Goal: Task Accomplishment & Management: Use online tool/utility

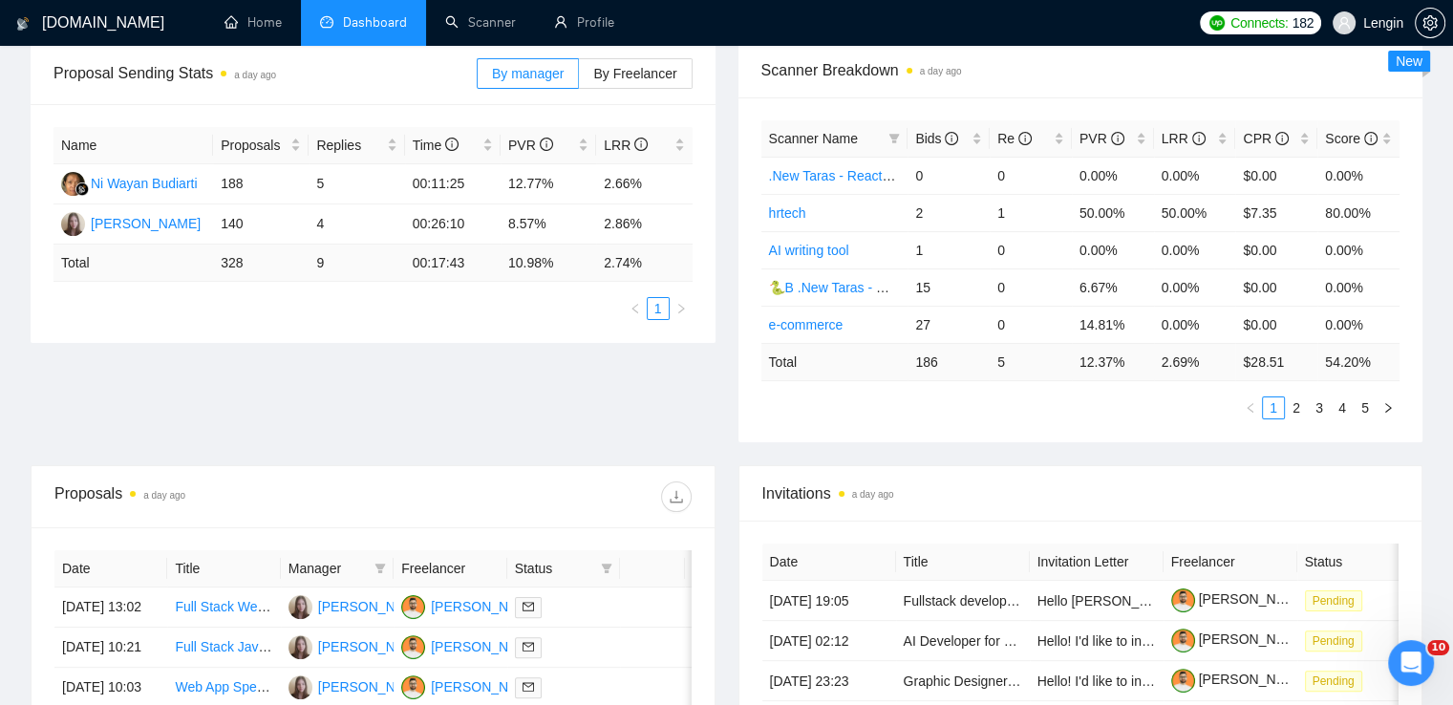
scroll to position [294, 0]
click at [894, 140] on icon "filter" at bounding box center [894, 138] width 11 height 10
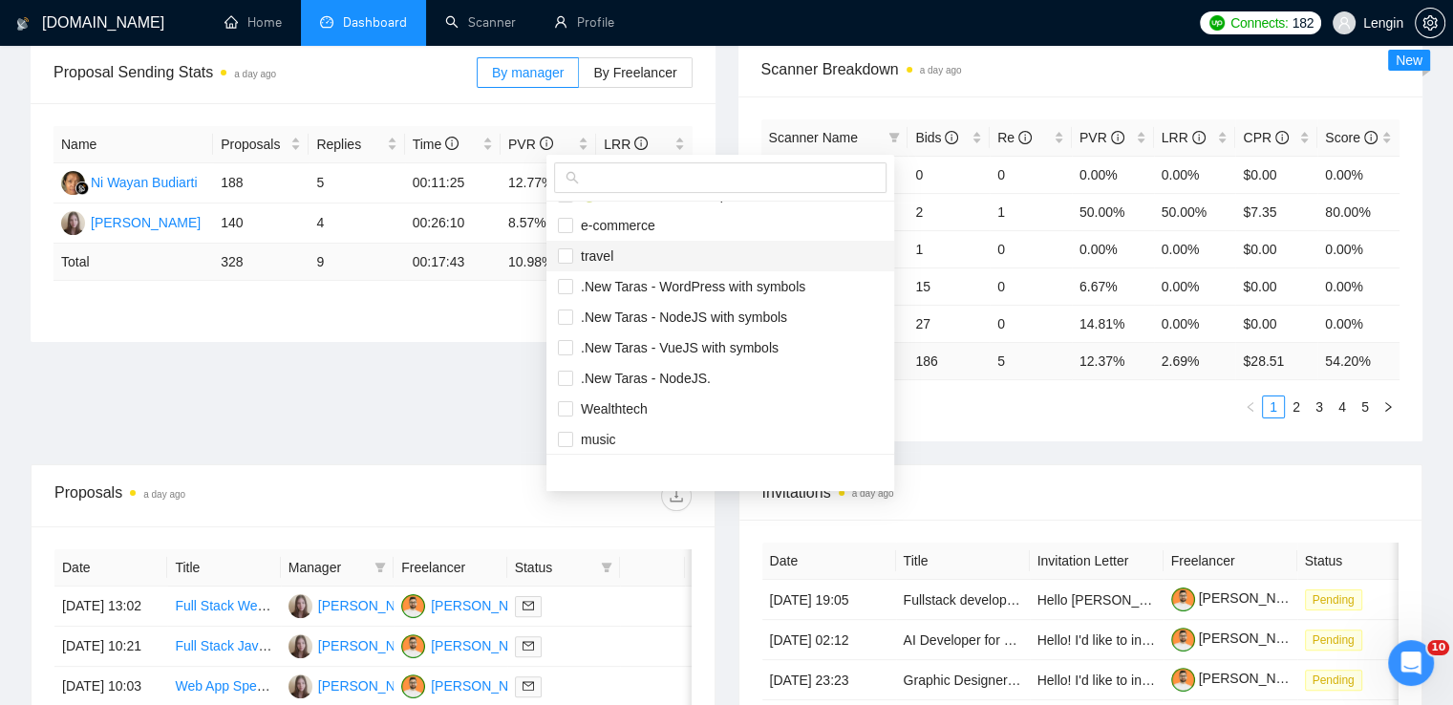
scroll to position [118, 0]
click at [630, 232] on span "e-commerce" at bounding box center [720, 224] width 325 height 21
checkbox input "true"
click at [609, 251] on span "travel" at bounding box center [593, 254] width 40 height 15
checkbox input "true"
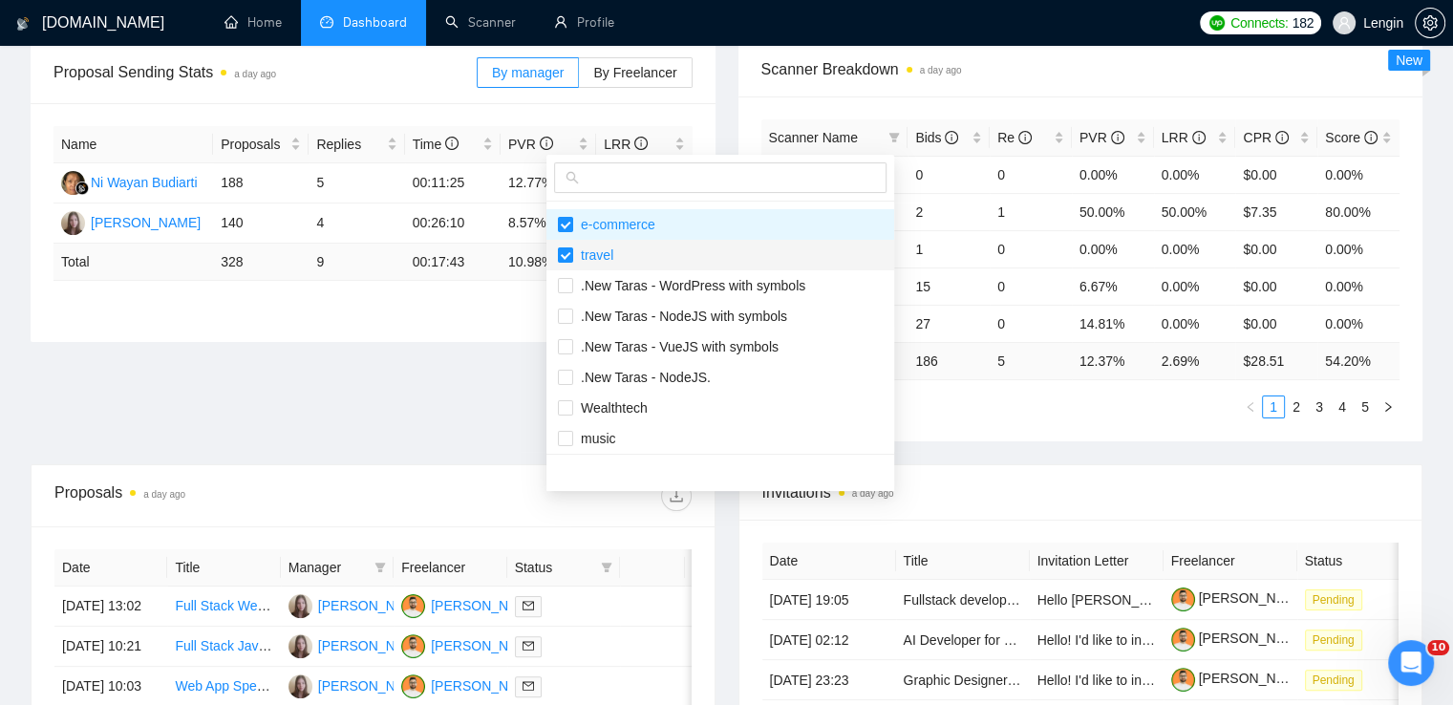
scroll to position [0, 0]
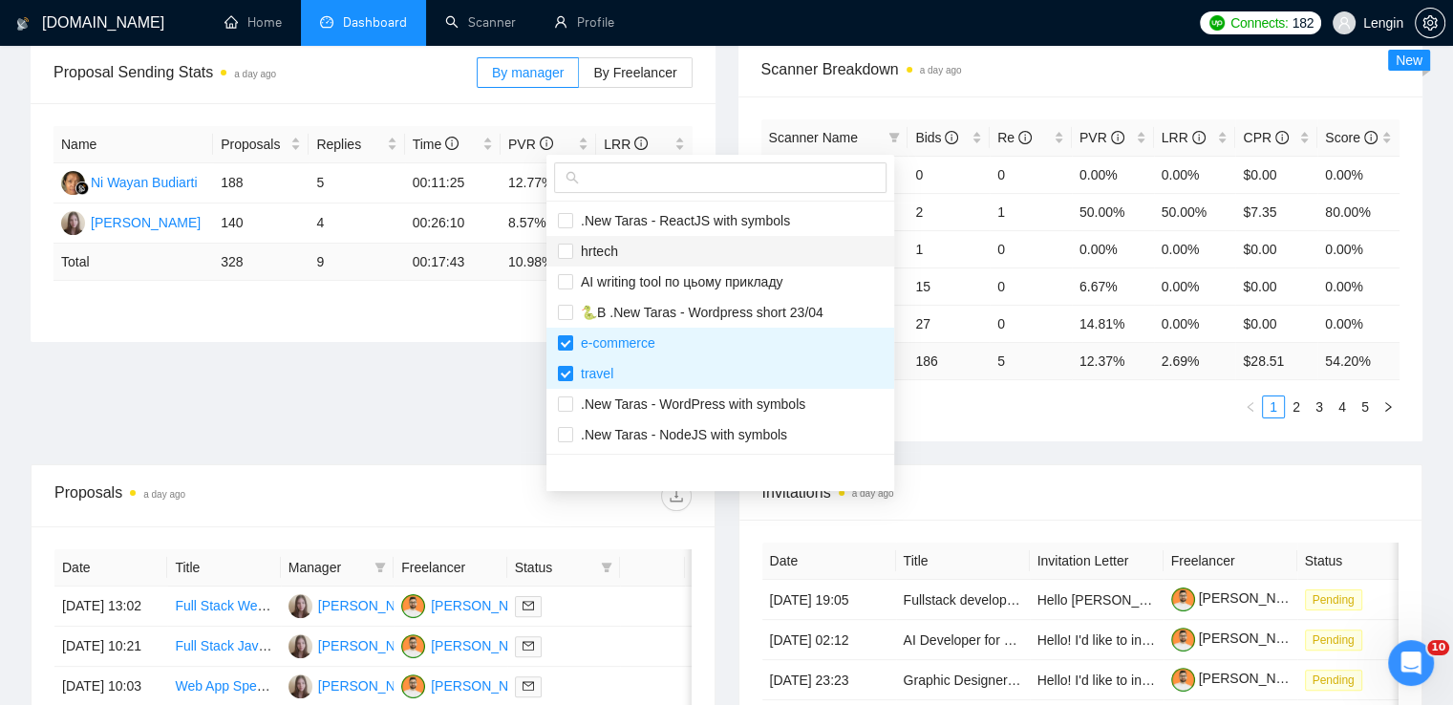
click at [600, 251] on span "hrtech" at bounding box center [595, 251] width 45 height 15
checkbox input "true"
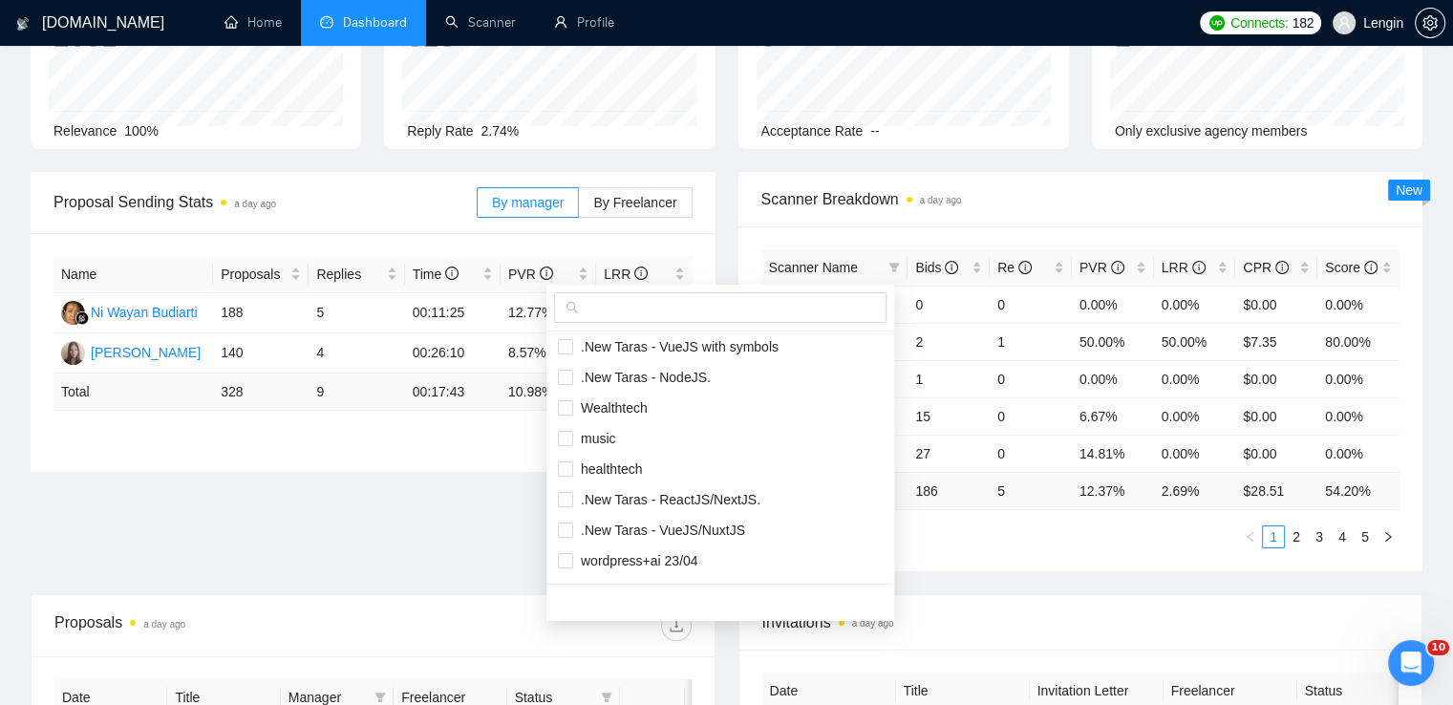
scroll to position [248, 0]
click at [620, 406] on span "Wealthtech" at bounding box center [610, 407] width 75 height 15
checkbox input "true"
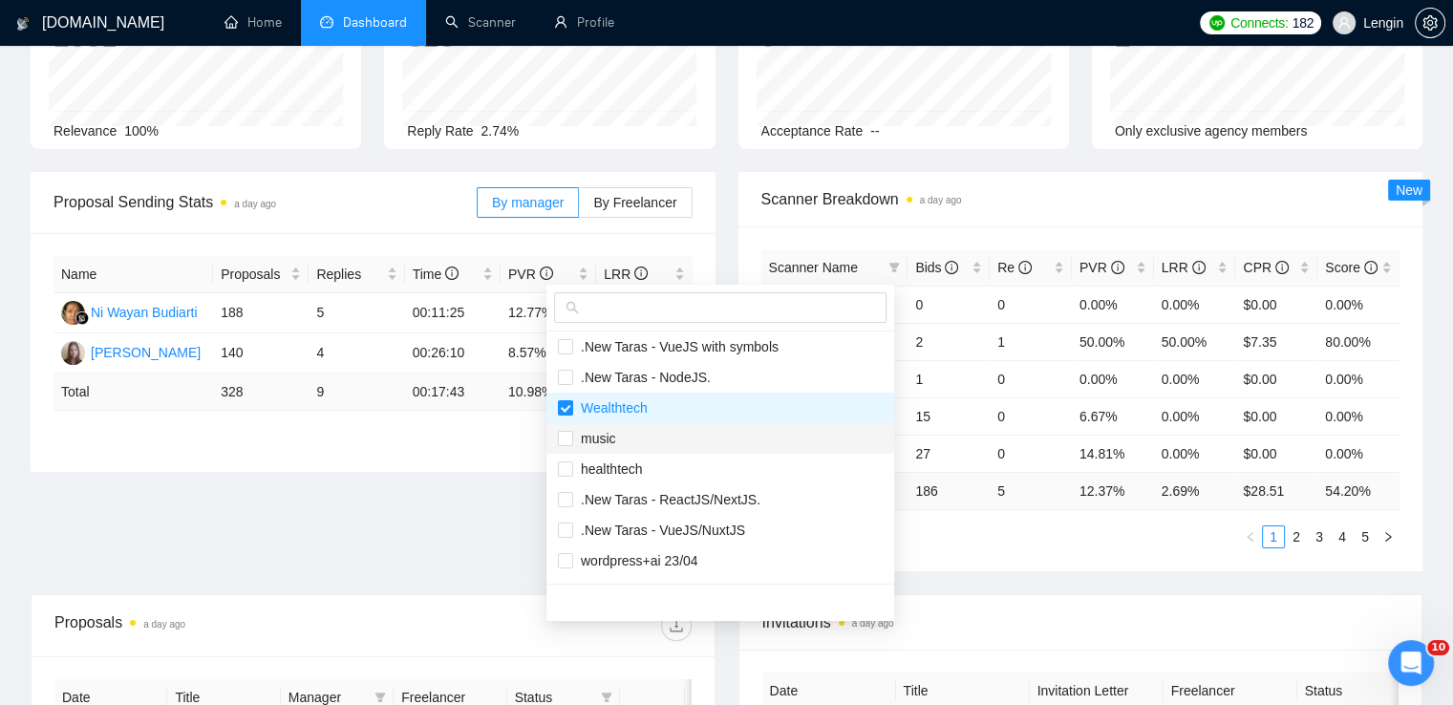
click at [584, 451] on li "music" at bounding box center [720, 438] width 348 height 31
checkbox input "true"
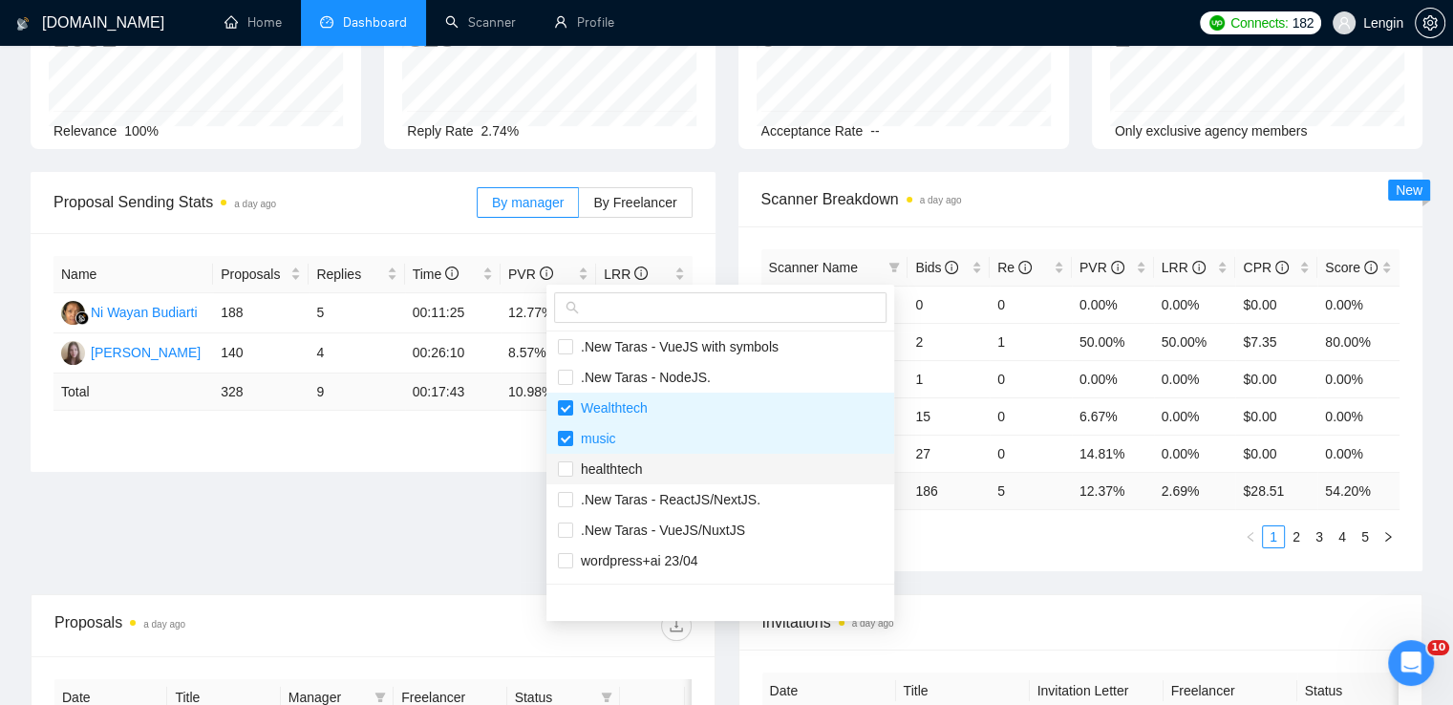
click at [611, 471] on span "healthtech" at bounding box center [608, 468] width 70 height 15
checkbox input "true"
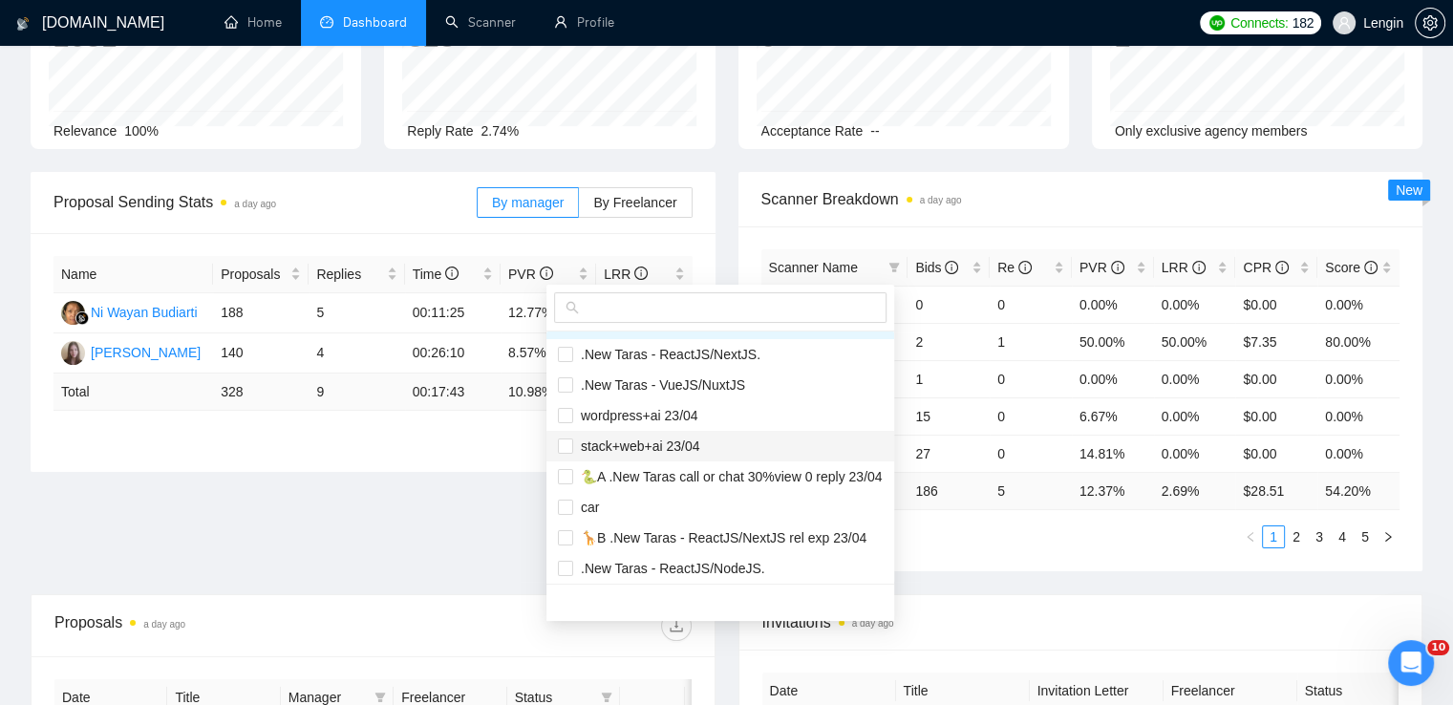
scroll to position [459, 0]
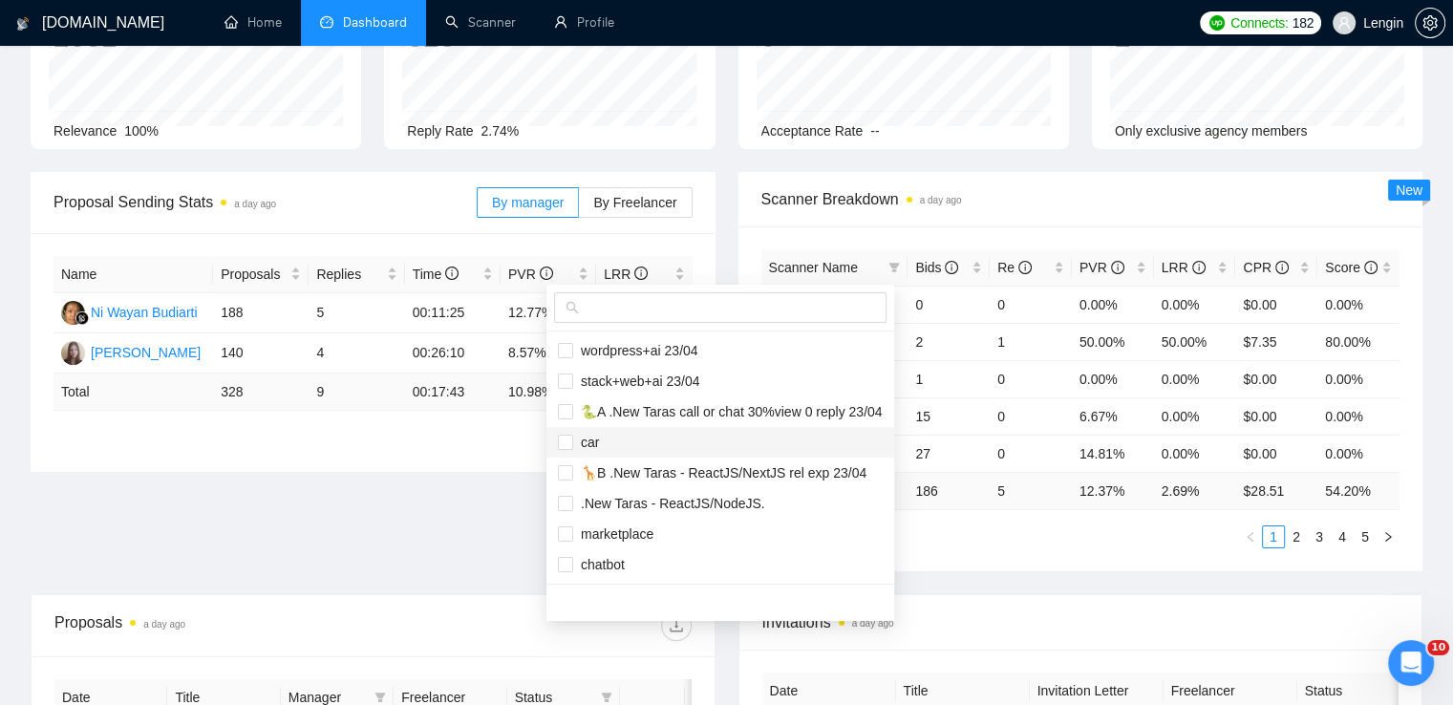
click at [601, 437] on span "car" at bounding box center [720, 442] width 325 height 21
checkbox input "true"
click at [610, 537] on span "marketplace" at bounding box center [613, 533] width 80 height 15
checkbox input "true"
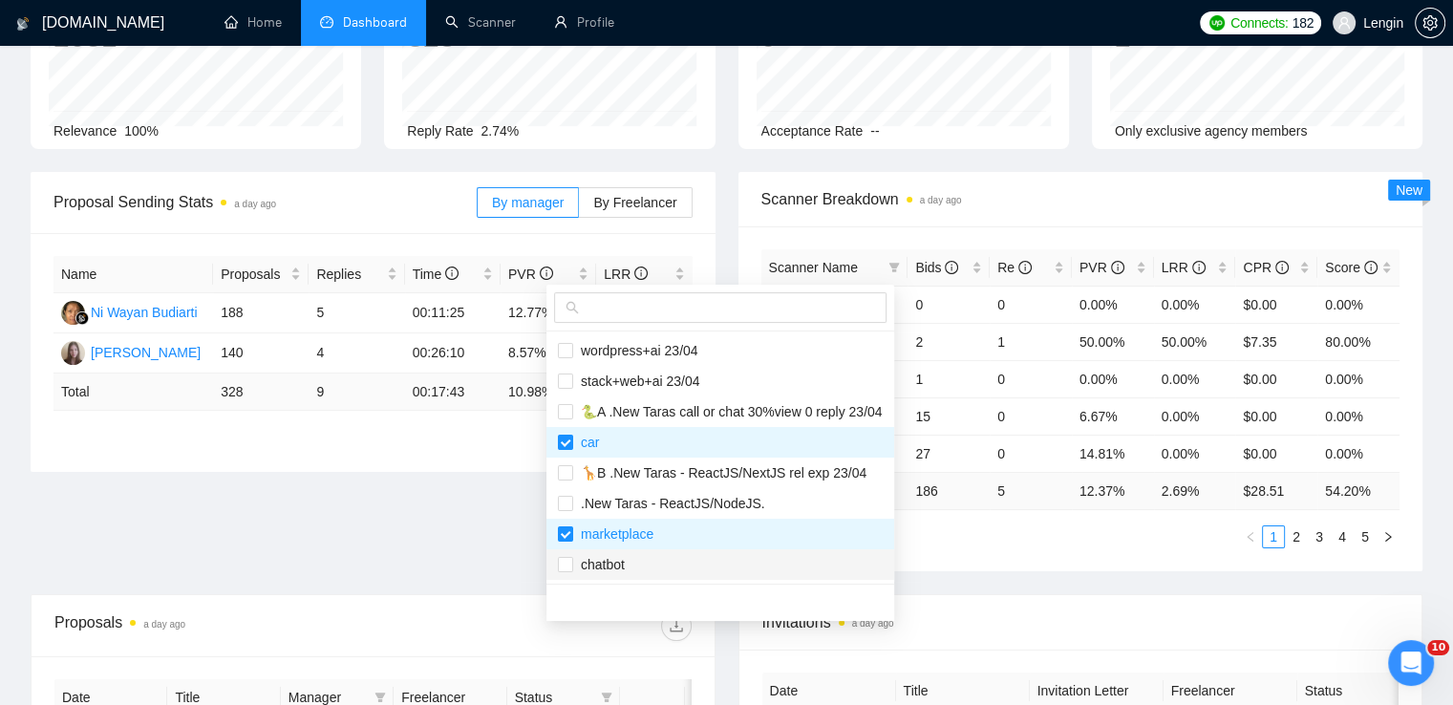
click at [610, 554] on span "chatbot" at bounding box center [720, 564] width 325 height 21
checkbox input "true"
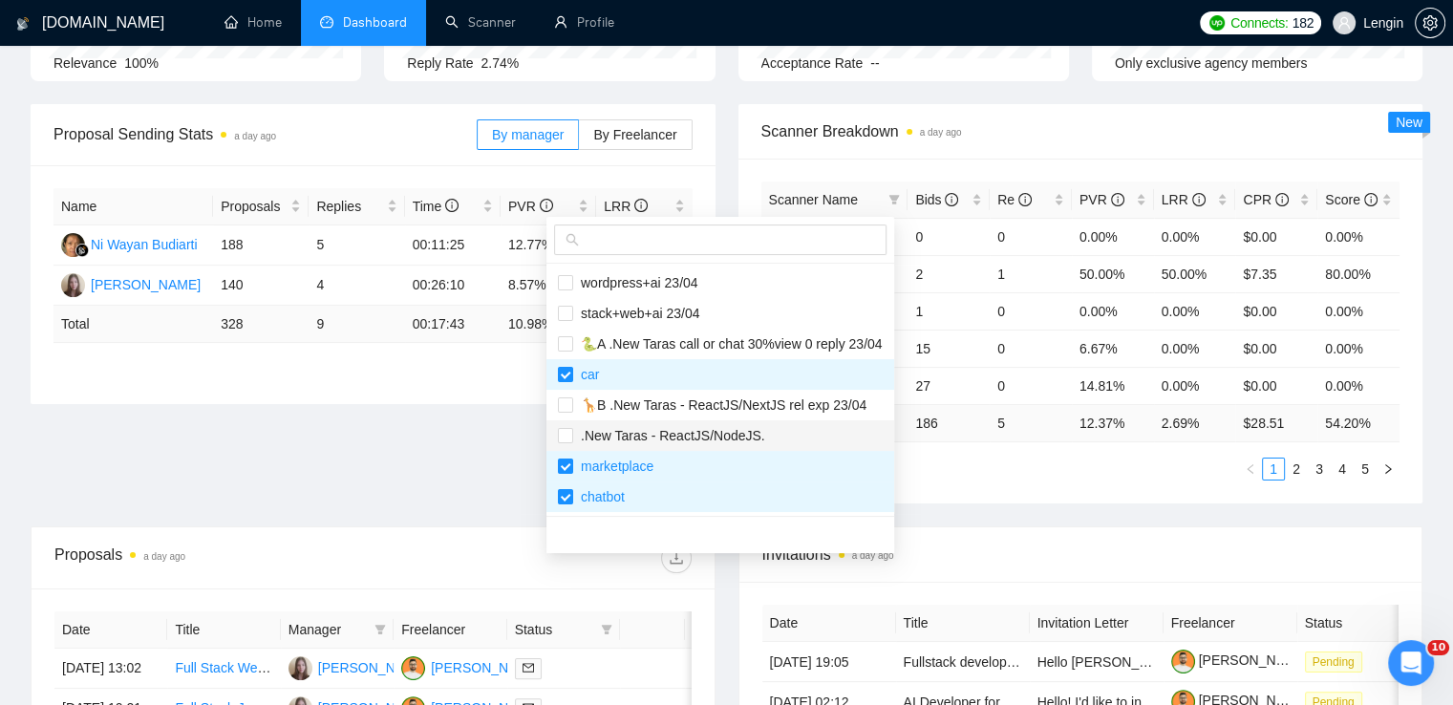
scroll to position [178, 0]
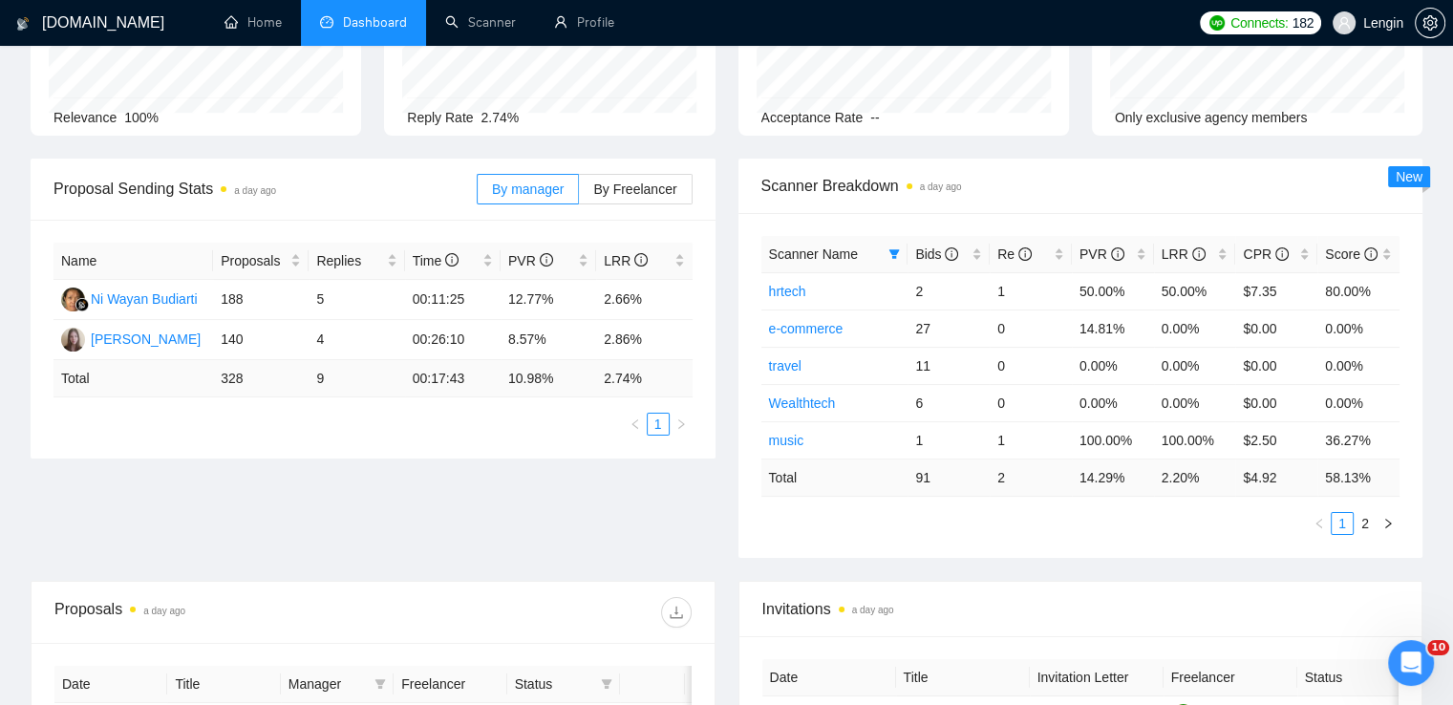
click at [485, 509] on div "Proposal Sending Stats a day ago By manager By Freelancer Name Proposals Replie…" at bounding box center [726, 370] width 1415 height 422
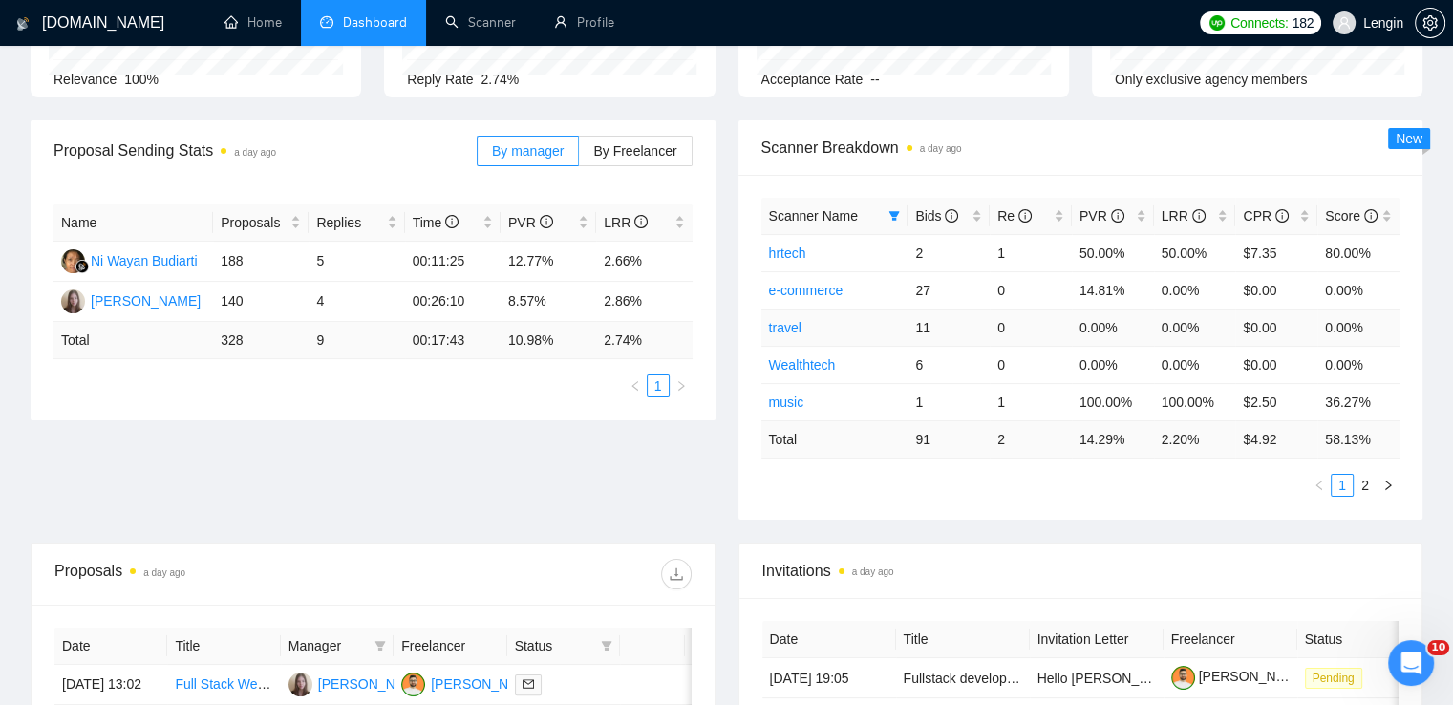
scroll to position [217, 0]
click at [892, 213] on icon "filter" at bounding box center [894, 215] width 11 height 10
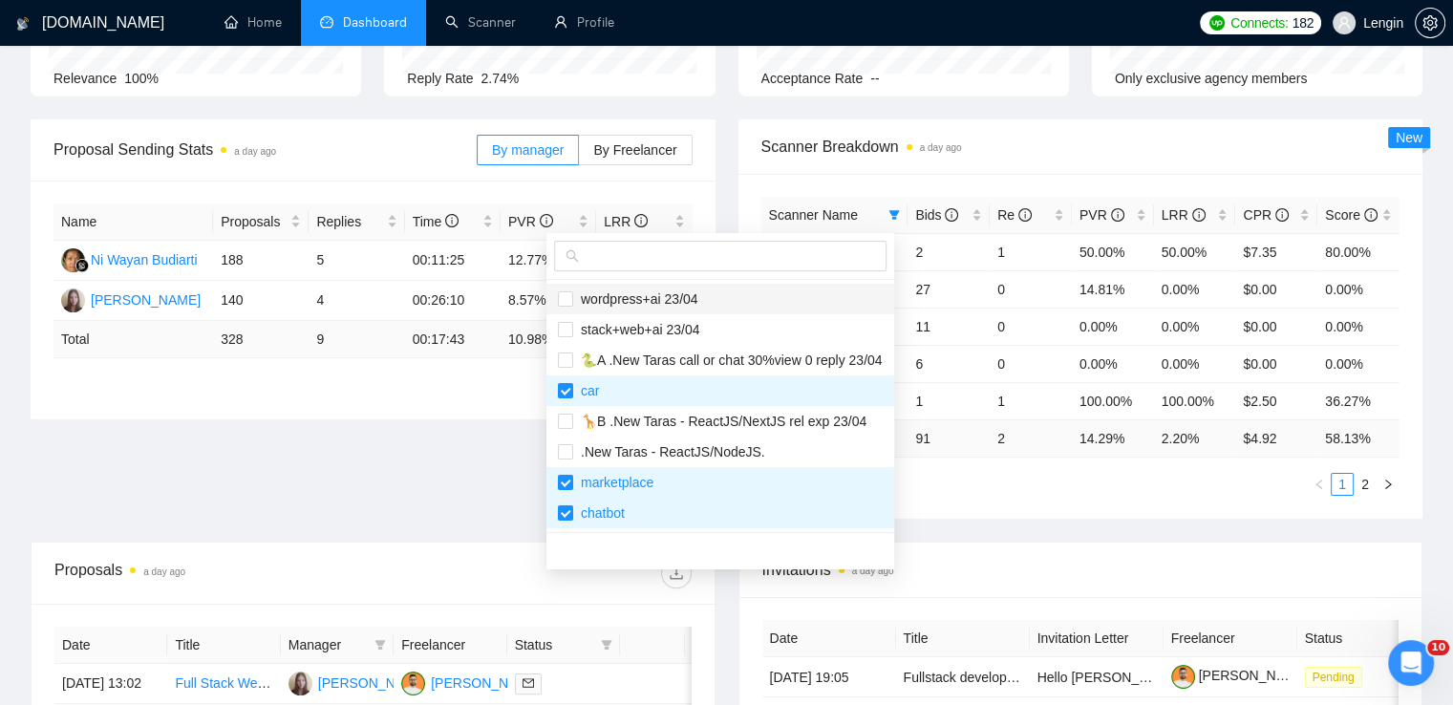
scroll to position [0, 0]
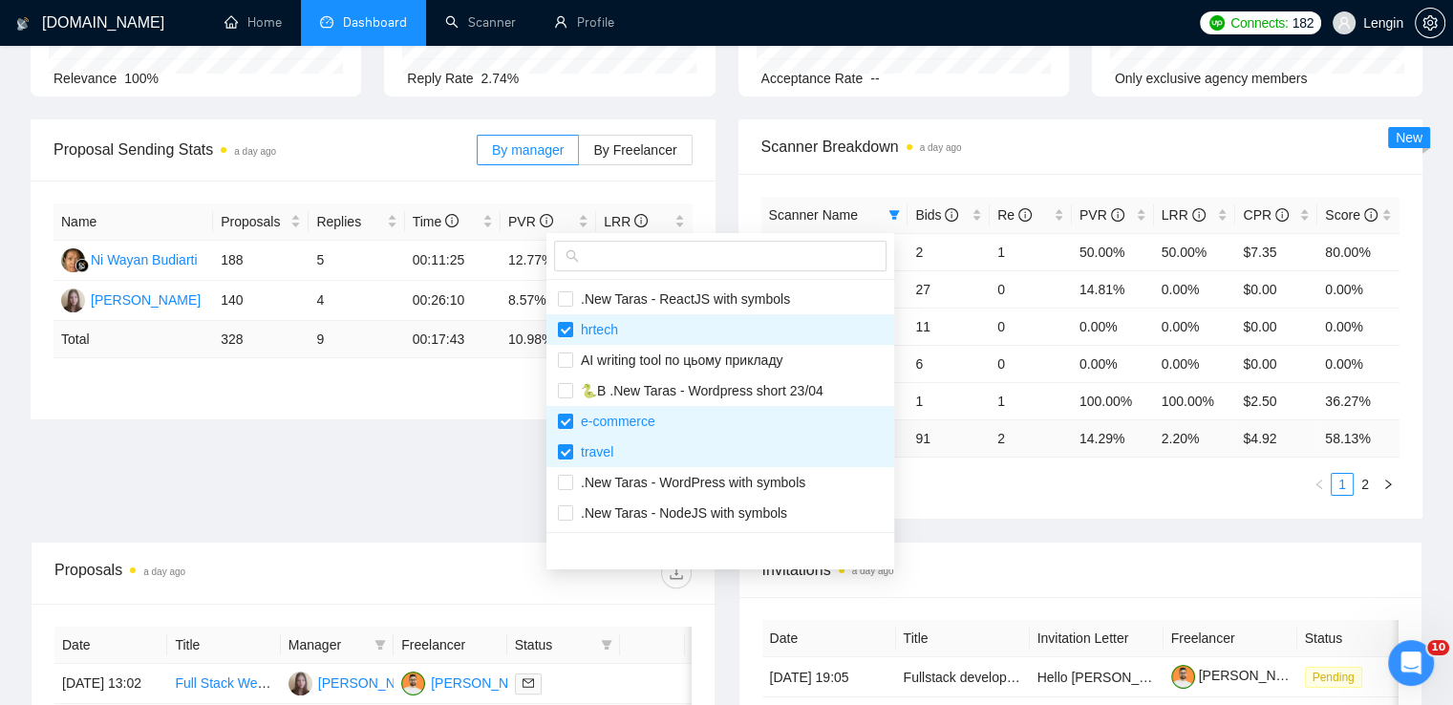
click at [485, 459] on div "Proposal Sending Stats a day ago By manager By Freelancer Name Proposals Replie…" at bounding box center [726, 330] width 1415 height 422
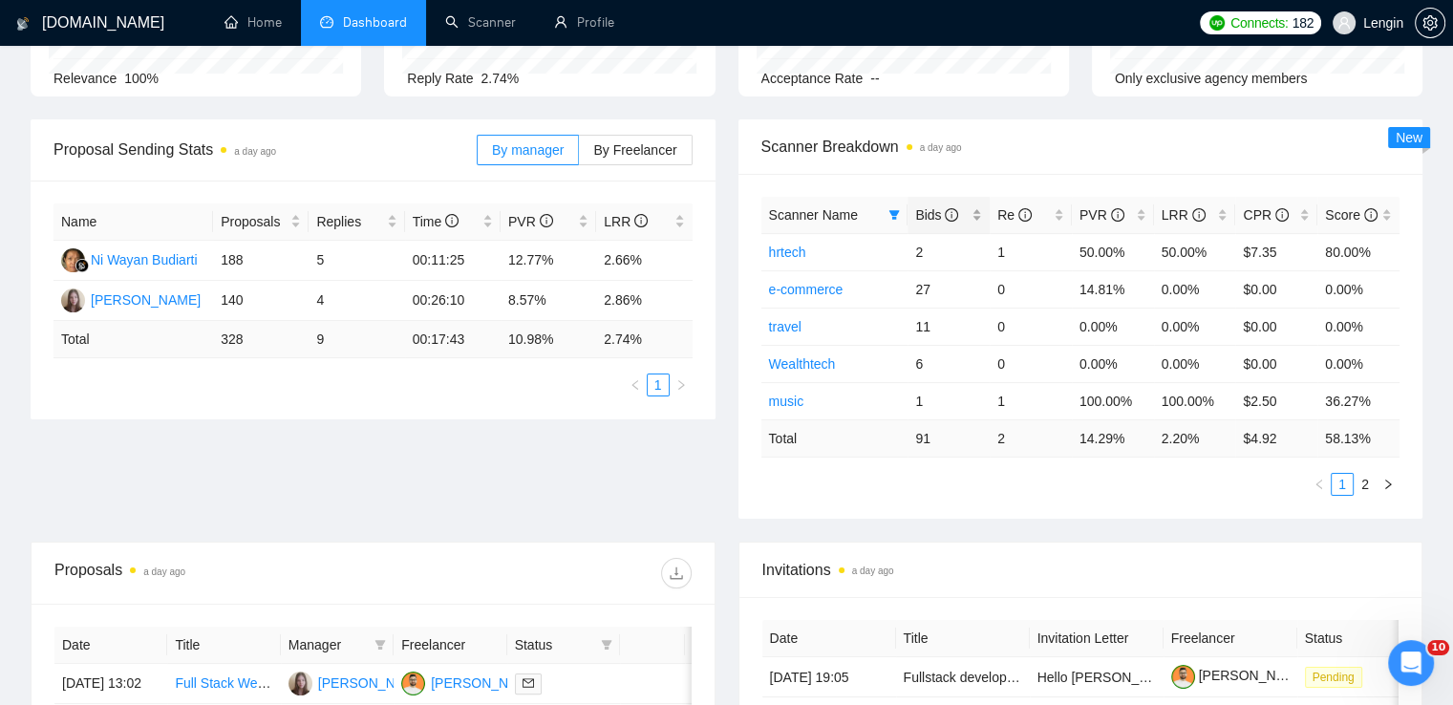
click at [974, 211] on div "Bids" at bounding box center [948, 214] width 67 height 21
click at [492, 31] on link "Scanner" at bounding box center [480, 22] width 71 height 16
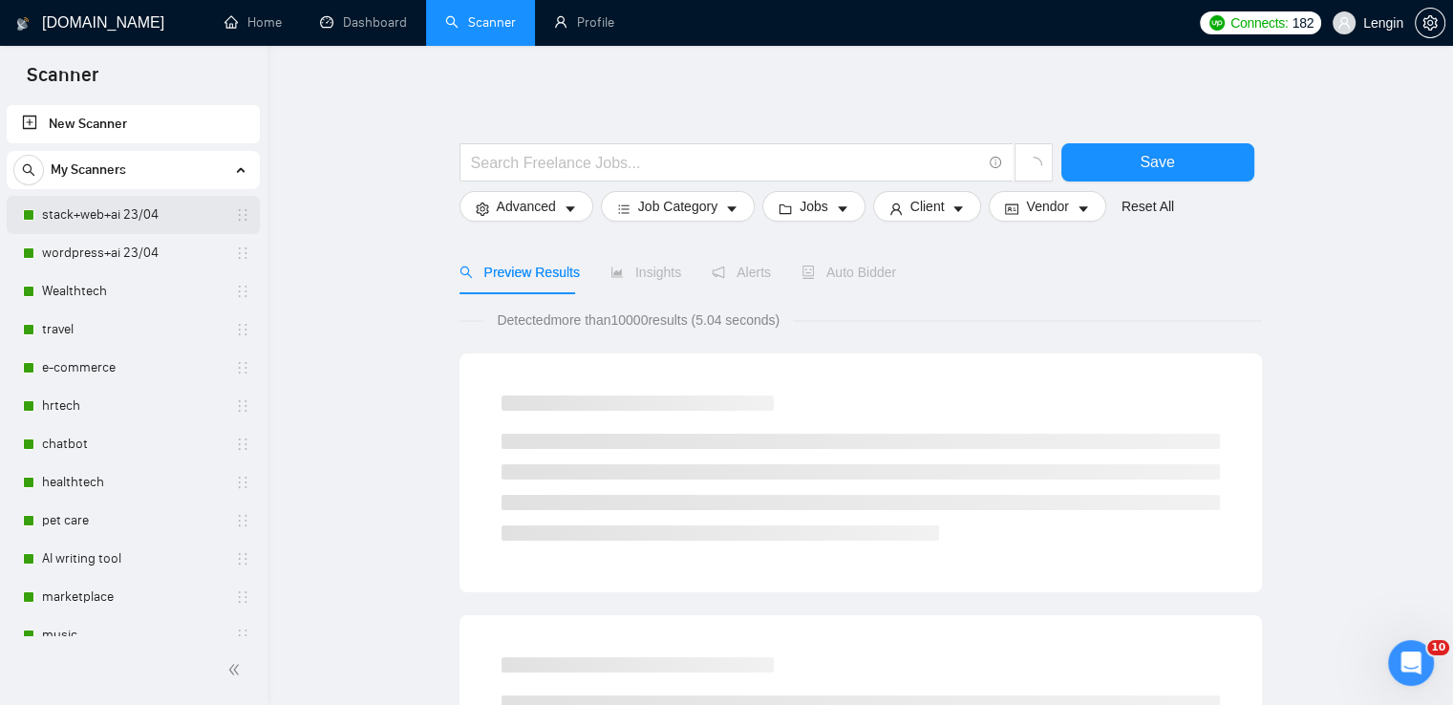
click at [95, 215] on link "stack+web+ai 23/04" at bounding box center [133, 215] width 182 height 38
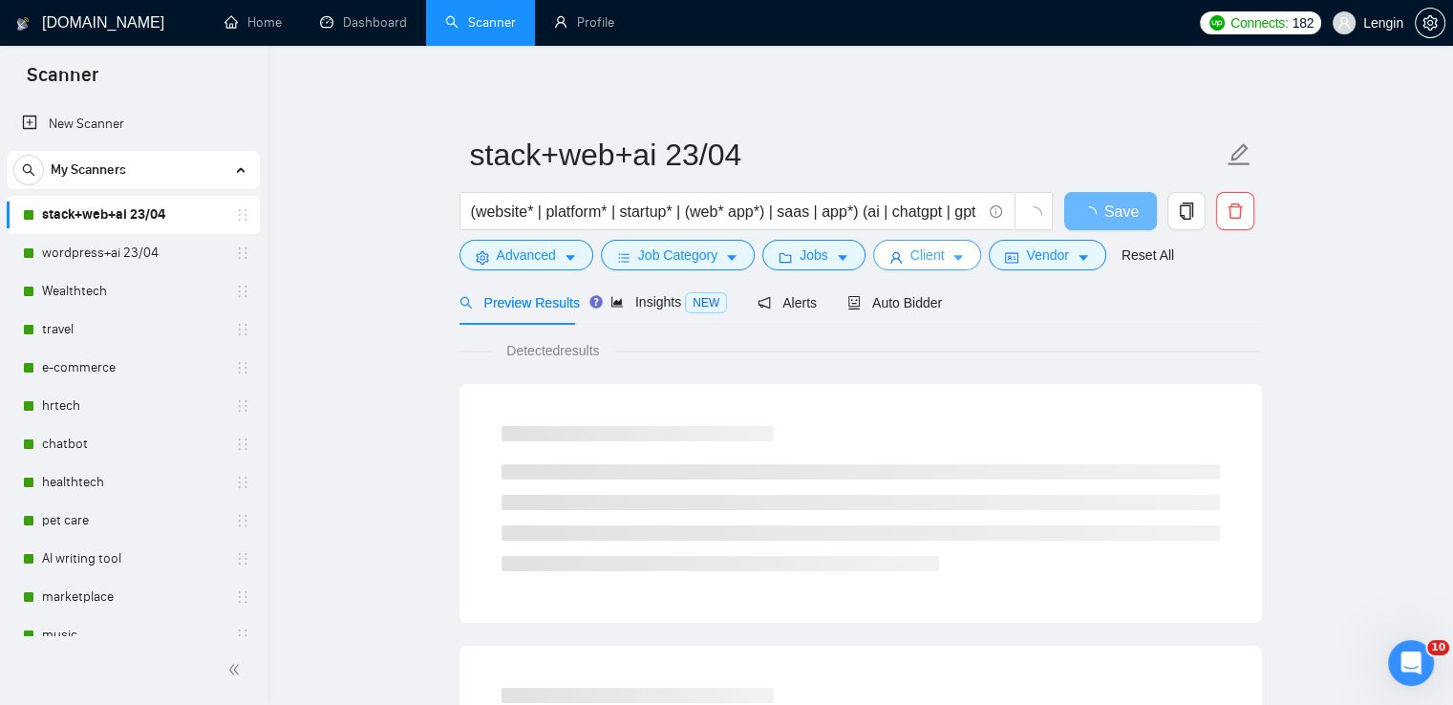
click at [919, 266] on button "Client" at bounding box center [927, 255] width 109 height 31
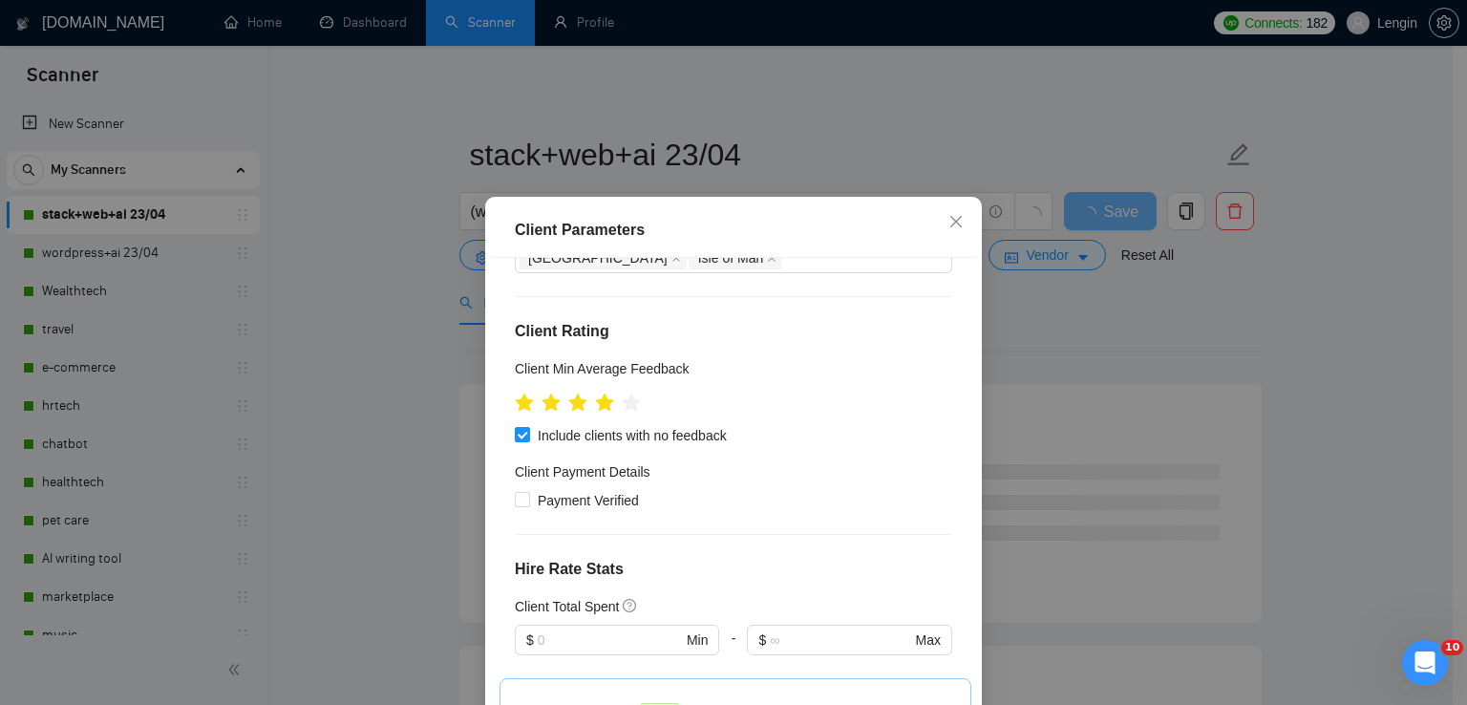
scroll to position [957, 0]
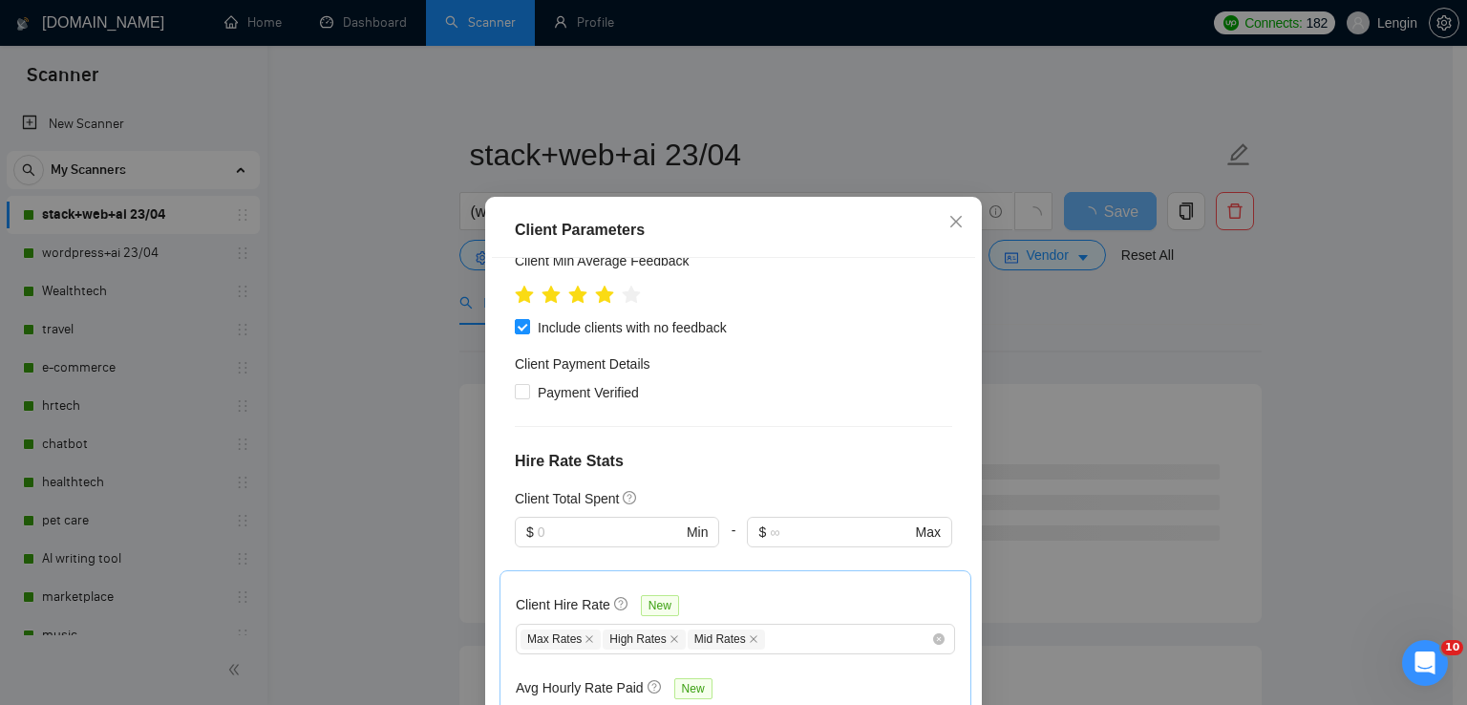
scroll to position [130, 0]
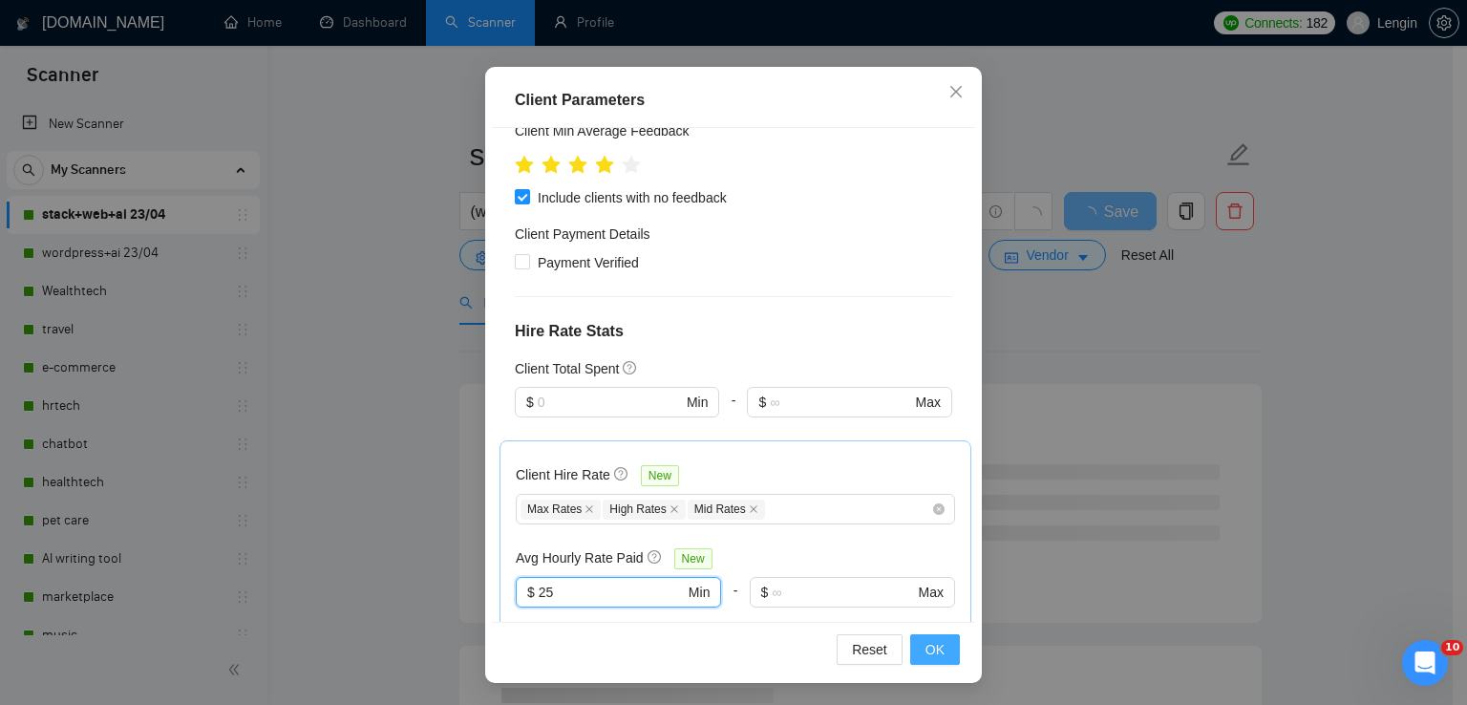
type input "25"
click at [926, 639] on span "OK" at bounding box center [935, 649] width 19 height 21
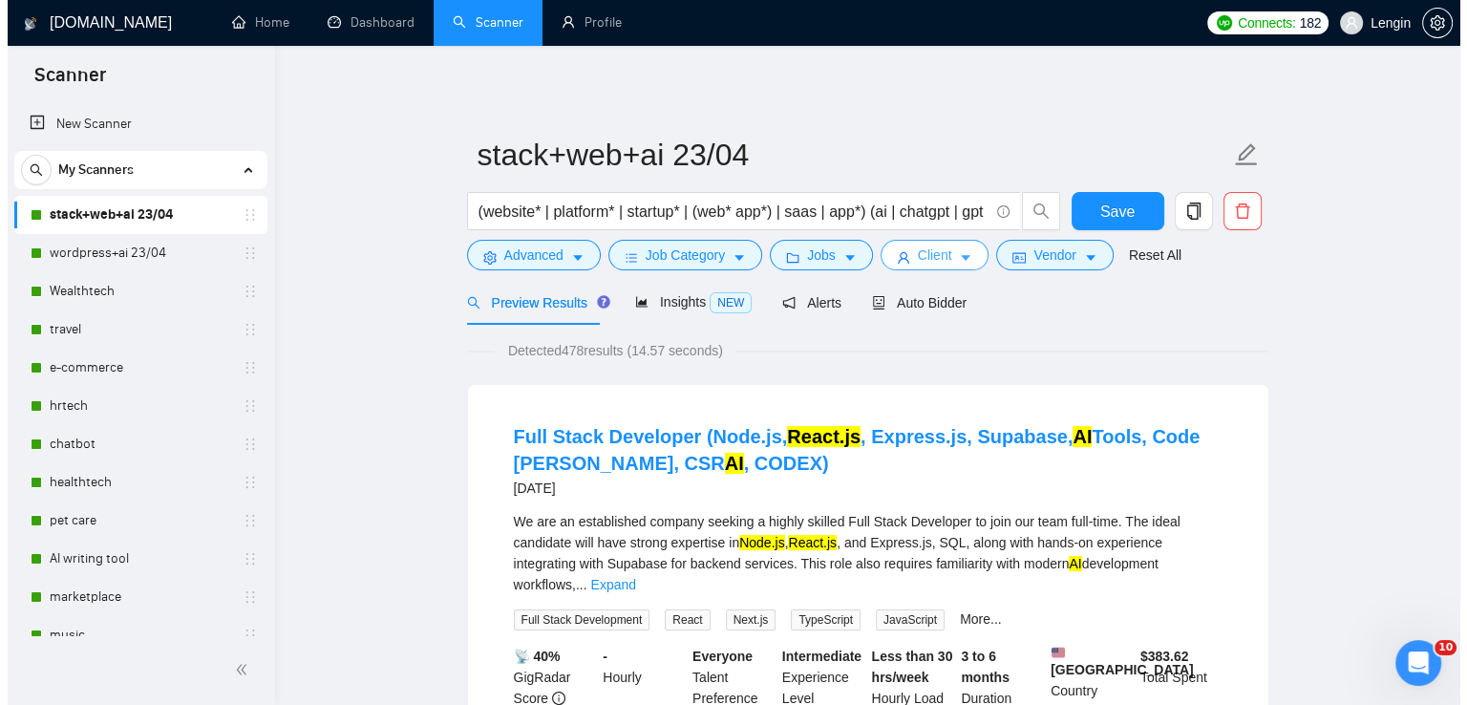
scroll to position [17, 0]
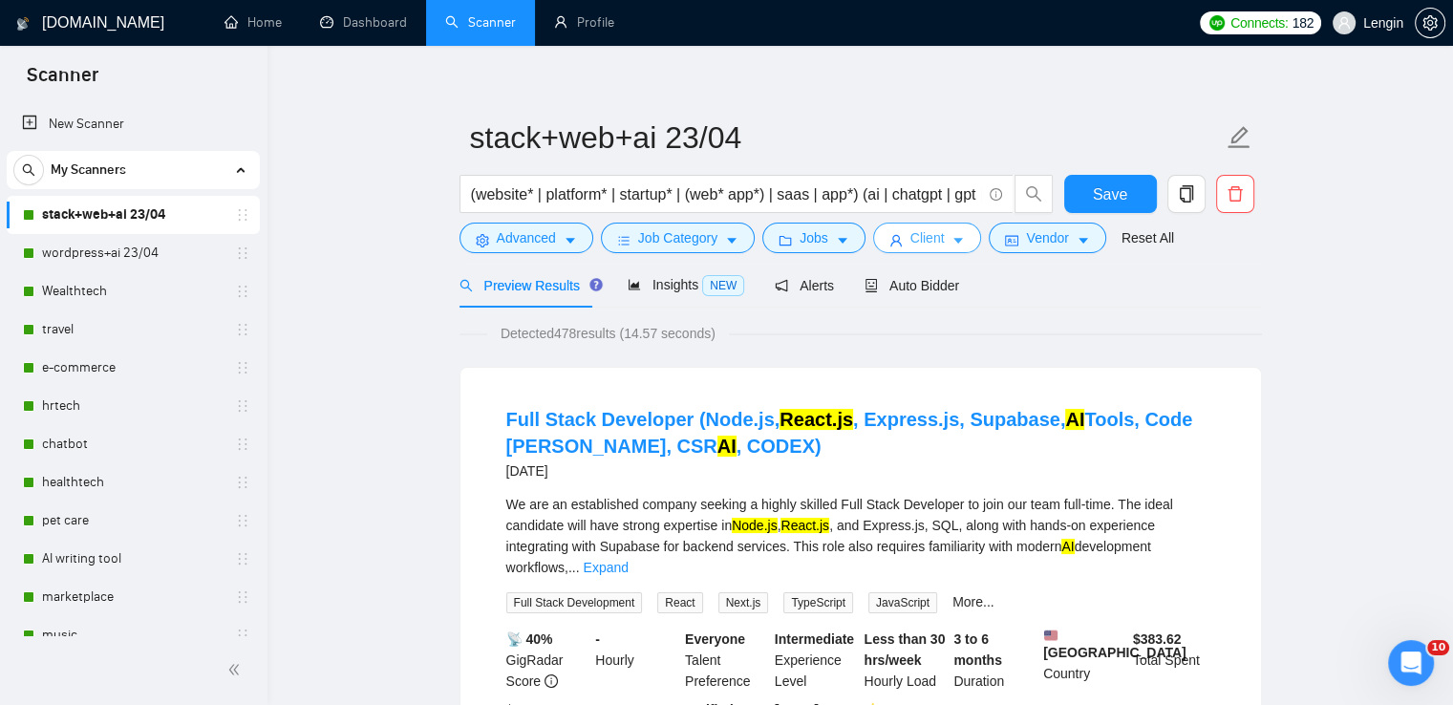
click at [951, 245] on icon "caret-down" at bounding box center [957, 240] width 13 height 13
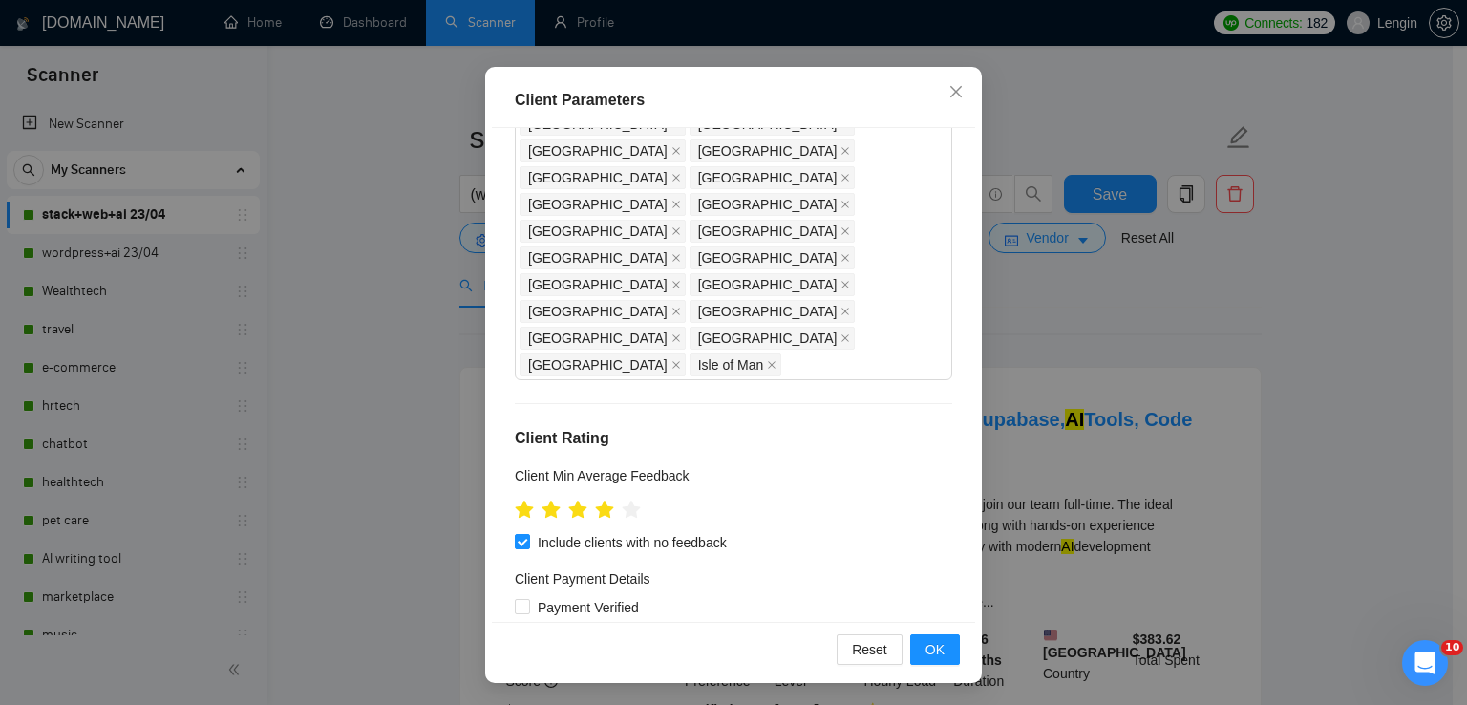
scroll to position [715, 0]
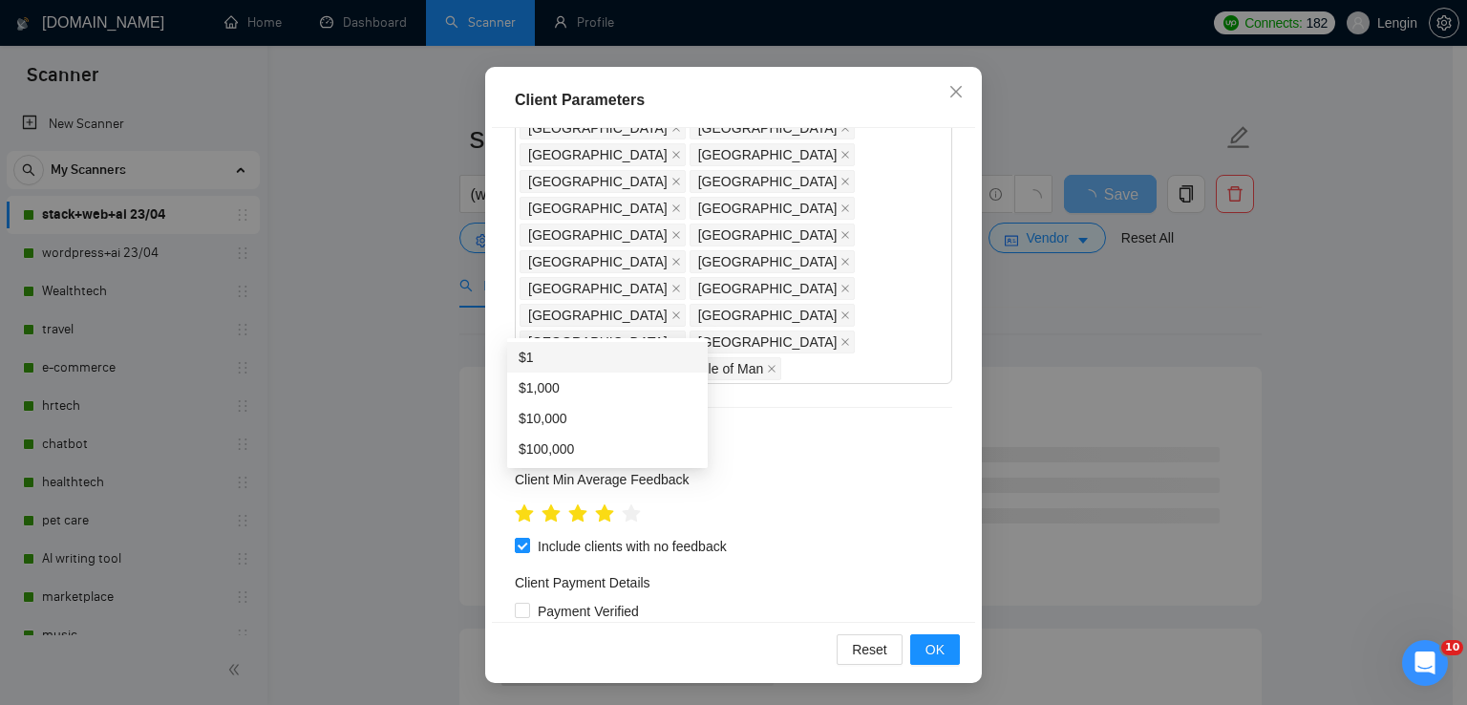
type input "1"
click at [894, 704] on div "Client Total Spent" at bounding box center [734, 717] width 438 height 21
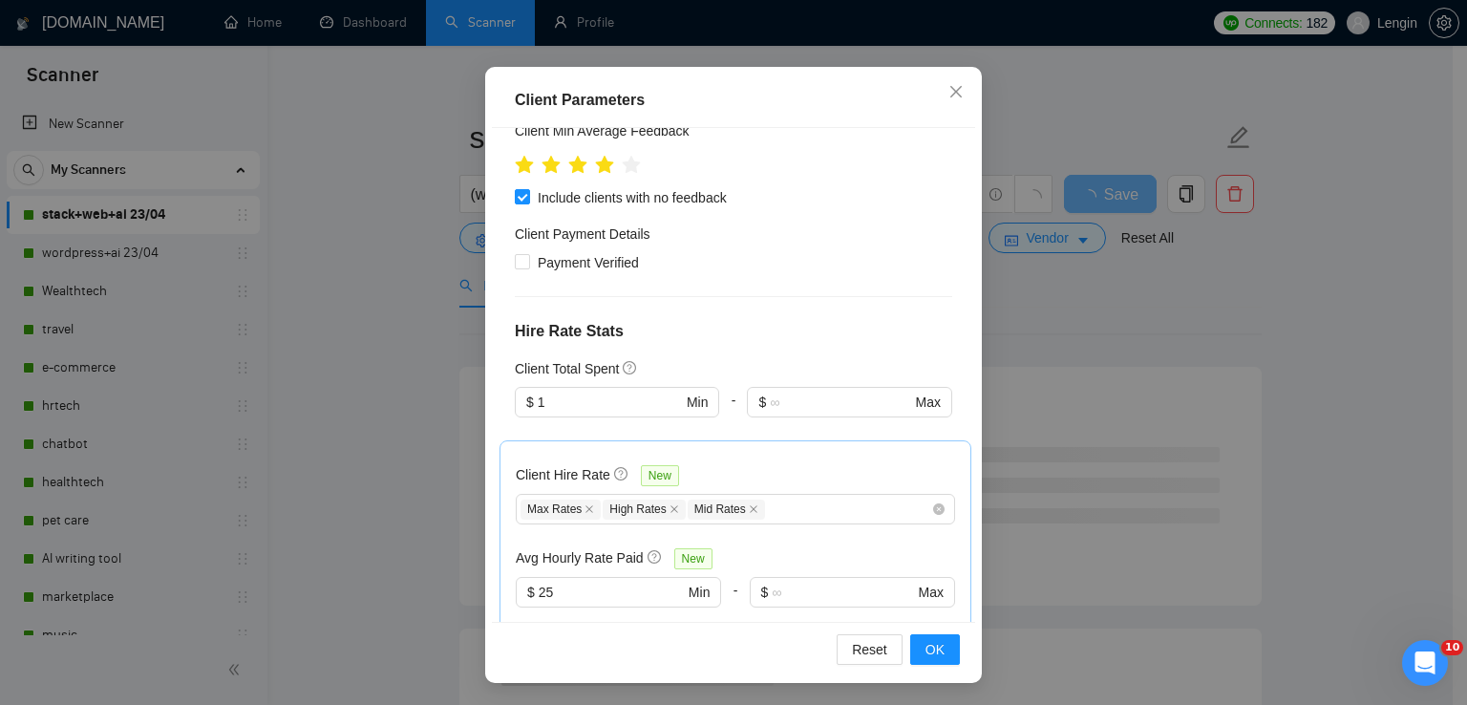
scroll to position [1062, 0]
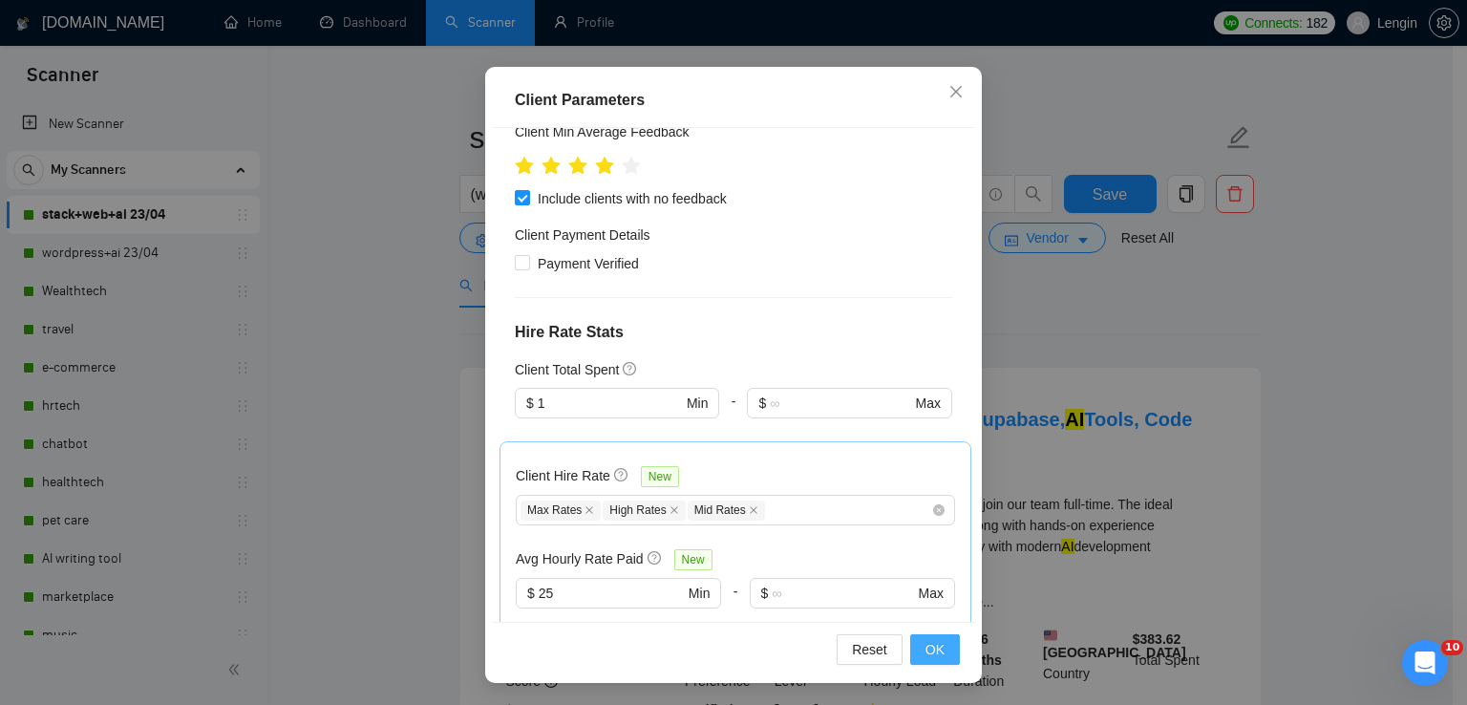
click at [934, 641] on span "OK" at bounding box center [935, 649] width 19 height 21
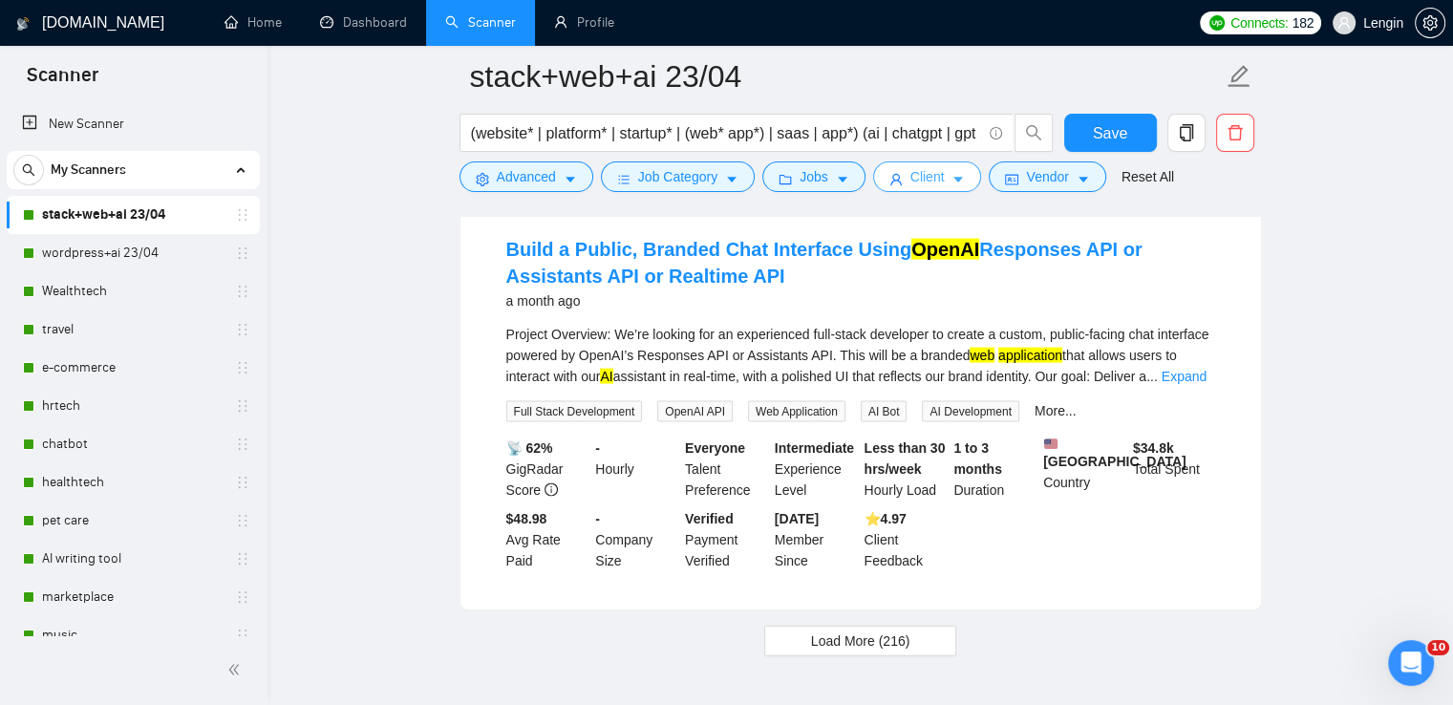
scroll to position [4095, 0]
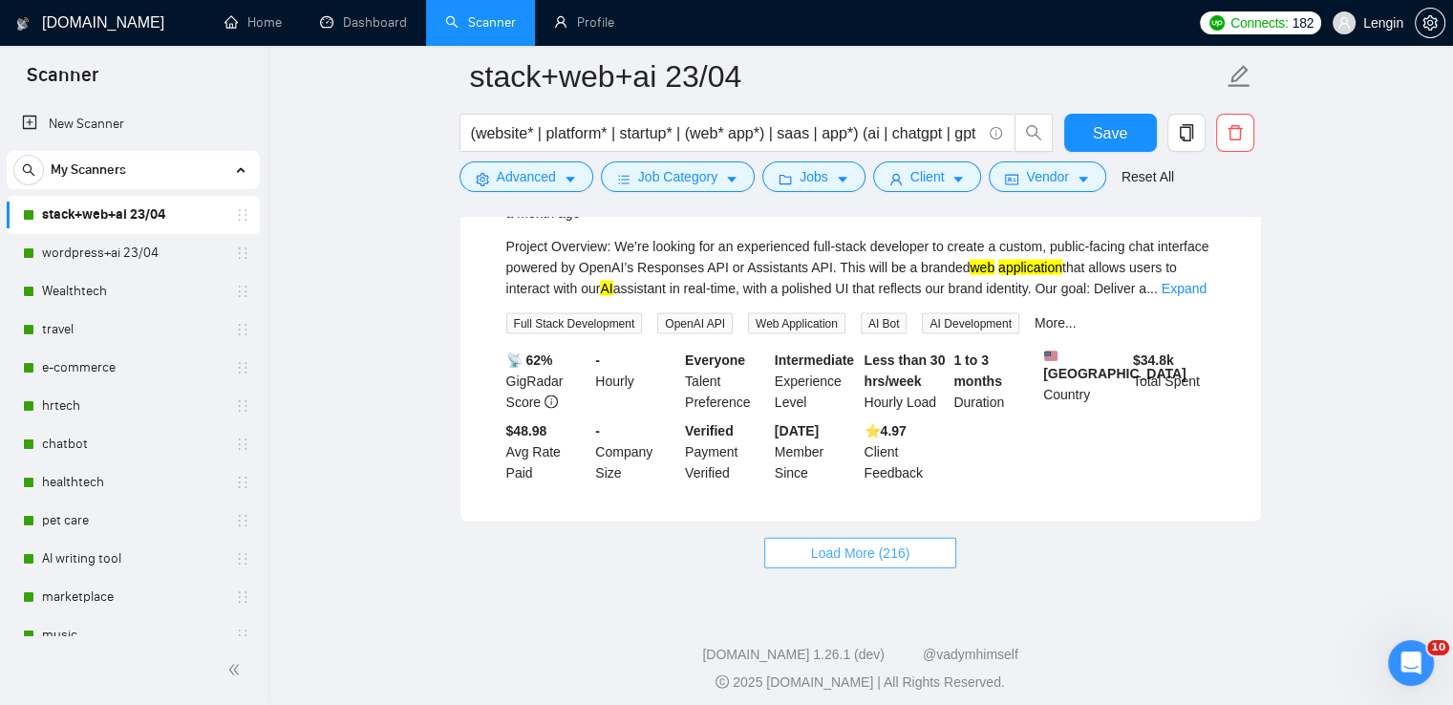
click at [902, 547] on span "Load More (216)" at bounding box center [860, 553] width 99 height 21
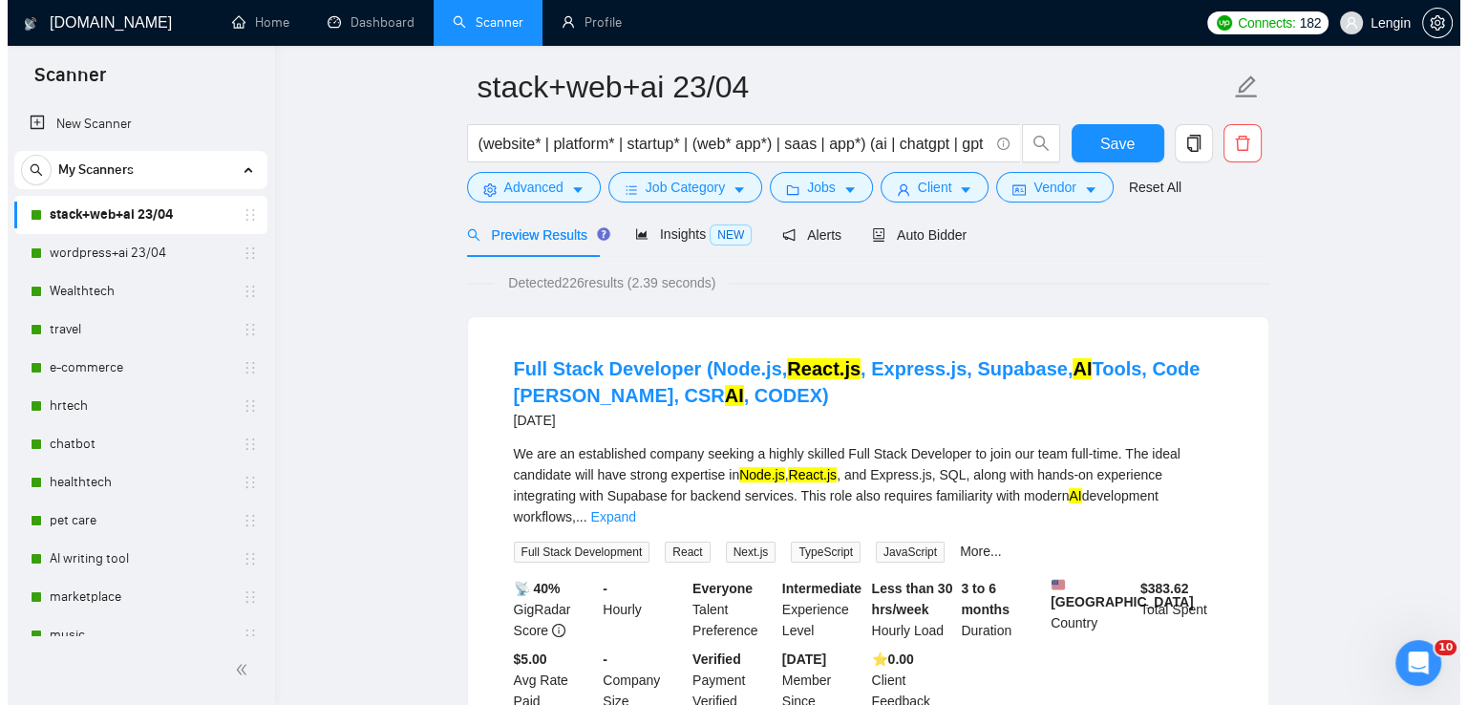
scroll to position [0, 0]
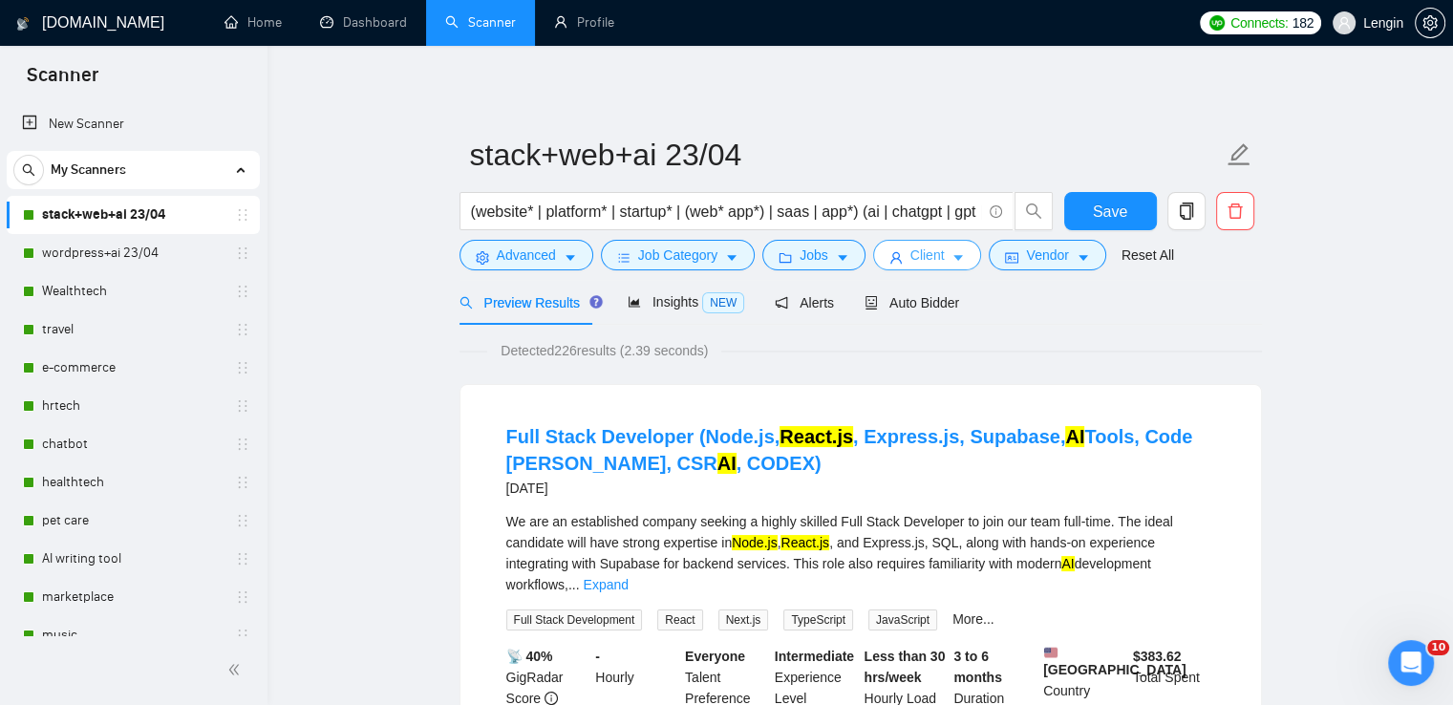
click at [878, 255] on button "Client" at bounding box center [927, 255] width 109 height 31
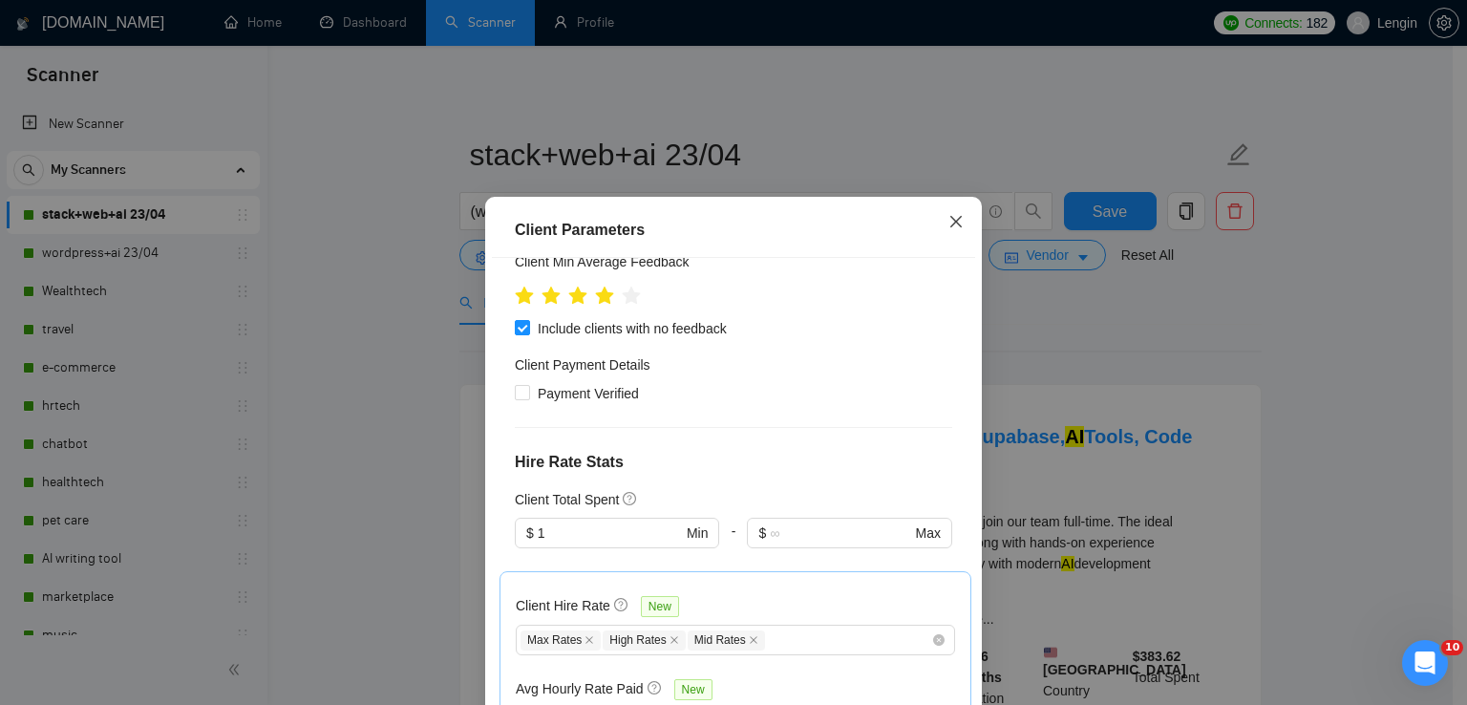
click at [955, 226] on icon "close" at bounding box center [956, 221] width 15 height 15
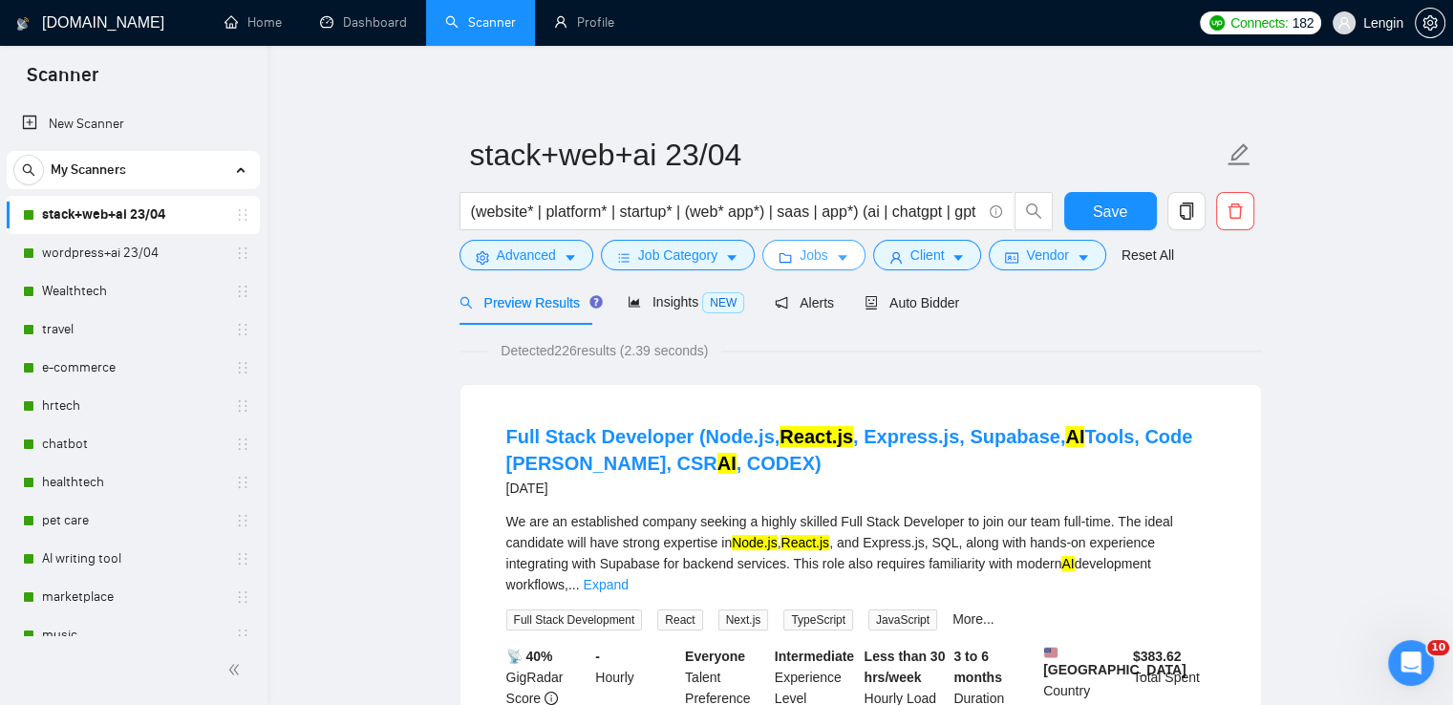
click at [822, 259] on span "Jobs" at bounding box center [814, 255] width 29 height 21
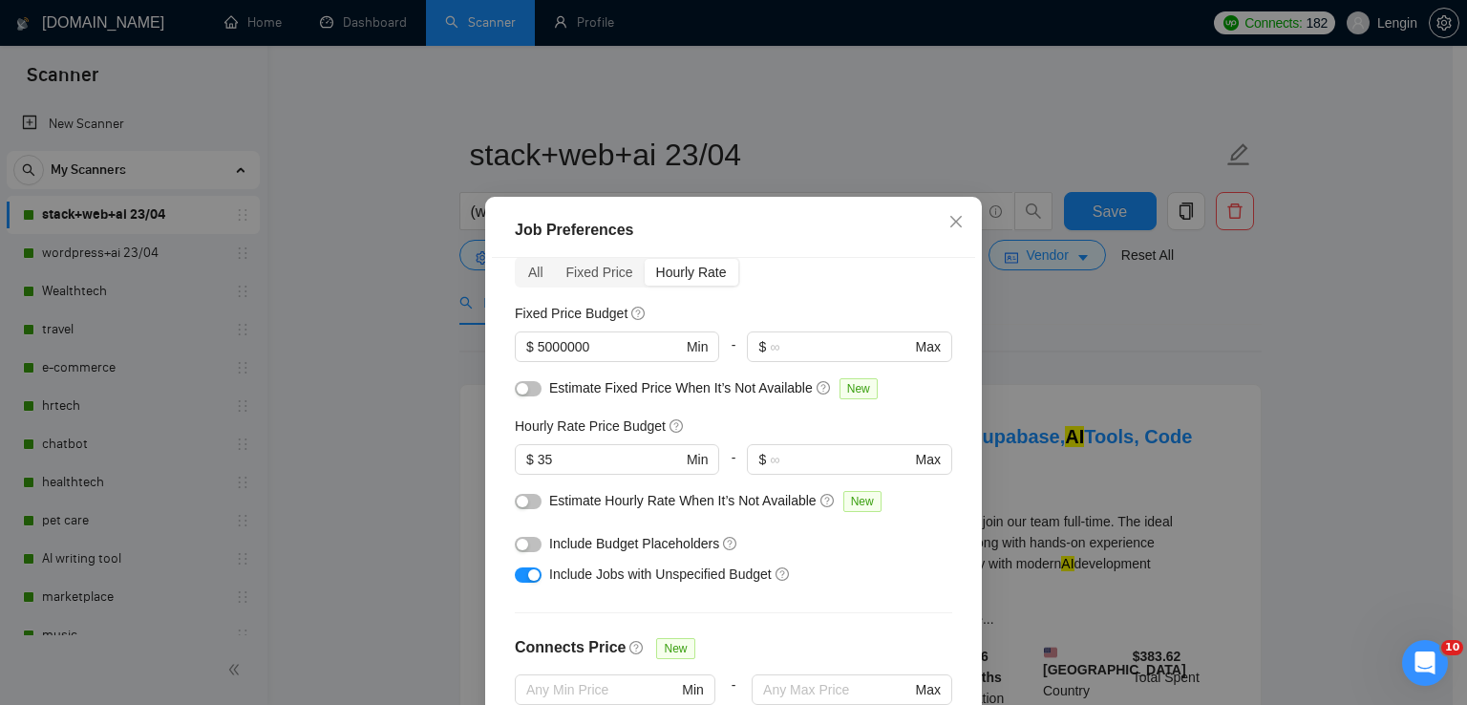
scroll to position [99, 0]
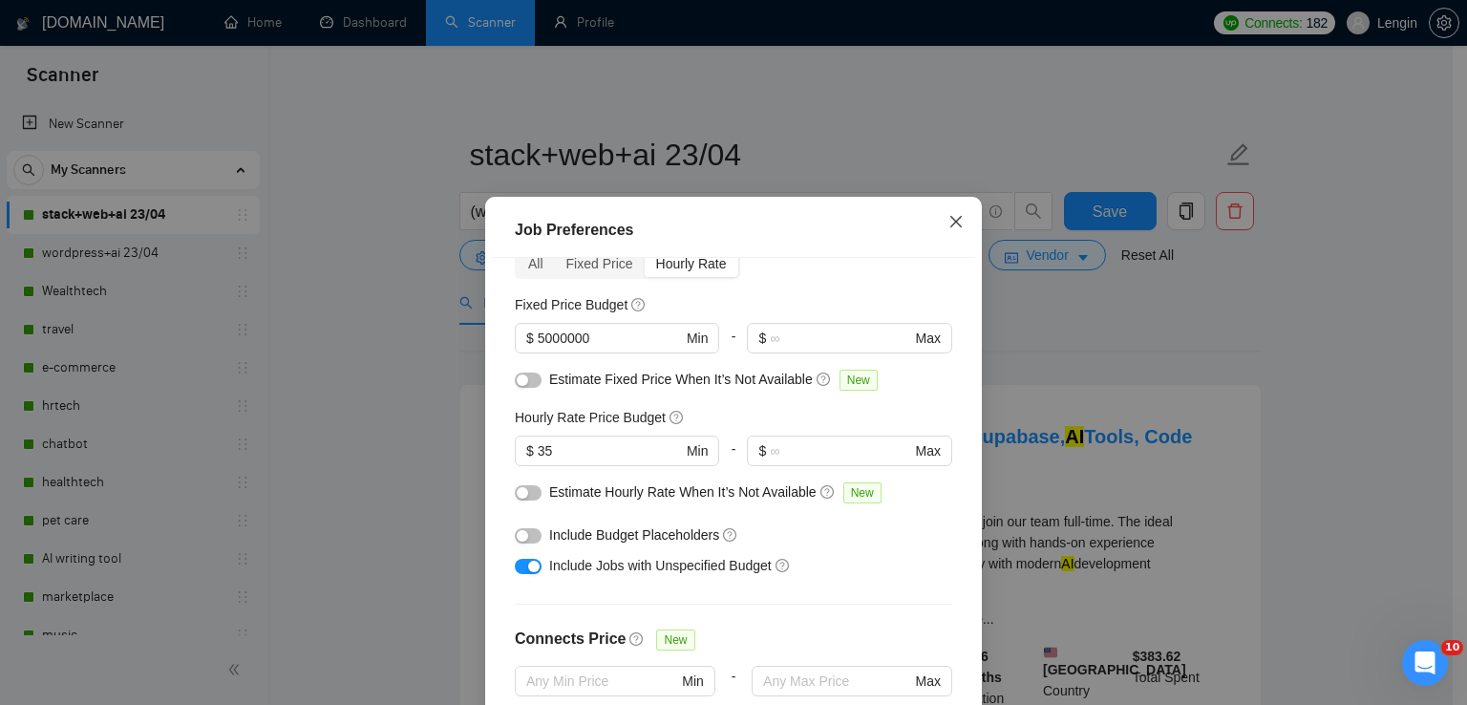
click at [951, 226] on icon "close" at bounding box center [956, 221] width 11 height 11
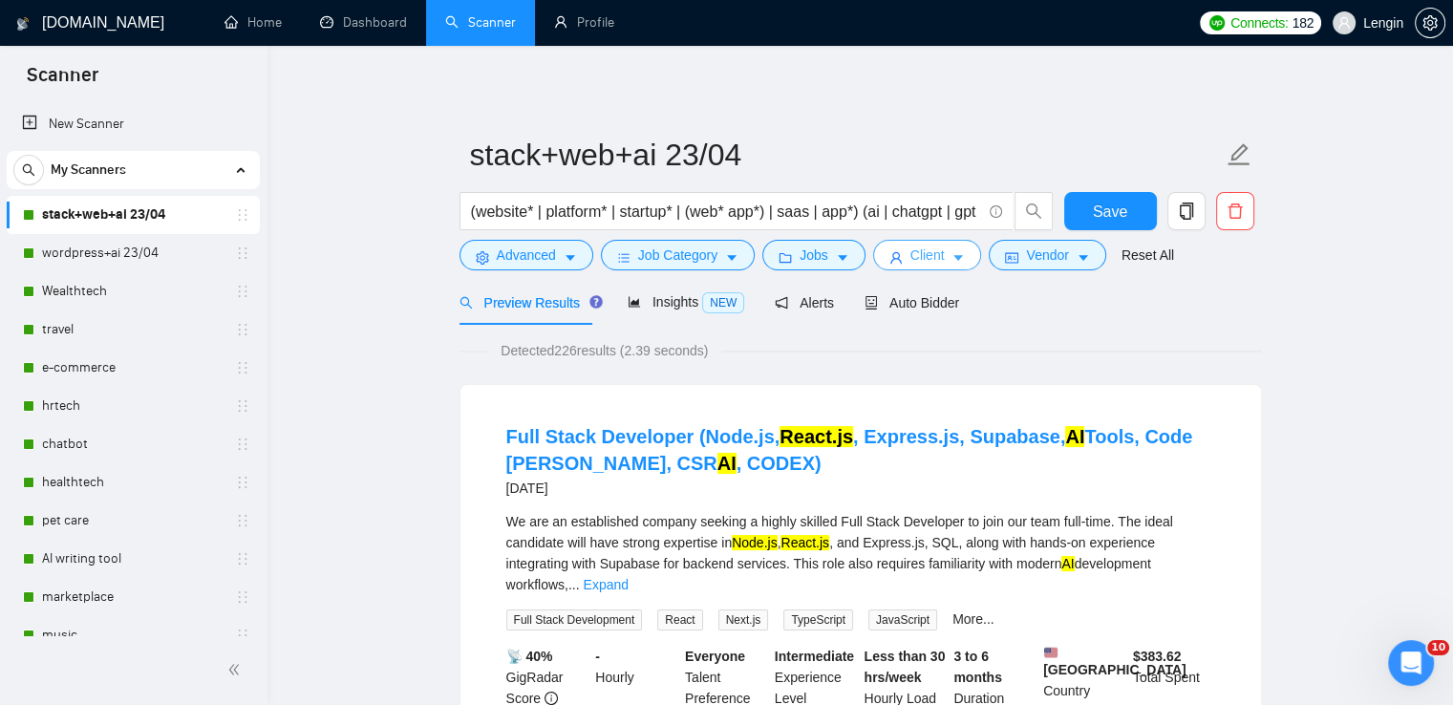
click at [918, 257] on span "Client" at bounding box center [927, 255] width 34 height 21
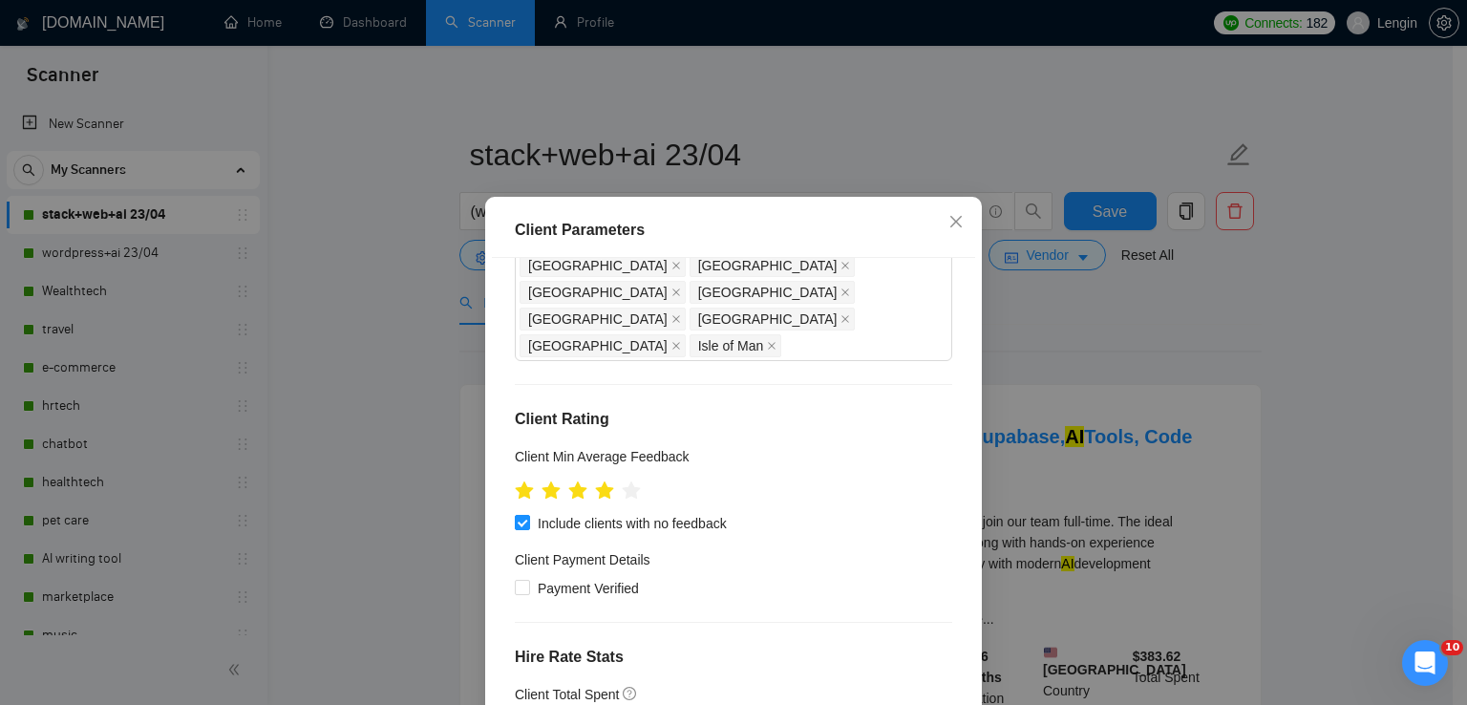
scroll to position [863, 0]
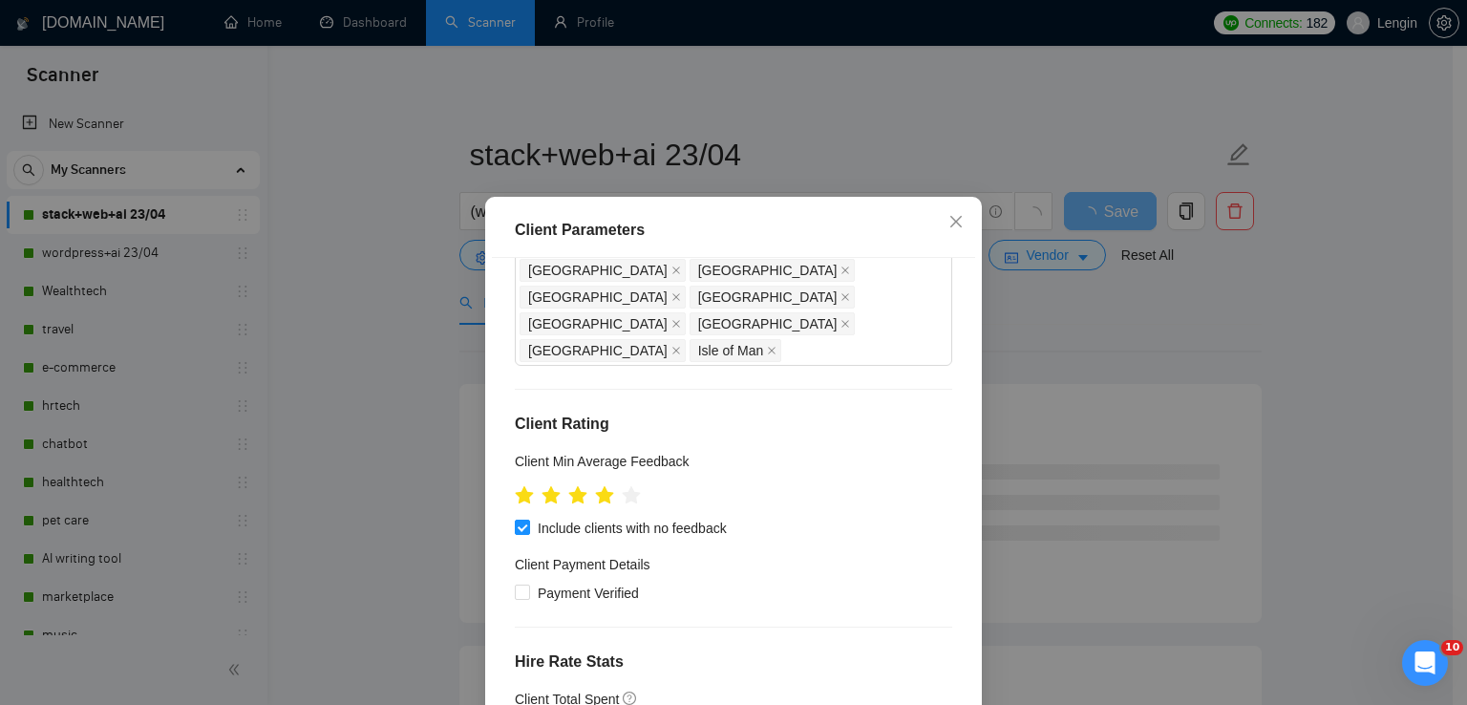
type input "2"
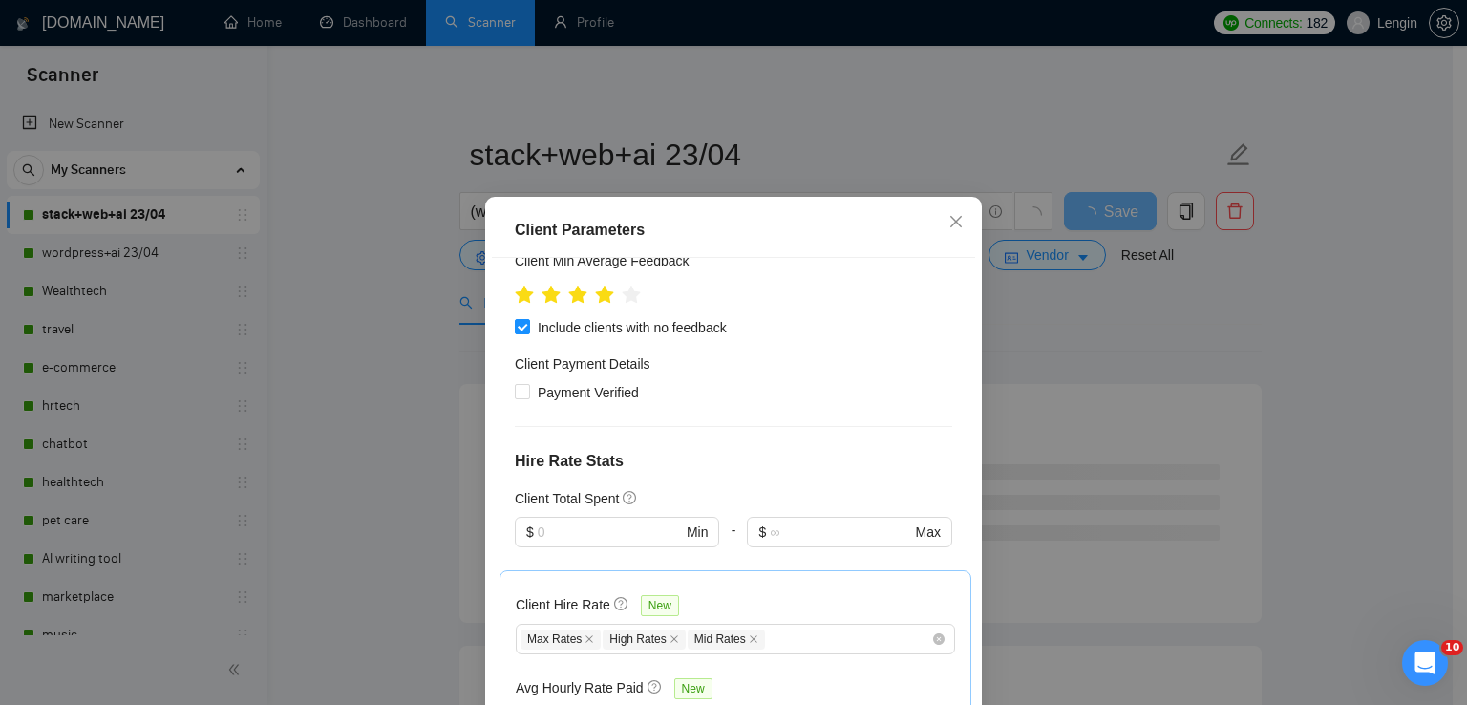
scroll to position [130, 0]
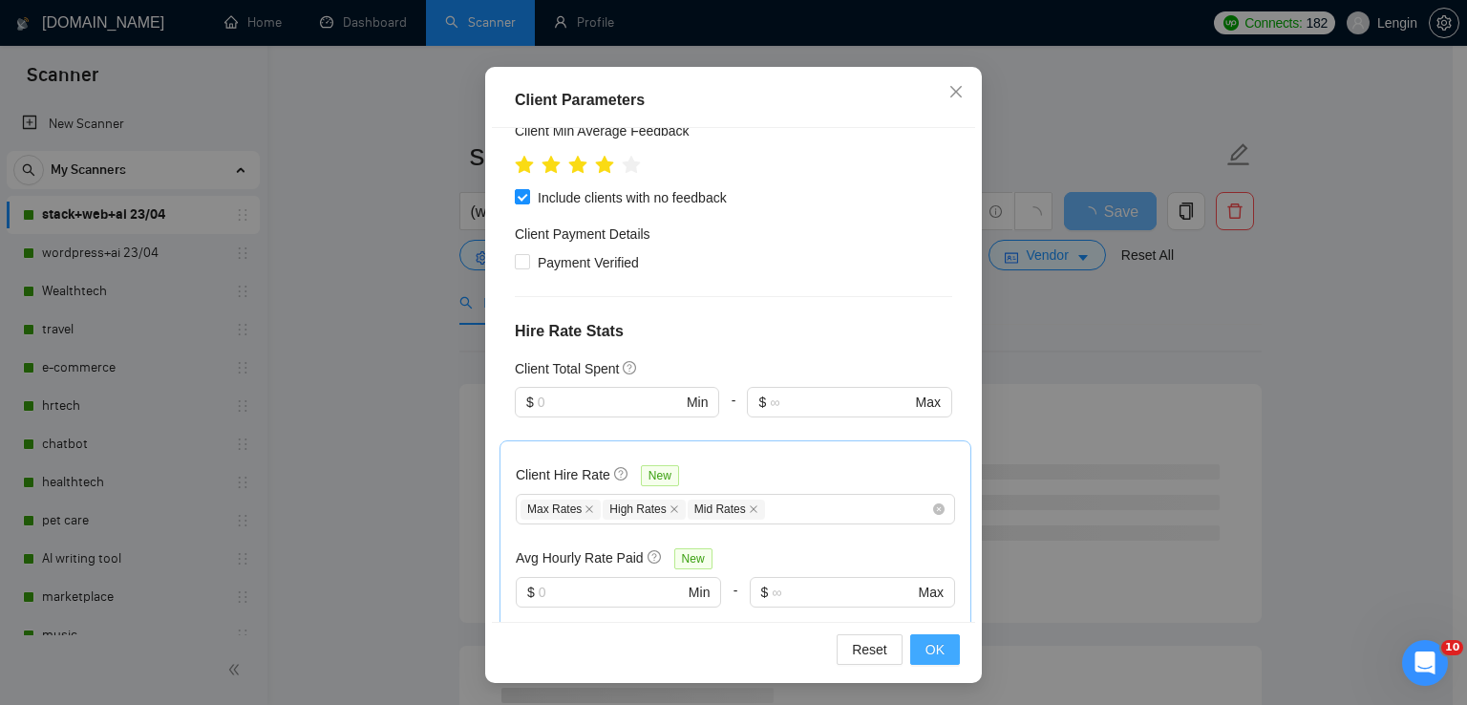
click at [926, 643] on span "OK" at bounding box center [935, 649] width 19 height 21
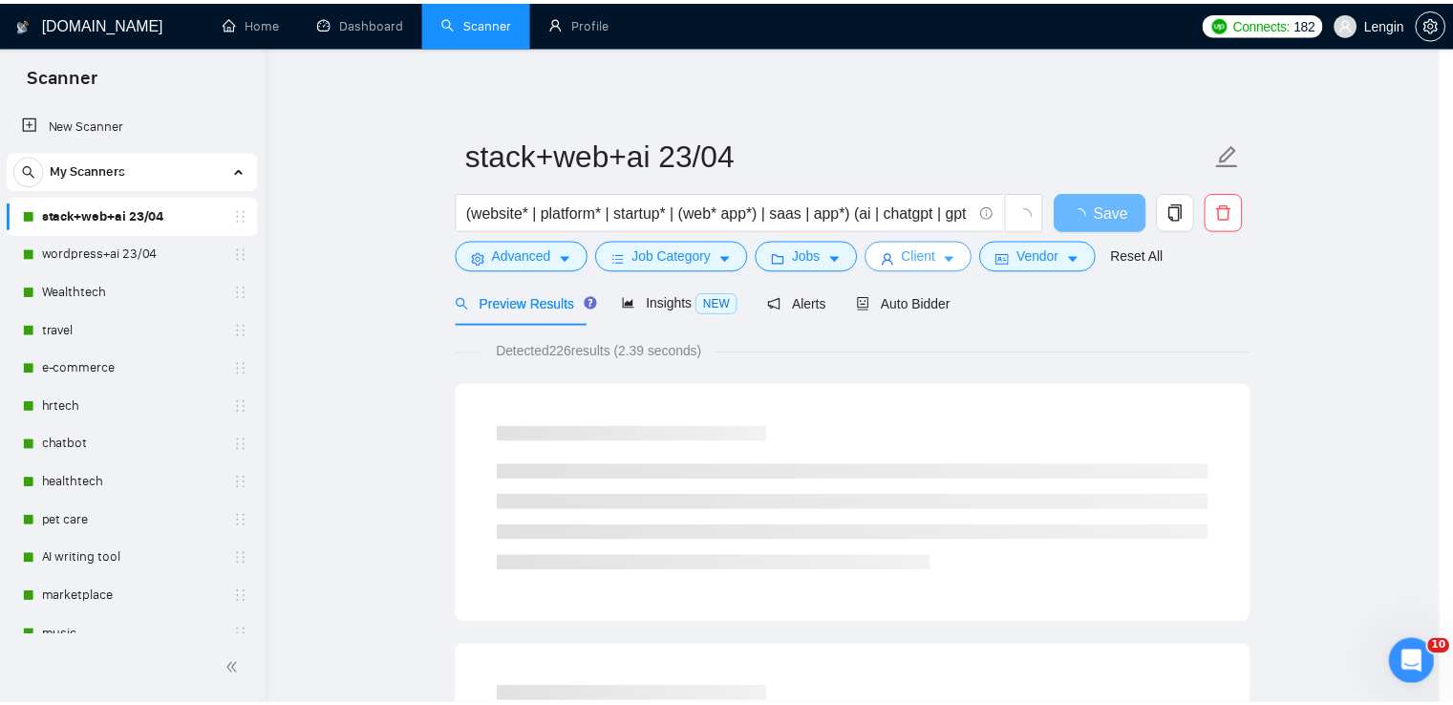
scroll to position [0, 0]
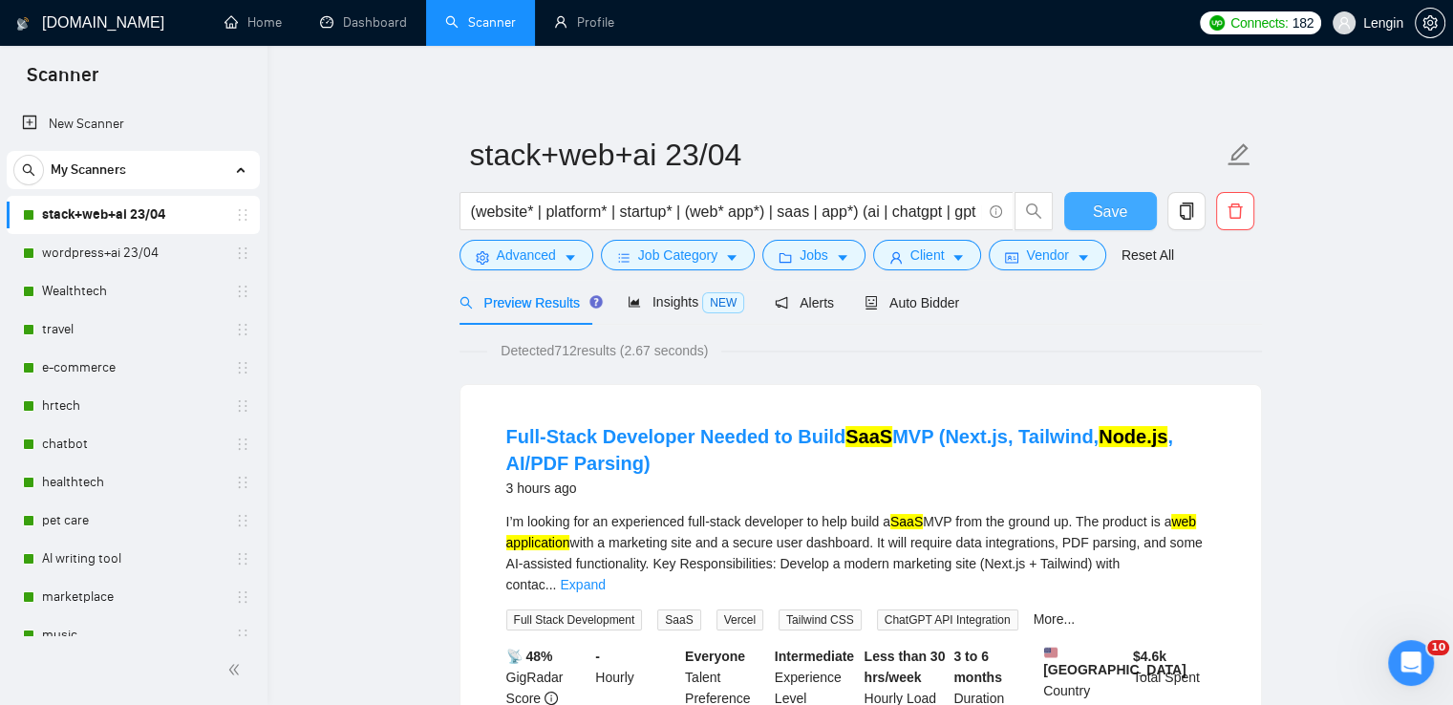
click at [1089, 220] on button "Save" at bounding box center [1110, 211] width 93 height 38
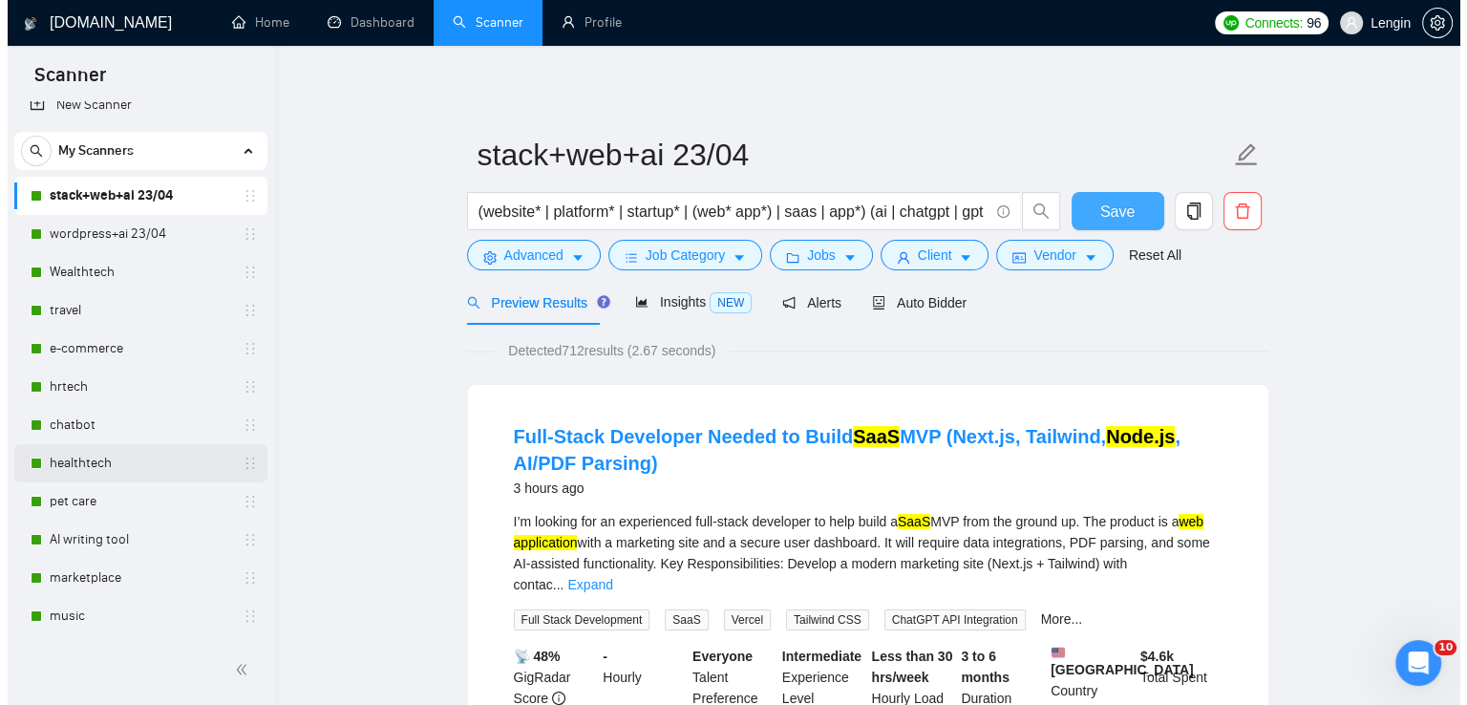
scroll to position [11, 0]
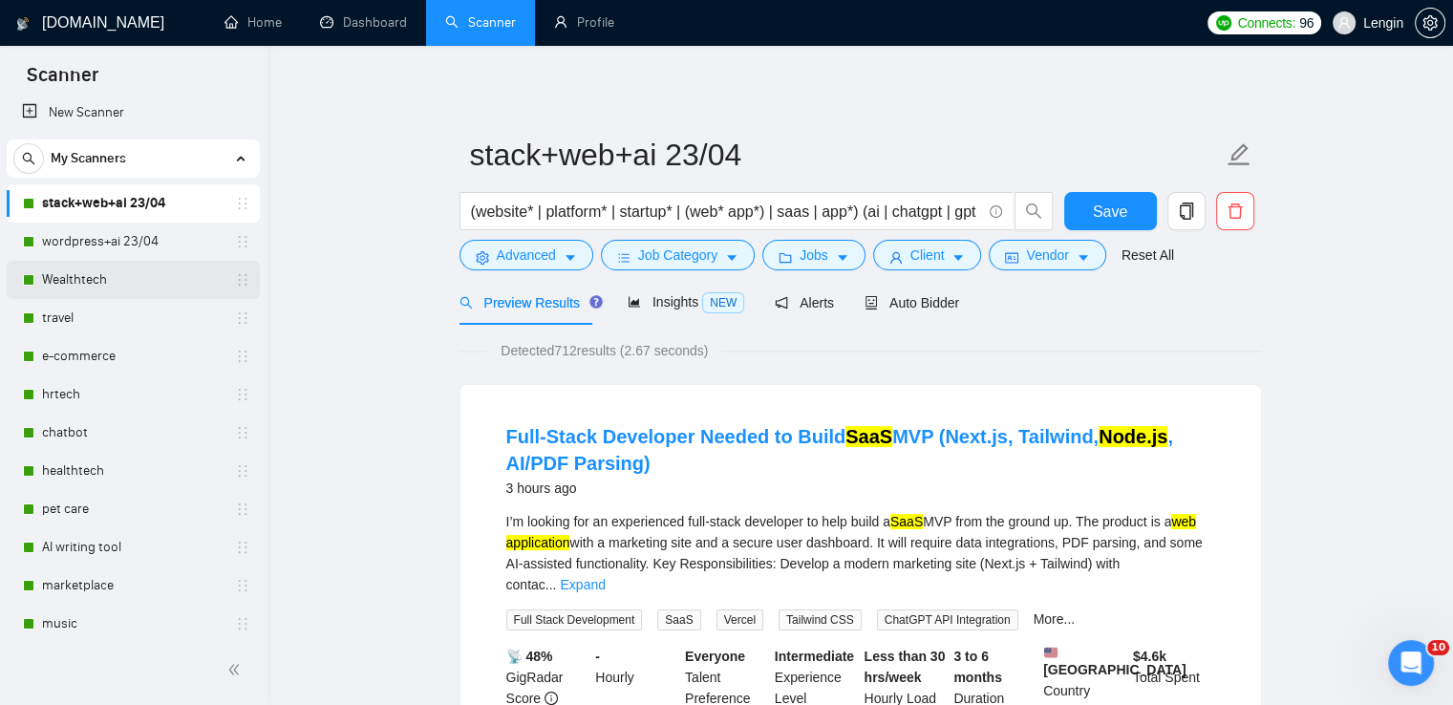
click at [96, 273] on link "Wealthtech" at bounding box center [133, 280] width 182 height 38
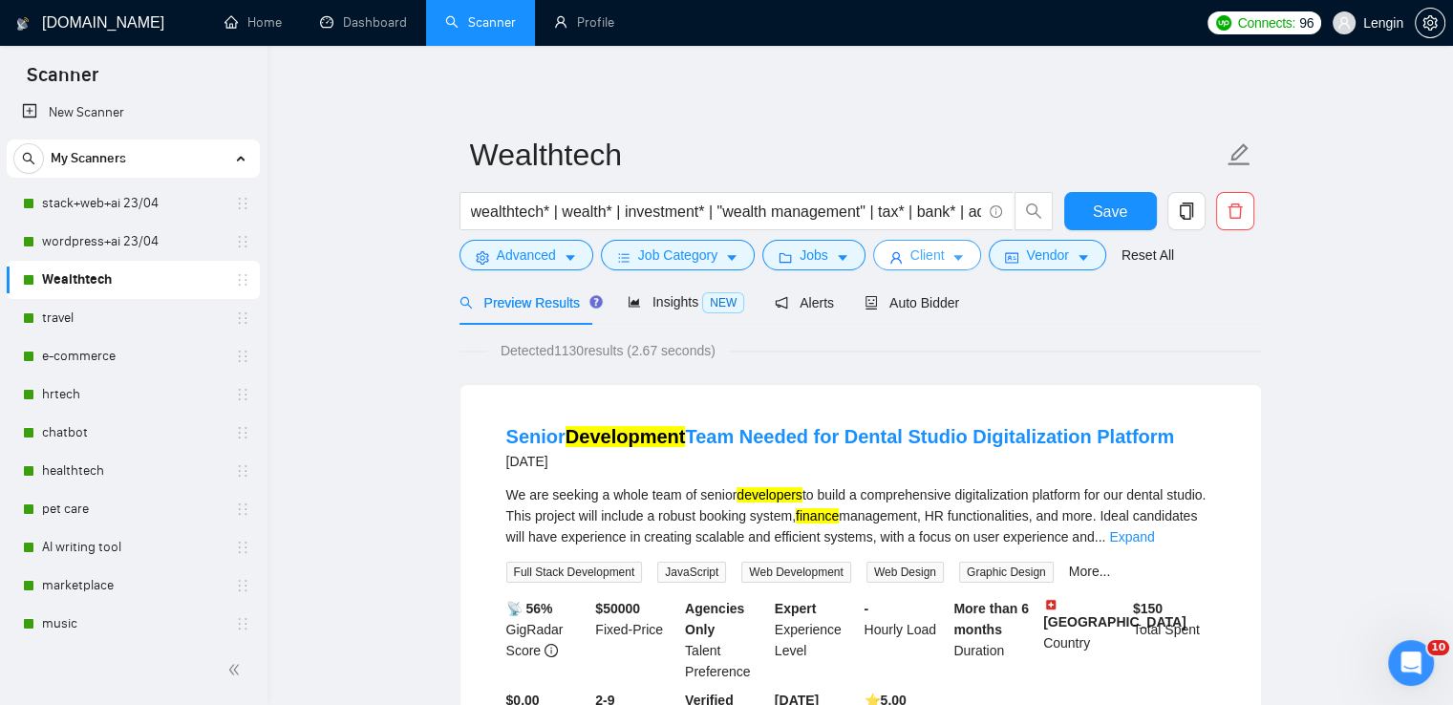
click at [939, 256] on button "Client" at bounding box center [927, 255] width 109 height 31
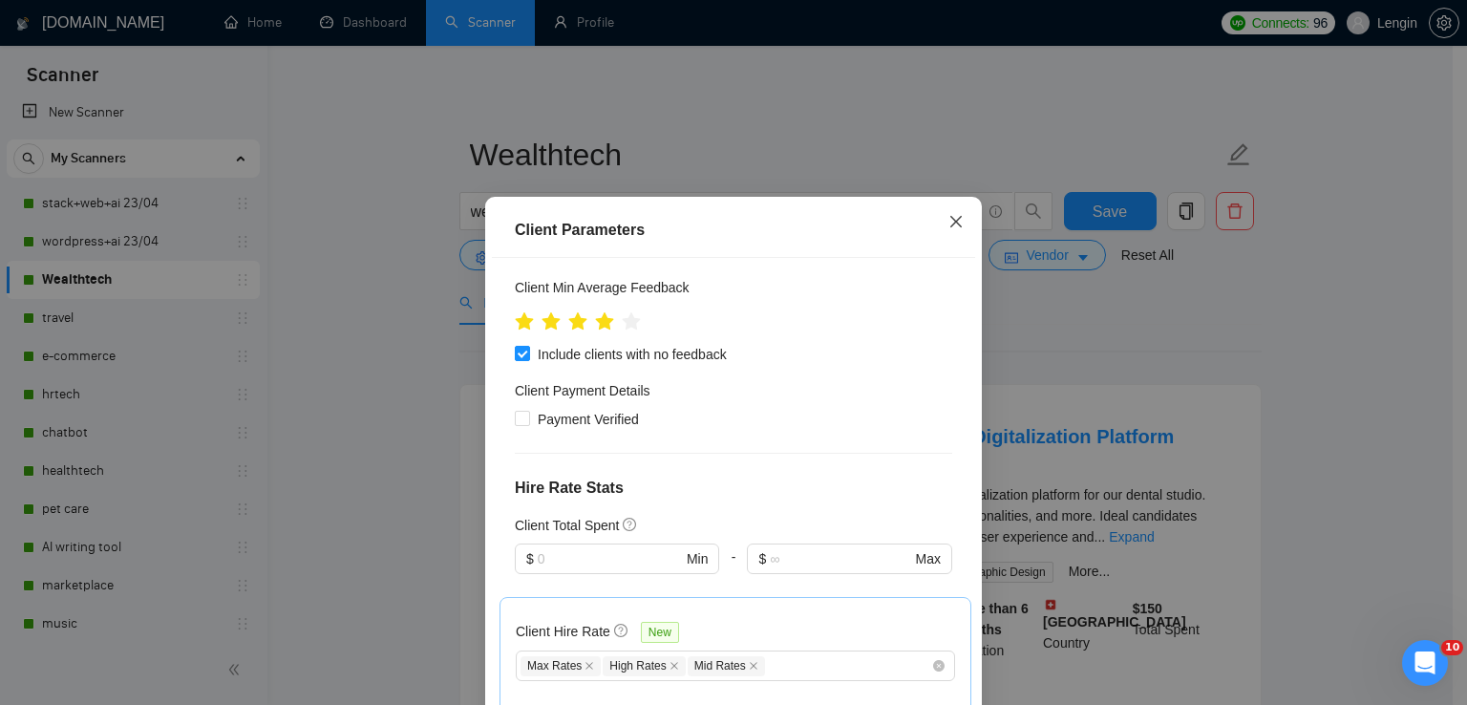
click at [949, 225] on icon "close" at bounding box center [956, 221] width 15 height 15
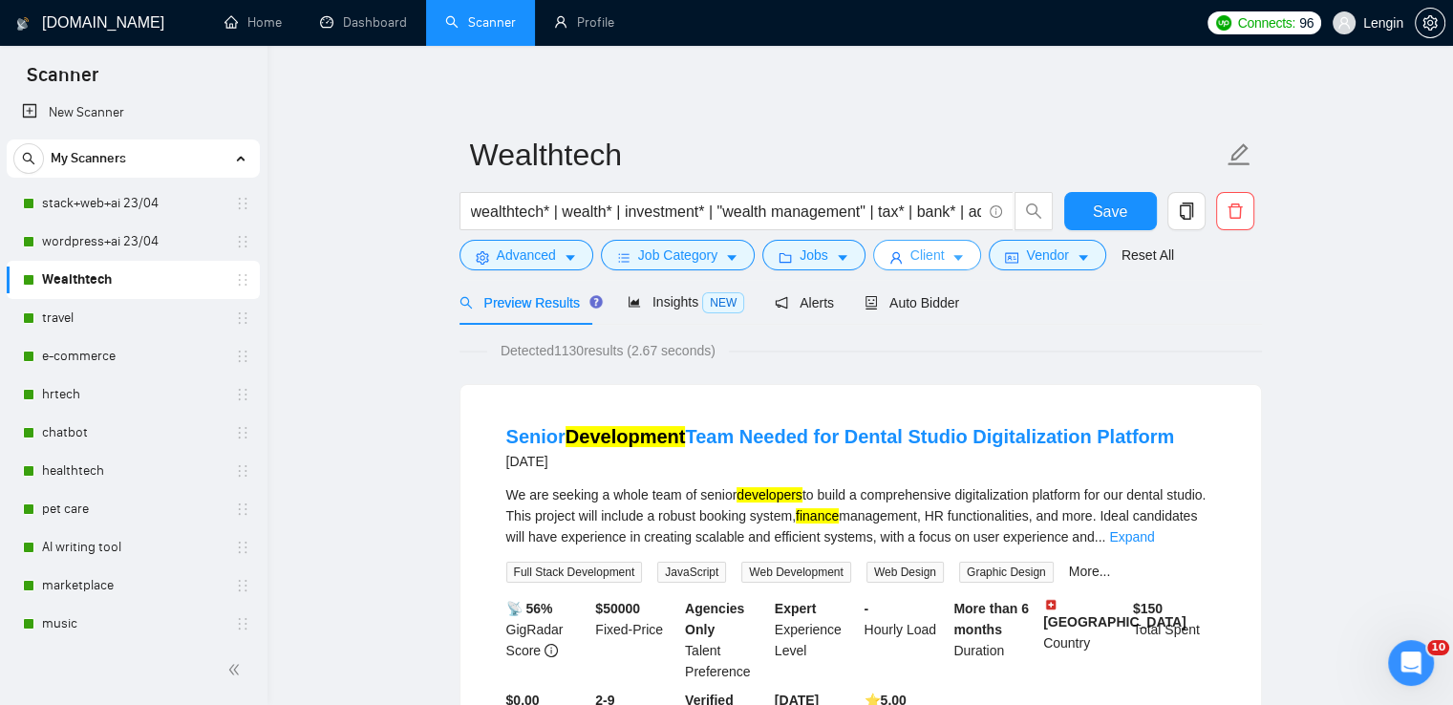
click at [891, 261] on icon "user" at bounding box center [895, 257] width 11 height 11
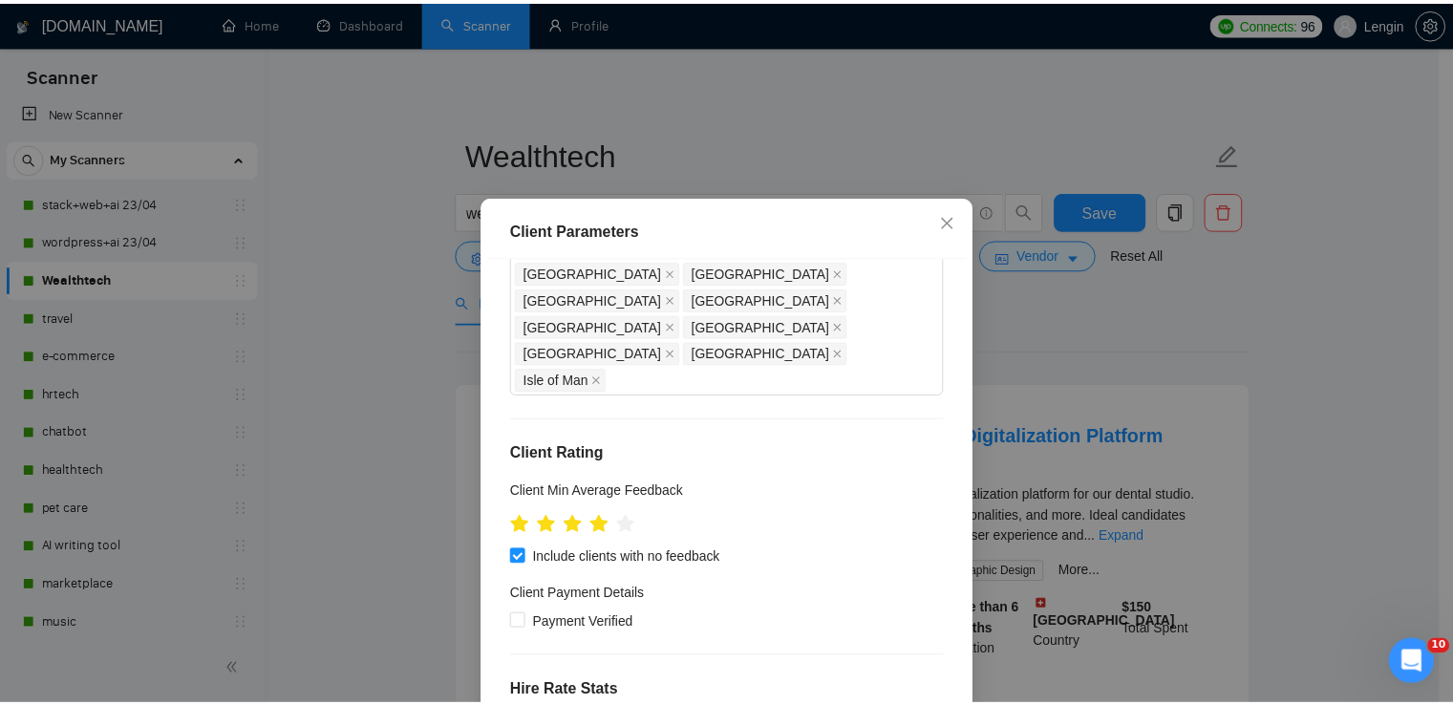
scroll to position [860, 0]
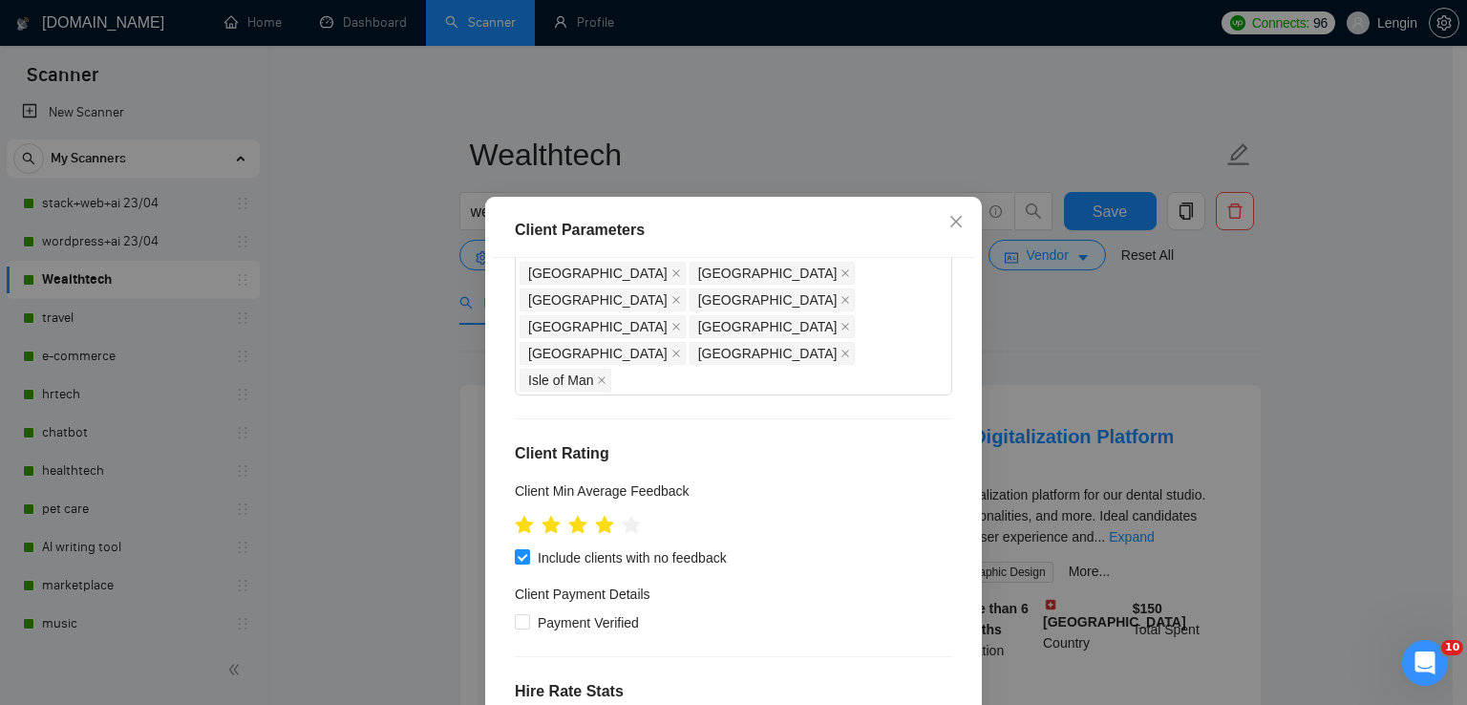
click at [954, 215] on icon "close" at bounding box center [956, 221] width 15 height 15
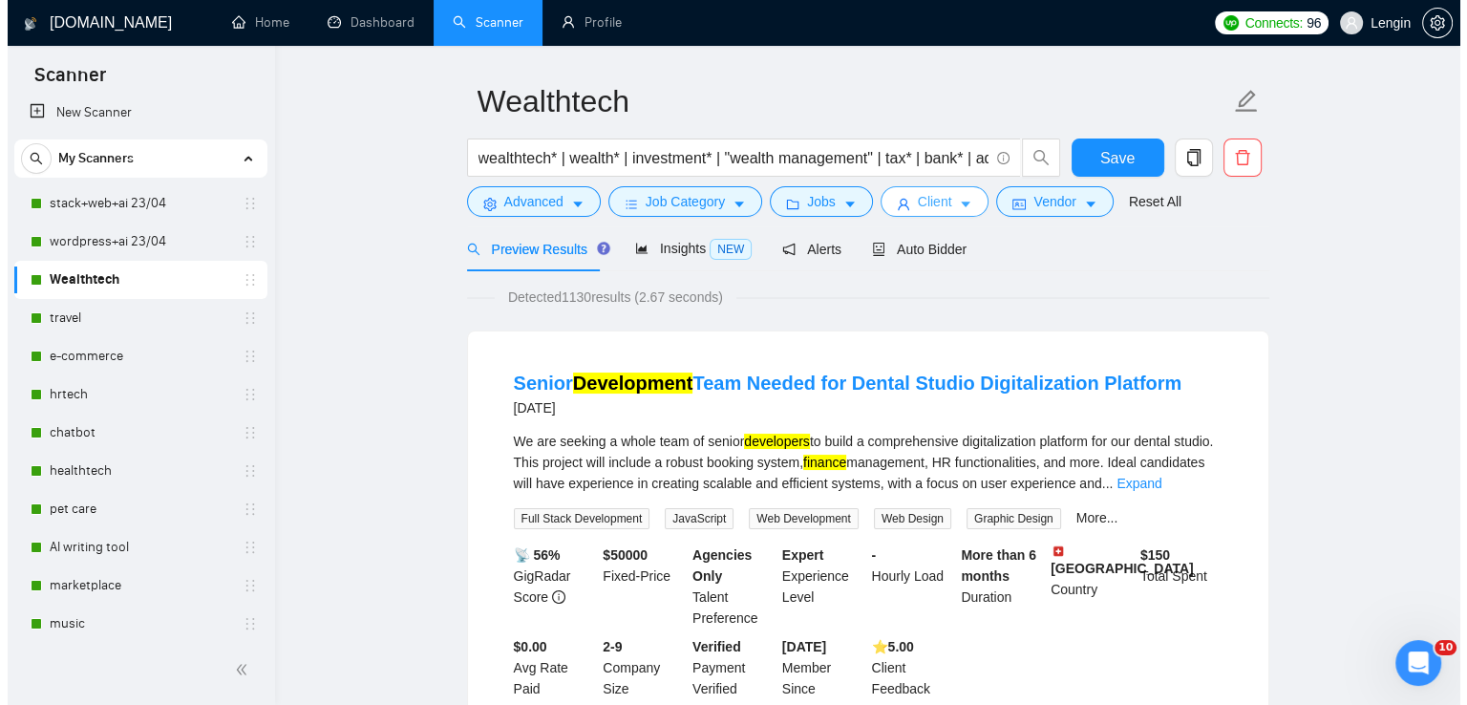
scroll to position [53, 0]
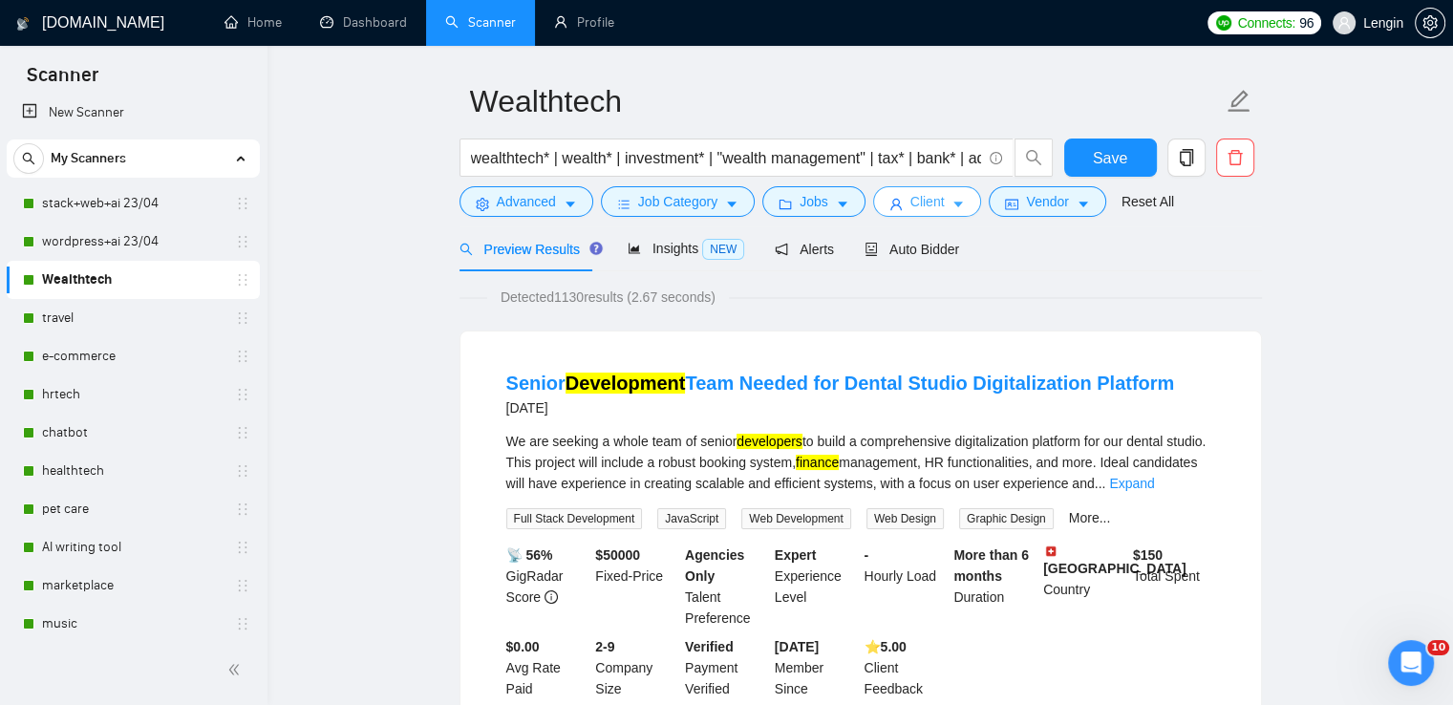
click at [918, 211] on span "Client" at bounding box center [927, 201] width 34 height 21
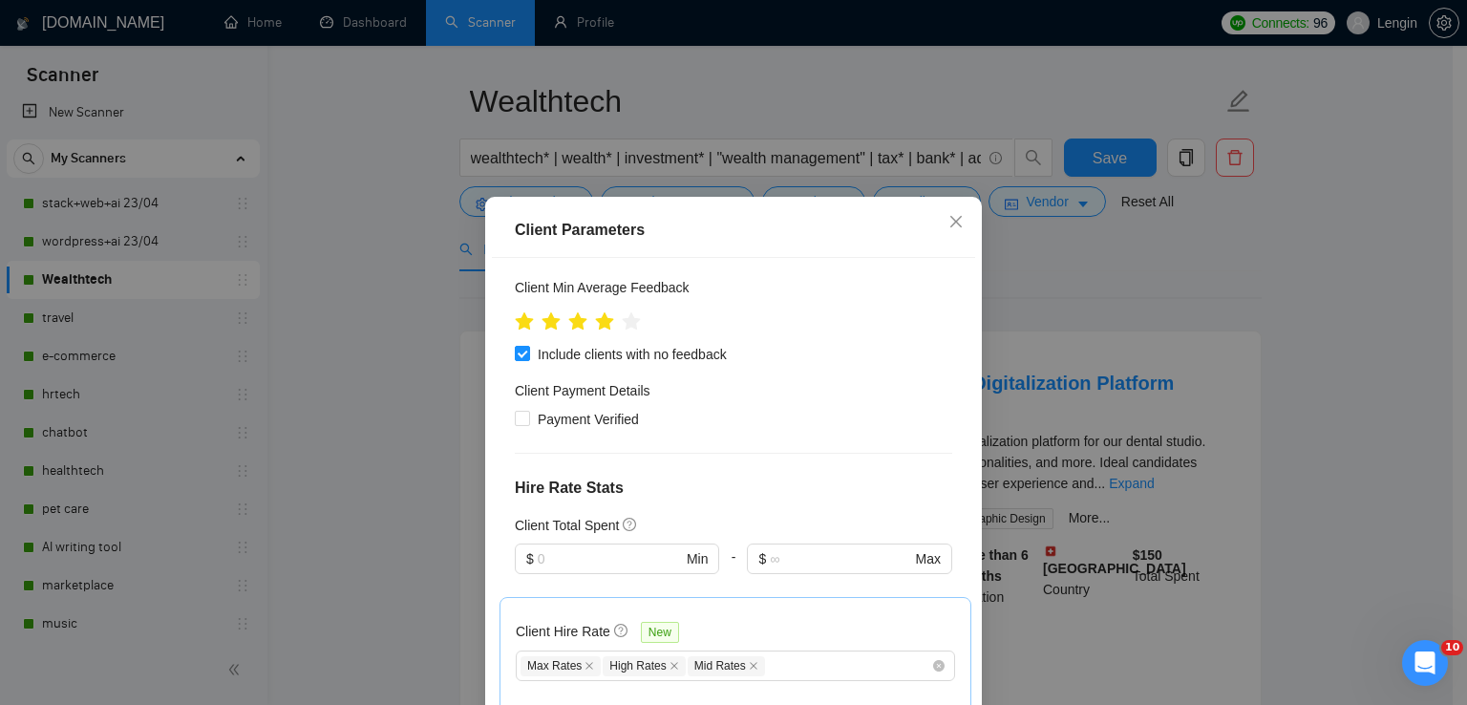
scroll to position [130, 0]
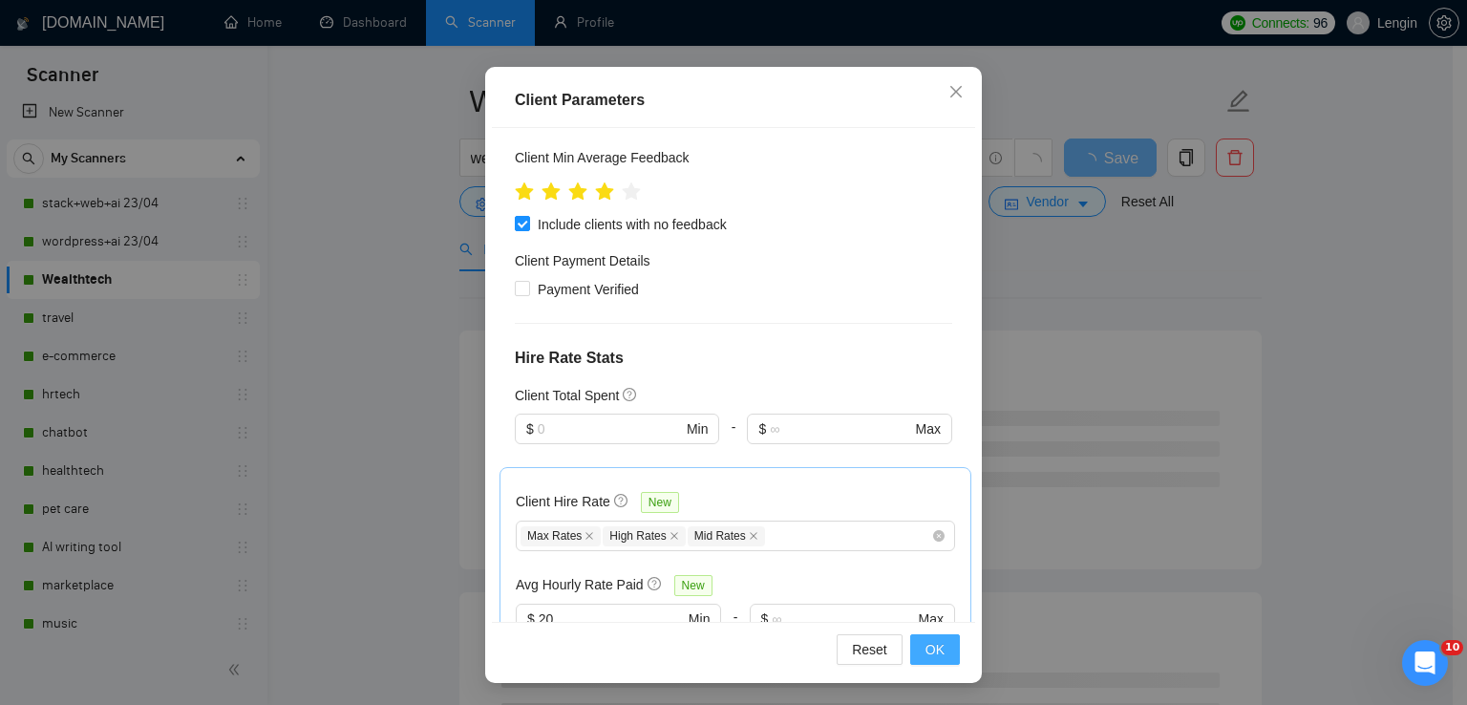
click at [926, 644] on span "OK" at bounding box center [935, 649] width 19 height 21
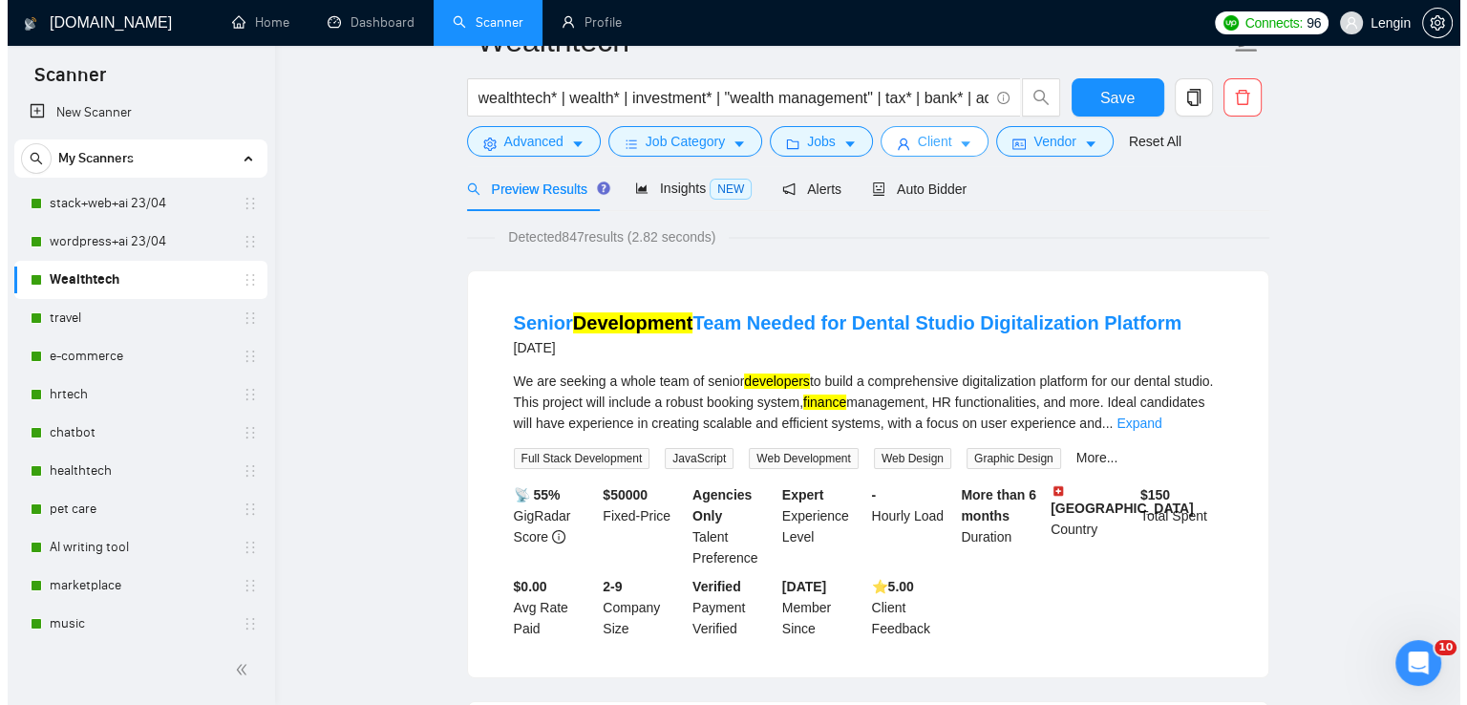
scroll to position [38, 0]
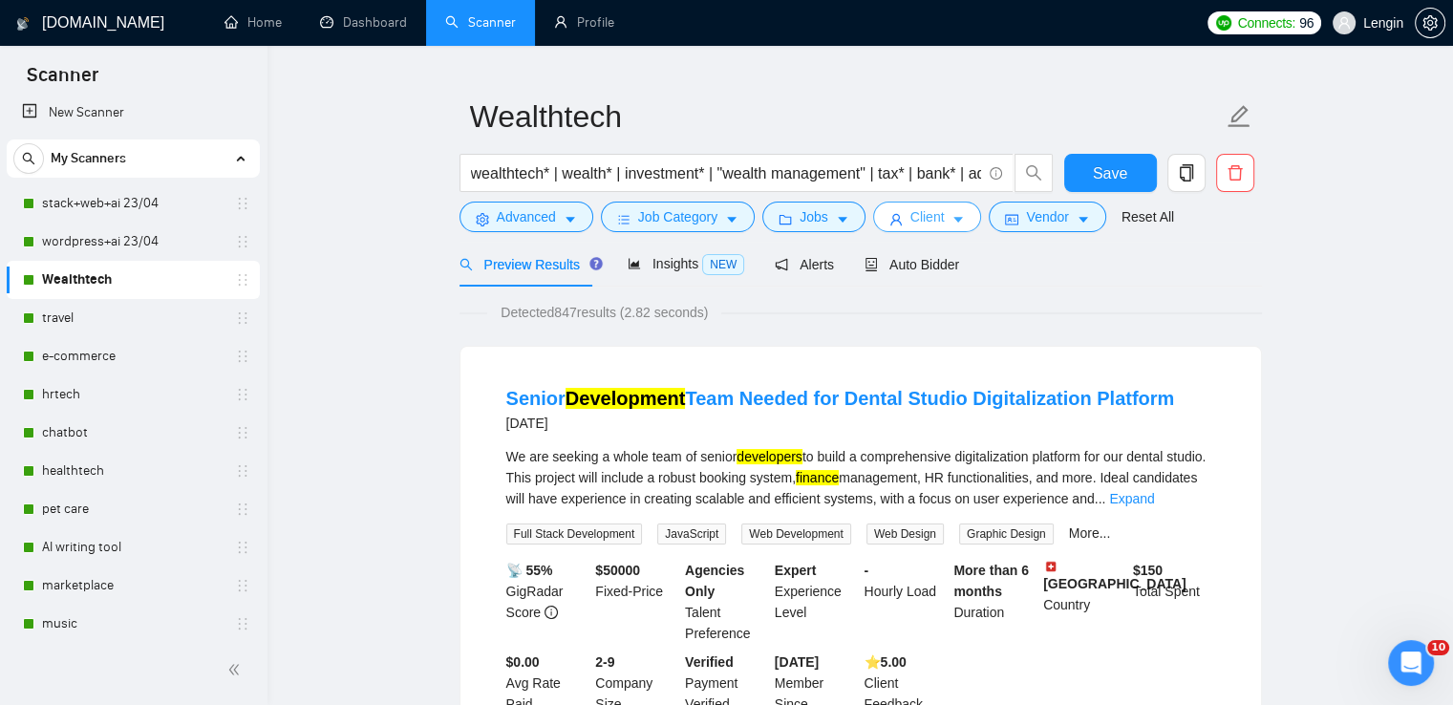
click at [938, 213] on button "Client" at bounding box center [927, 217] width 109 height 31
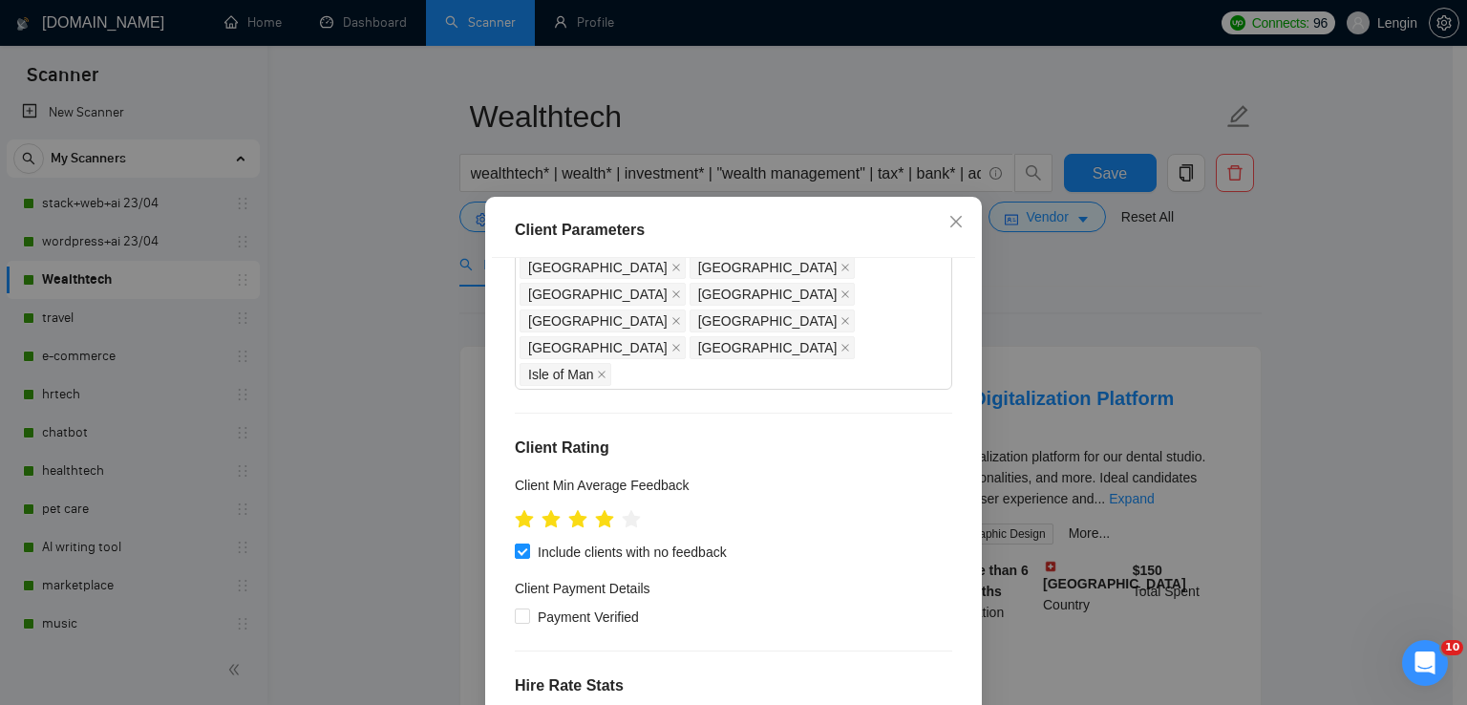
scroll to position [865, 0]
type input "2"
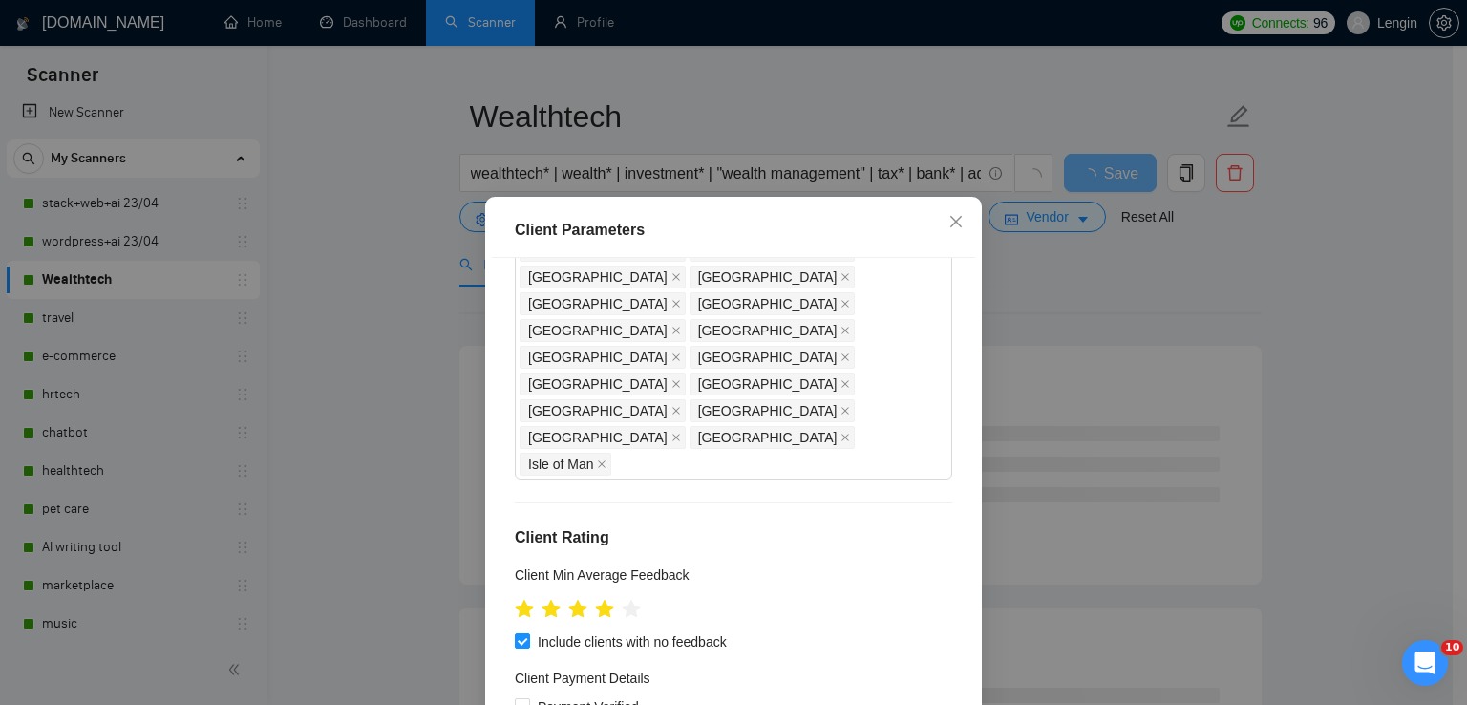
scroll to position [776, 0]
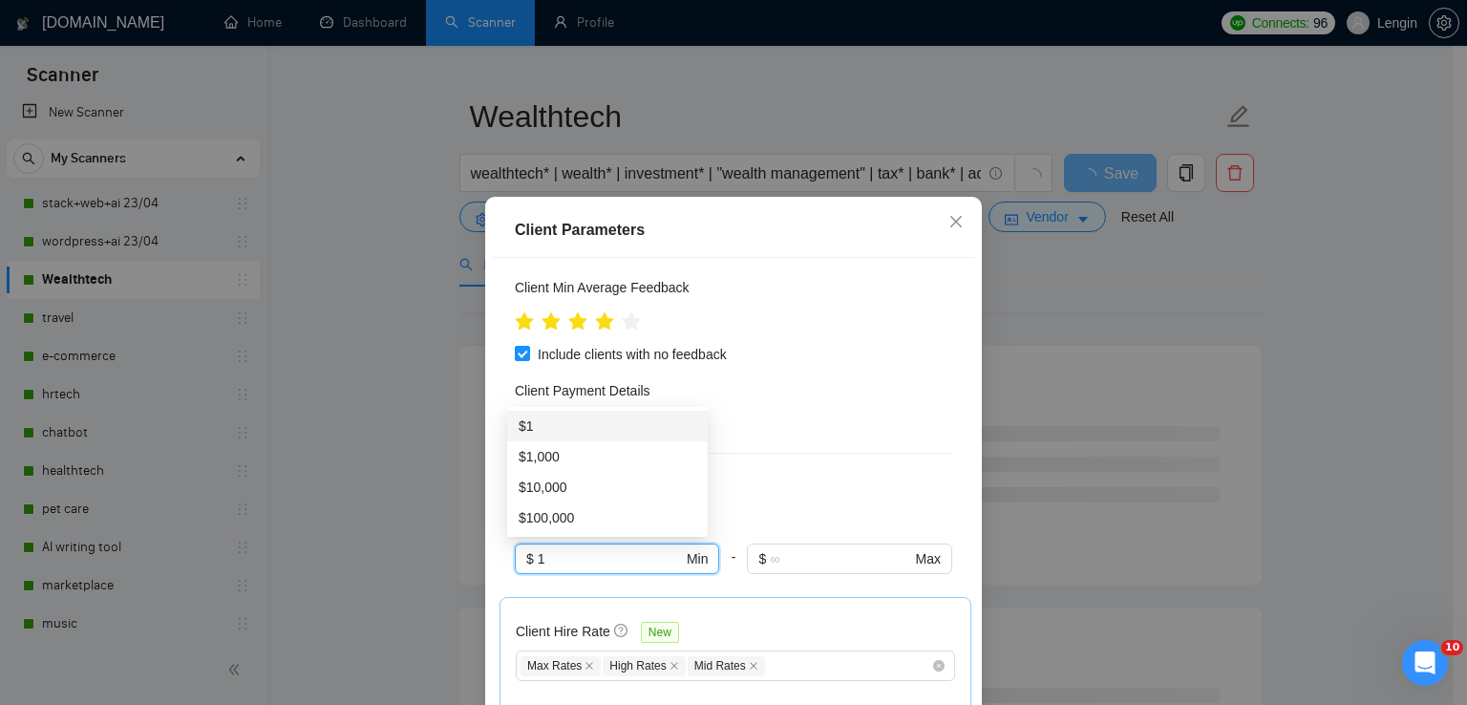
scroll to position [130, 0]
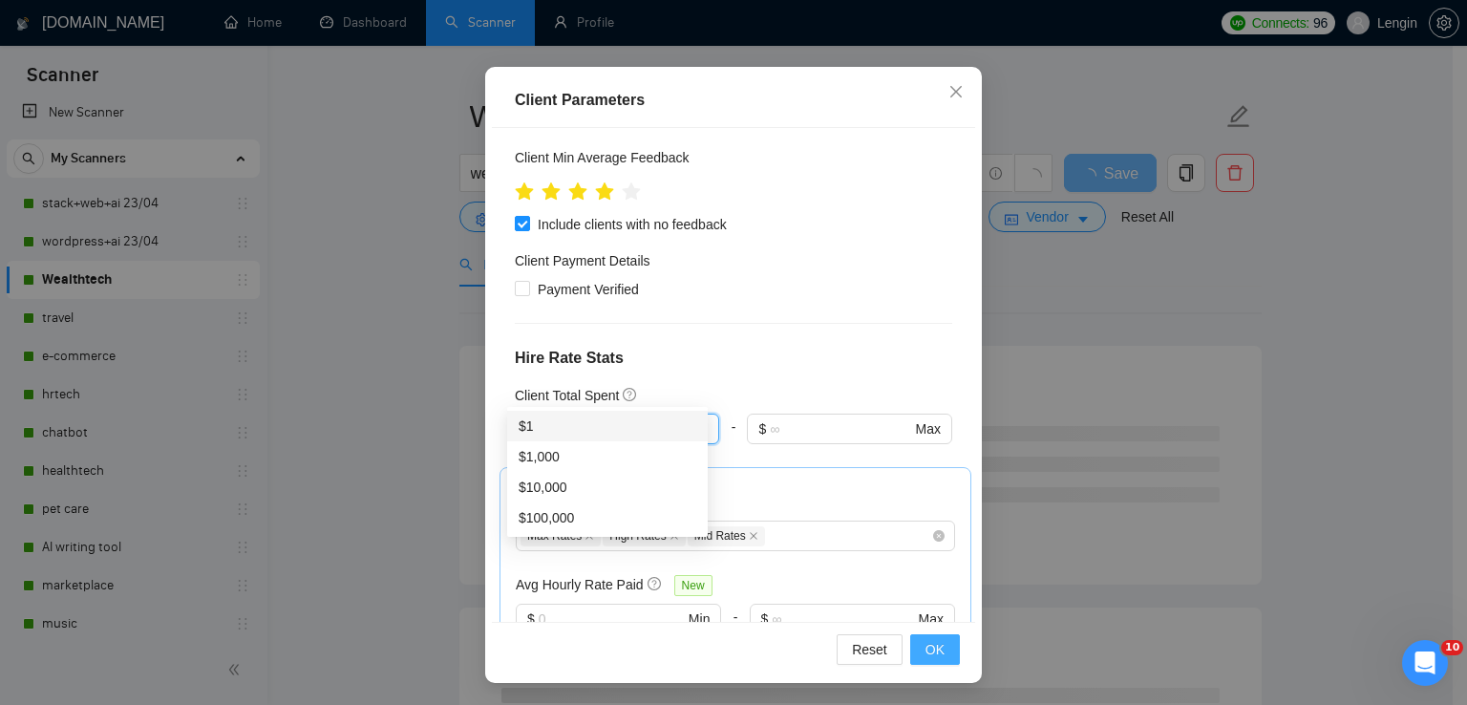
type input "1"
click at [938, 647] on button "OK" at bounding box center [935, 649] width 50 height 31
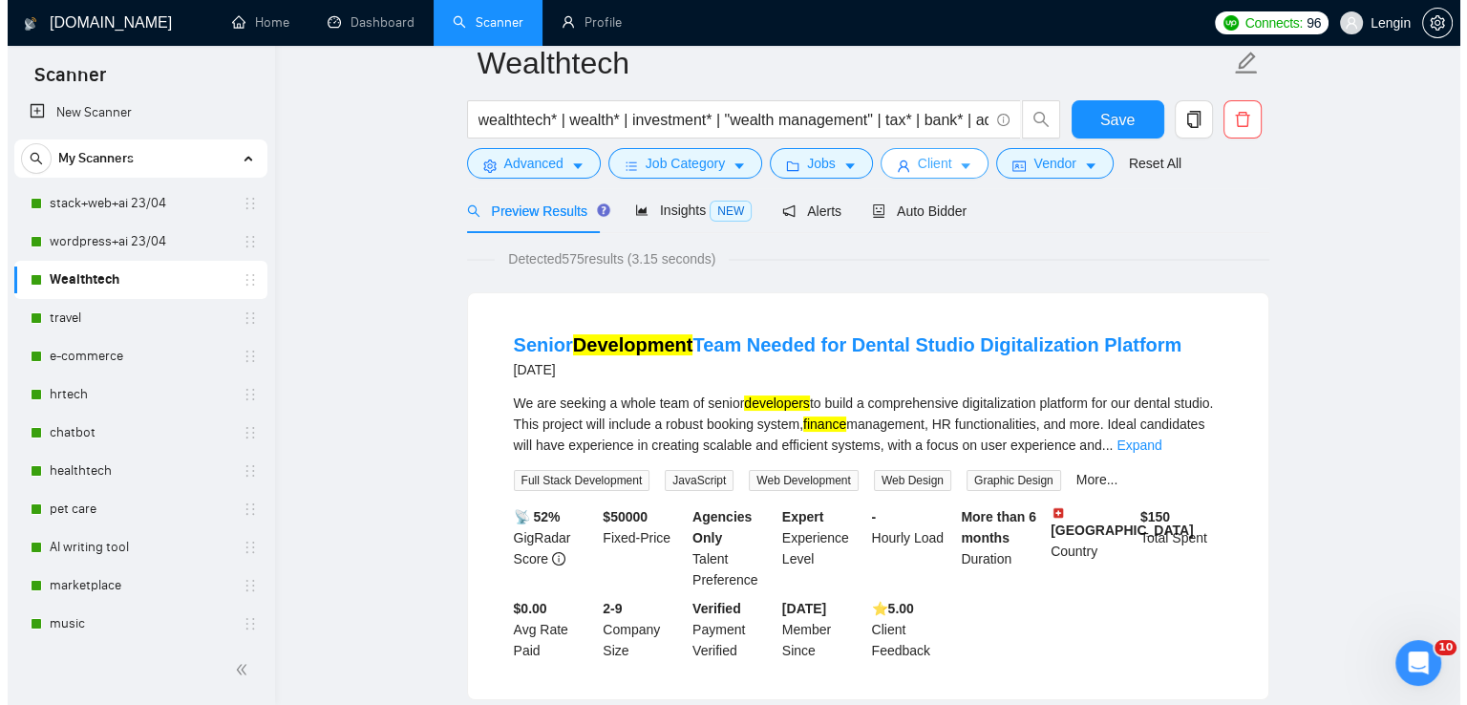
scroll to position [0, 0]
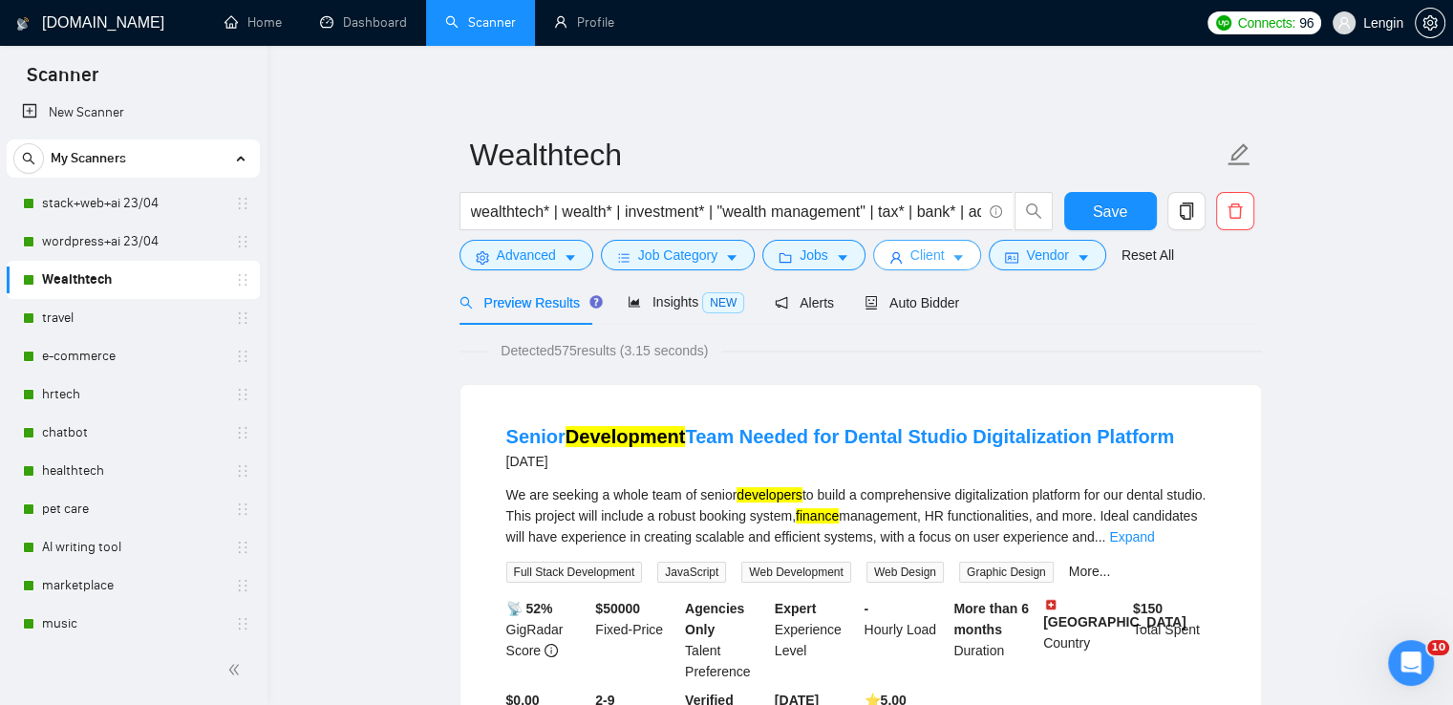
click at [951, 263] on icon "caret-down" at bounding box center [957, 257] width 13 height 13
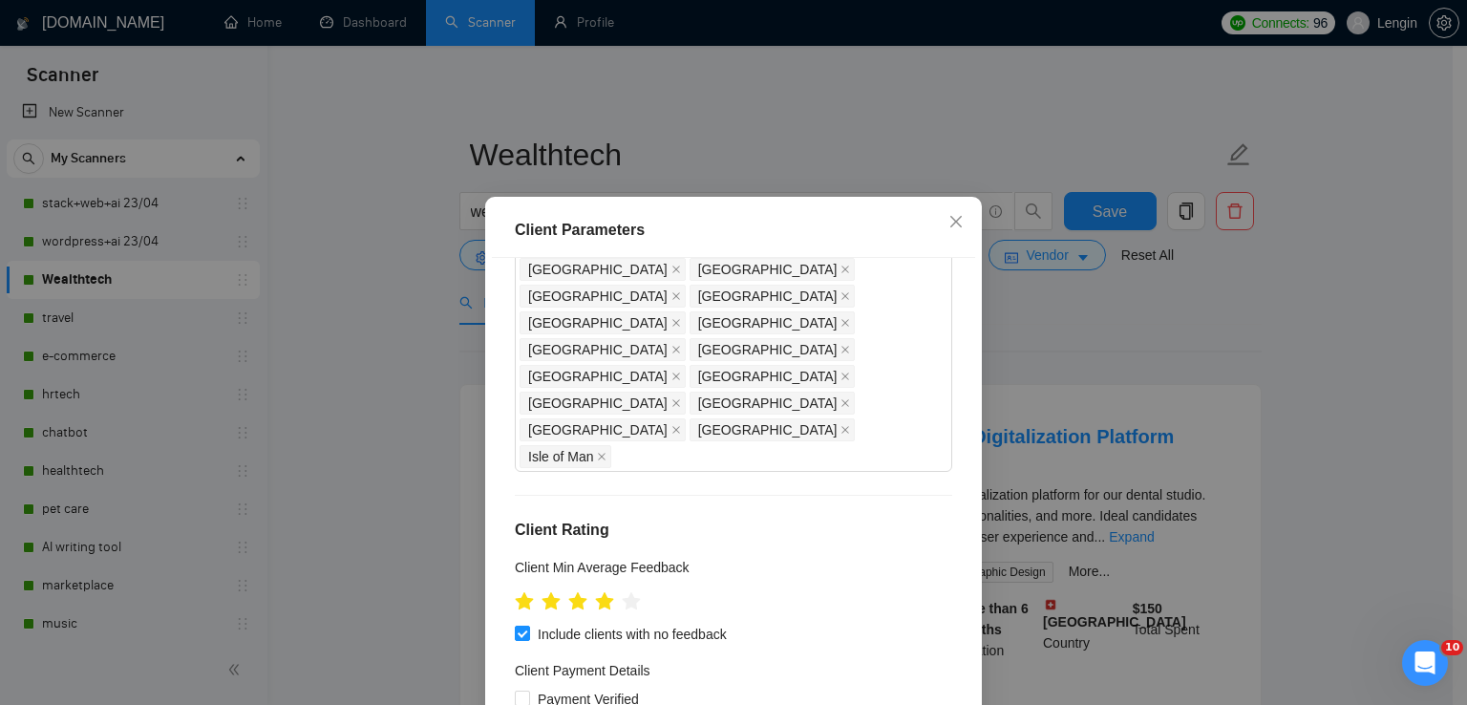
scroll to position [787, 0]
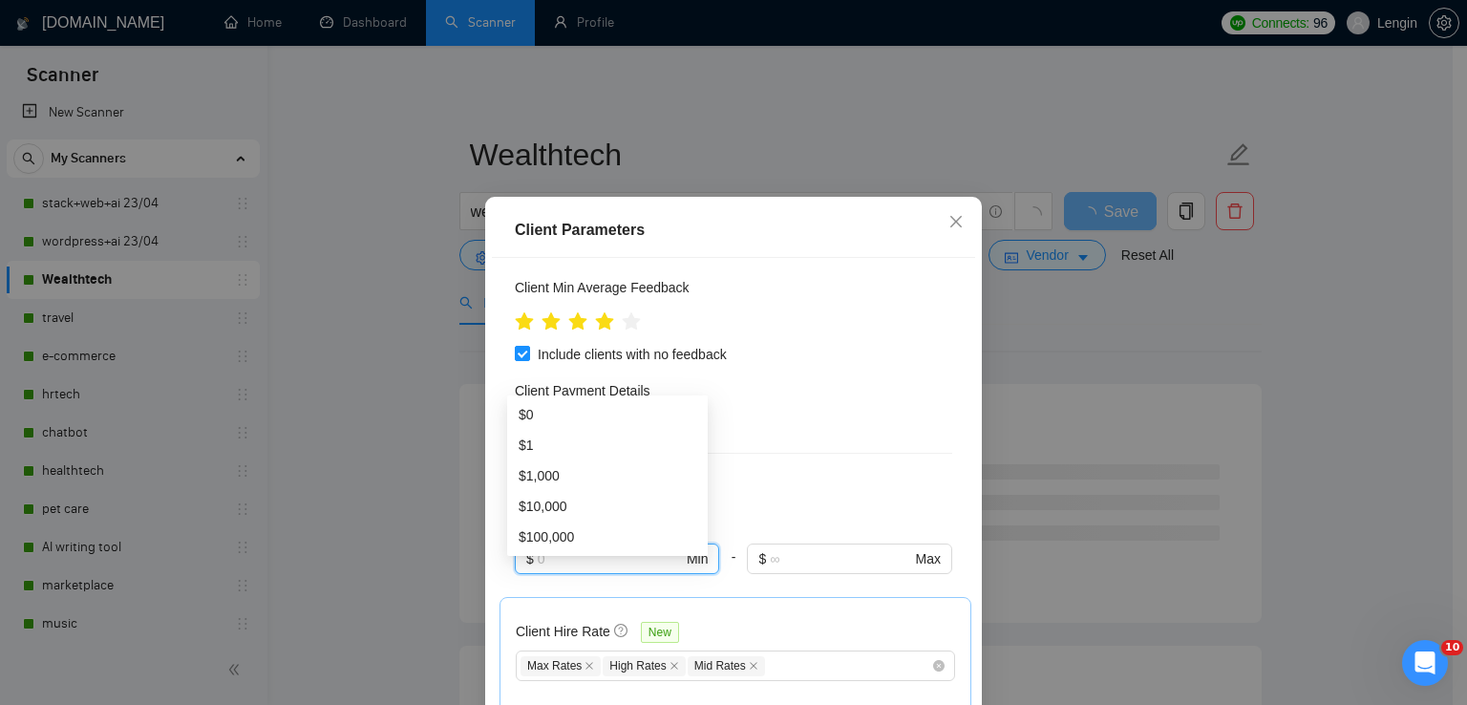
scroll to position [130, 0]
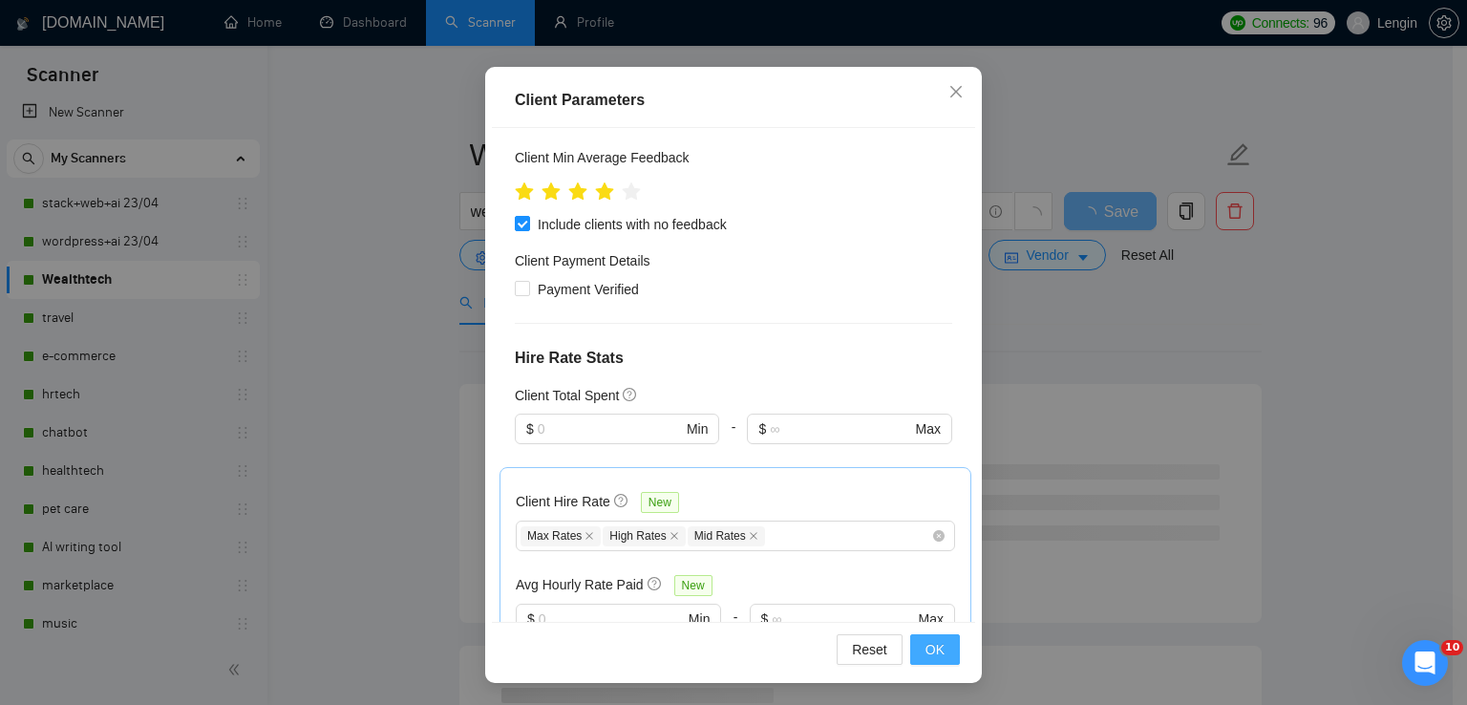
click at [926, 639] on span "OK" at bounding box center [935, 649] width 19 height 21
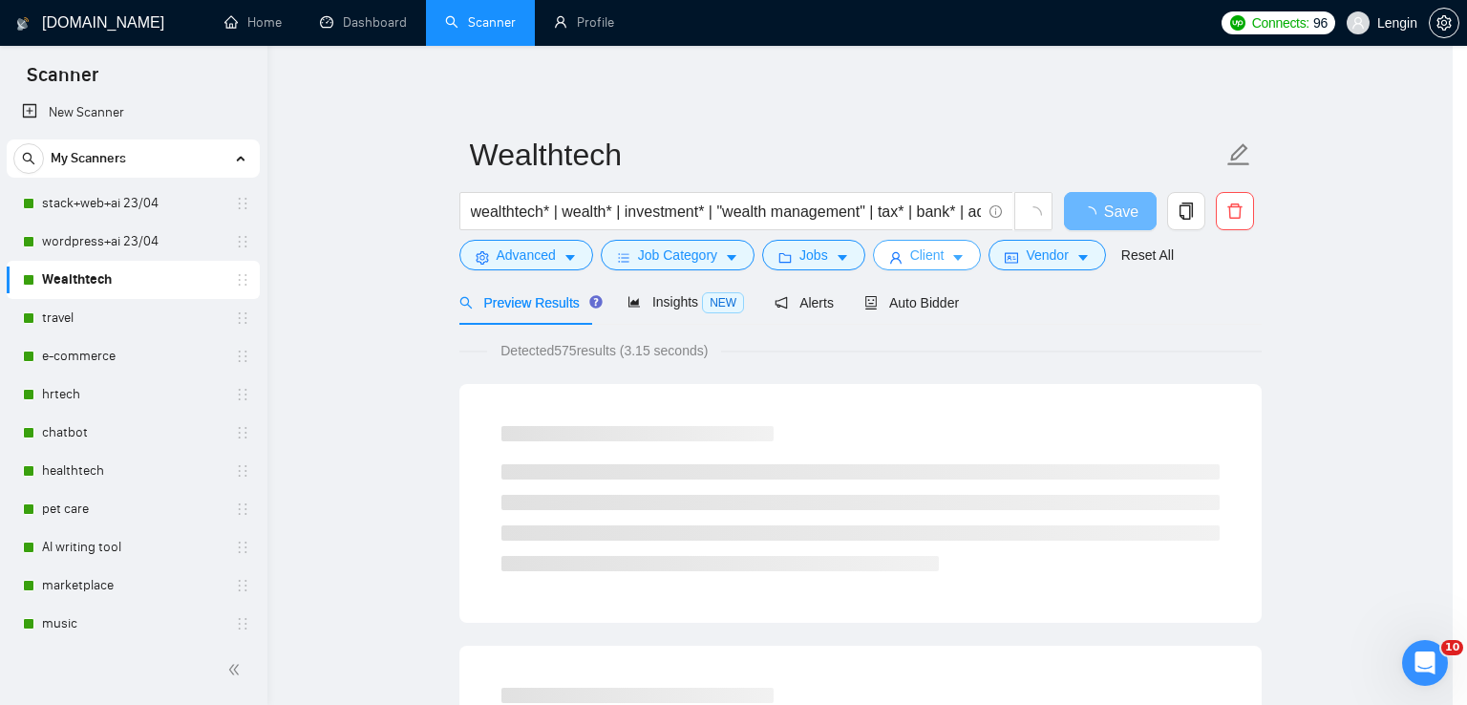
scroll to position [0, 0]
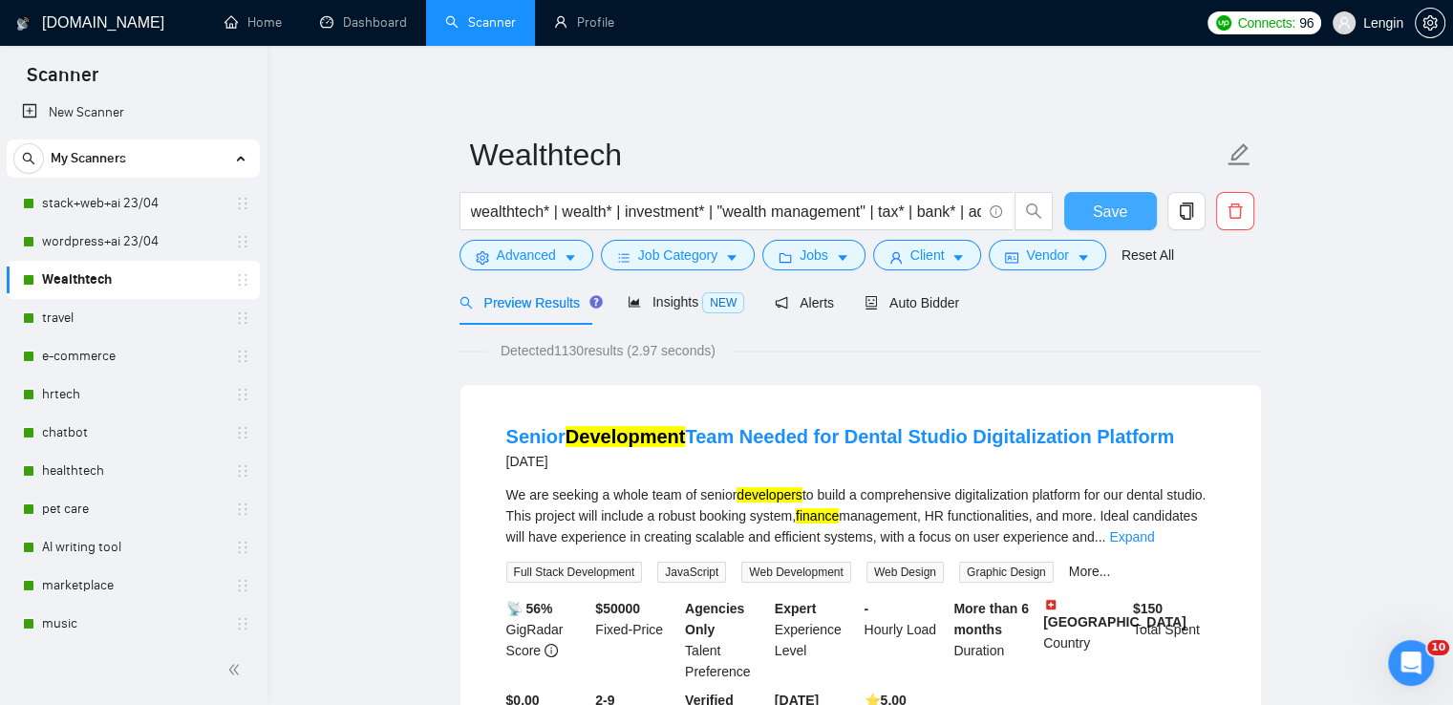
click at [1116, 200] on span "Save" at bounding box center [1110, 212] width 34 height 24
click at [816, 255] on span "Jobs" at bounding box center [814, 255] width 29 height 21
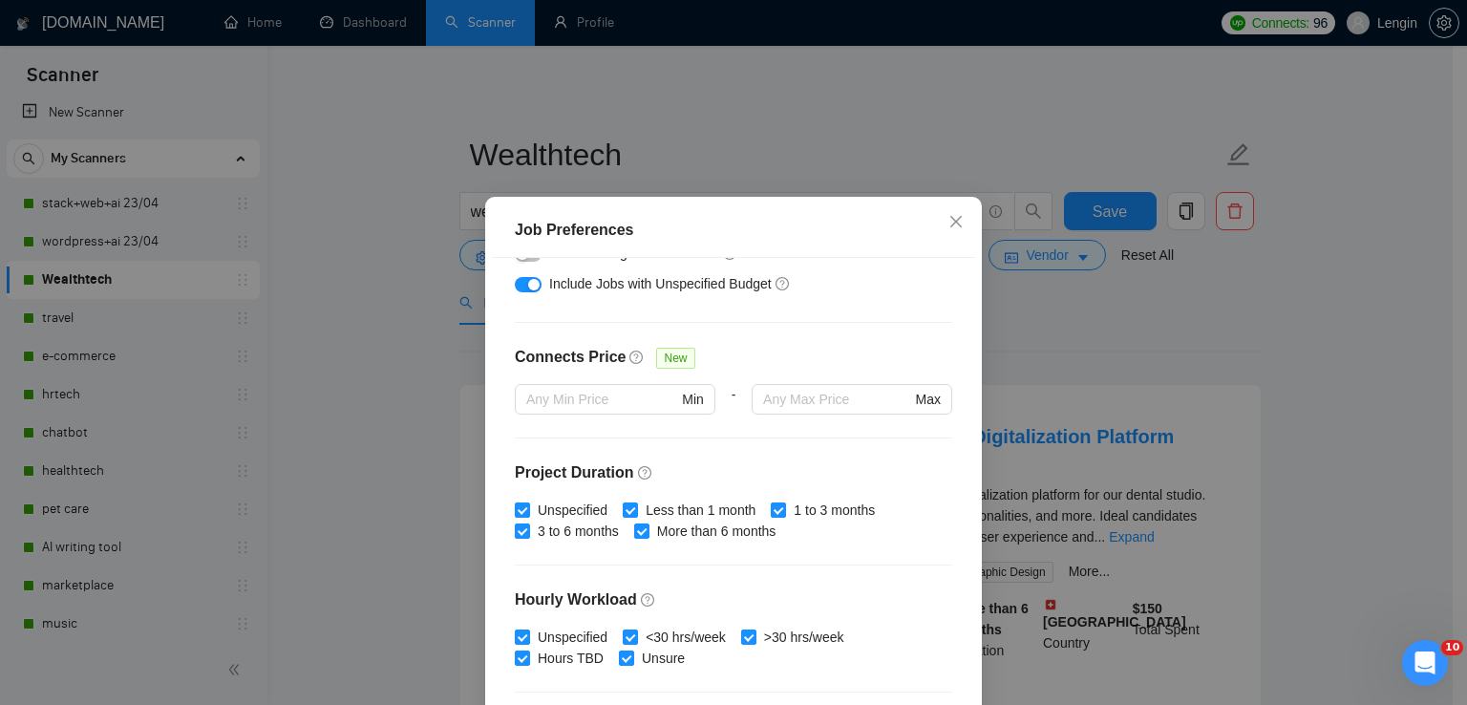
scroll to position [584, 0]
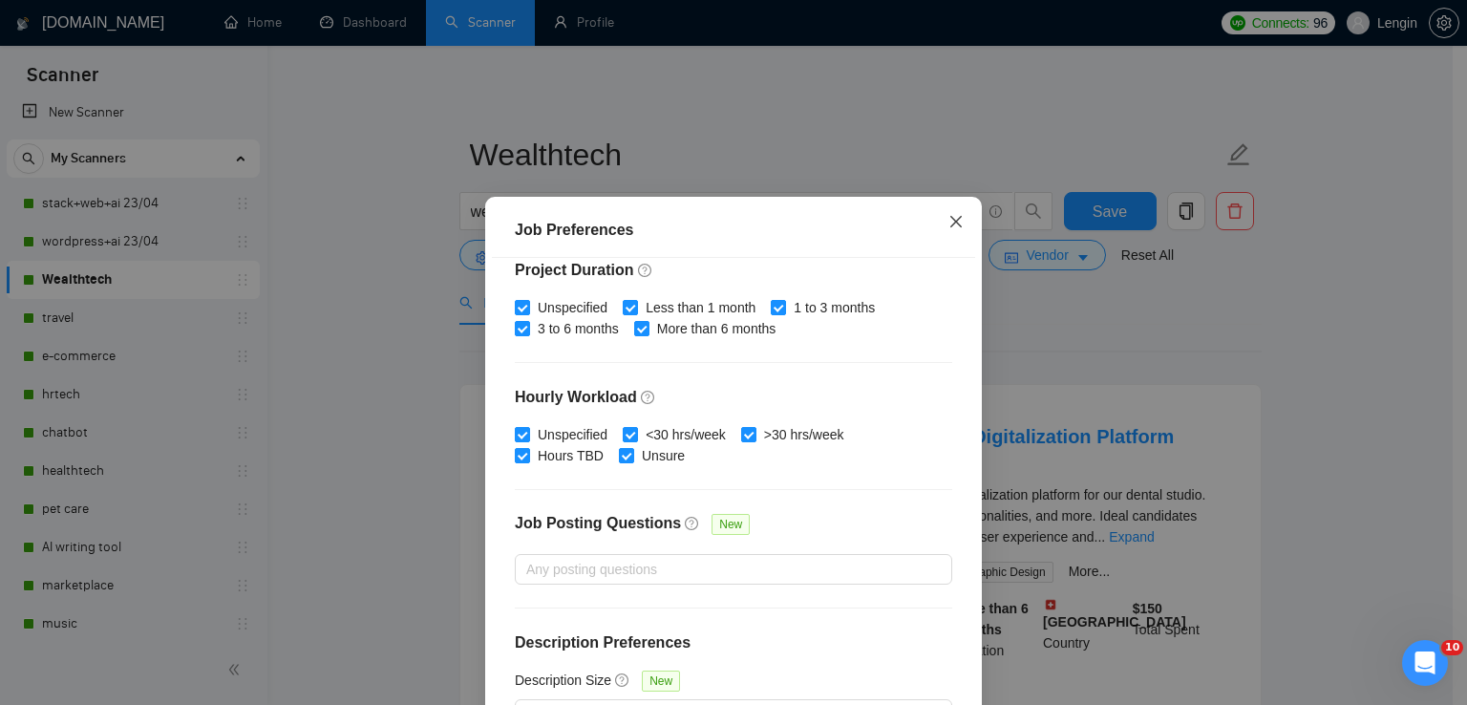
click at [951, 222] on icon "close" at bounding box center [956, 221] width 11 height 11
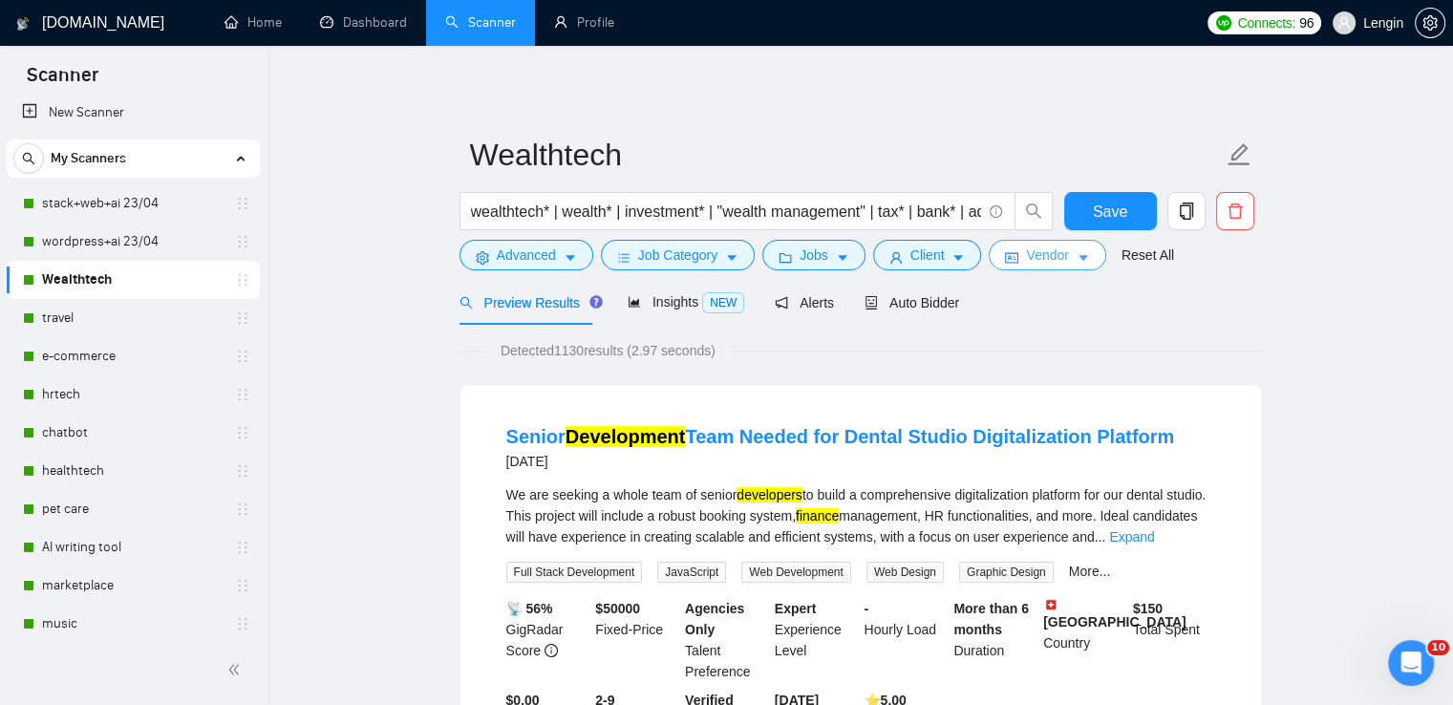
click at [1059, 242] on button "Vendor" at bounding box center [1047, 255] width 117 height 31
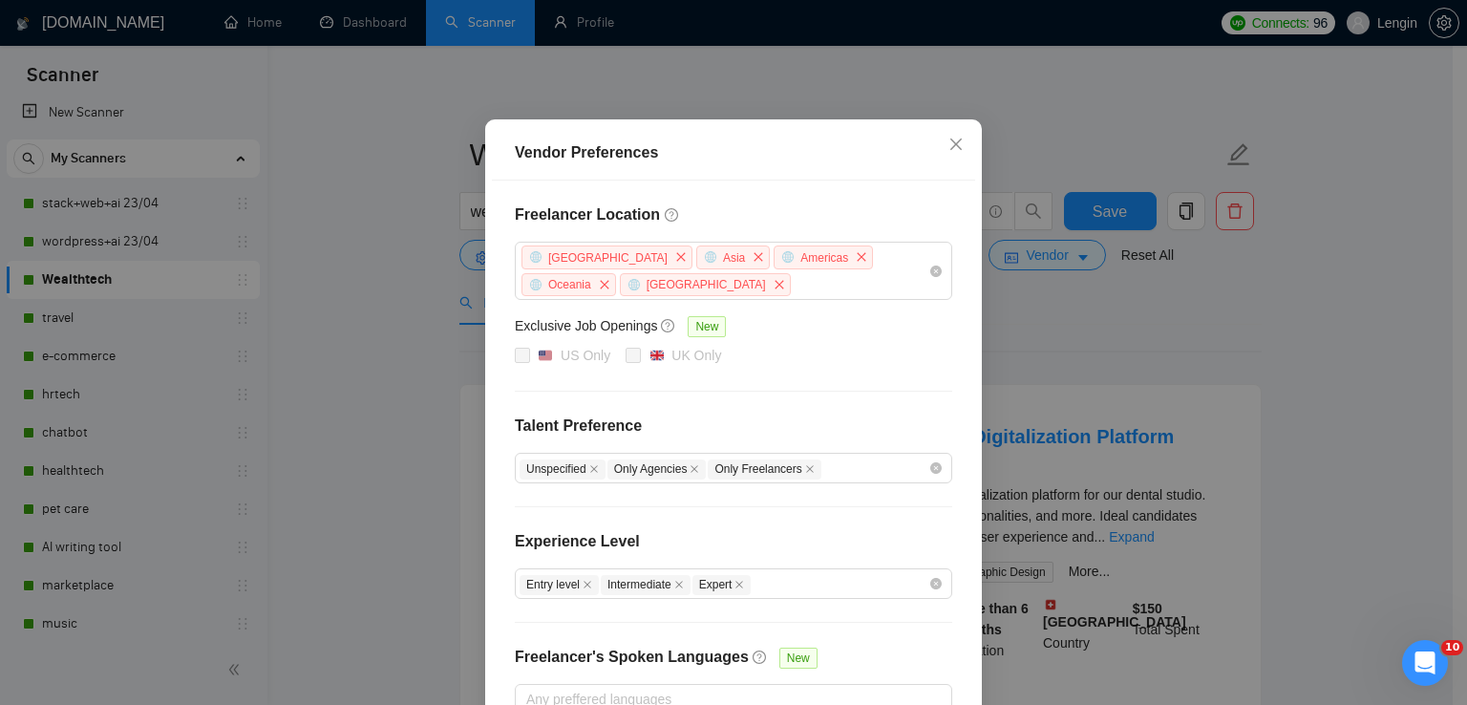
scroll to position [203, 0]
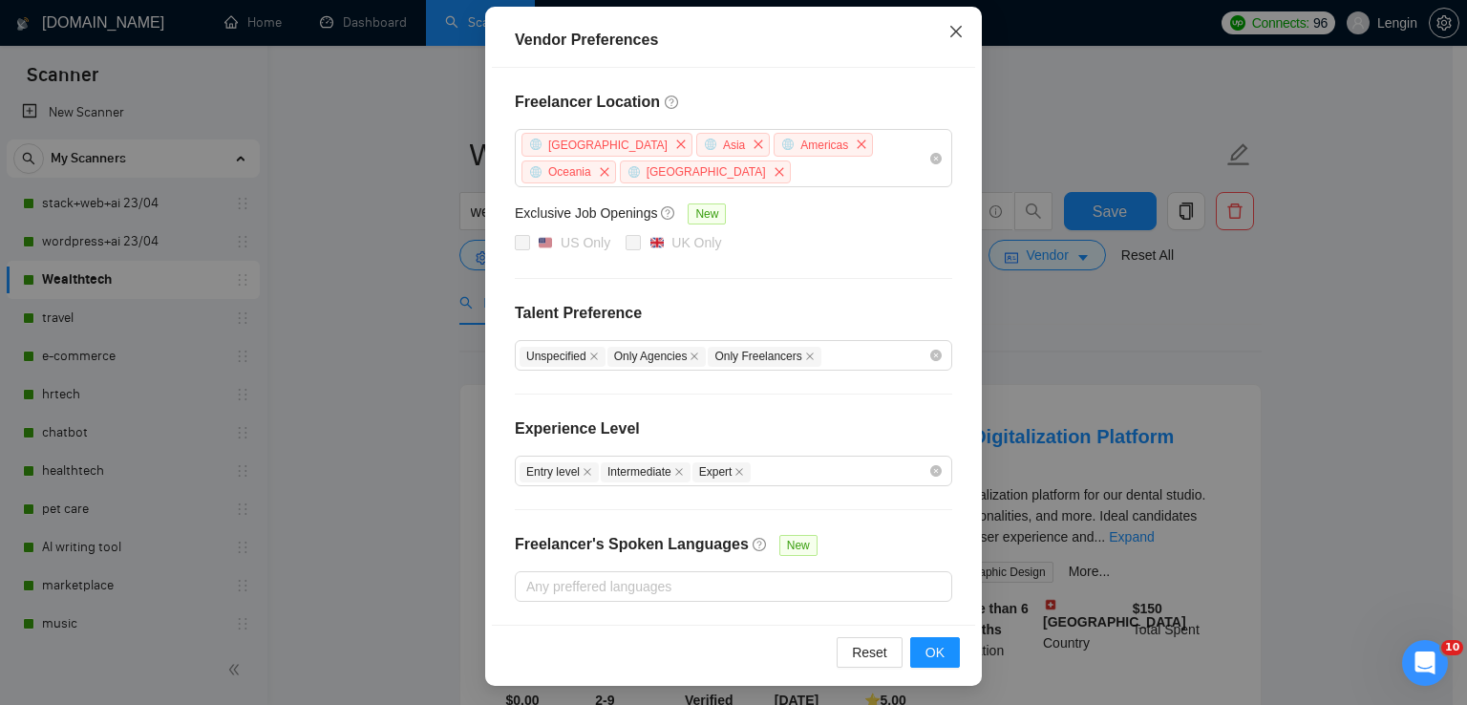
click at [949, 27] on icon "close" at bounding box center [956, 31] width 15 height 15
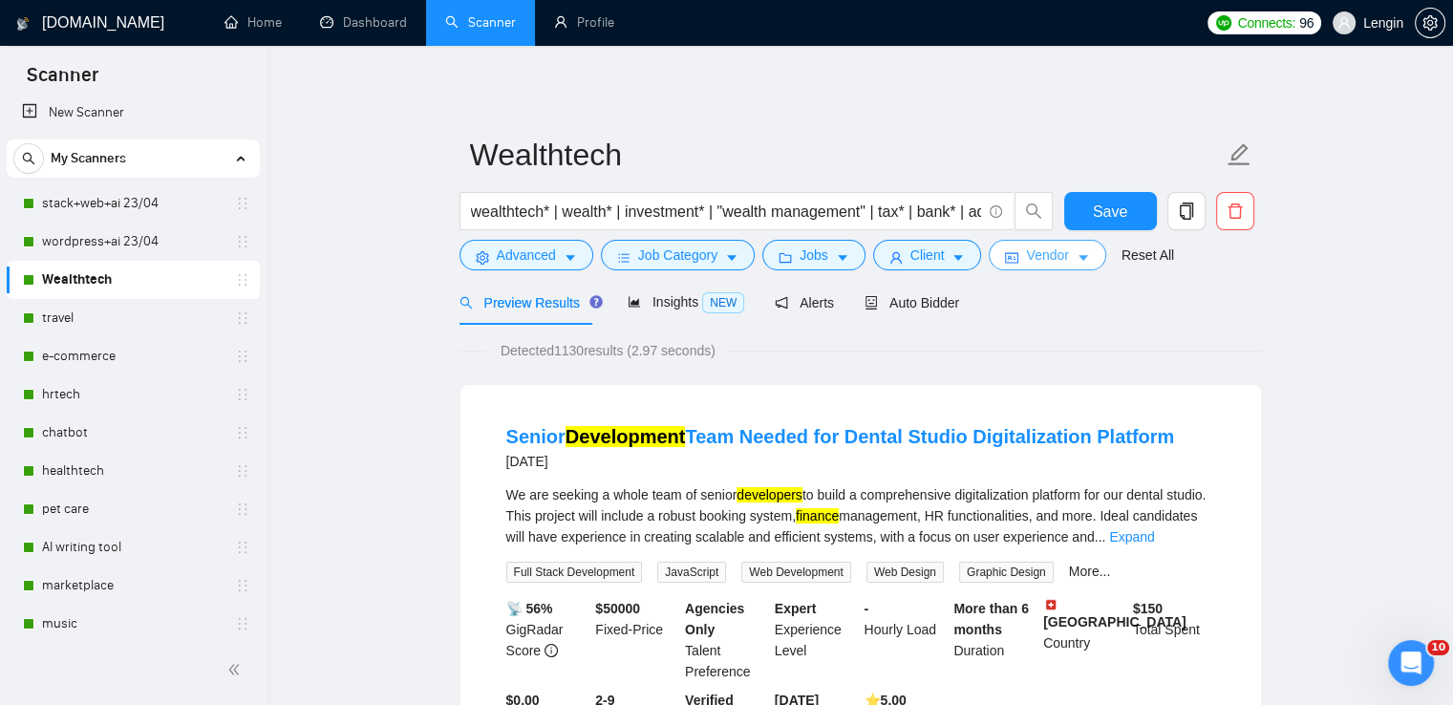
click at [1083, 265] on button "Vendor" at bounding box center [1047, 255] width 117 height 31
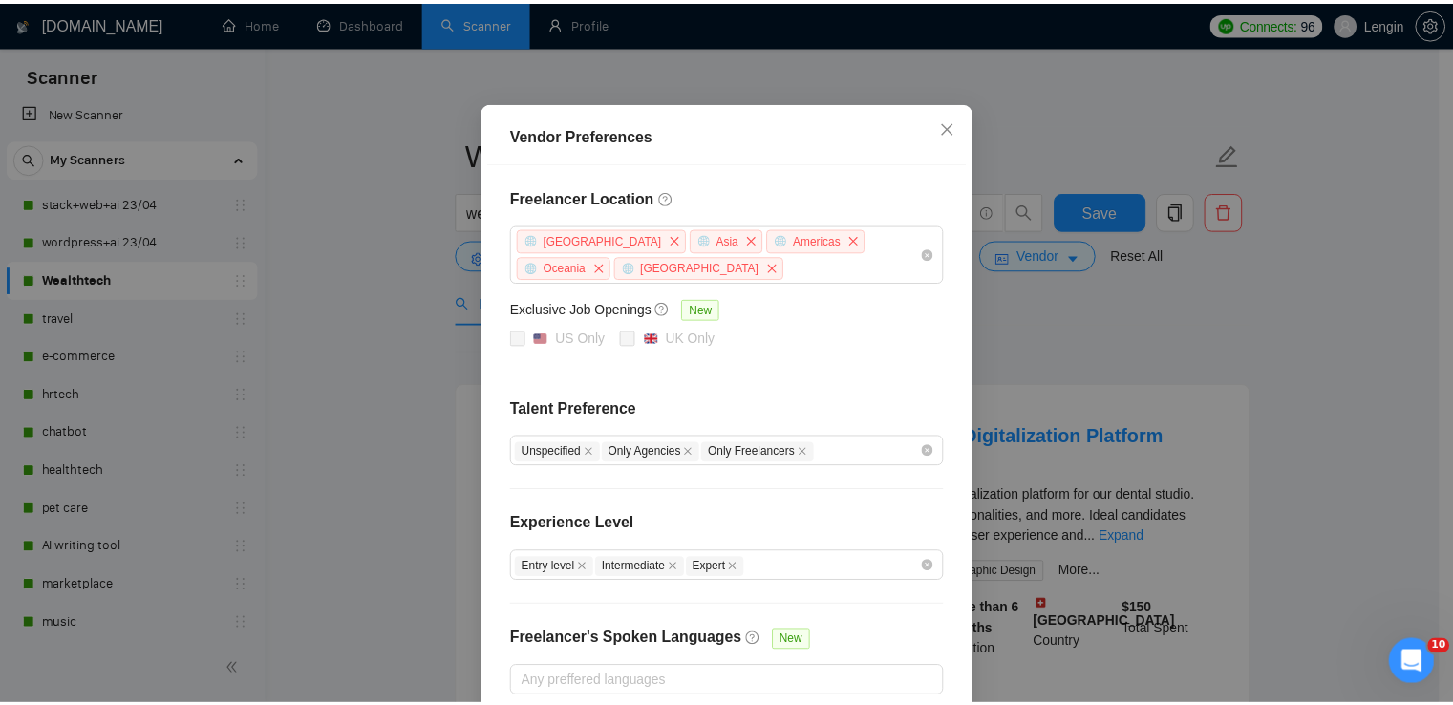
scroll to position [203, 0]
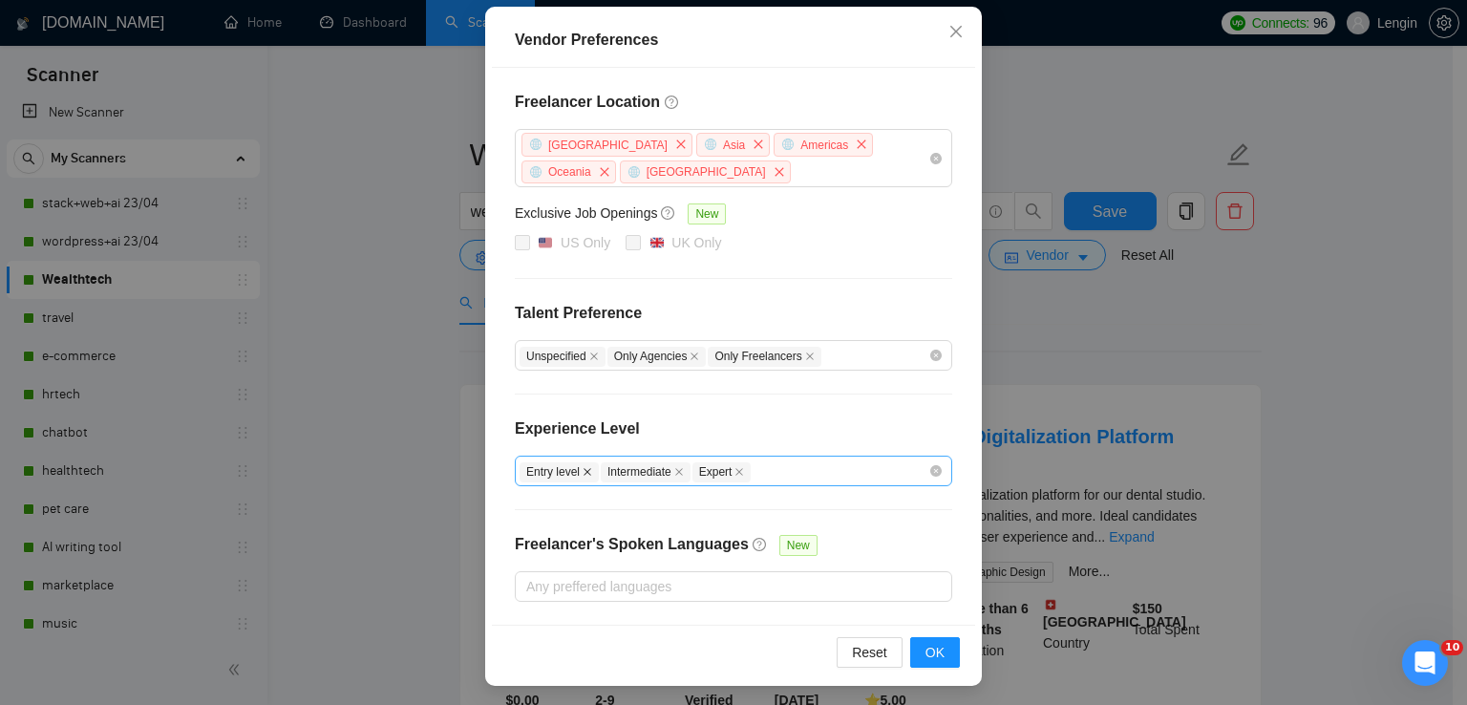
click at [583, 467] on icon "close" at bounding box center [588, 472] width 10 height 10
click at [926, 642] on span "OK" at bounding box center [935, 652] width 19 height 21
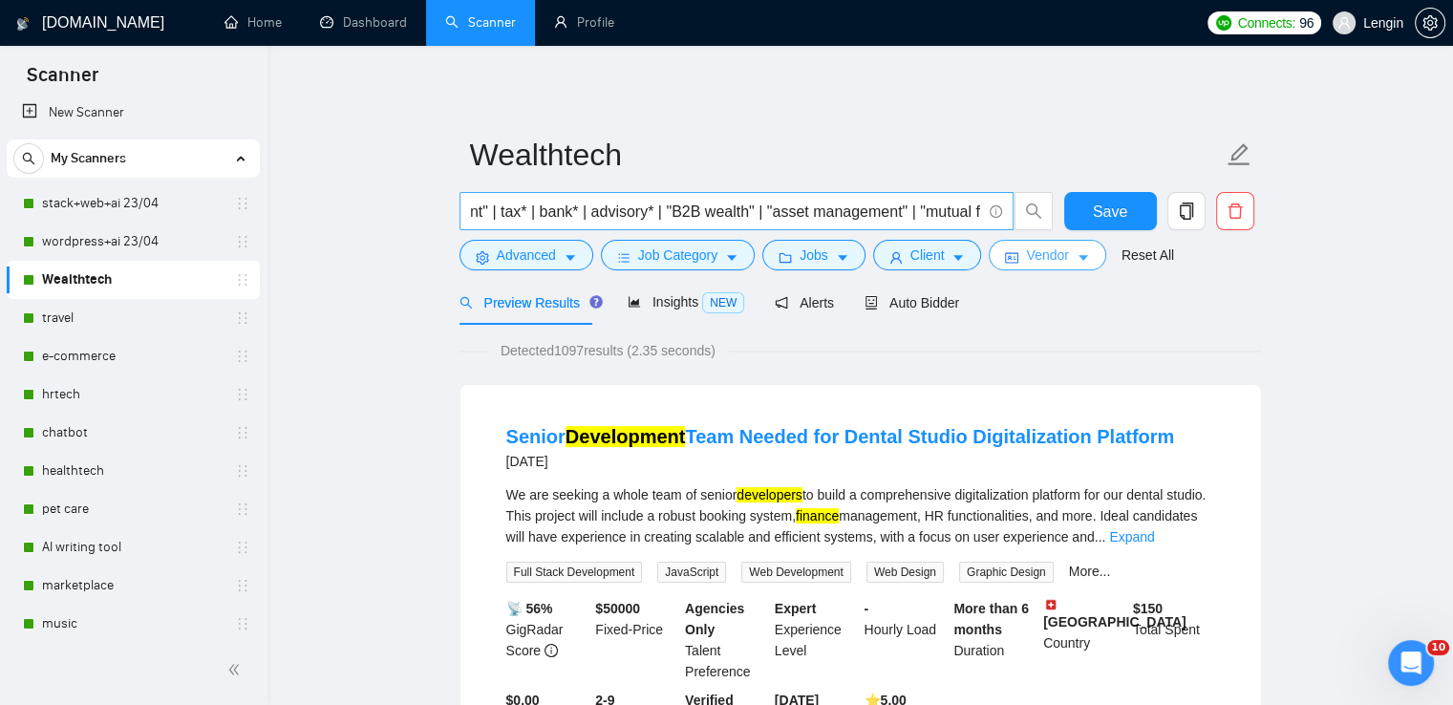
scroll to position [0, 538]
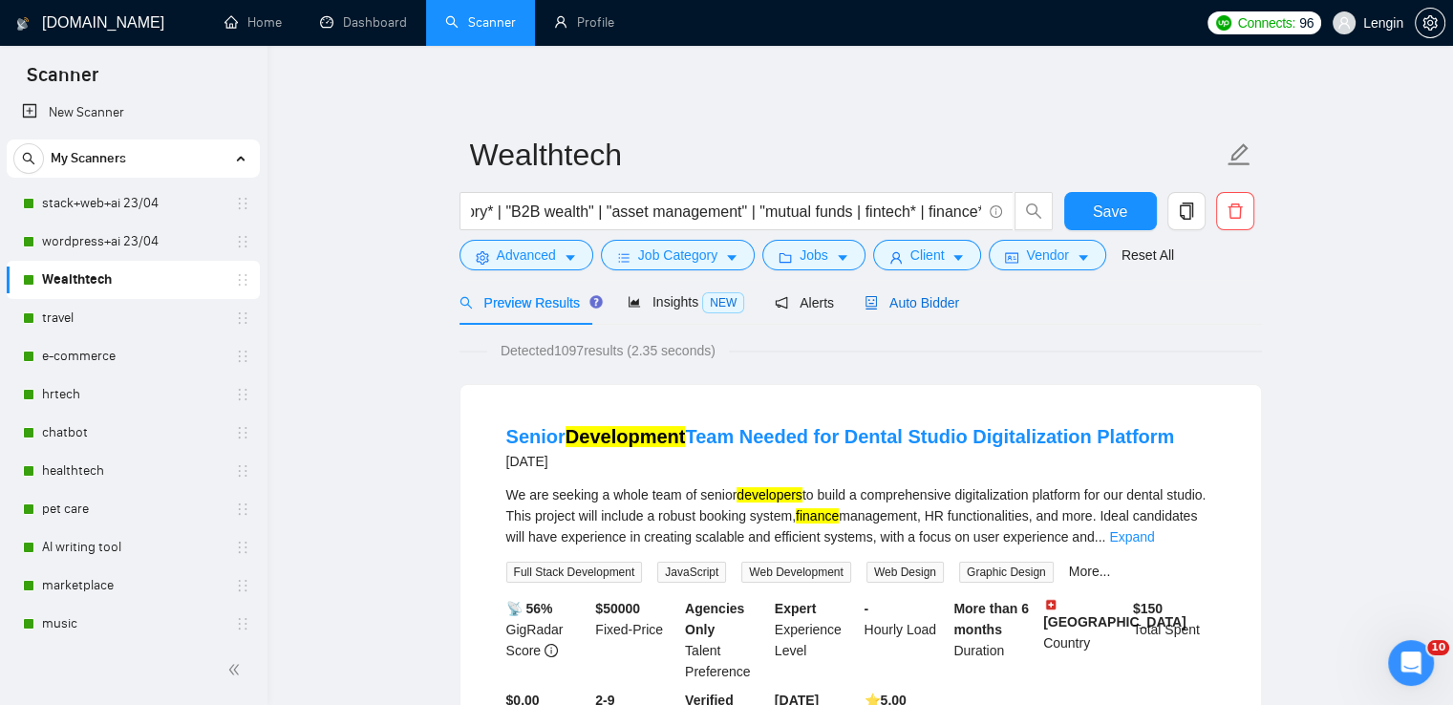
click at [903, 295] on span "Auto Bidder" at bounding box center [912, 302] width 95 height 15
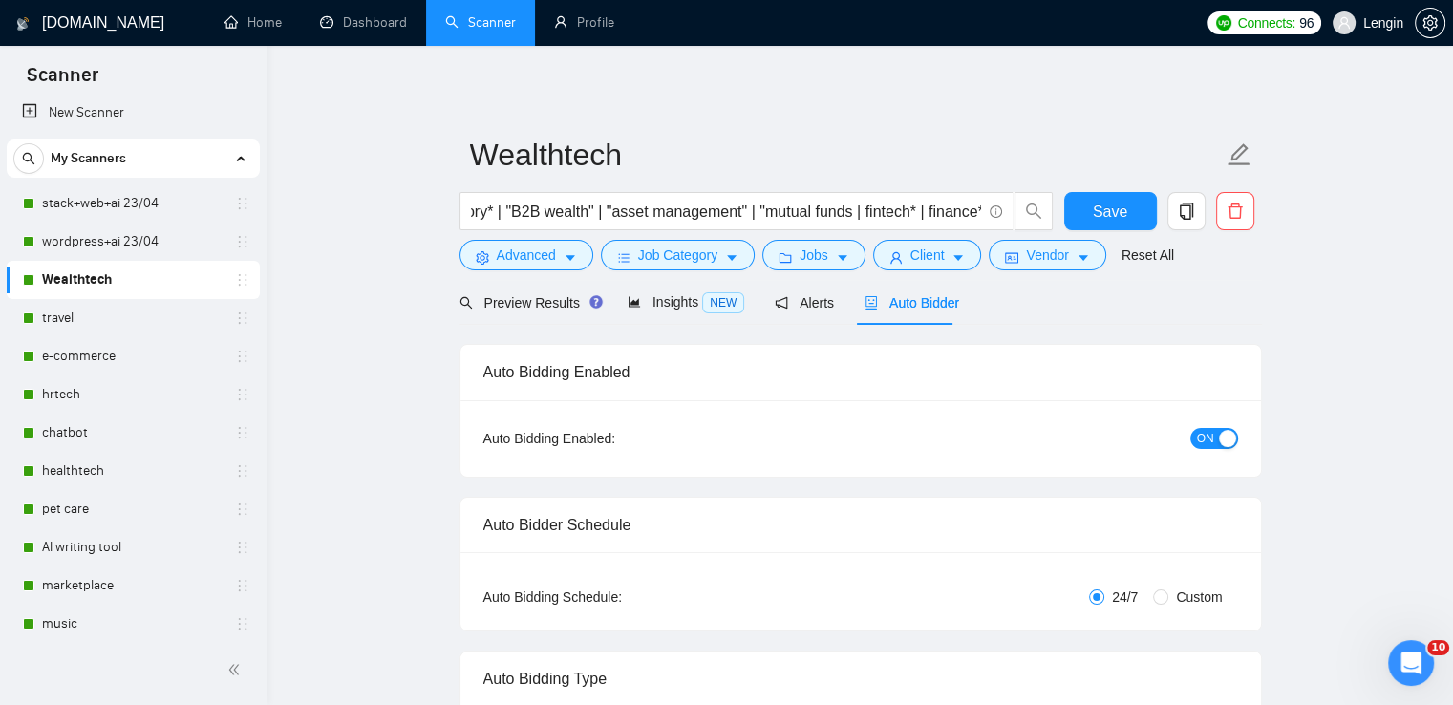
radio input "false"
radio input "true"
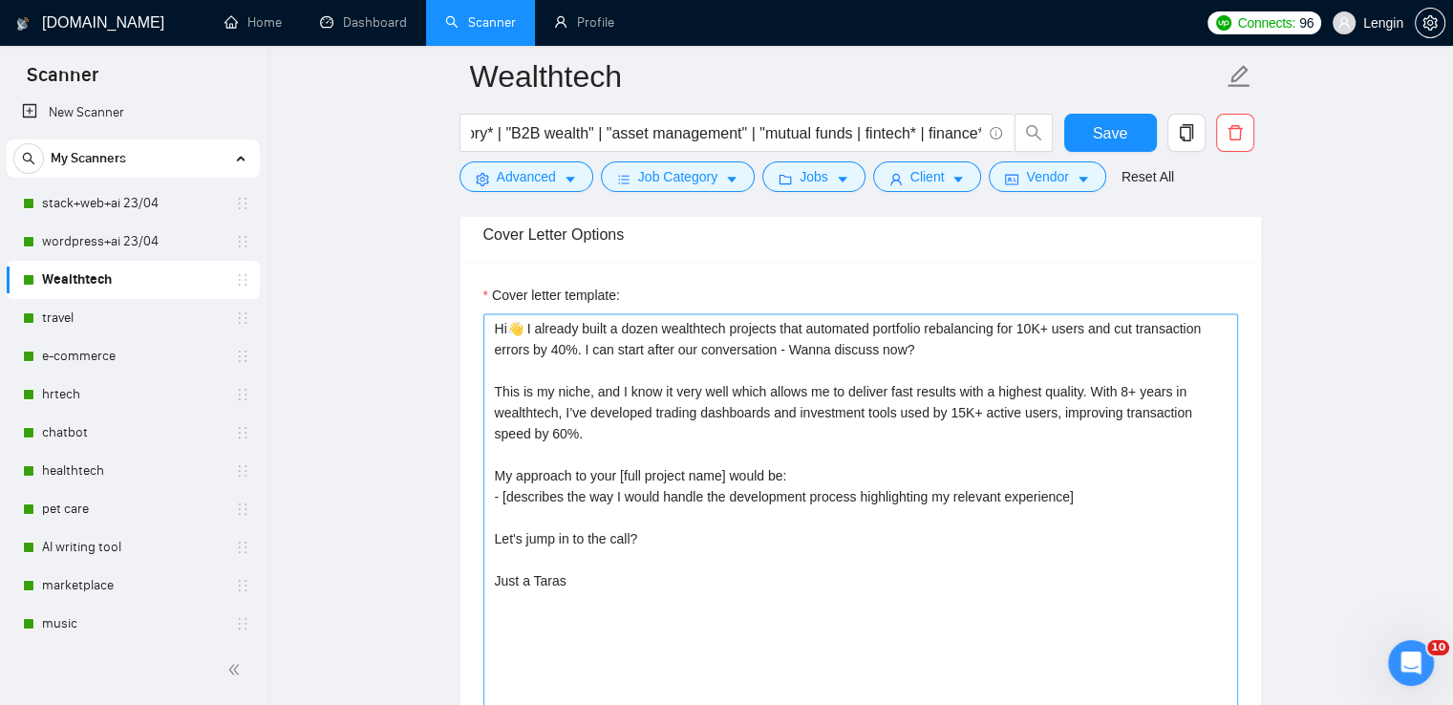
scroll to position [2453, 0]
click at [1121, 124] on span "Save" at bounding box center [1110, 133] width 34 height 24
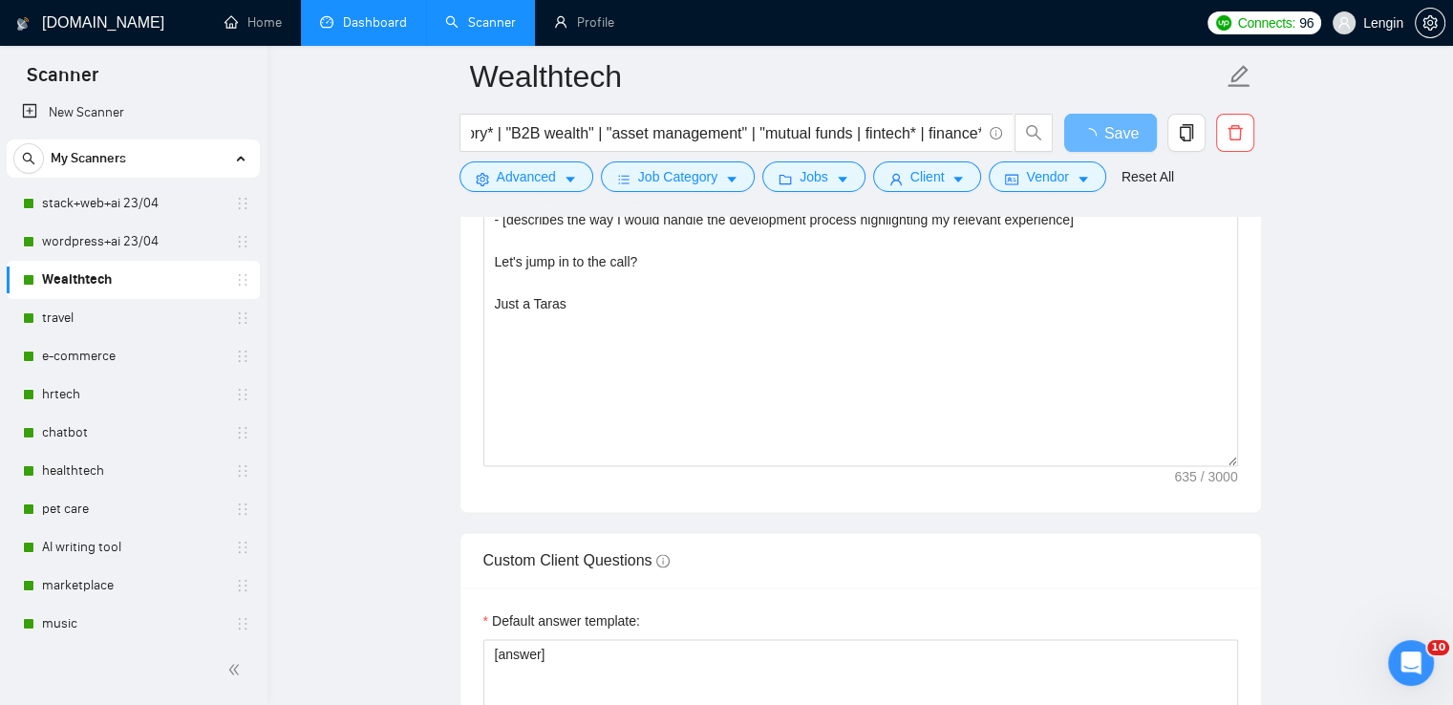
click at [340, 23] on link "Dashboard" at bounding box center [363, 22] width 87 height 16
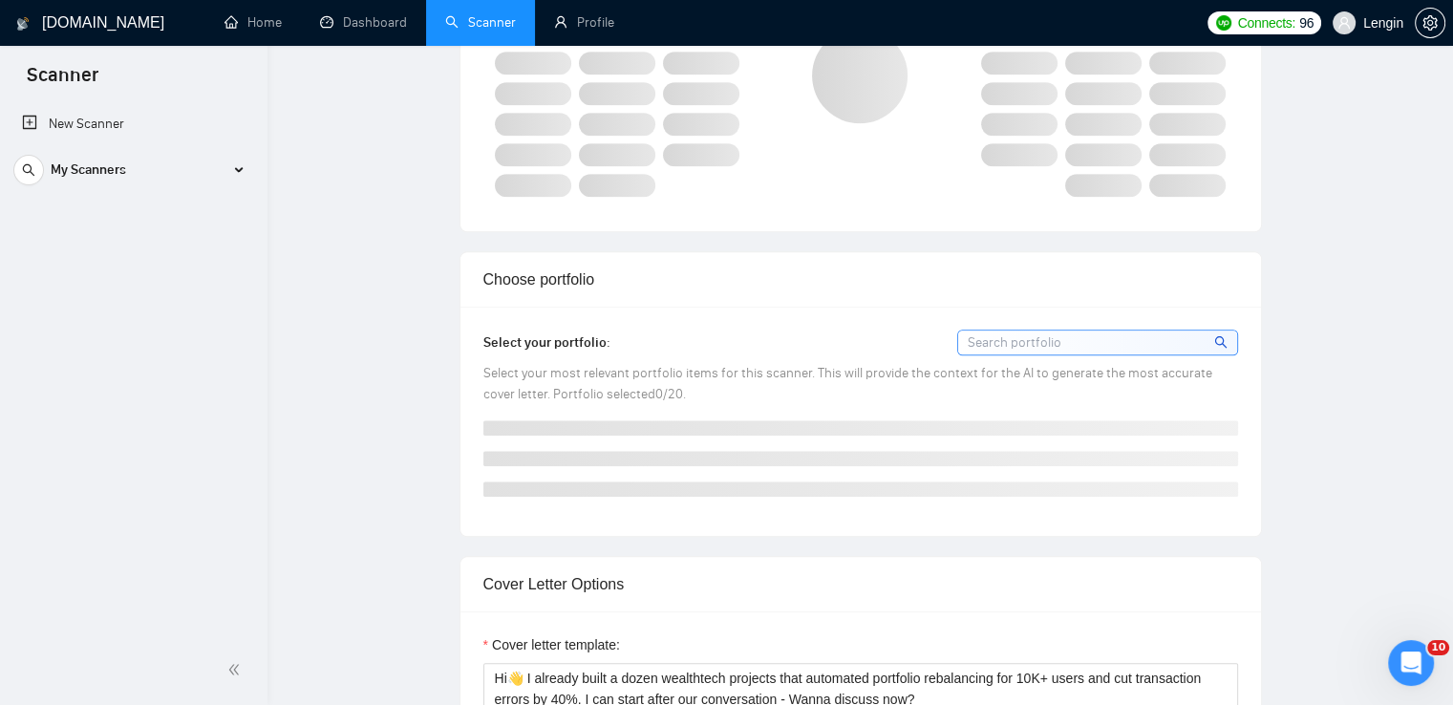
scroll to position [0, 0]
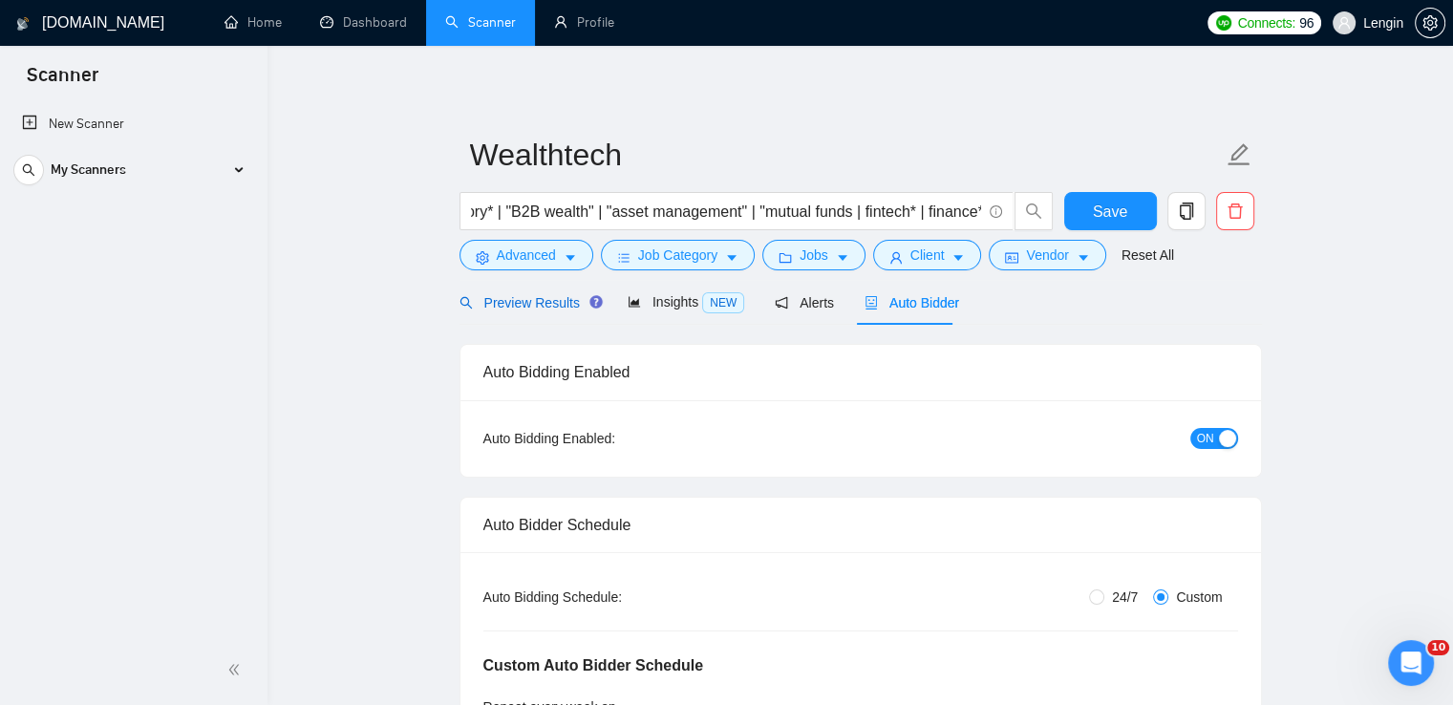
click at [533, 310] on span "Preview Results" at bounding box center [528, 302] width 138 height 15
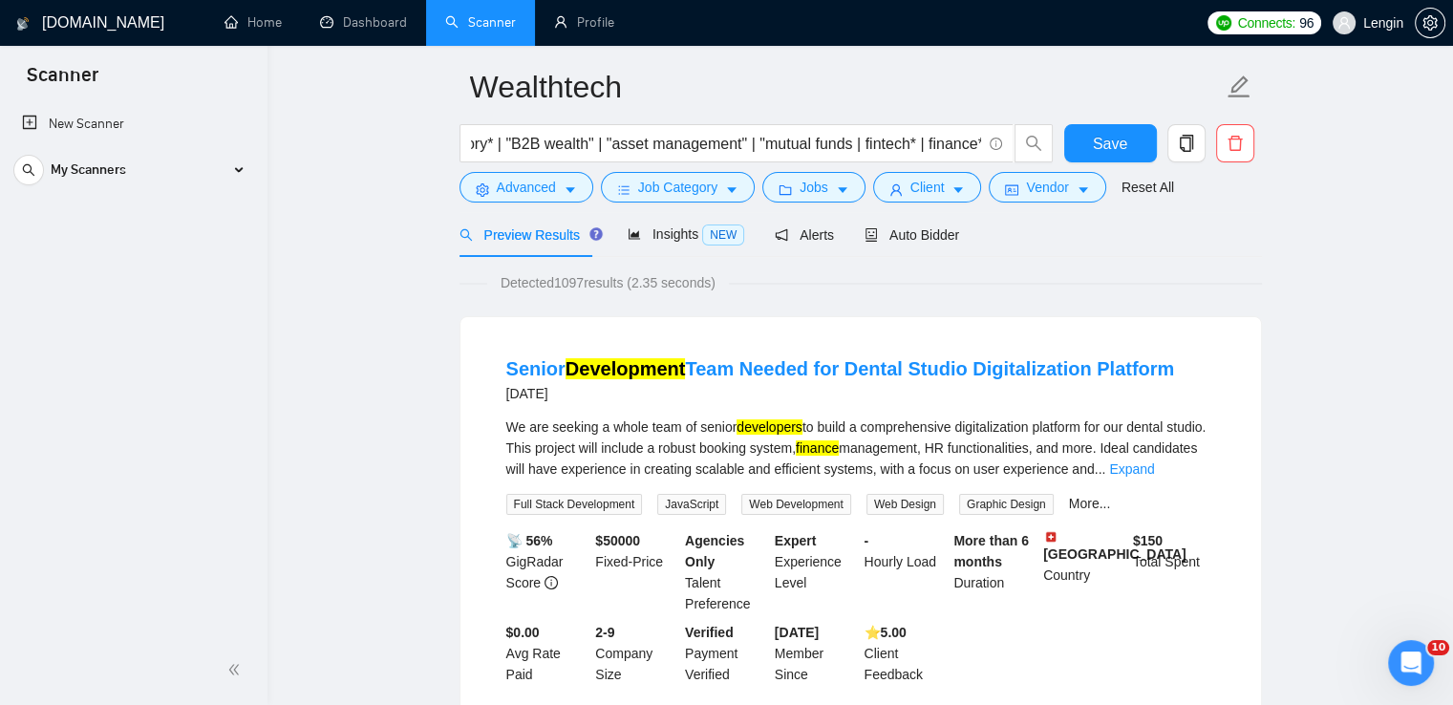
scroll to position [69, 0]
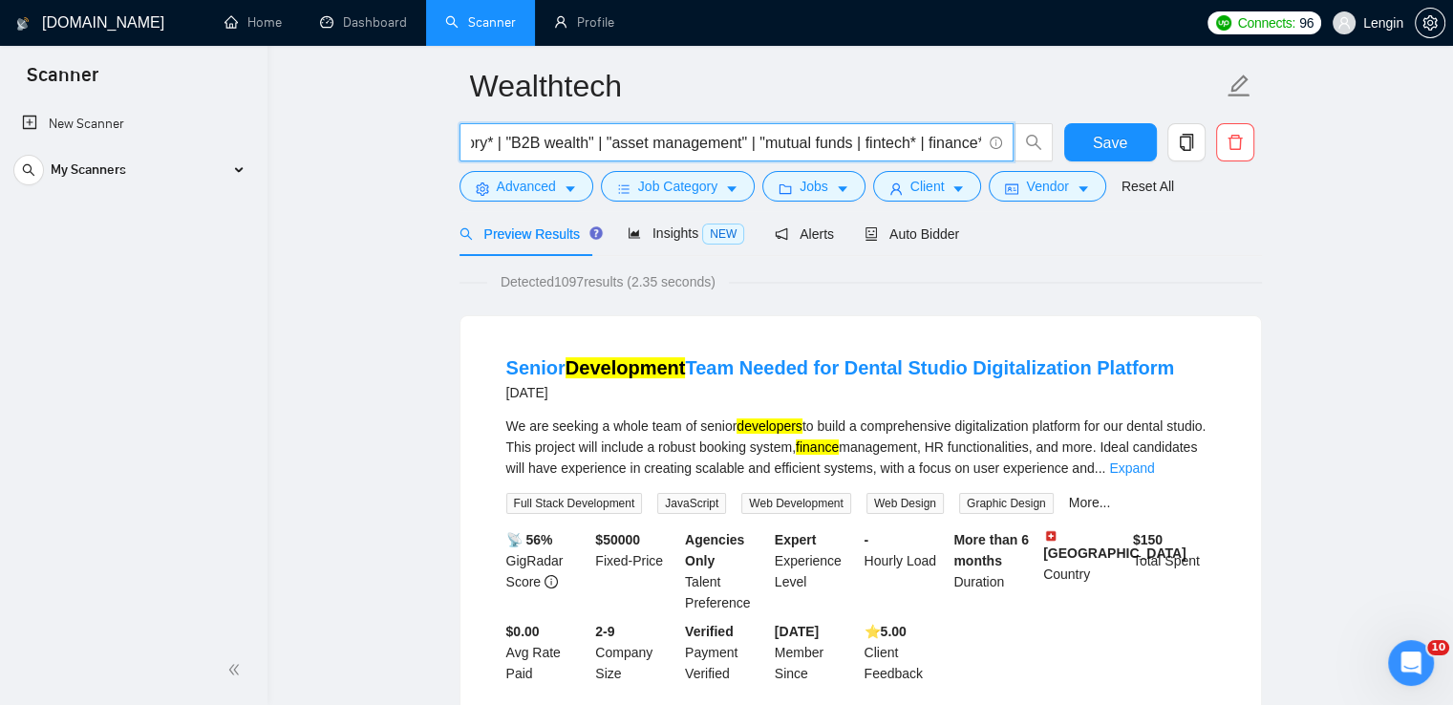
drag, startPoint x: 914, startPoint y: 146, endPoint x: 856, endPoint y: 146, distance: 58.3
click at [856, 146] on input "wealthtech* | wealth* | investment* | "wealth management" | tax* | bank* | advi…" at bounding box center [726, 143] width 510 height 24
drag, startPoint x: 980, startPoint y: 144, endPoint x: 867, endPoint y: 145, distance: 112.7
click at [867, 145] on input "wealthtech* | wealth* | investment* | "wealth management" | tax* | bank* | advi…" at bounding box center [726, 143] width 510 height 24
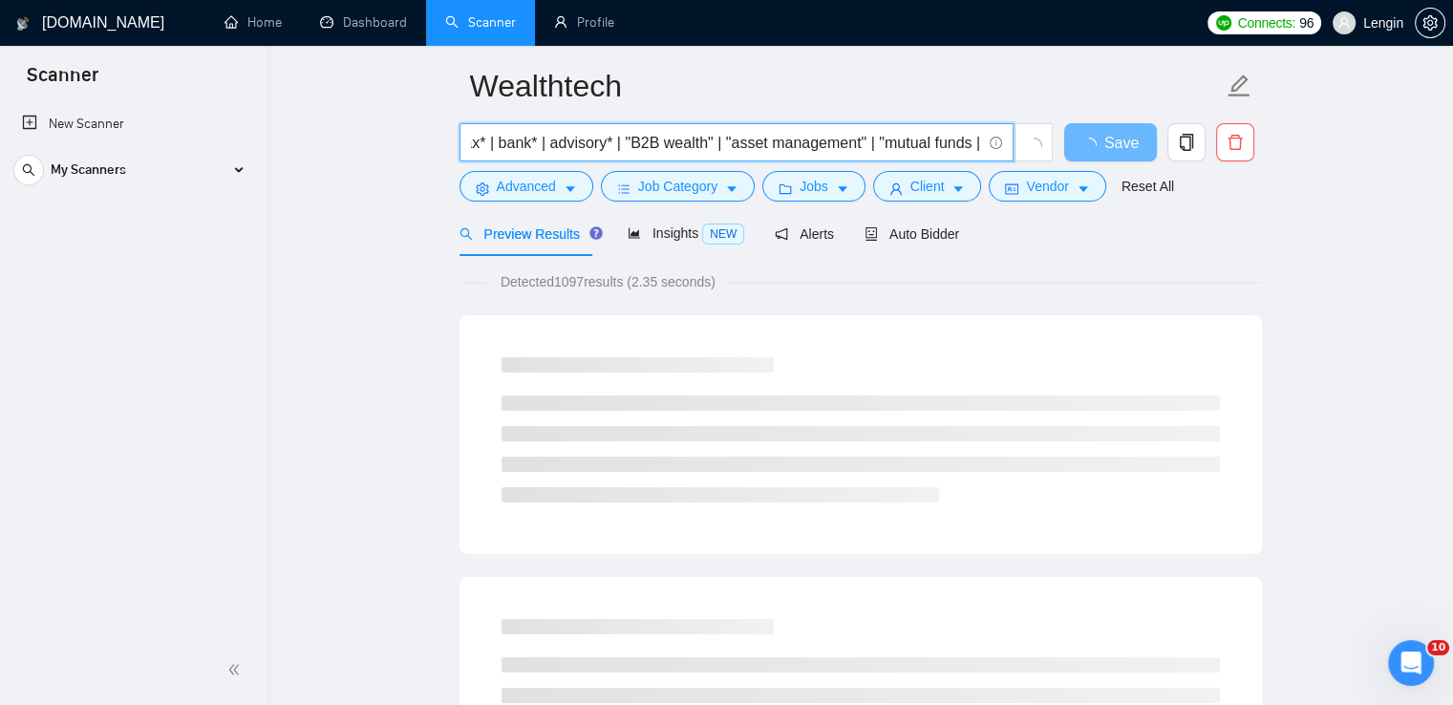
scroll to position [0, 418]
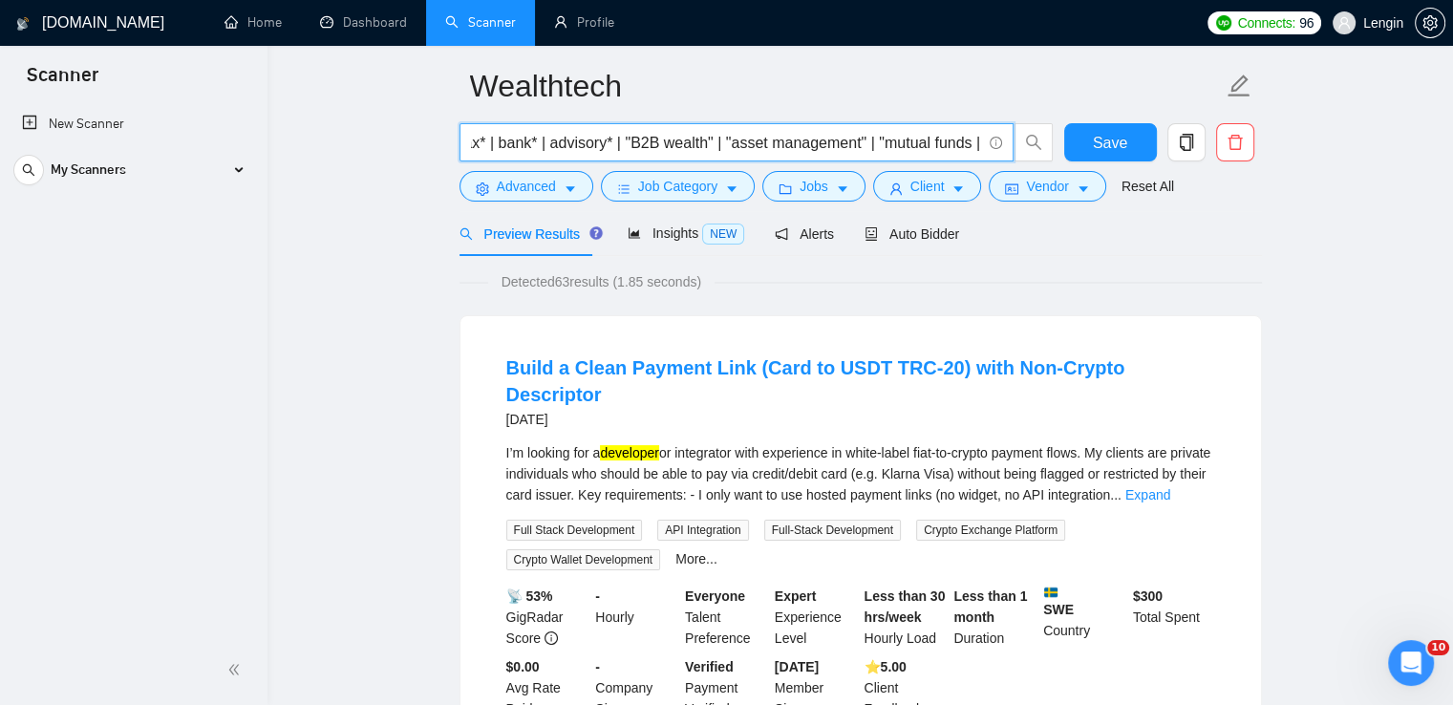
click at [547, 141] on input "wealthtech* | wealth* | investment* | "wealth management" | tax* | bank* | advi…" at bounding box center [726, 143] width 510 height 24
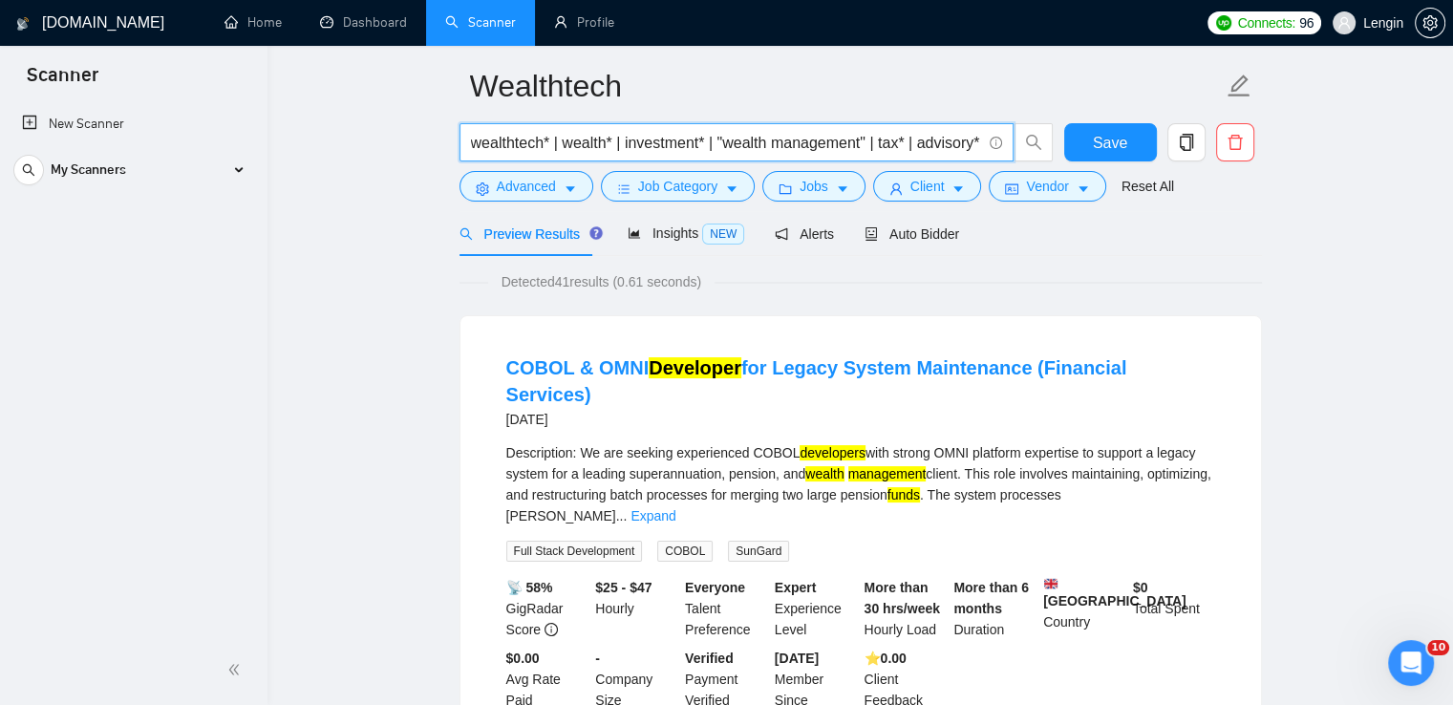
scroll to position [0, 0]
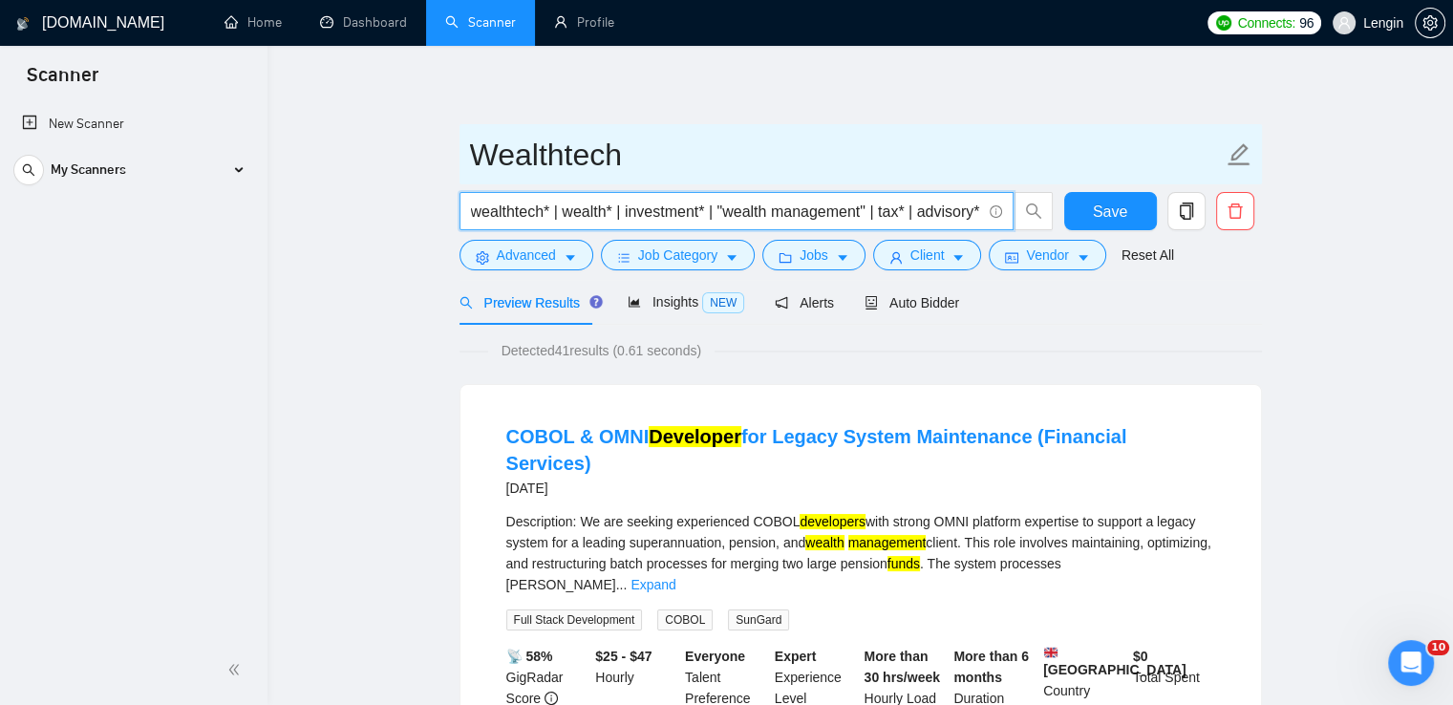
type input "wealthtech* | wealth* | investment* | "wealth management" | tax* | advisory* | …"
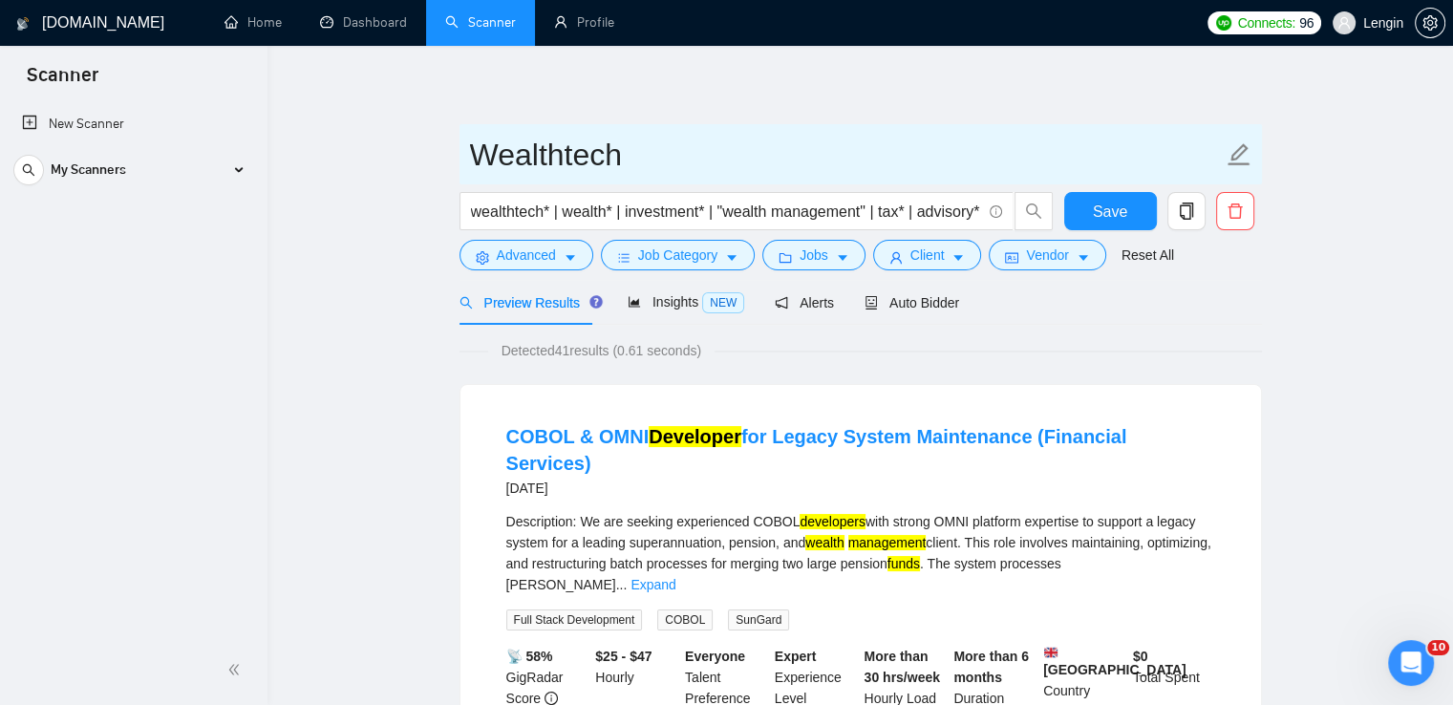
click at [661, 160] on input "Wealthtech" at bounding box center [846, 155] width 753 height 48
type input "Wealthtech manual"
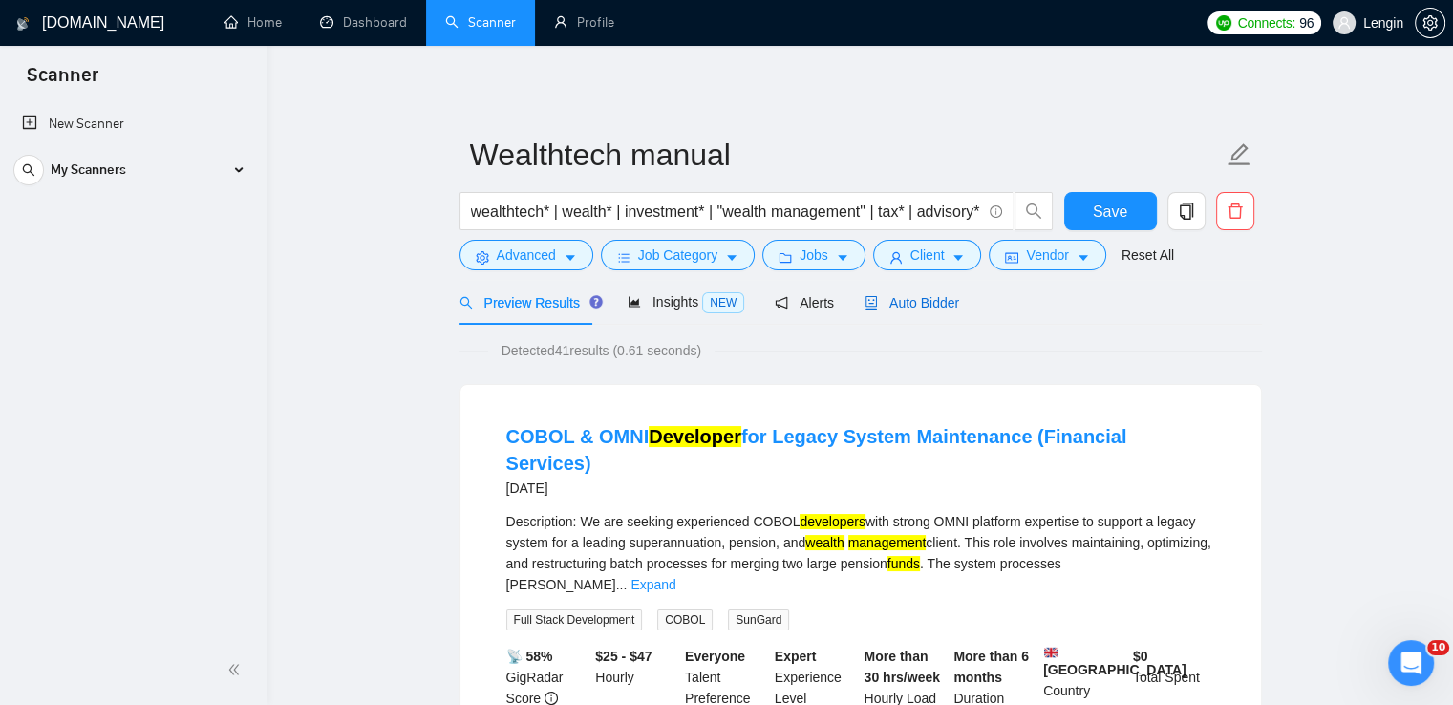
click at [906, 303] on span "Auto Bidder" at bounding box center [912, 302] width 95 height 15
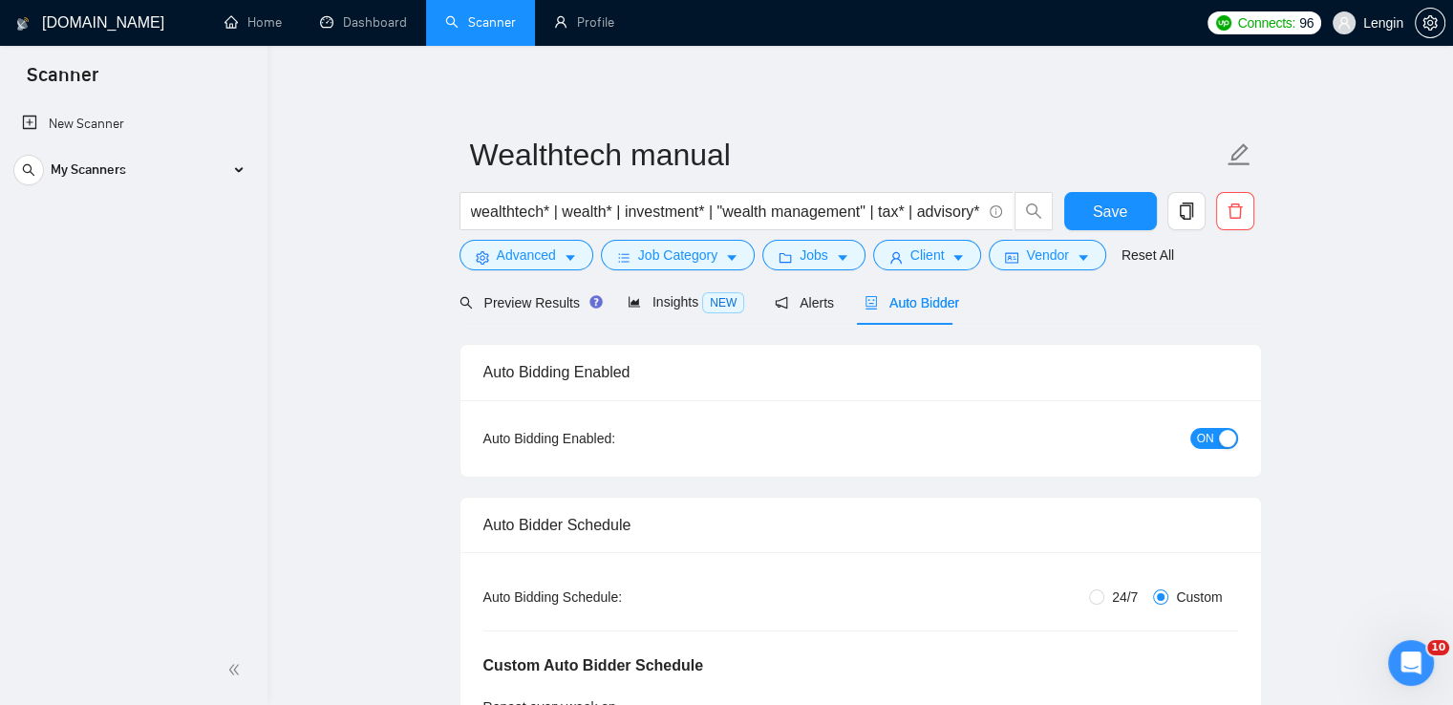
scroll to position [148, 0]
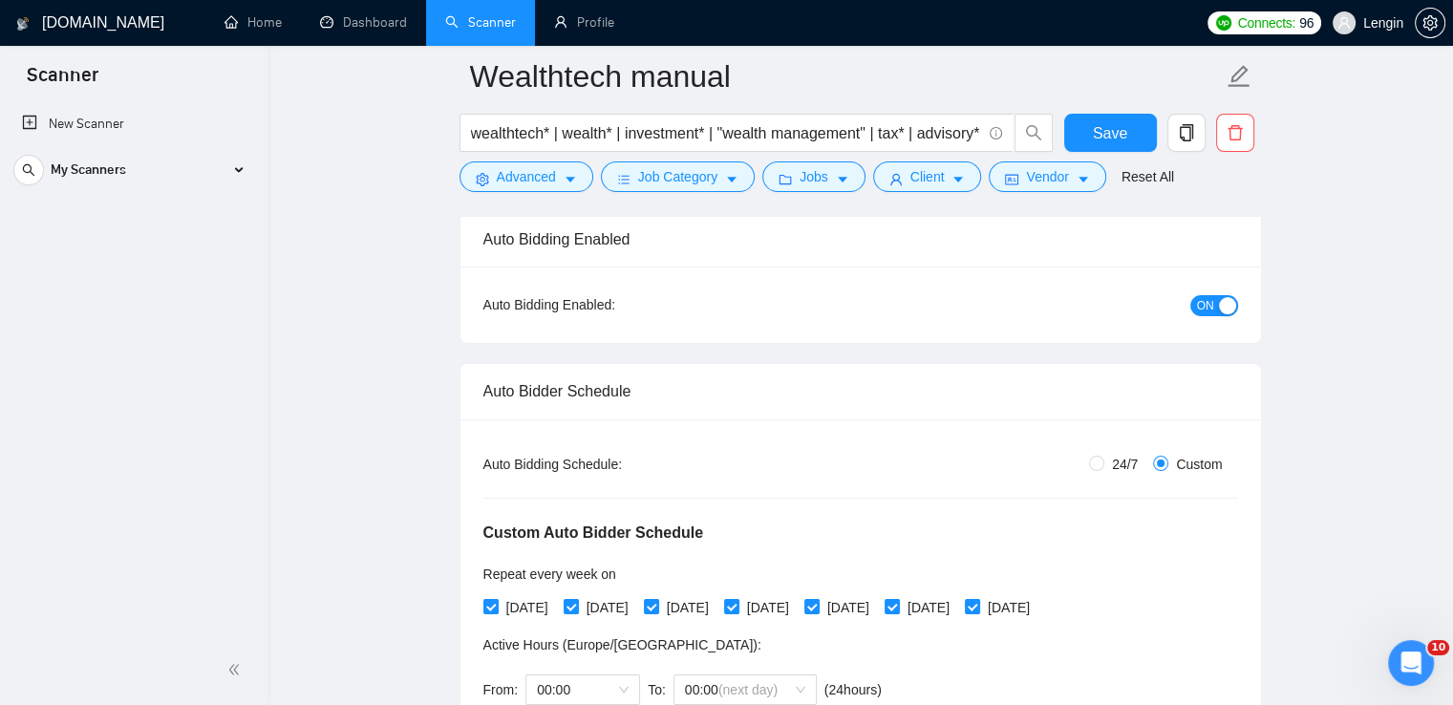
click at [1215, 313] on button "ON" at bounding box center [1214, 305] width 48 height 21
click at [1077, 128] on button "Save" at bounding box center [1110, 133] width 93 height 38
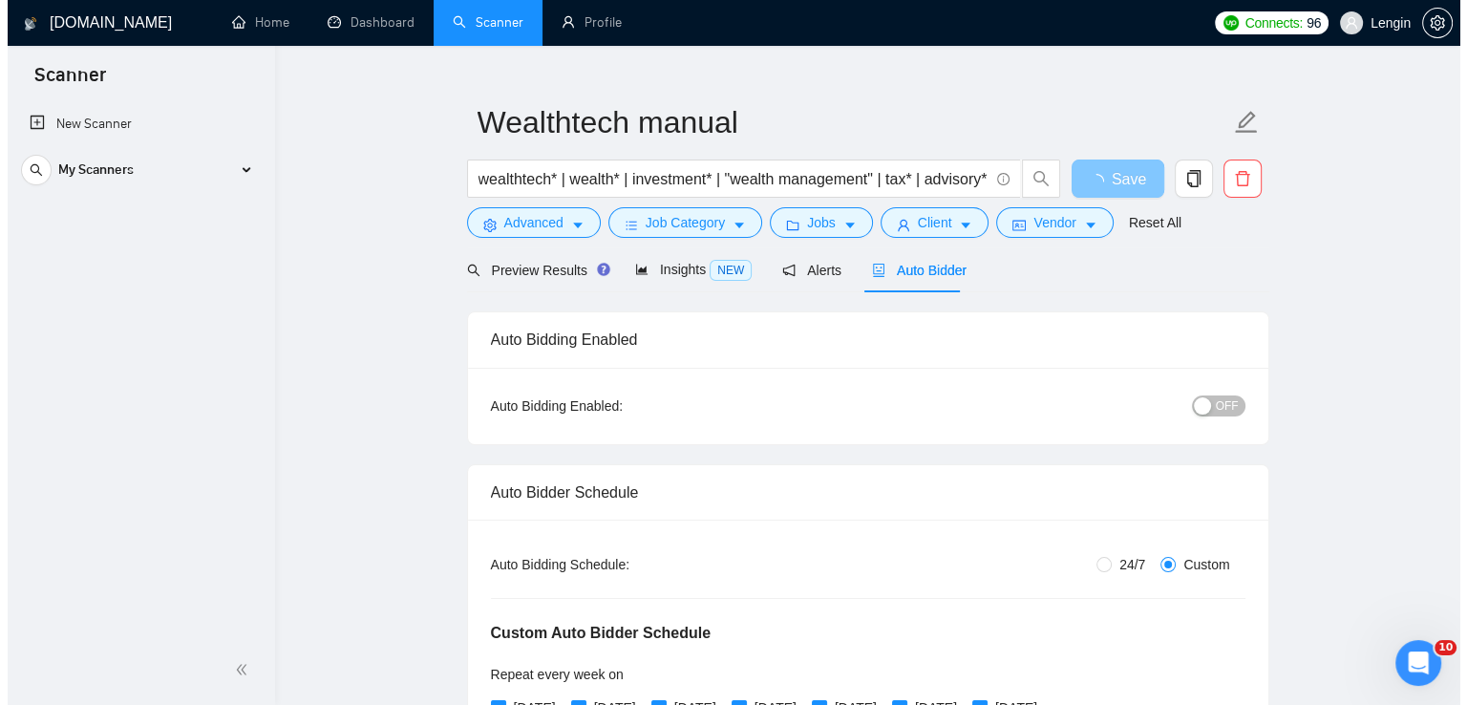
scroll to position [0, 0]
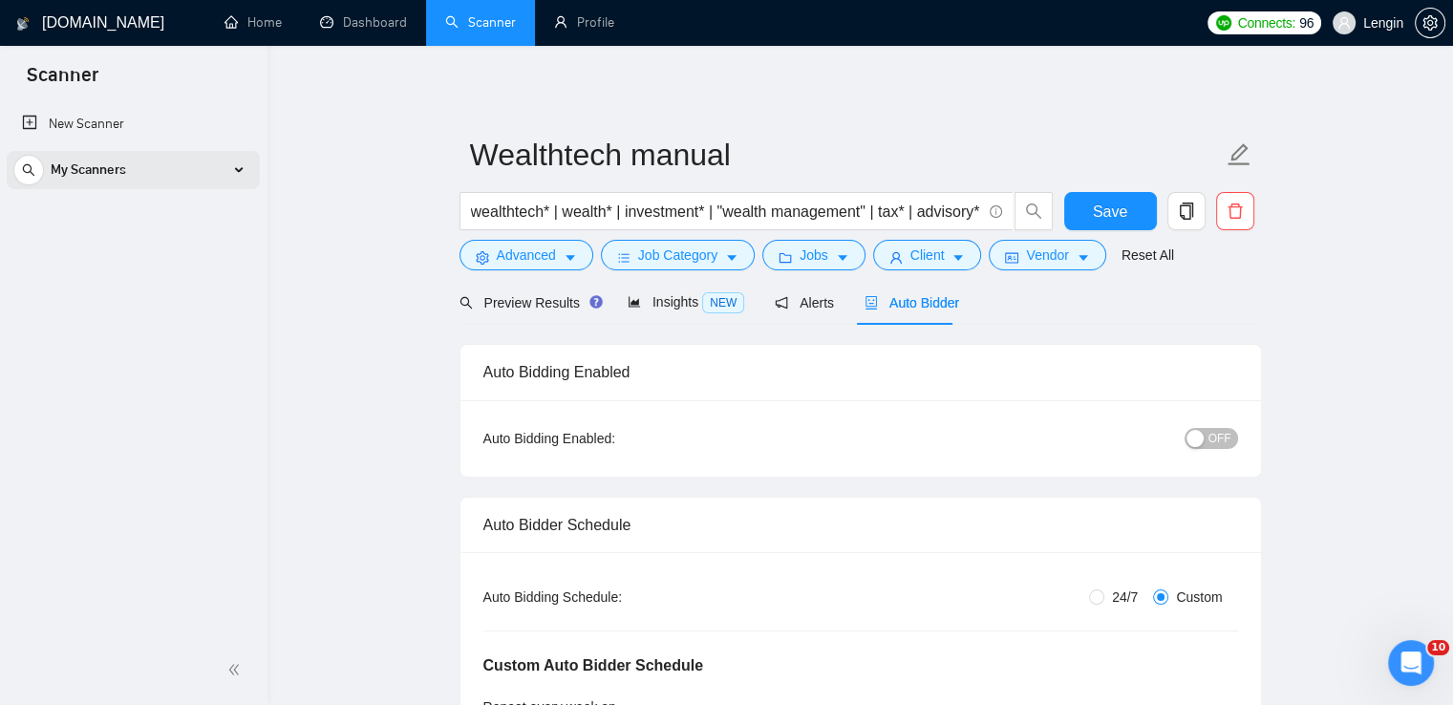
click at [245, 173] on div "My Scanners" at bounding box center [133, 170] width 240 height 38
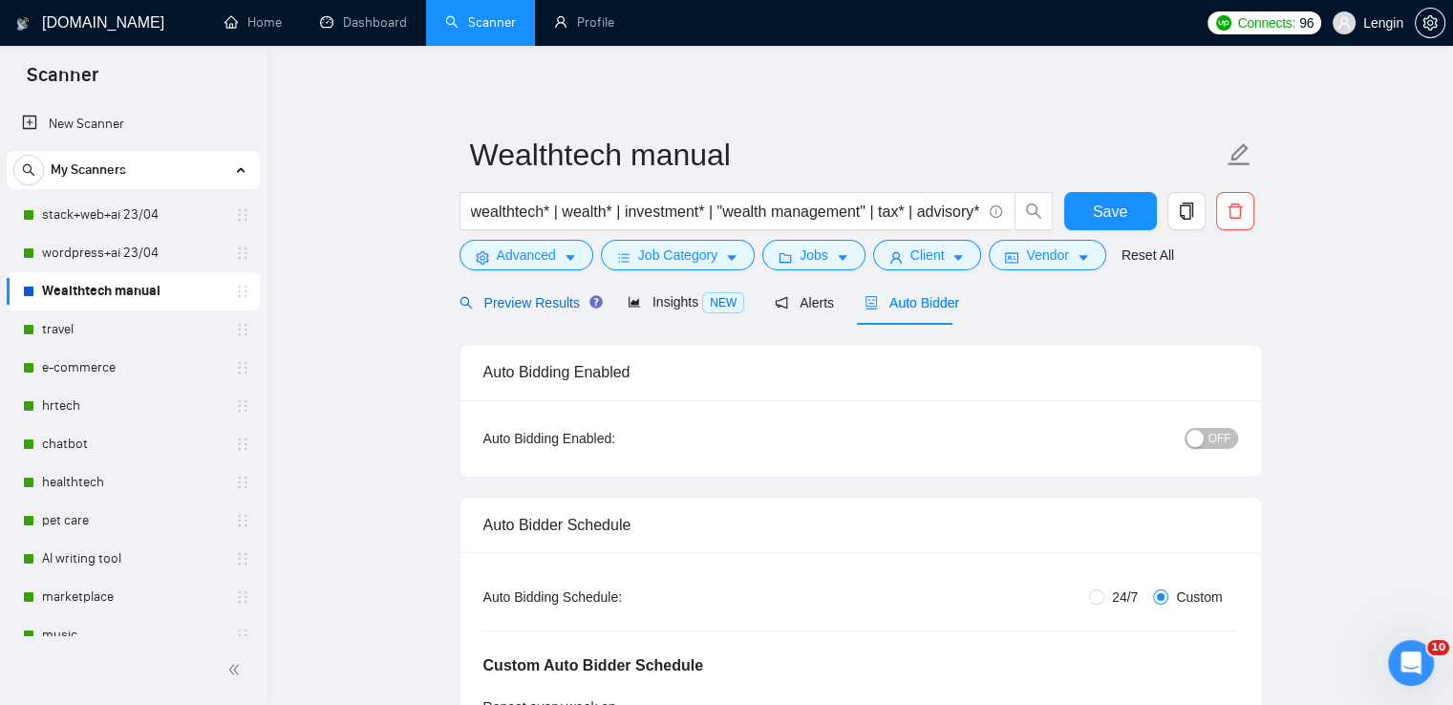
click at [524, 301] on span "Preview Results" at bounding box center [528, 302] width 138 height 15
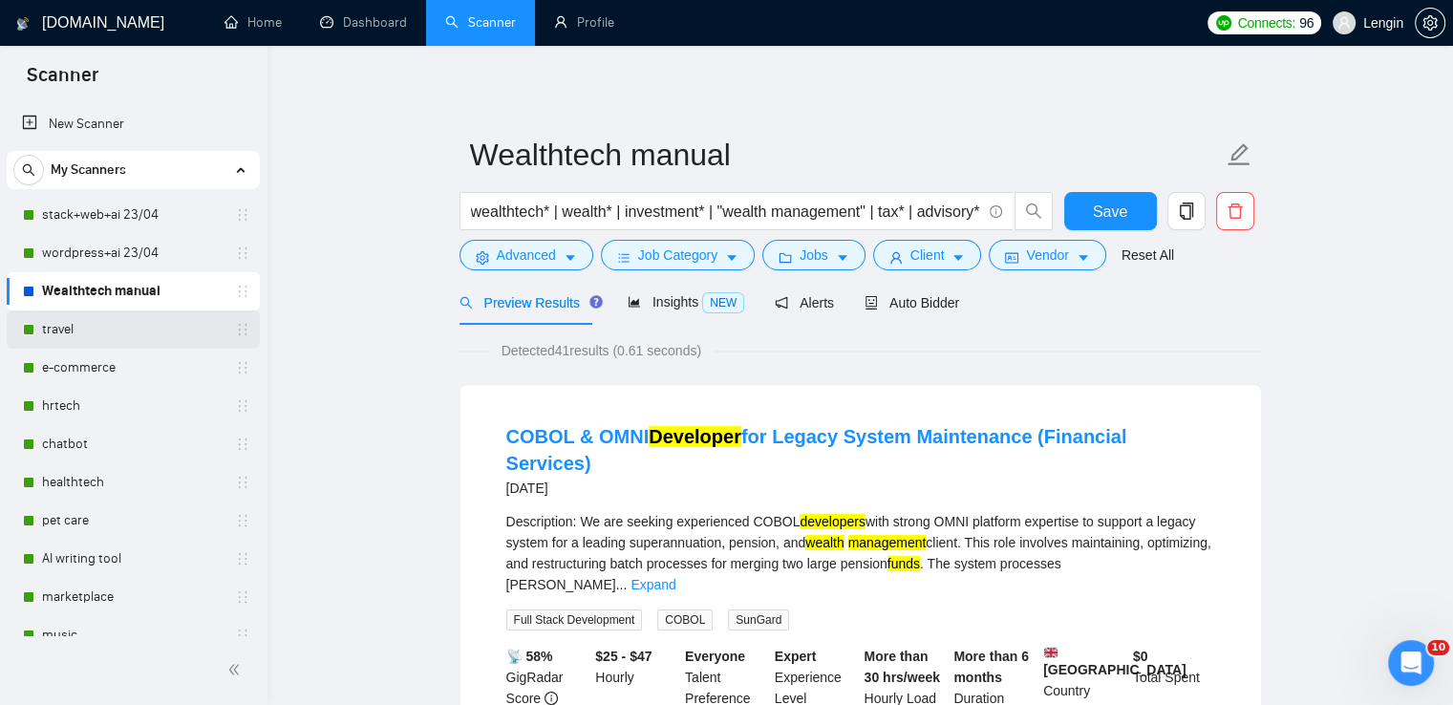
click at [55, 335] on link "travel" at bounding box center [133, 329] width 182 height 38
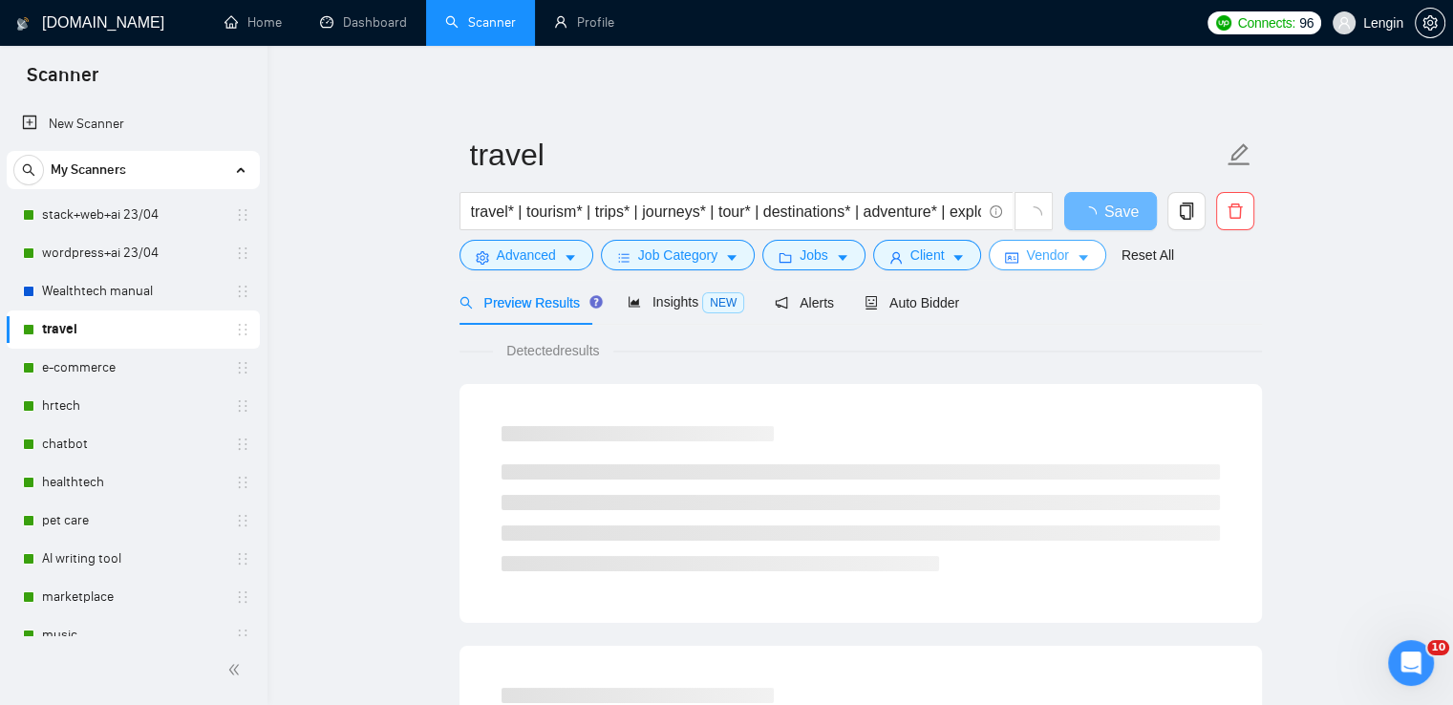
click at [1009, 255] on icon "idcard" at bounding box center [1011, 257] width 13 height 13
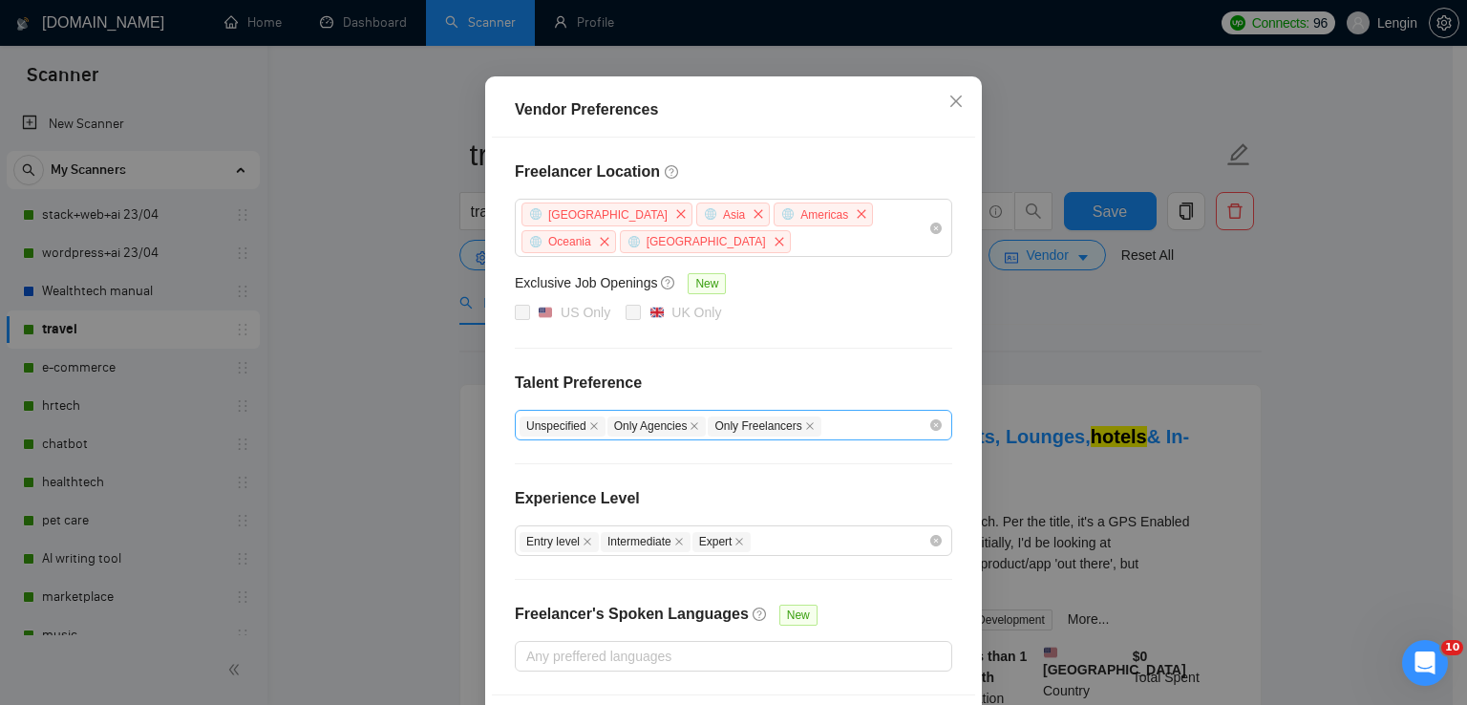
scroll to position [203, 0]
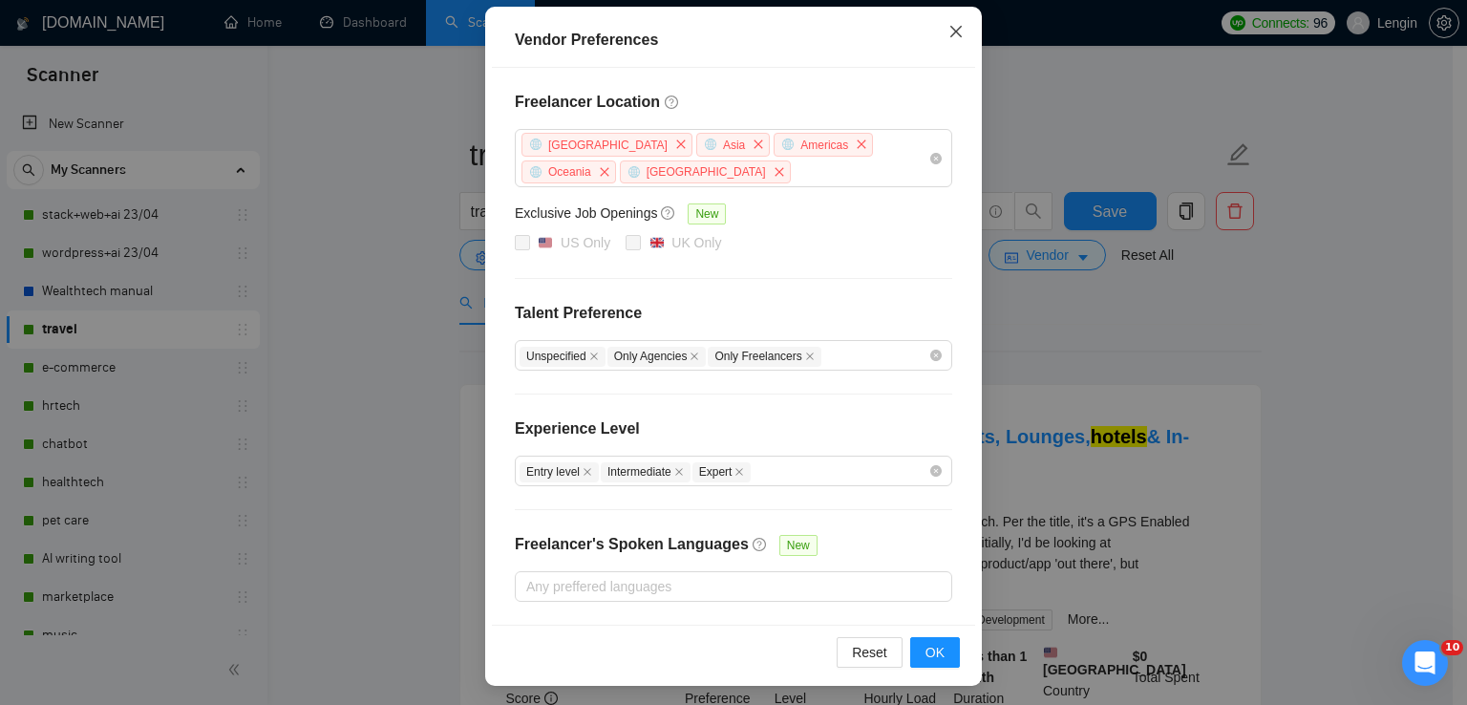
click at [949, 32] on icon "close" at bounding box center [956, 31] width 15 height 15
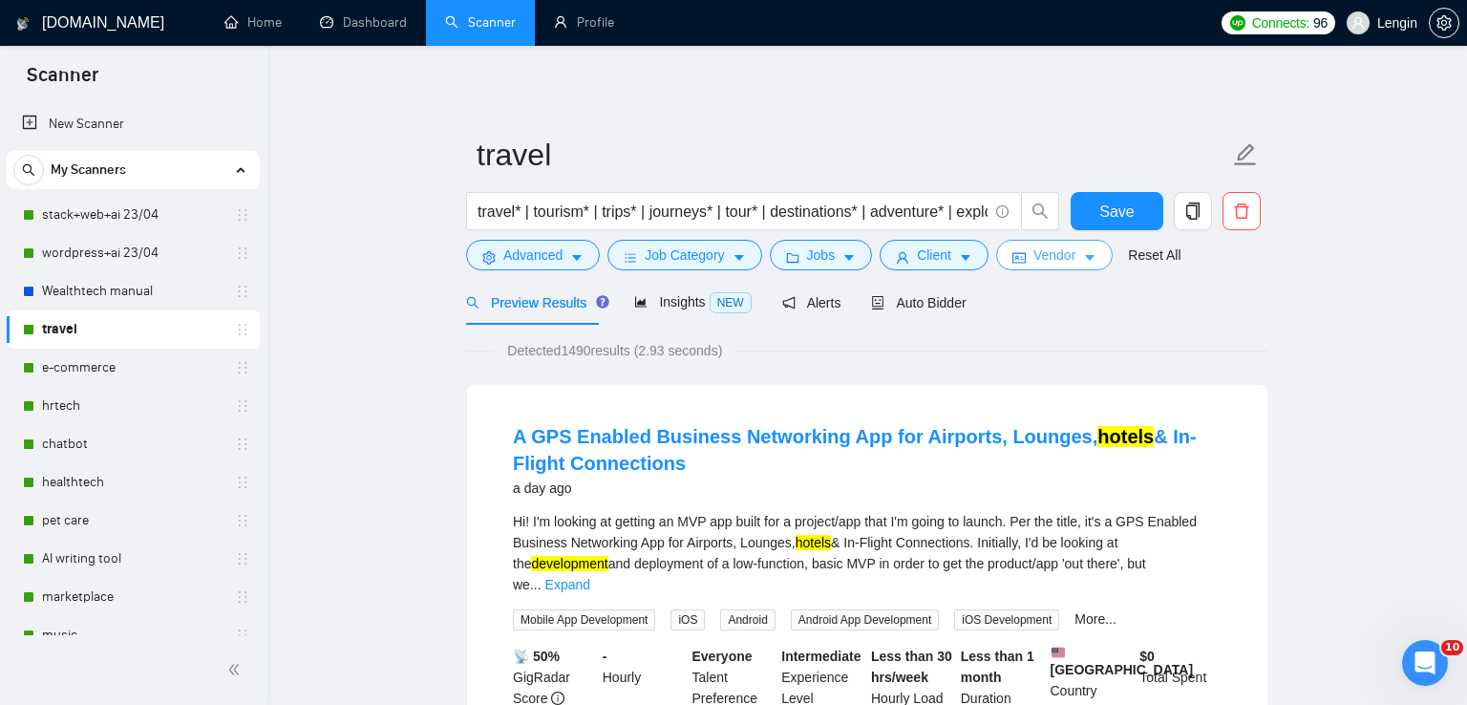
scroll to position [0, 0]
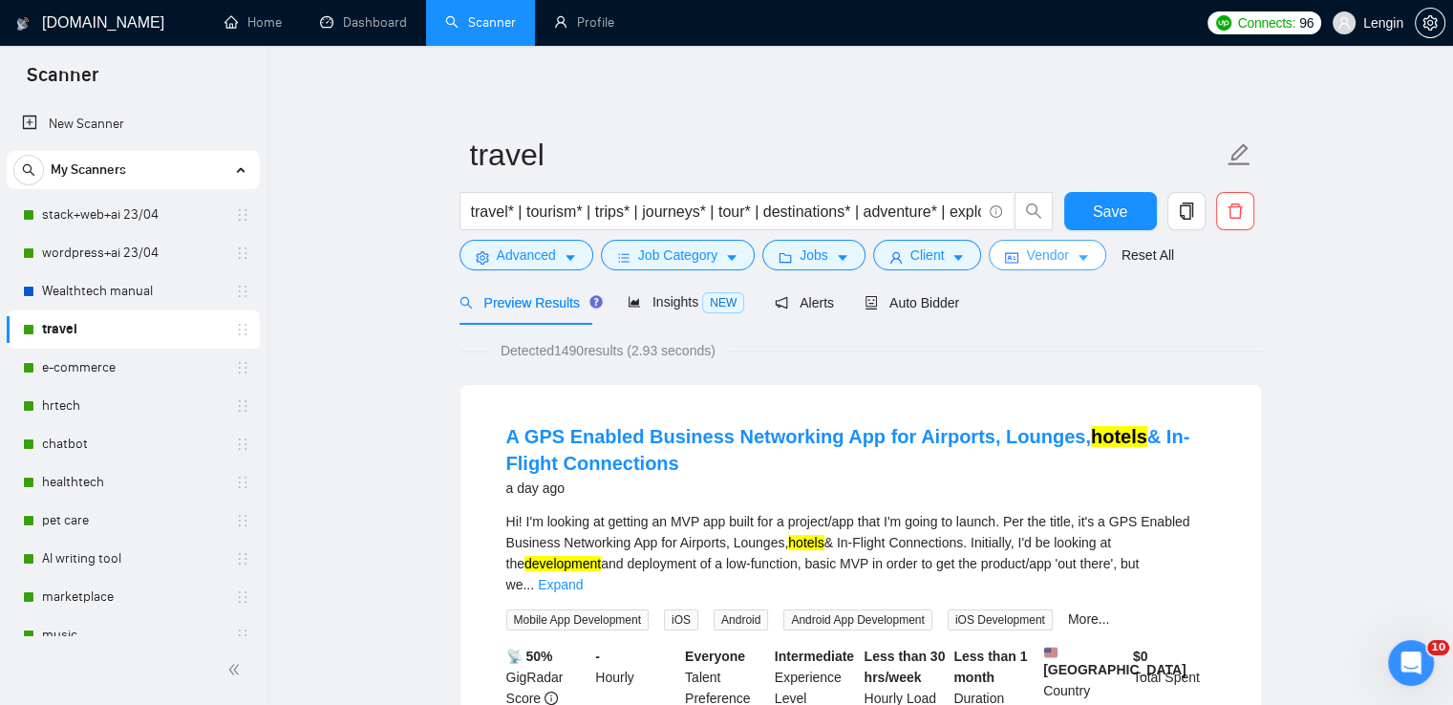
click at [1044, 255] on span "Vendor" at bounding box center [1047, 255] width 42 height 21
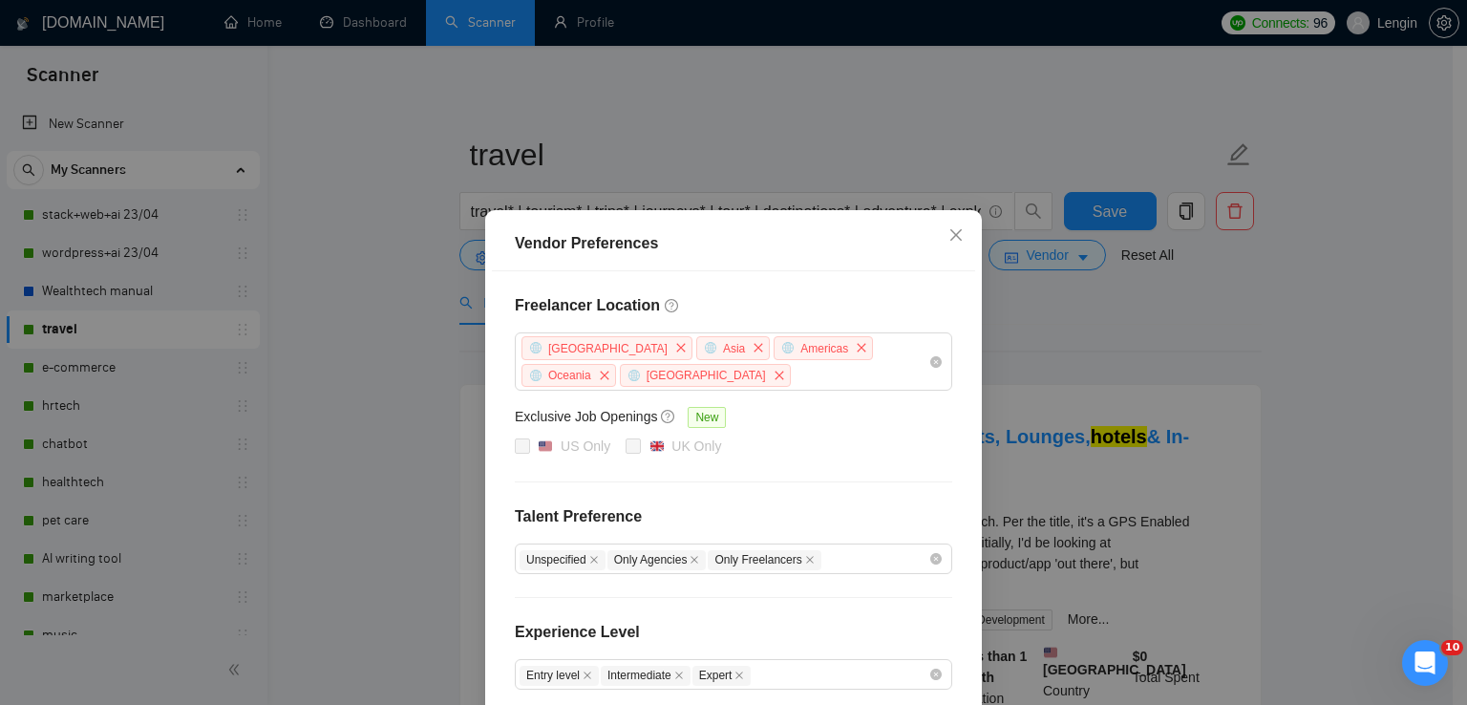
scroll to position [203, 0]
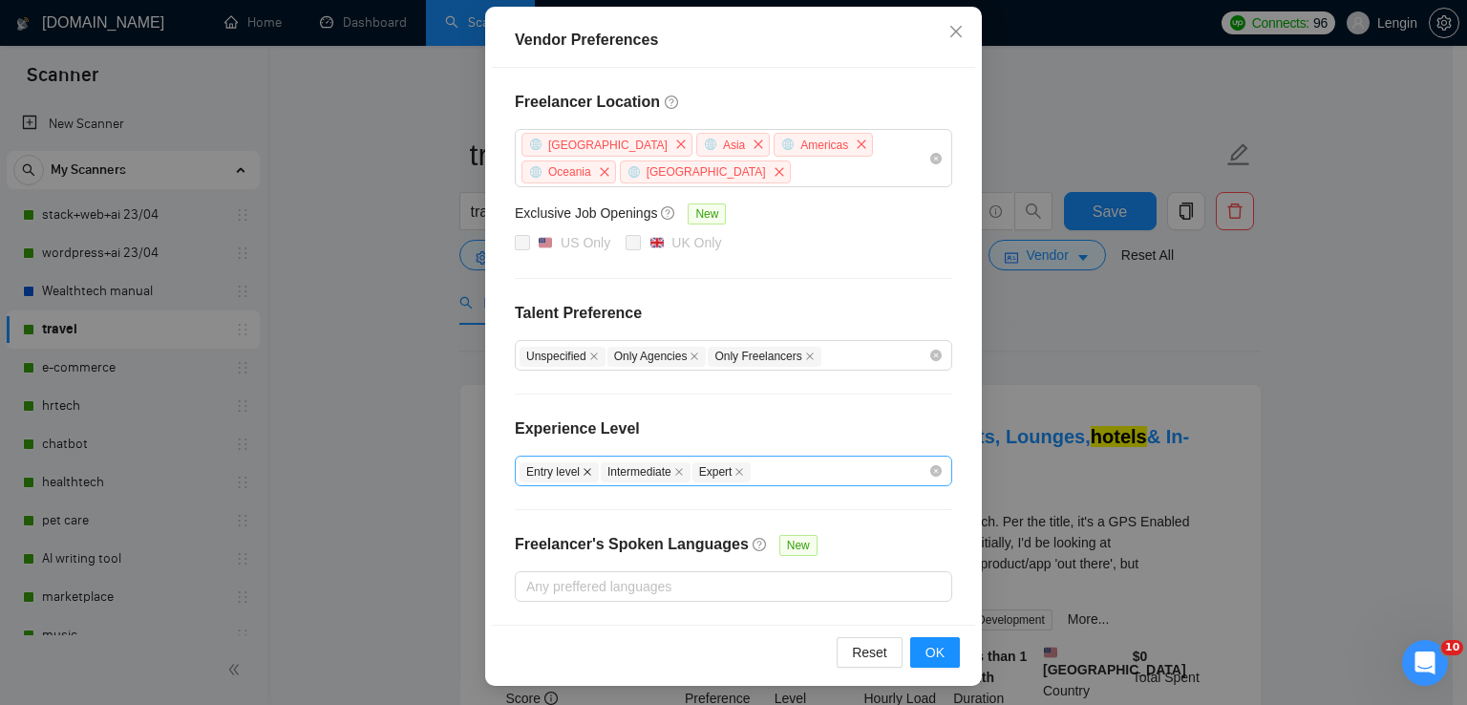
click at [583, 473] on icon "close" at bounding box center [588, 472] width 10 height 10
click at [932, 642] on span "OK" at bounding box center [935, 652] width 19 height 21
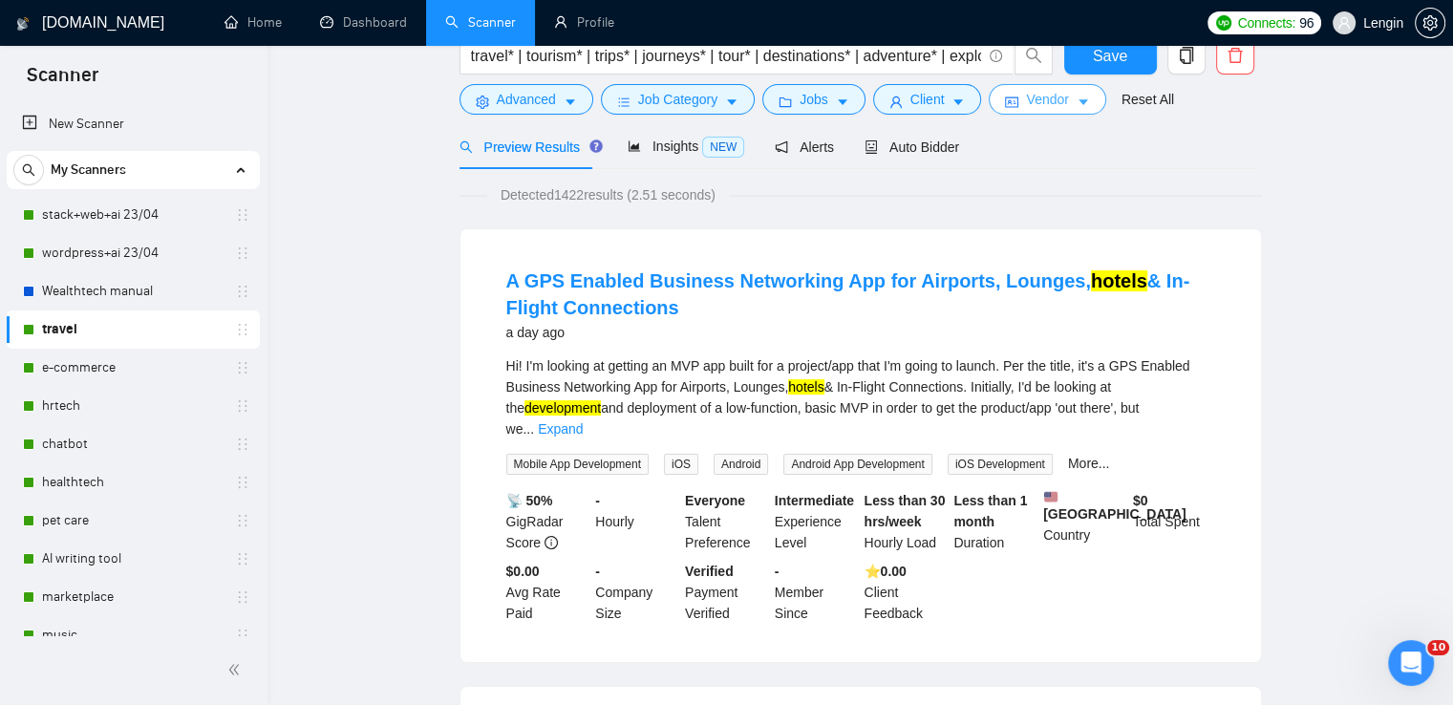
scroll to position [0, 0]
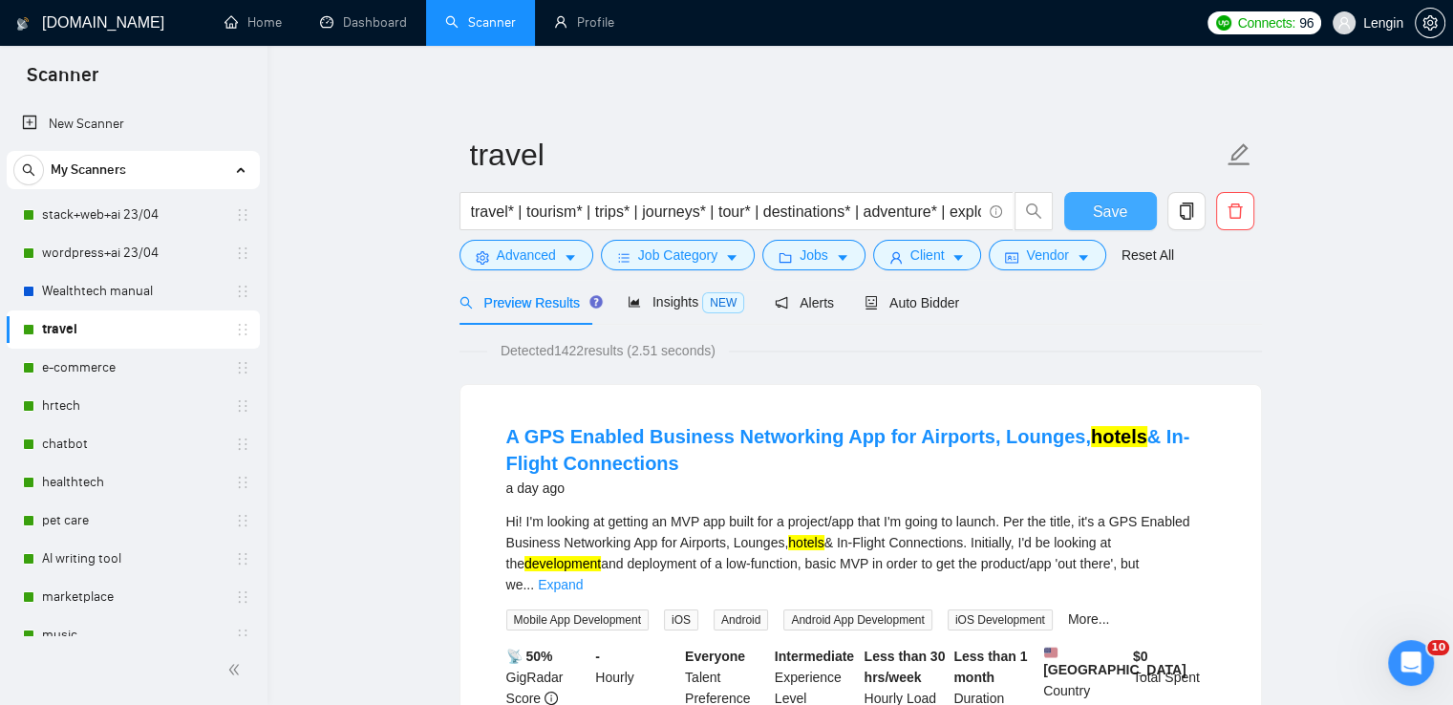
click at [1085, 215] on button "Save" at bounding box center [1110, 211] width 93 height 38
click at [162, 379] on link "e-commerce" at bounding box center [133, 368] width 182 height 38
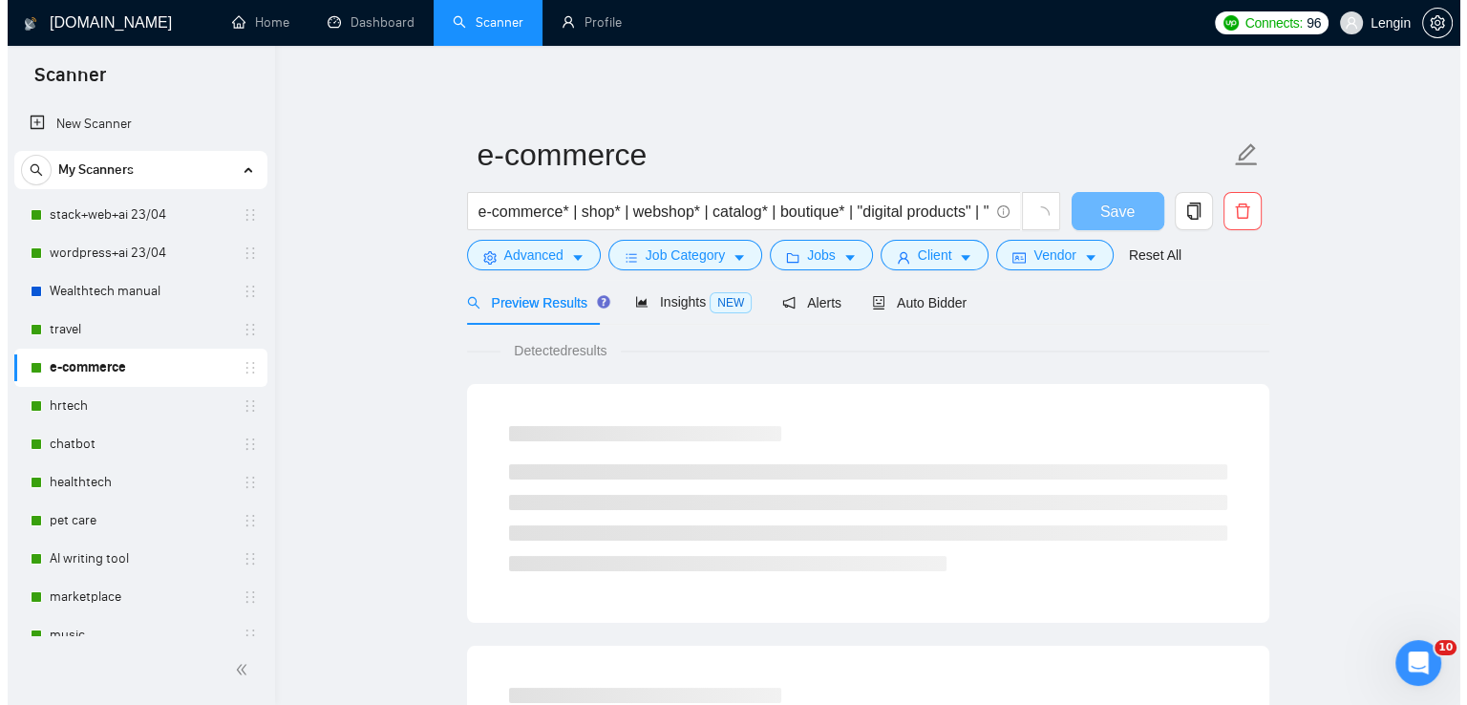
scroll to position [23, 0]
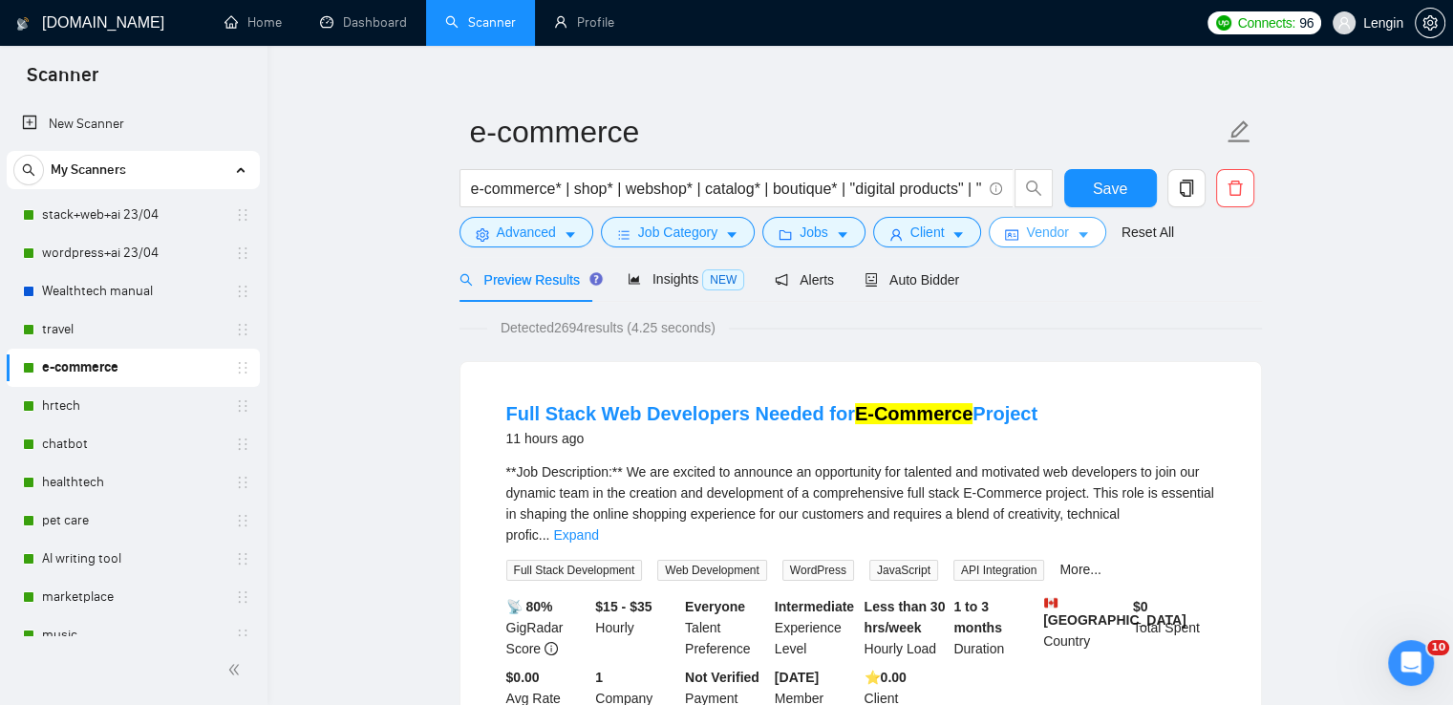
click at [1057, 232] on span "Vendor" at bounding box center [1047, 232] width 42 height 21
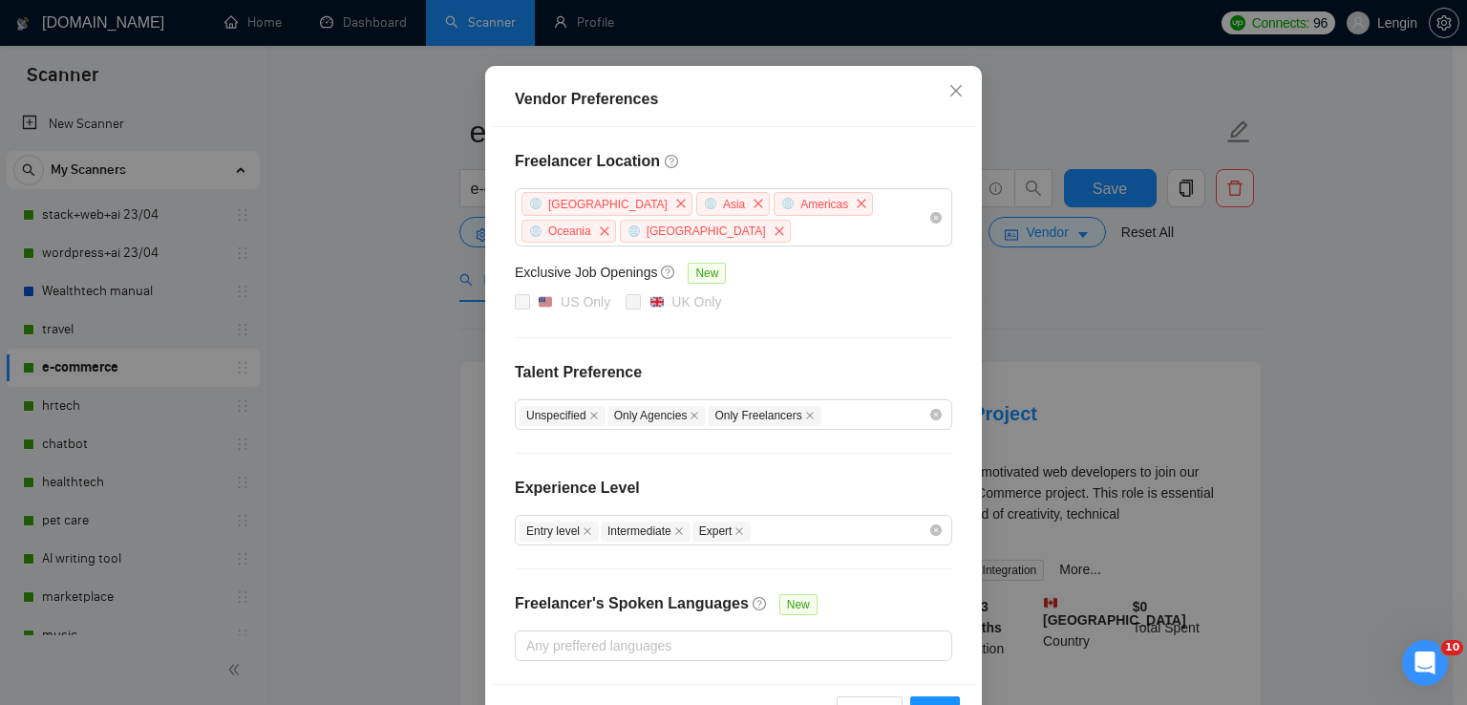
scroll to position [157, 0]
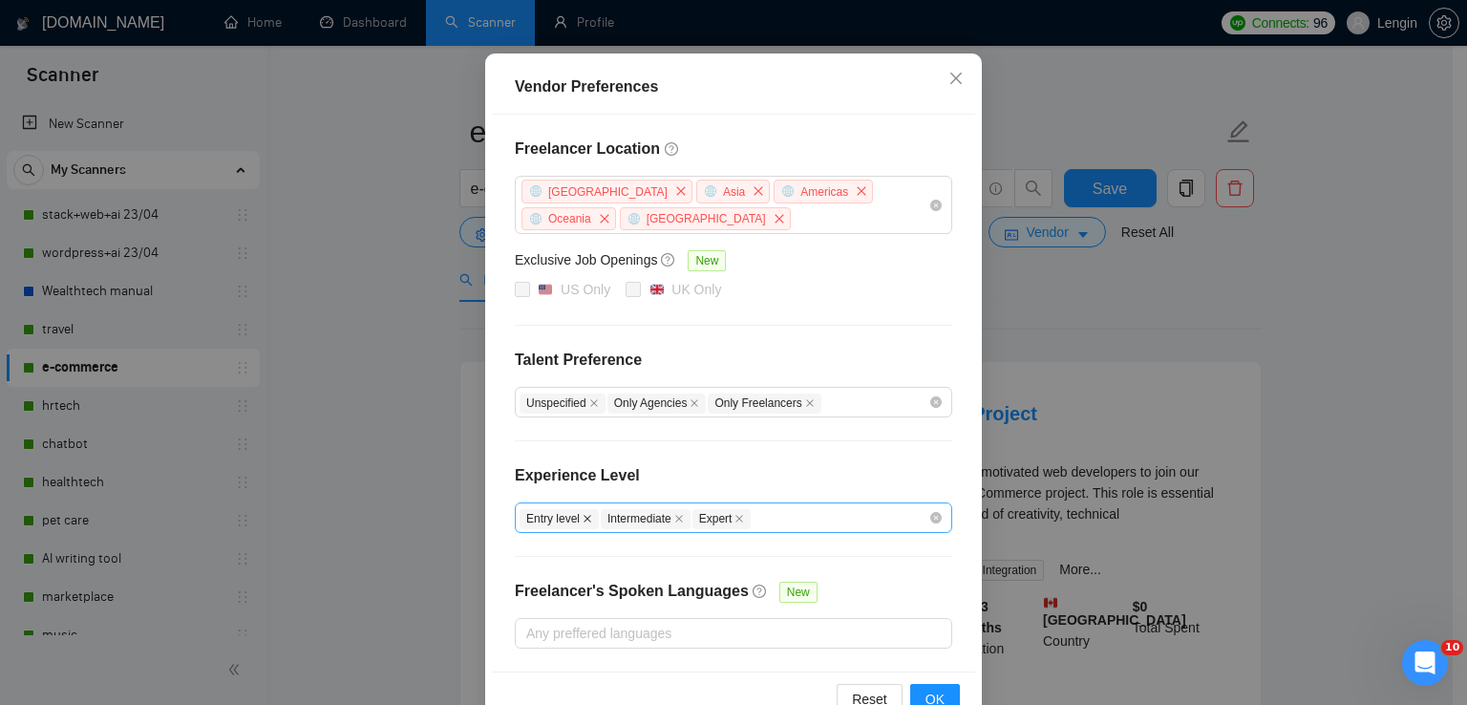
click at [584, 517] on icon "close" at bounding box center [588, 519] width 8 height 8
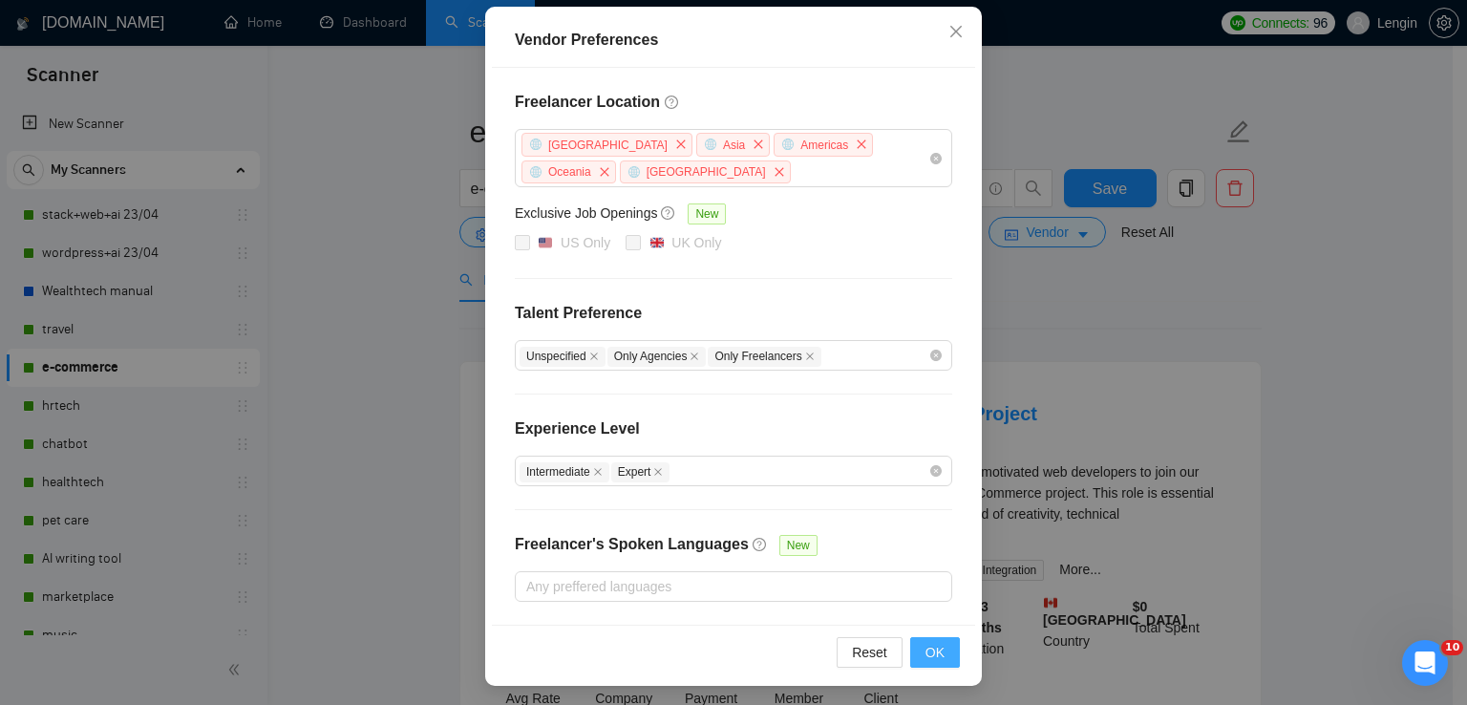
click at [930, 662] on button "OK" at bounding box center [935, 652] width 50 height 31
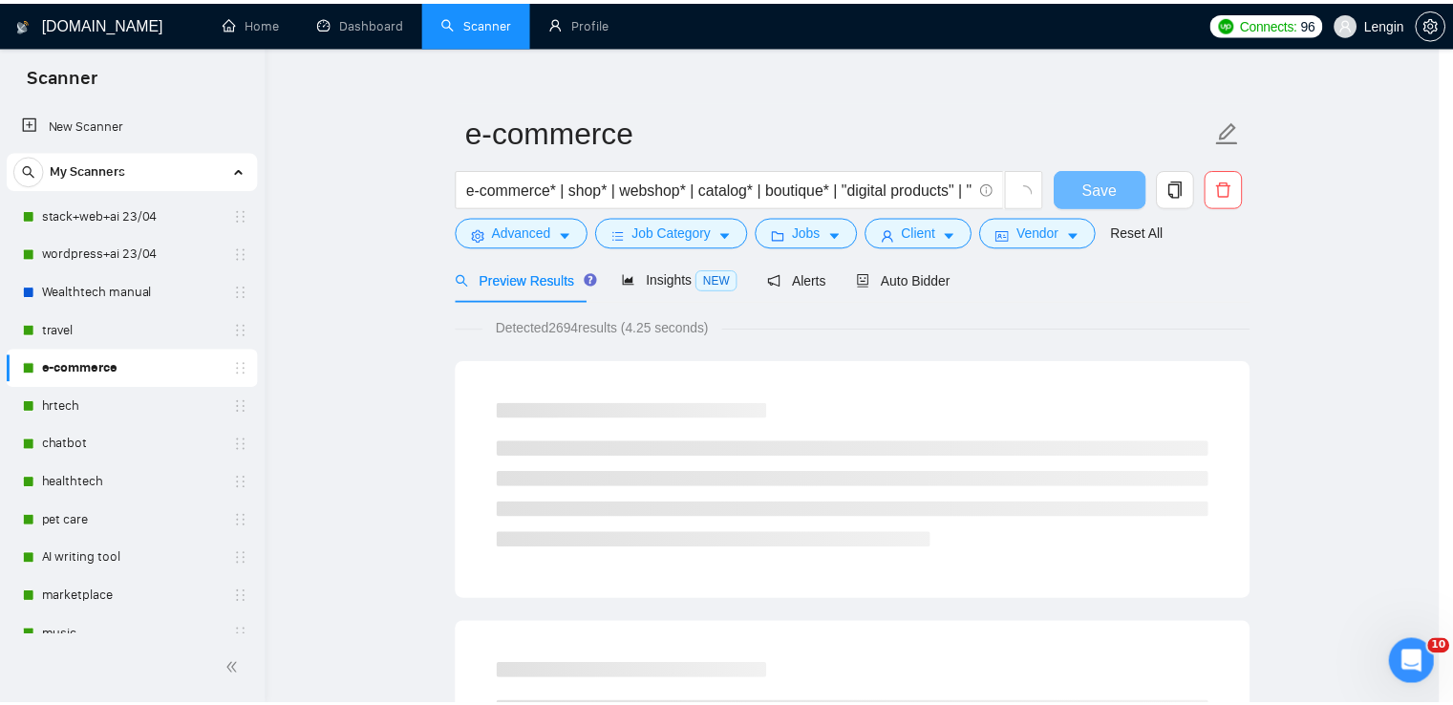
scroll to position [108, 0]
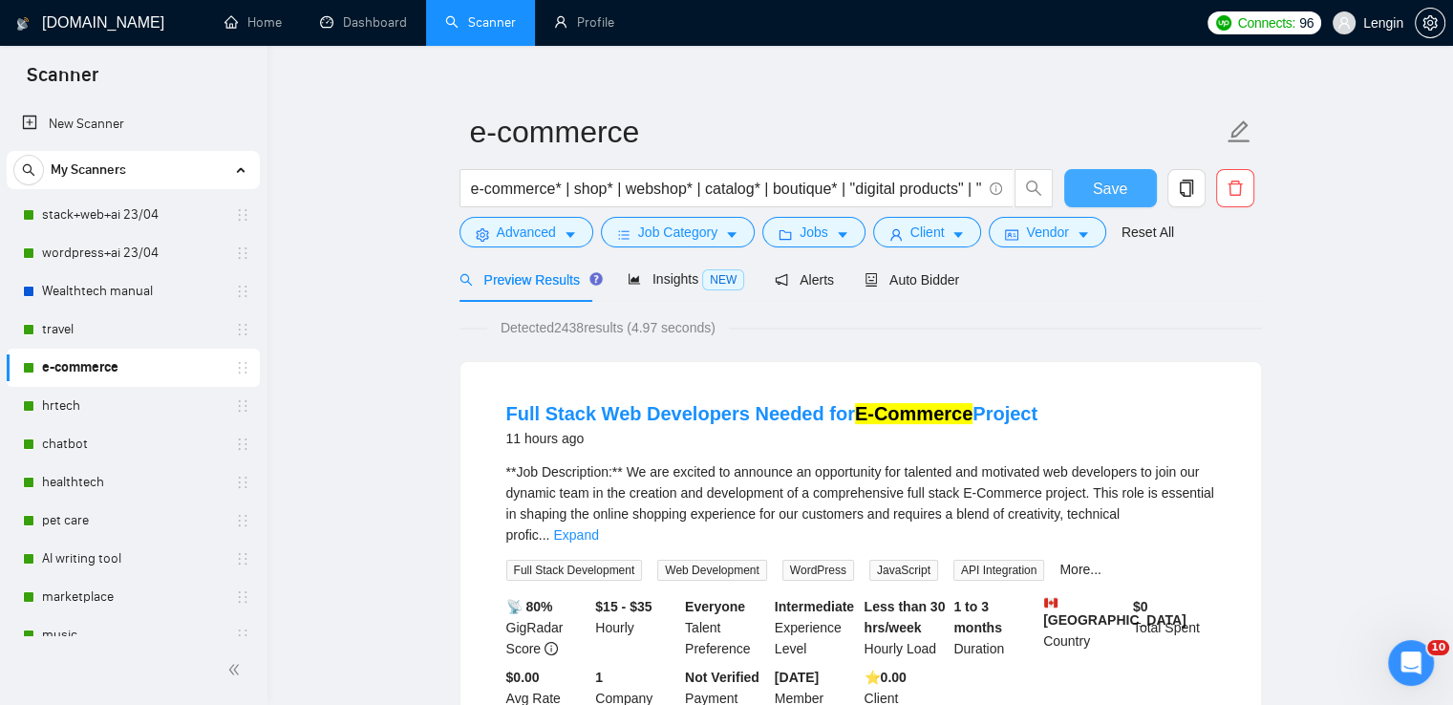
click at [1100, 194] on span "Save" at bounding box center [1110, 189] width 34 height 24
click at [103, 403] on link "hrtech" at bounding box center [133, 406] width 182 height 38
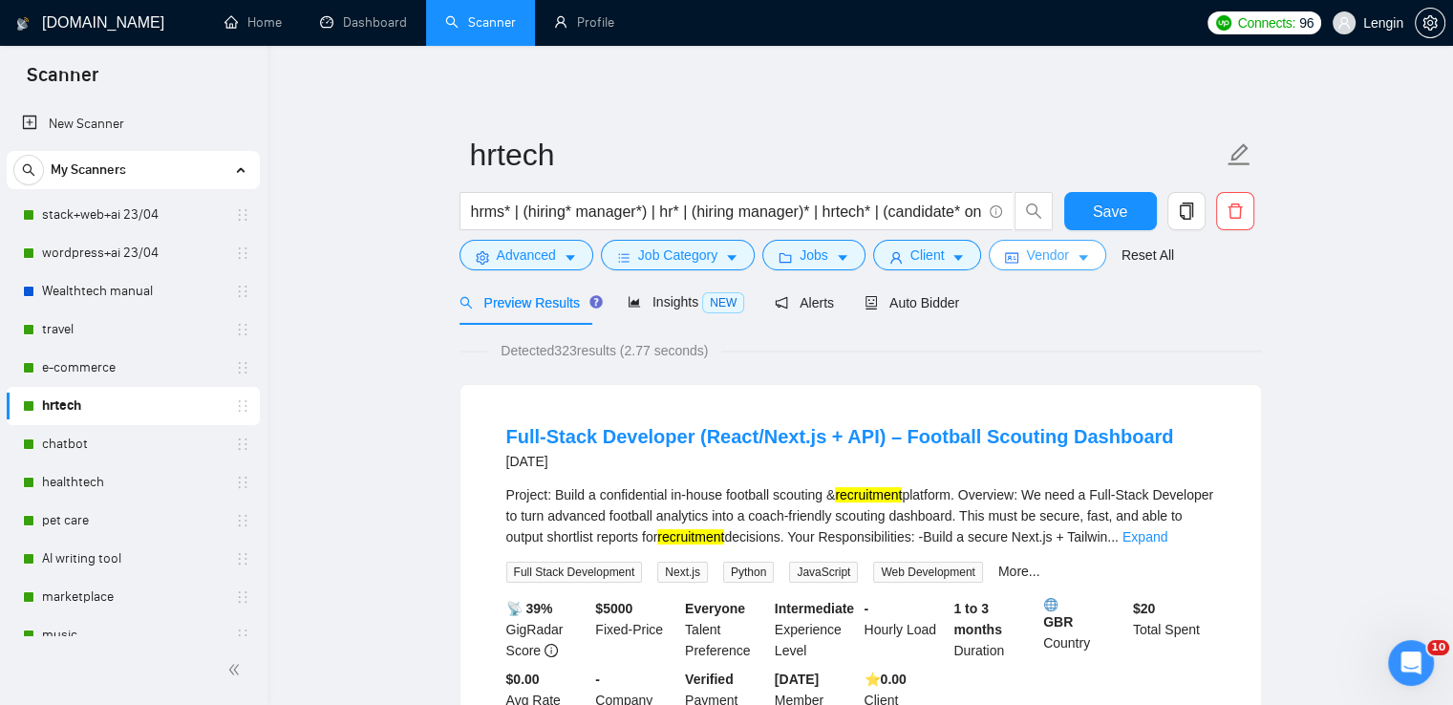
click at [1048, 253] on span "Vendor" at bounding box center [1047, 255] width 42 height 21
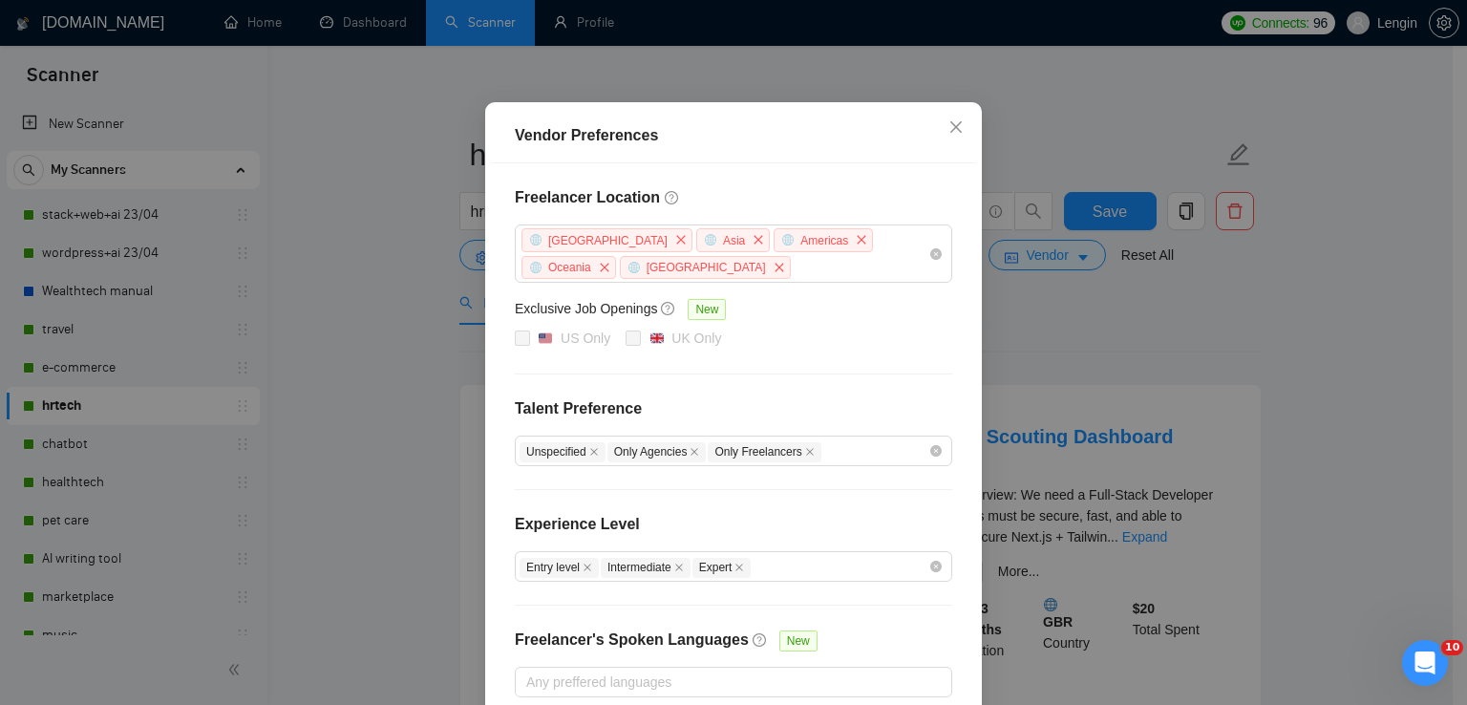
scroll to position [203, 0]
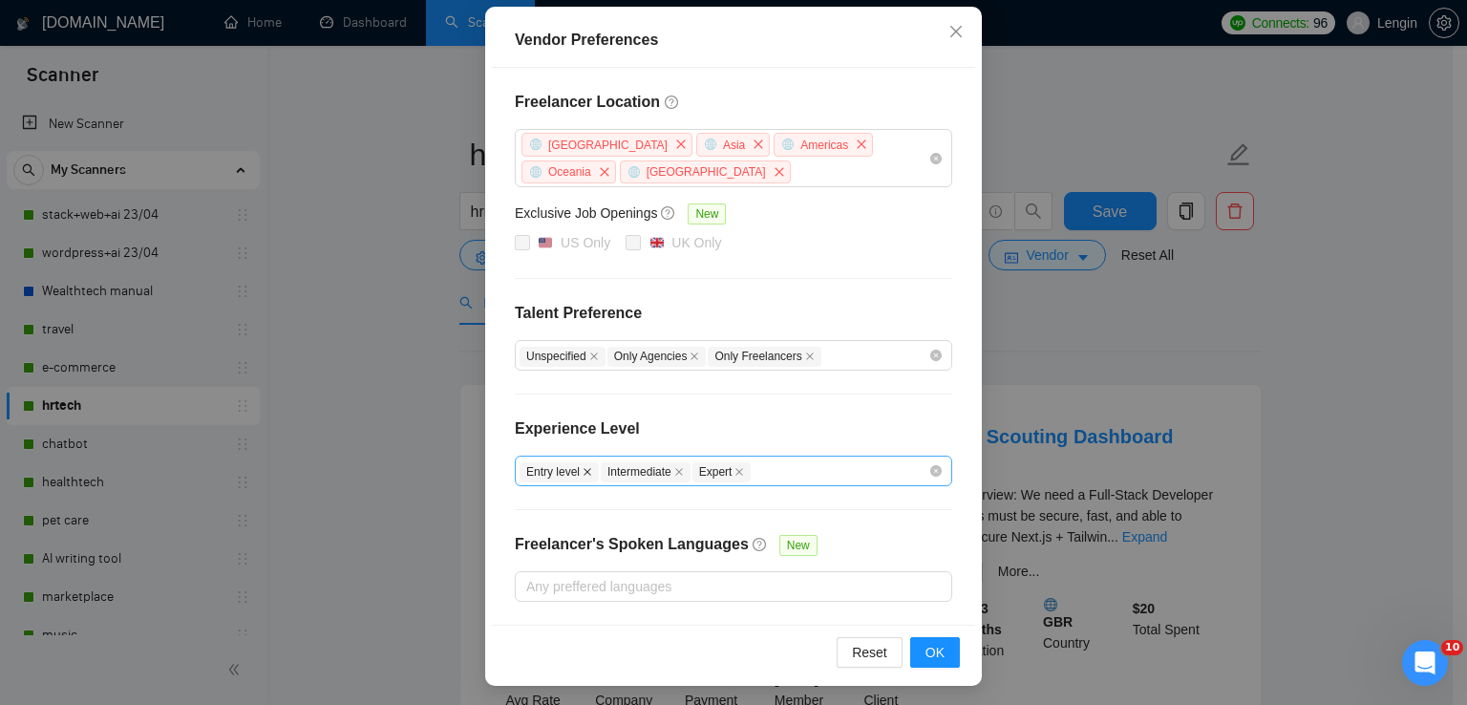
click at [583, 469] on icon "close" at bounding box center [588, 472] width 10 height 10
click at [941, 650] on button "OK" at bounding box center [935, 652] width 50 height 31
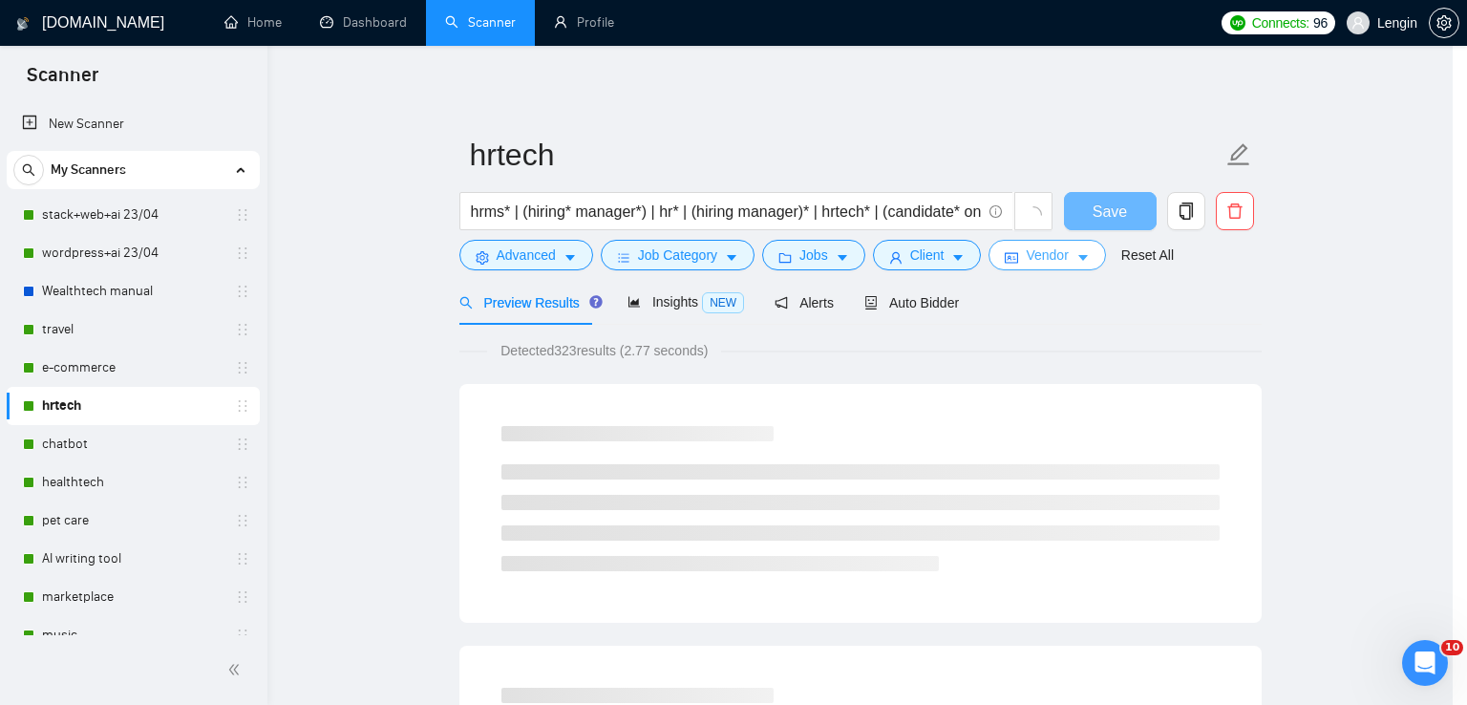
scroll to position [0, 0]
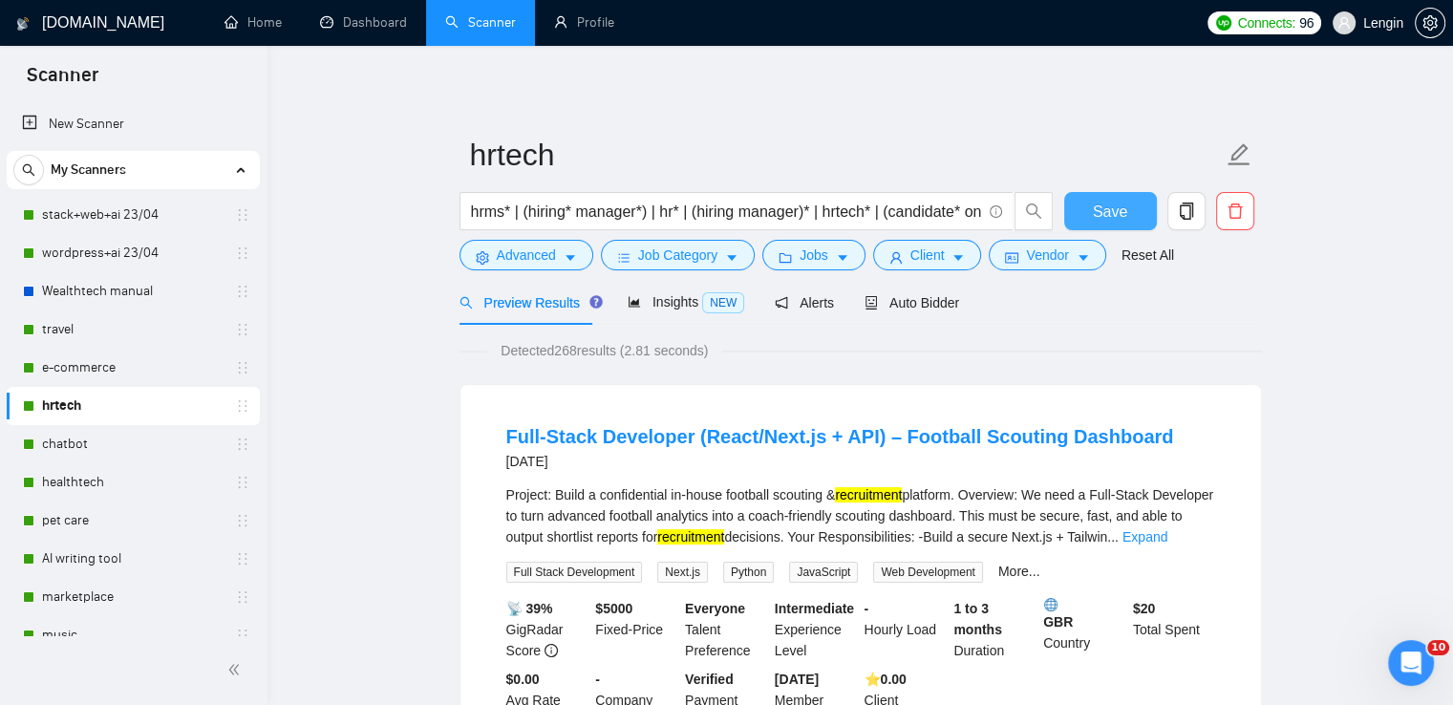
click at [1083, 213] on button "Save" at bounding box center [1110, 211] width 93 height 38
click at [112, 440] on link "chatbot" at bounding box center [133, 444] width 182 height 38
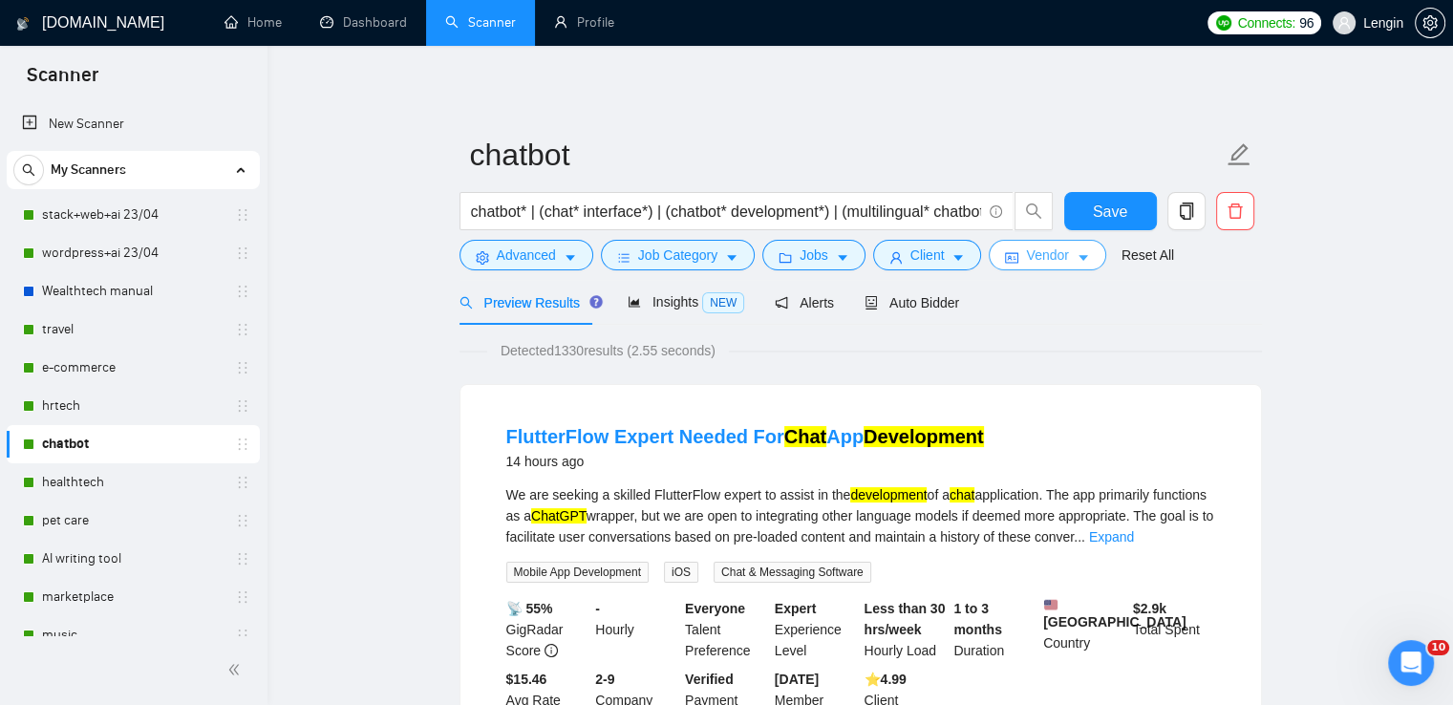
click at [1049, 267] on button "Vendor" at bounding box center [1047, 255] width 117 height 31
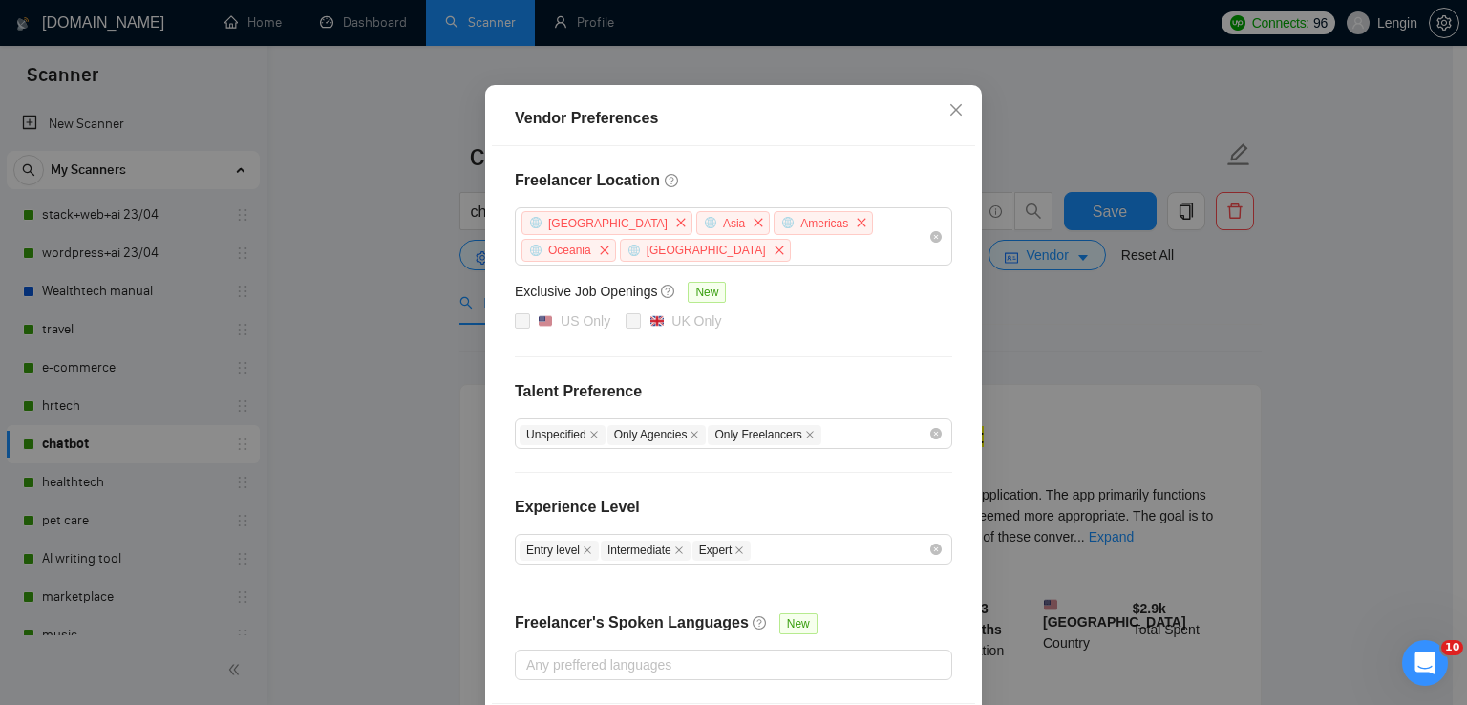
scroll to position [126, 0]
click at [583, 549] on icon "close" at bounding box center [588, 550] width 10 height 10
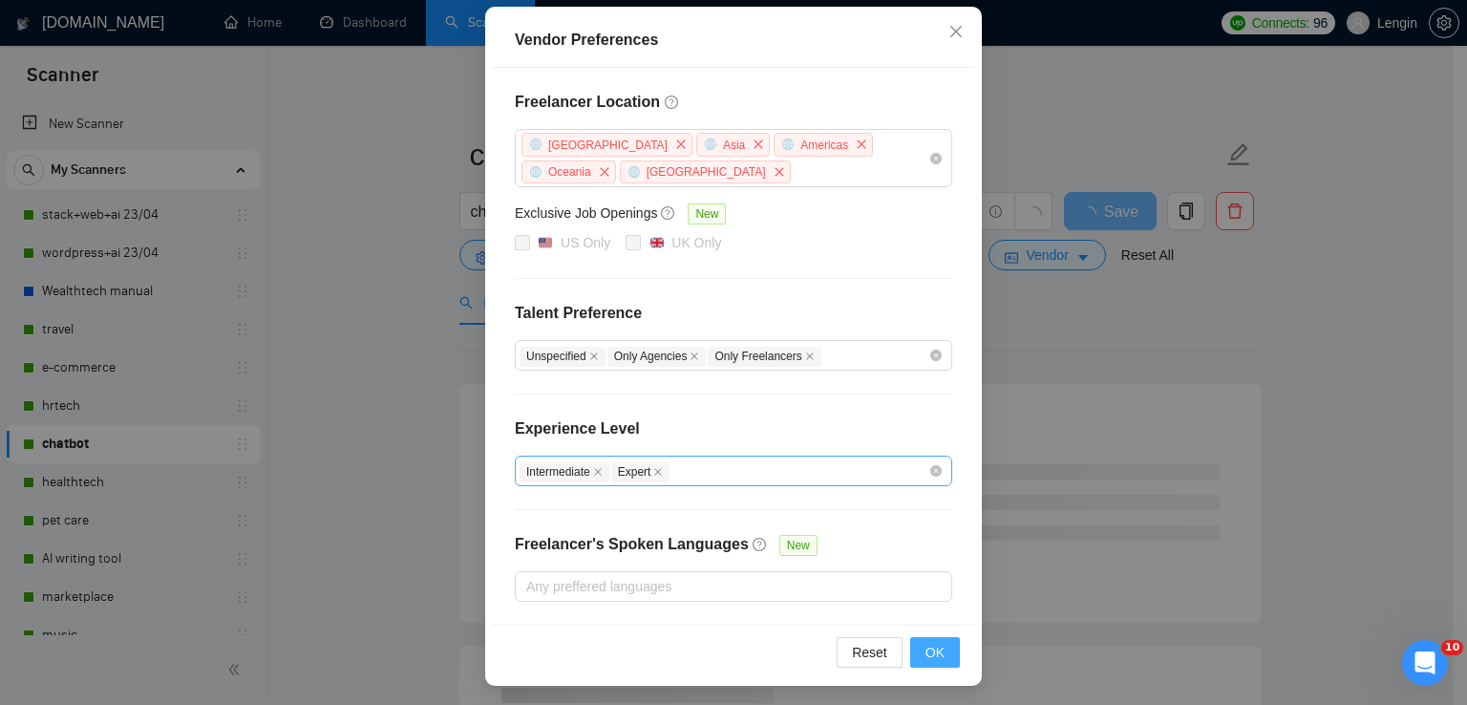
click at [931, 647] on span "OK" at bounding box center [935, 652] width 19 height 21
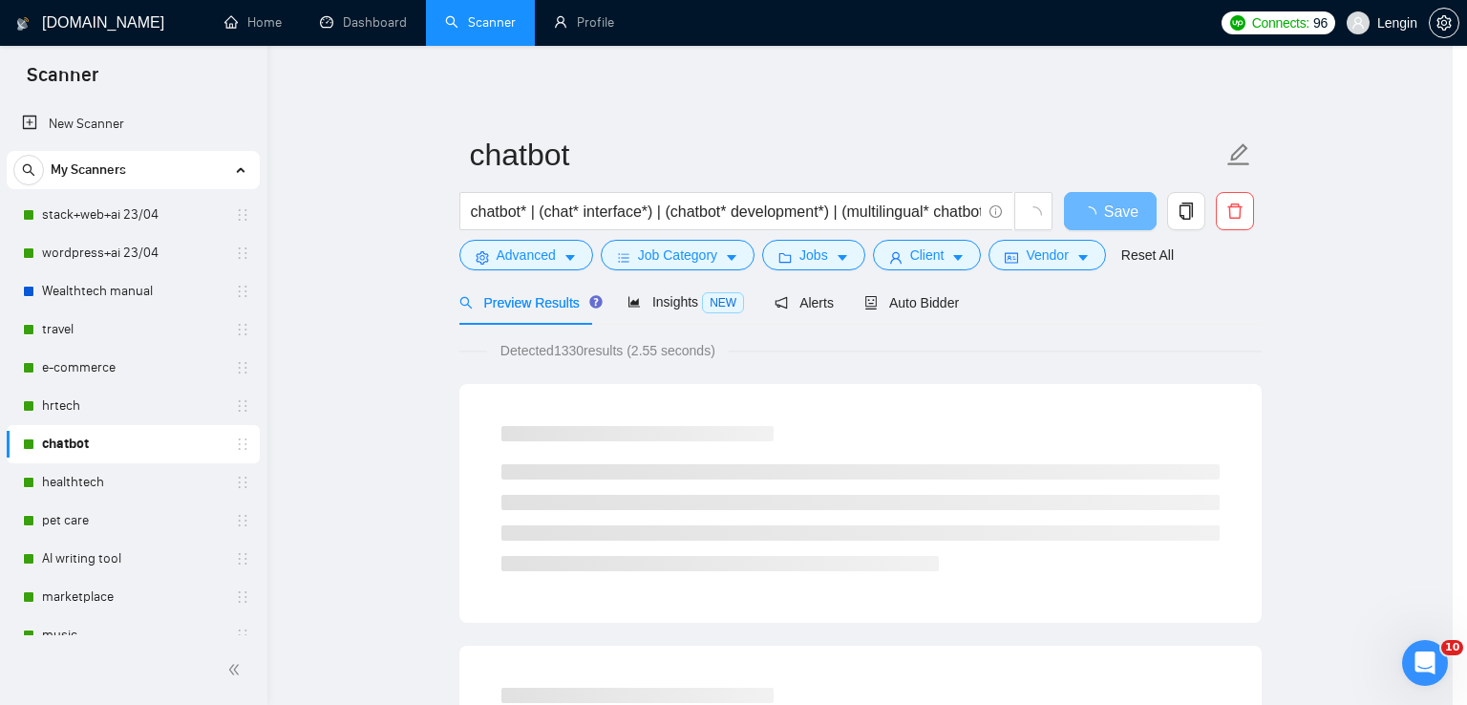
scroll to position [108, 0]
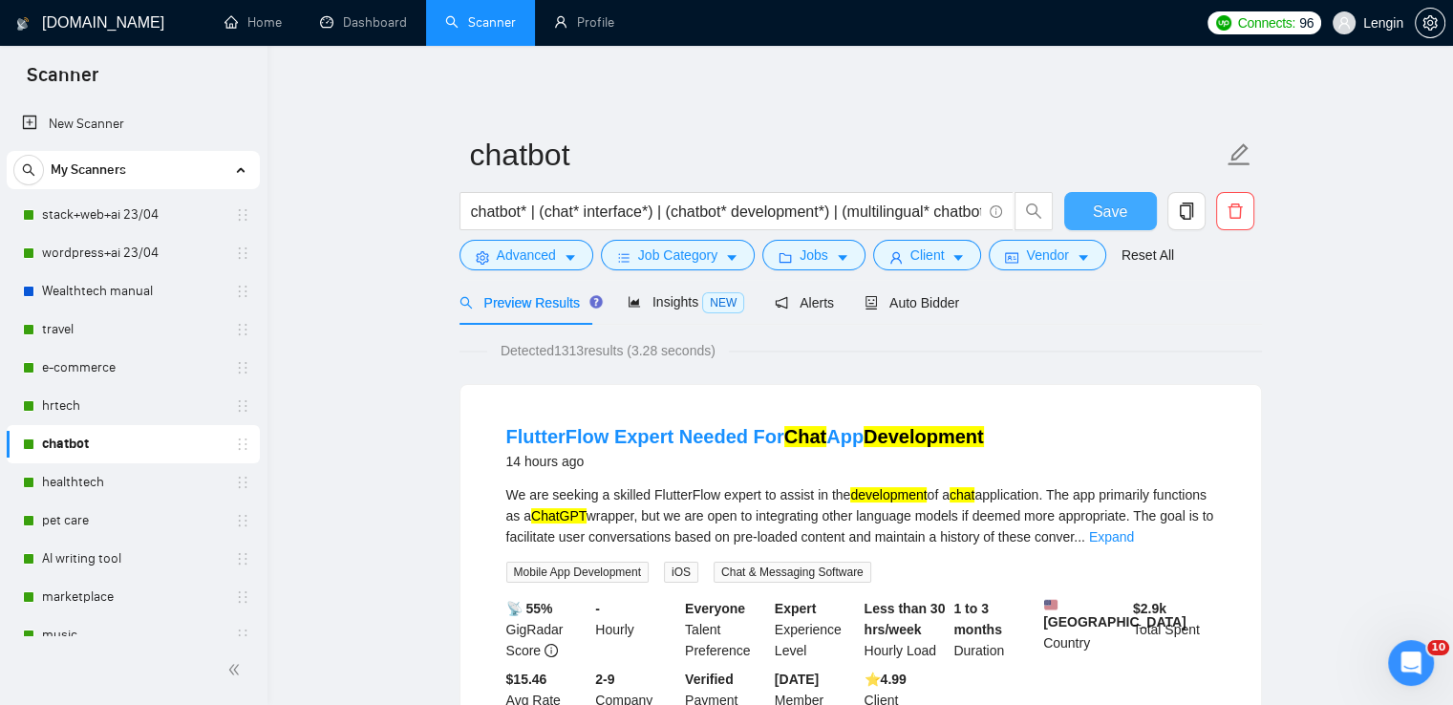
click at [1117, 215] on span "Save" at bounding box center [1110, 212] width 34 height 24
click at [1048, 248] on span "Vendor" at bounding box center [1047, 255] width 42 height 21
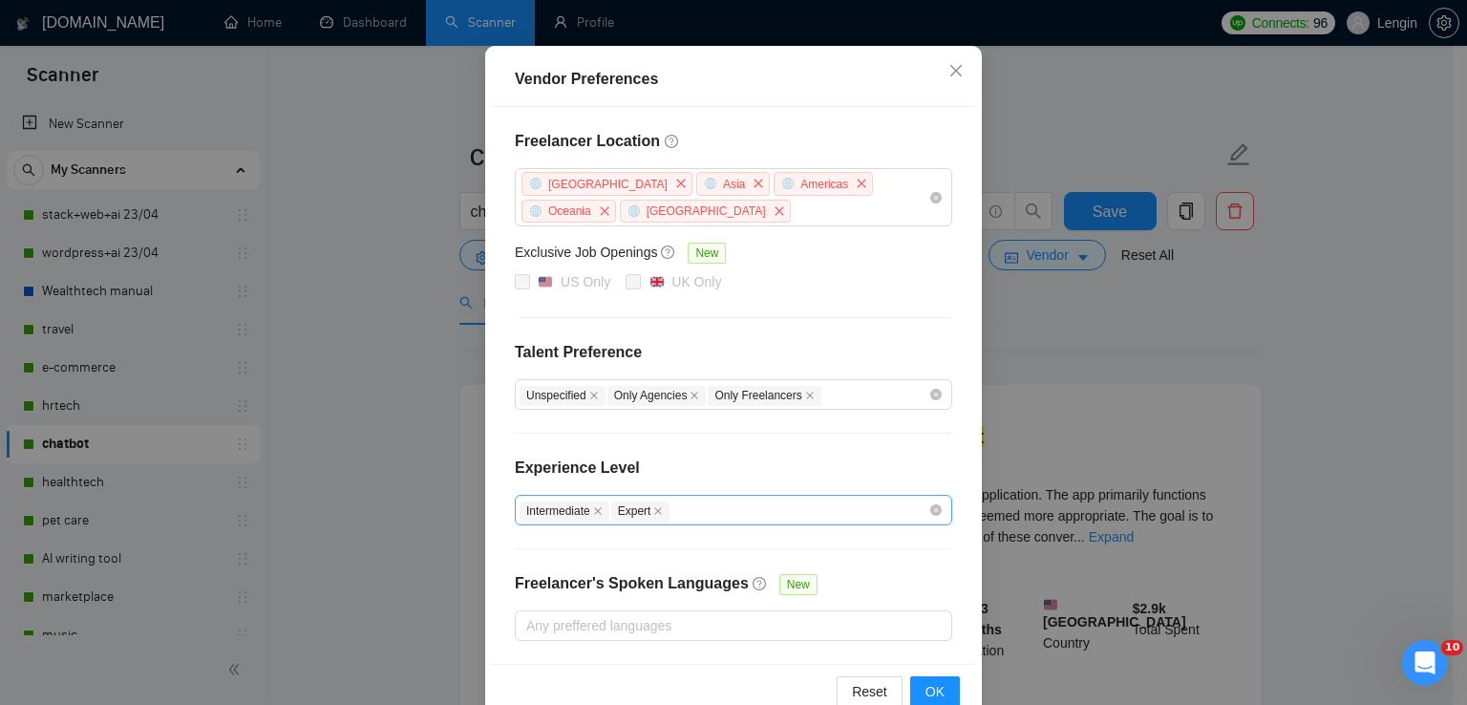
scroll to position [203, 0]
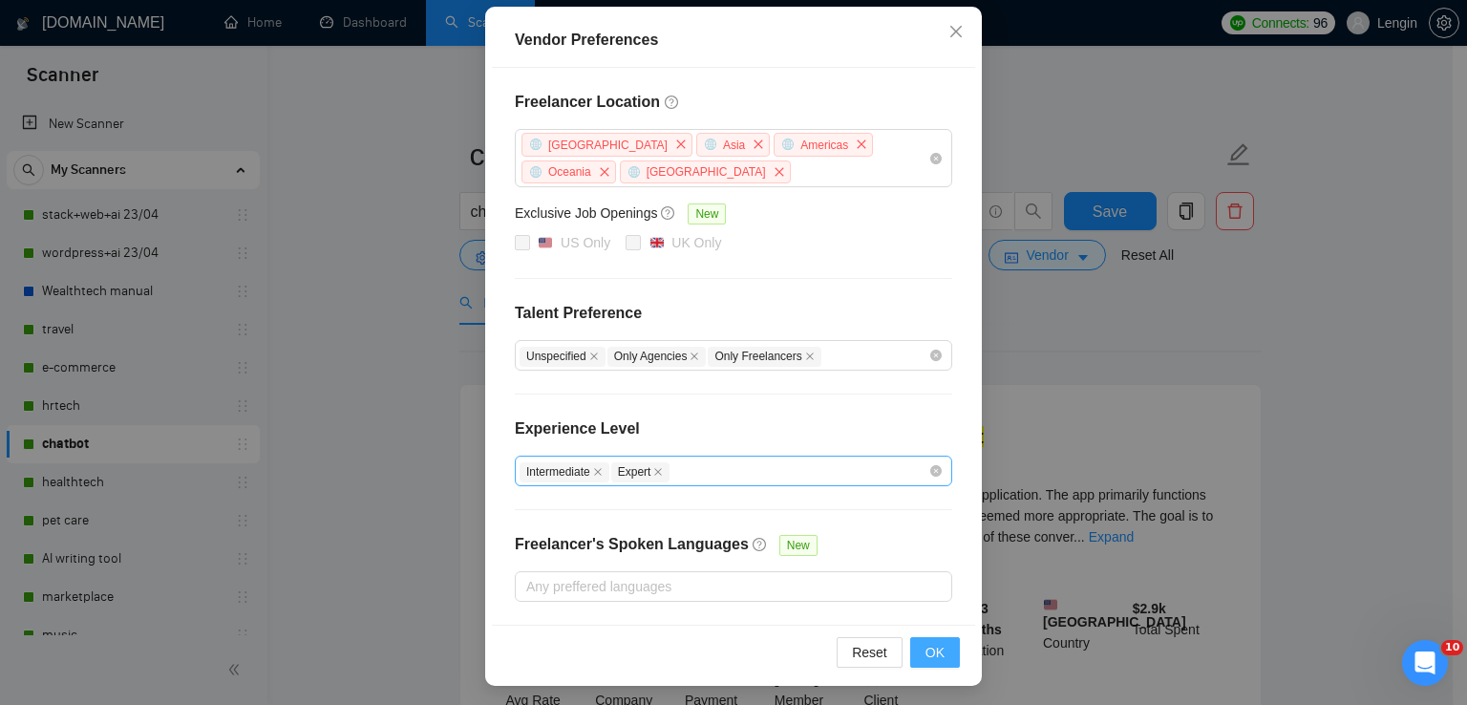
click at [936, 643] on span "OK" at bounding box center [935, 652] width 19 height 21
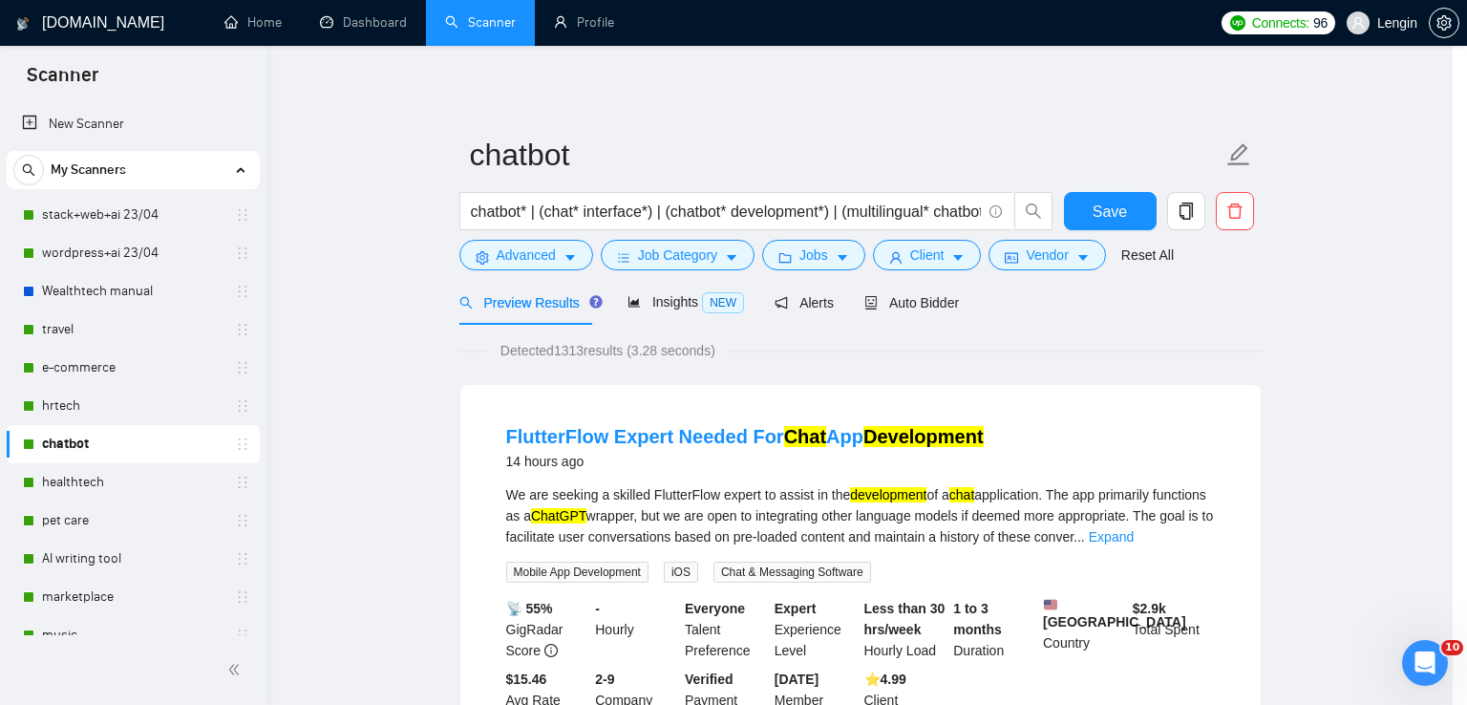
scroll to position [108, 0]
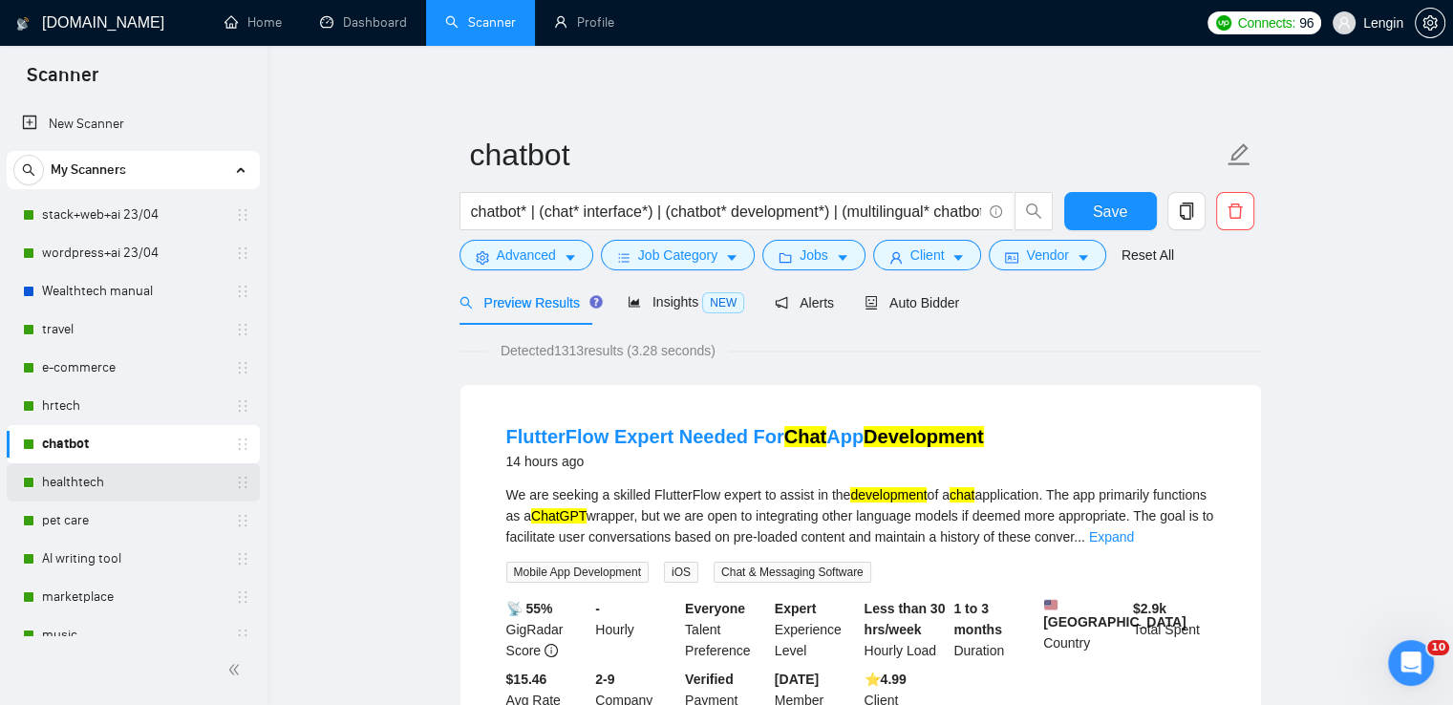
click at [143, 486] on link "healthtech" at bounding box center [133, 482] width 182 height 38
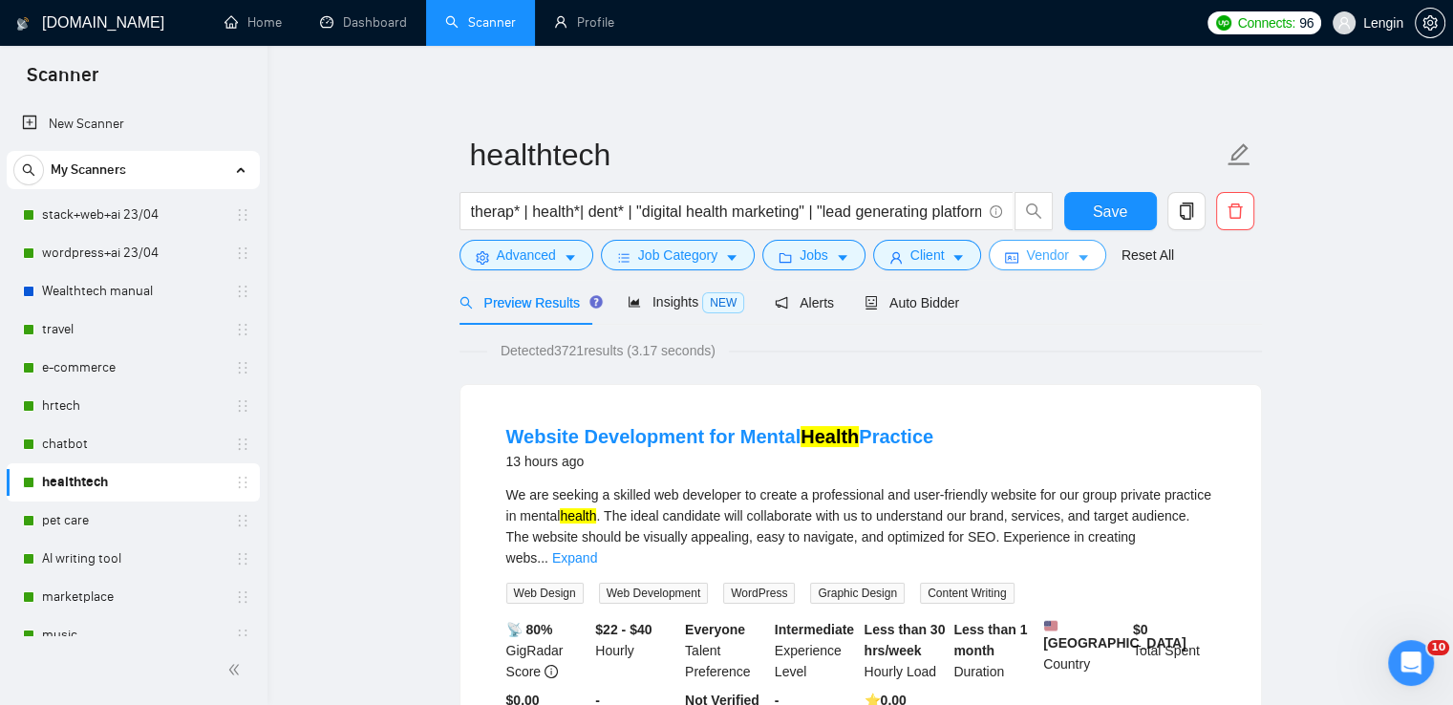
click at [1064, 264] on button "Vendor" at bounding box center [1047, 255] width 117 height 31
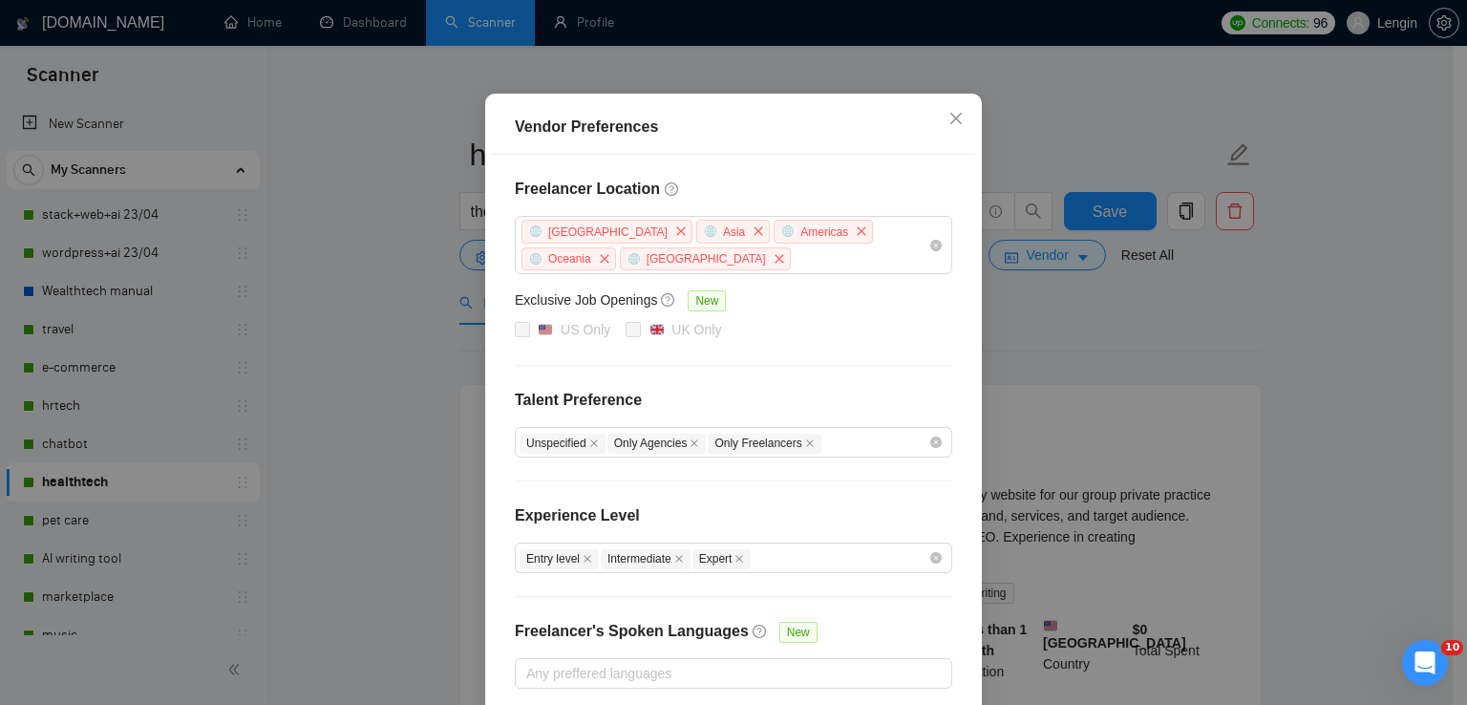
scroll to position [149, 0]
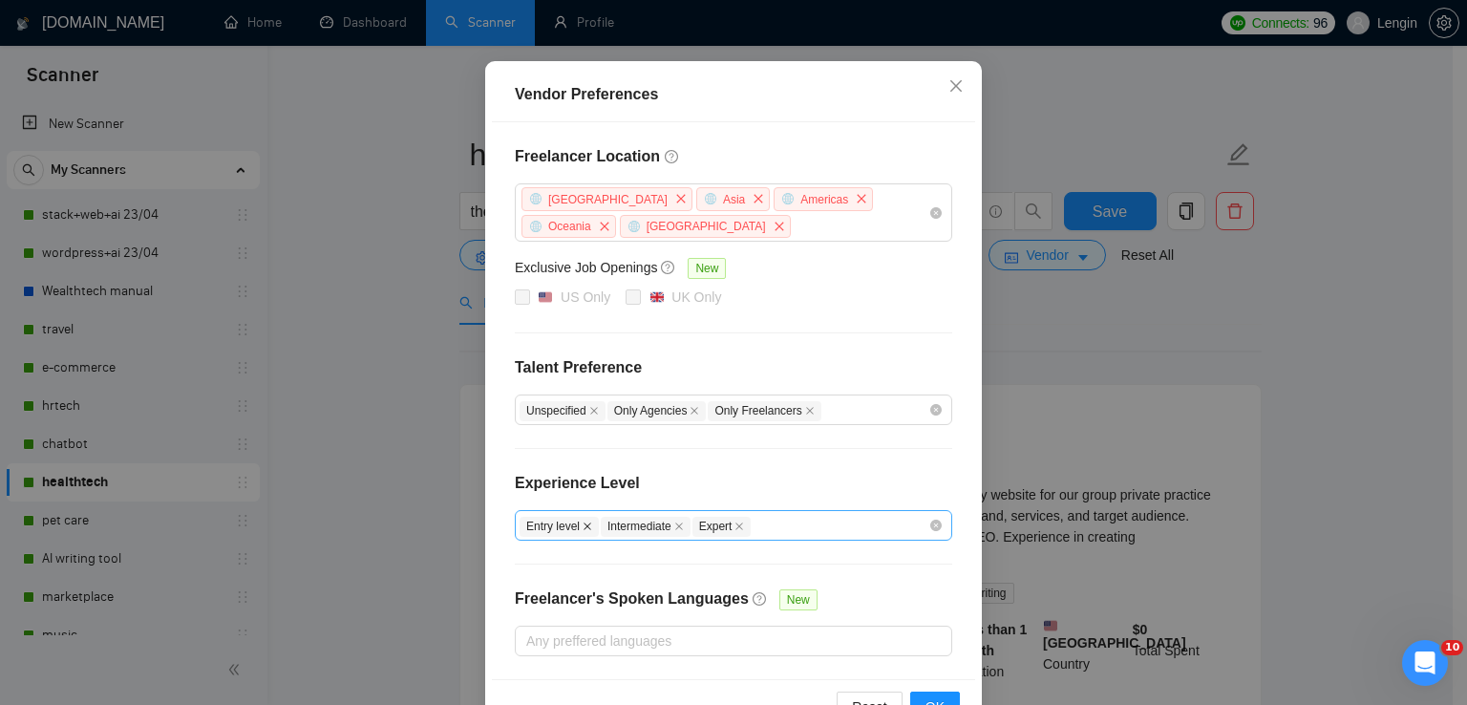
click at [583, 524] on icon "close" at bounding box center [588, 527] width 10 height 10
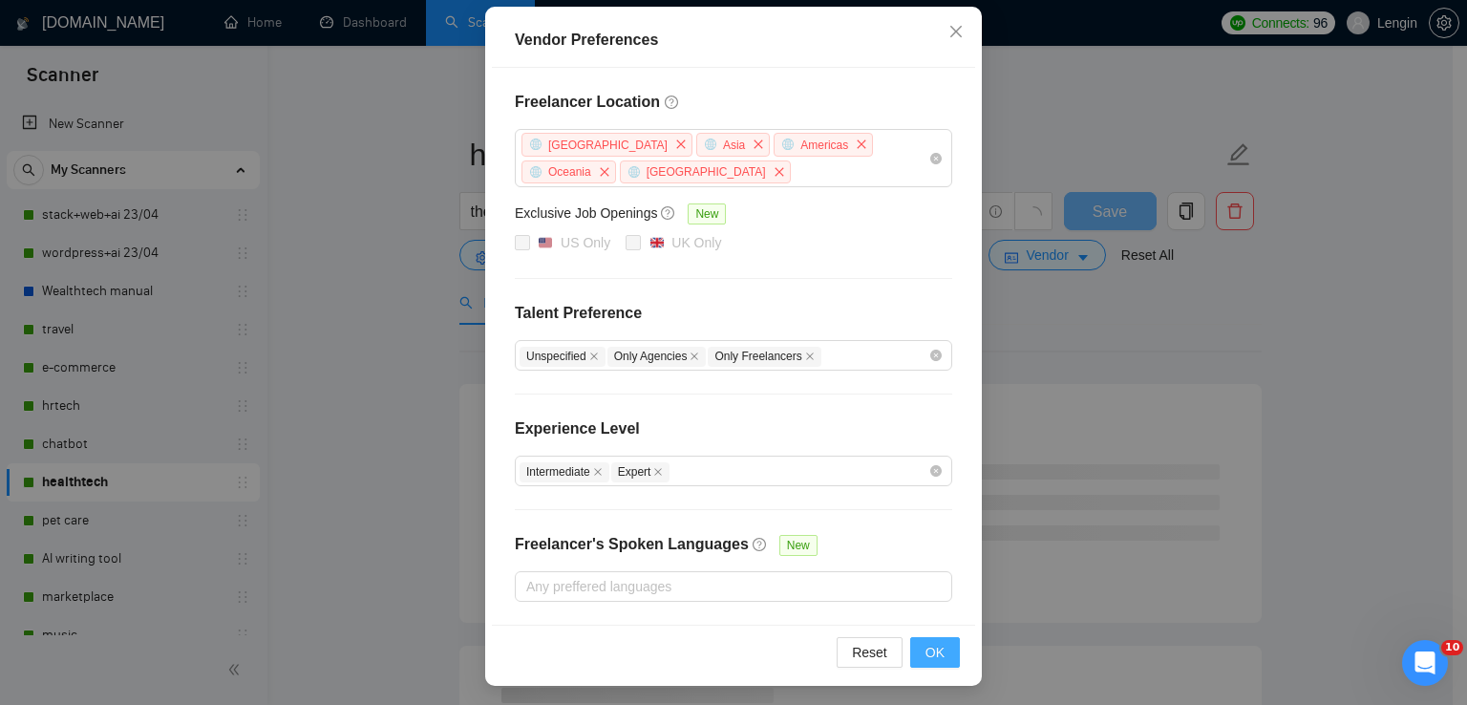
click at [926, 643] on span "OK" at bounding box center [935, 652] width 19 height 21
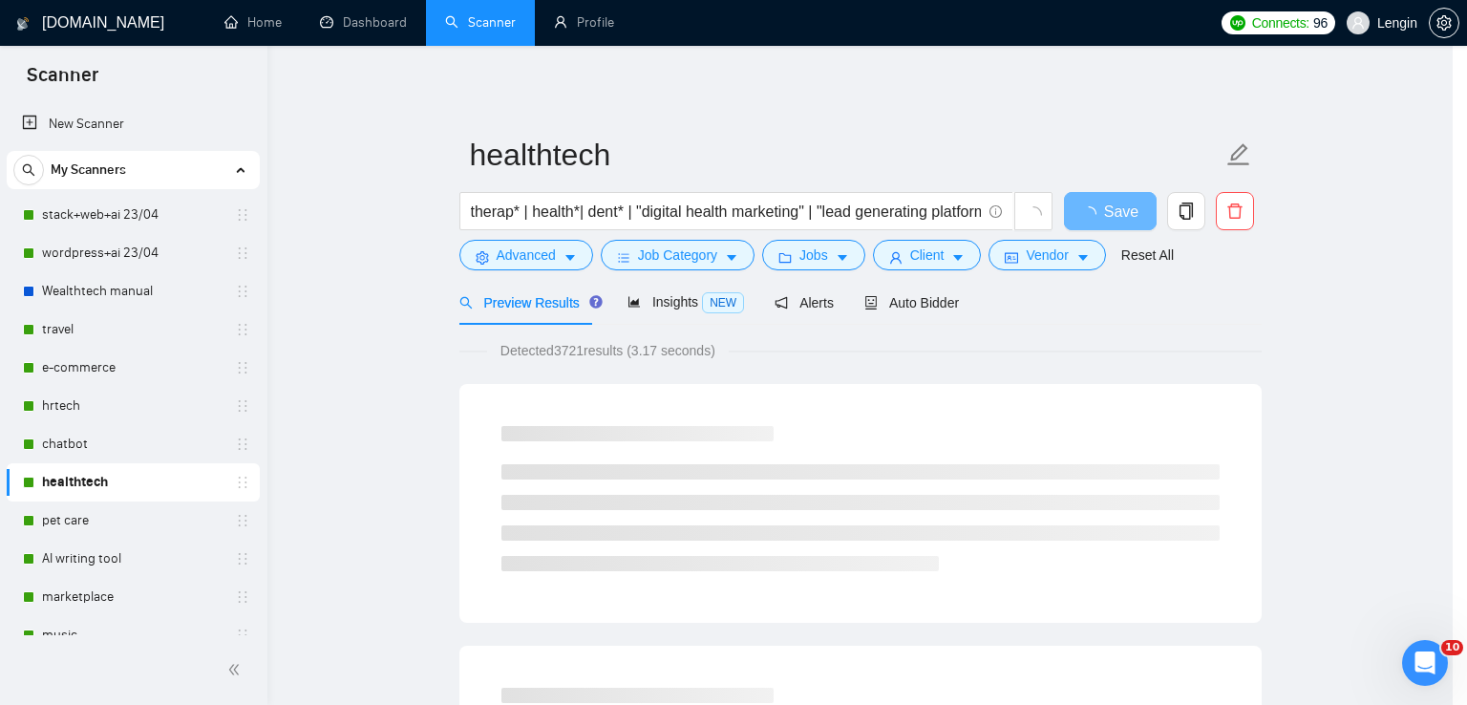
scroll to position [108, 0]
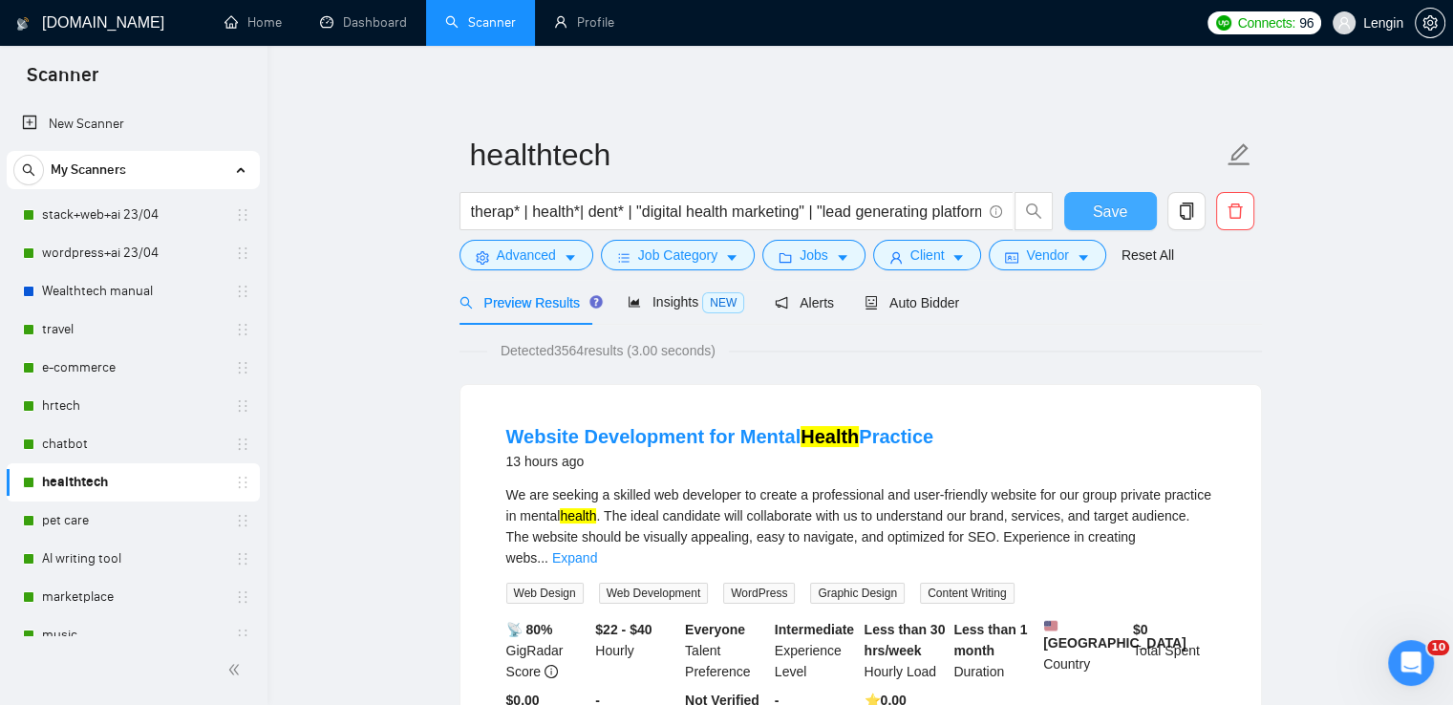
click at [1122, 219] on span "Save" at bounding box center [1110, 212] width 34 height 24
click at [1068, 249] on button "Vendor" at bounding box center [1047, 255] width 117 height 31
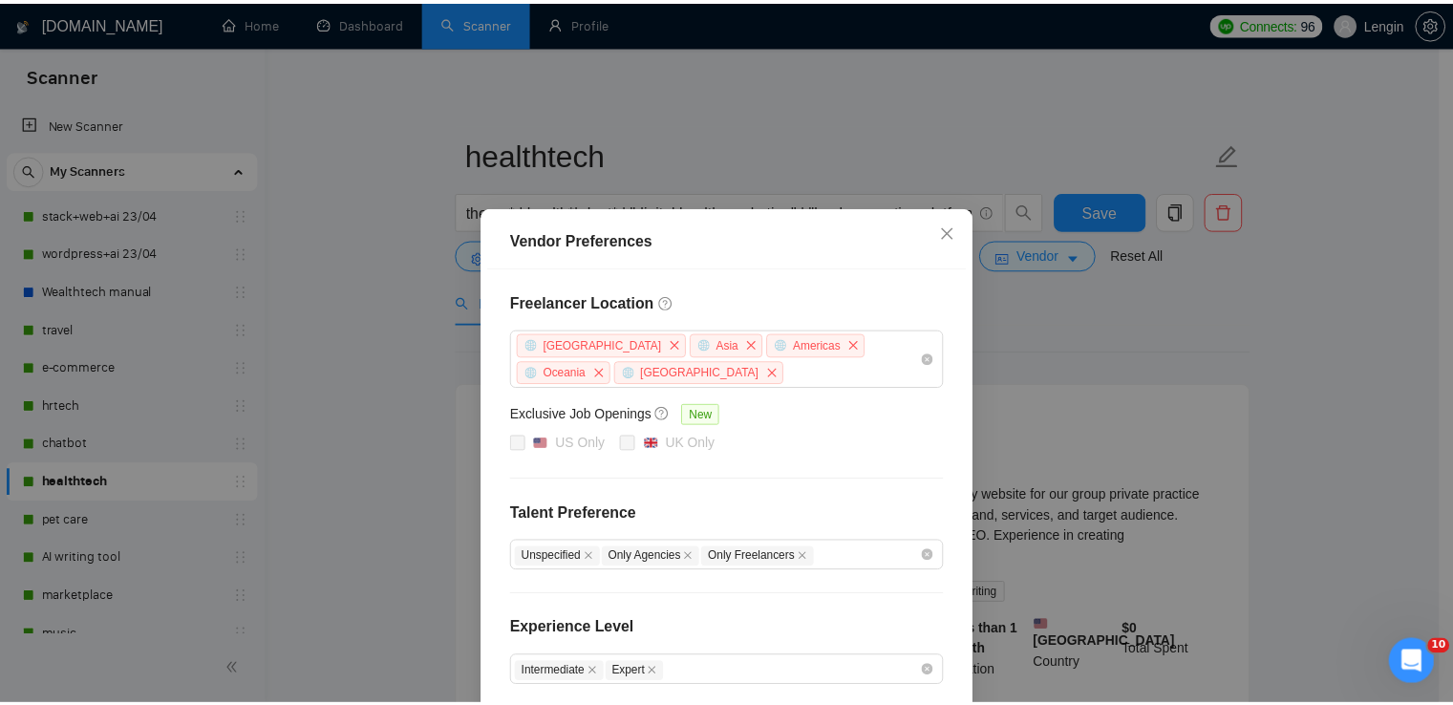
scroll to position [0, 0]
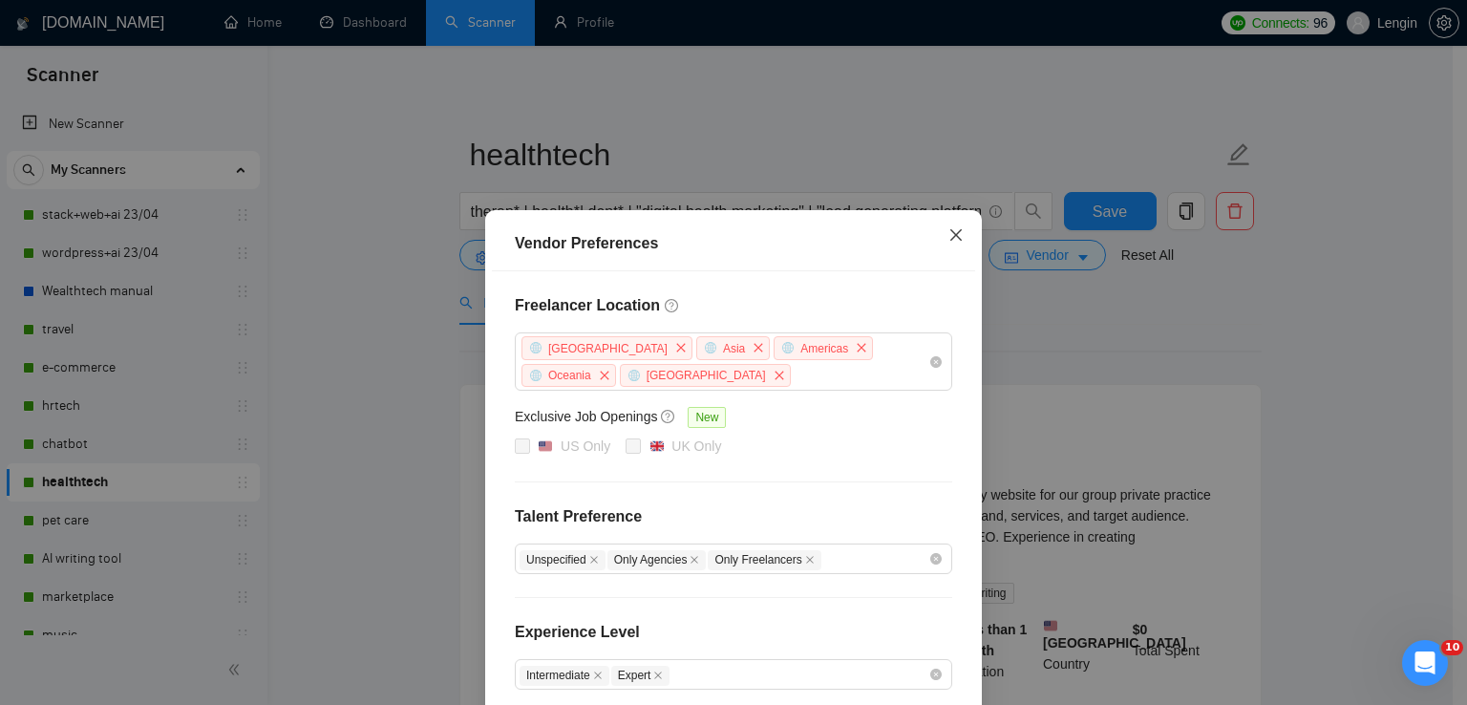
click at [952, 243] on icon "close" at bounding box center [956, 234] width 15 height 15
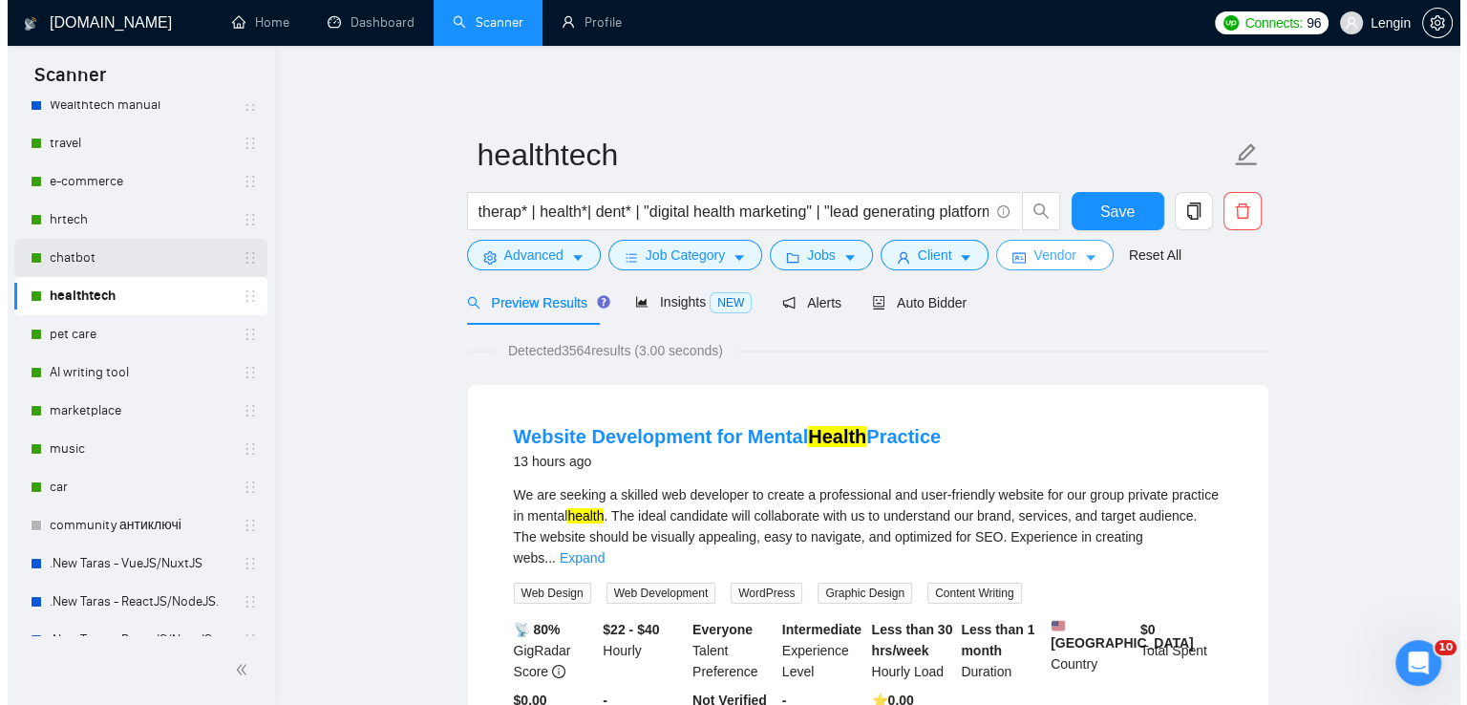
scroll to position [187, 0]
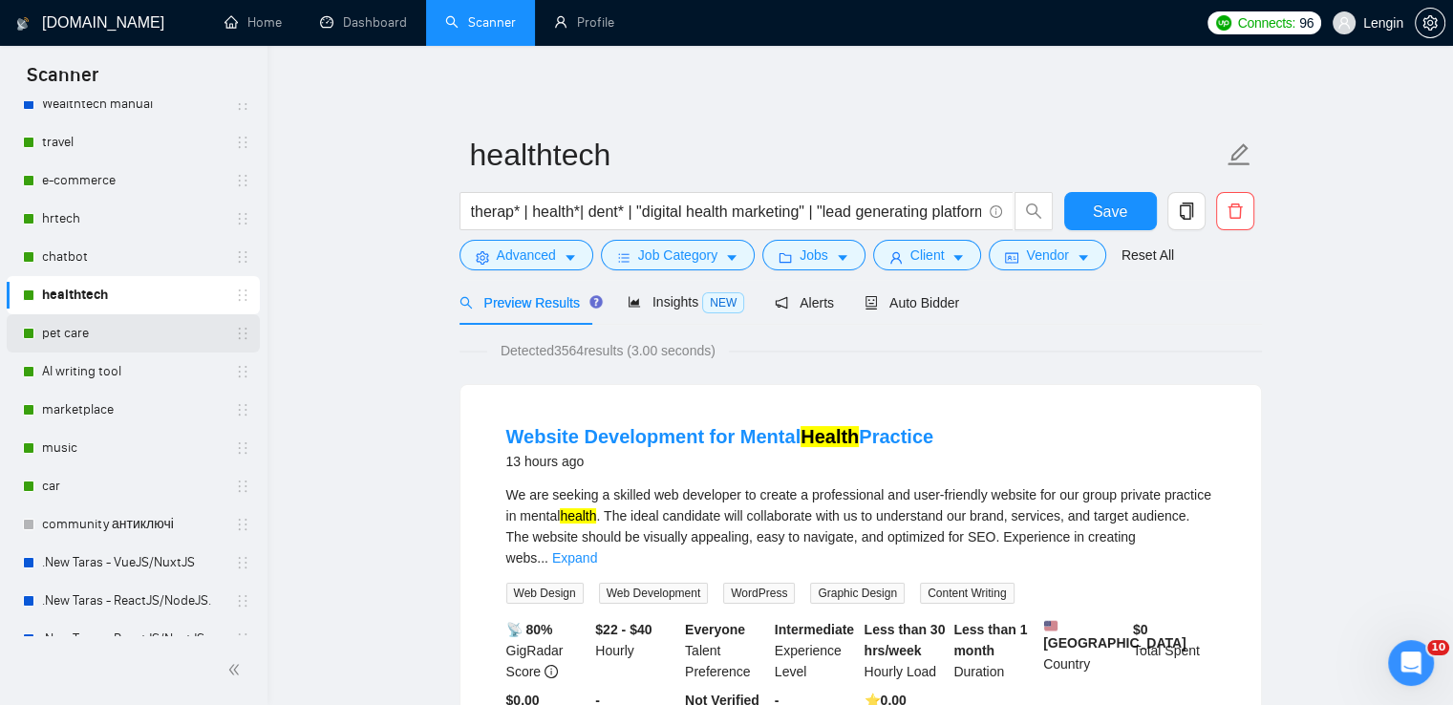
click at [112, 342] on link "pet care" at bounding box center [133, 333] width 182 height 38
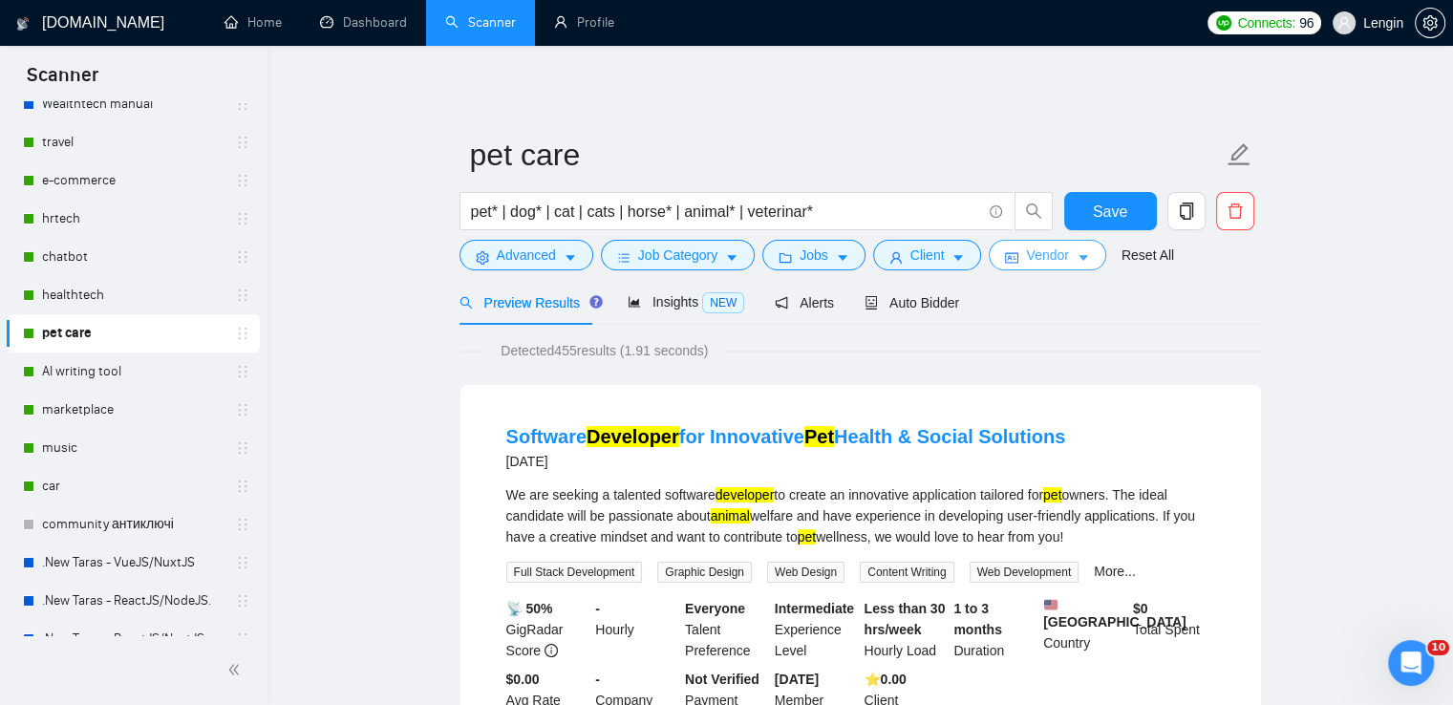
click at [1066, 246] on button "Vendor" at bounding box center [1047, 255] width 117 height 31
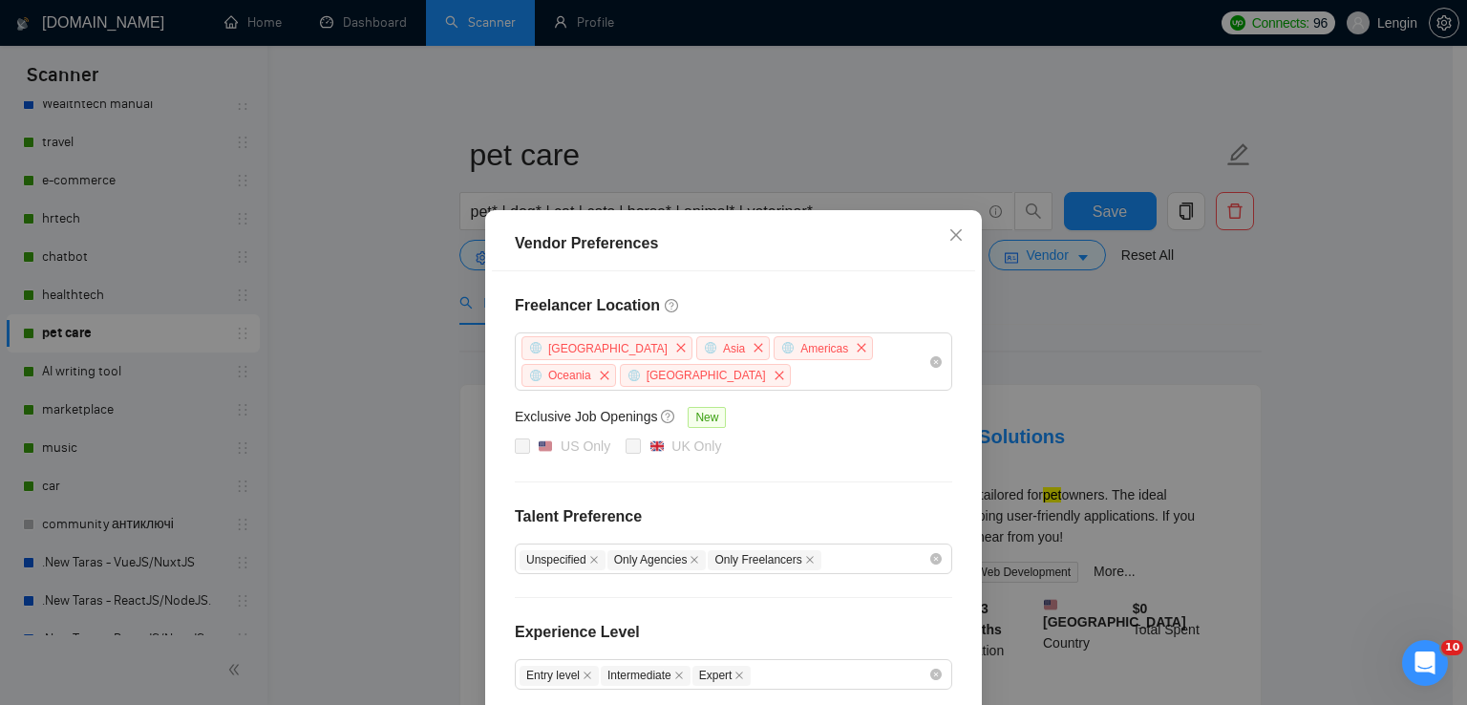
scroll to position [203, 0]
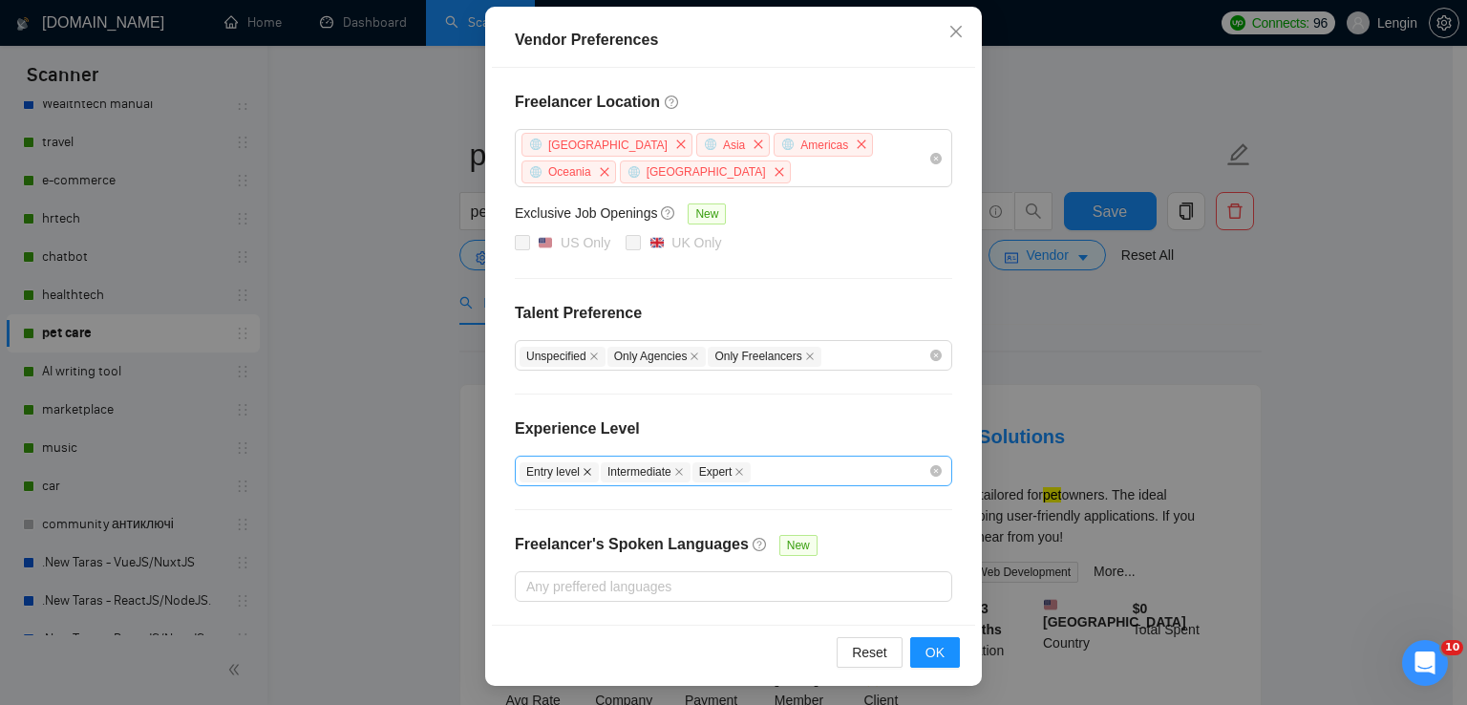
click at [583, 471] on icon "close" at bounding box center [588, 472] width 10 height 10
click at [940, 643] on button "OK" at bounding box center [935, 652] width 50 height 31
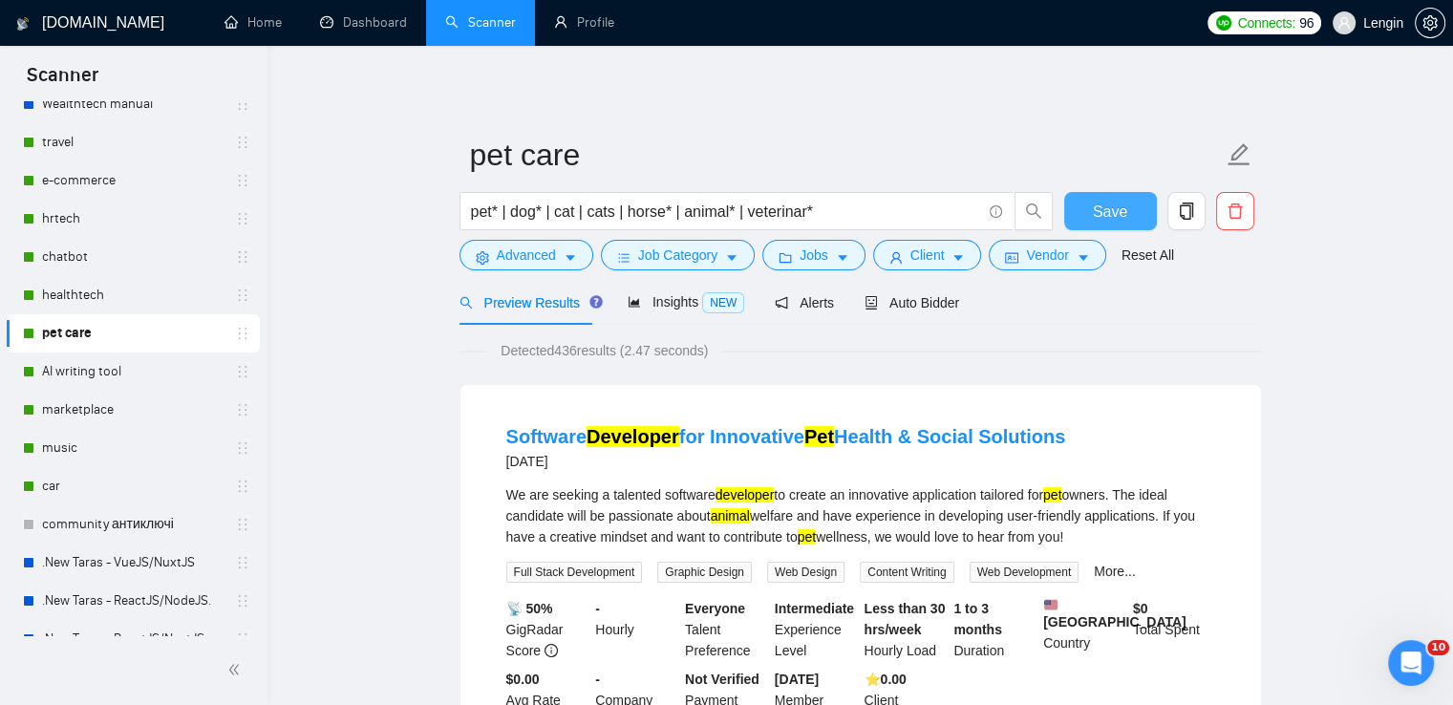
click at [1104, 207] on span "Save" at bounding box center [1110, 212] width 34 height 24
click at [1049, 266] on button "Vendor" at bounding box center [1047, 255] width 117 height 31
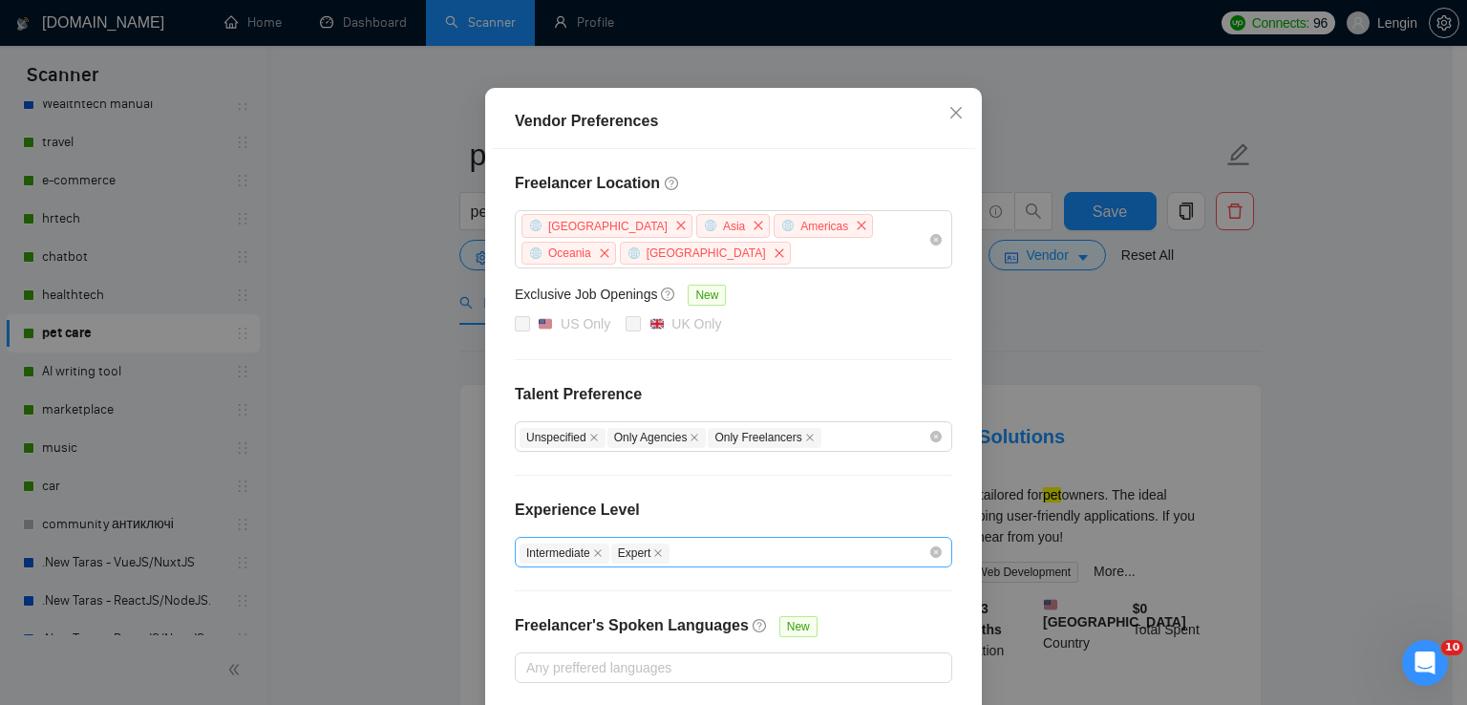
scroll to position [122, 0]
click at [949, 117] on icon "close" at bounding box center [956, 112] width 15 height 15
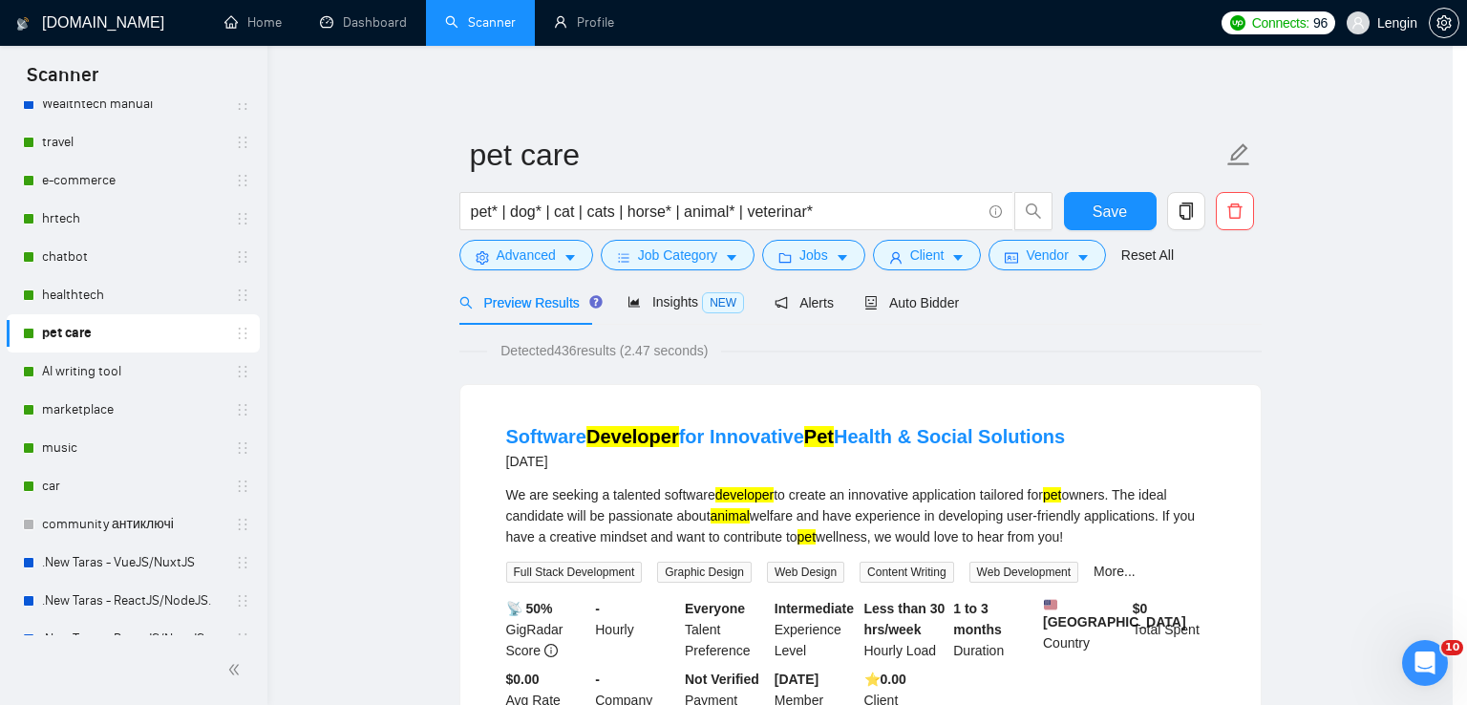
scroll to position [108, 0]
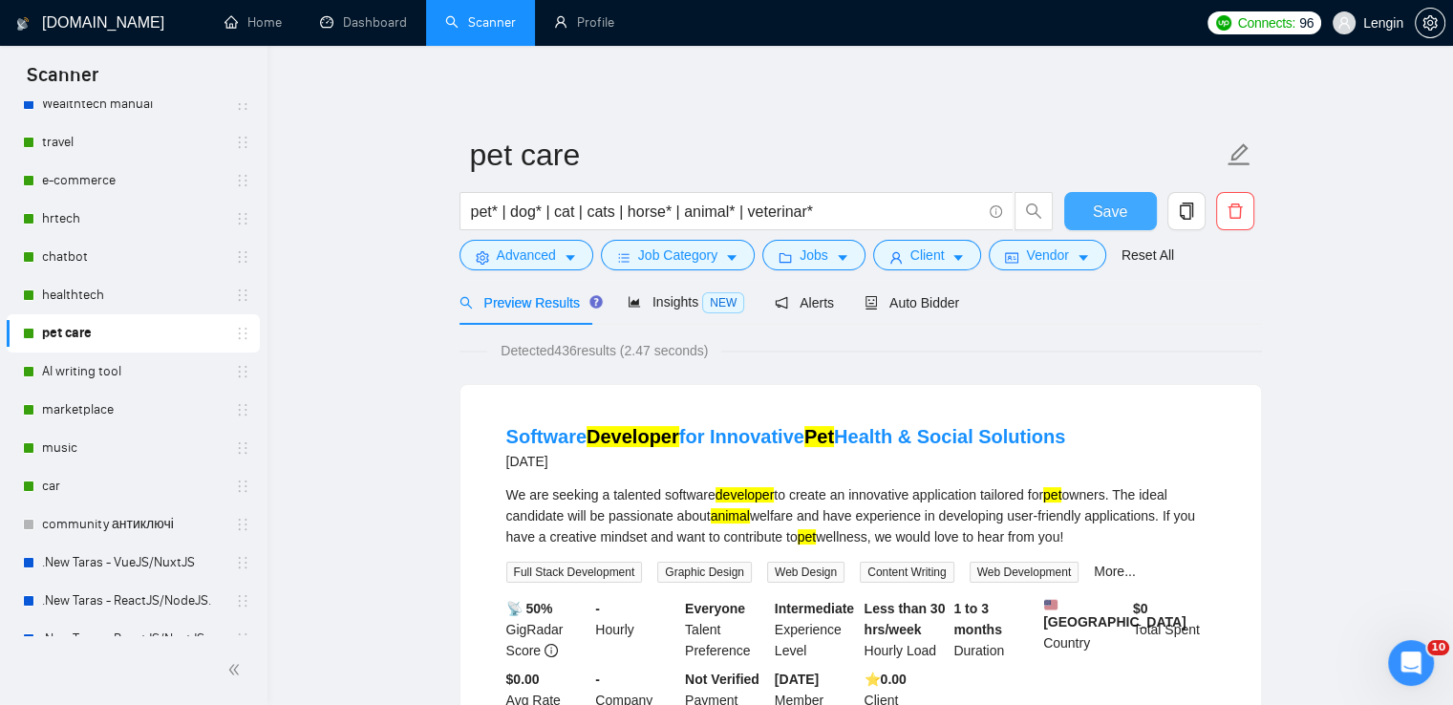
click at [1099, 211] on span "Save" at bounding box center [1110, 212] width 34 height 24
click at [126, 364] on link "AI writing tool" at bounding box center [133, 371] width 182 height 38
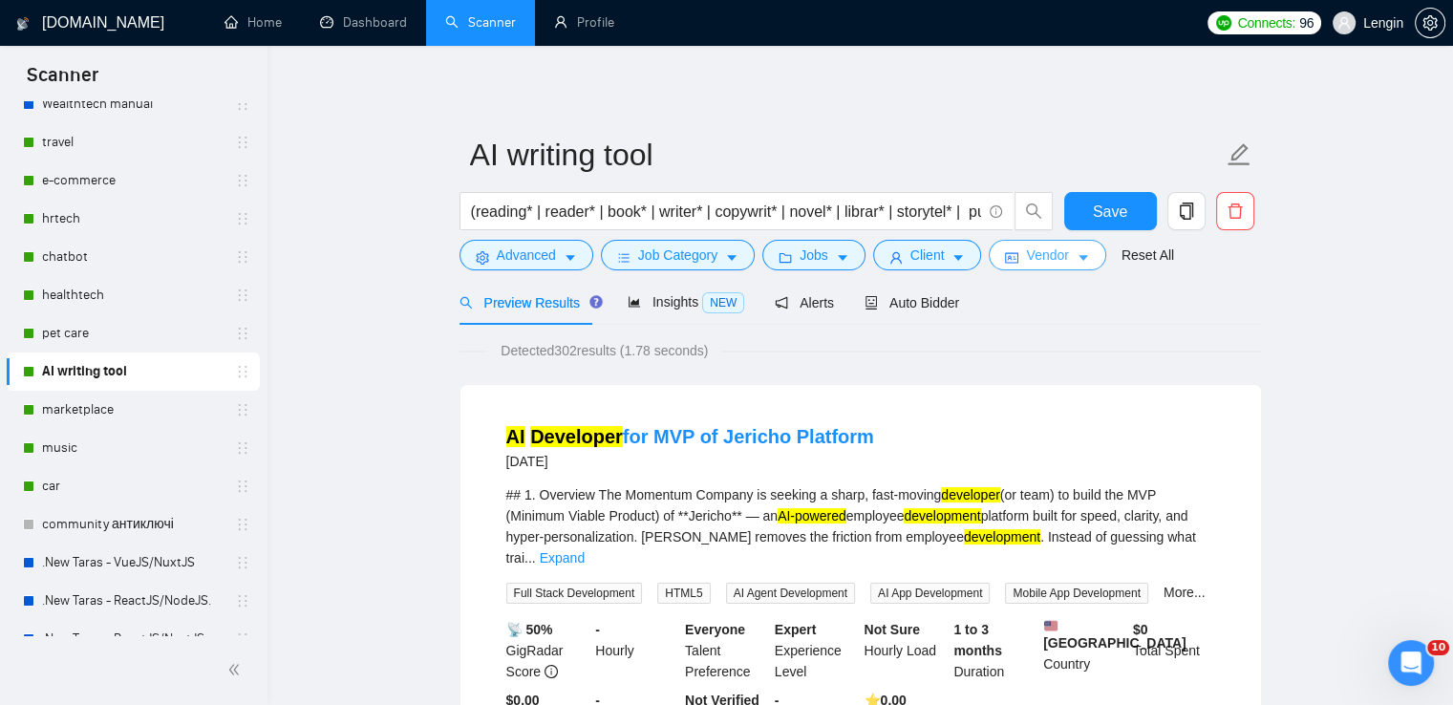
click at [1081, 265] on icon "caret-down" at bounding box center [1083, 257] width 13 height 13
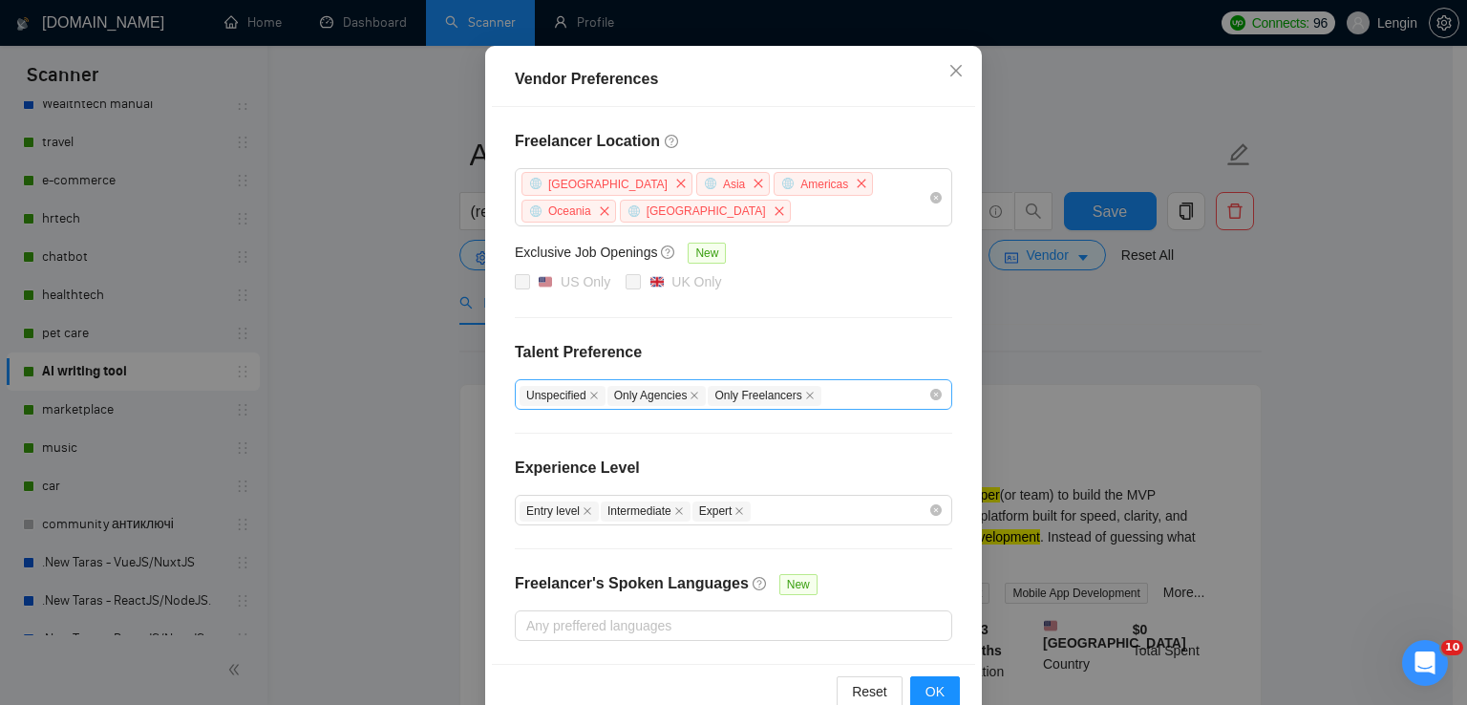
scroll to position [164, 0]
click at [583, 506] on icon "close" at bounding box center [588, 511] width 10 height 10
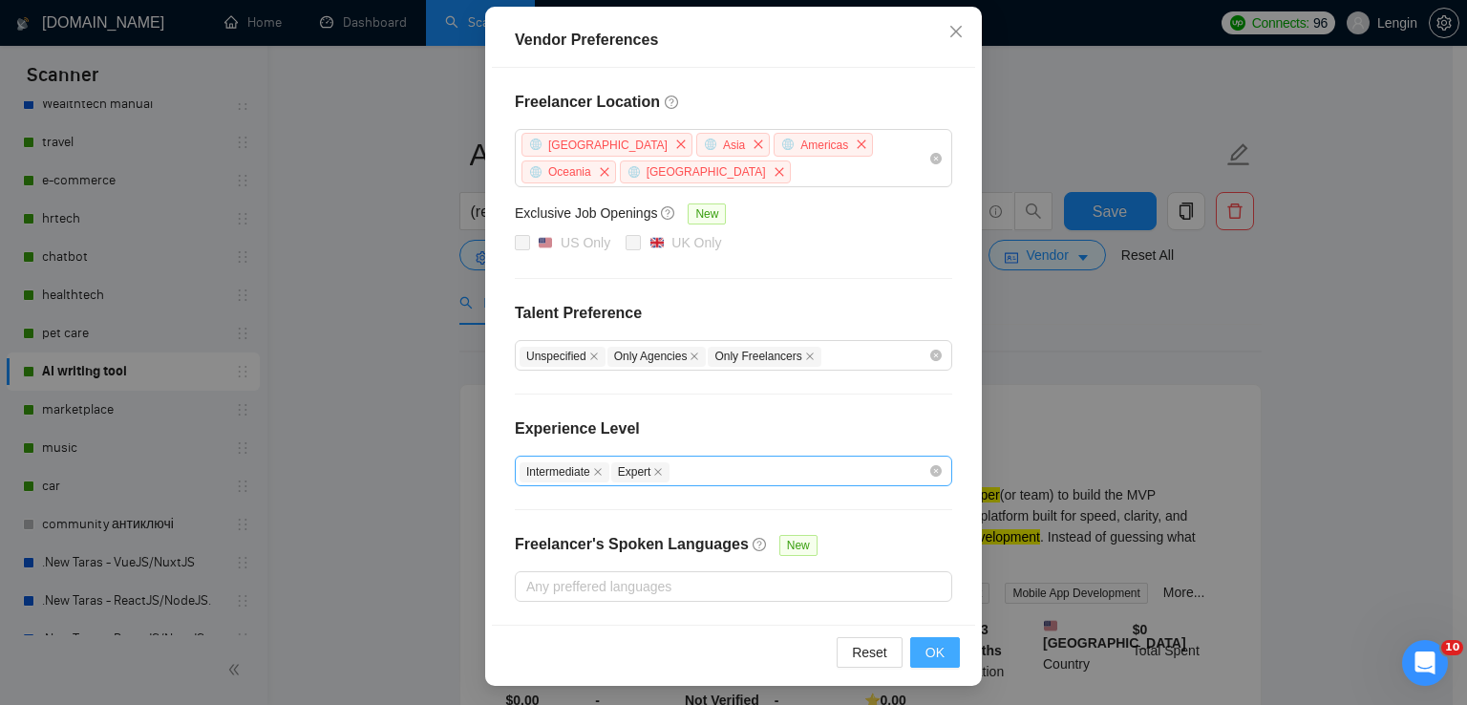
click at [940, 649] on button "OK" at bounding box center [935, 652] width 50 height 31
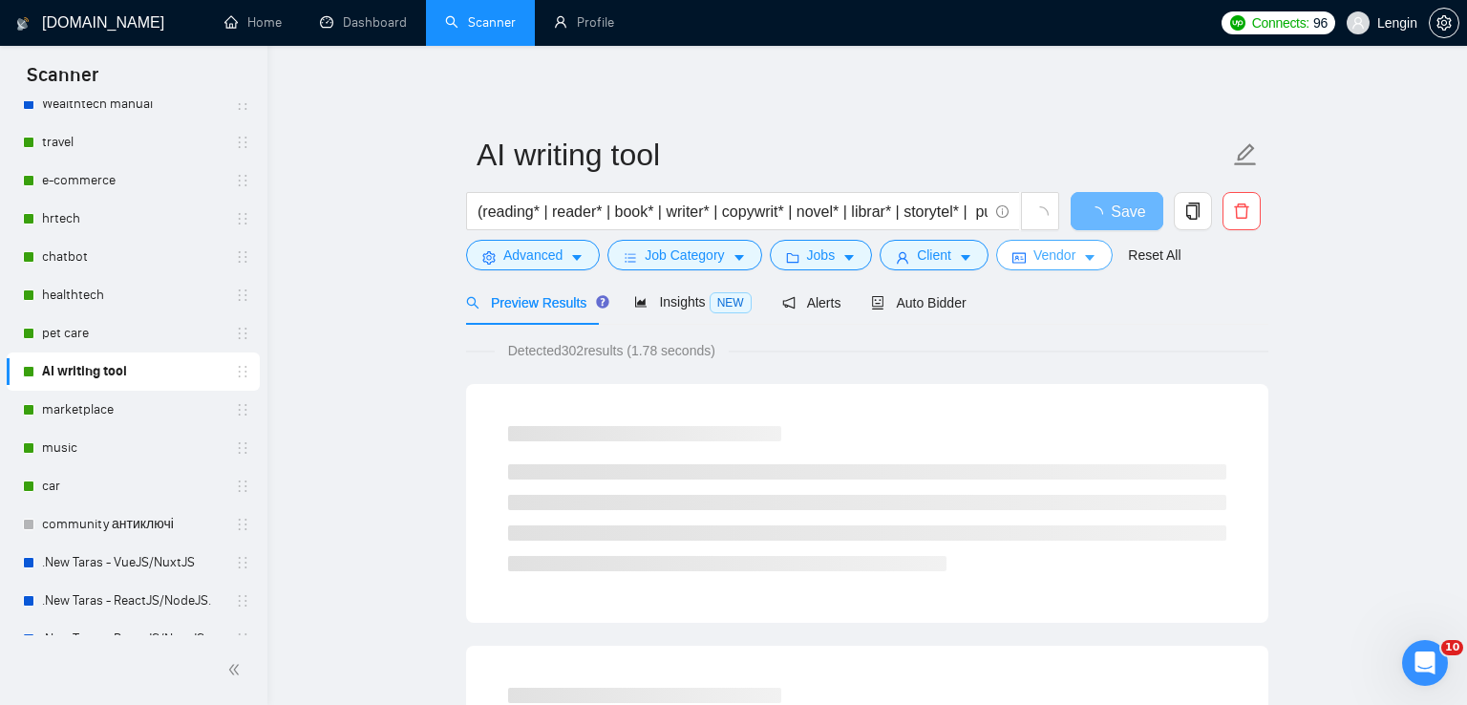
scroll to position [0, 0]
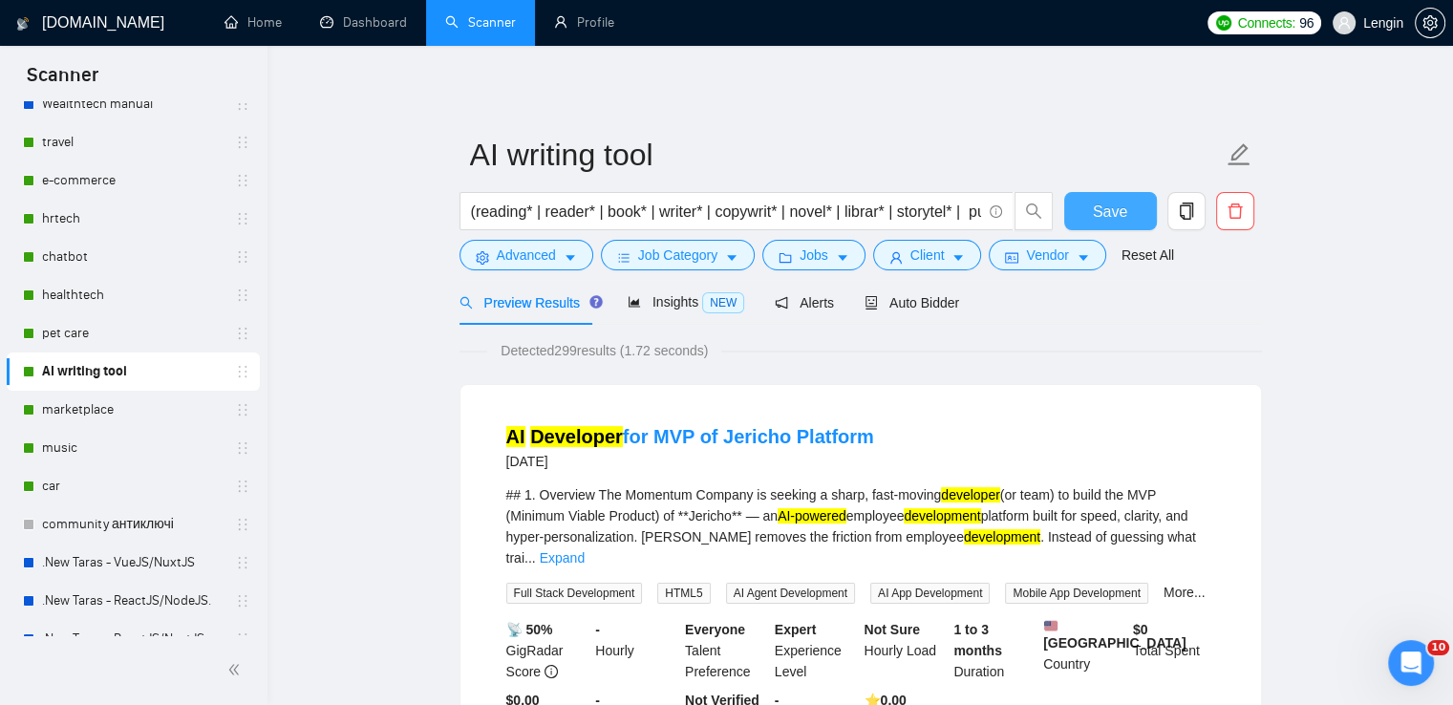
click at [1121, 211] on span "Save" at bounding box center [1110, 212] width 34 height 24
click at [155, 406] on link "marketplace" at bounding box center [133, 410] width 182 height 38
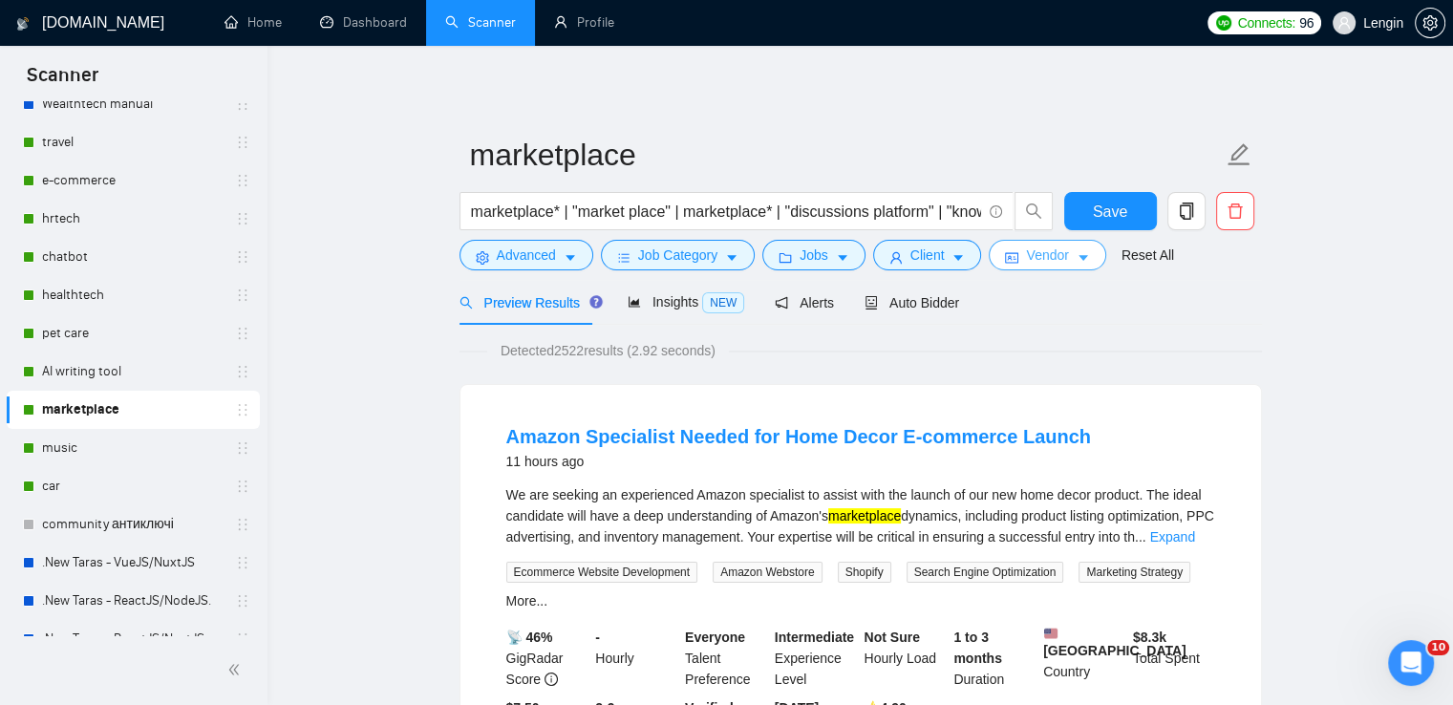
click at [1049, 260] on span "Vendor" at bounding box center [1047, 255] width 42 height 21
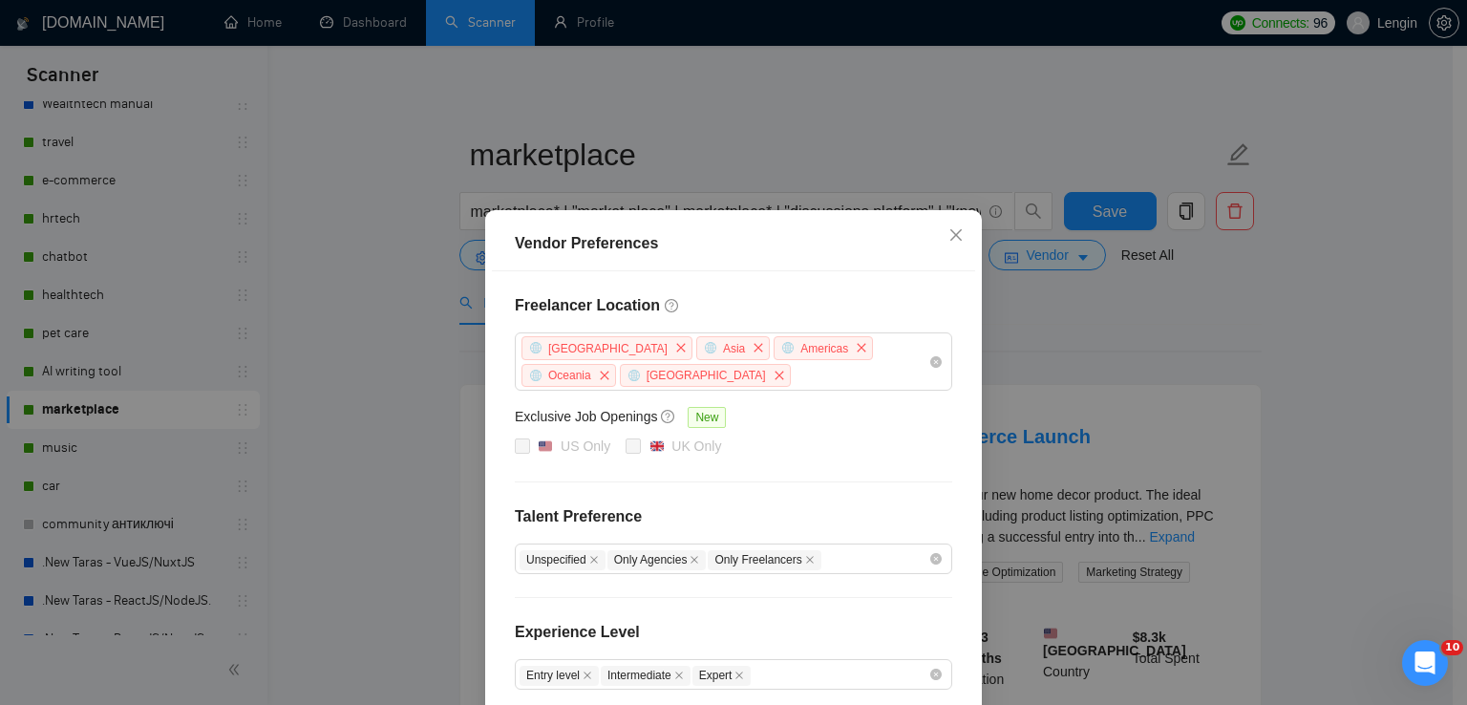
scroll to position [203, 0]
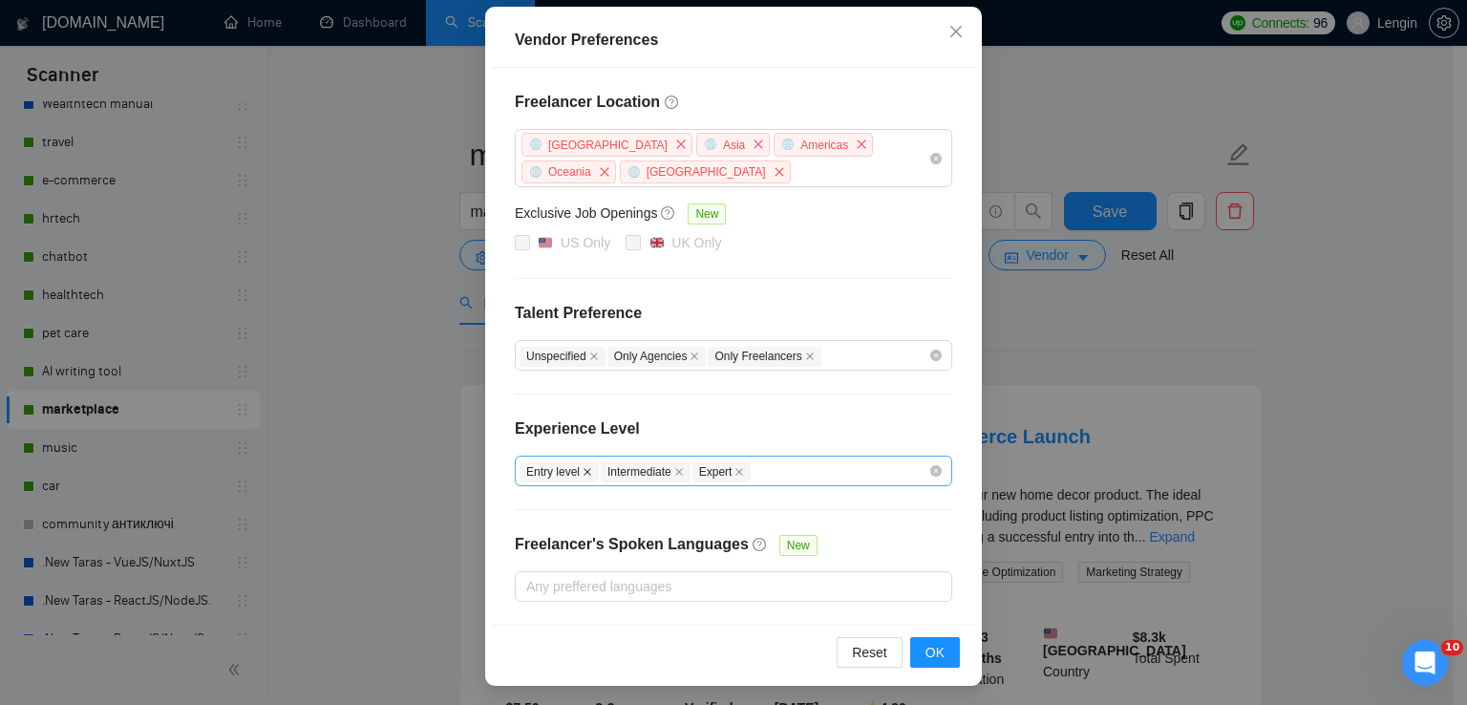
click at [584, 468] on icon "close" at bounding box center [588, 472] width 8 height 8
click at [929, 654] on span "OK" at bounding box center [935, 652] width 19 height 21
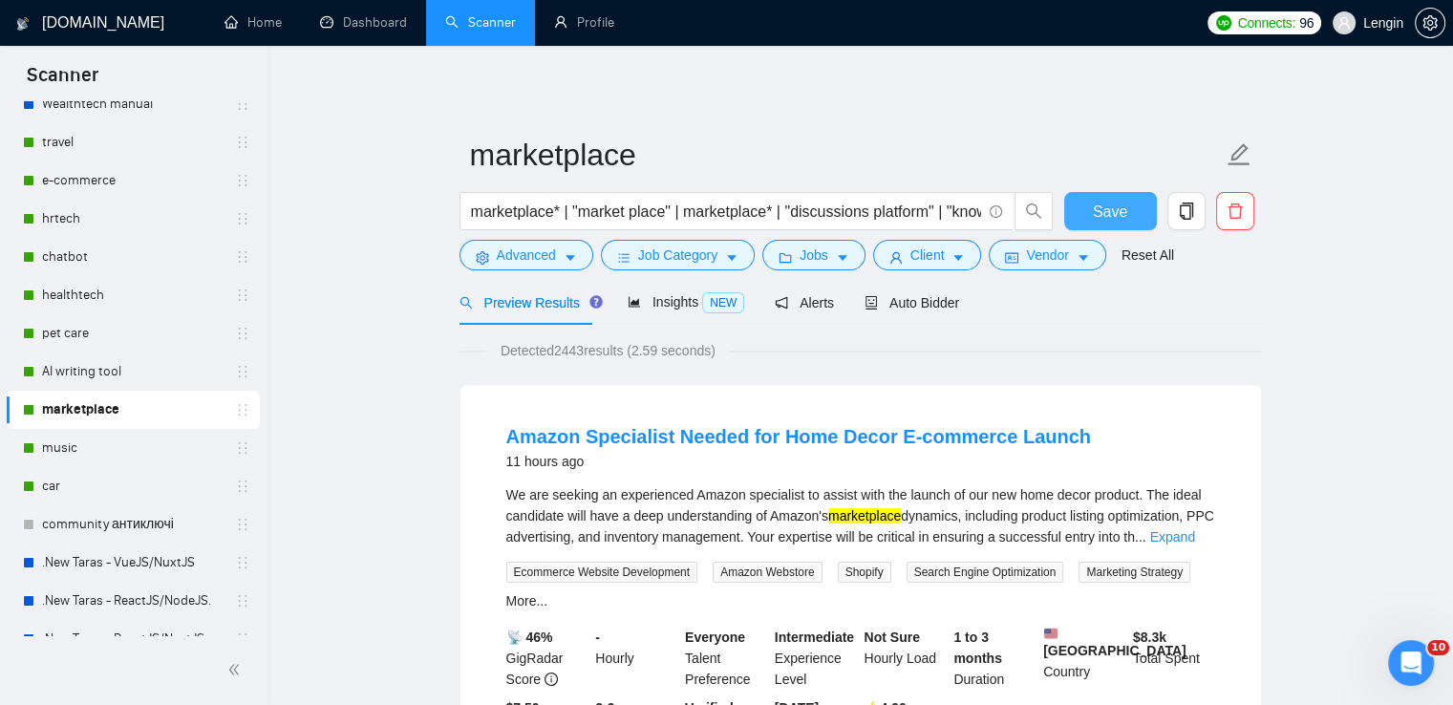
click at [1134, 215] on button "Save" at bounding box center [1110, 211] width 93 height 38
click at [77, 460] on link "music" at bounding box center [133, 448] width 182 height 38
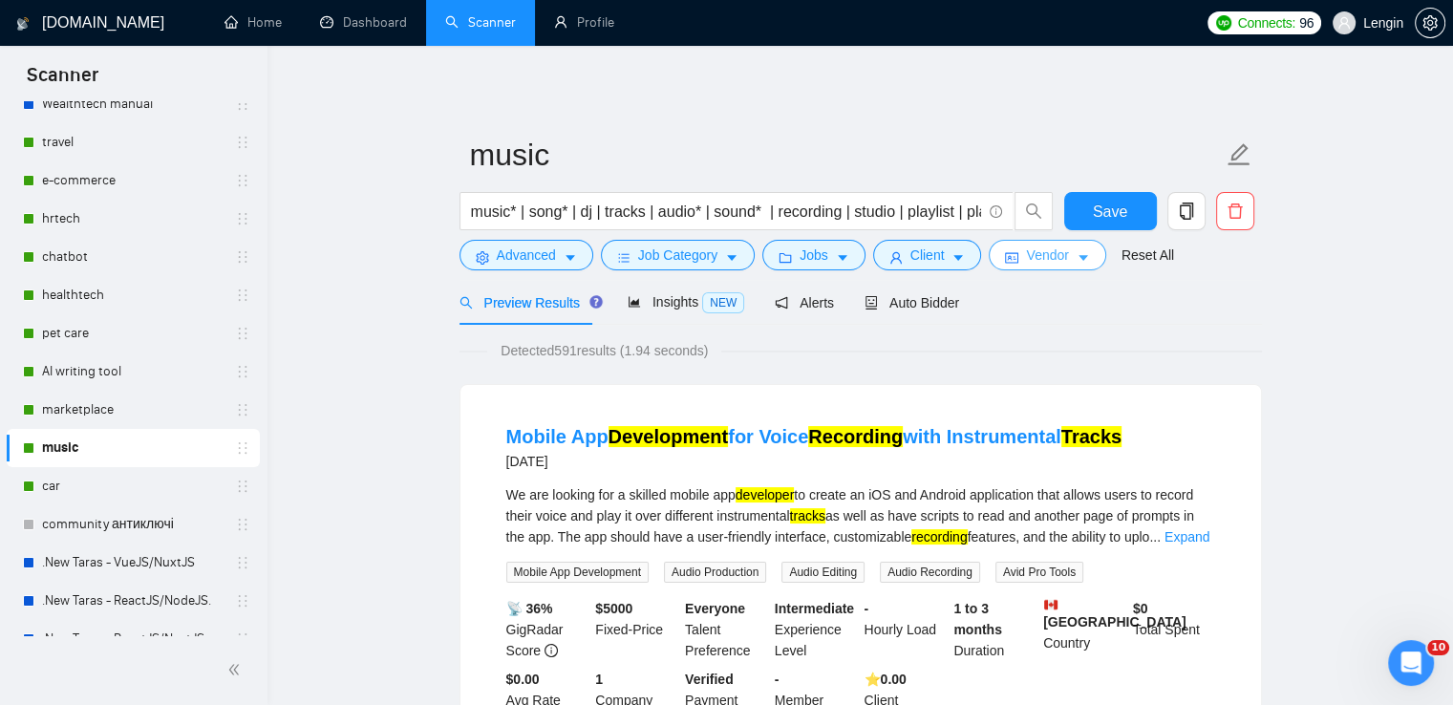
click at [1048, 253] on span "Vendor" at bounding box center [1047, 255] width 42 height 21
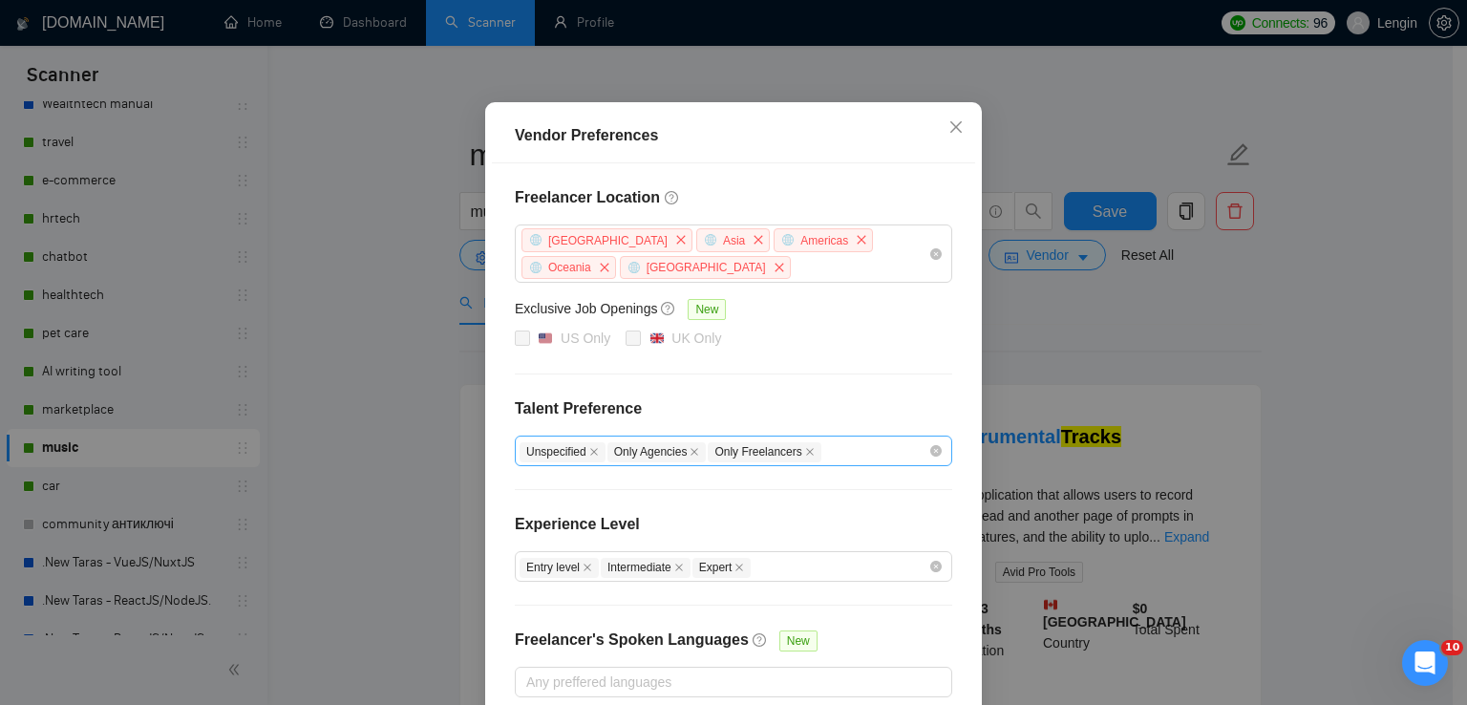
scroll to position [203, 0]
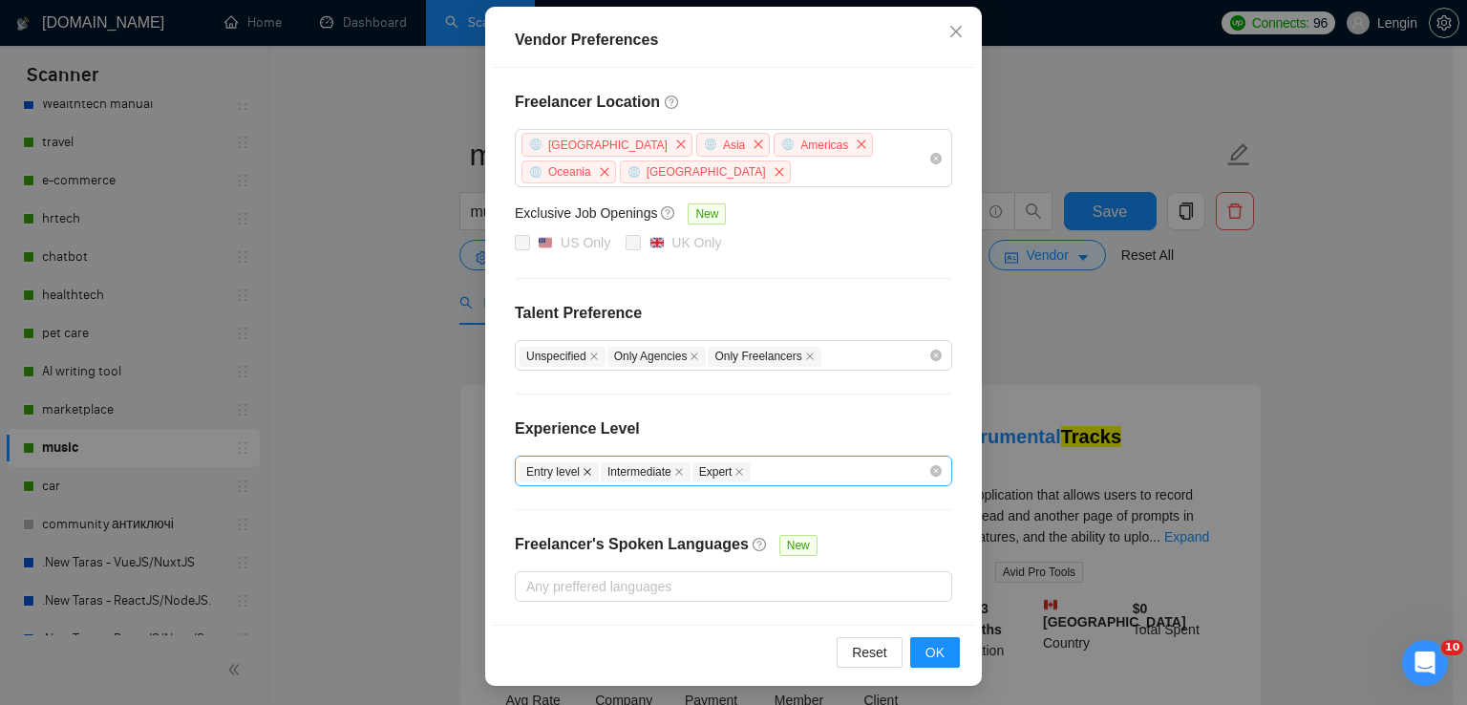
click at [583, 468] on icon "close" at bounding box center [588, 472] width 10 height 10
click at [926, 653] on span "OK" at bounding box center [935, 652] width 19 height 21
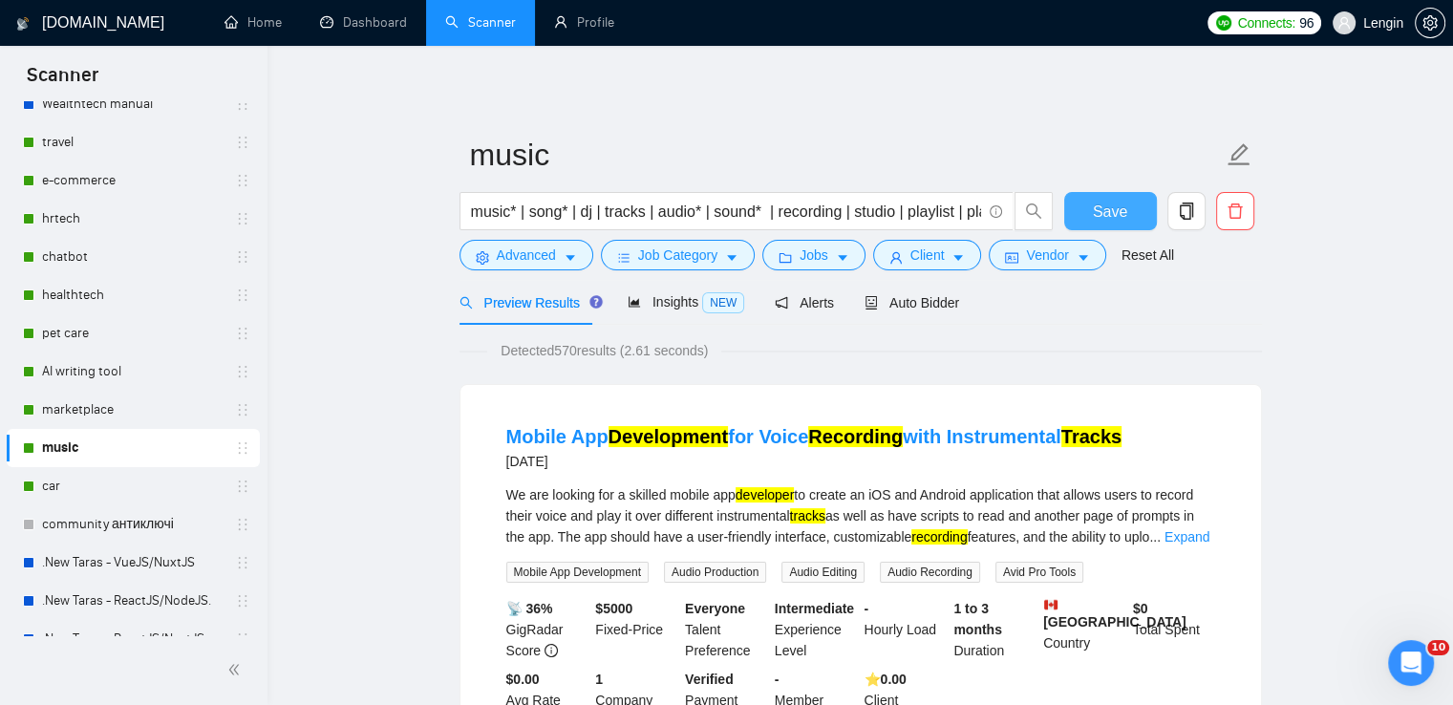
click at [1076, 200] on button "Save" at bounding box center [1110, 211] width 93 height 38
click at [60, 486] on link "car" at bounding box center [133, 486] width 182 height 38
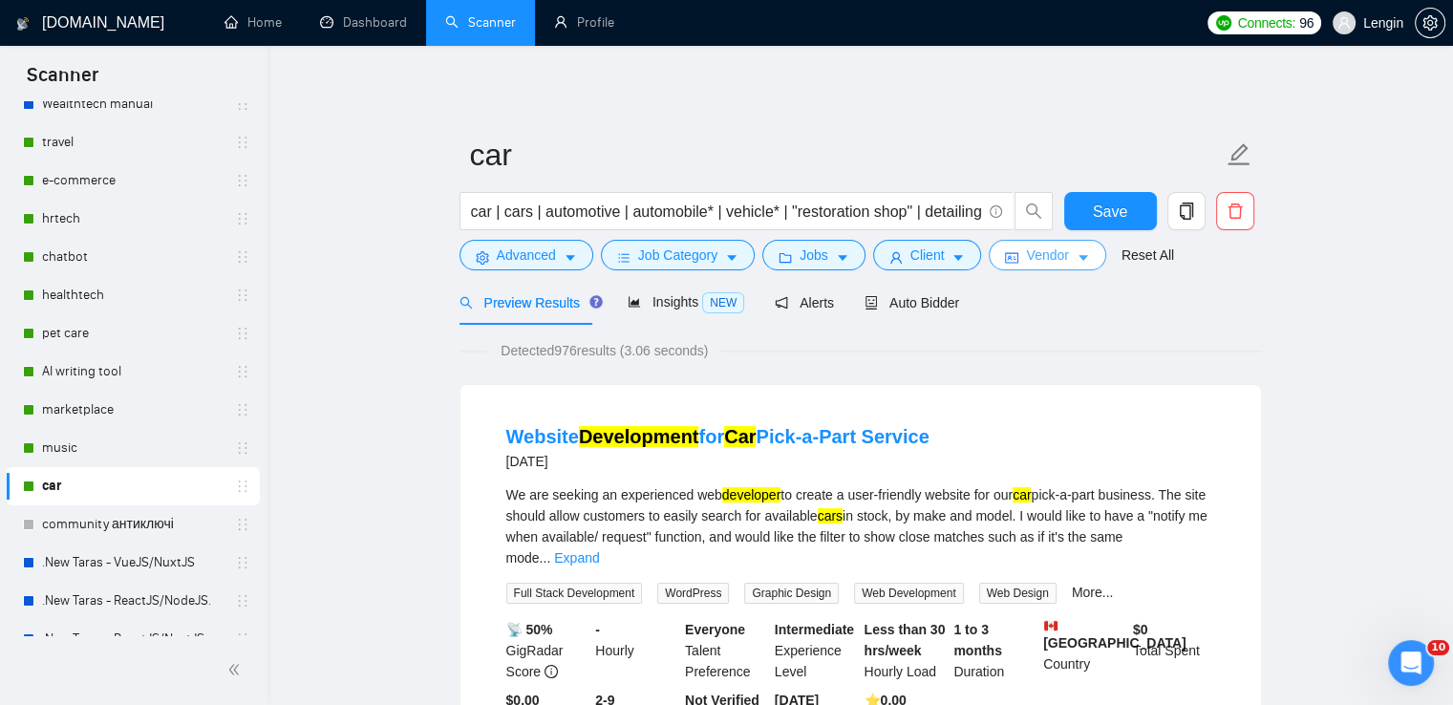
click at [1077, 261] on icon "caret-down" at bounding box center [1083, 257] width 13 height 13
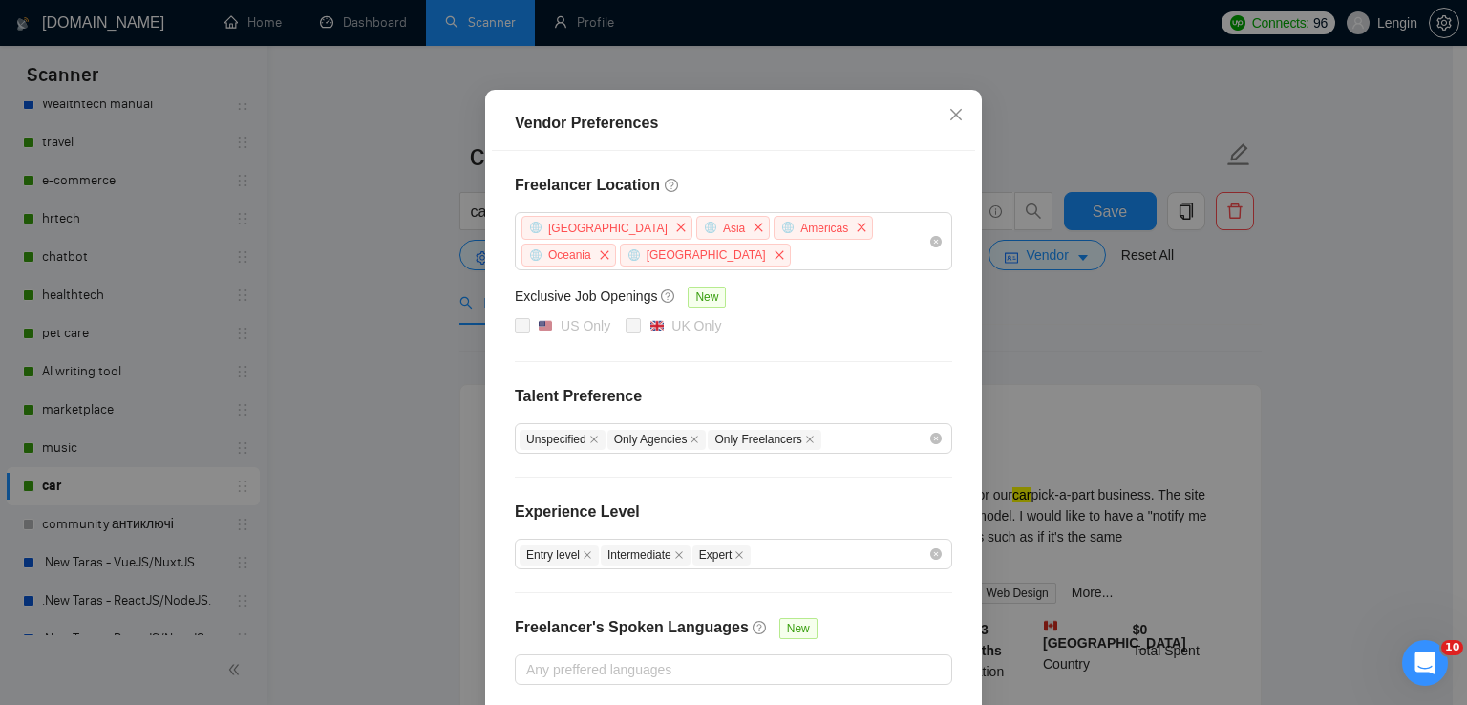
scroll to position [122, 0]
click at [583, 548] on icon "close" at bounding box center [588, 553] width 10 height 10
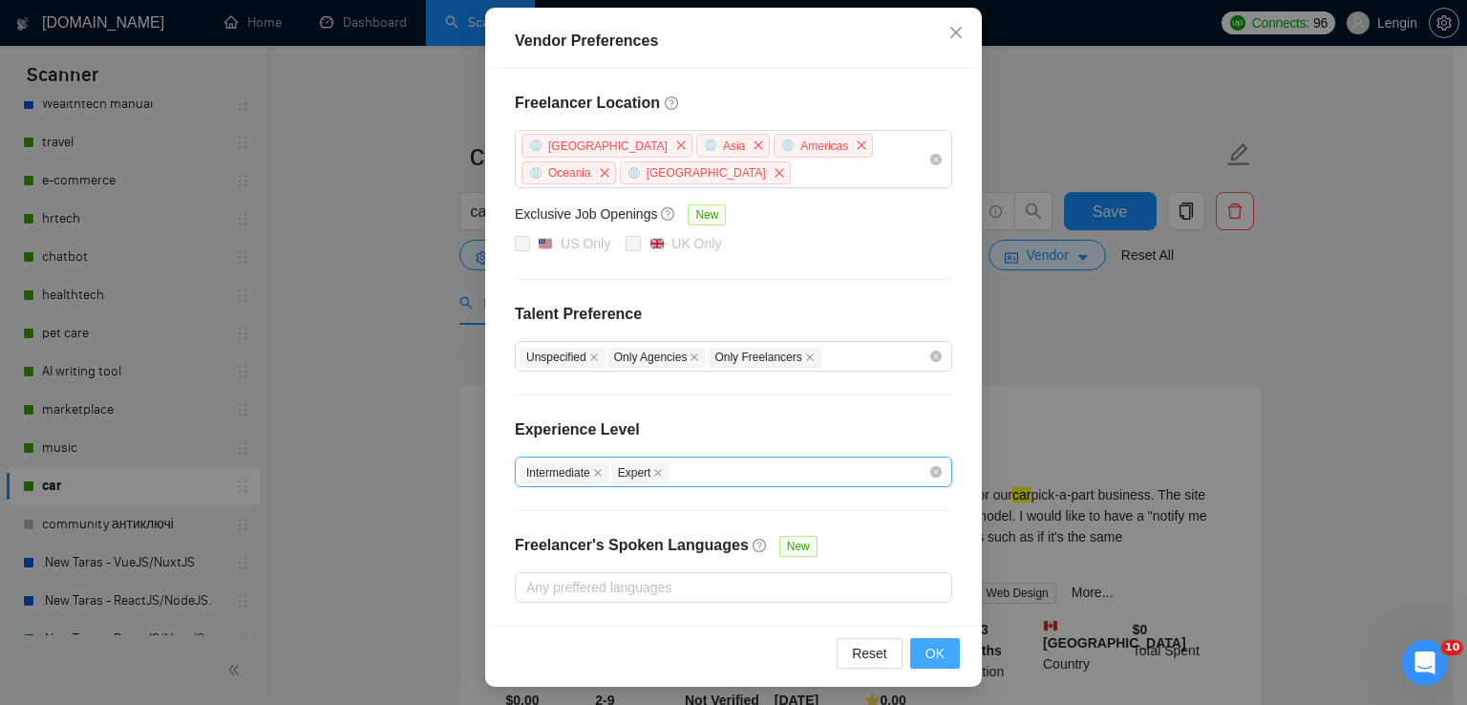
click at [938, 640] on button "OK" at bounding box center [935, 653] width 50 height 31
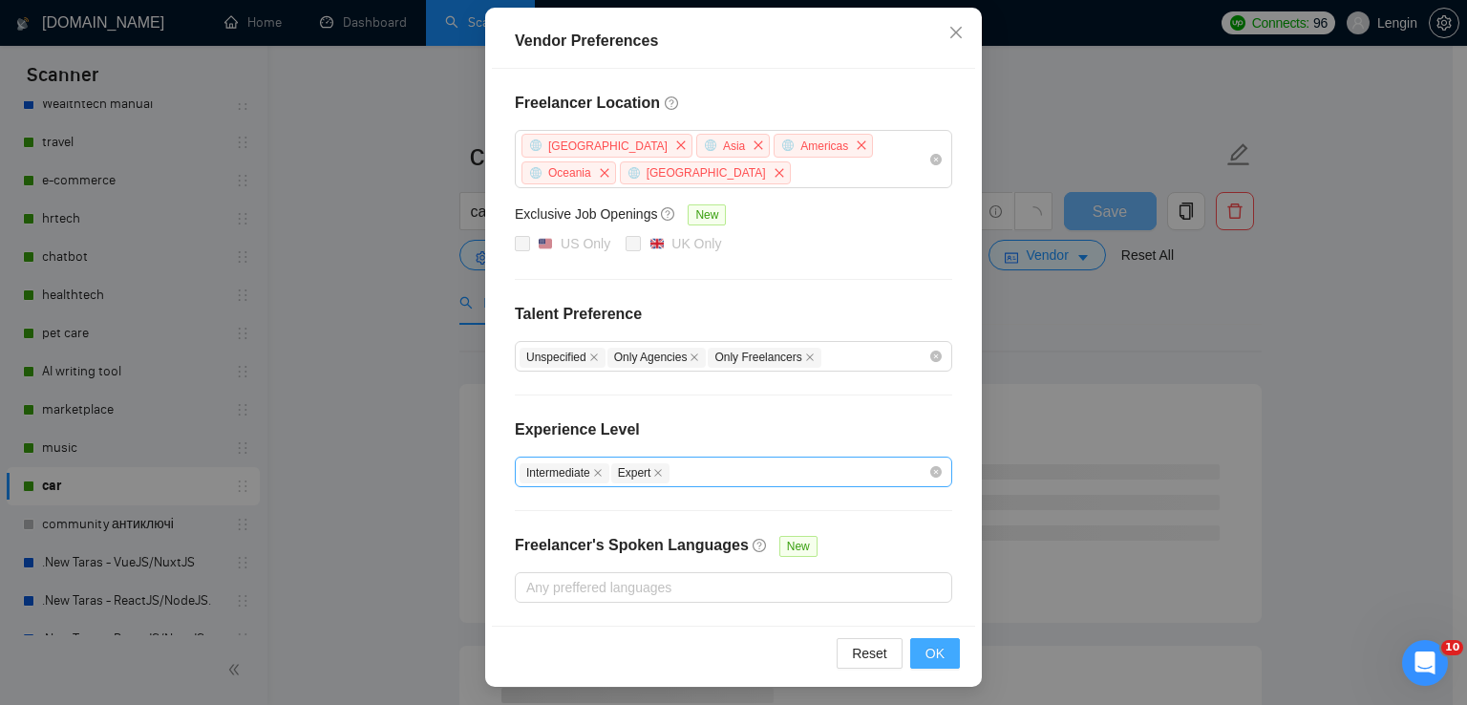
scroll to position [108, 0]
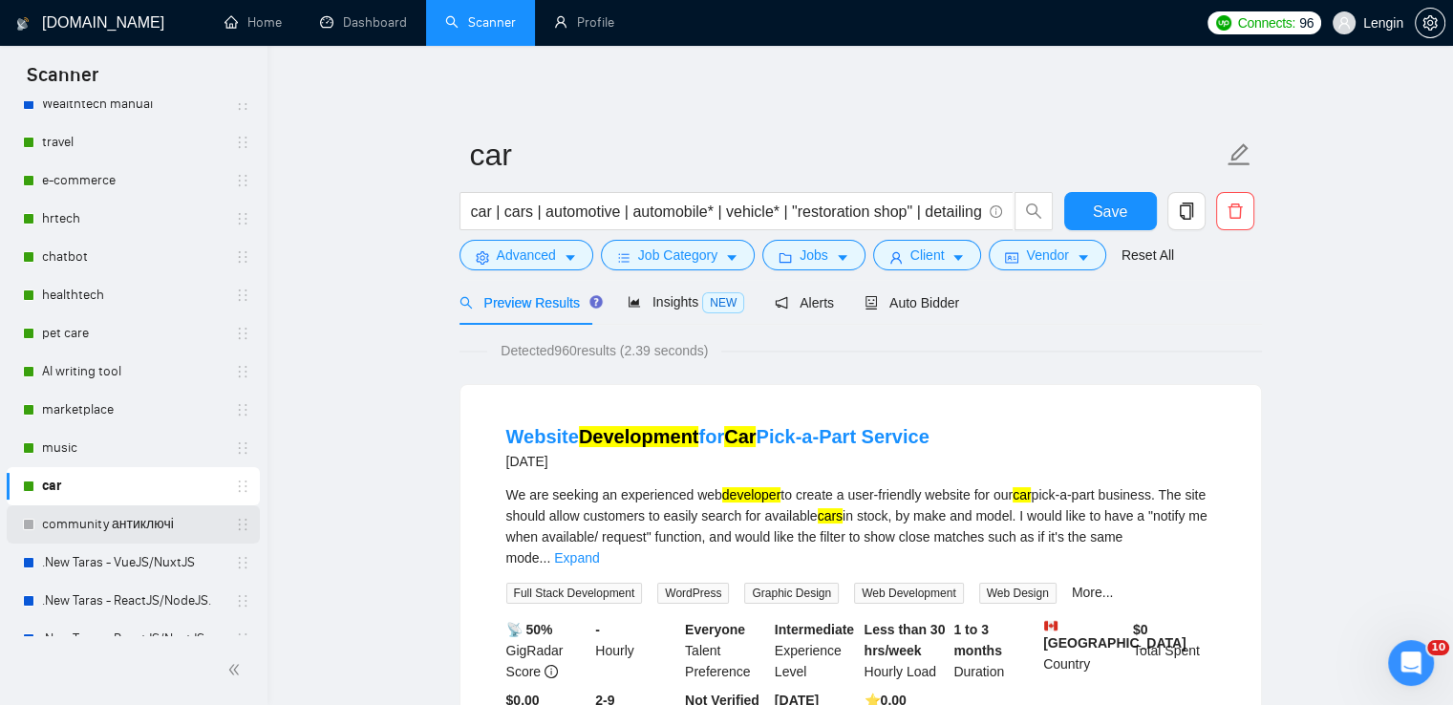
click at [148, 527] on link "community антиключі" at bounding box center [133, 524] width 182 height 38
click at [1107, 208] on span "Save" at bounding box center [1110, 212] width 34 height 24
click at [110, 522] on link "community антиключі" at bounding box center [133, 524] width 182 height 38
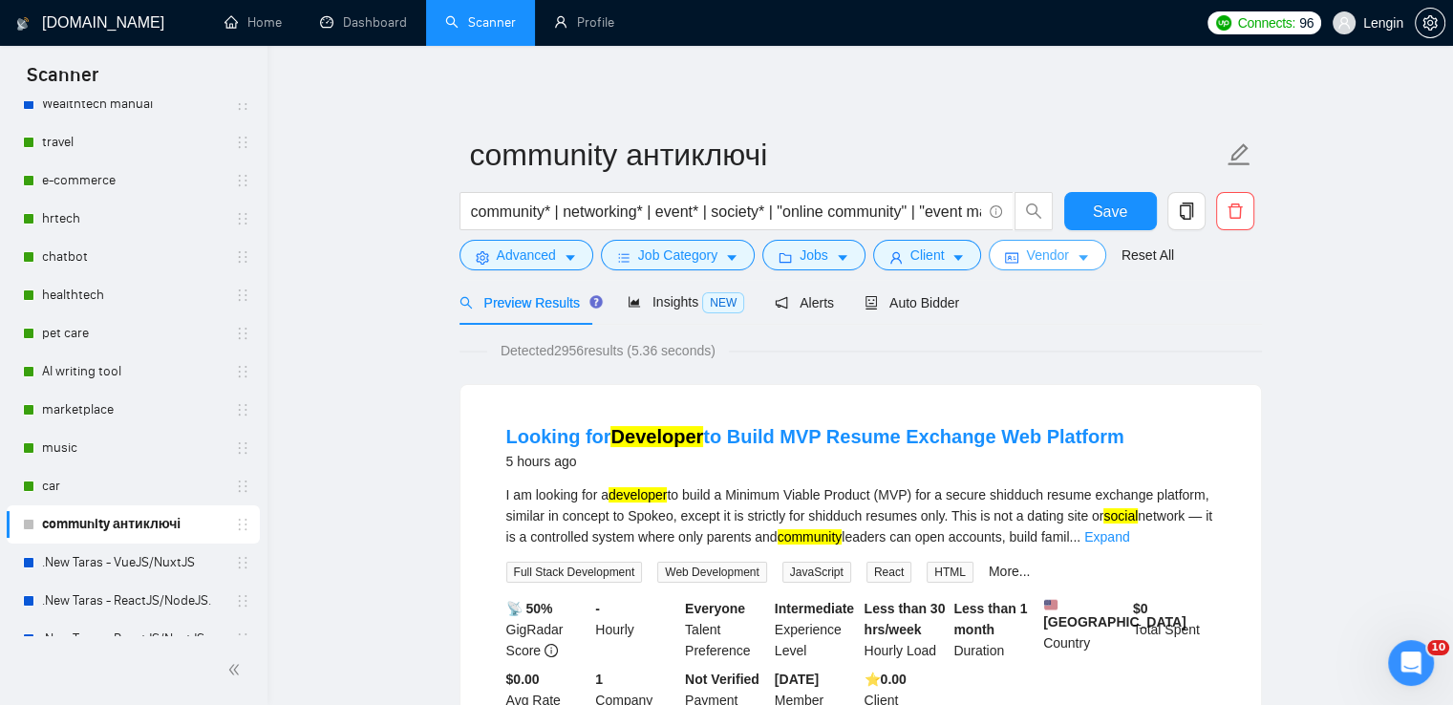
click at [1041, 254] on span "Vendor" at bounding box center [1047, 255] width 42 height 21
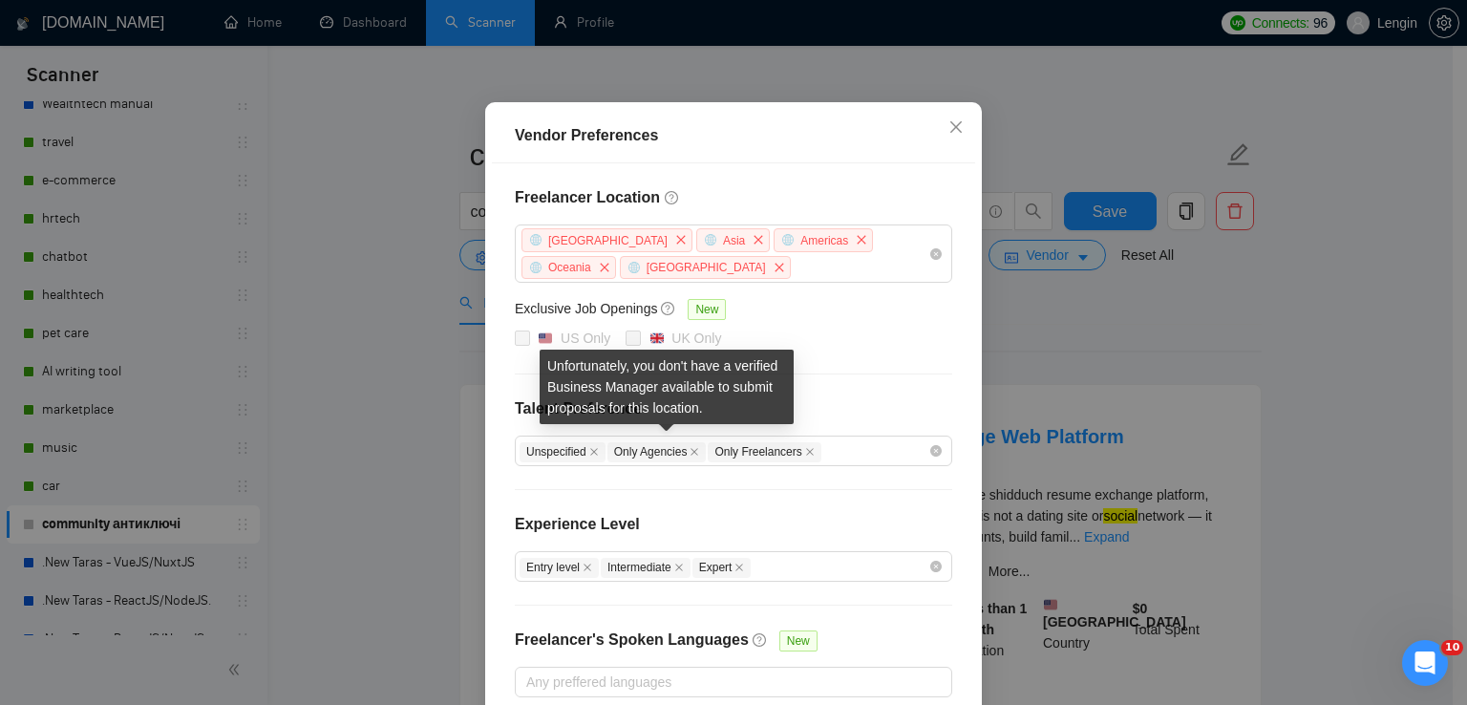
scroll to position [203, 0]
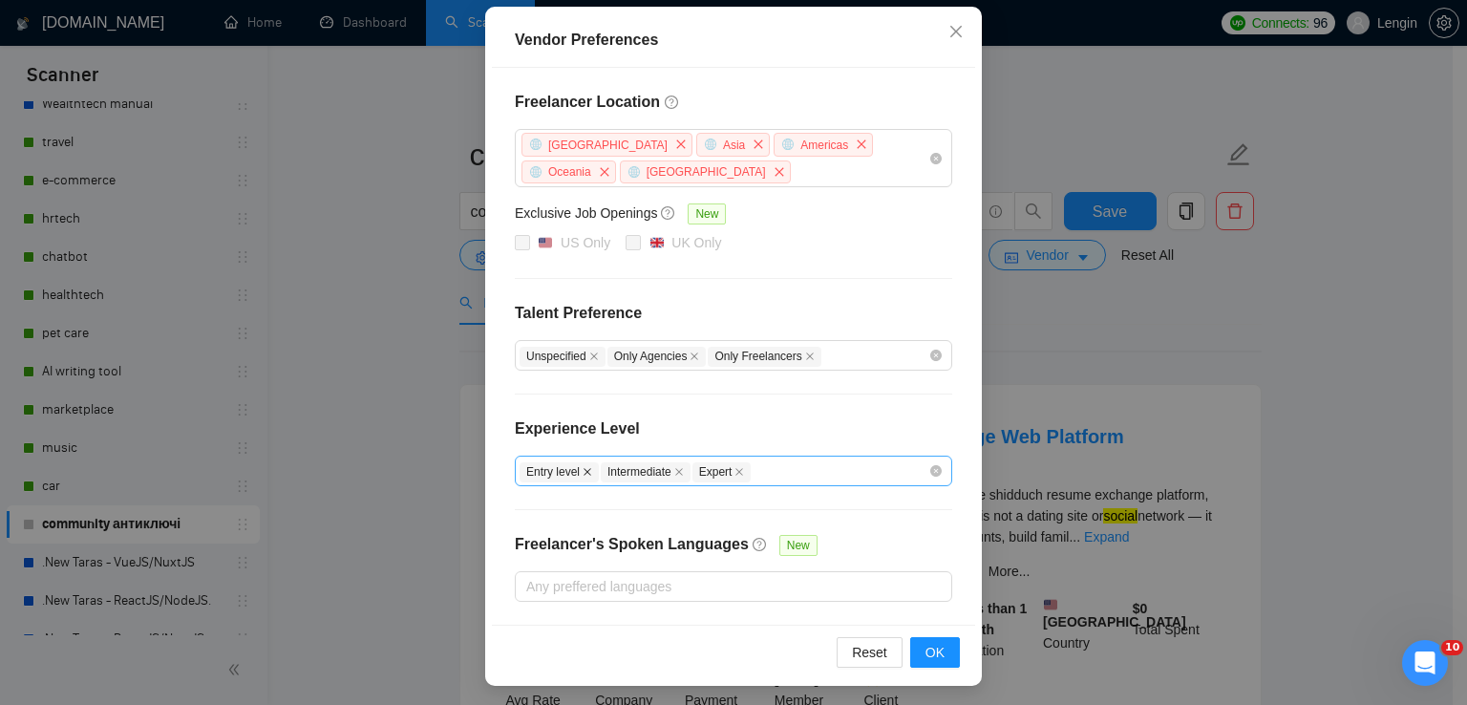
click at [583, 471] on icon "close" at bounding box center [588, 472] width 10 height 10
click at [939, 643] on button "OK" at bounding box center [935, 652] width 50 height 31
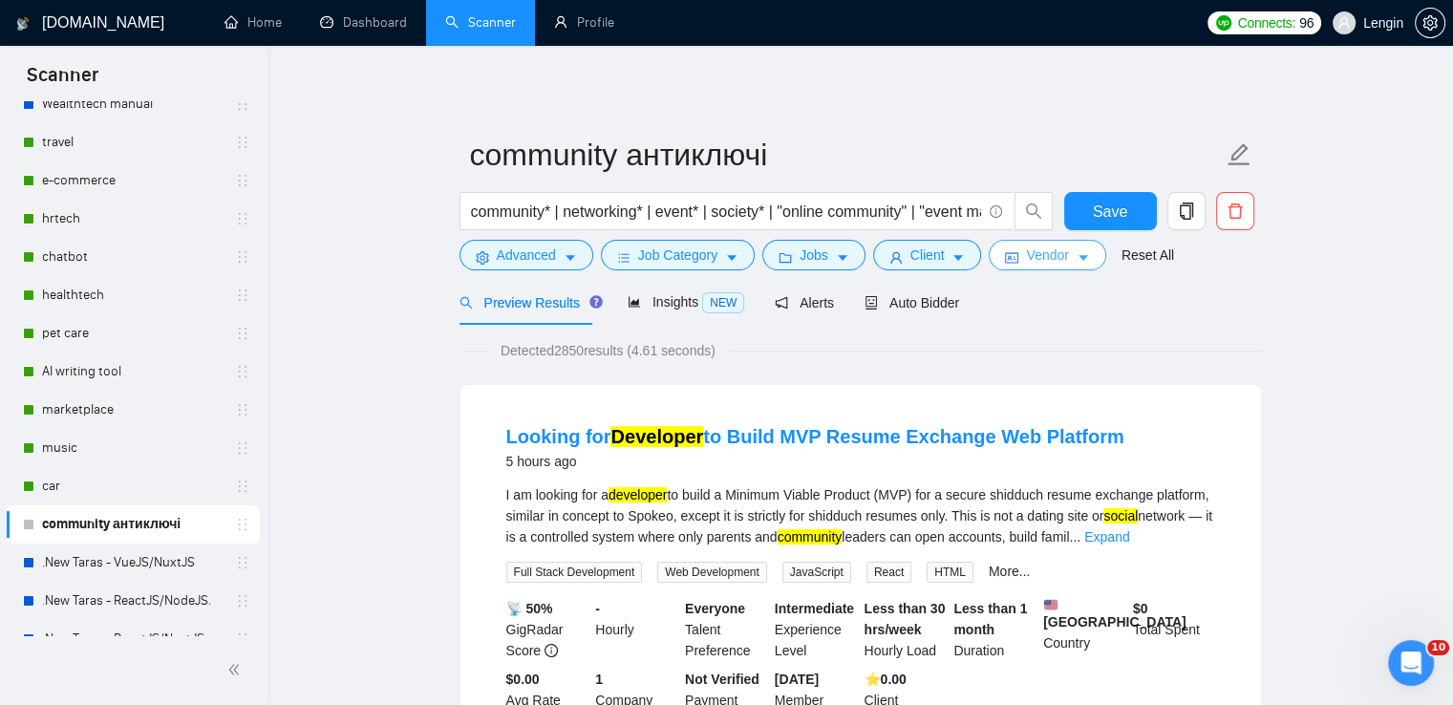
click at [1079, 257] on icon "caret-down" at bounding box center [1084, 259] width 10 height 6
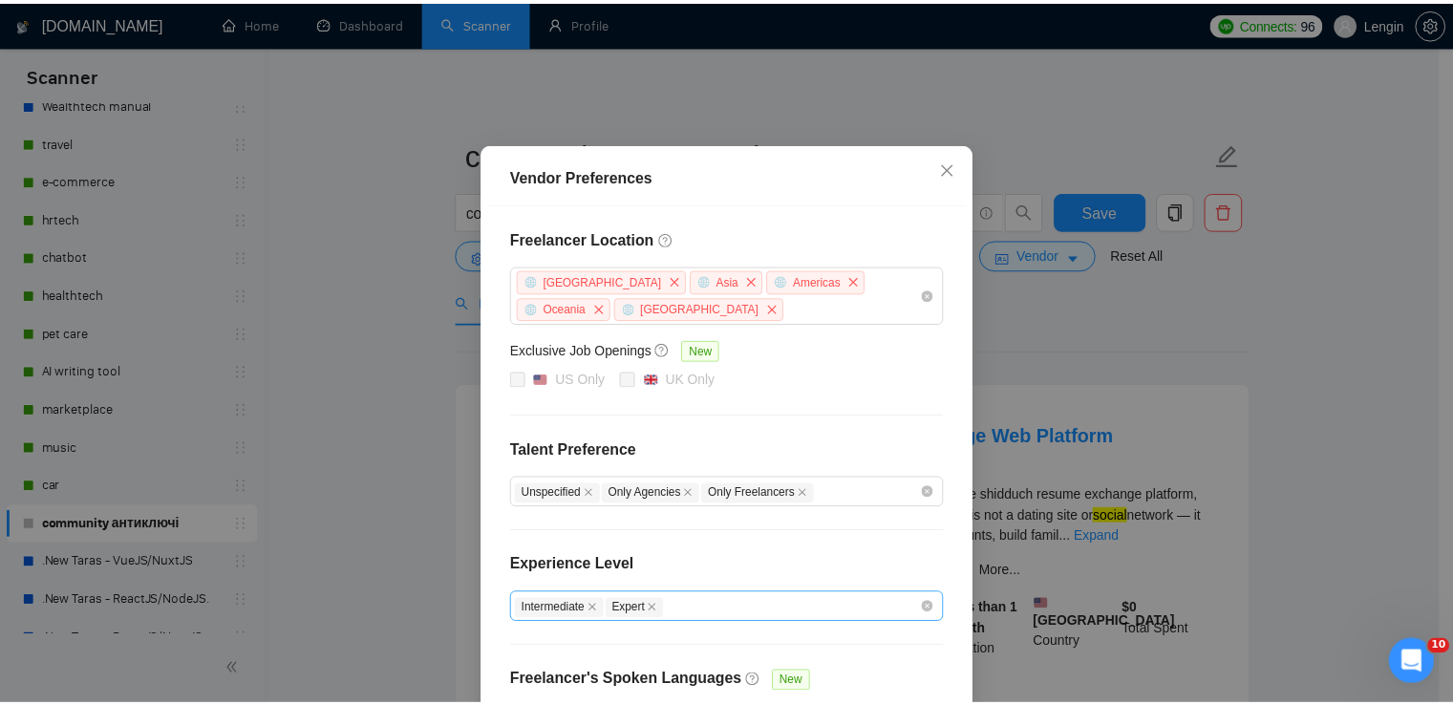
scroll to position [53, 0]
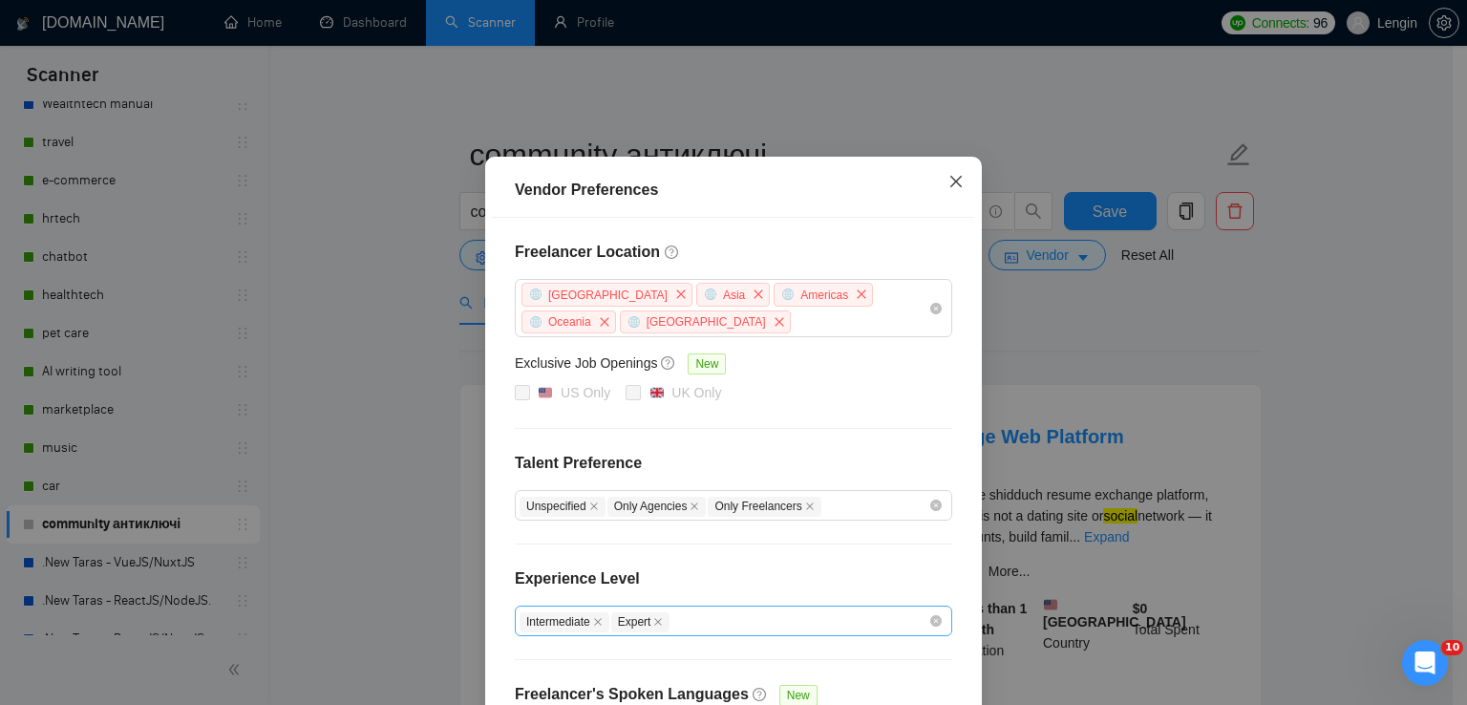
click at [949, 179] on icon "close" at bounding box center [956, 181] width 15 height 15
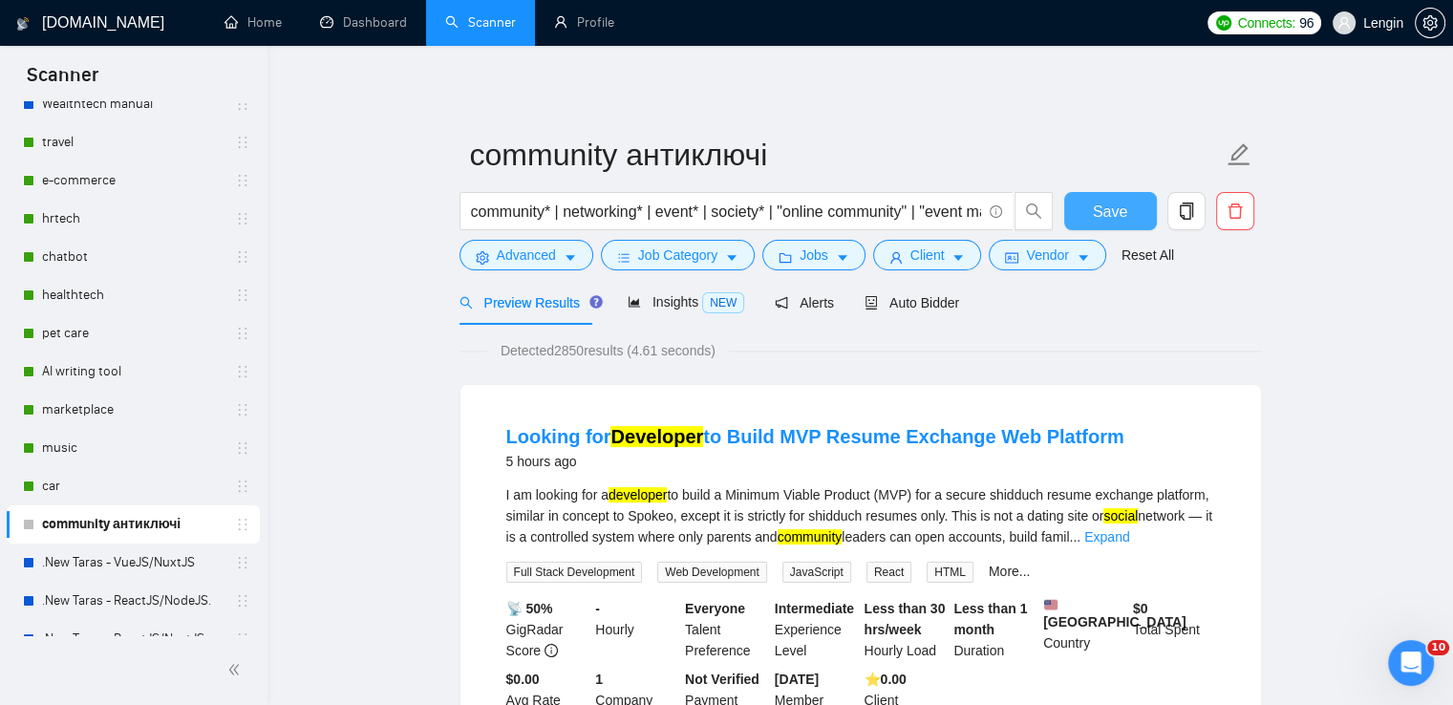
click at [1120, 197] on button "Save" at bounding box center [1110, 211] width 93 height 38
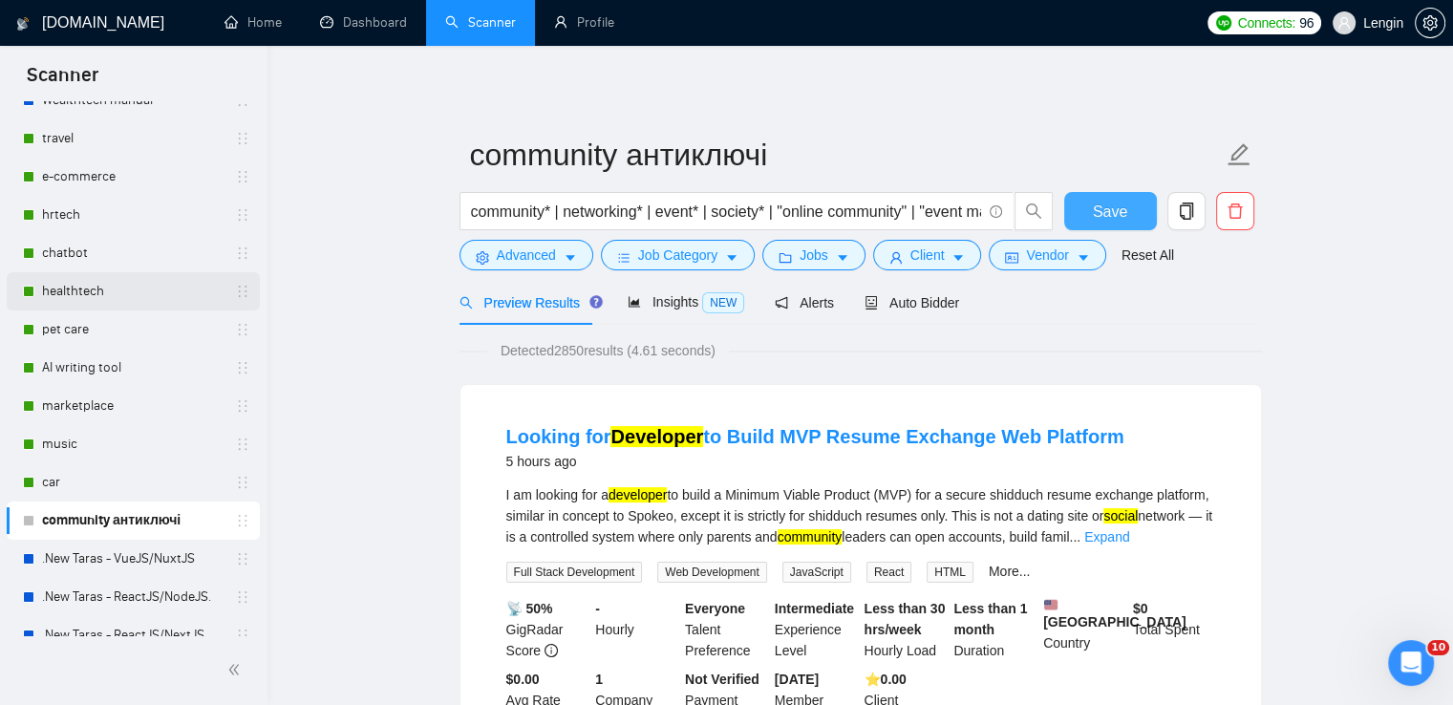
scroll to position [0, 0]
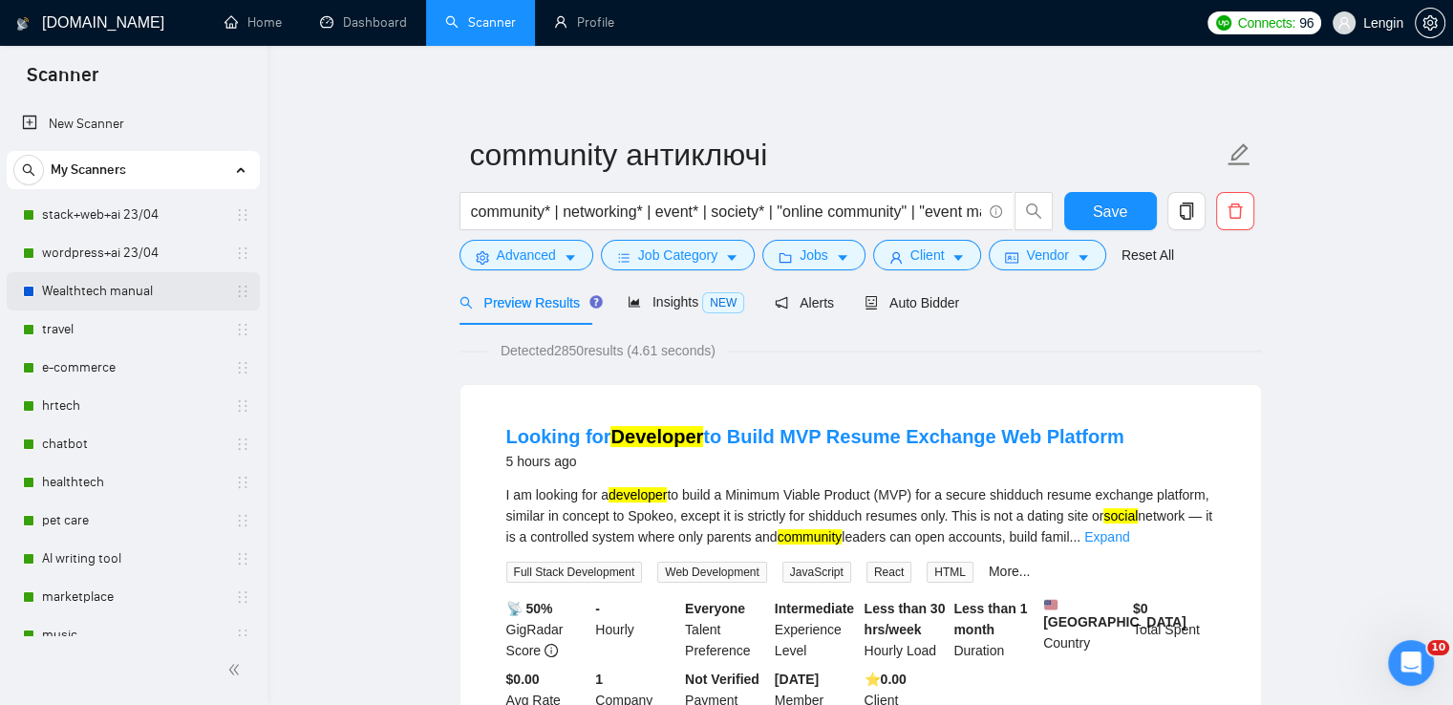
click at [118, 297] on link "Wealthtech manual" at bounding box center [133, 291] width 182 height 38
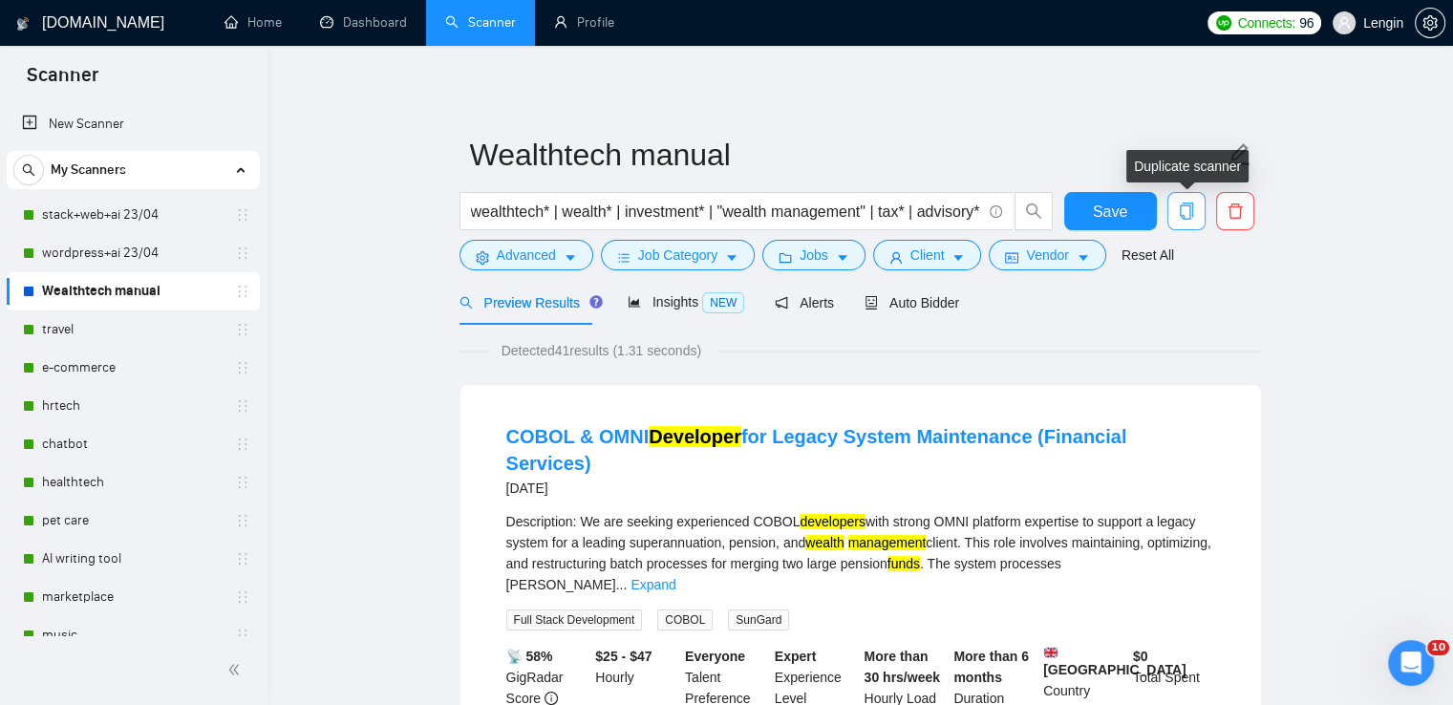
click at [1188, 216] on icon "copy" at bounding box center [1185, 211] width 13 height 17
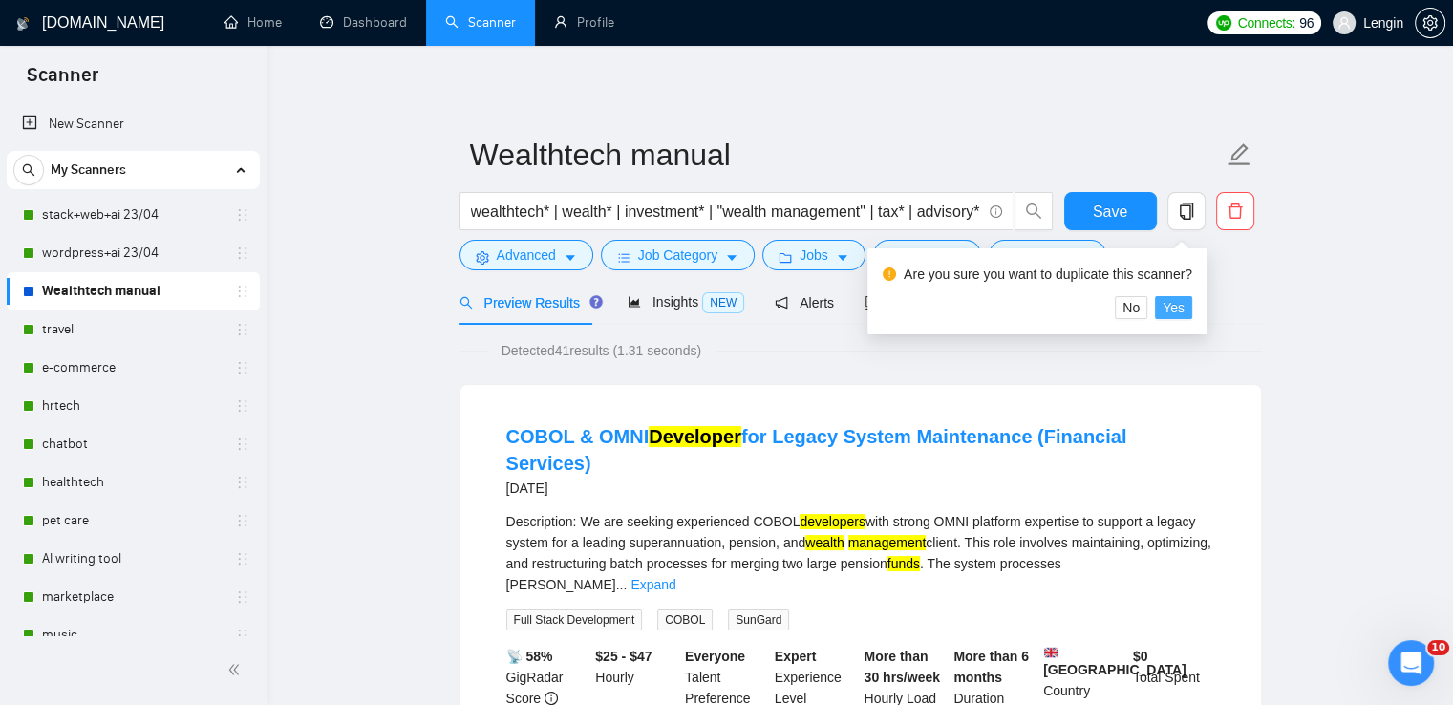
click at [1179, 309] on span "Yes" at bounding box center [1174, 307] width 22 height 21
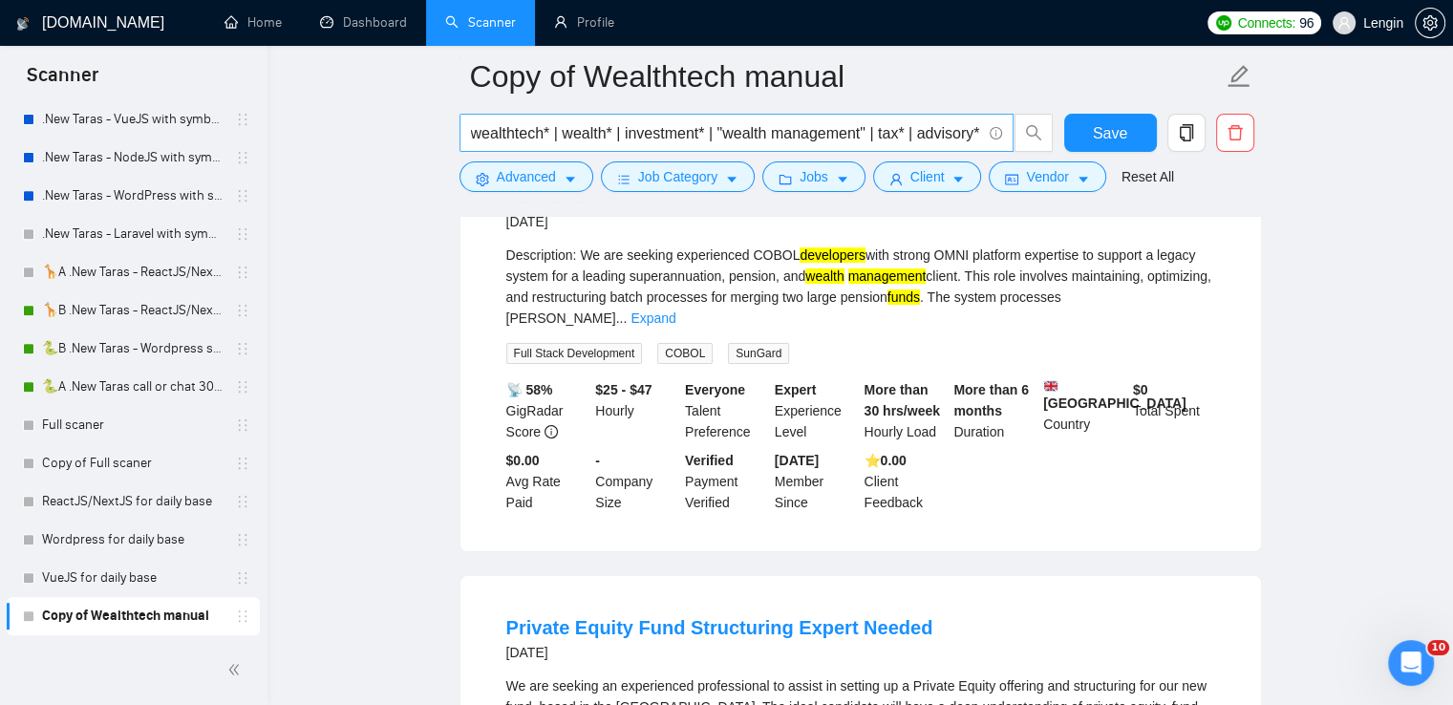
scroll to position [252, 0]
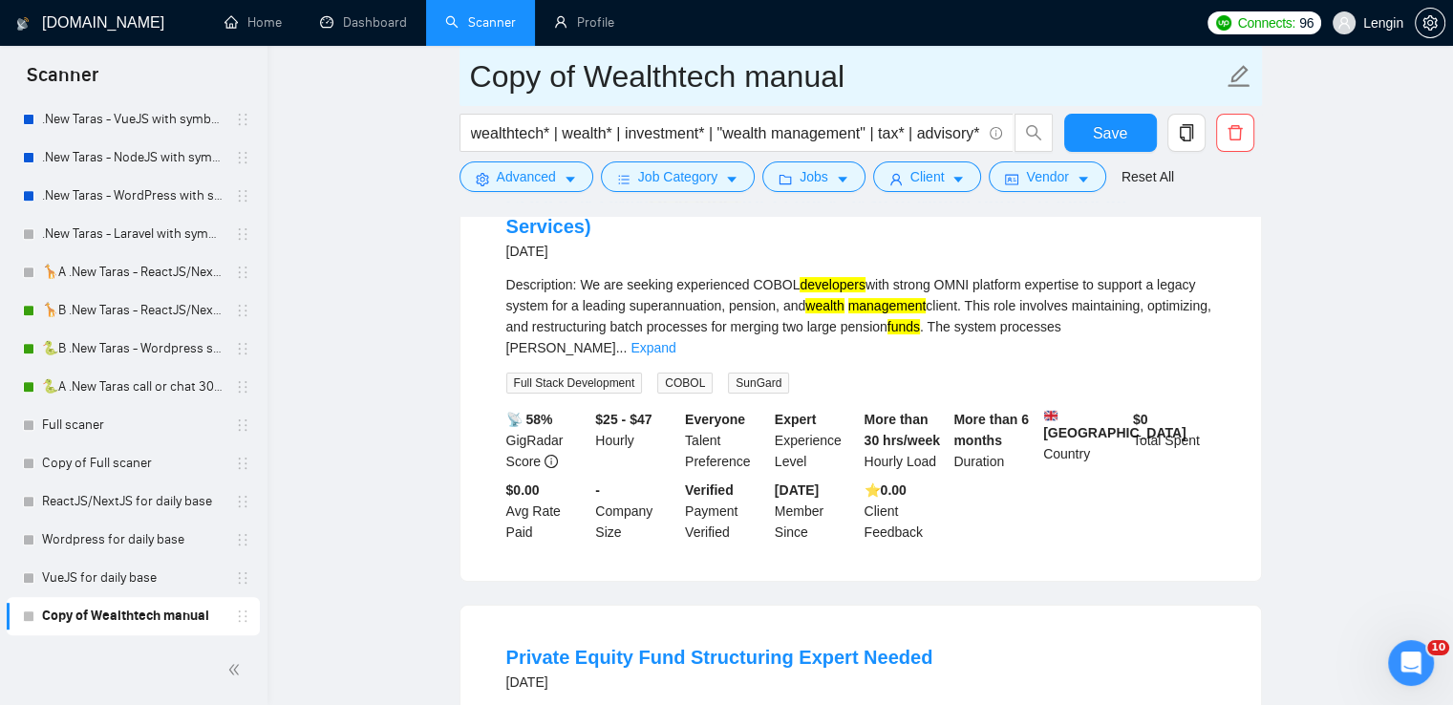
drag, startPoint x: 882, startPoint y: 88, endPoint x: 476, endPoint y: 92, distance: 406.0
click at [476, 92] on input "Copy of Wealthtech manual" at bounding box center [846, 77] width 753 height 48
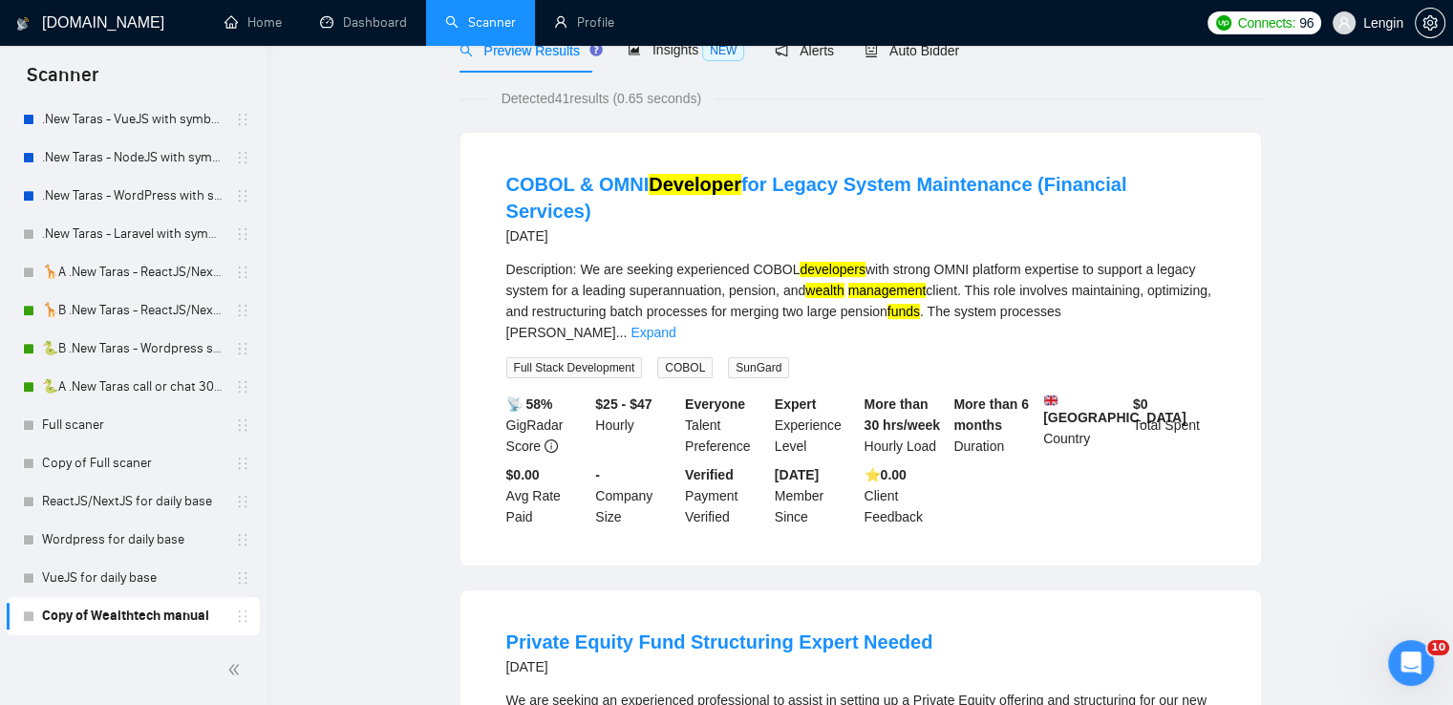
scroll to position [0, 0]
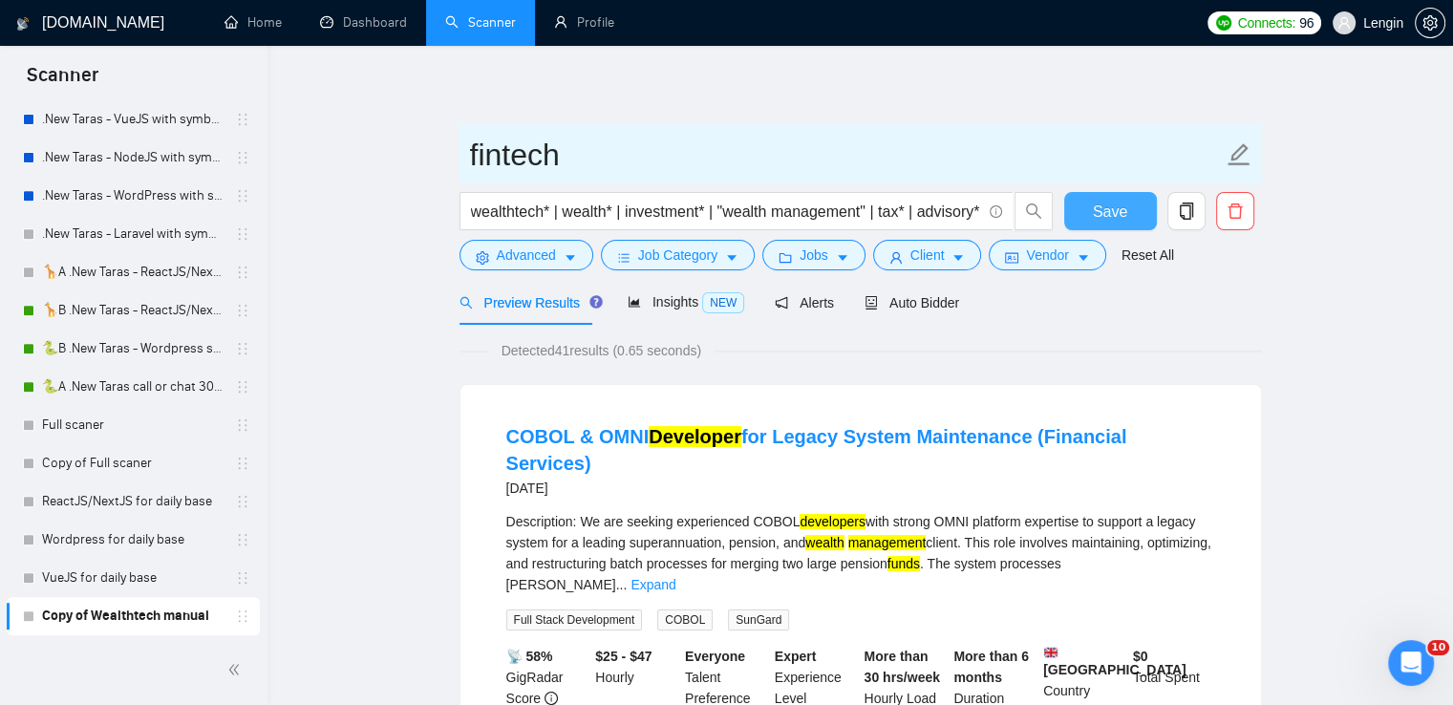
type input "fintech"
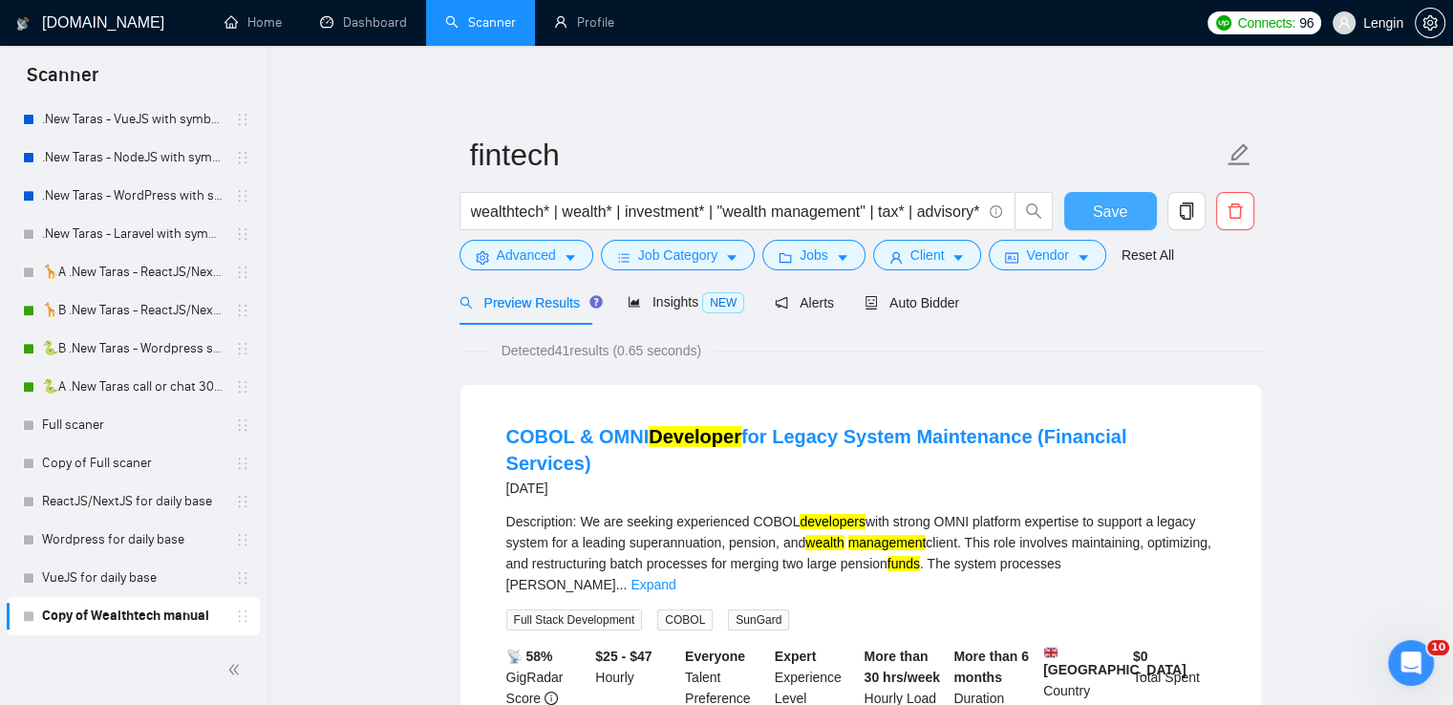
click at [1120, 213] on span "Save" at bounding box center [1110, 212] width 34 height 24
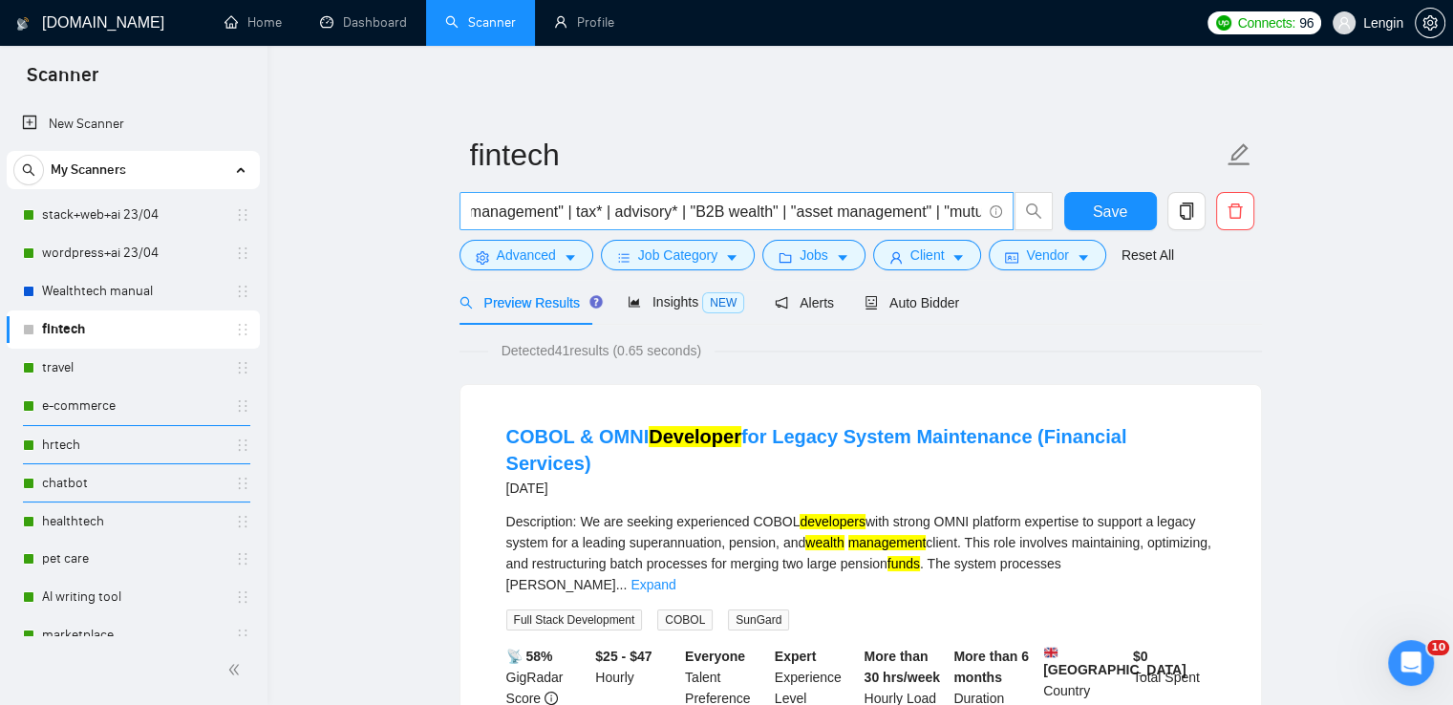
scroll to position [0, 367]
click at [640, 203] on input "wealthtech* | wealth* | investment* | "wealth management" | tax* | advisory* | …" at bounding box center [726, 212] width 510 height 24
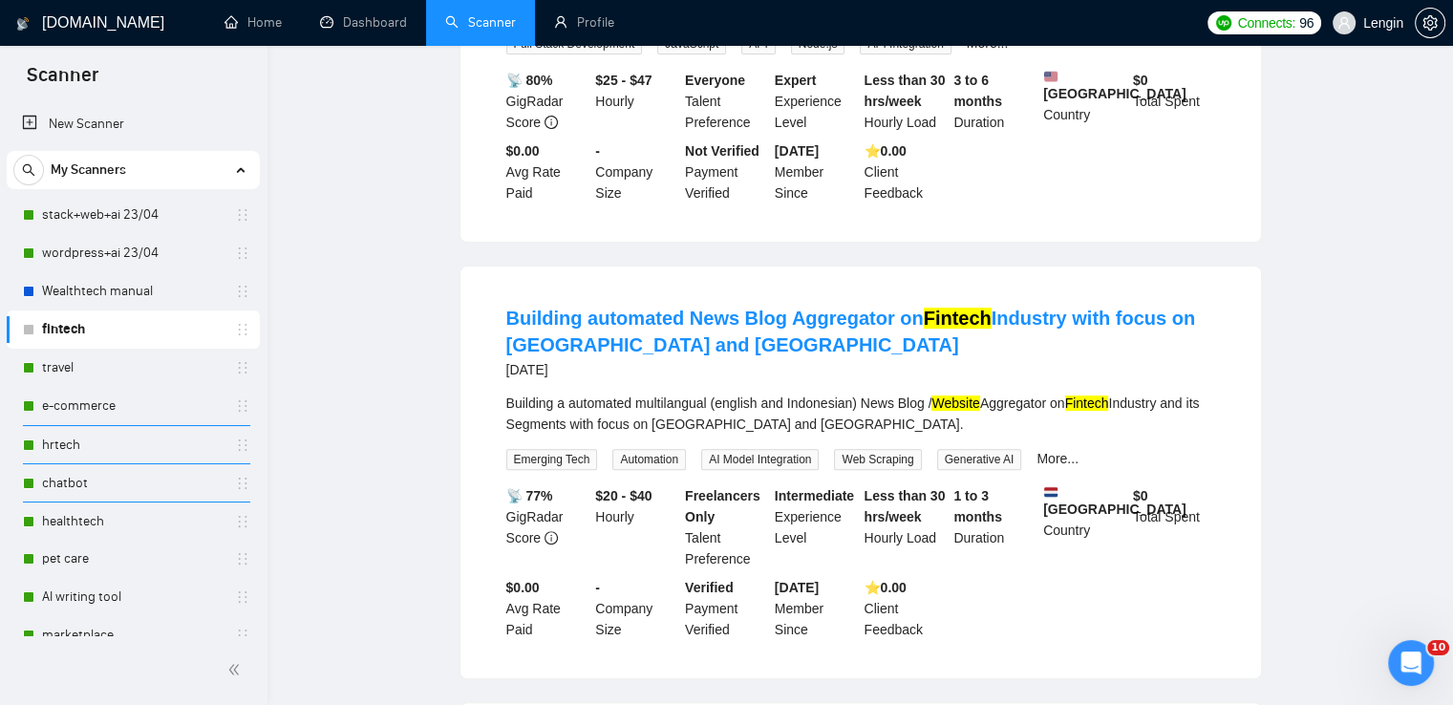
scroll to position [0, 0]
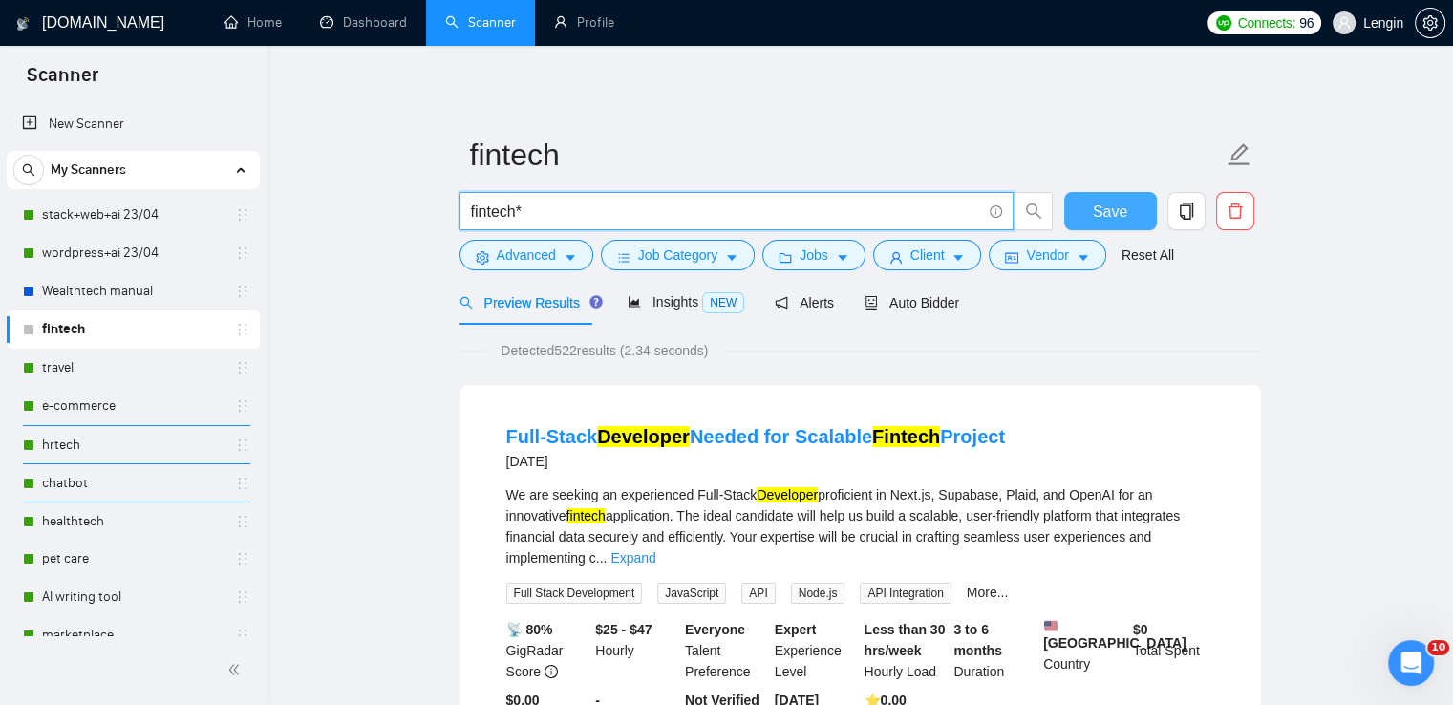
type input "fintech*"
click at [1127, 220] on button "Save" at bounding box center [1110, 211] width 93 height 38
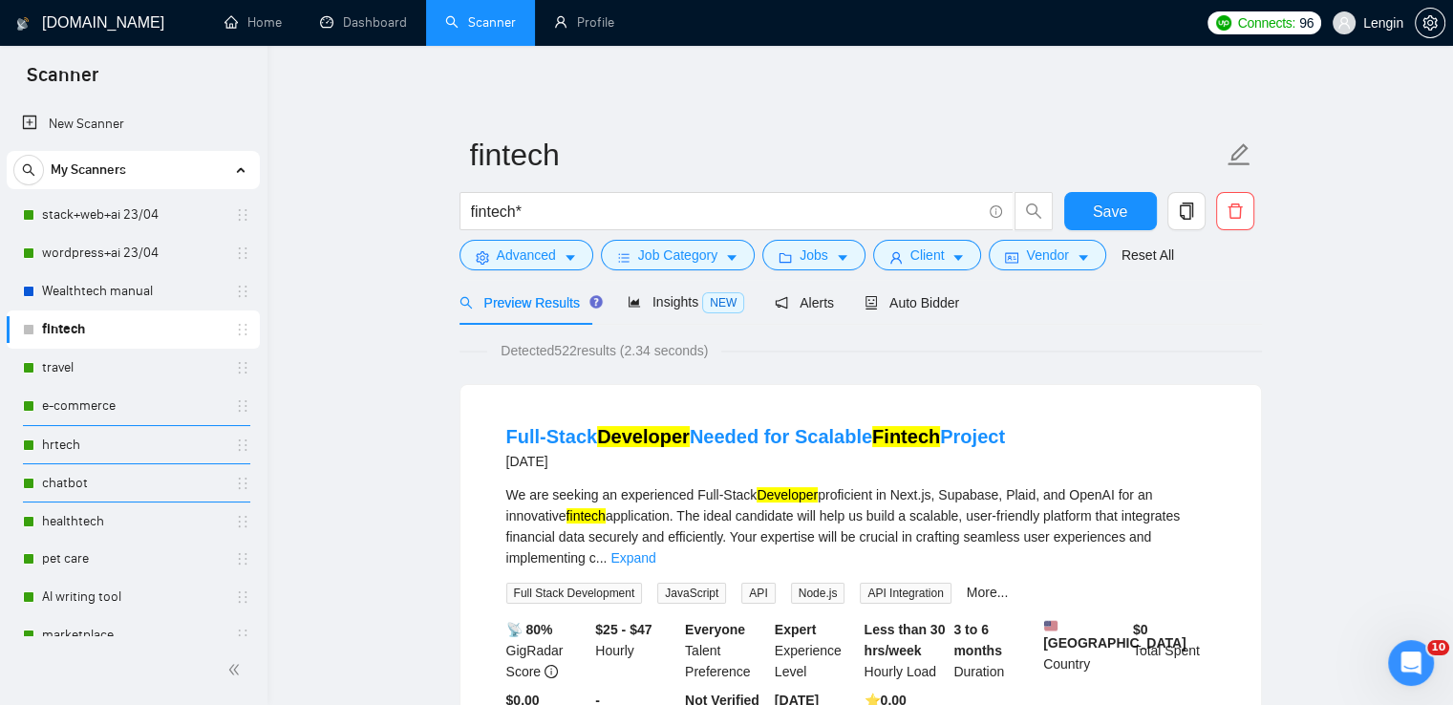
click at [902, 260] on button "Client" at bounding box center [927, 255] width 109 height 31
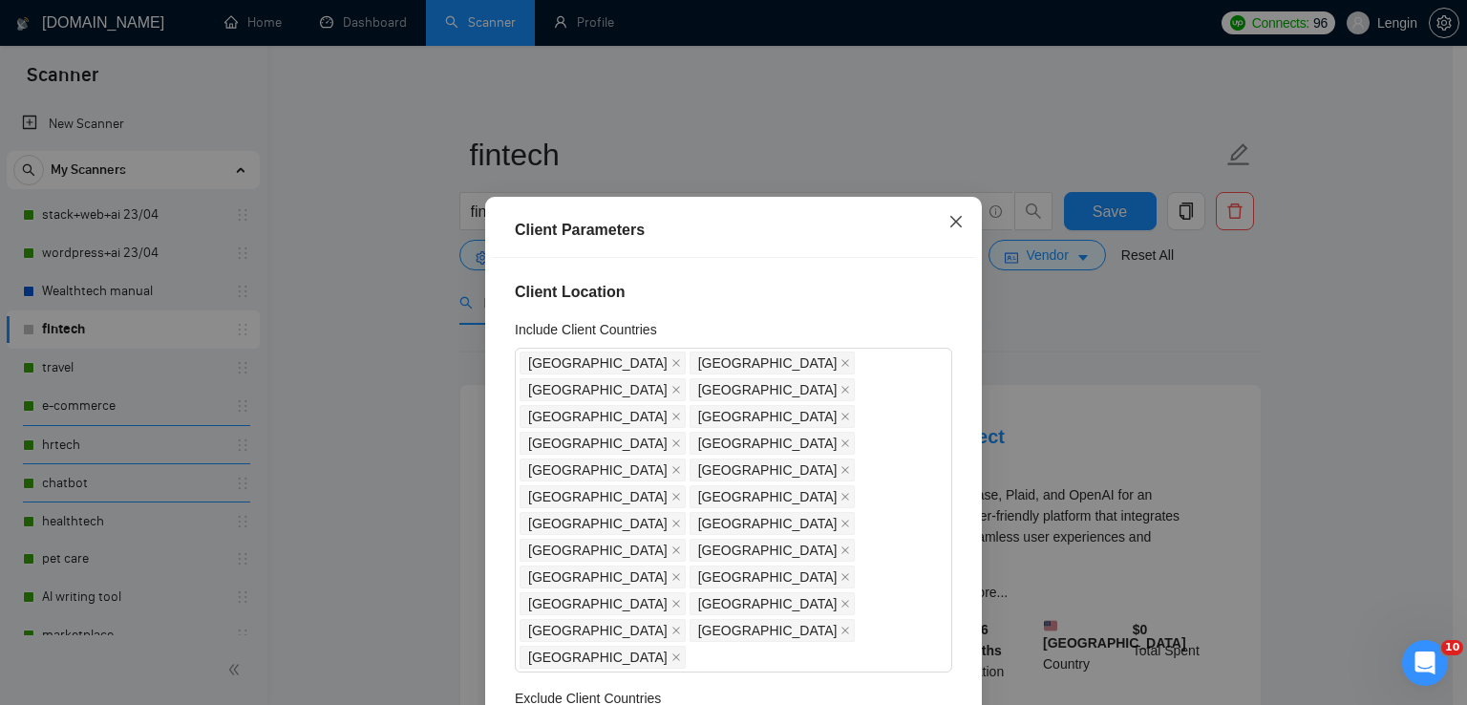
click at [949, 215] on icon "close" at bounding box center [956, 221] width 15 height 15
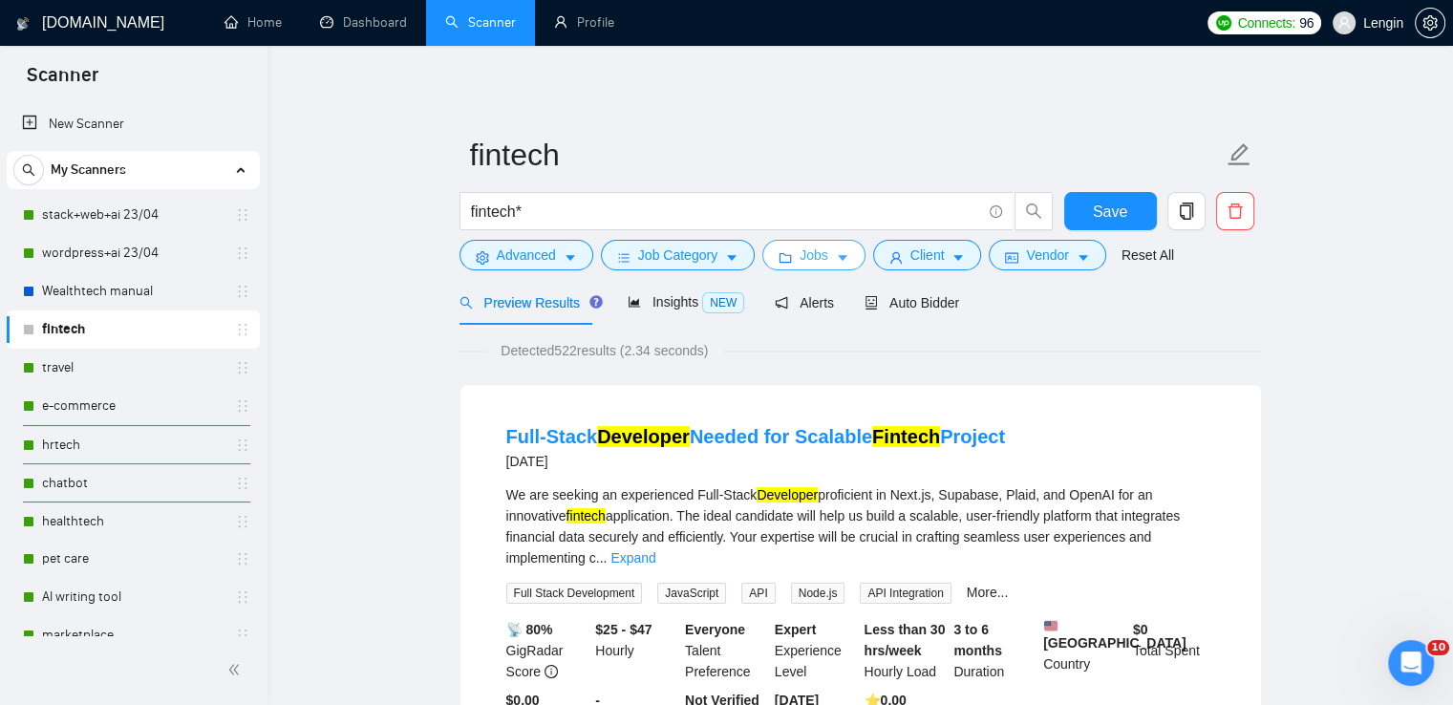
click at [803, 253] on span "Jobs" at bounding box center [814, 255] width 29 height 21
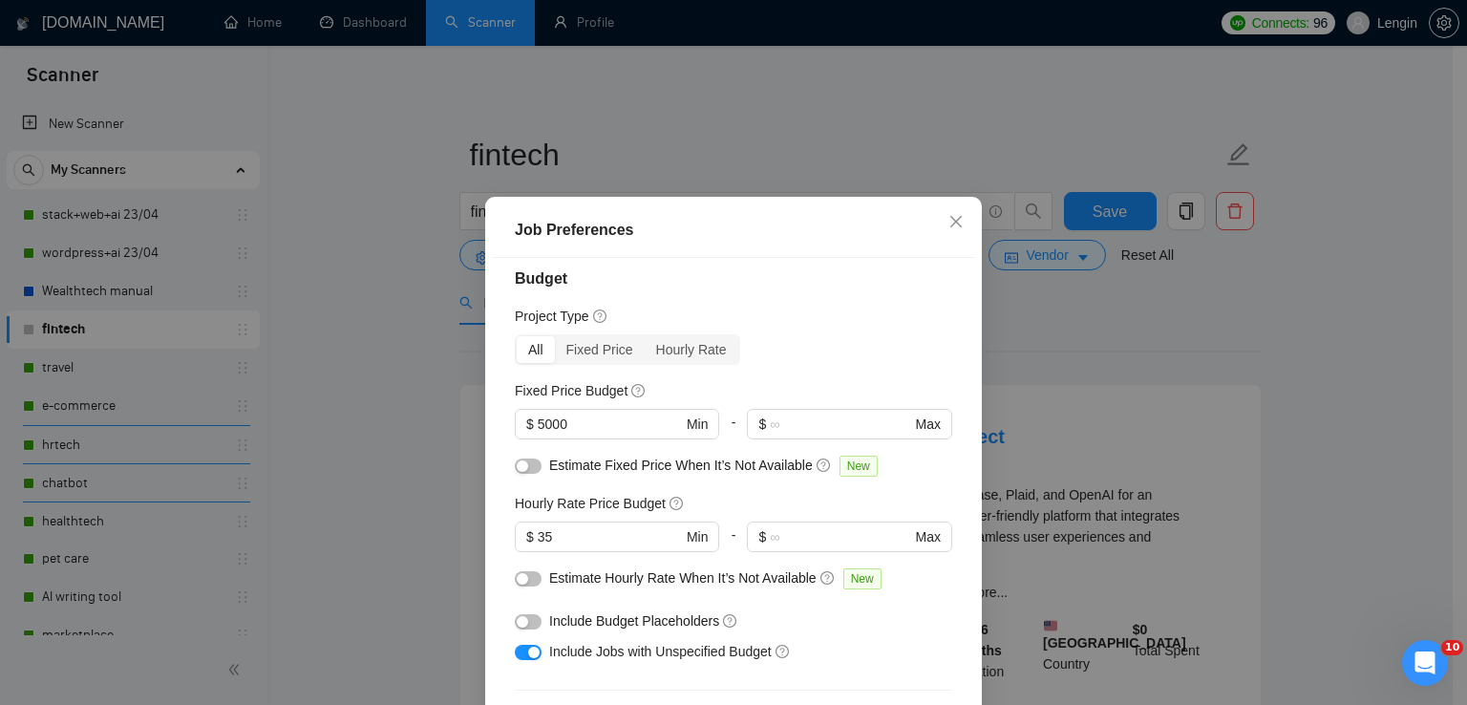
scroll to position [8, 0]
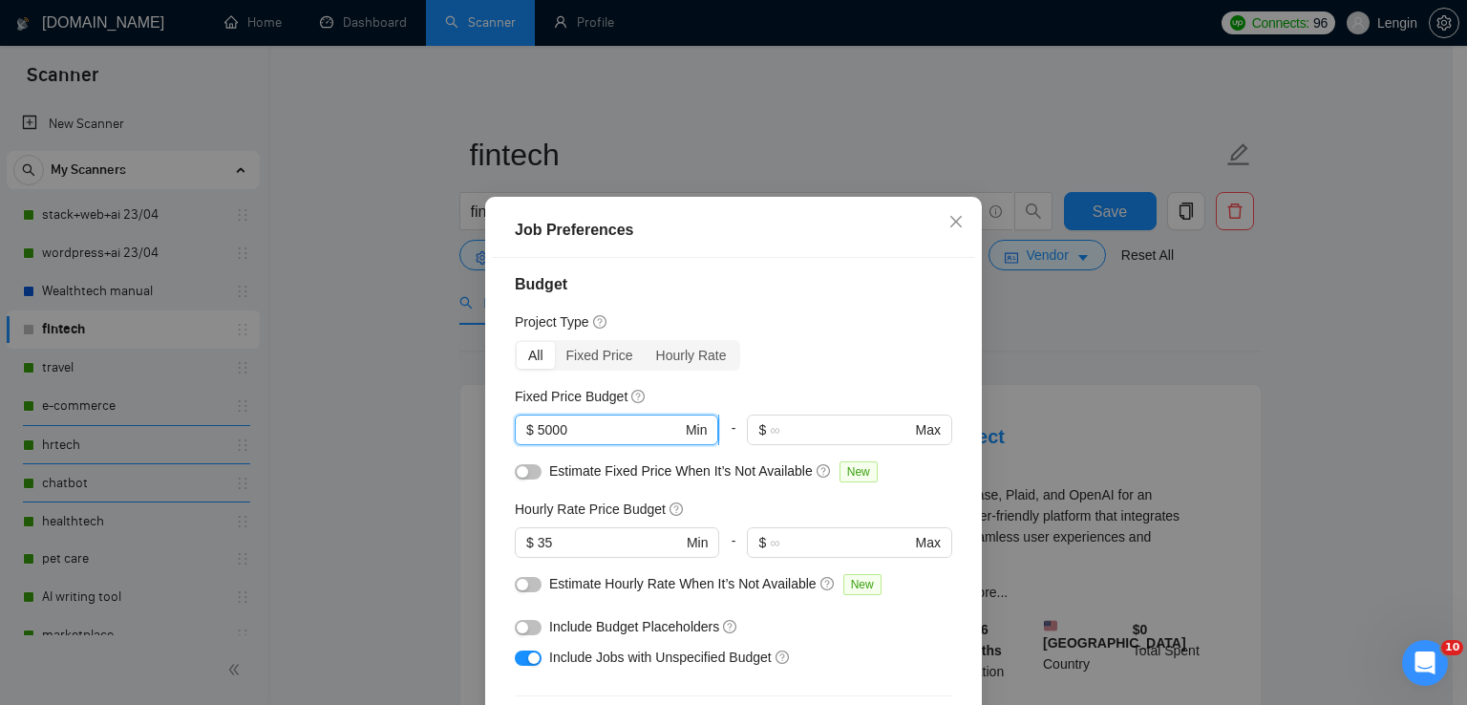
click at [565, 425] on input "5000" at bounding box center [610, 429] width 144 height 21
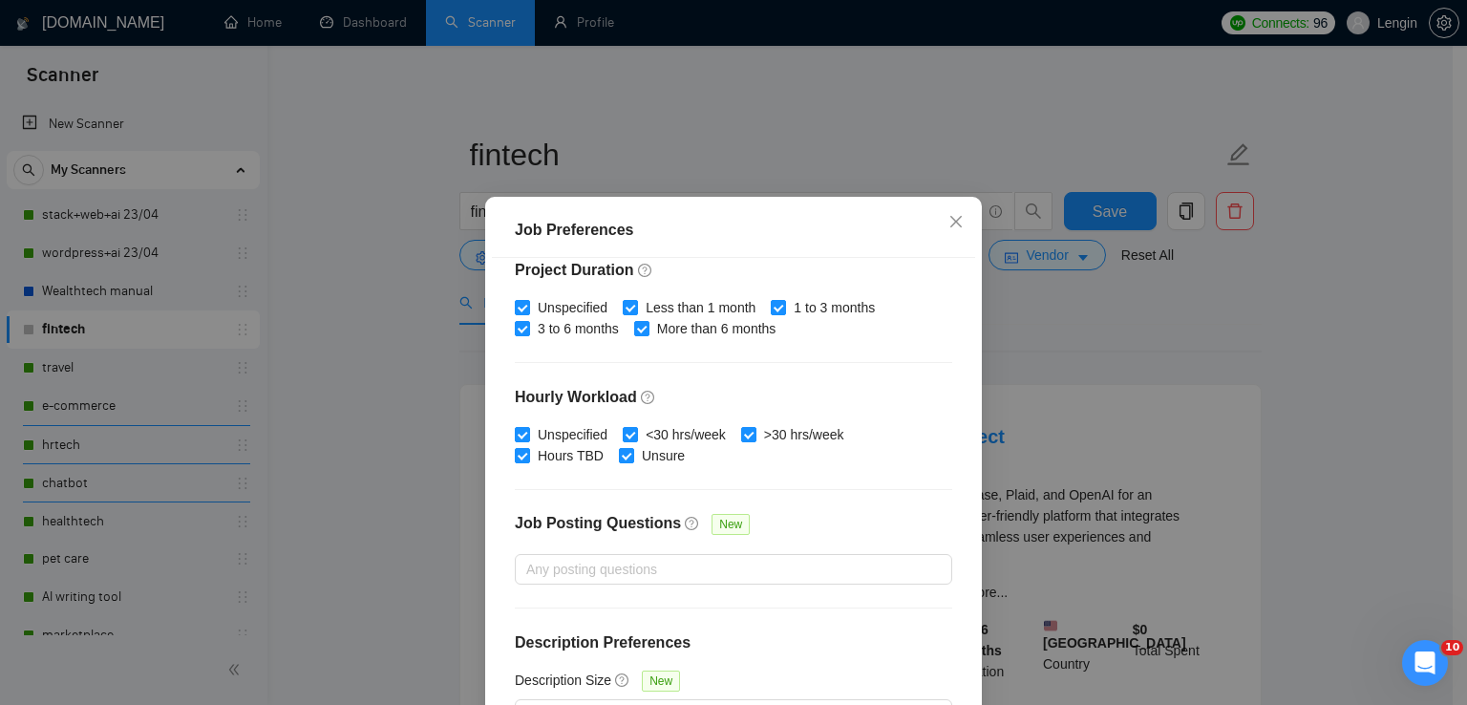
scroll to position [130, 0]
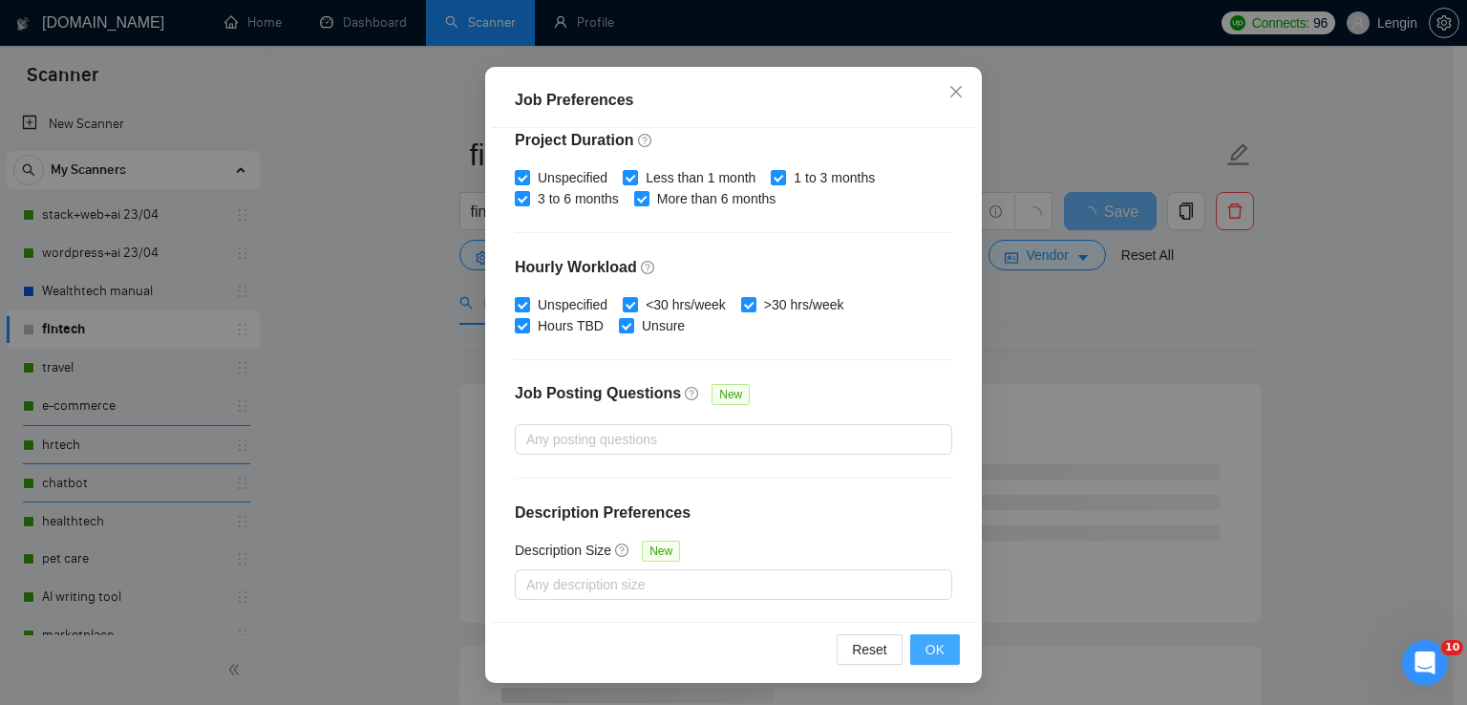
type input "15000"
click at [926, 651] on span "OK" at bounding box center [935, 649] width 19 height 21
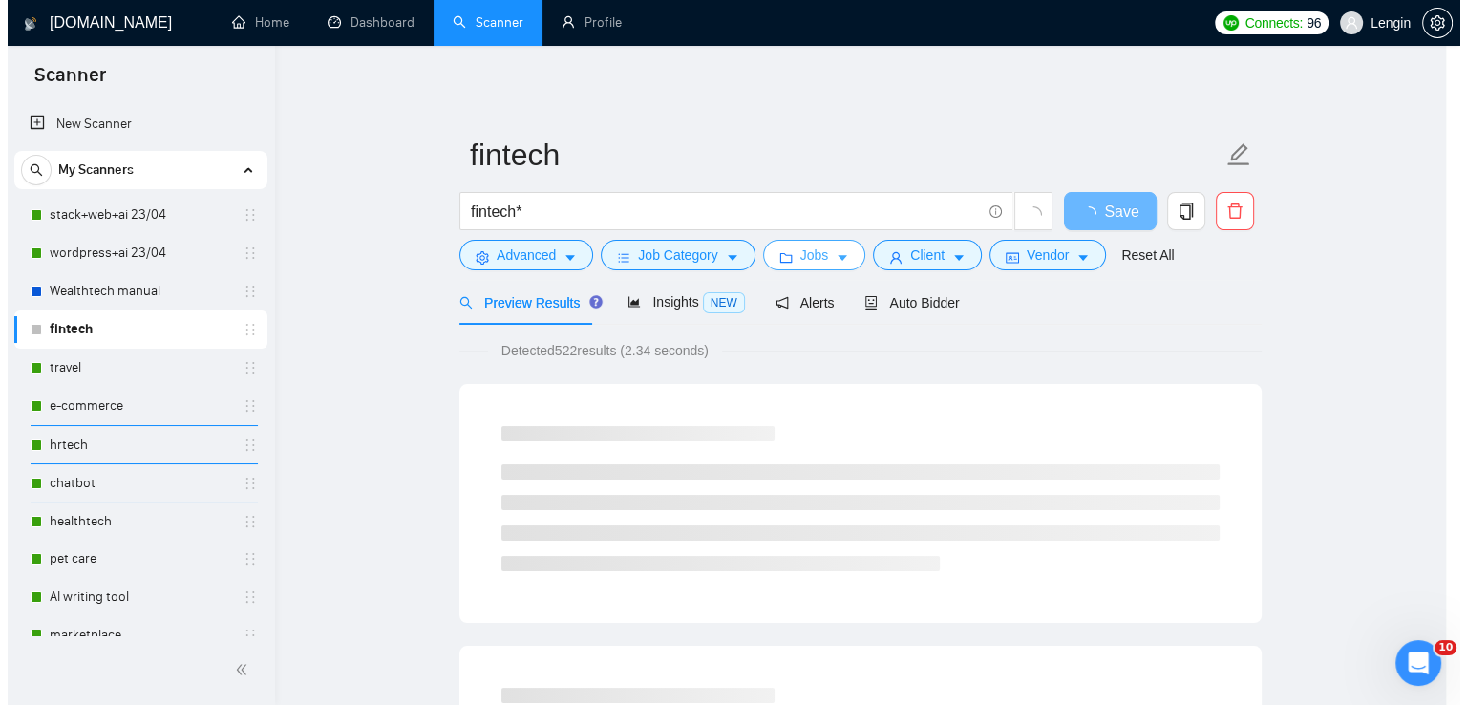
scroll to position [0, 0]
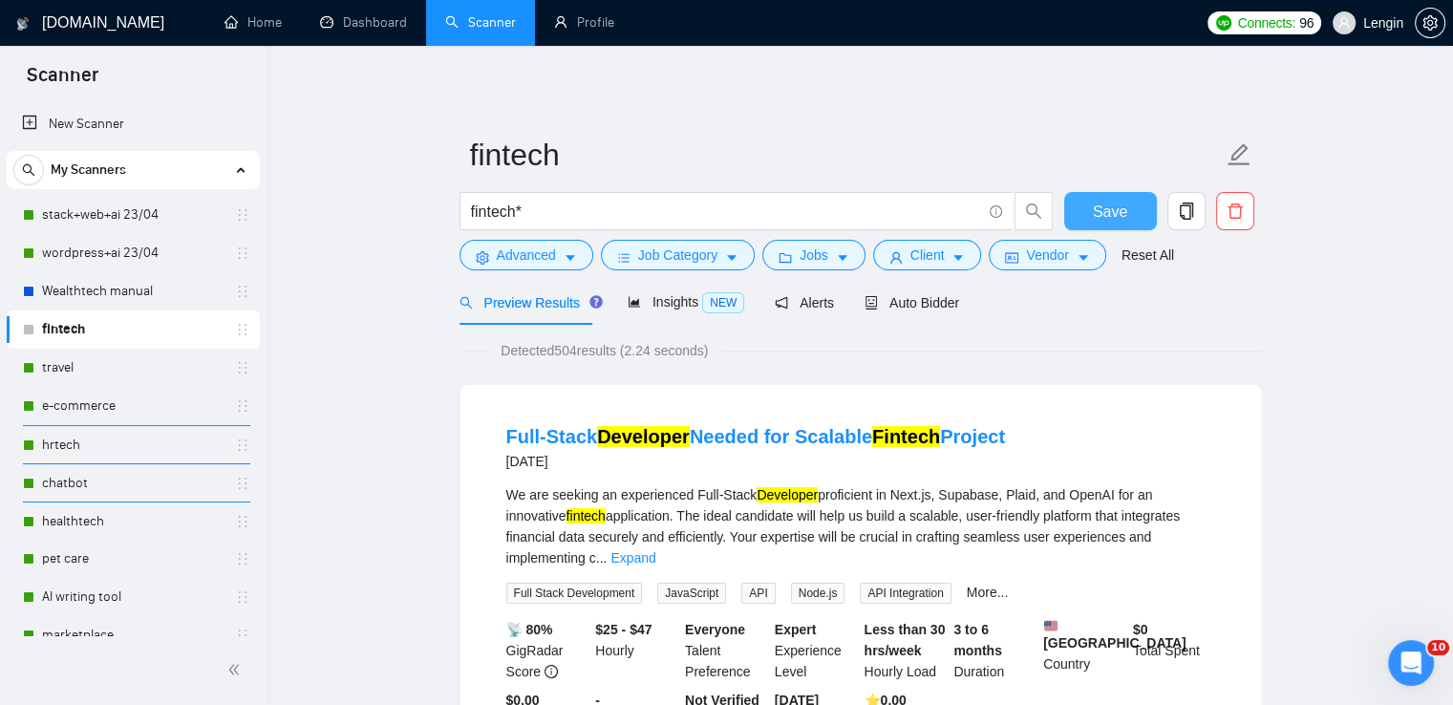
click at [1117, 207] on span "Save" at bounding box center [1110, 212] width 34 height 24
click at [1097, 221] on span "Save" at bounding box center [1110, 212] width 34 height 24
click at [153, 372] on link "travel" at bounding box center [133, 368] width 182 height 38
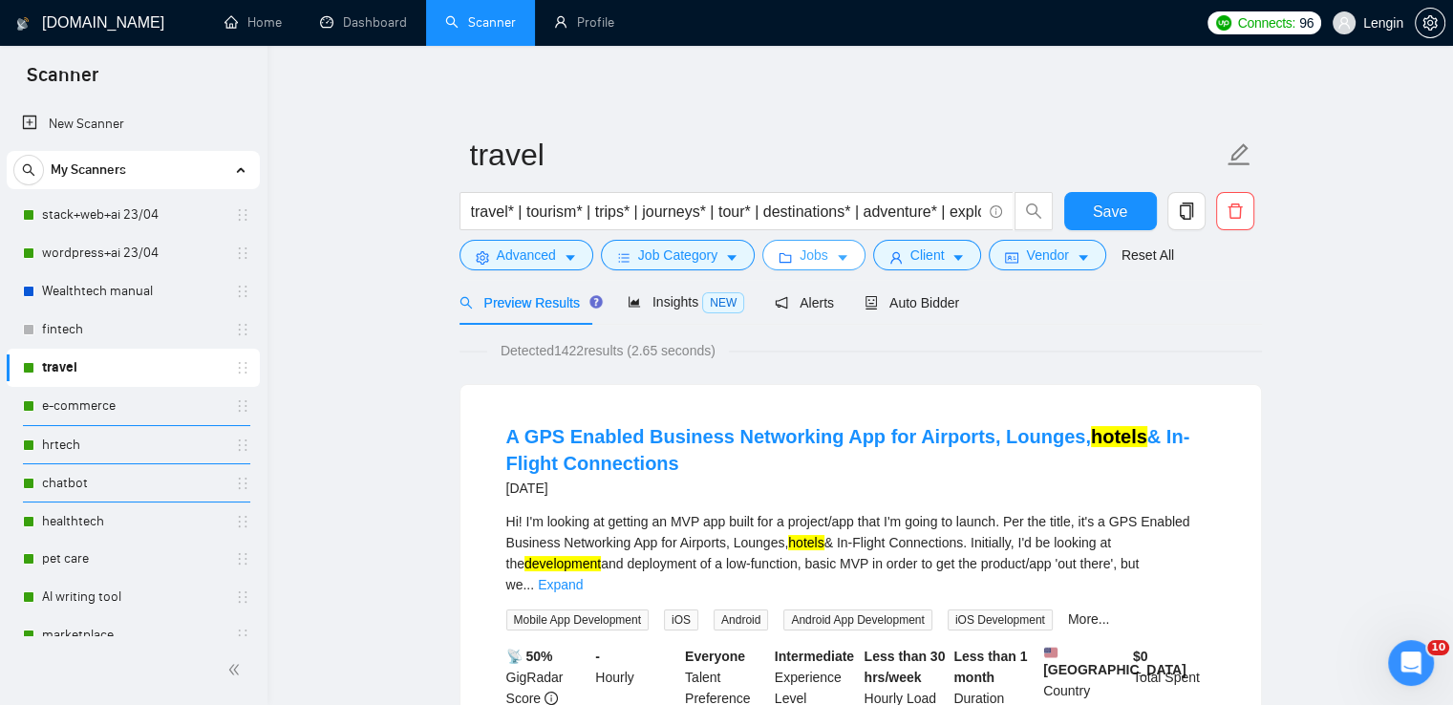
click at [801, 253] on span "Jobs" at bounding box center [814, 255] width 29 height 21
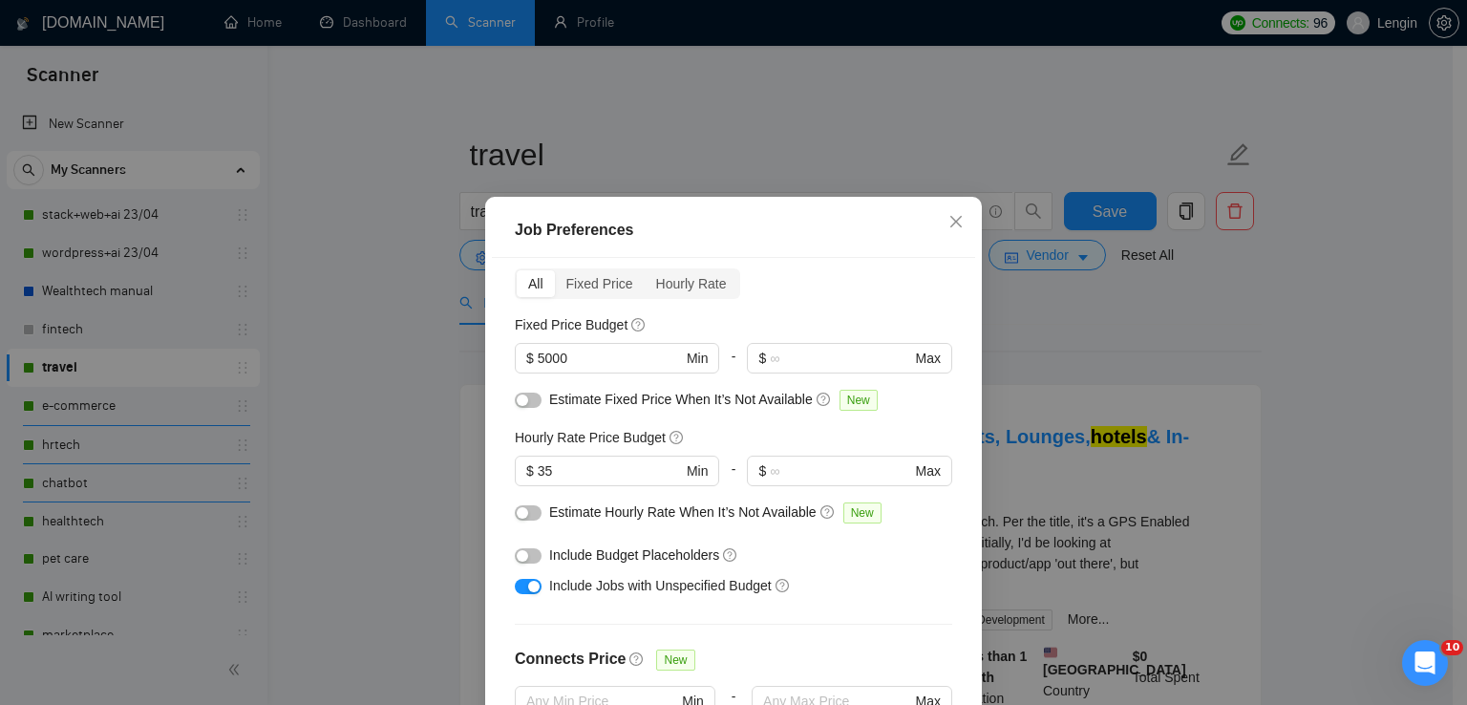
scroll to position [78, 0]
click at [538, 362] on input "5000" at bounding box center [610, 359] width 144 height 21
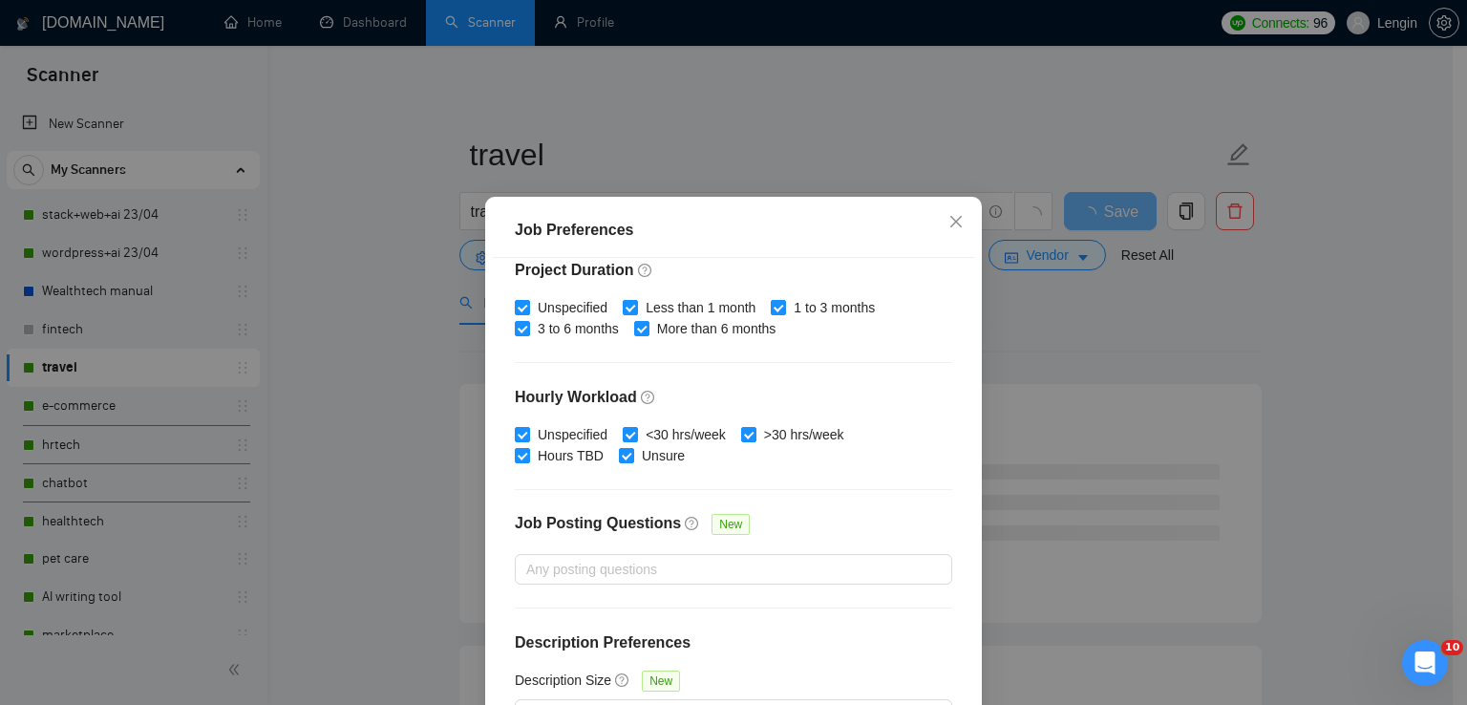
scroll to position [130, 0]
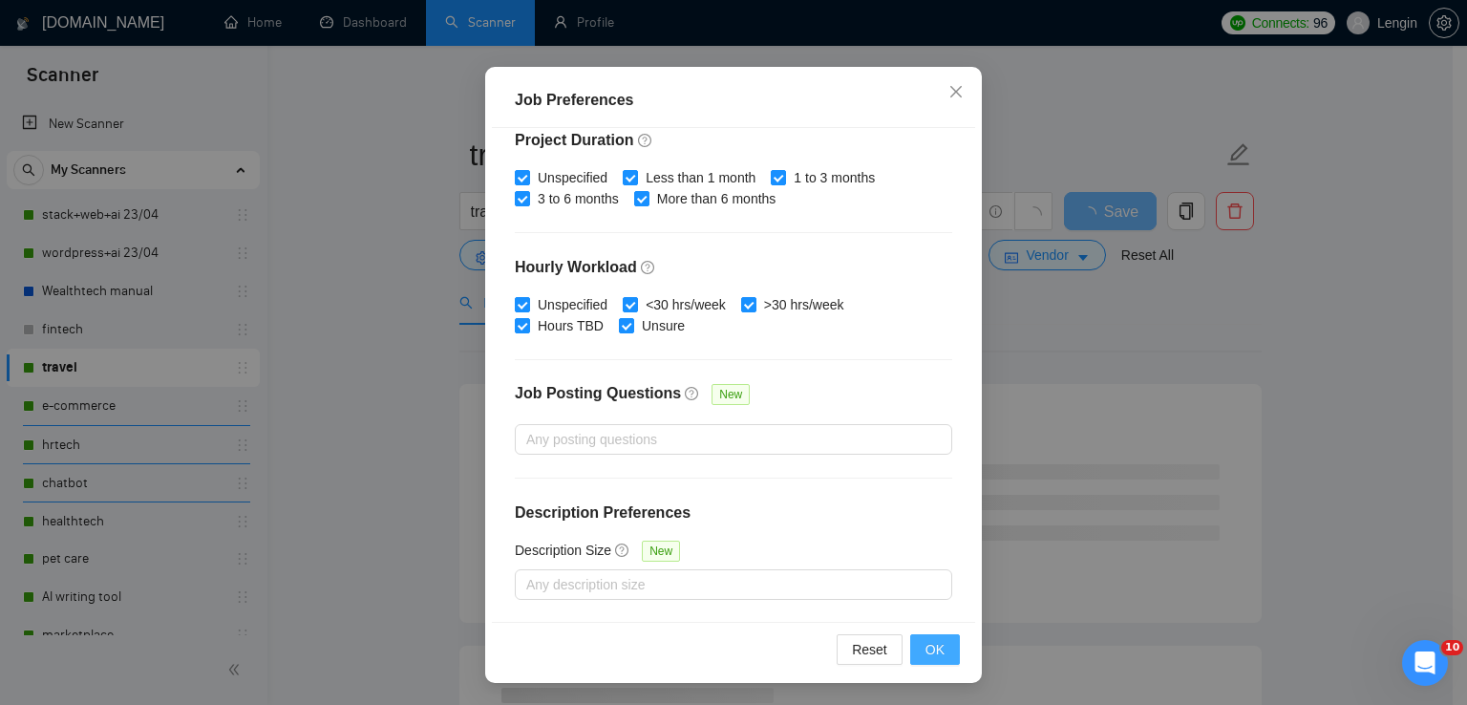
type input "15000"
click at [926, 639] on span "OK" at bounding box center [935, 649] width 19 height 21
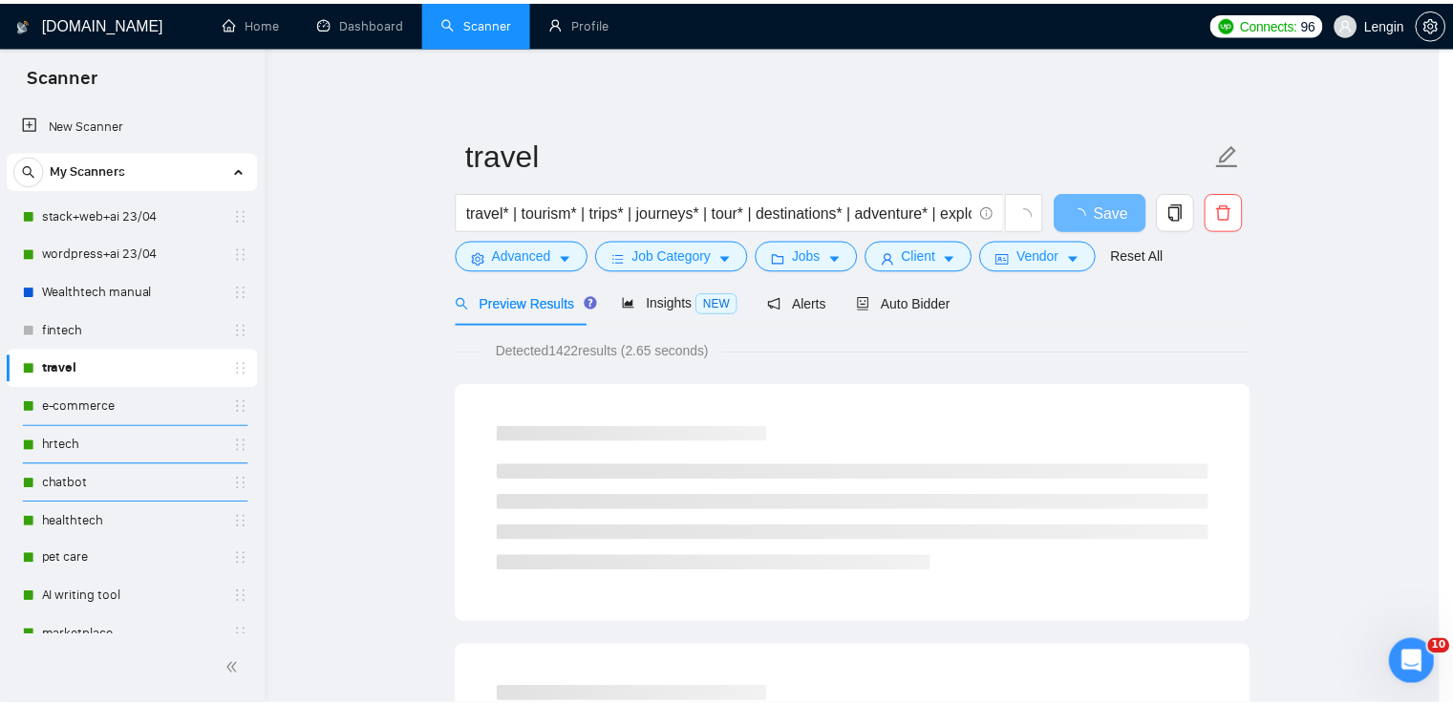
scroll to position [48, 0]
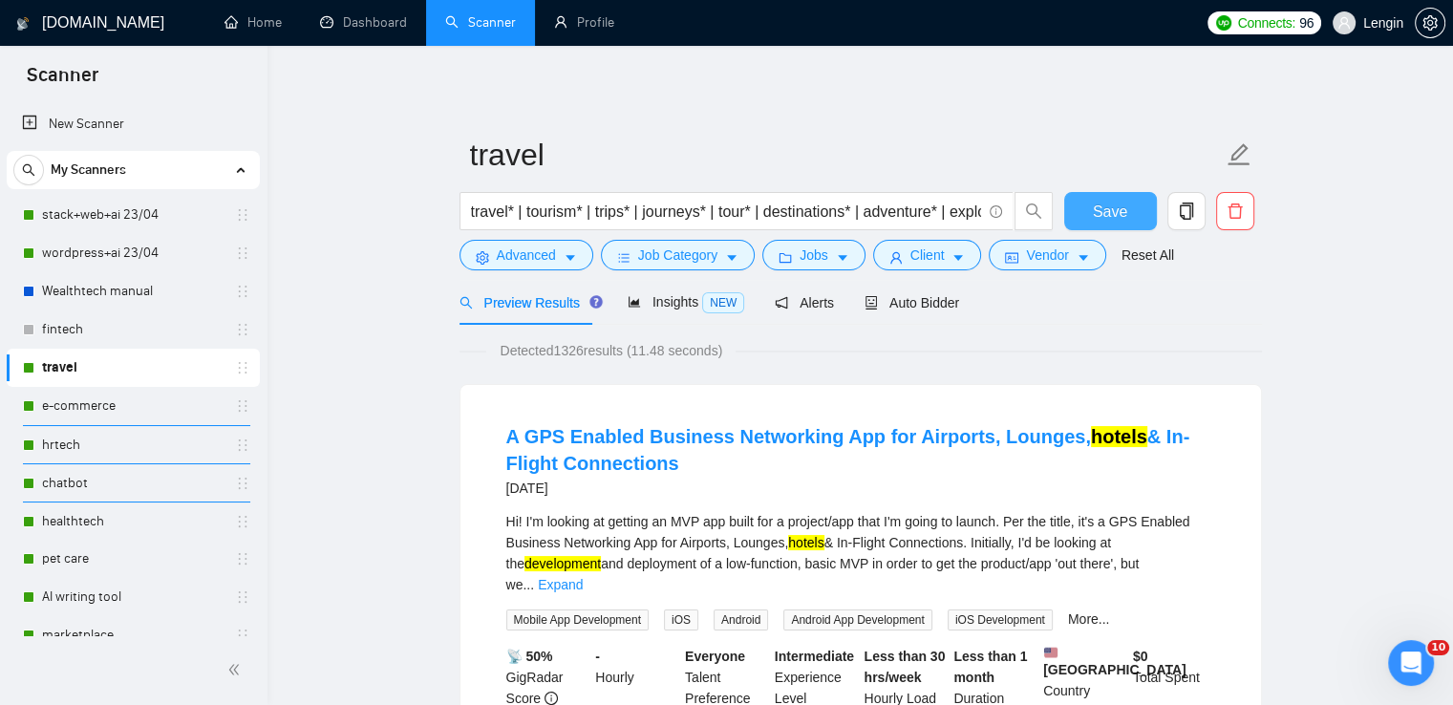
click at [1102, 223] on span "Save" at bounding box center [1110, 212] width 34 height 24
click at [96, 407] on link "e-commerce" at bounding box center [133, 406] width 182 height 38
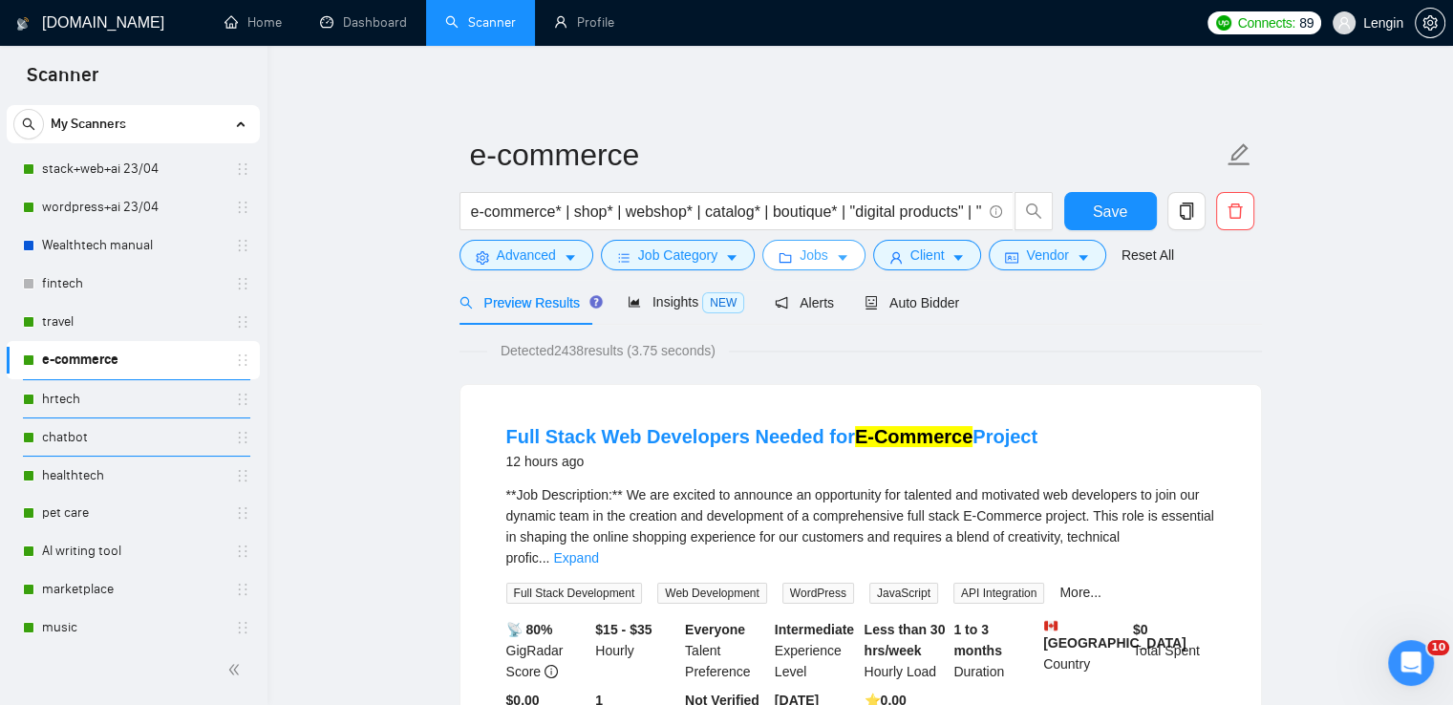
click at [836, 250] on span "caret-down" at bounding box center [842, 257] width 13 height 14
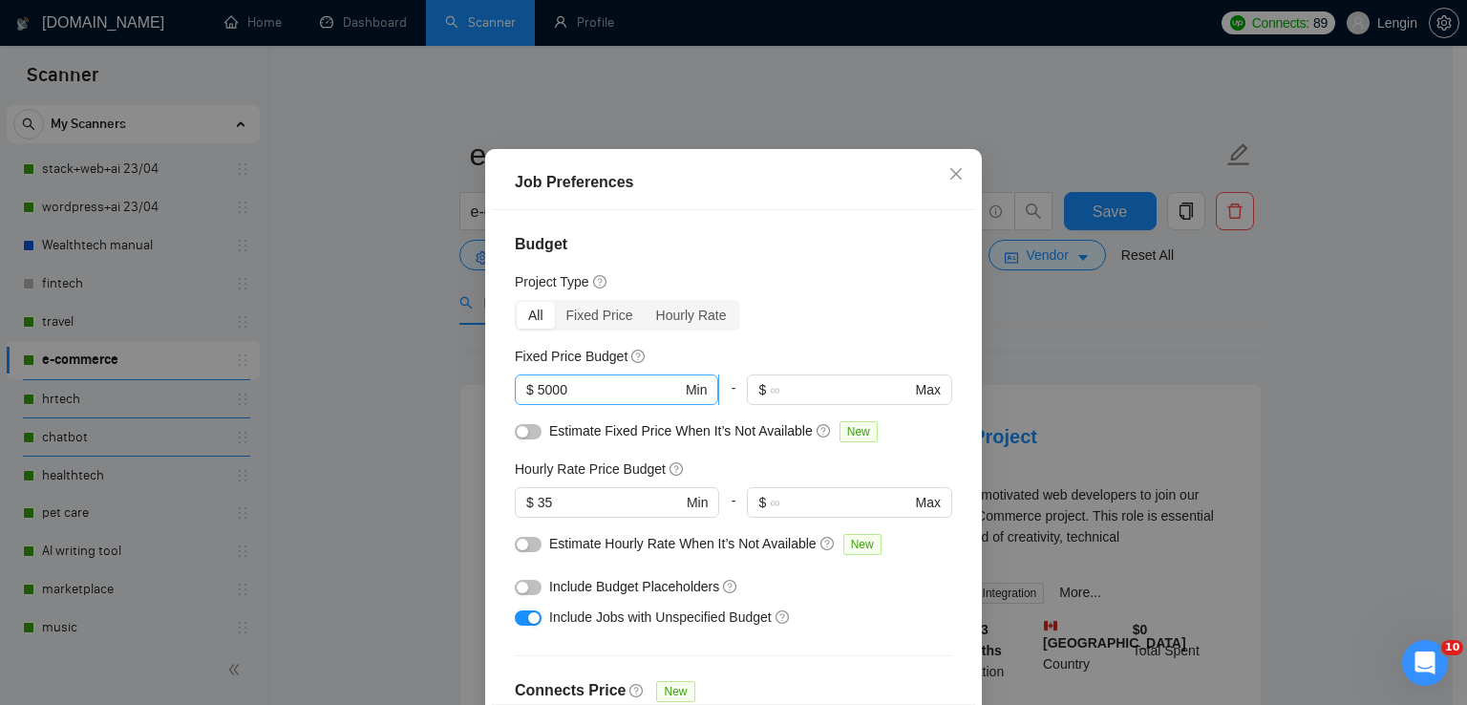
click at [543, 400] on input "5000" at bounding box center [610, 389] width 144 height 21
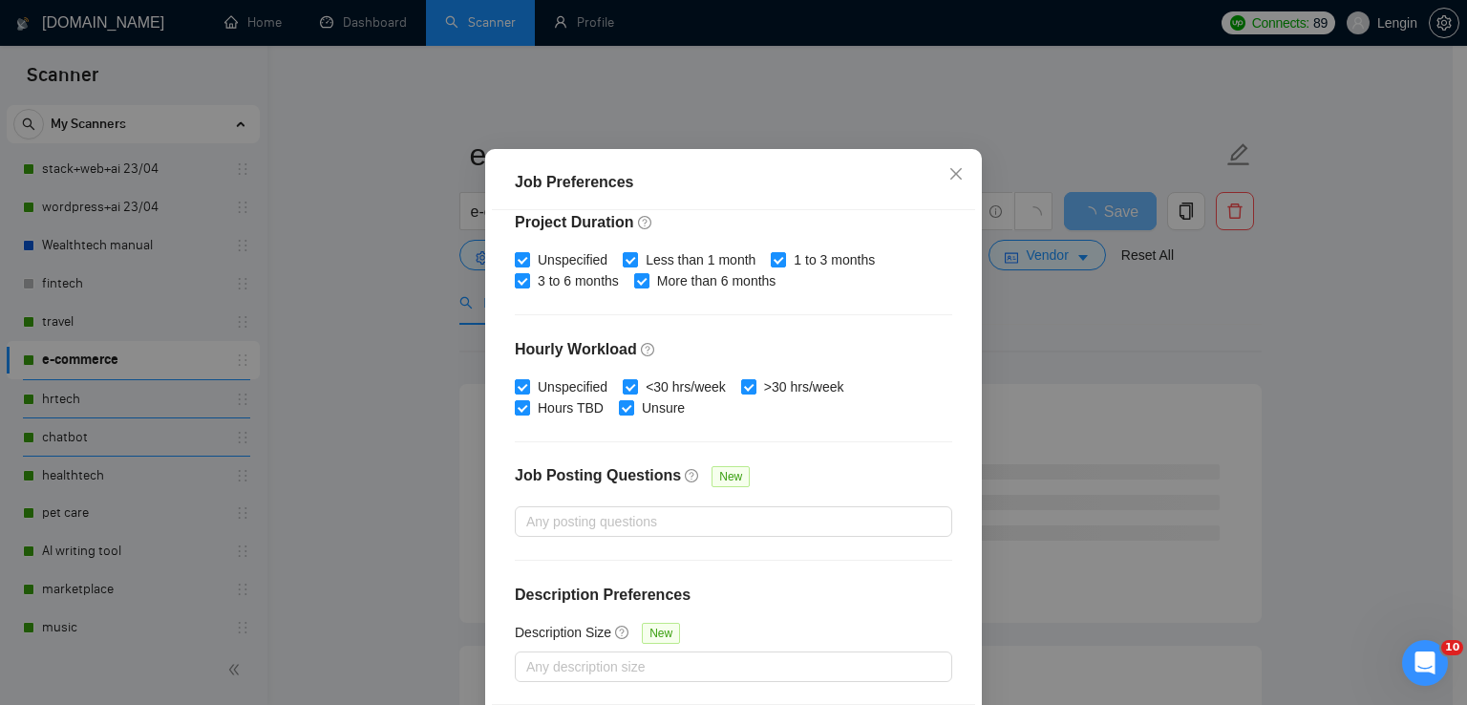
scroll to position [130, 0]
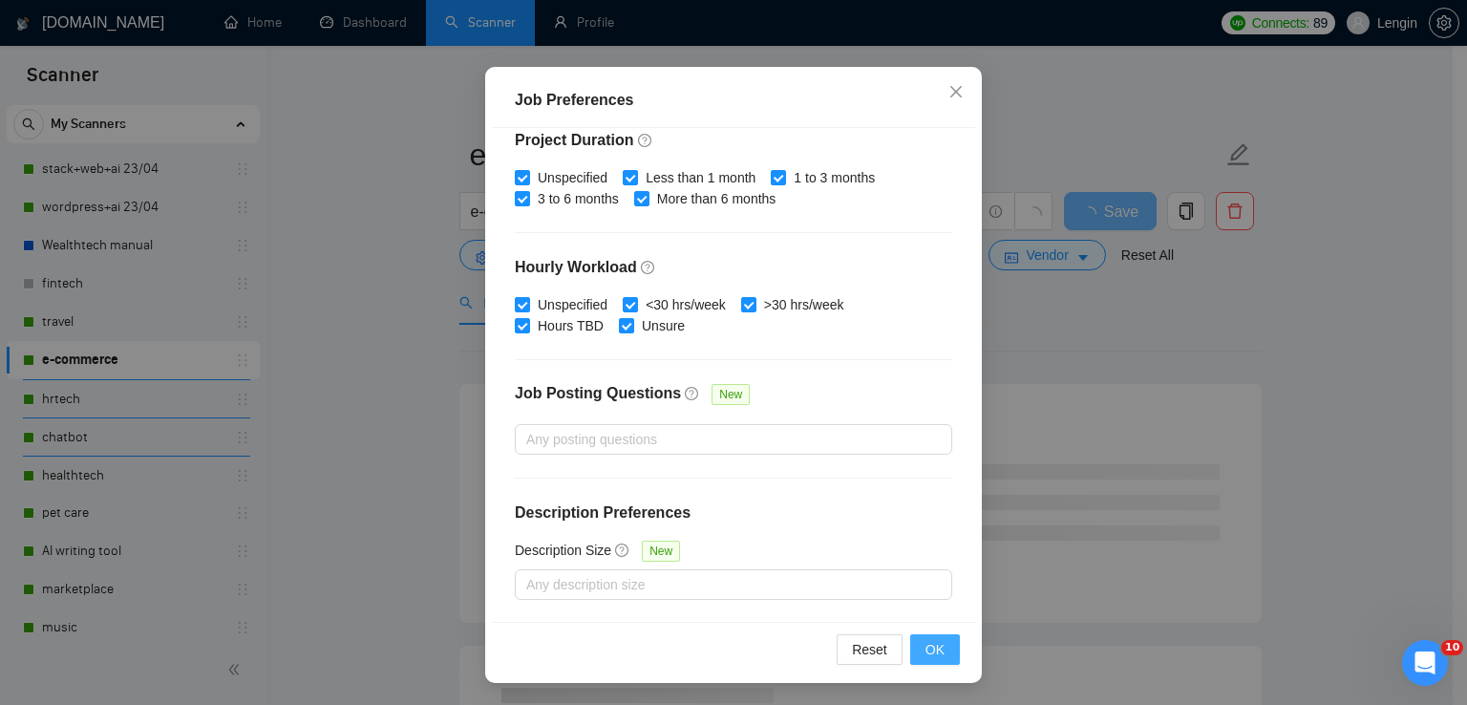
type input "15000"
click at [913, 642] on button "OK" at bounding box center [935, 649] width 50 height 31
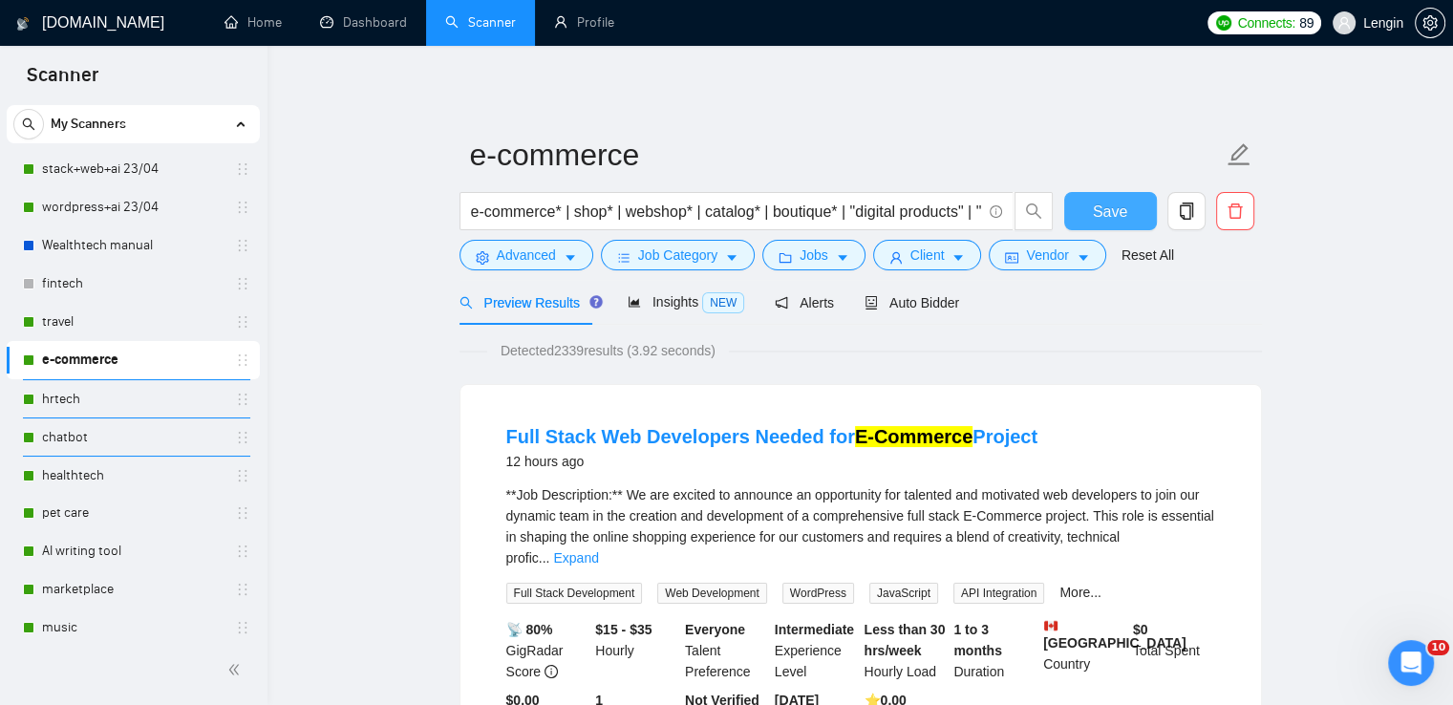
click at [1123, 200] on span "Save" at bounding box center [1110, 212] width 34 height 24
click at [65, 406] on link "hrtech" at bounding box center [133, 399] width 182 height 38
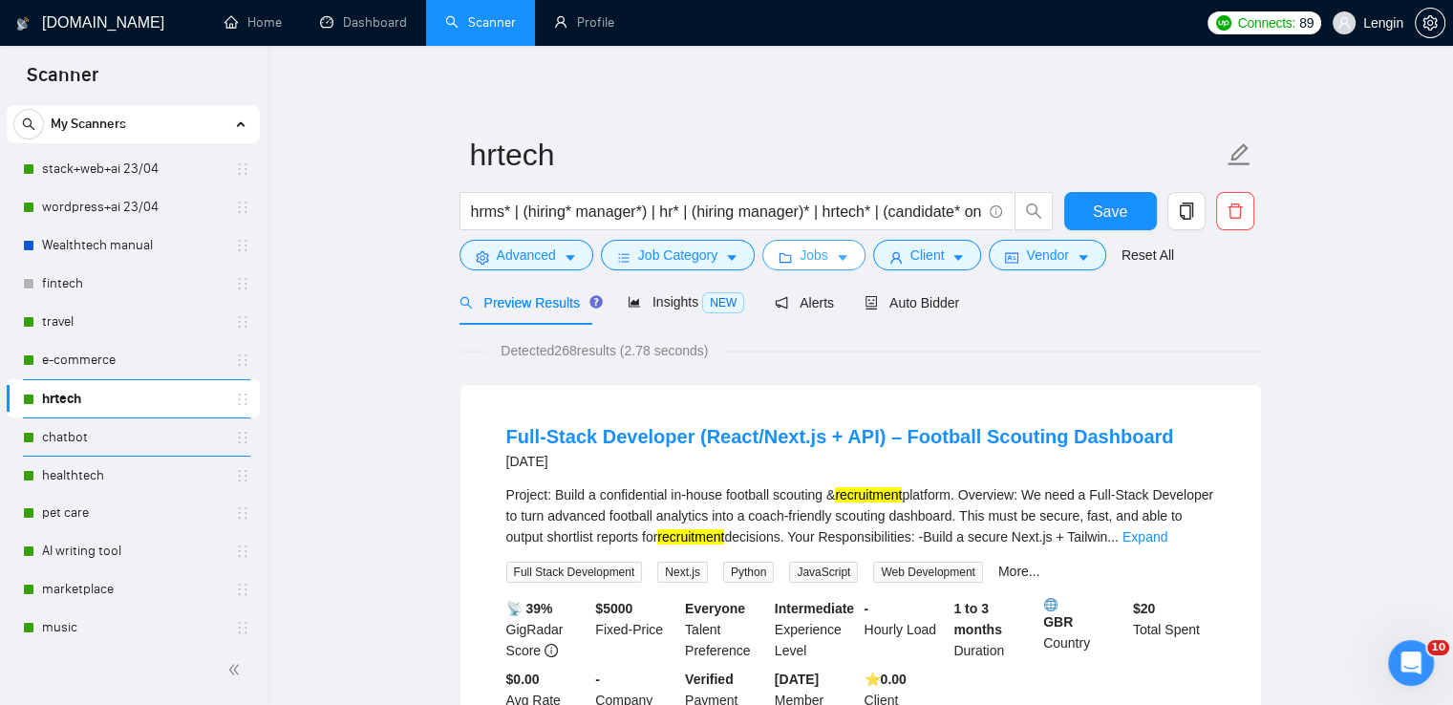
click at [819, 261] on span "Jobs" at bounding box center [814, 255] width 29 height 21
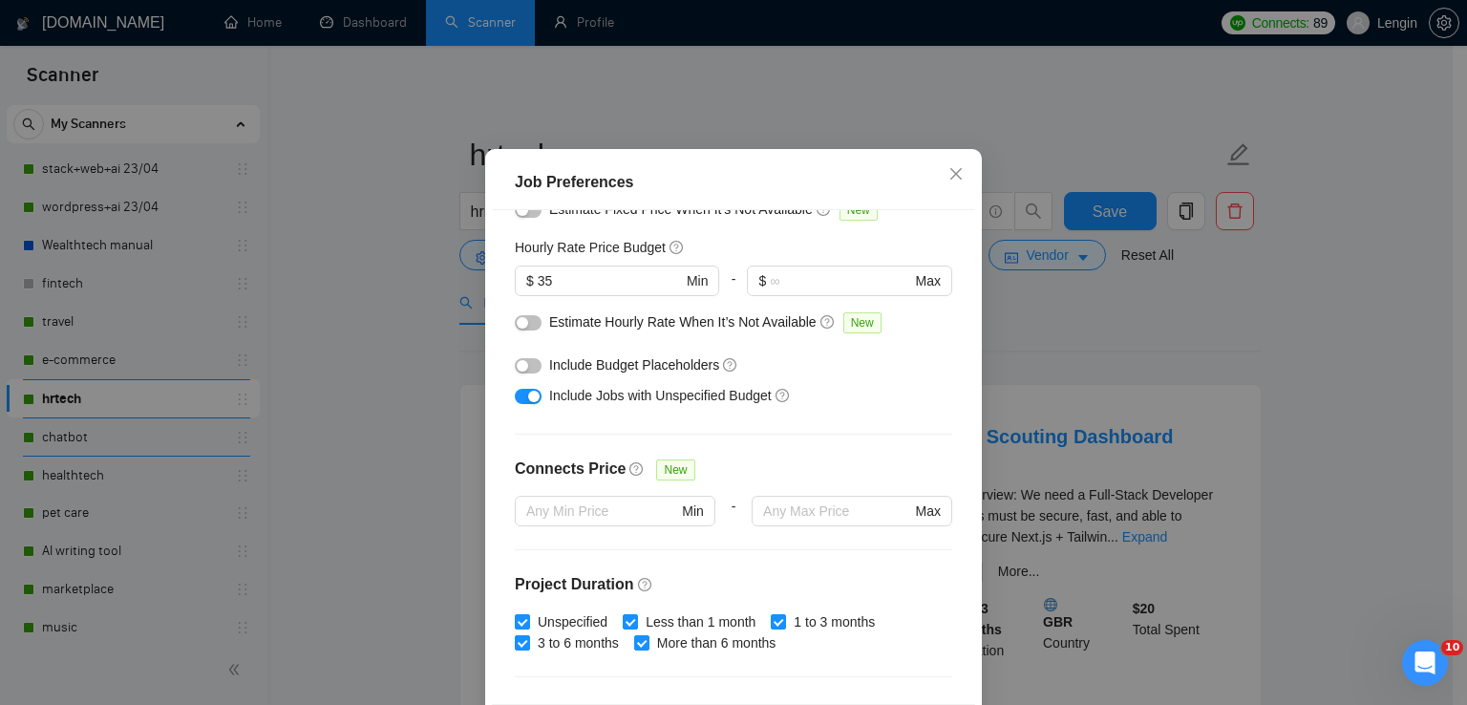
scroll to position [11, 0]
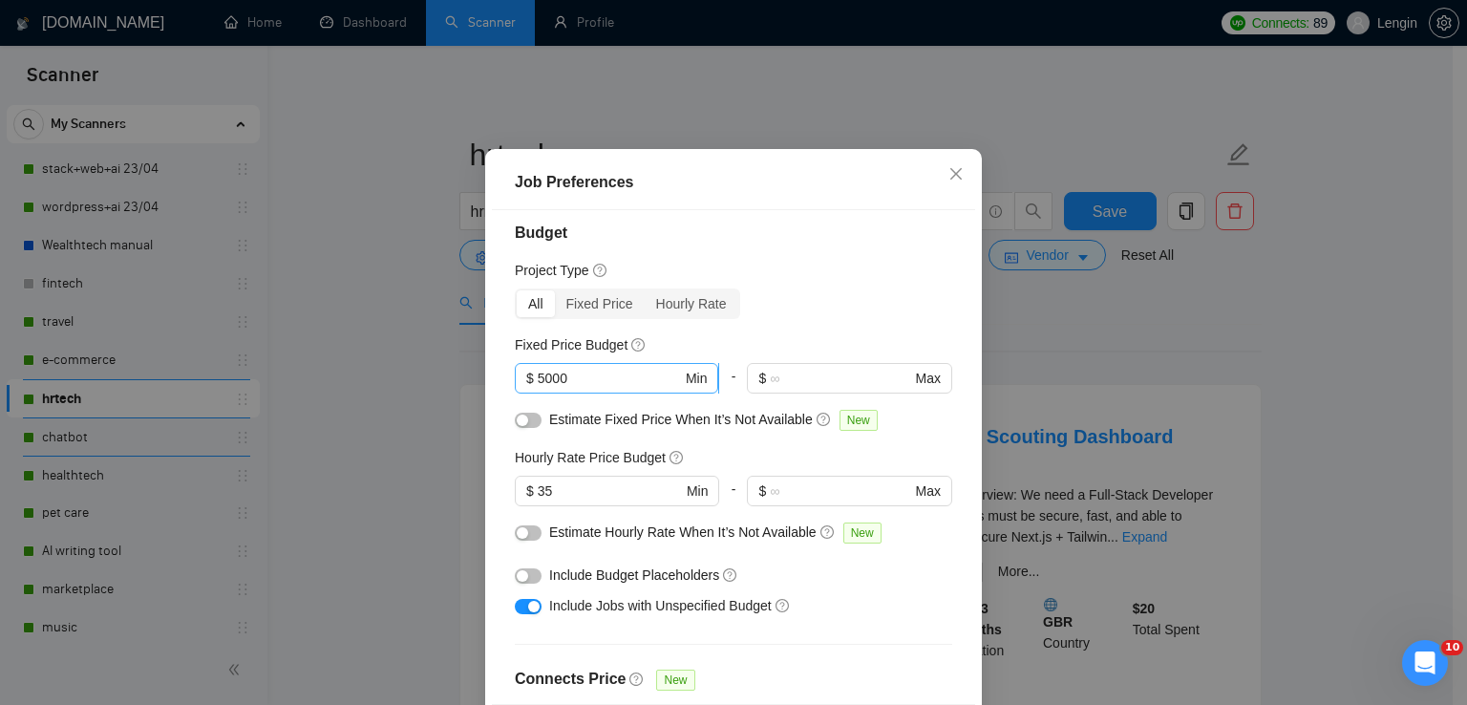
click at [538, 389] on input "5000" at bounding box center [610, 378] width 144 height 21
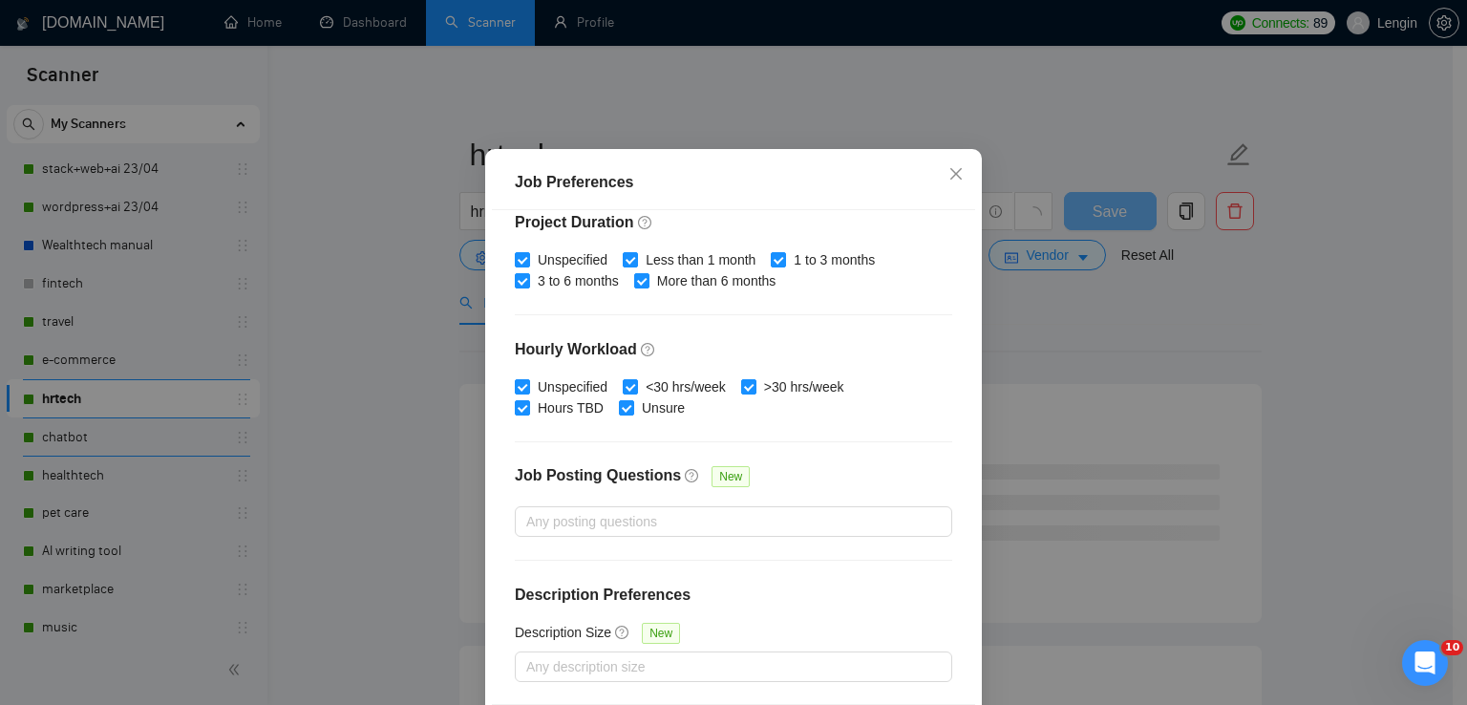
scroll to position [130, 0]
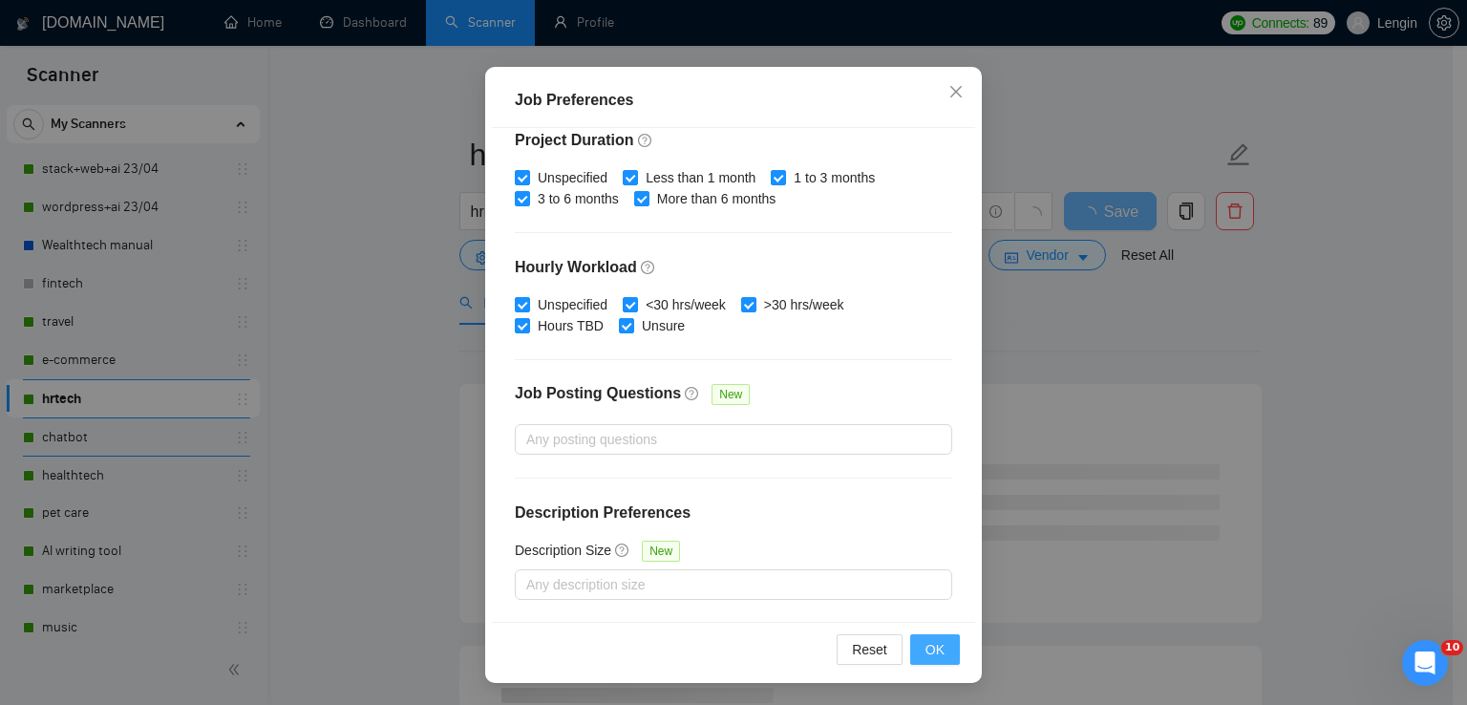
type input "15000"
click at [935, 643] on span "OK" at bounding box center [935, 649] width 19 height 21
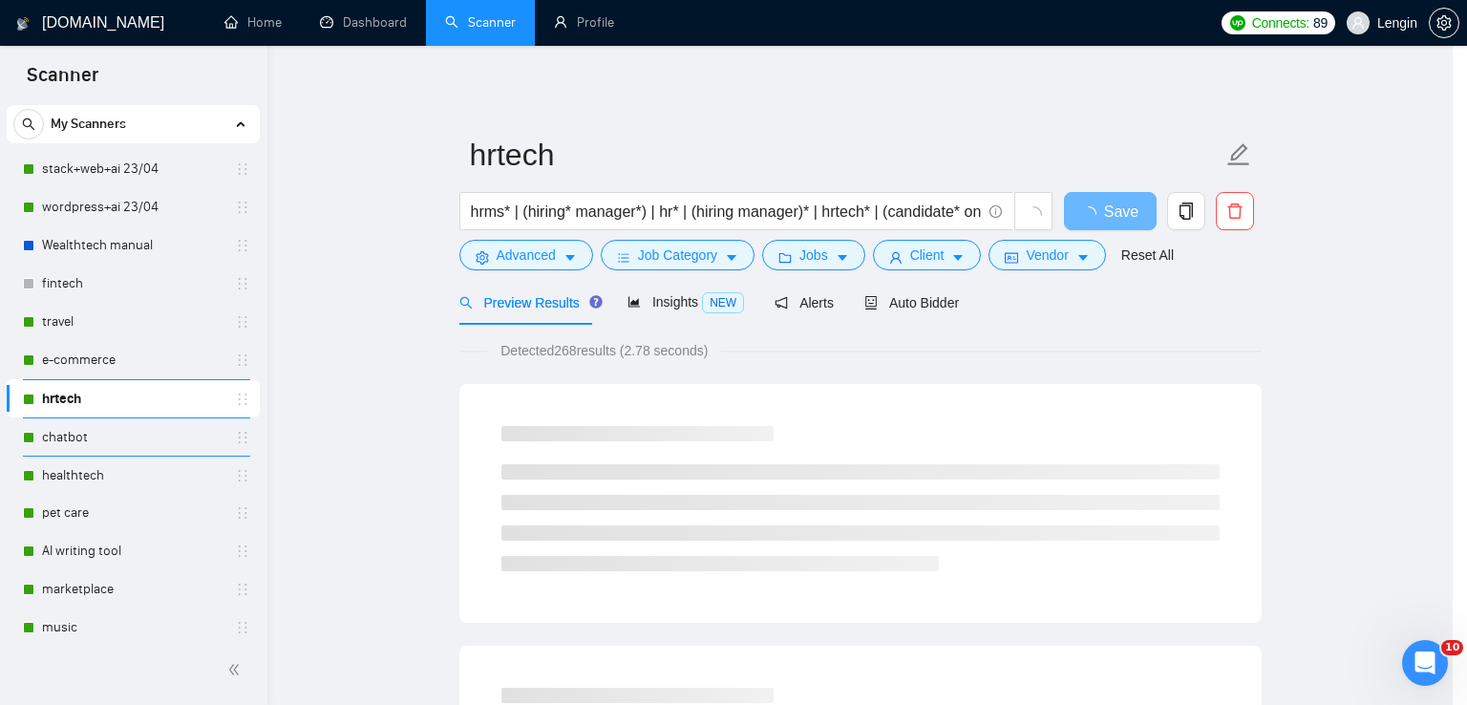
scroll to position [48, 0]
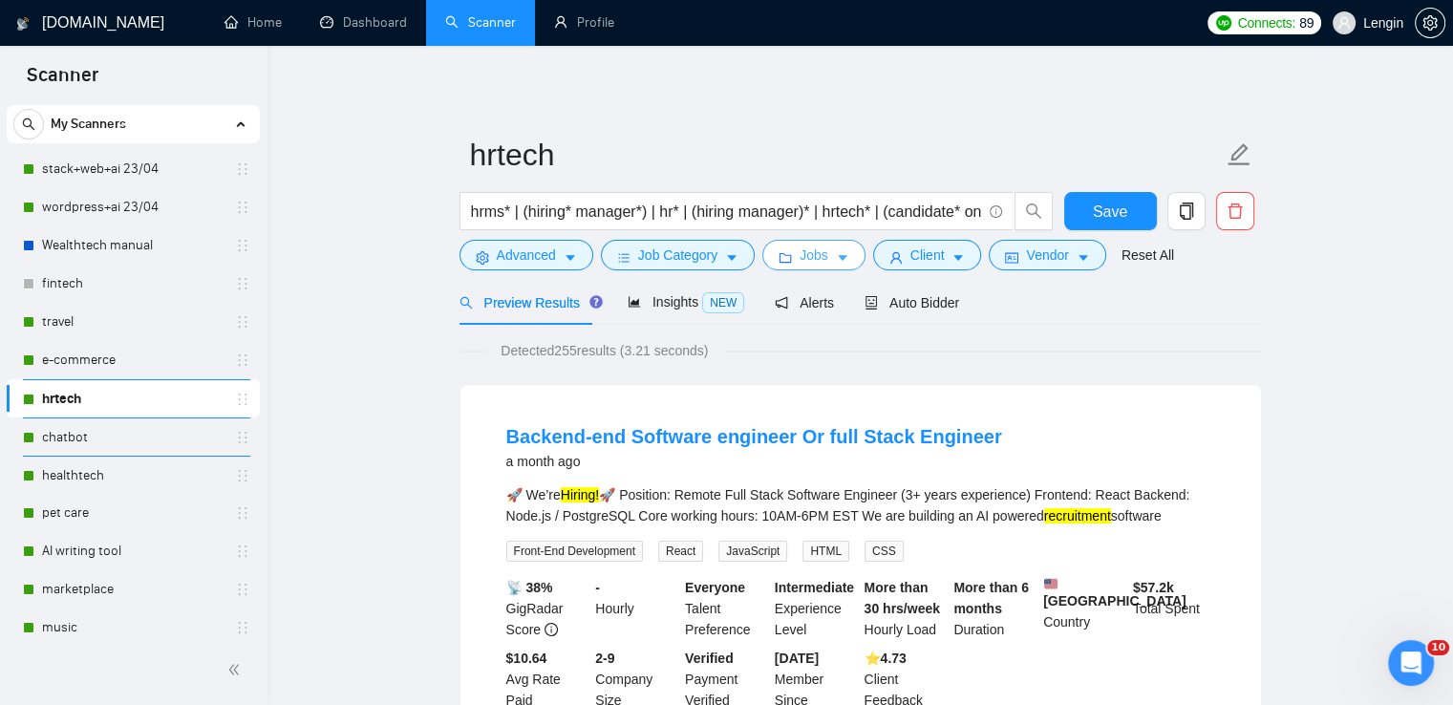
click at [840, 258] on icon "caret-down" at bounding box center [842, 257] width 13 height 13
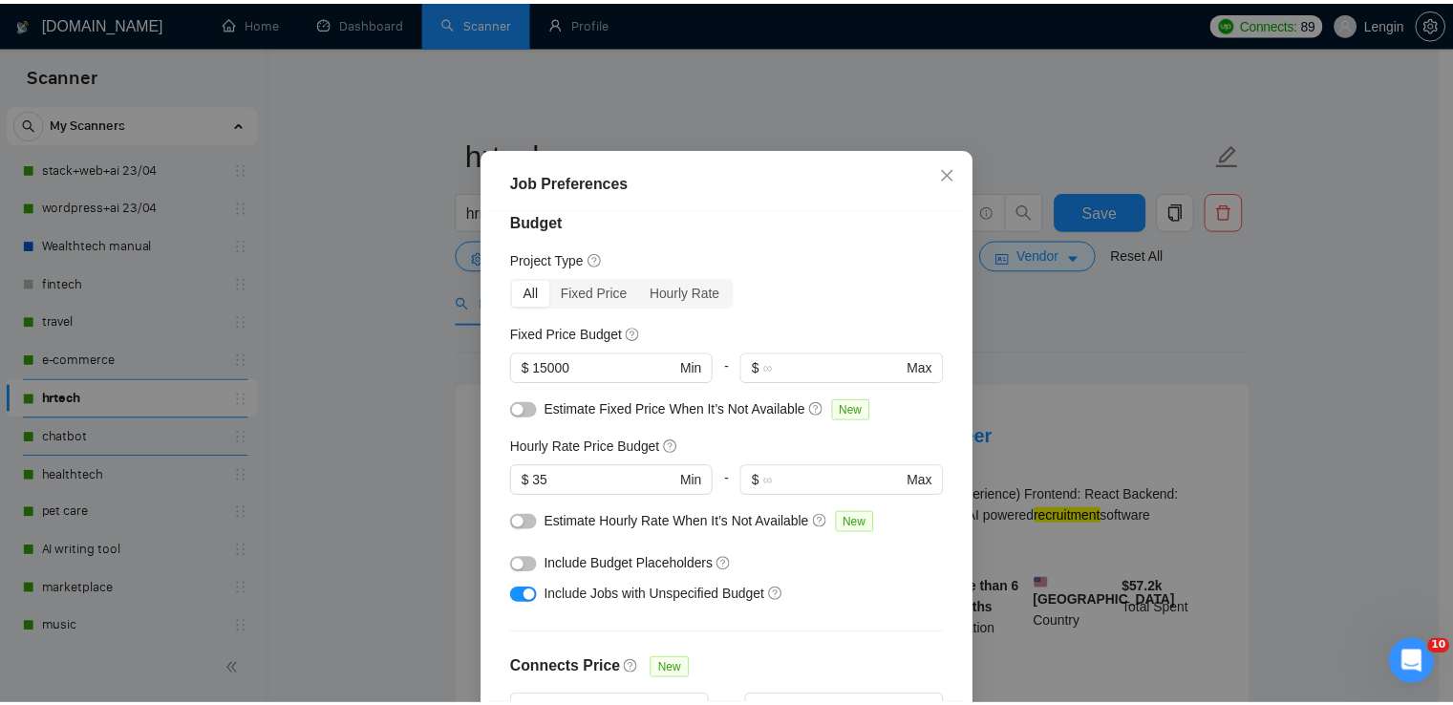
scroll to position [0, 0]
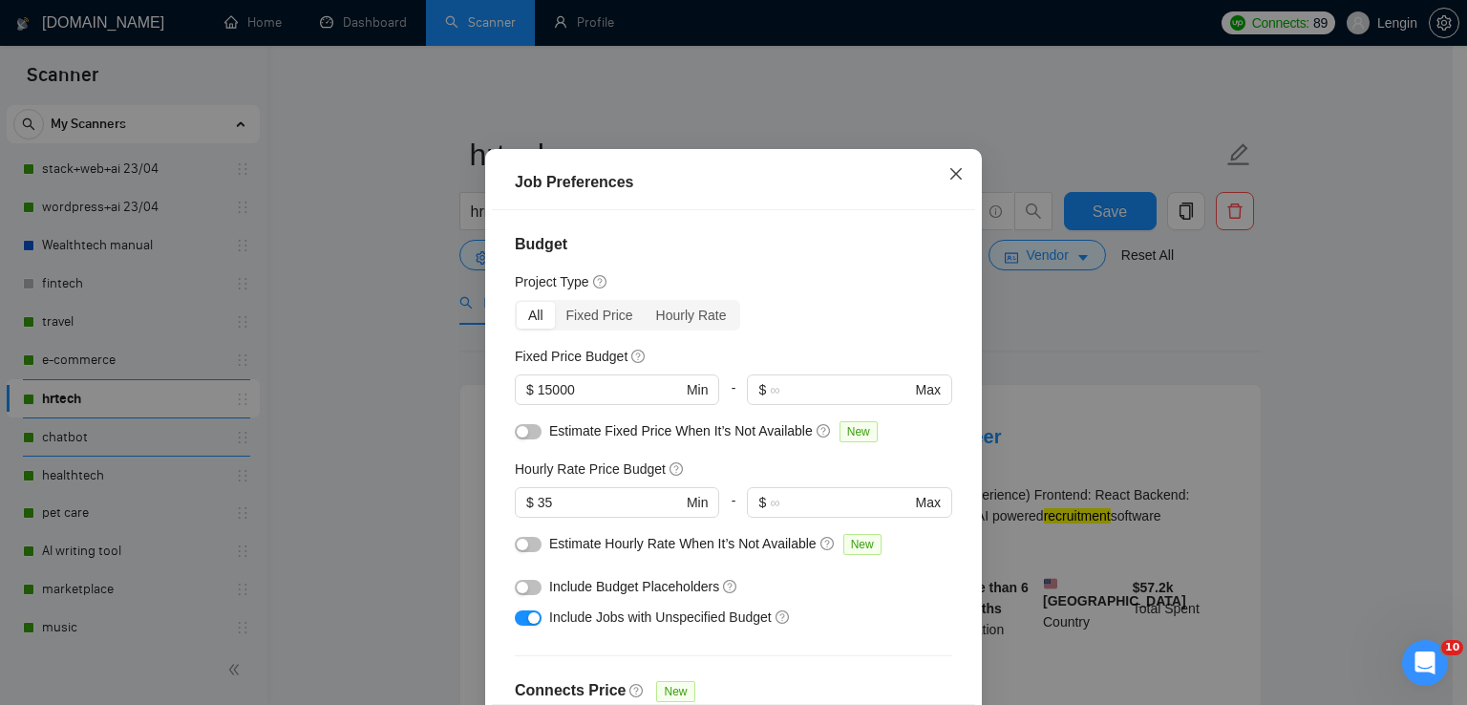
click at [949, 182] on icon "close" at bounding box center [956, 173] width 15 height 15
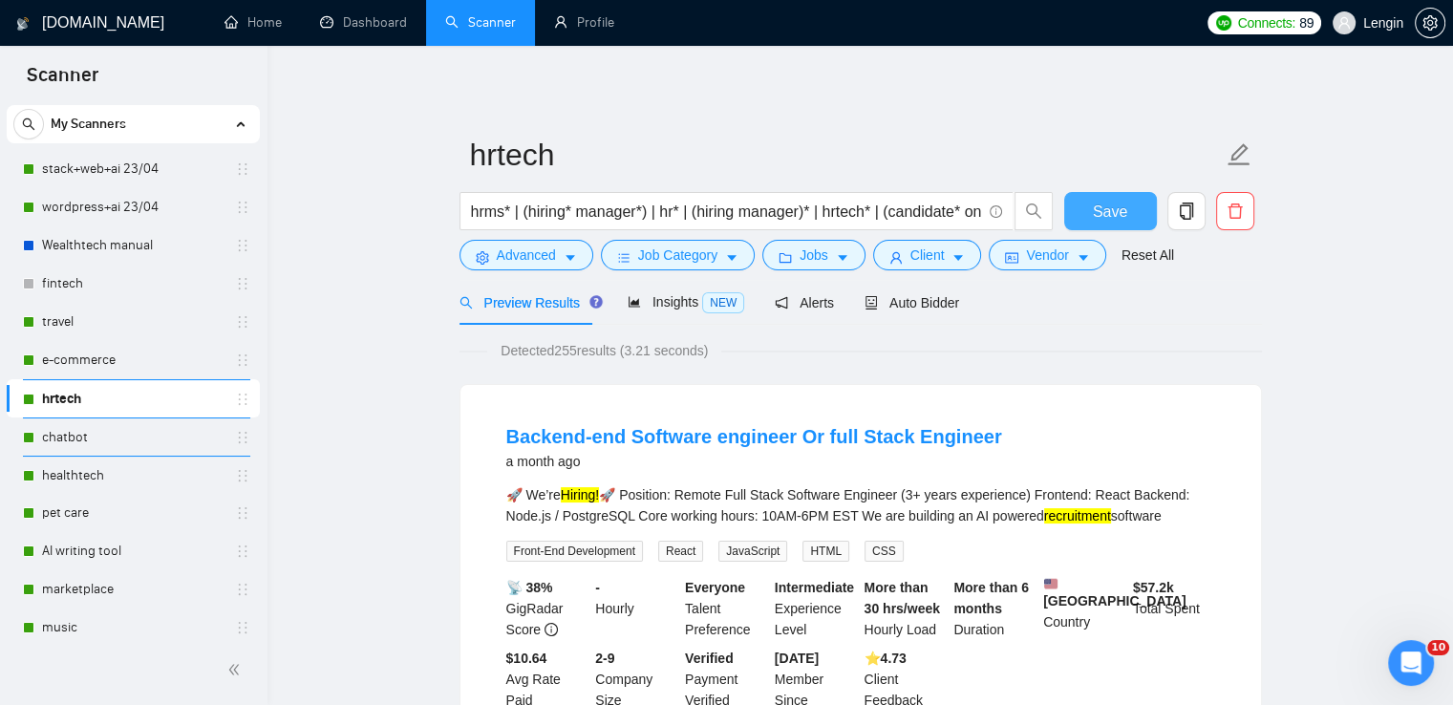
click at [1121, 219] on span "Save" at bounding box center [1110, 212] width 34 height 24
click at [82, 436] on link "chatbot" at bounding box center [133, 437] width 182 height 38
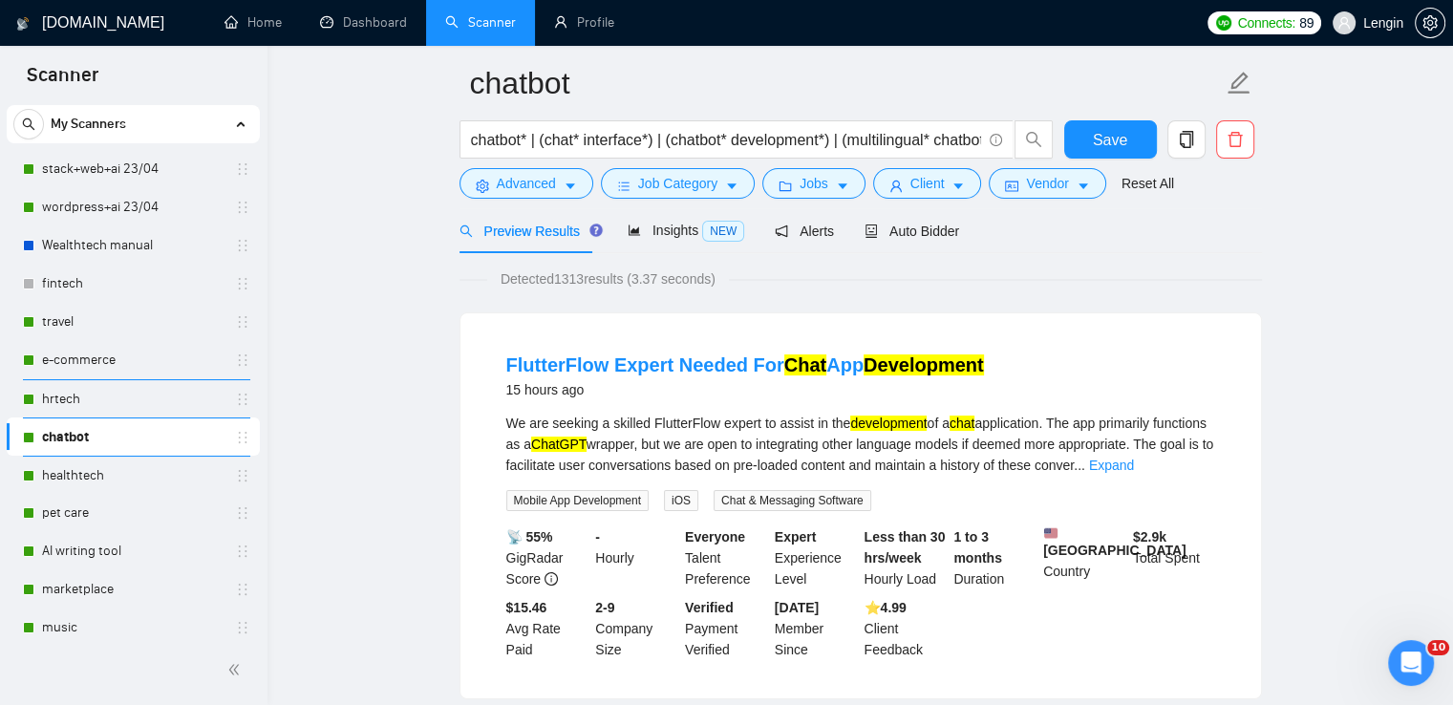
scroll to position [14, 0]
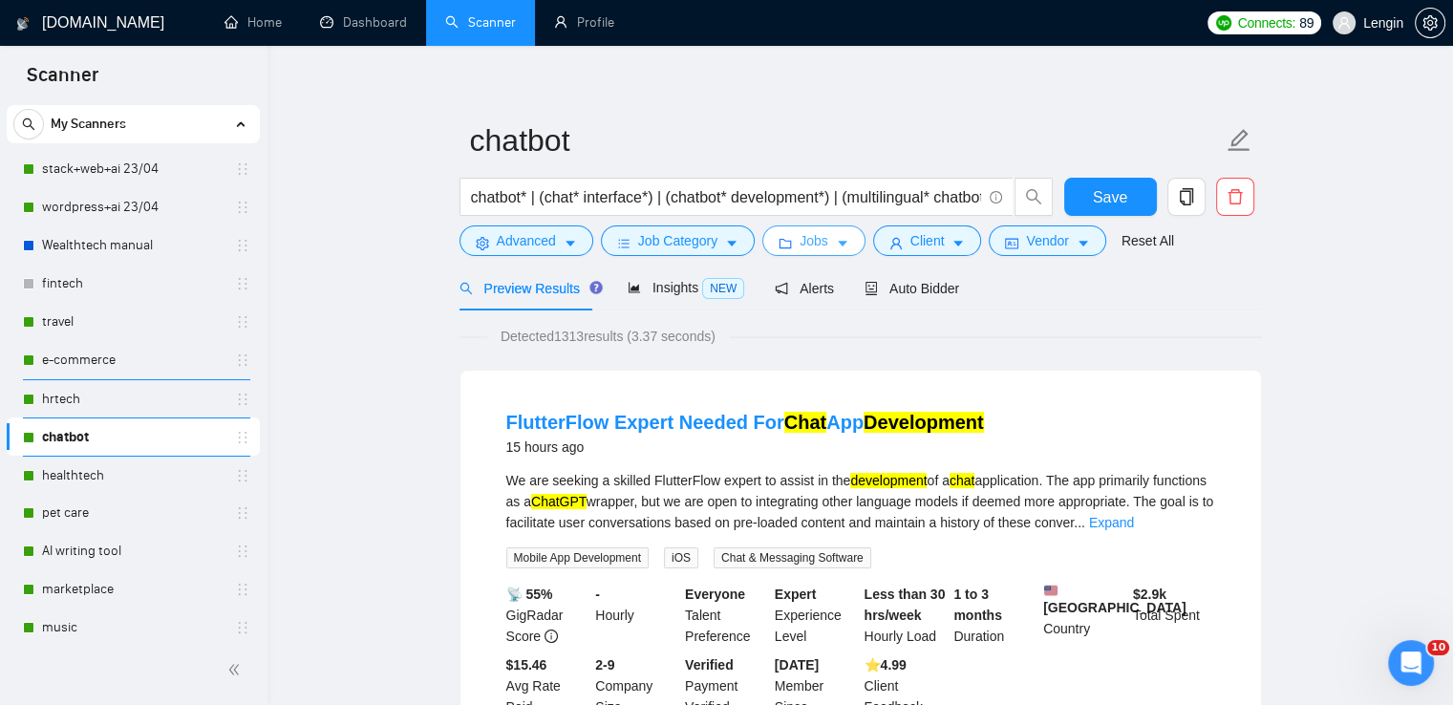
click at [818, 246] on span "Jobs" at bounding box center [814, 240] width 29 height 21
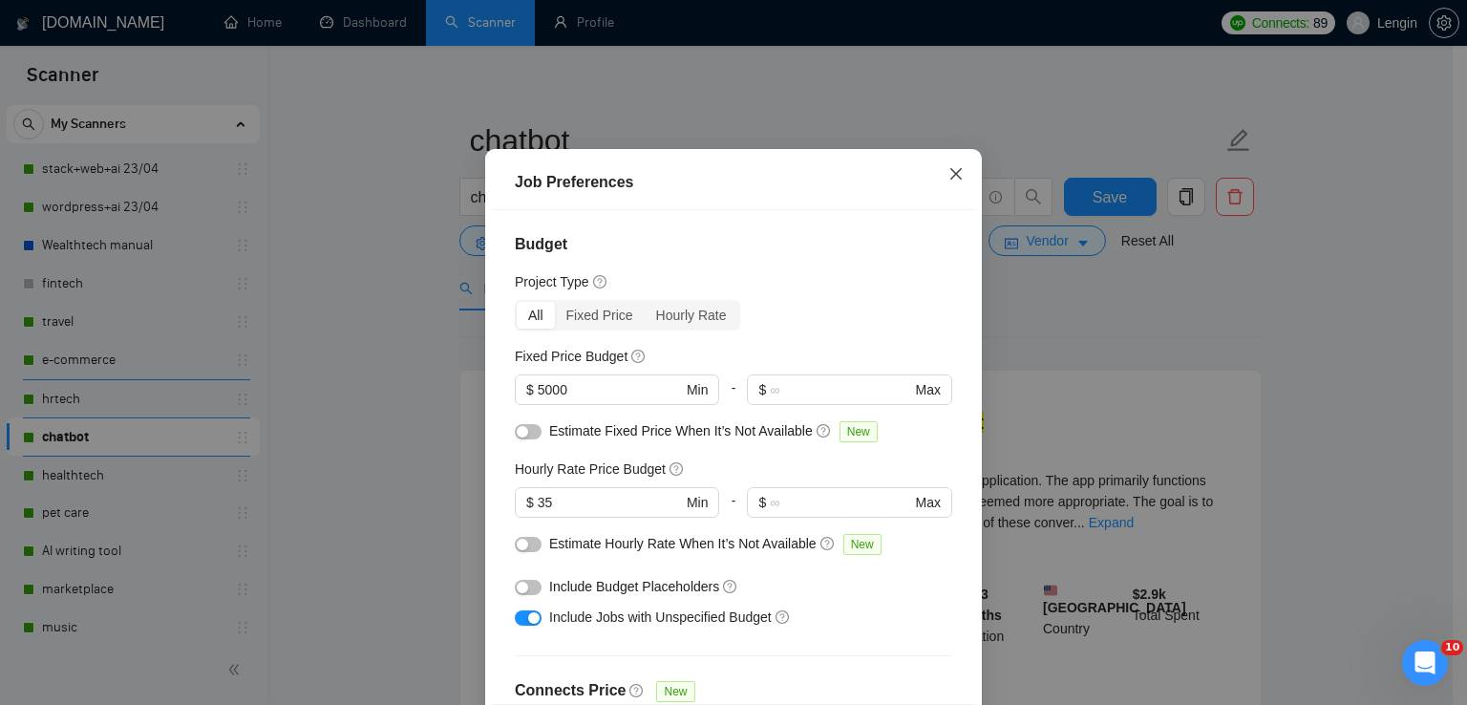
click at [951, 182] on icon "close" at bounding box center [956, 173] width 15 height 15
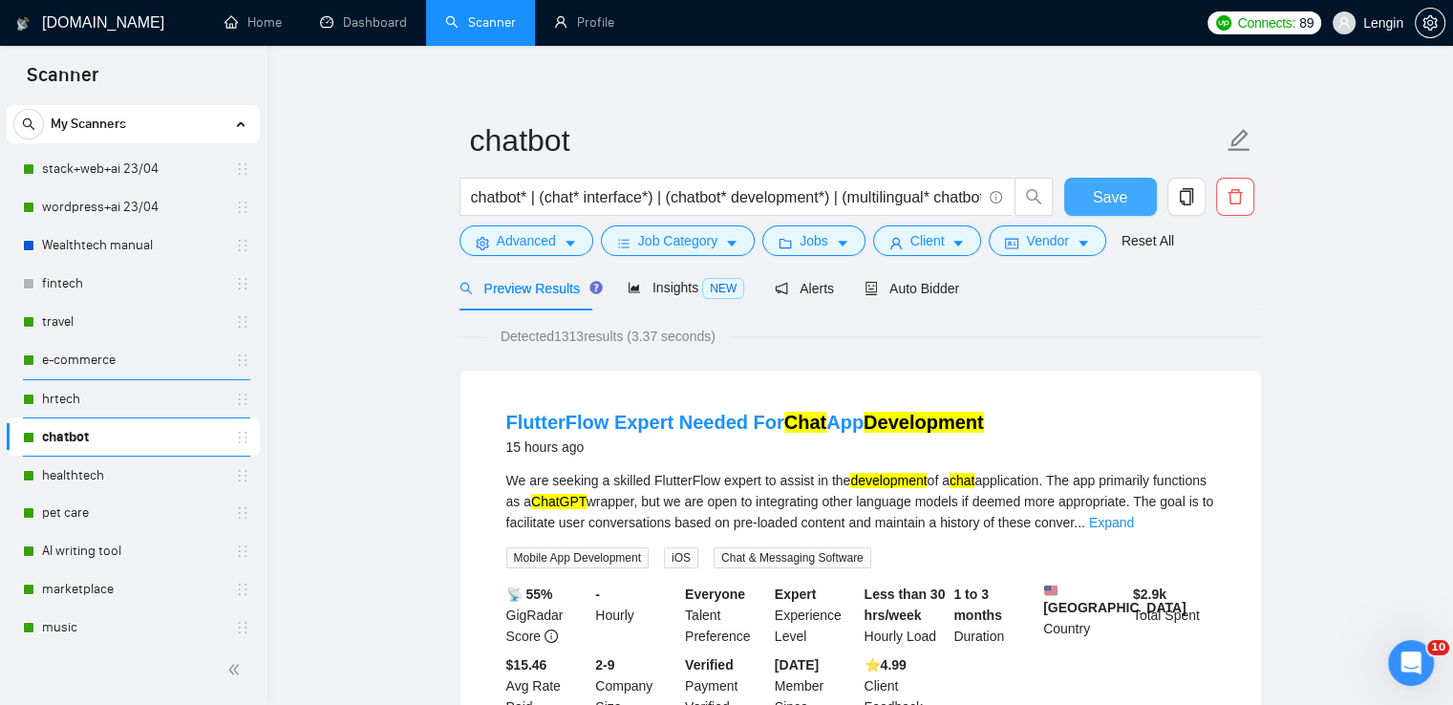
click at [1131, 193] on button "Save" at bounding box center [1110, 197] width 93 height 38
click at [97, 464] on link "healthtech" at bounding box center [133, 476] width 182 height 38
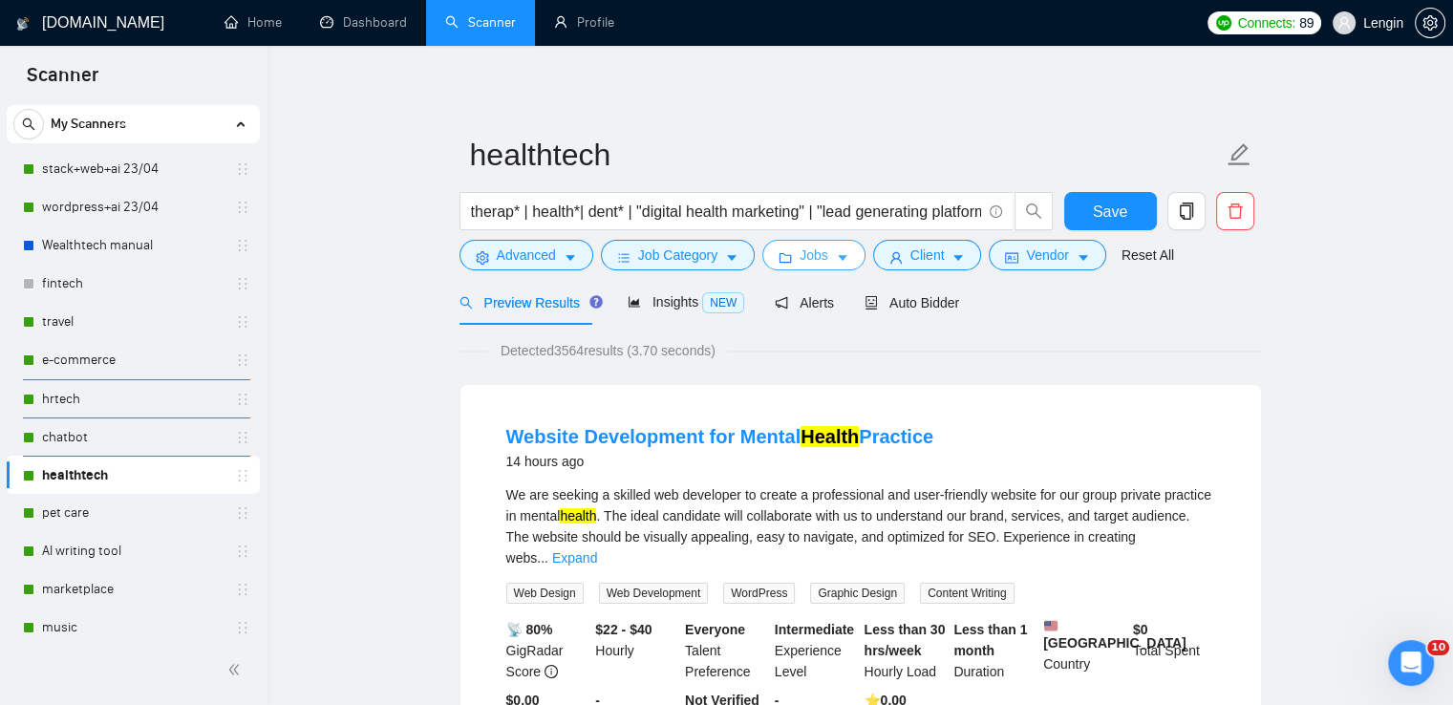
click at [807, 250] on span "Jobs" at bounding box center [814, 255] width 29 height 21
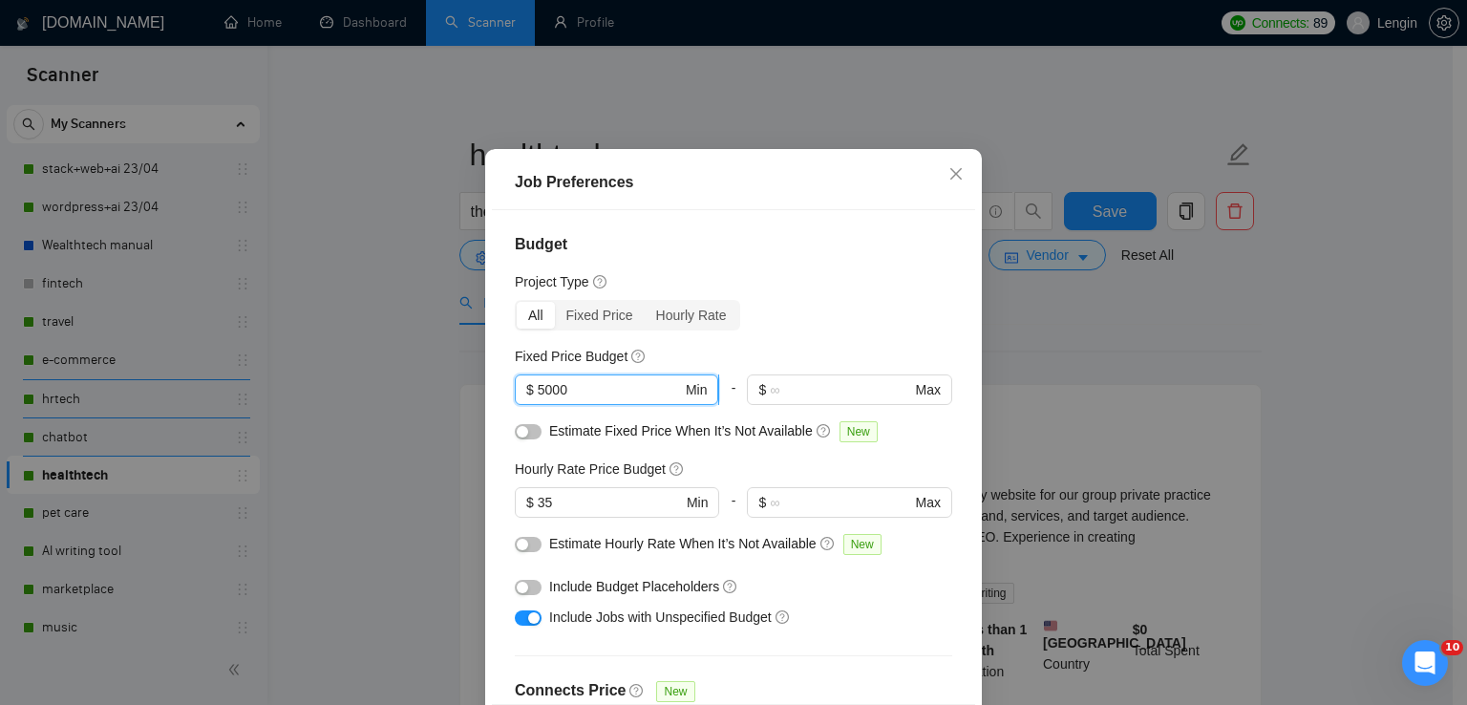
click at [538, 400] on input "5000" at bounding box center [610, 389] width 144 height 21
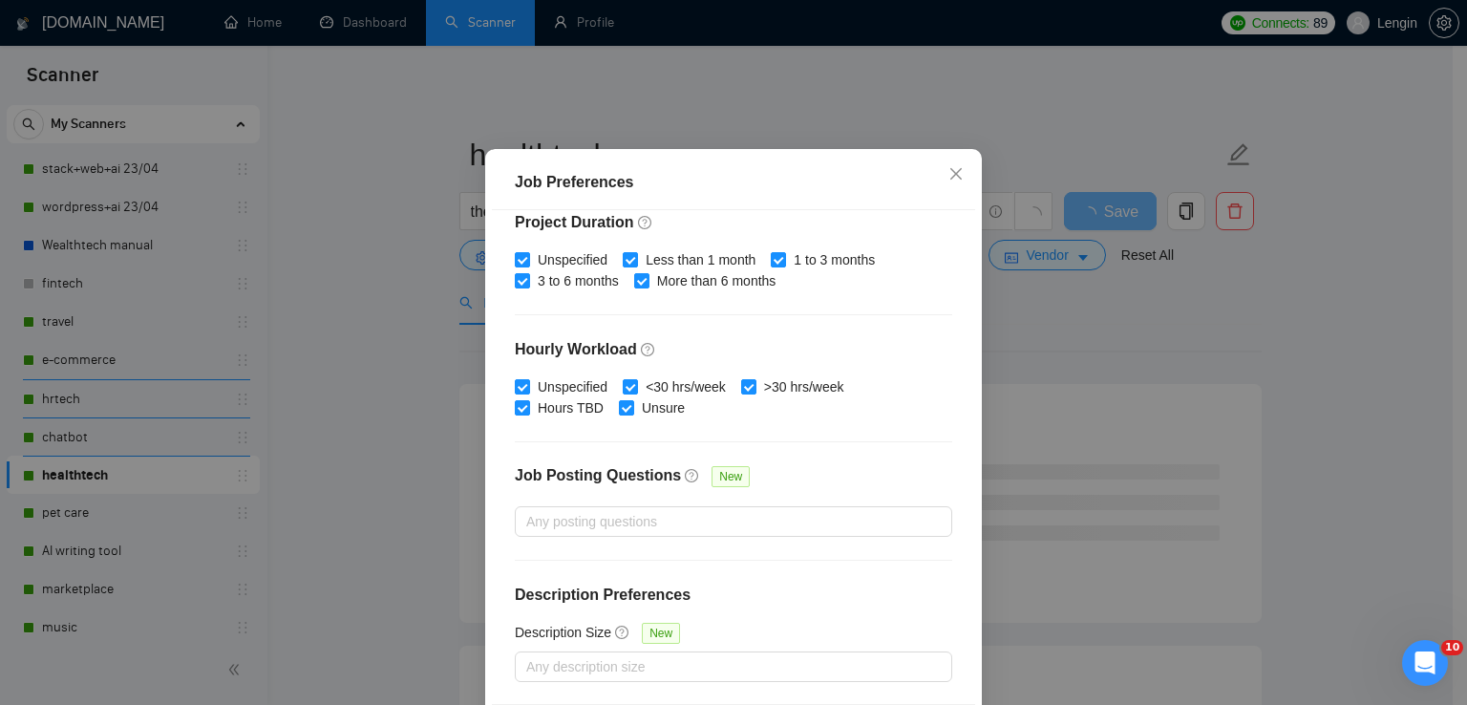
scroll to position [130, 0]
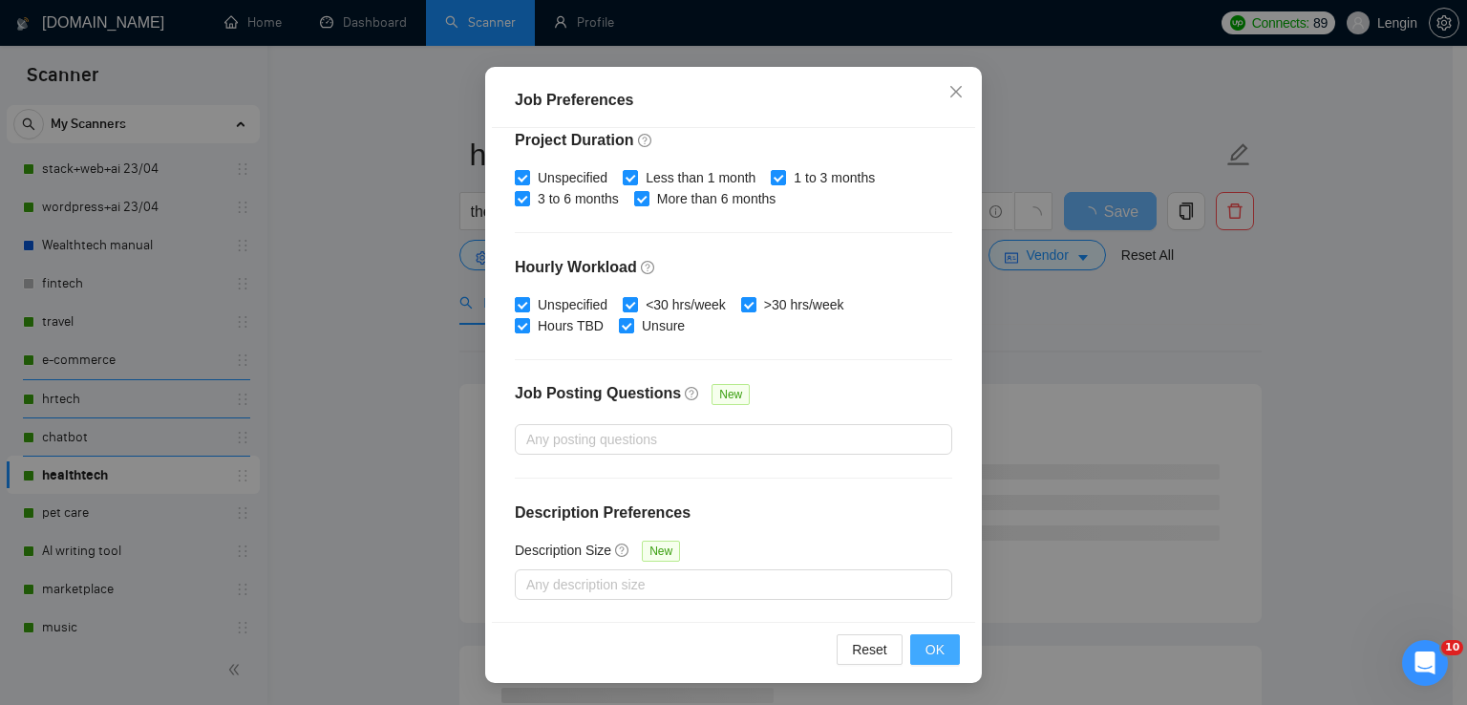
type input "15000"
click at [926, 653] on span "OK" at bounding box center [935, 649] width 19 height 21
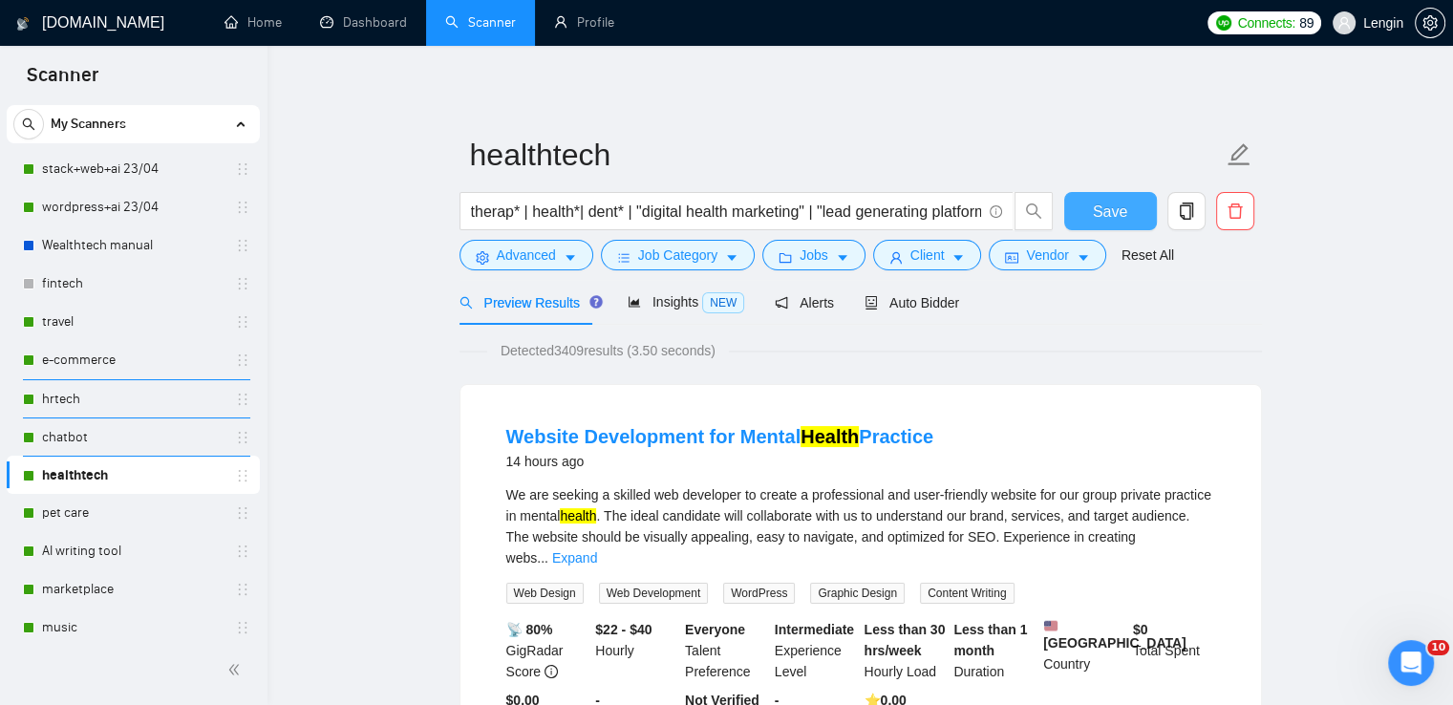
click at [1133, 209] on button "Save" at bounding box center [1110, 211] width 93 height 38
click at [75, 504] on link "pet care" at bounding box center [133, 513] width 182 height 38
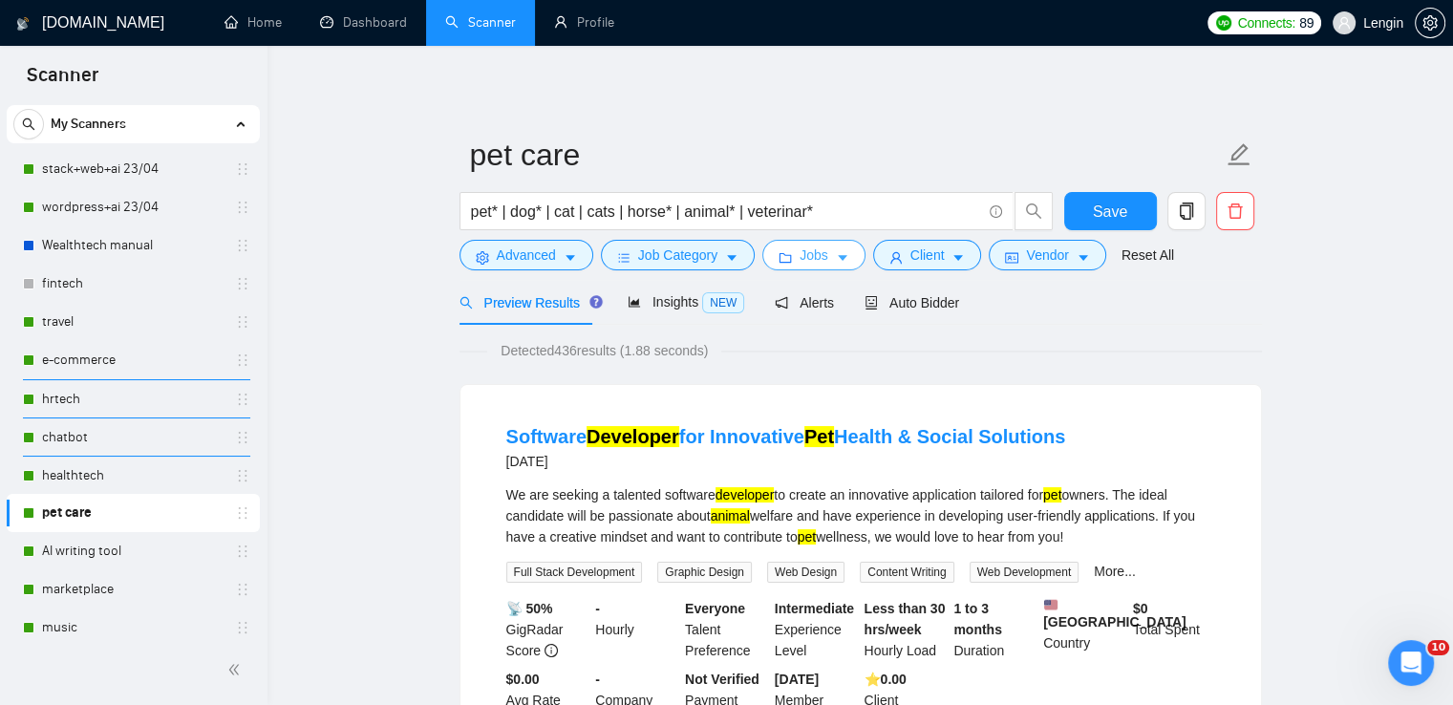
click at [824, 254] on button "Jobs" at bounding box center [813, 255] width 103 height 31
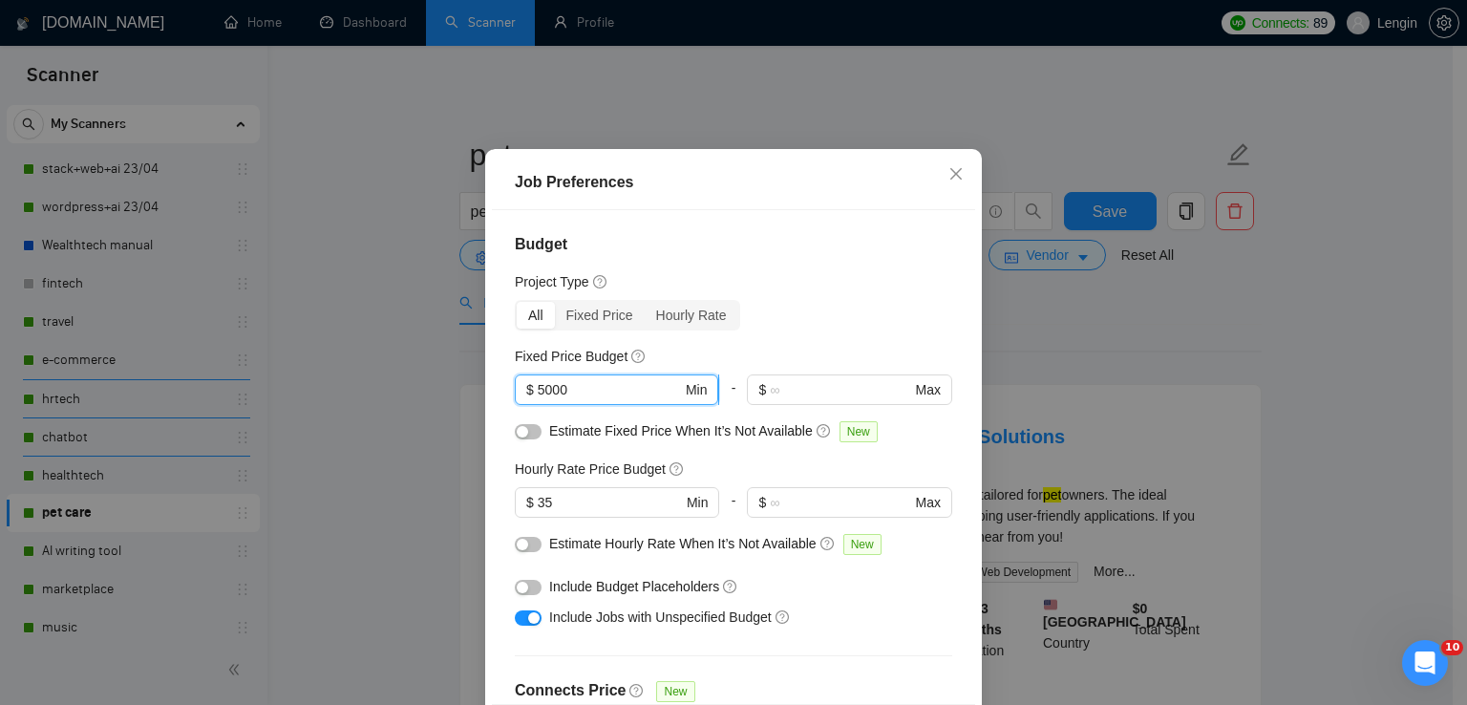
click at [538, 400] on input "5000" at bounding box center [610, 389] width 144 height 21
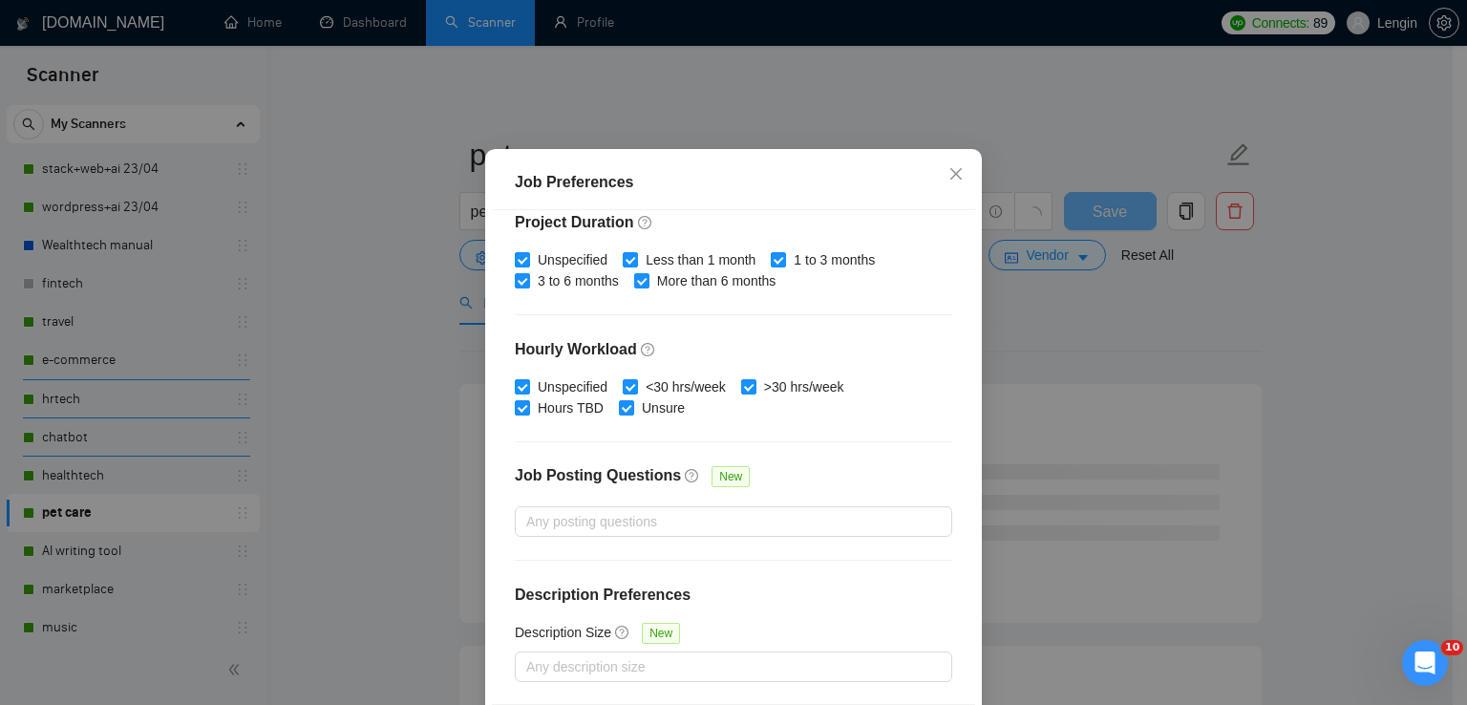
scroll to position [130, 0]
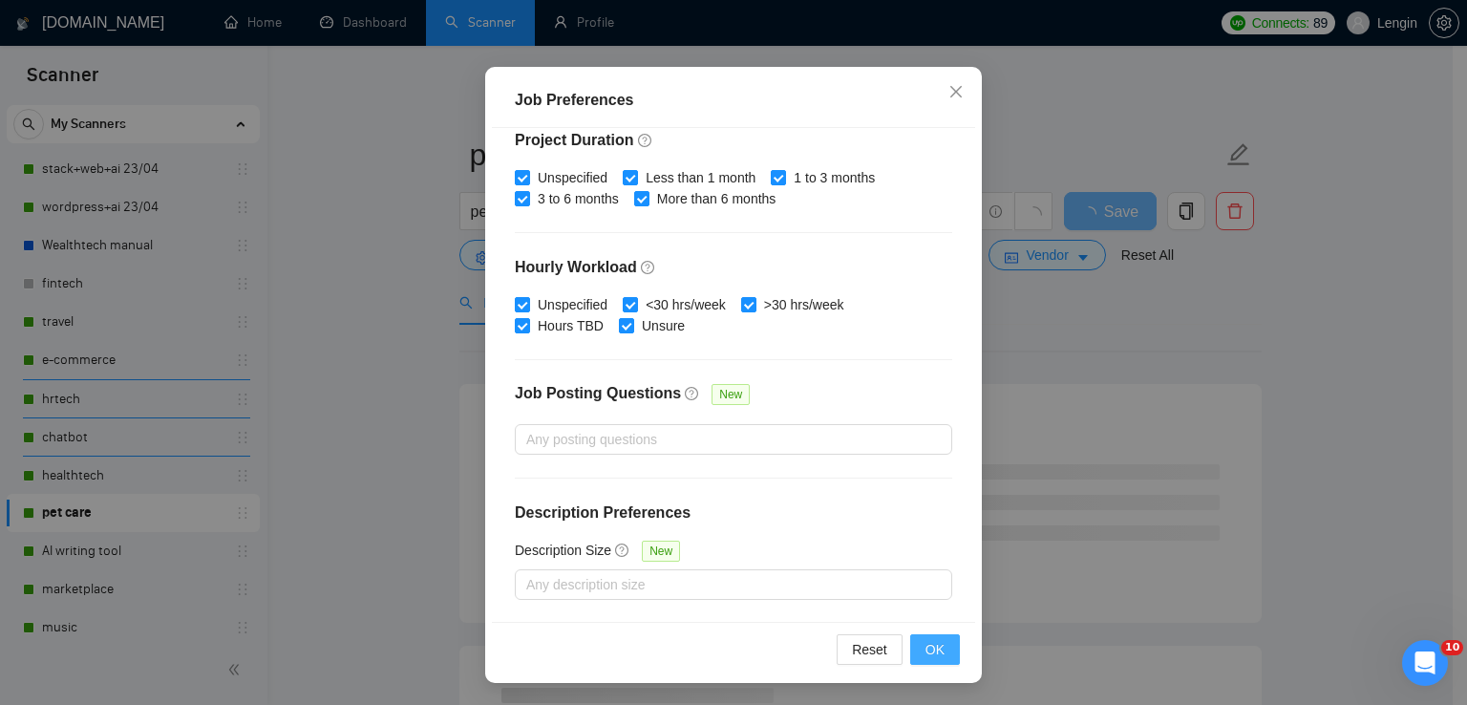
type input "15000"
click at [926, 649] on span "OK" at bounding box center [935, 649] width 19 height 21
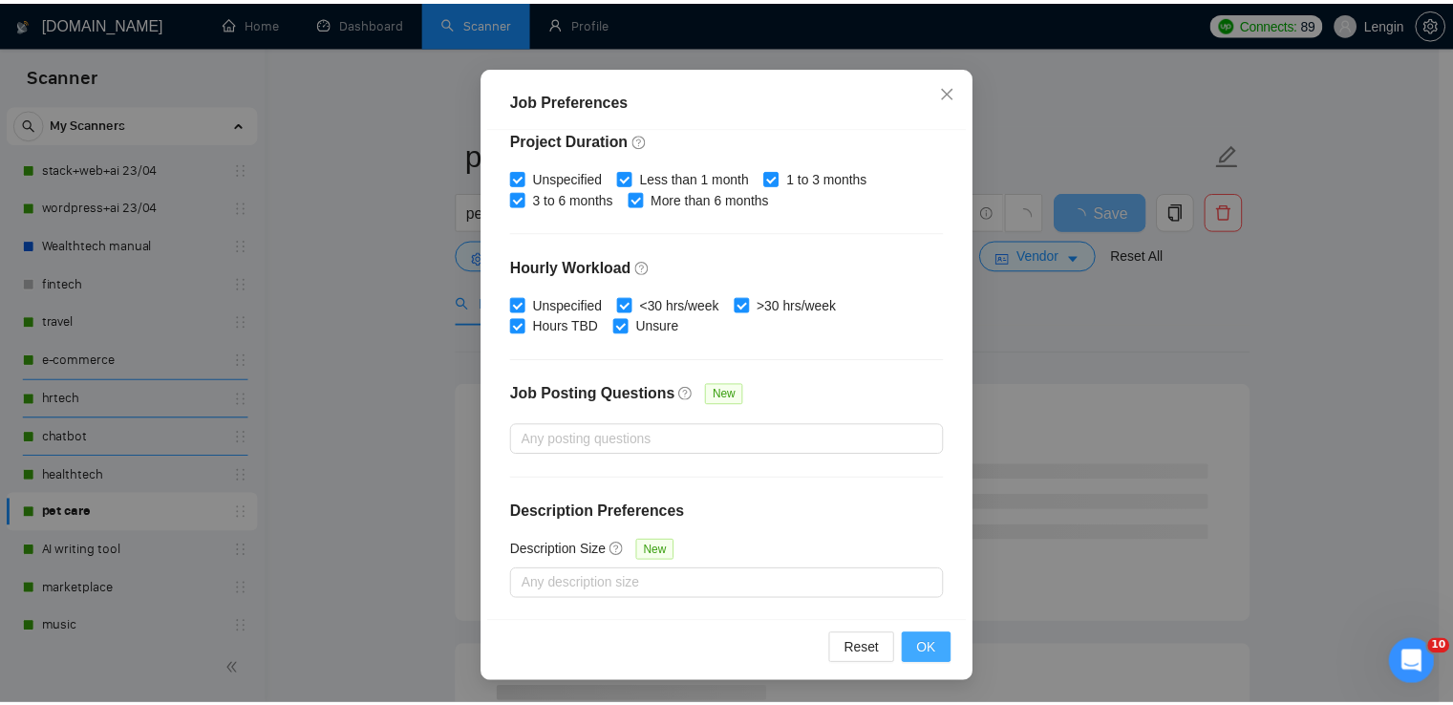
scroll to position [48, 0]
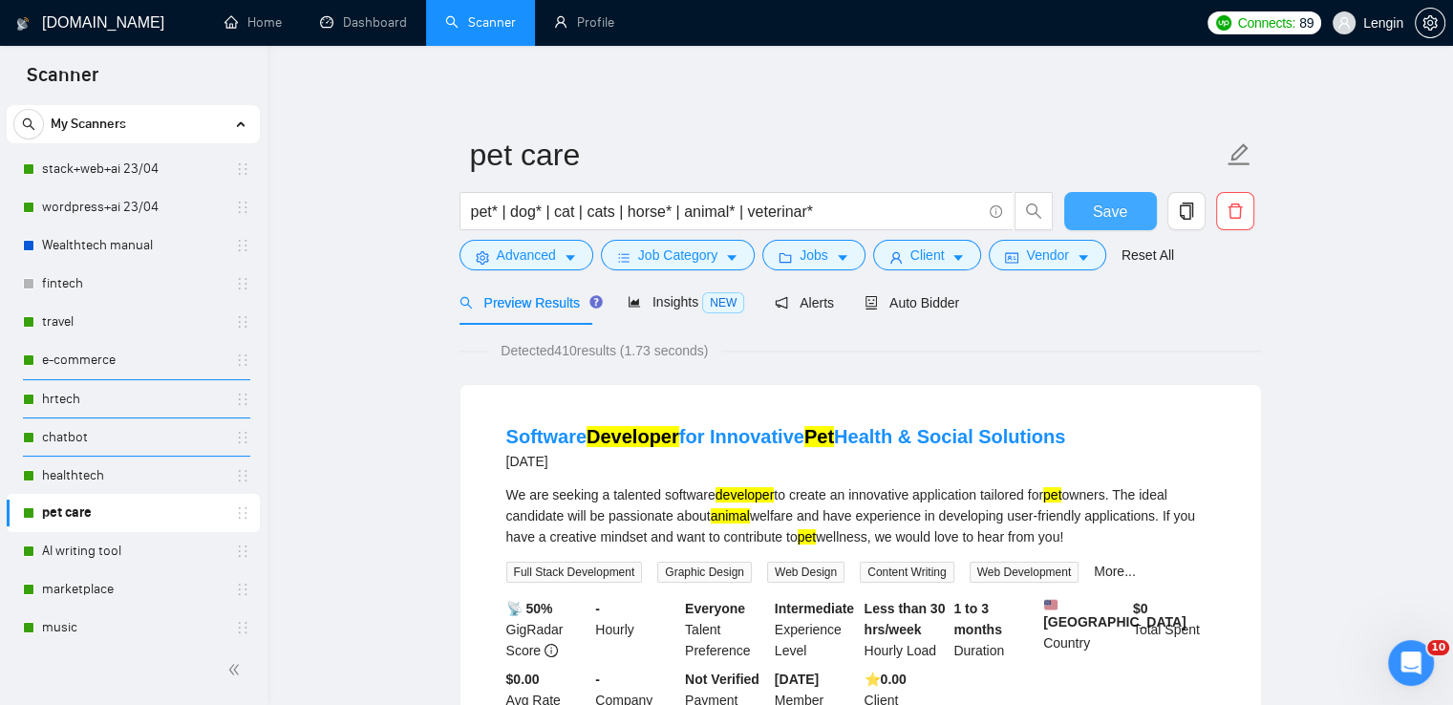
click at [1122, 223] on span "Save" at bounding box center [1110, 212] width 34 height 24
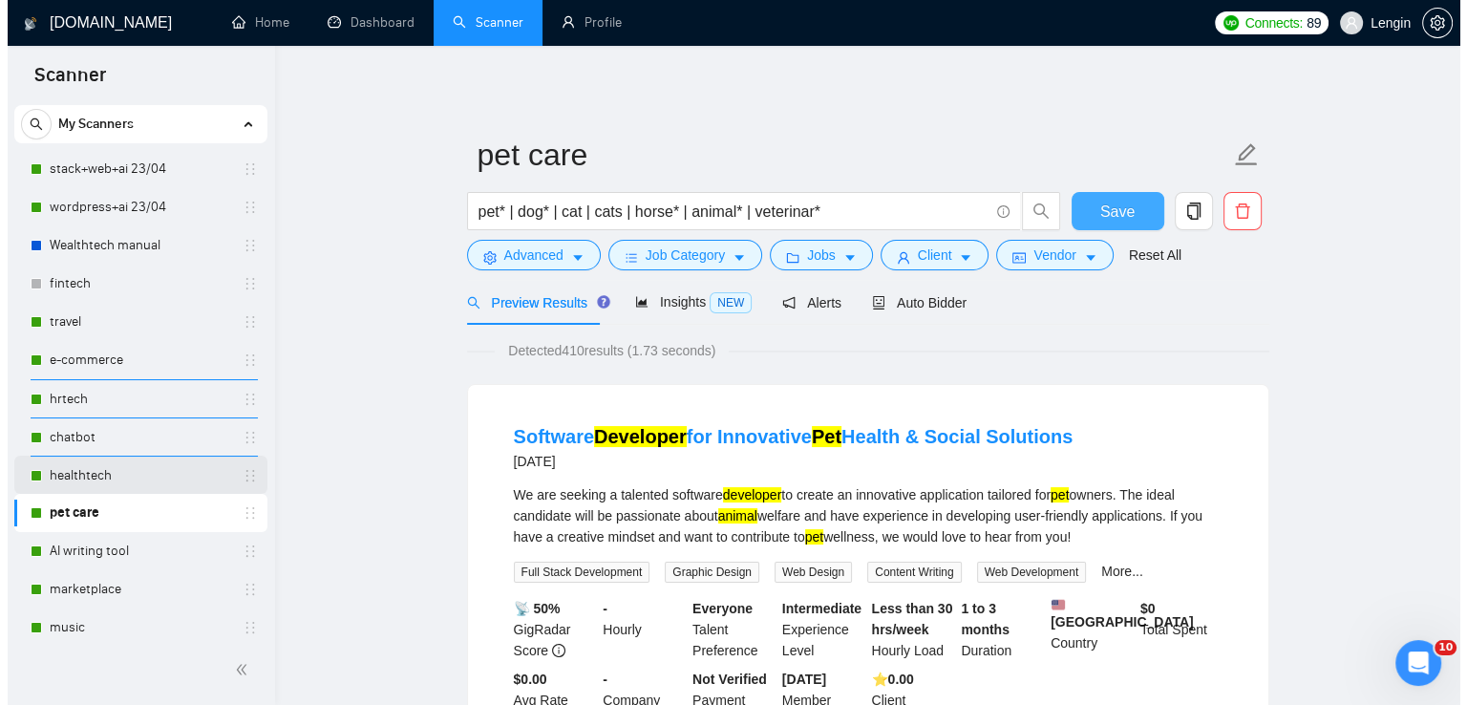
scroll to position [255, 0]
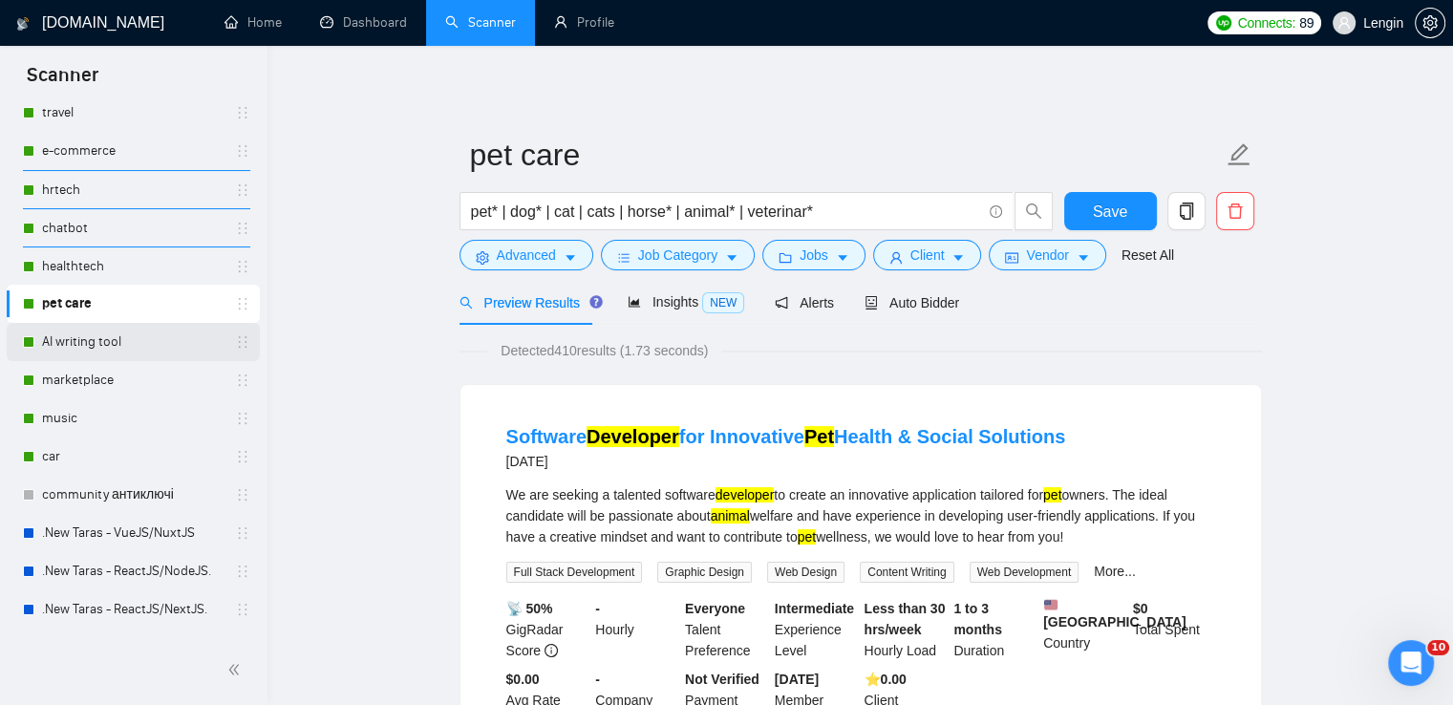
click at [84, 354] on link "AI writing tool" at bounding box center [133, 342] width 182 height 38
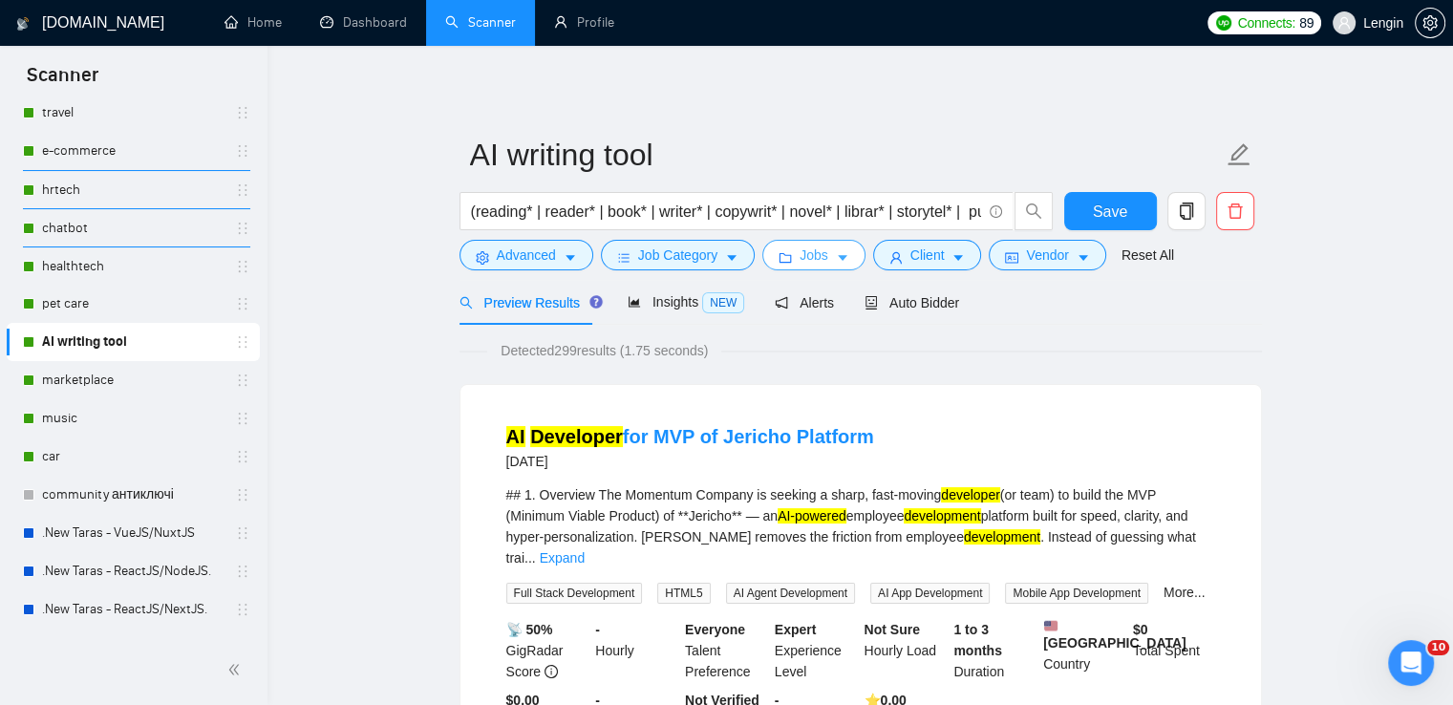
click at [807, 262] on span "Jobs" at bounding box center [814, 255] width 29 height 21
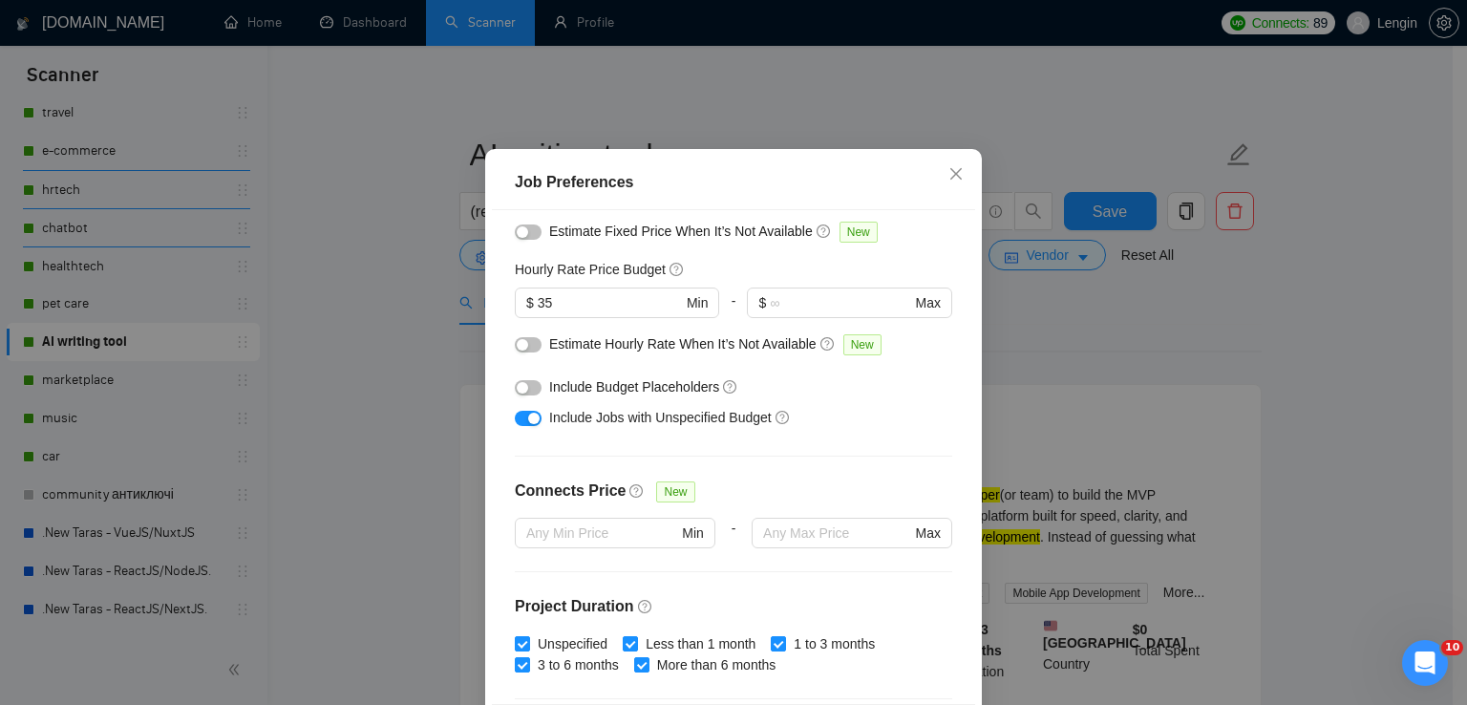
scroll to position [50, 0]
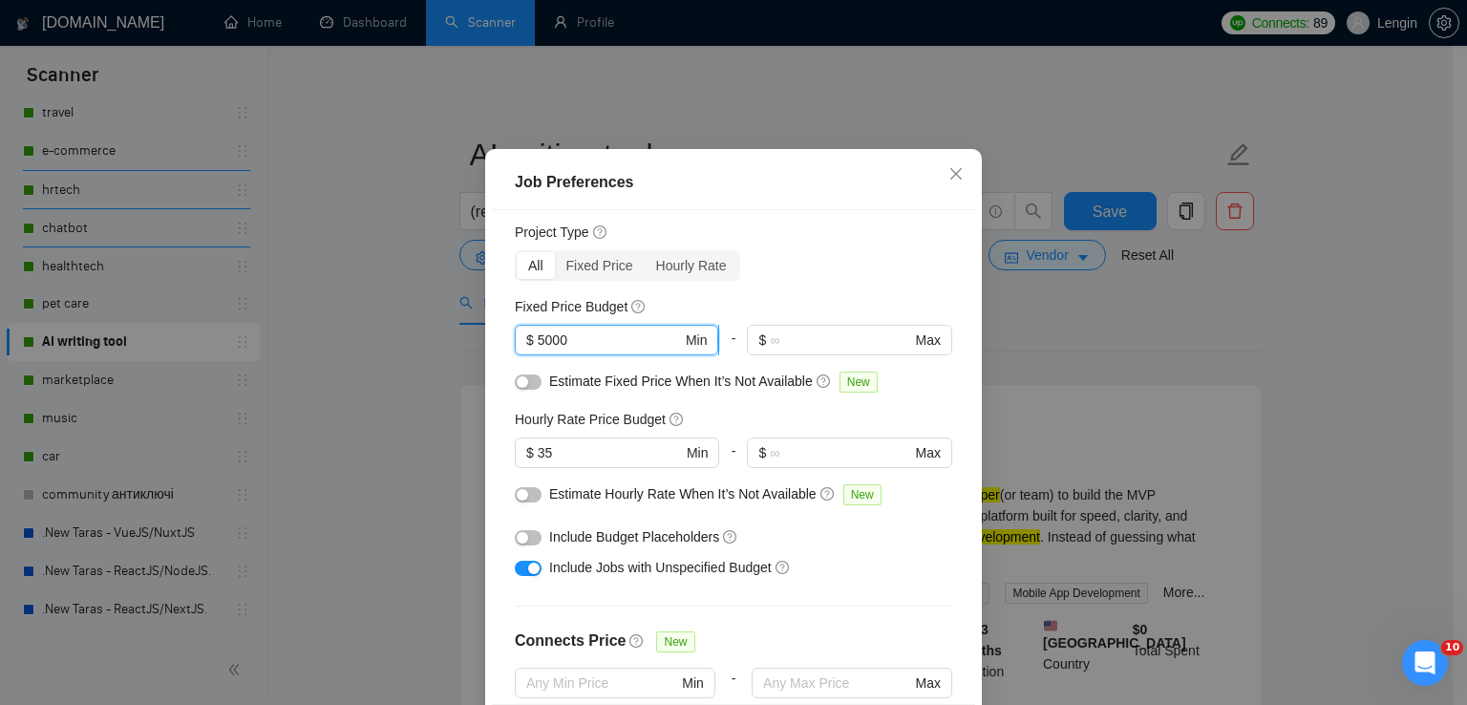
click at [538, 351] on input "5000" at bounding box center [610, 340] width 144 height 21
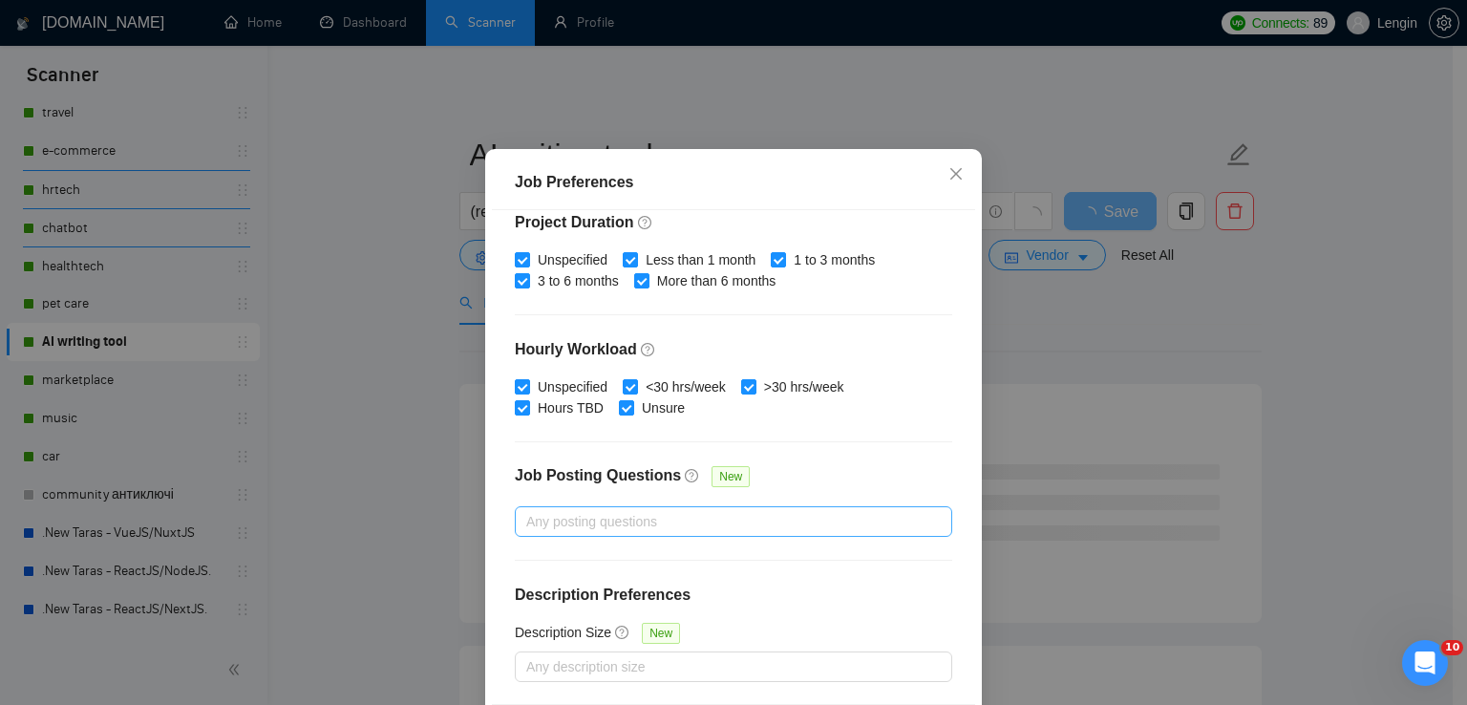
scroll to position [130, 0]
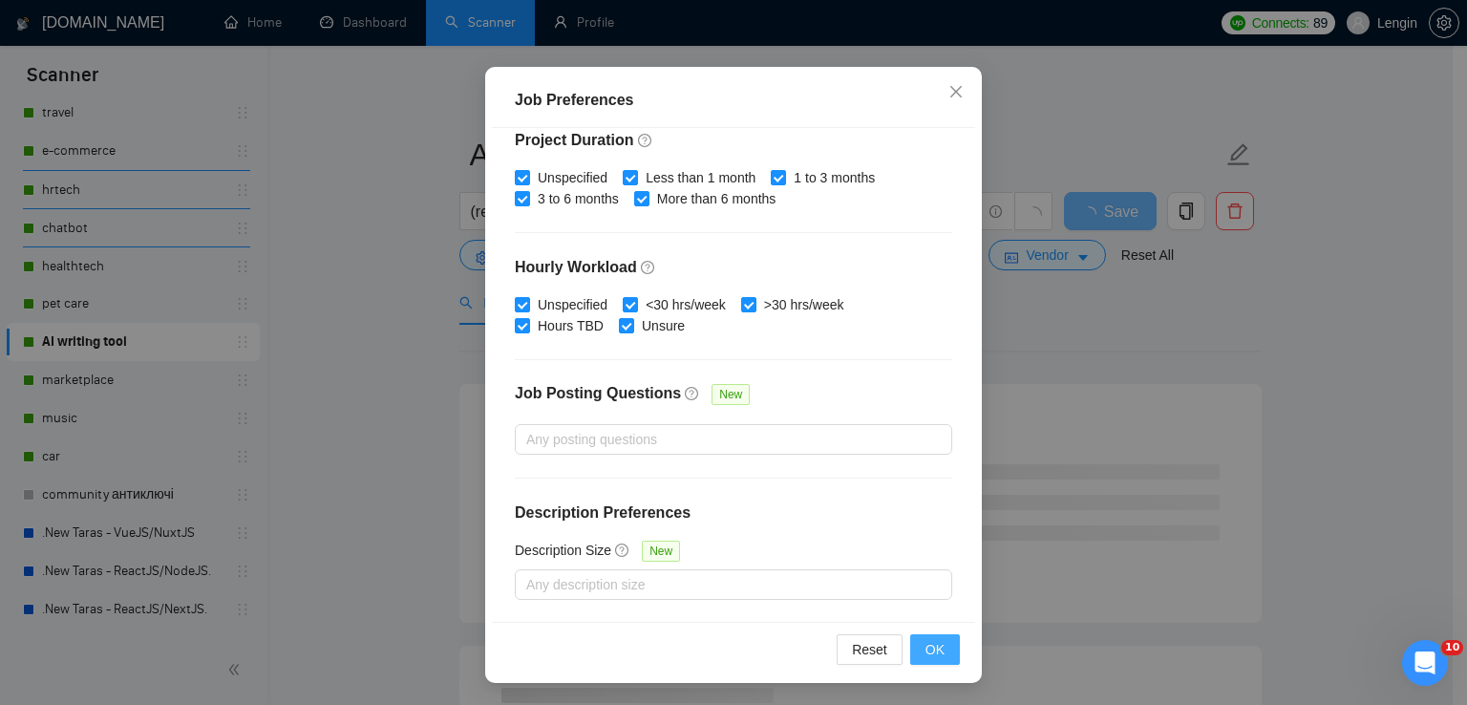
type input "15000"
click at [926, 645] on span "OK" at bounding box center [935, 649] width 19 height 21
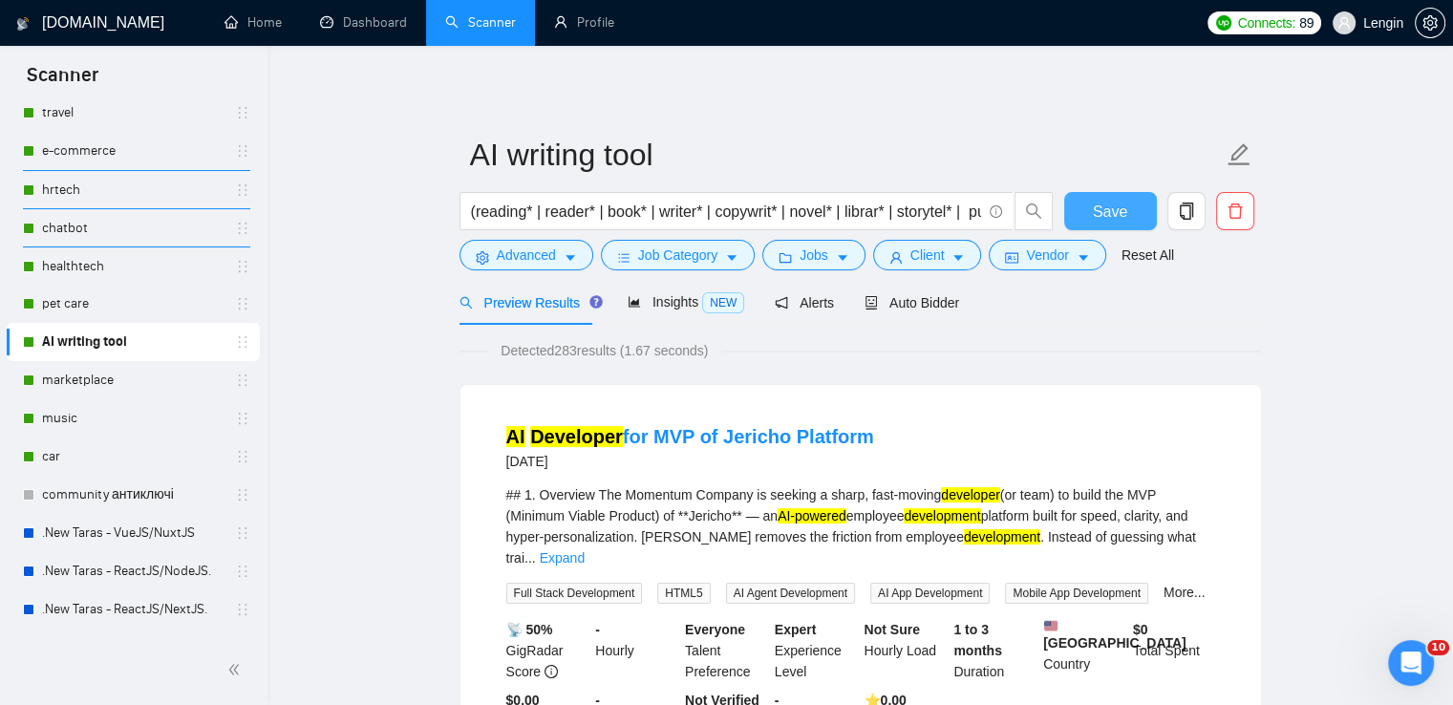
click at [1133, 211] on button "Save" at bounding box center [1110, 211] width 93 height 38
click at [54, 379] on link "marketplace" at bounding box center [133, 380] width 182 height 38
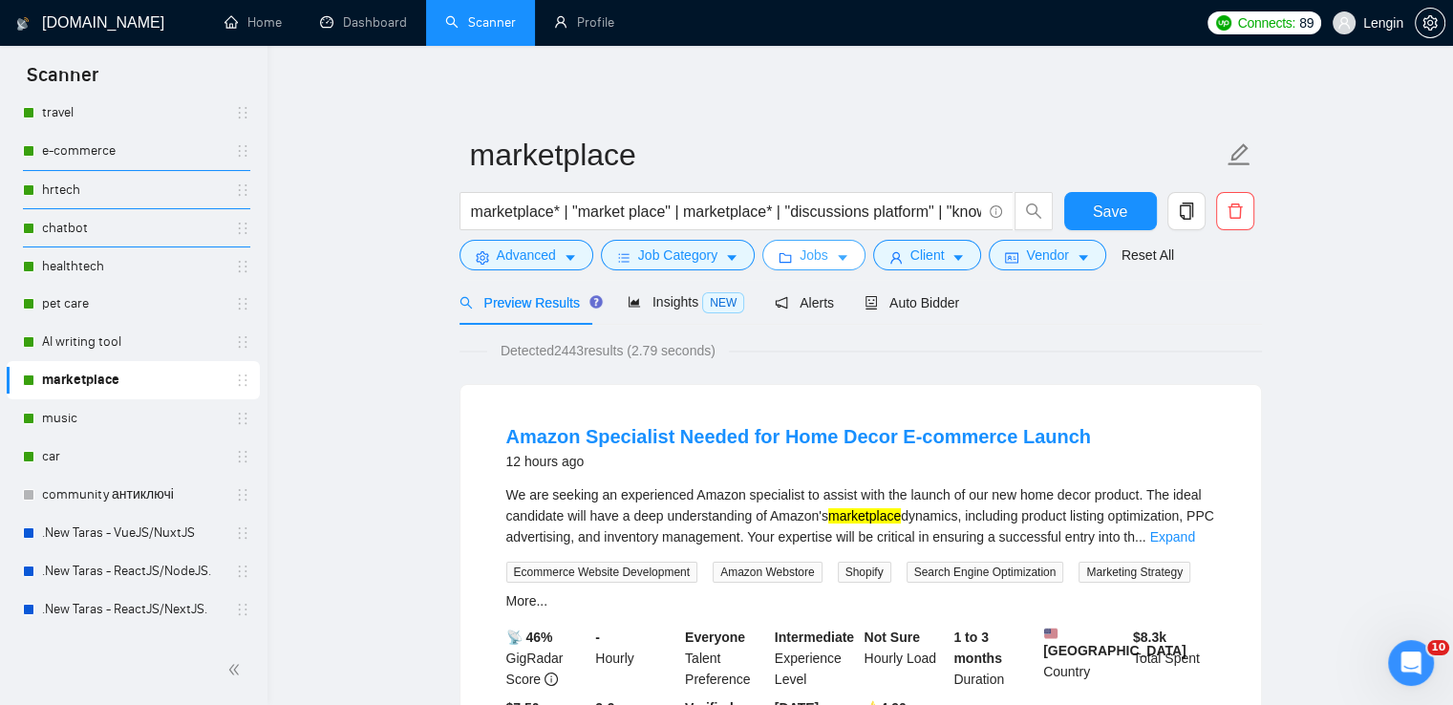
click at [836, 260] on icon "caret-down" at bounding box center [842, 257] width 13 height 13
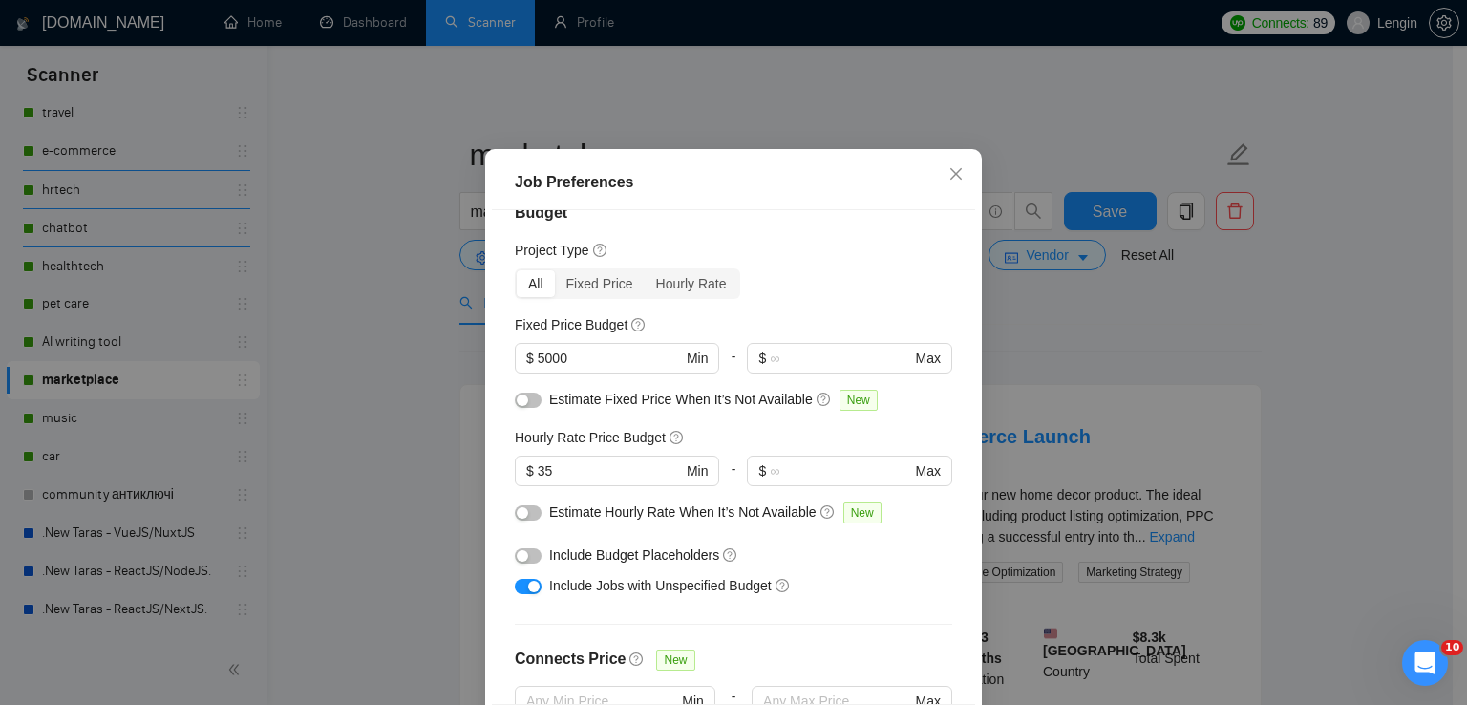
scroll to position [26, 0]
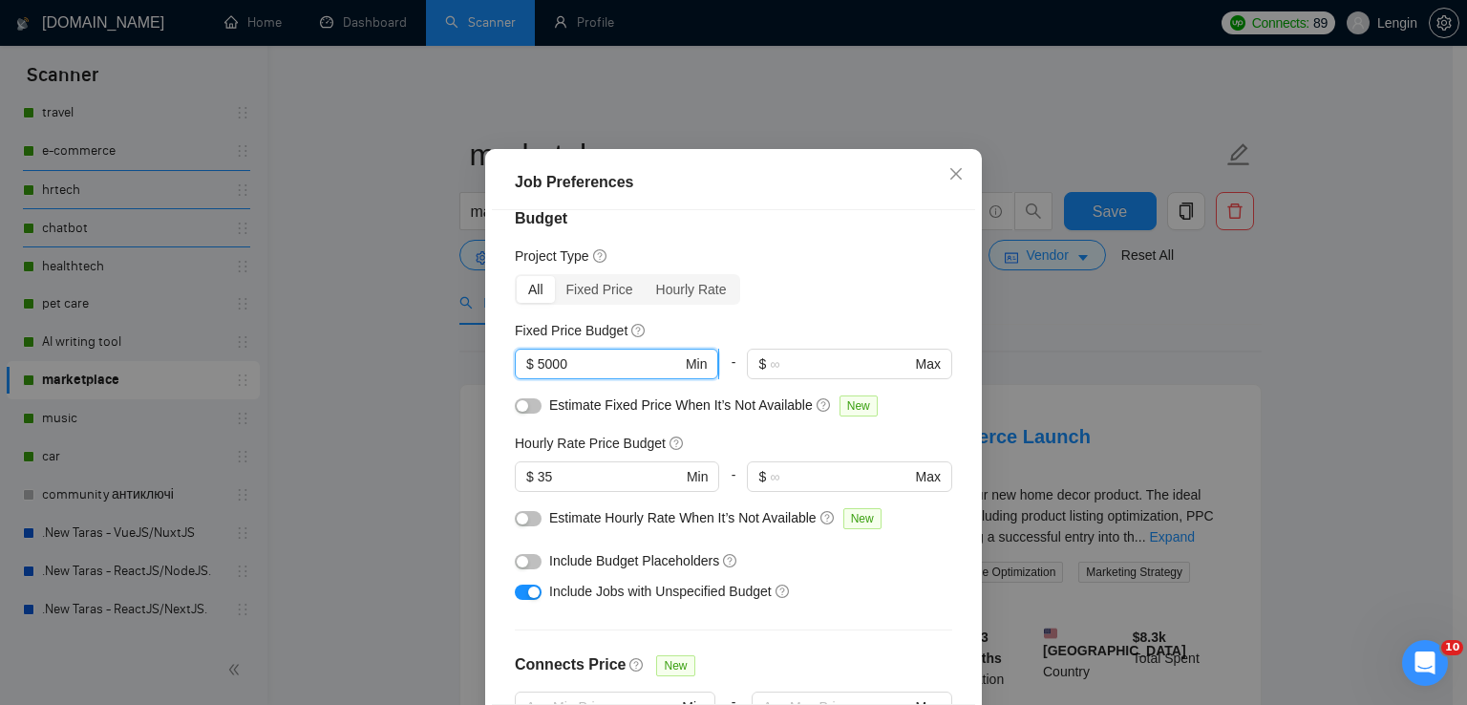
click at [538, 374] on input "5000" at bounding box center [610, 363] width 144 height 21
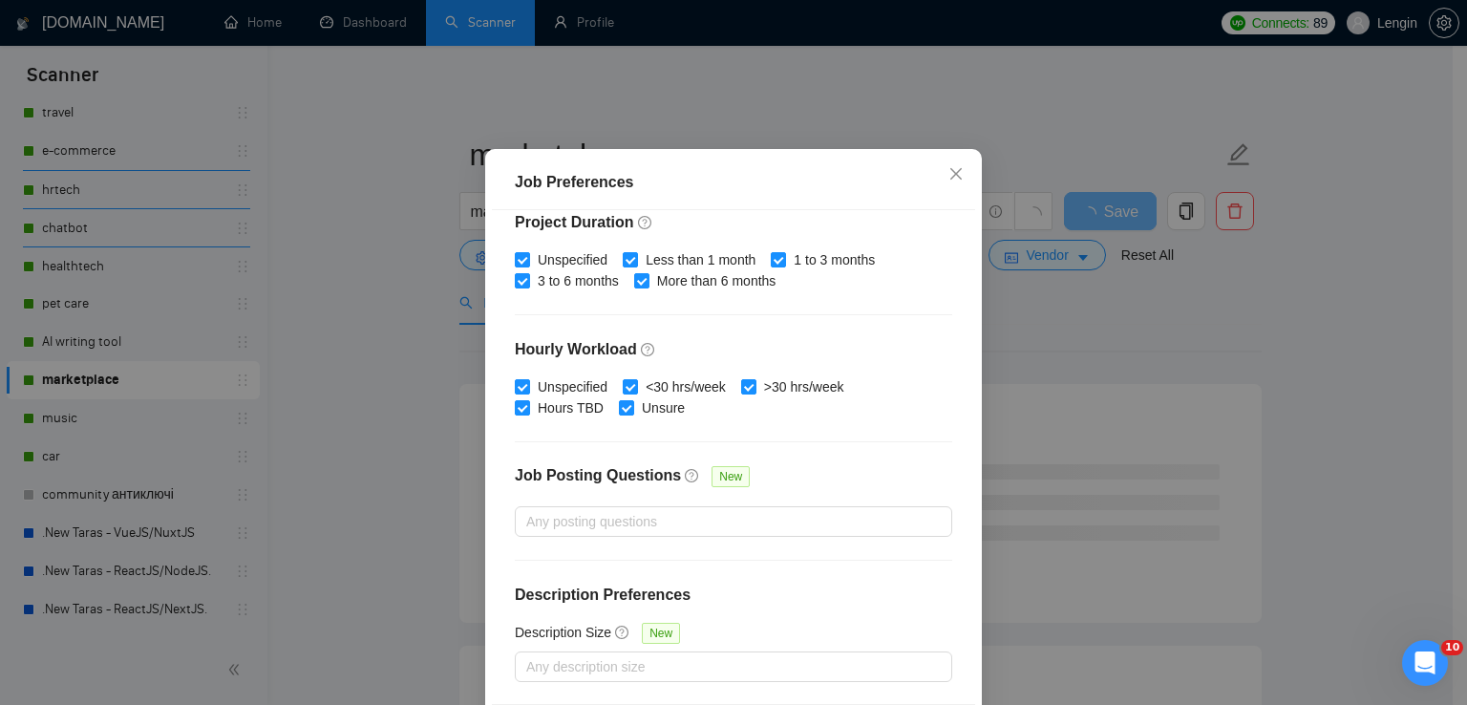
scroll to position [130, 0]
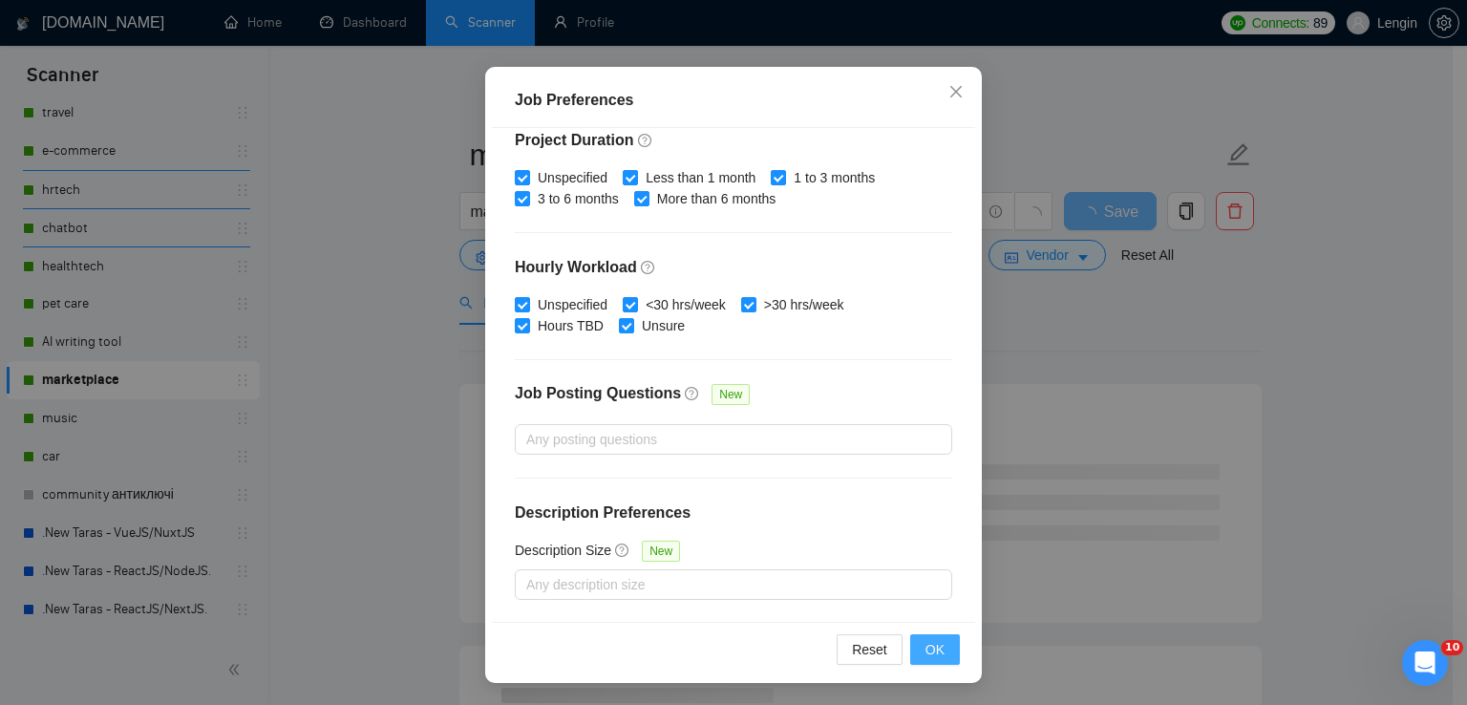
type input "15000"
click at [929, 642] on span "OK" at bounding box center [935, 649] width 19 height 21
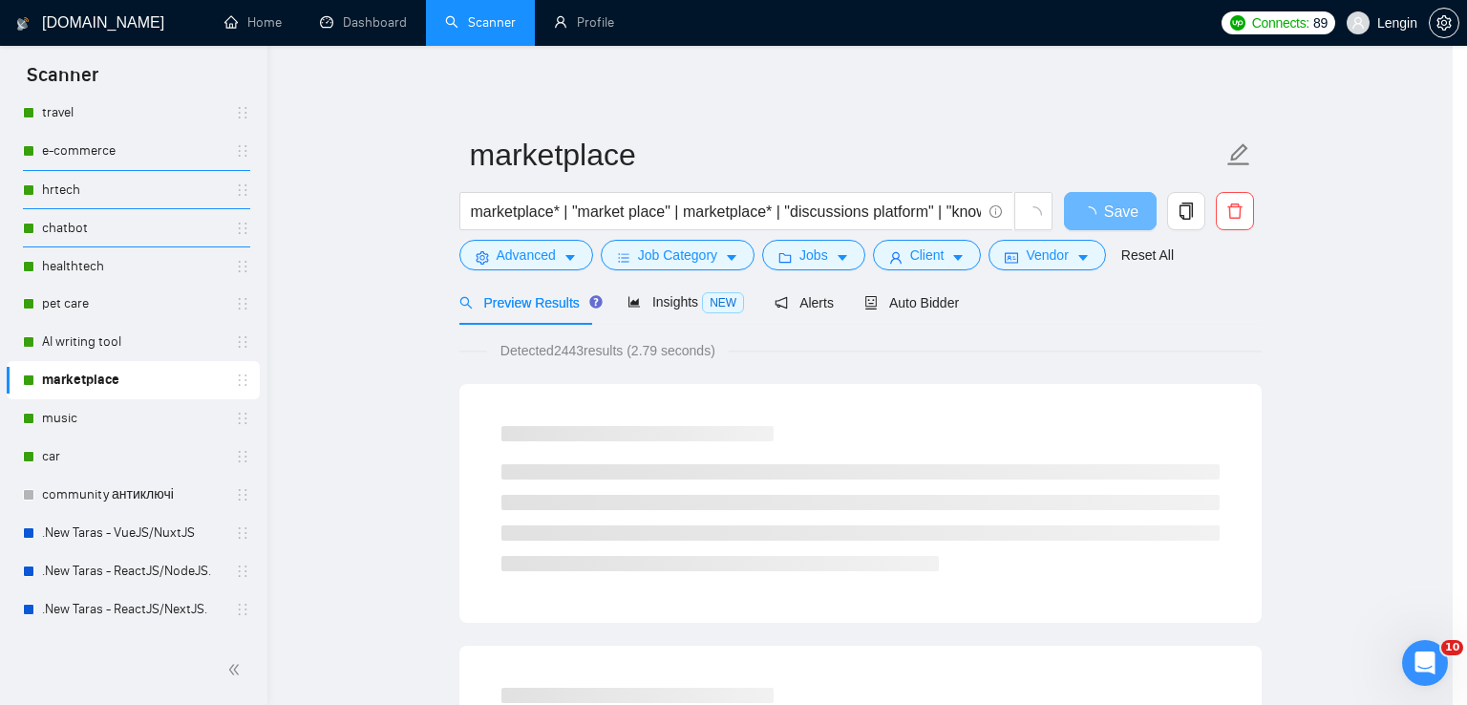
scroll to position [48, 0]
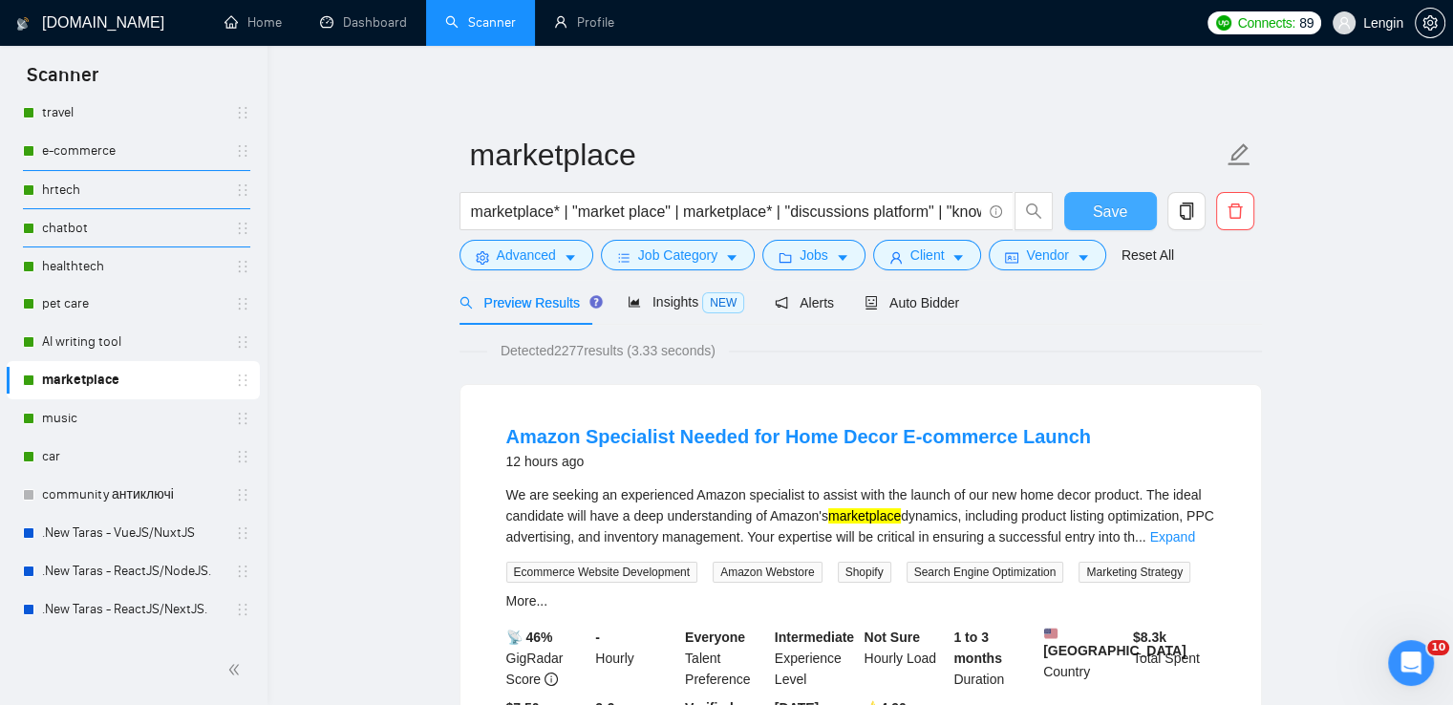
click at [1096, 209] on span "Save" at bounding box center [1110, 212] width 34 height 24
click at [99, 402] on link "music" at bounding box center [133, 418] width 182 height 38
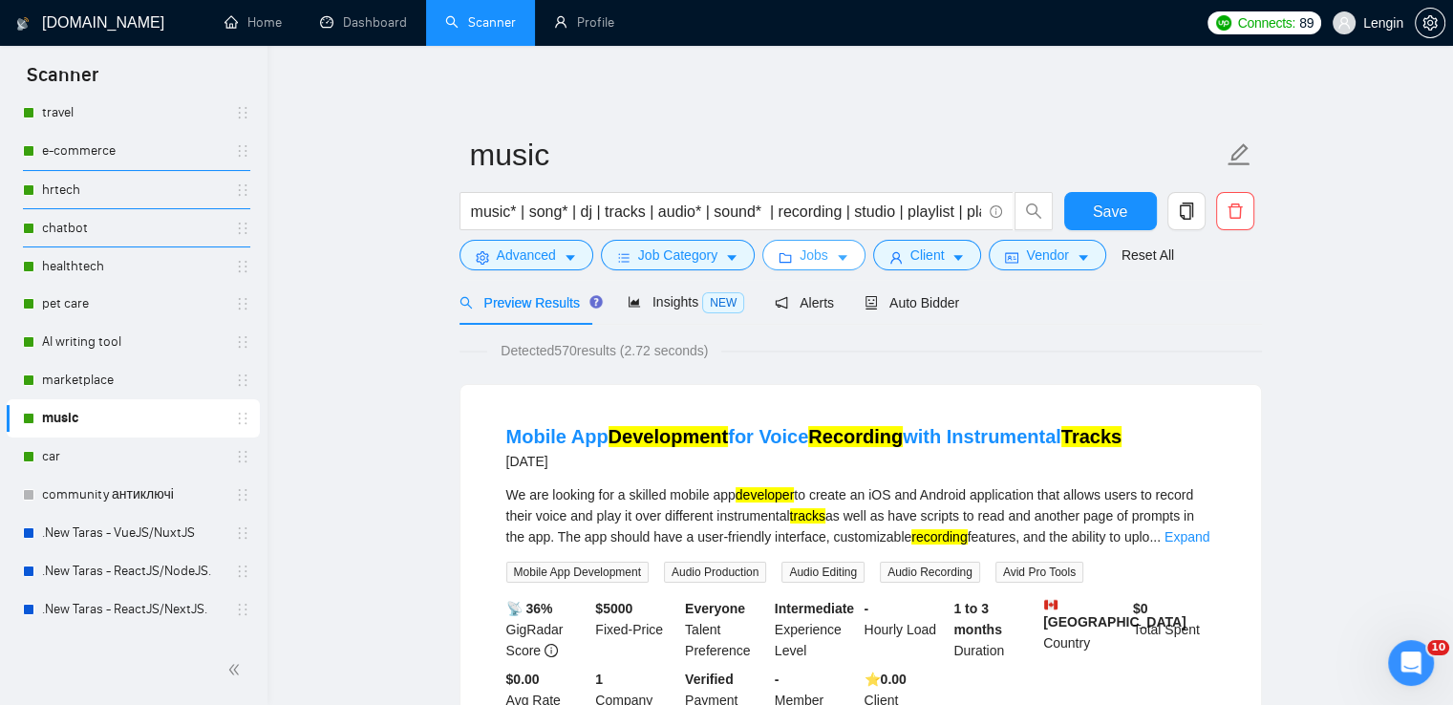
click at [837, 248] on button "Jobs" at bounding box center [813, 255] width 103 height 31
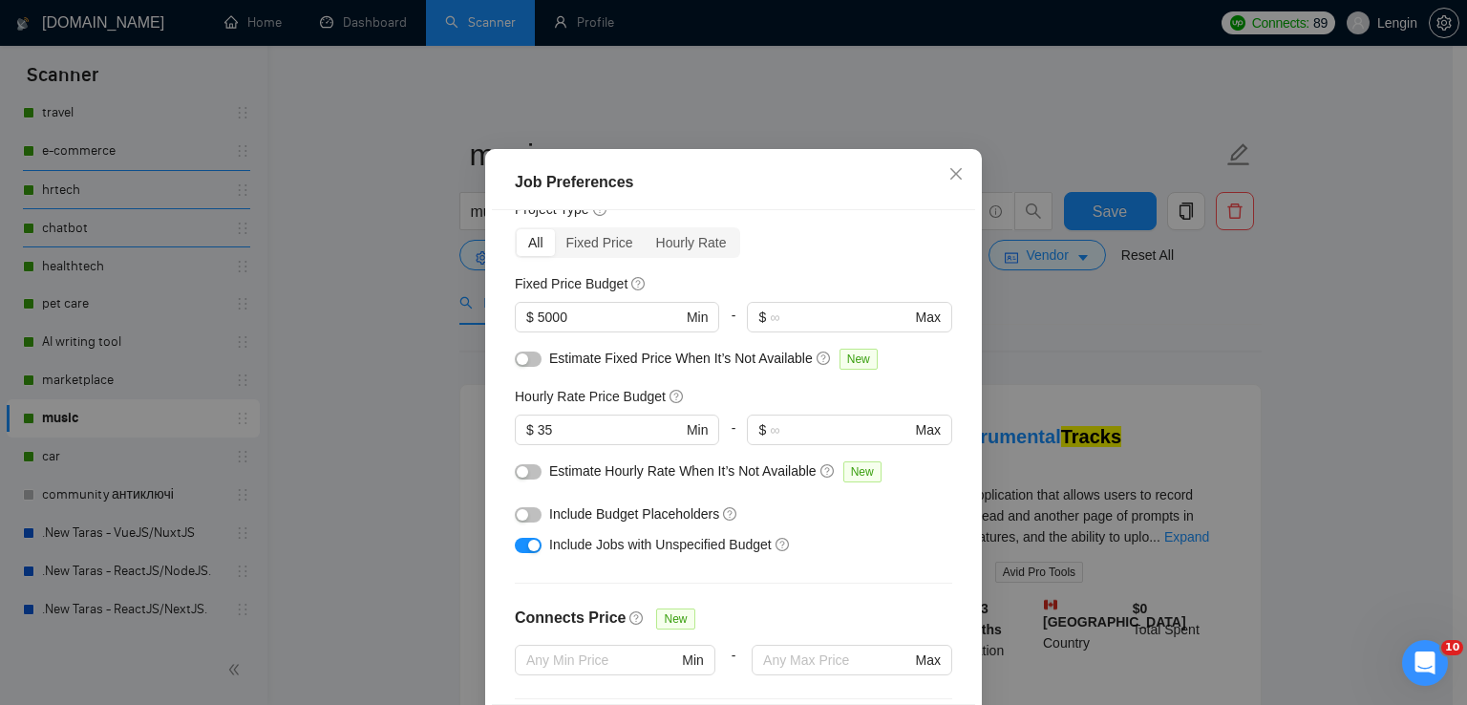
scroll to position [72, 0]
click at [538, 329] on input "5000" at bounding box center [610, 318] width 144 height 21
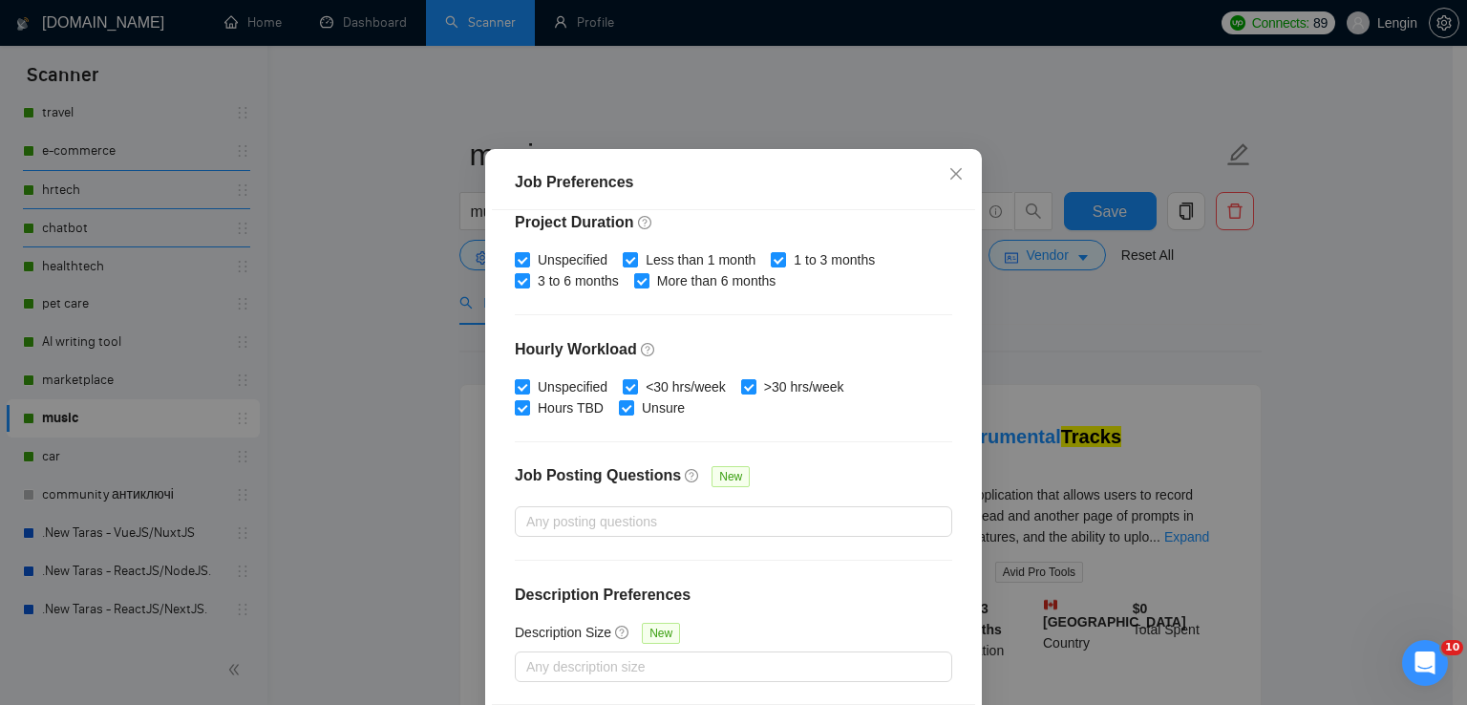
scroll to position [130, 0]
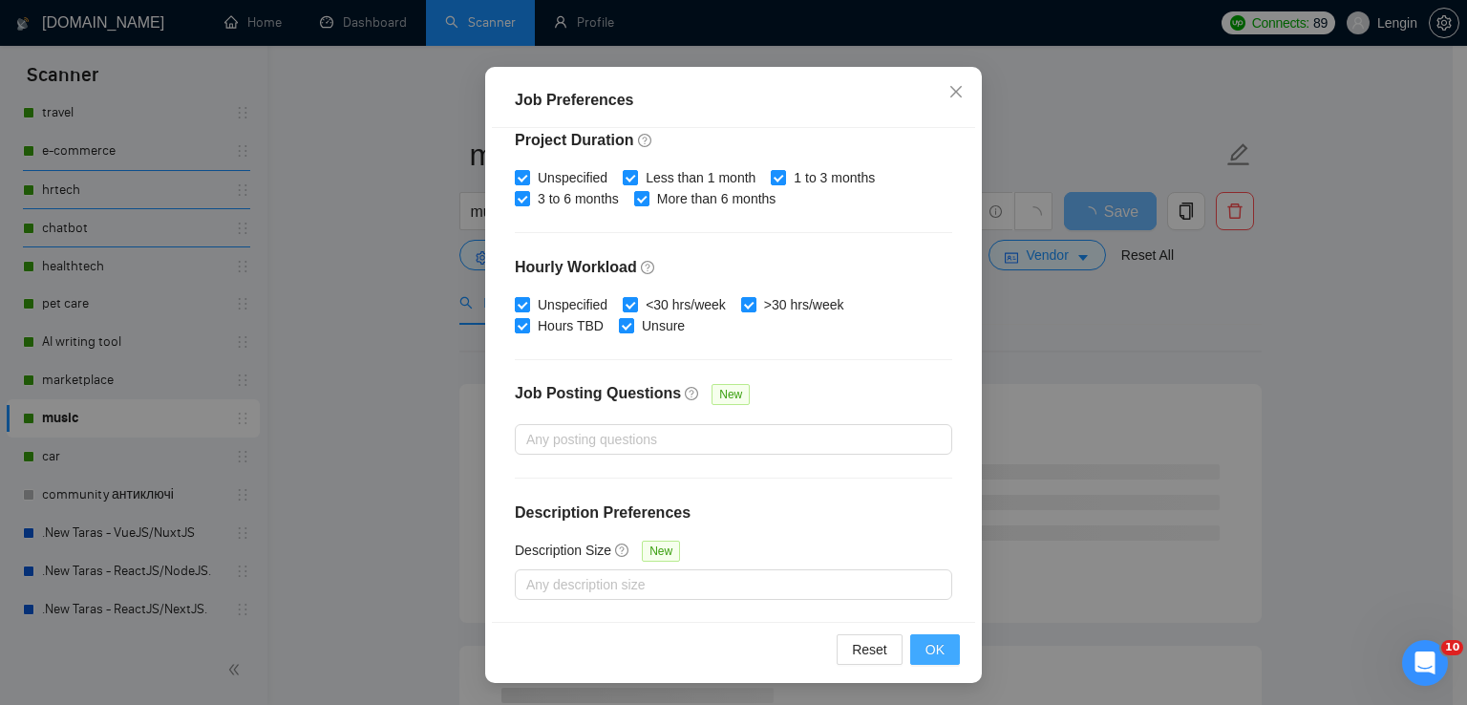
type input "15000"
click at [928, 655] on span "OK" at bounding box center [935, 649] width 19 height 21
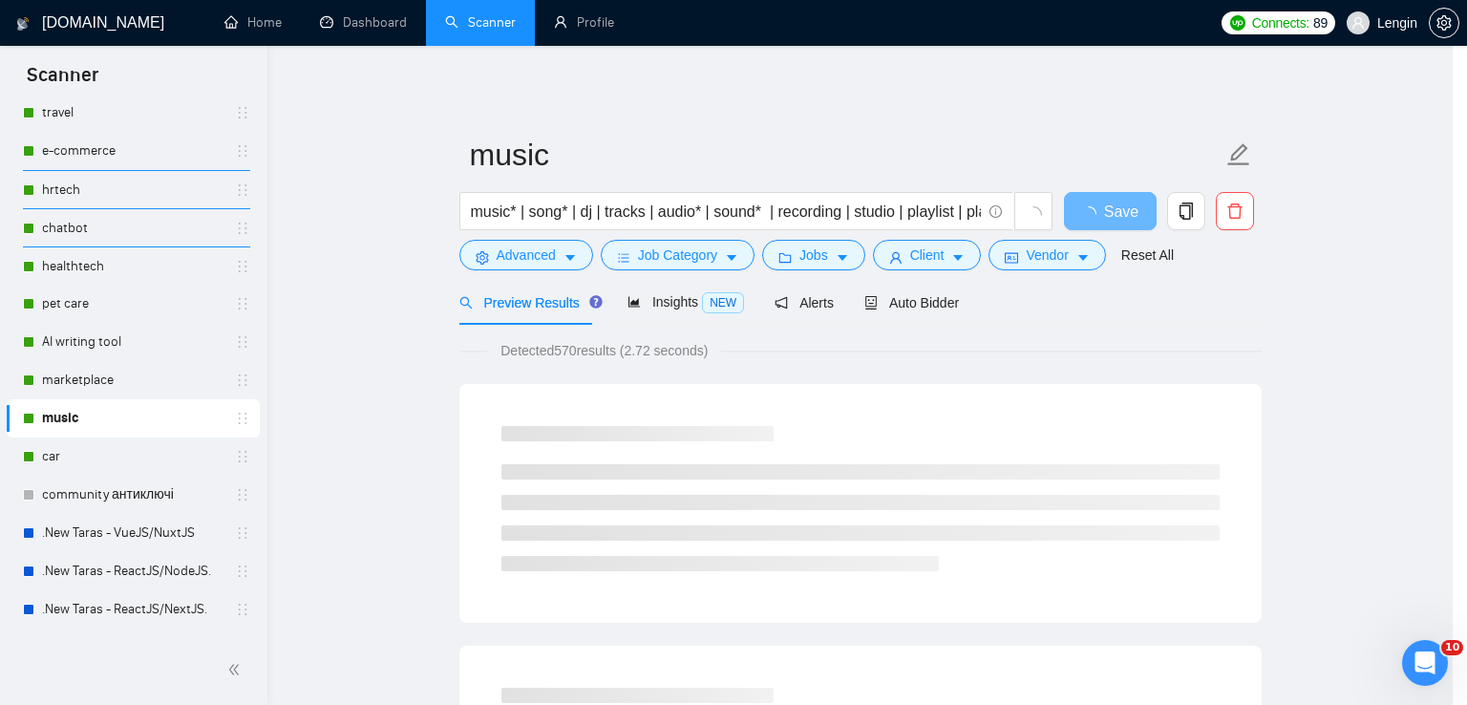
scroll to position [48, 0]
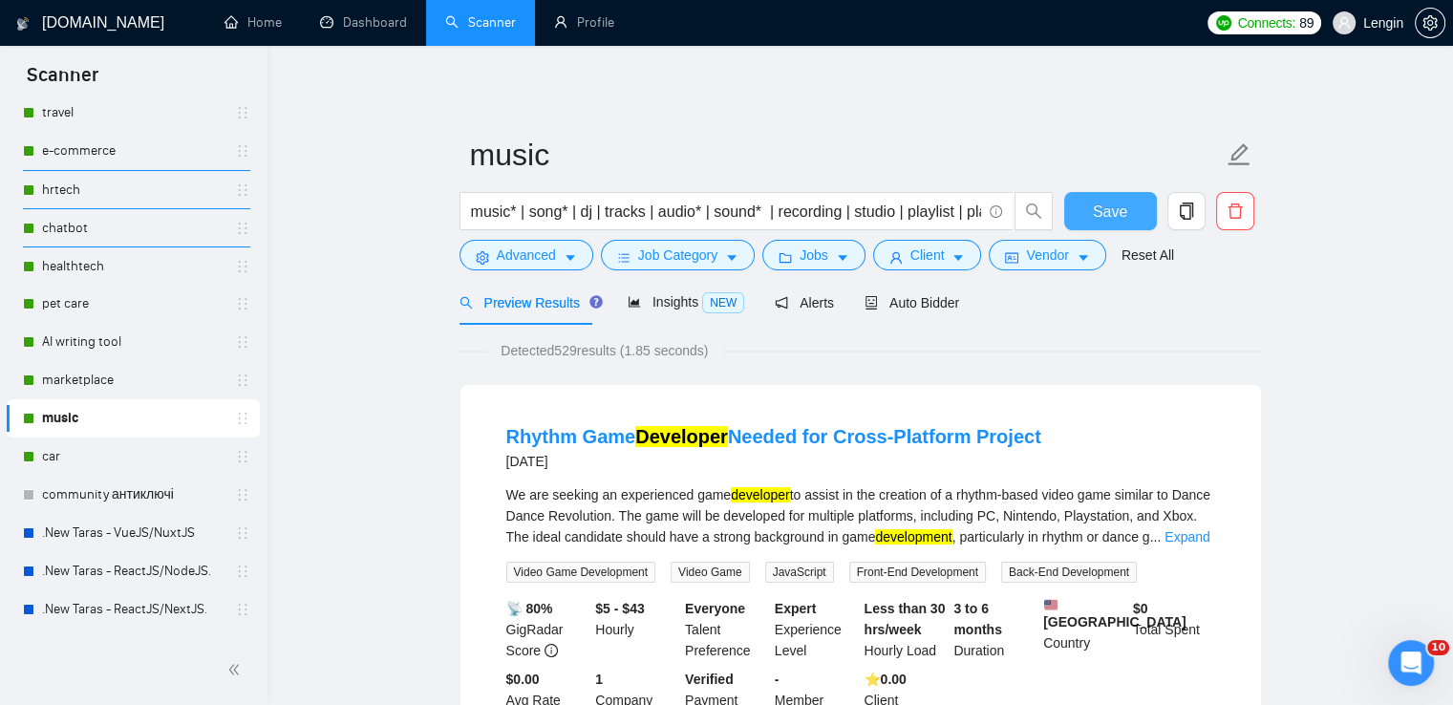
click at [1074, 216] on button "Save" at bounding box center [1110, 211] width 93 height 38
click at [74, 445] on link "car" at bounding box center [133, 457] width 182 height 38
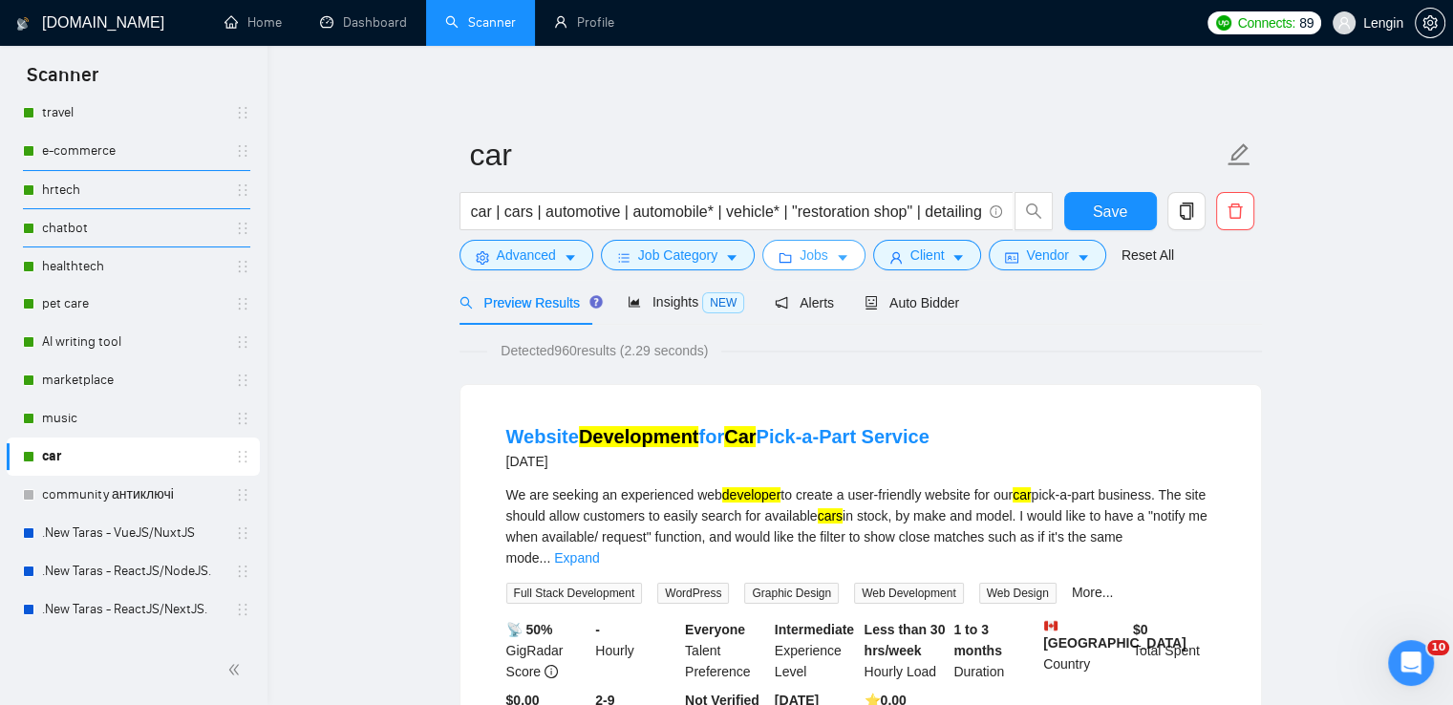
click at [819, 251] on span "Jobs" at bounding box center [814, 255] width 29 height 21
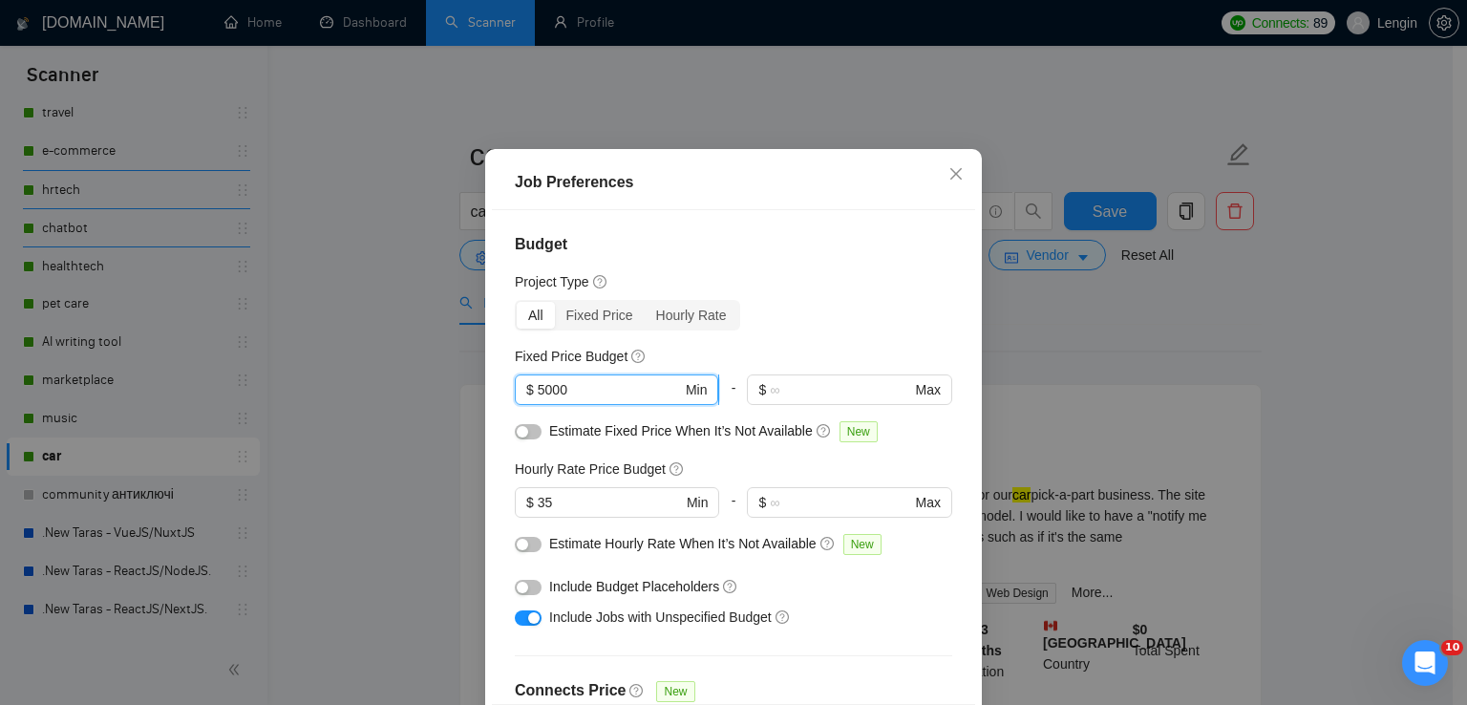
click at [538, 400] on input "5000" at bounding box center [610, 389] width 144 height 21
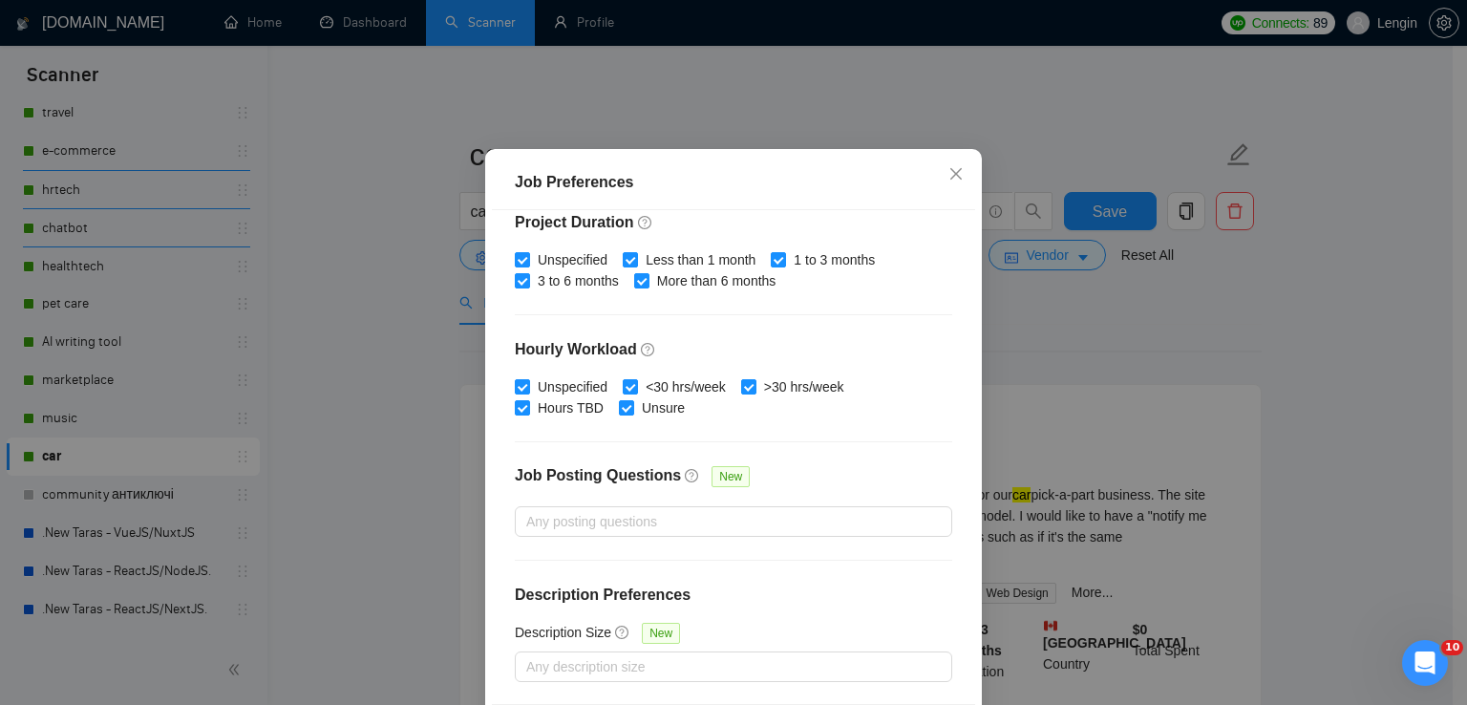
scroll to position [130, 0]
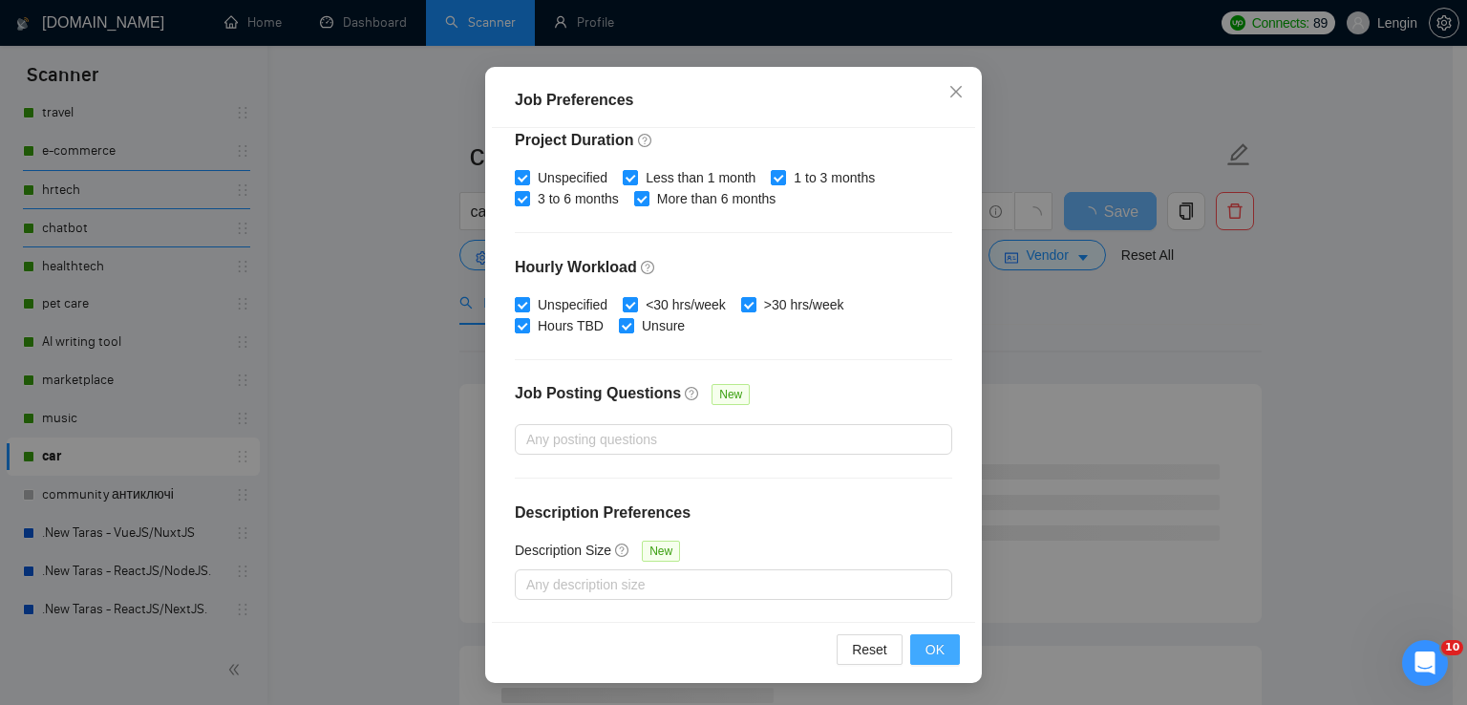
type input "15000"
click at [936, 645] on span "OK" at bounding box center [935, 649] width 19 height 21
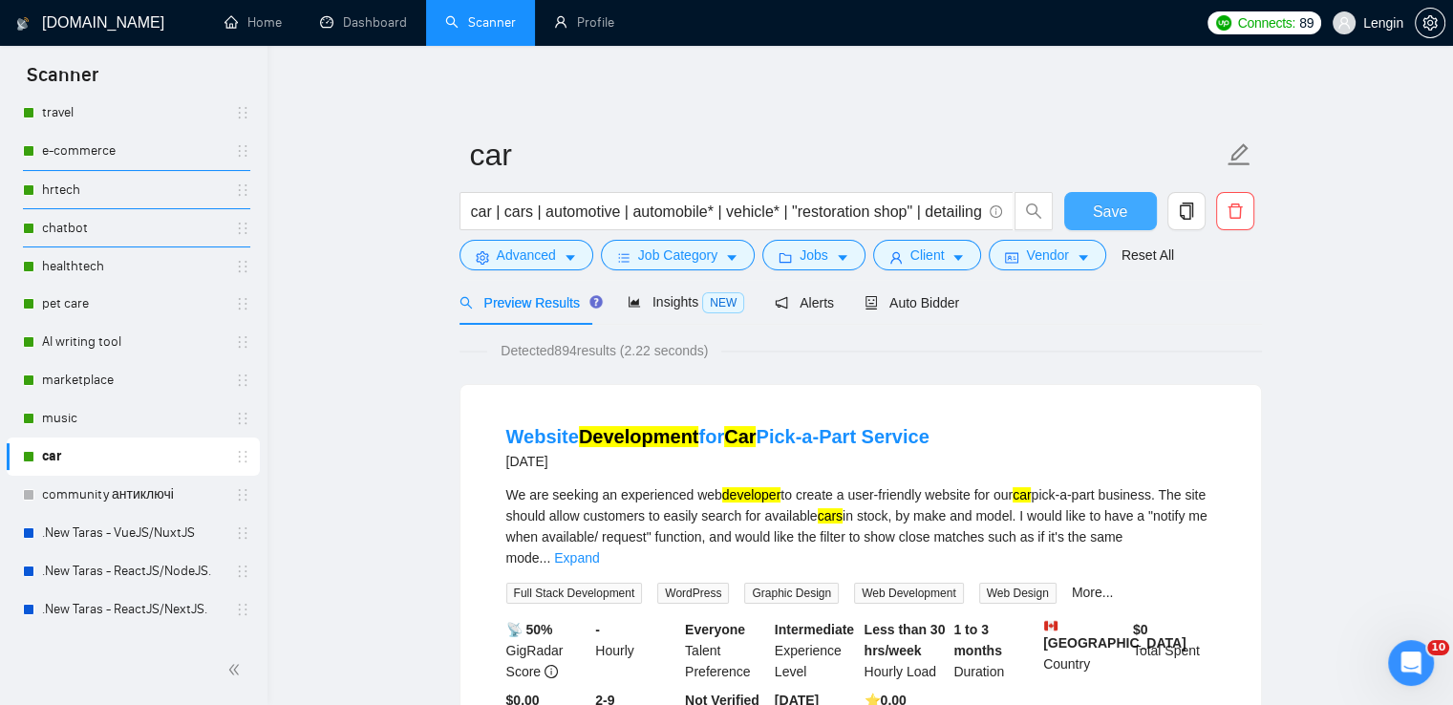
click at [1073, 208] on button "Save" at bounding box center [1110, 211] width 93 height 38
click at [76, 487] on link "community антиключі" at bounding box center [133, 495] width 182 height 38
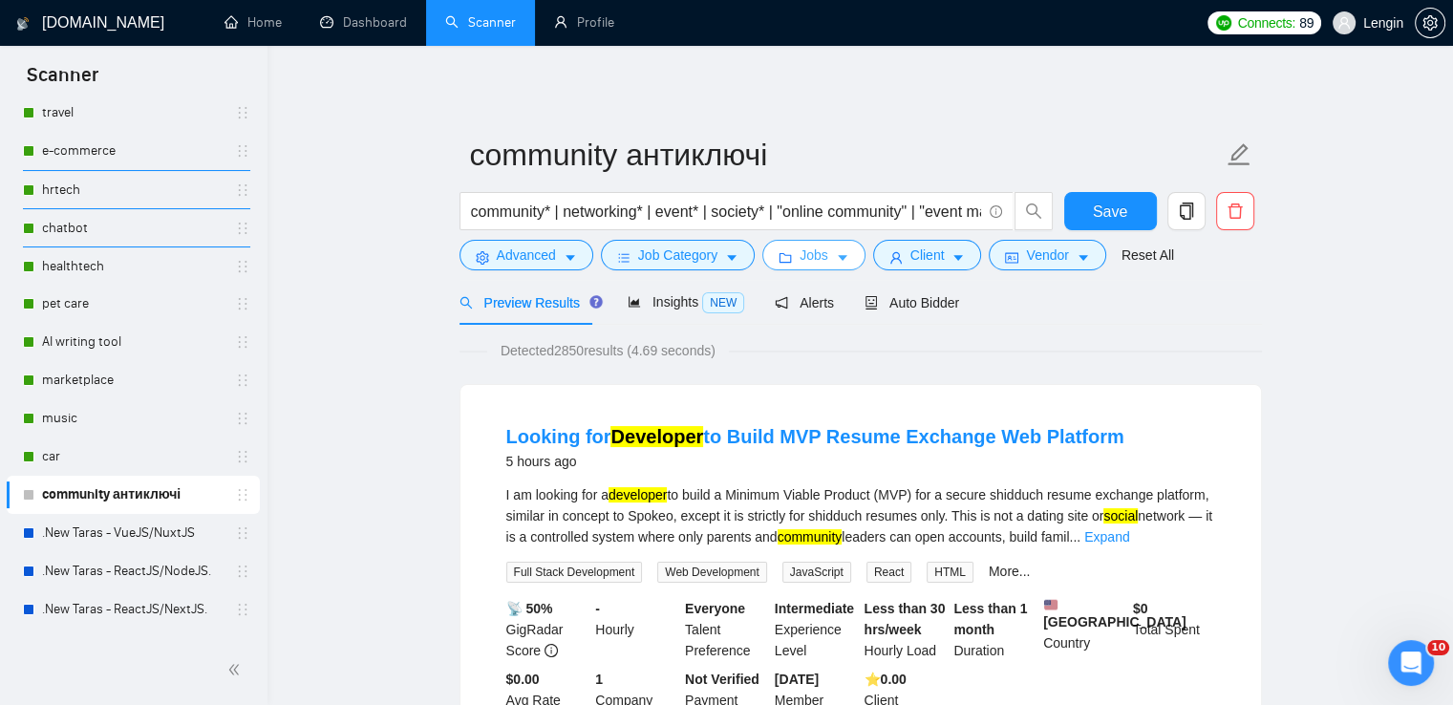
click at [827, 256] on button "Jobs" at bounding box center [813, 255] width 103 height 31
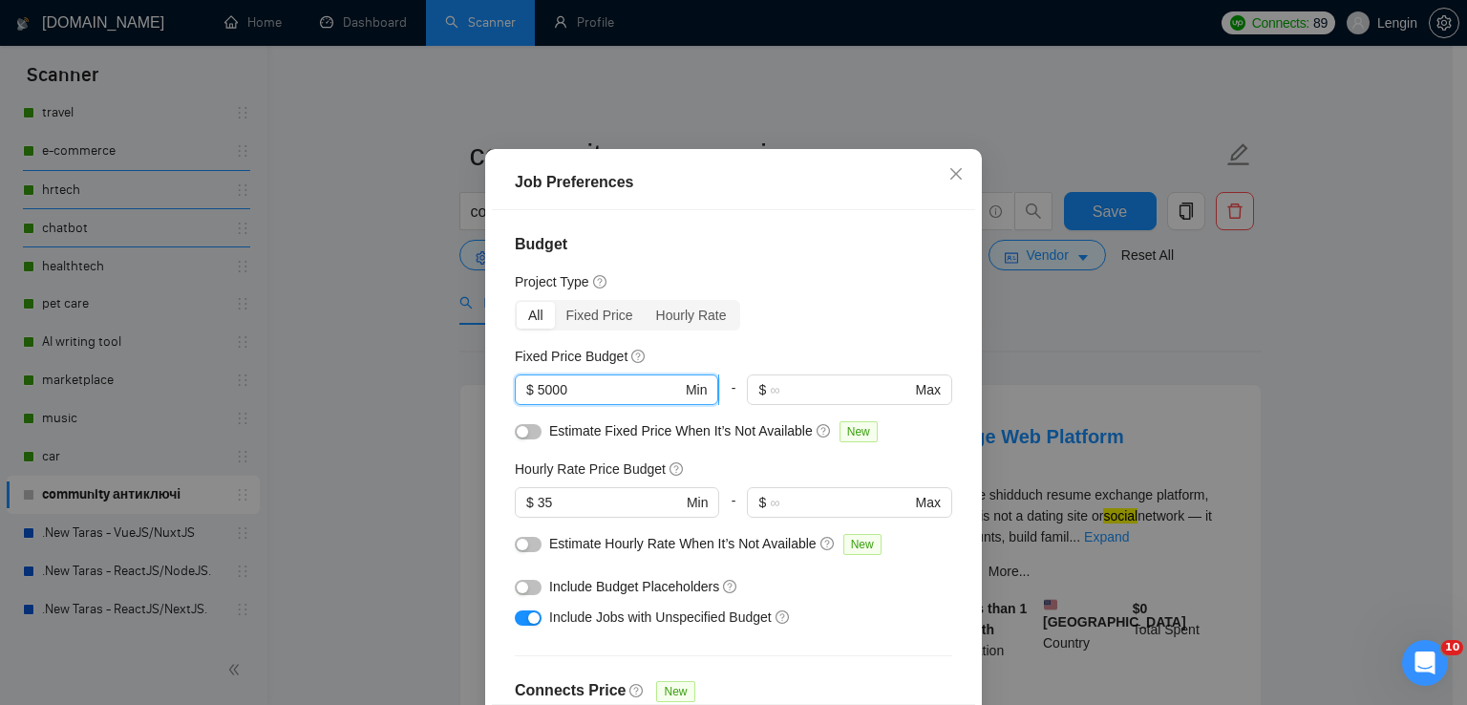
click at [538, 400] on input "5000" at bounding box center [610, 389] width 144 height 21
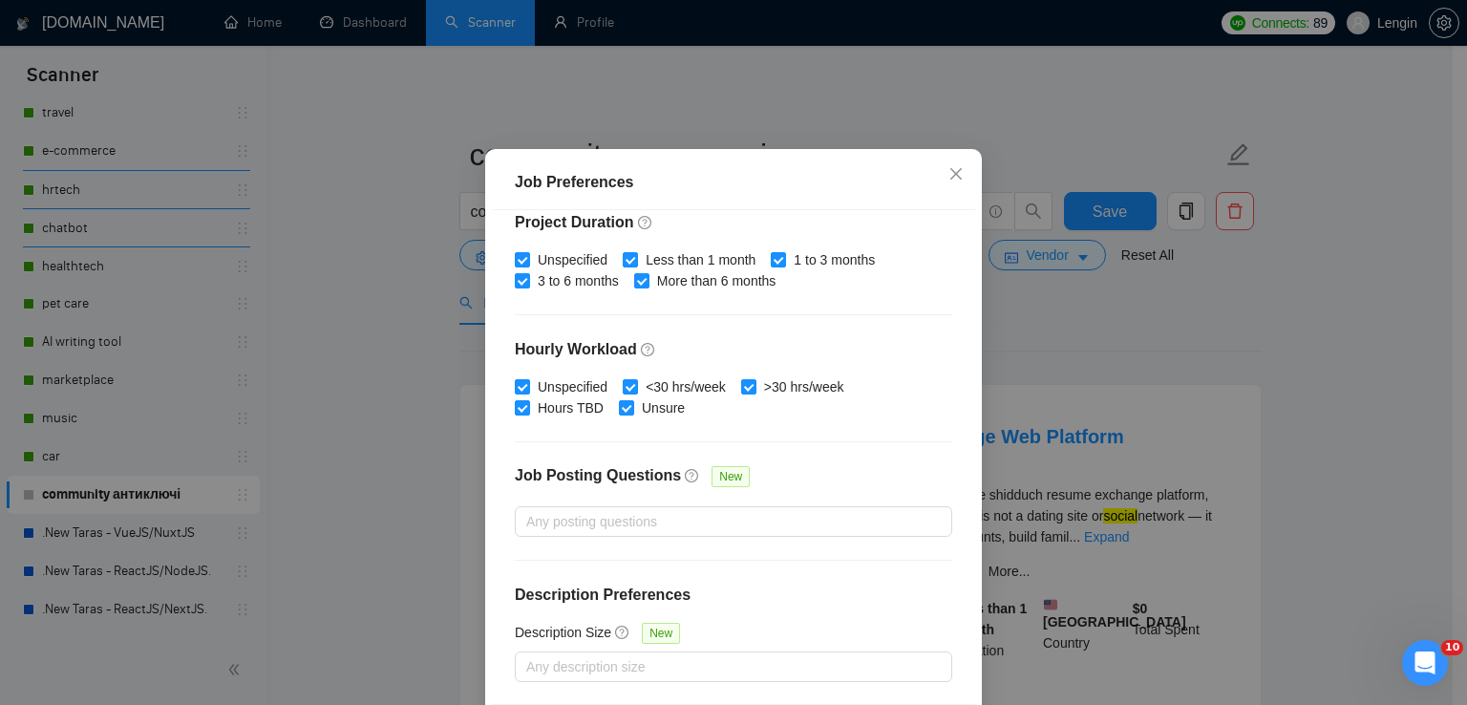
scroll to position [130, 0]
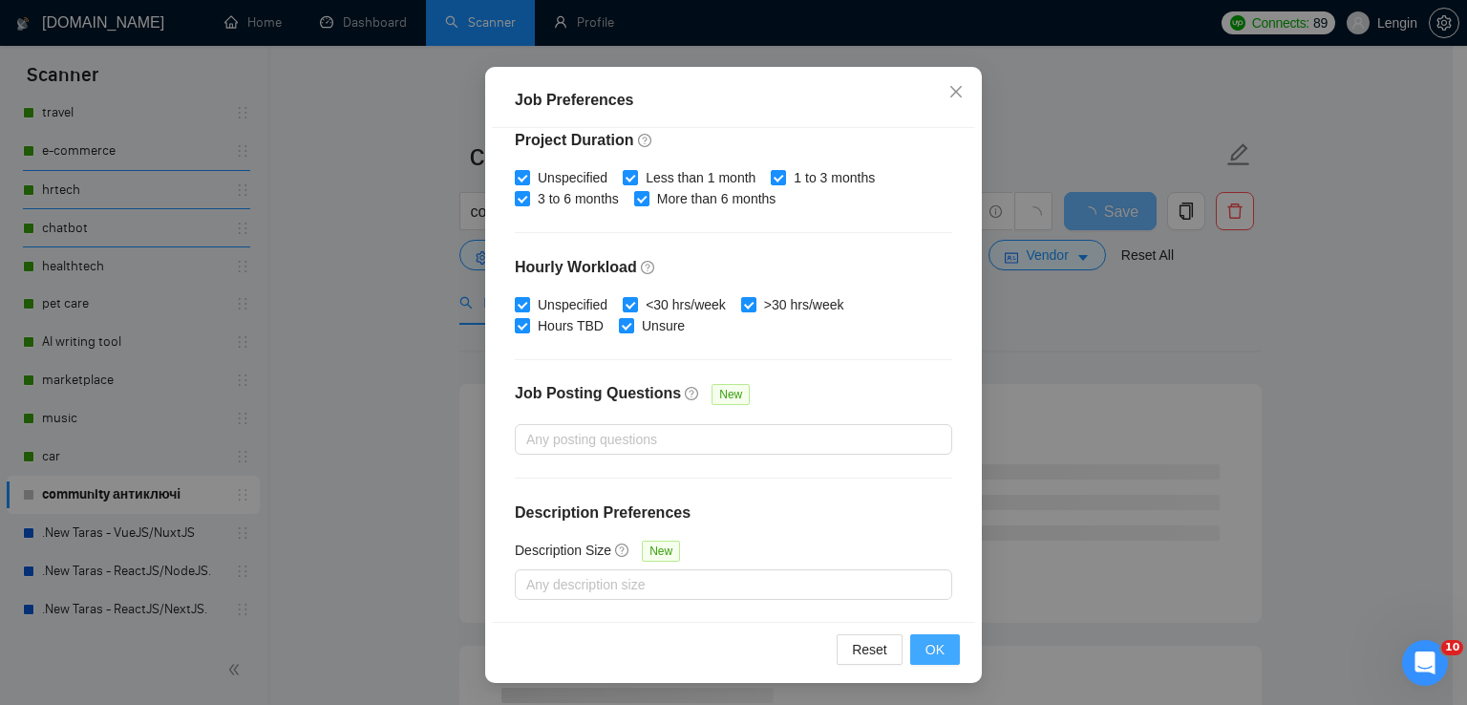
type input "15000"
click at [926, 646] on span "OK" at bounding box center [935, 649] width 19 height 21
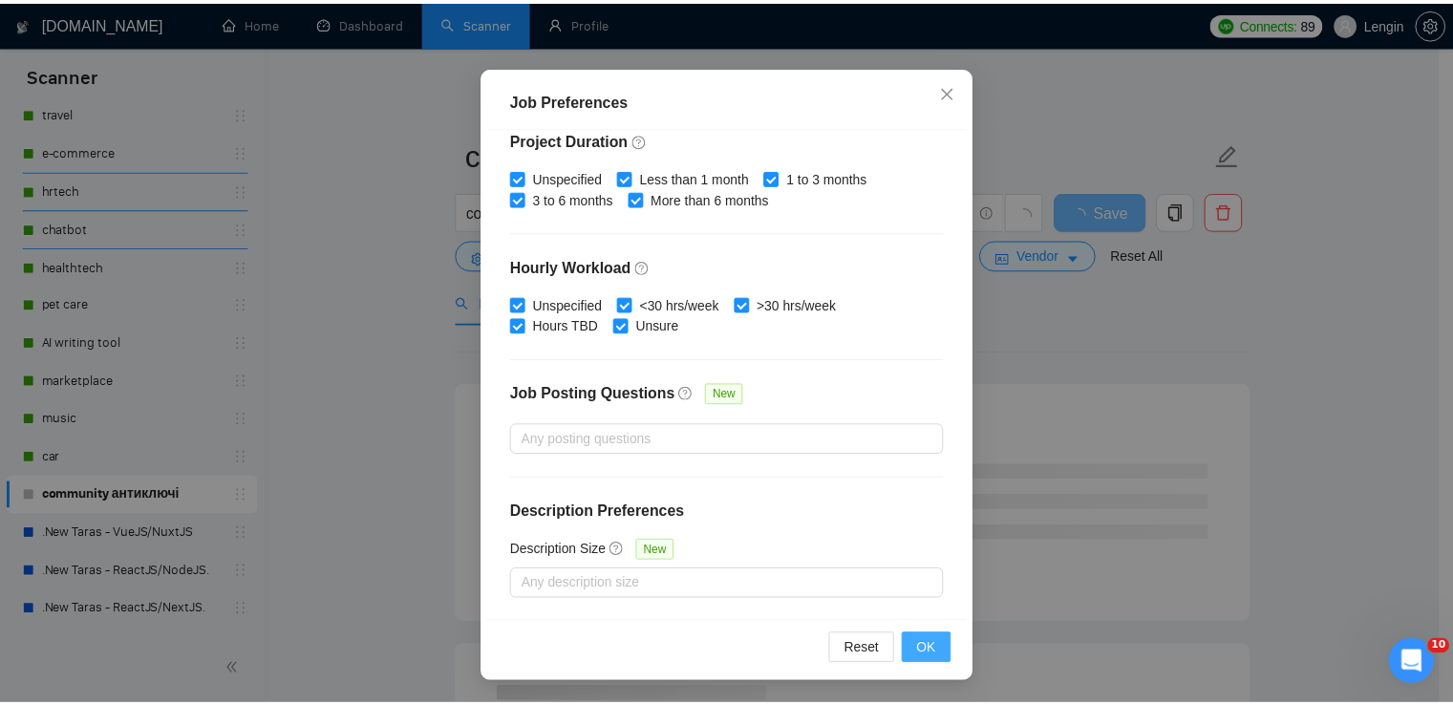
scroll to position [48, 0]
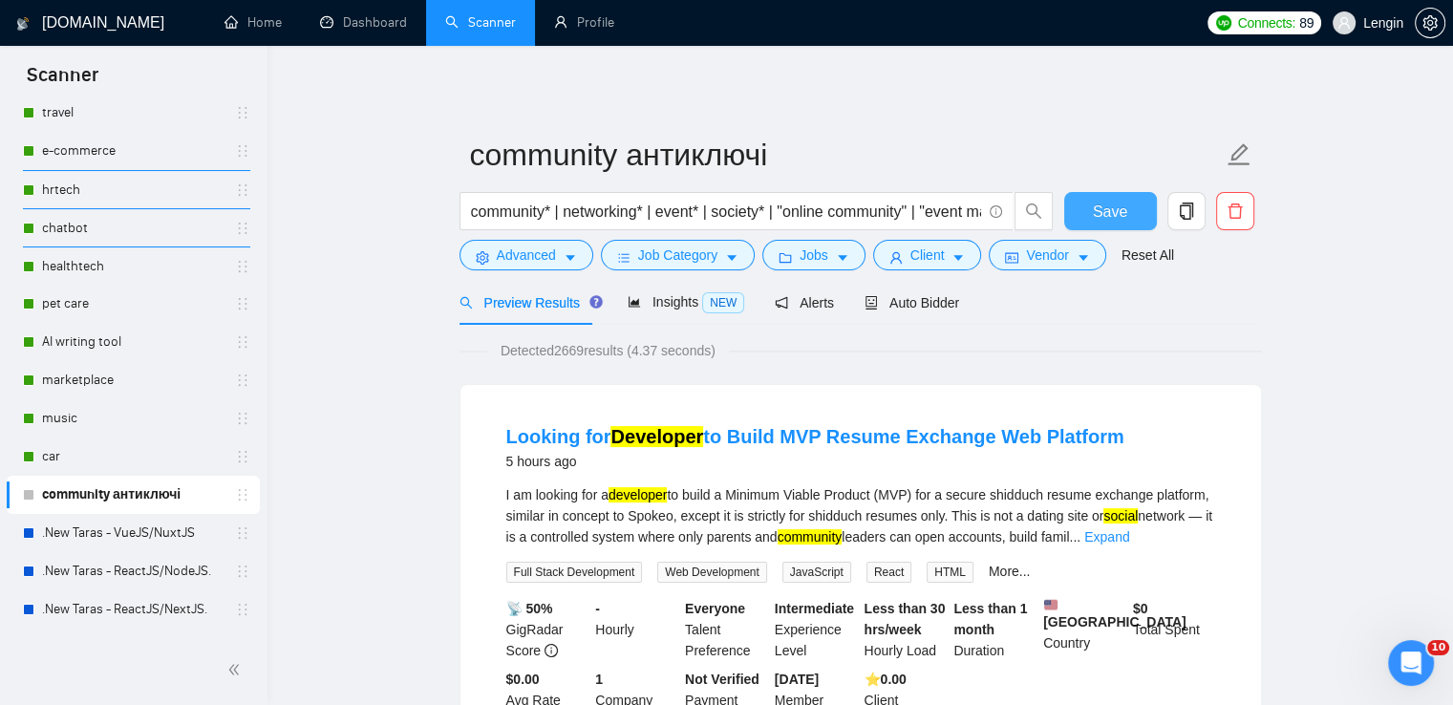
click at [1096, 219] on span "Save" at bounding box center [1110, 212] width 34 height 24
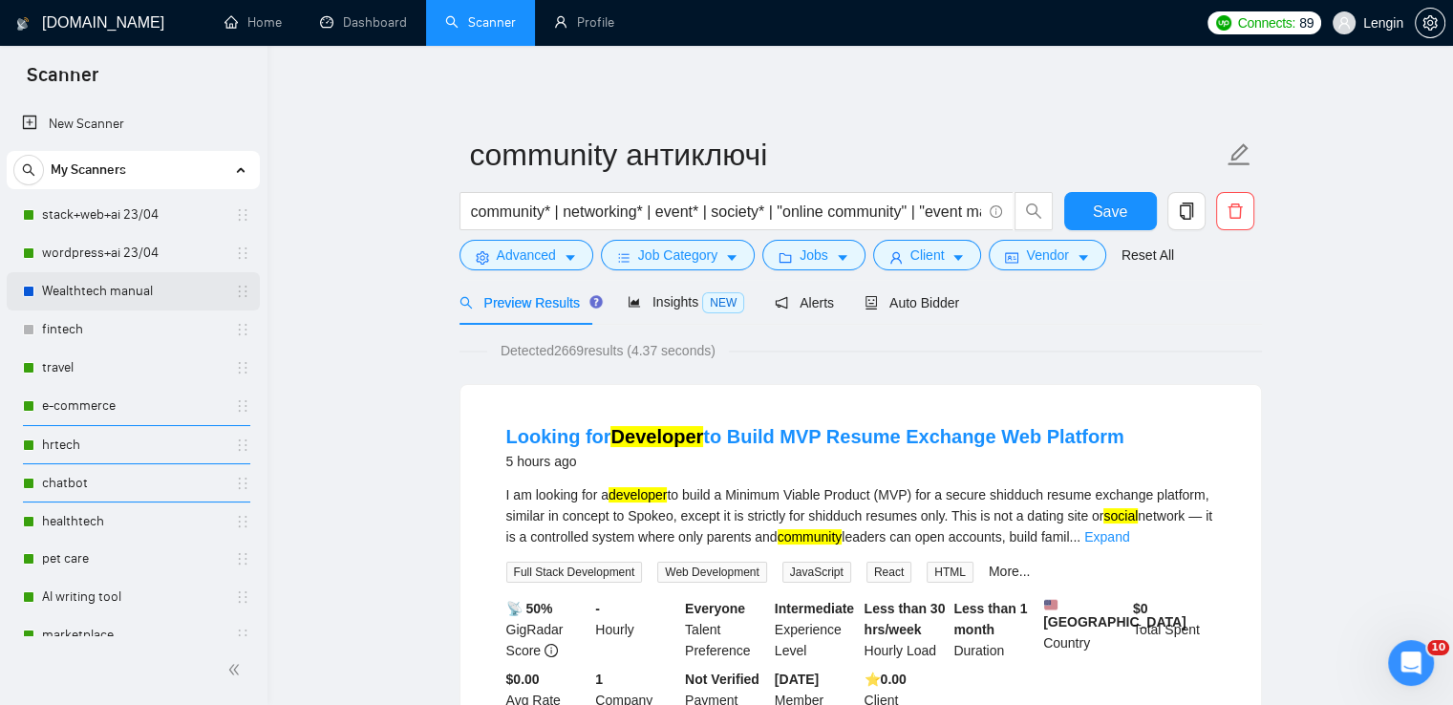
click at [118, 277] on link "Wealthtech manual" at bounding box center [133, 291] width 182 height 38
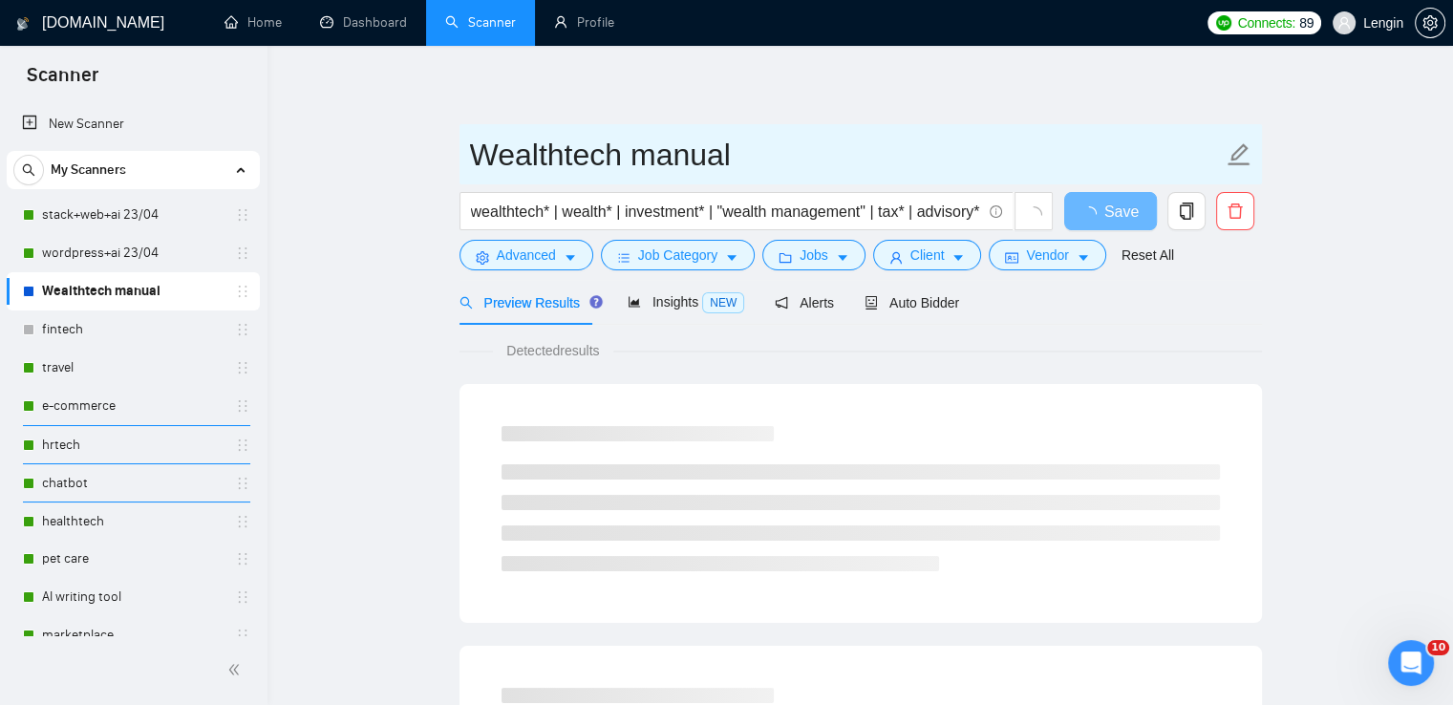
click at [497, 159] on input "Wealthtech manual" at bounding box center [846, 155] width 753 height 48
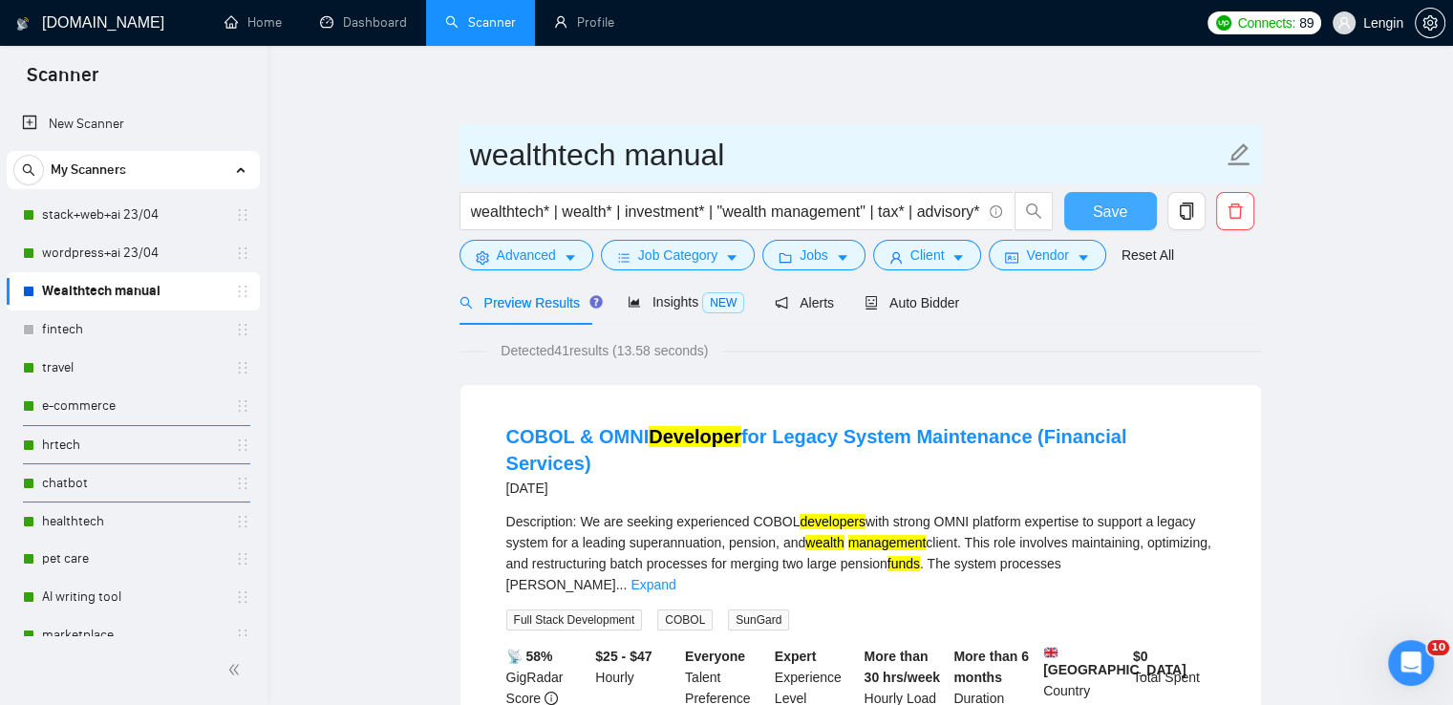
type input "wealthtech manual"
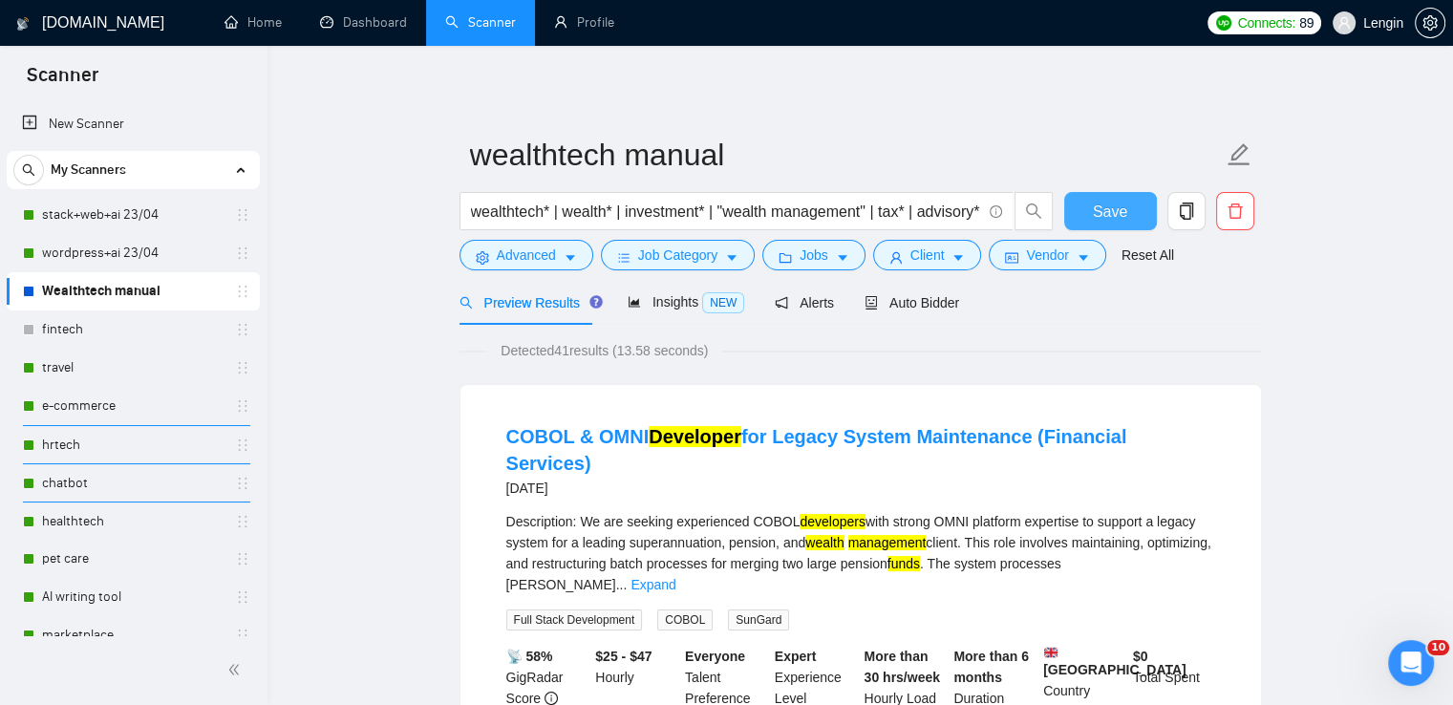
click at [1108, 217] on span "Save" at bounding box center [1110, 212] width 34 height 24
click at [151, 333] on link "fintech" at bounding box center [133, 329] width 182 height 38
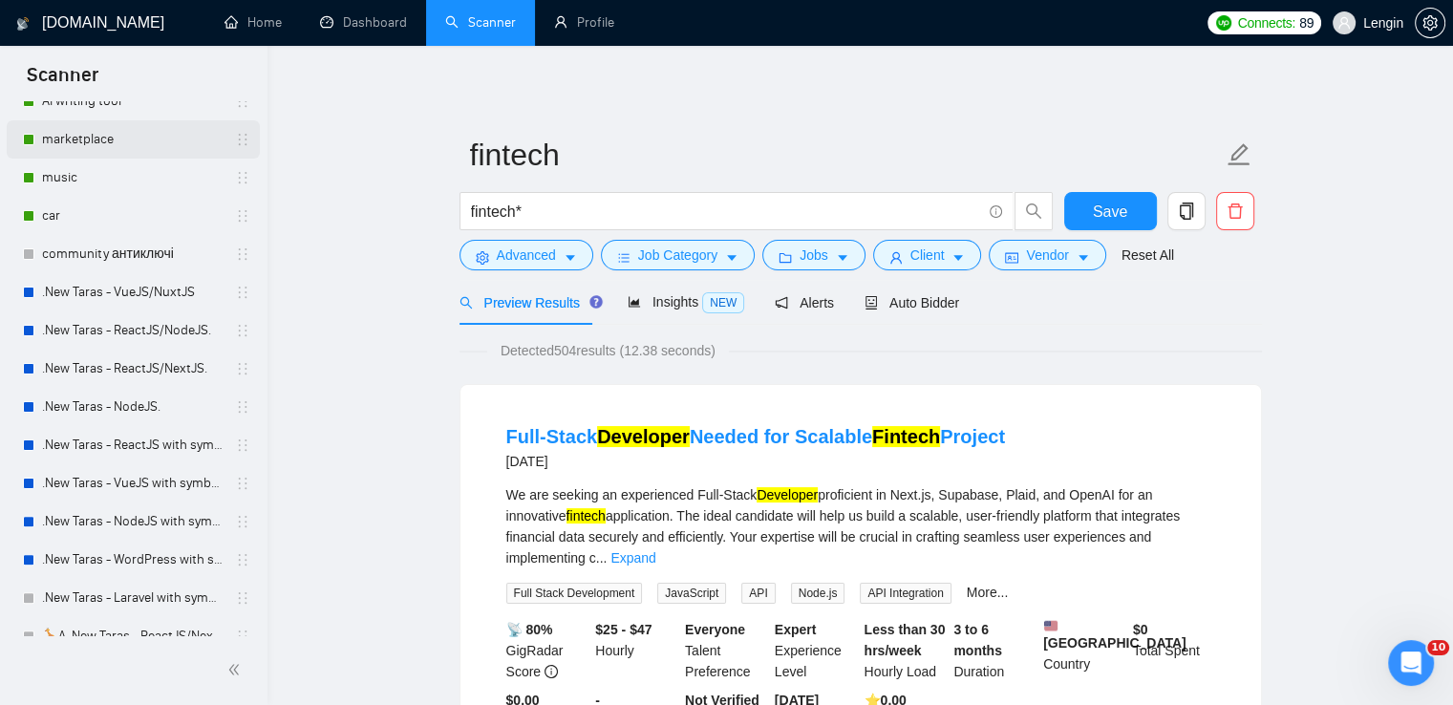
scroll to position [492, 0]
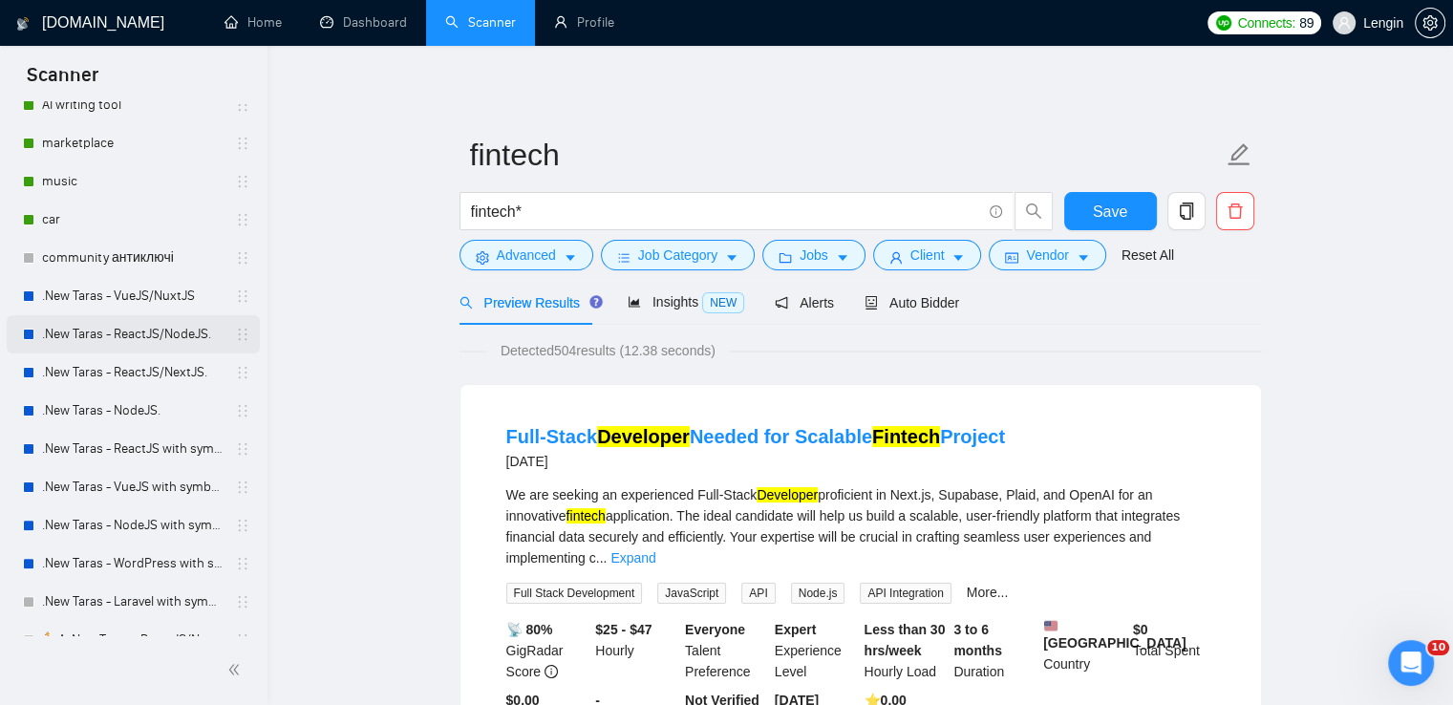
click at [159, 330] on link ".New Taras - ReactJS/NodeJS." at bounding box center [133, 334] width 182 height 38
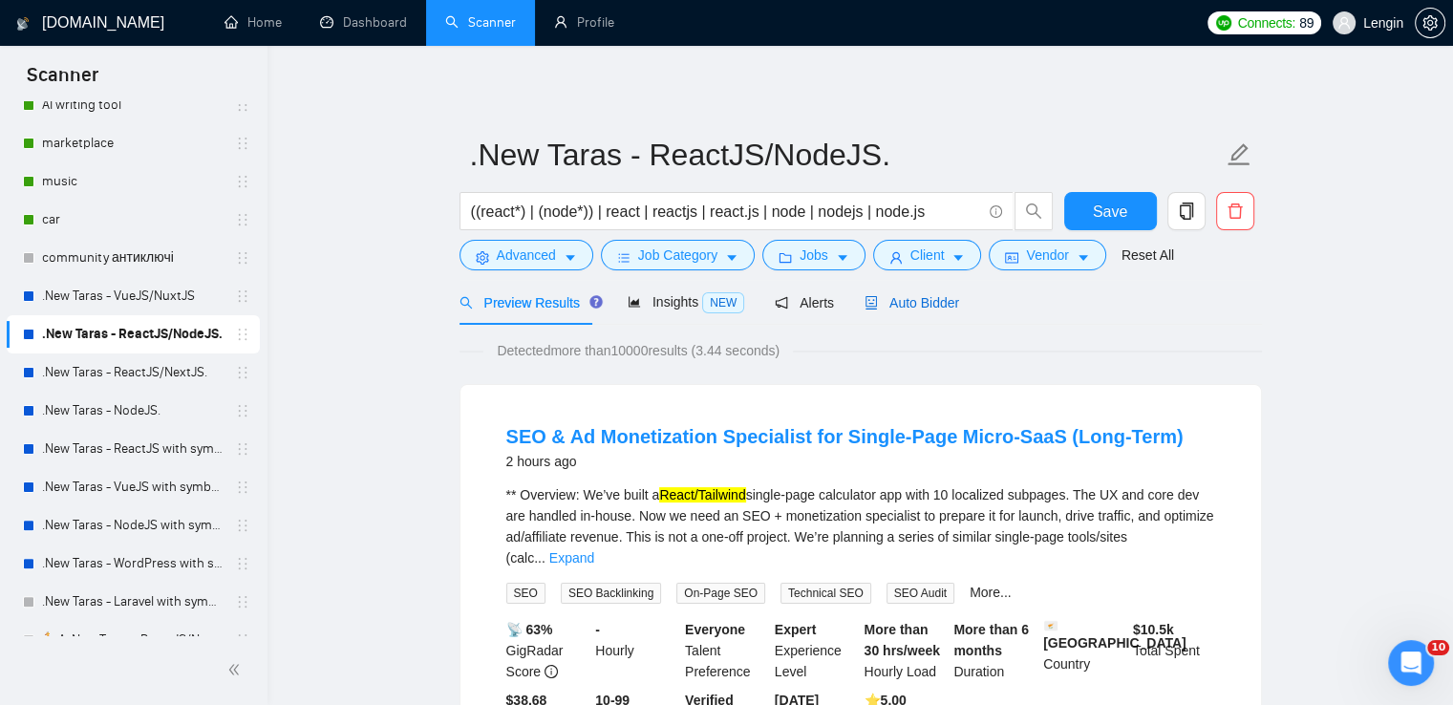
click at [887, 303] on span "Auto Bidder" at bounding box center [912, 302] width 95 height 15
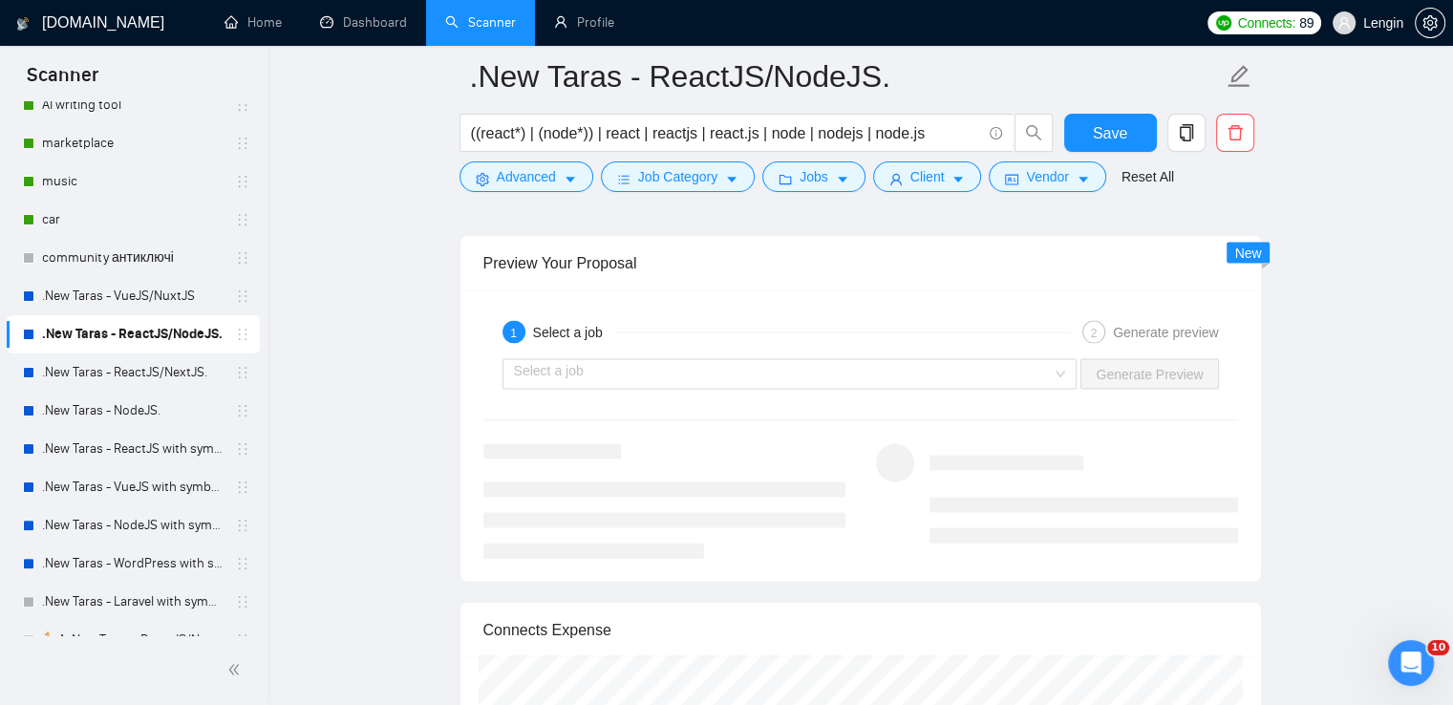
scroll to position [4027, 0]
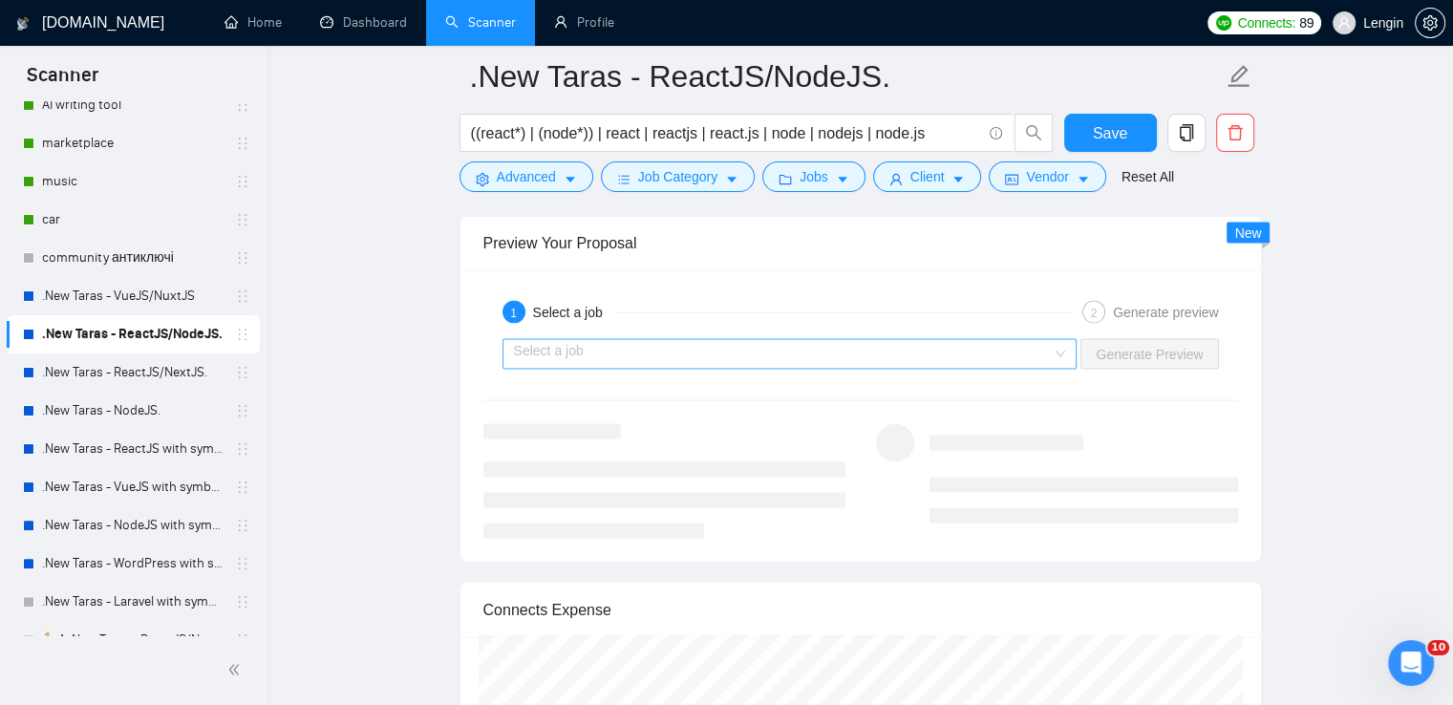
click at [1058, 352] on div "Select a job" at bounding box center [789, 354] width 575 height 31
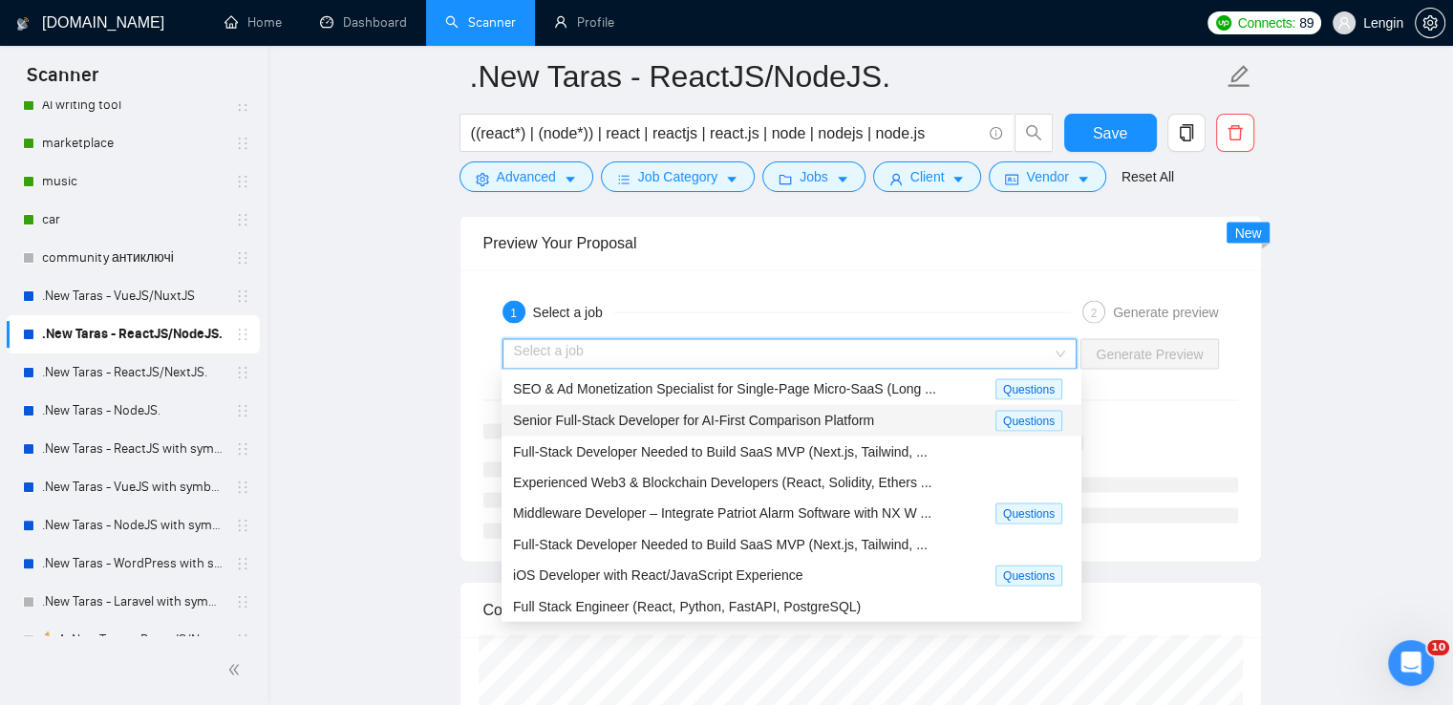
click at [763, 420] on span "Senior Full-Stack Developer for AI-First Comparison Platform" at bounding box center [693, 420] width 361 height 15
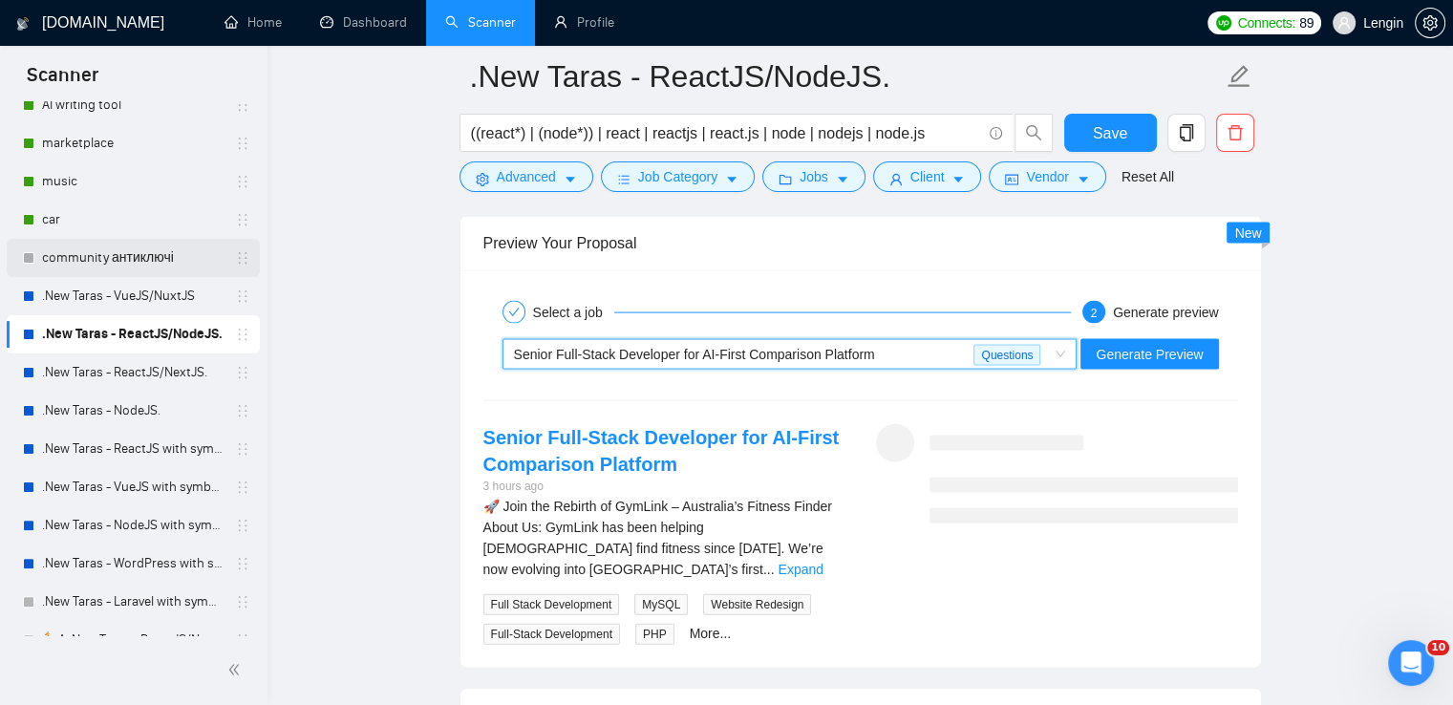
scroll to position [0, 0]
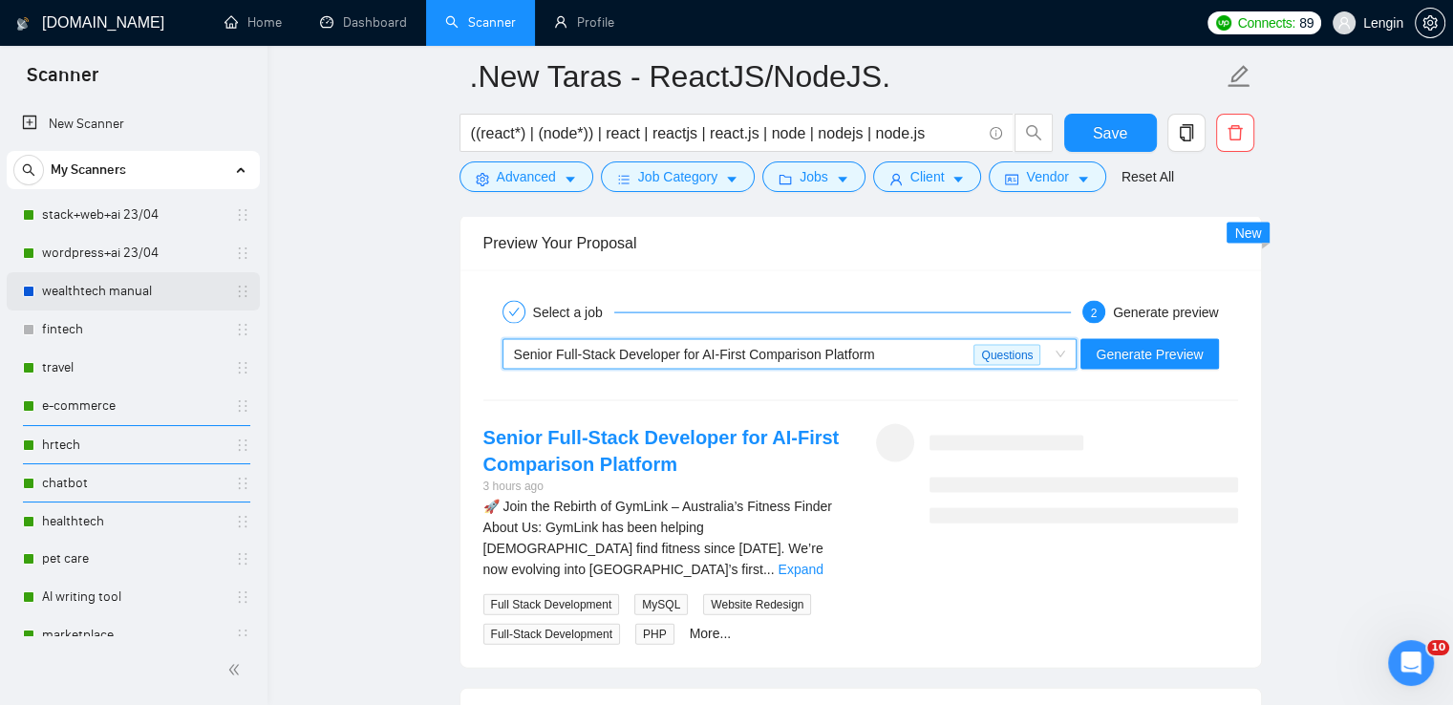
click at [96, 300] on link "wealthtech manual" at bounding box center [133, 291] width 182 height 38
